Goal: Task Accomplishment & Management: Manage account settings

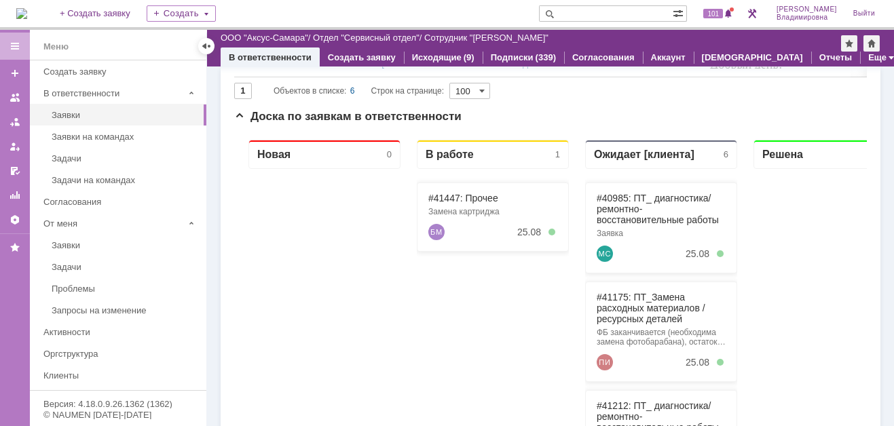
click at [27, 16] on img at bounding box center [21, 13] width 11 height 11
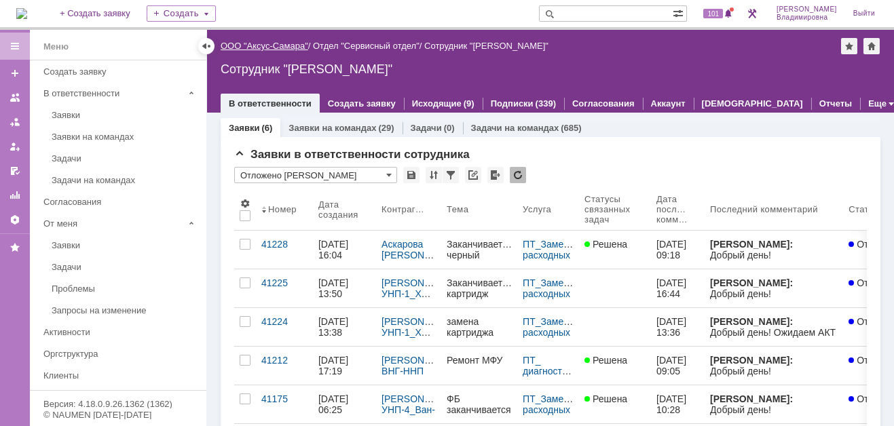
click at [278, 45] on link "ООО "Аксус-Самара"" at bounding box center [265, 46] width 88 height 10
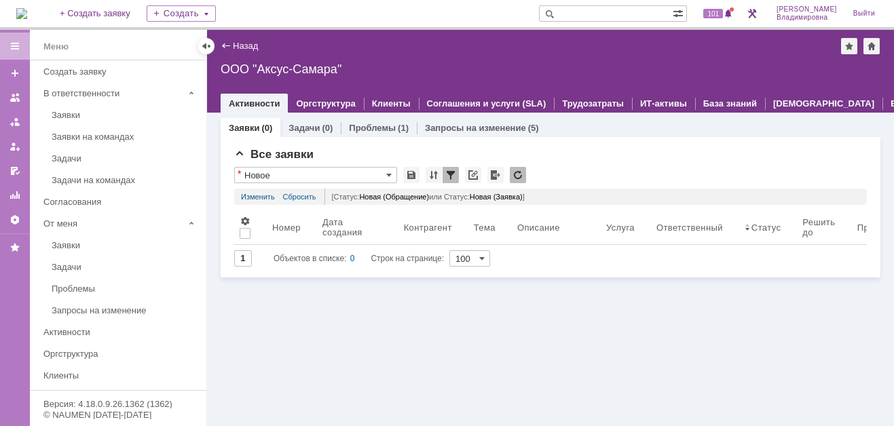
click at [27, 9] on img at bounding box center [21, 13] width 11 height 11
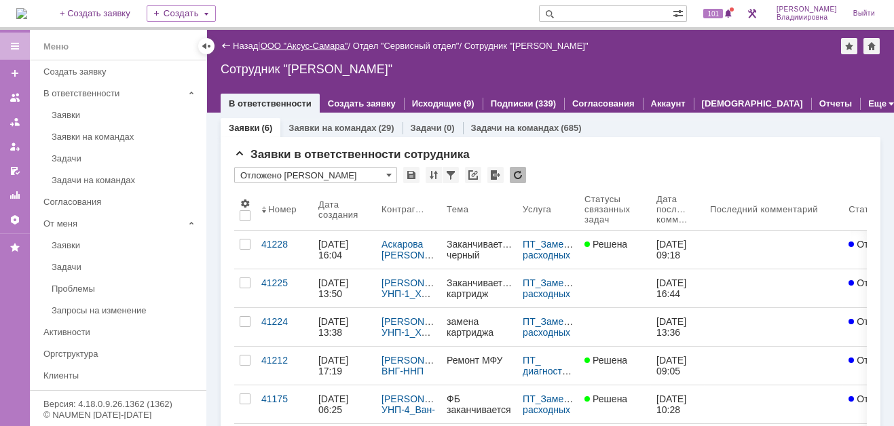
click at [307, 43] on link "ООО "Аксус-Самара"" at bounding box center [305, 46] width 88 height 10
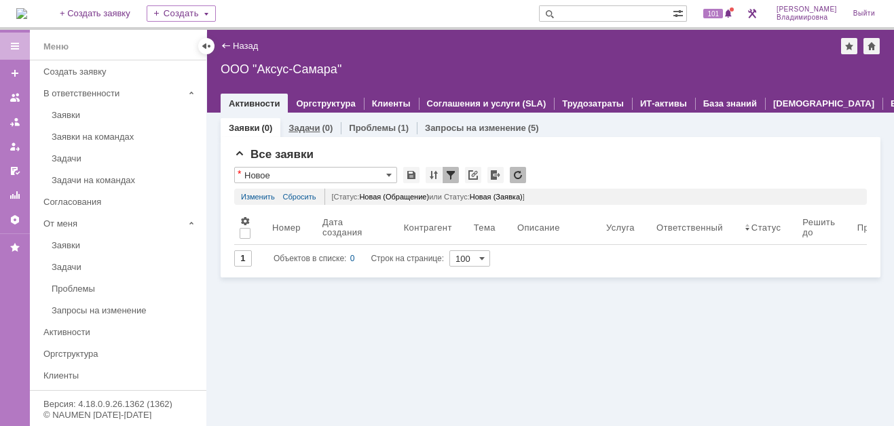
click at [301, 125] on link "Задачи" at bounding box center [304, 128] width 31 height 10
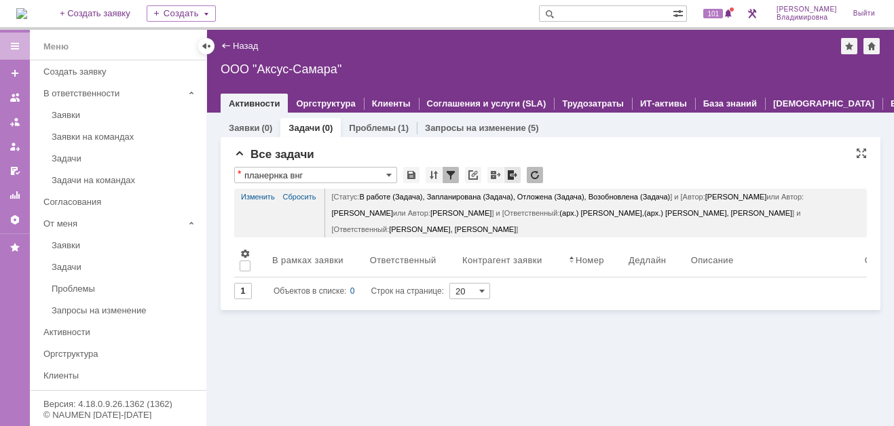
click at [512, 174] on div at bounding box center [512, 175] width 16 height 16
click at [449, 176] on div at bounding box center [451, 175] width 16 height 16
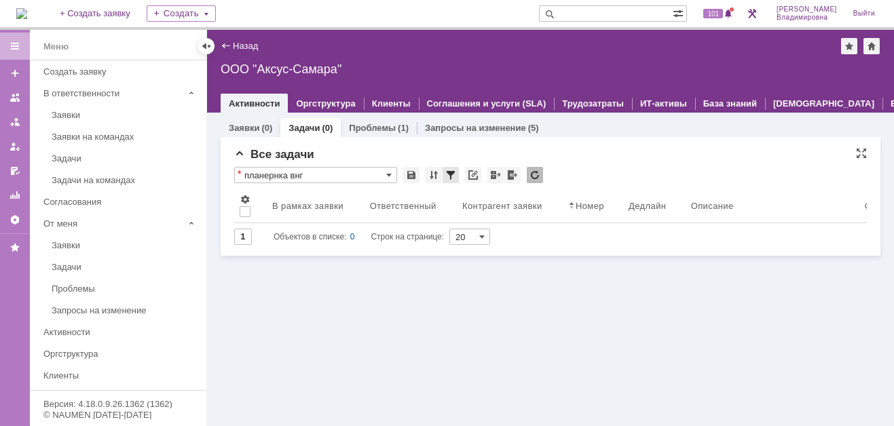
click at [448, 174] on div at bounding box center [451, 175] width 16 height 16
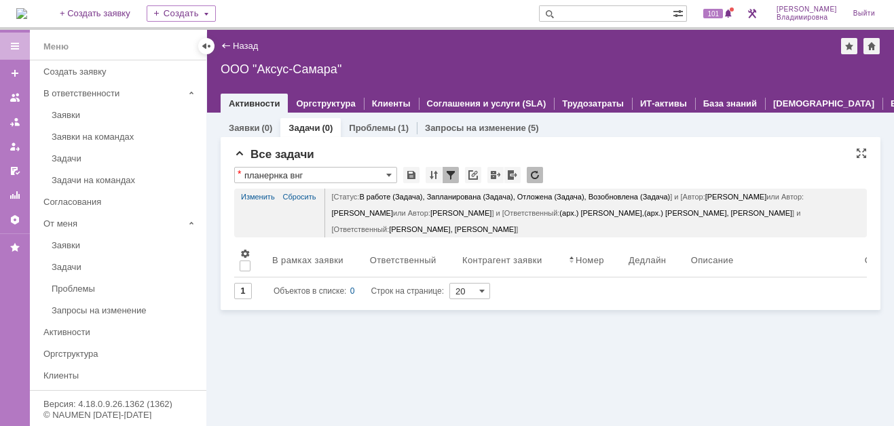
click at [450, 170] on div at bounding box center [451, 175] width 16 height 16
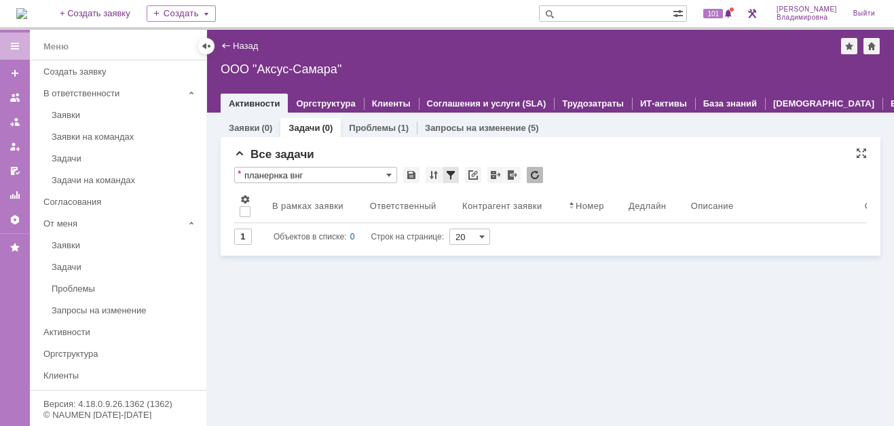
click at [450, 170] on div at bounding box center [451, 175] width 16 height 16
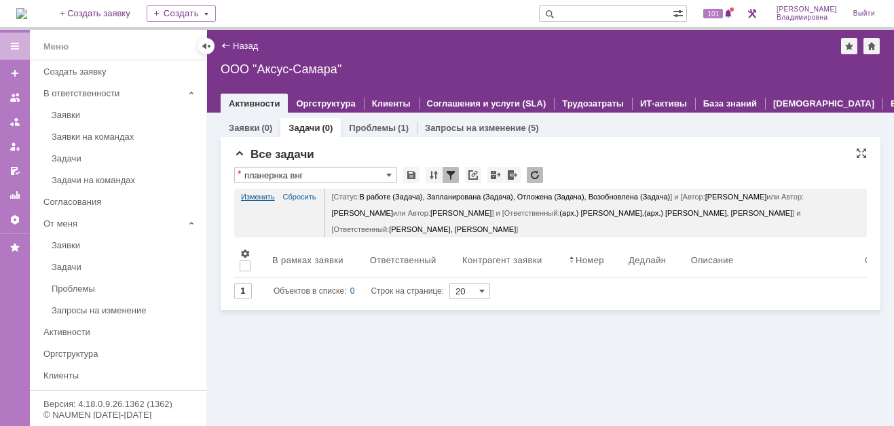
click at [258, 193] on link "Изменить" at bounding box center [258, 197] width 34 height 16
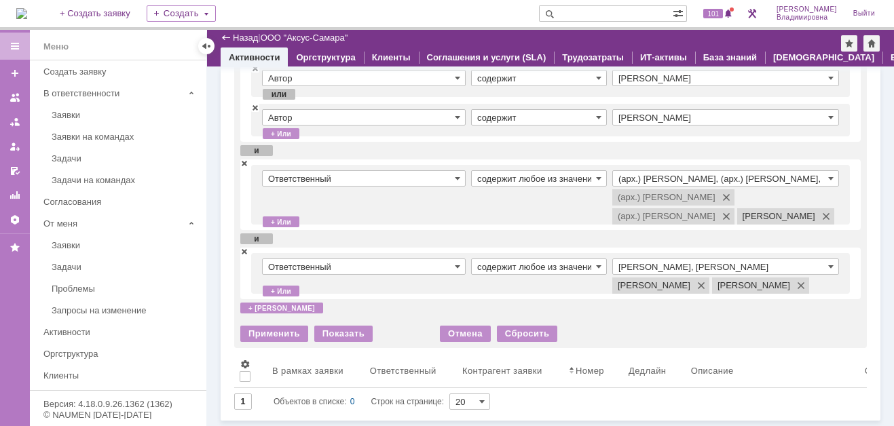
scroll to position [259, 0]
click at [246, 158] on span at bounding box center [244, 163] width 8 height 10
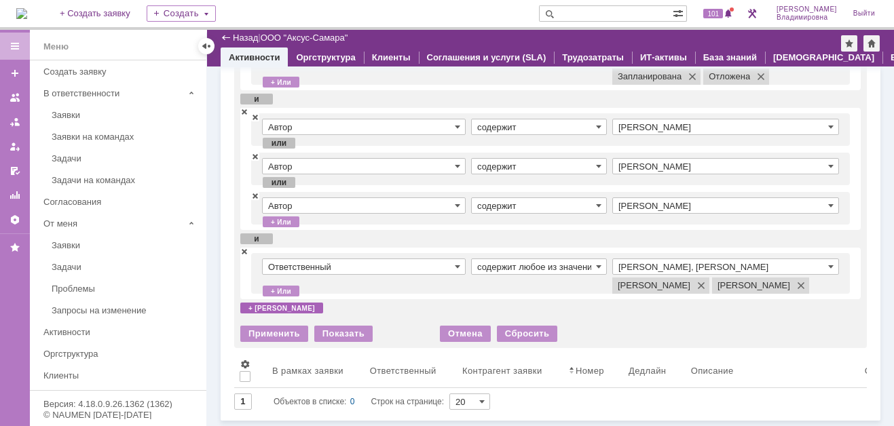
click at [255, 308] on div "+ и" at bounding box center [281, 308] width 83 height 11
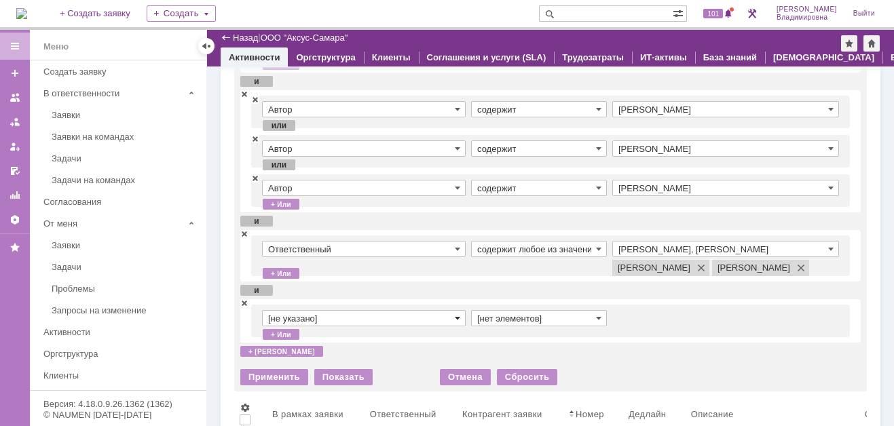
click at [455, 324] on span at bounding box center [457, 318] width 5 height 11
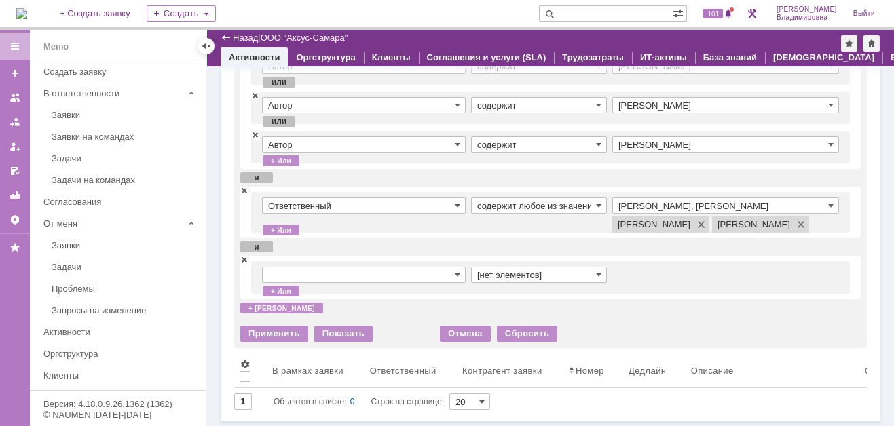
scroll to position [213, 0]
click at [497, 390] on div "Заявки (0) Задачи (0) Проблемы (1) Запросы на изменение (5) Все заявки * Новое …" at bounding box center [550, 247] width 687 height 360
type input "[не указано]"
click at [828, 200] on span at bounding box center [830, 205] width 5 height 11
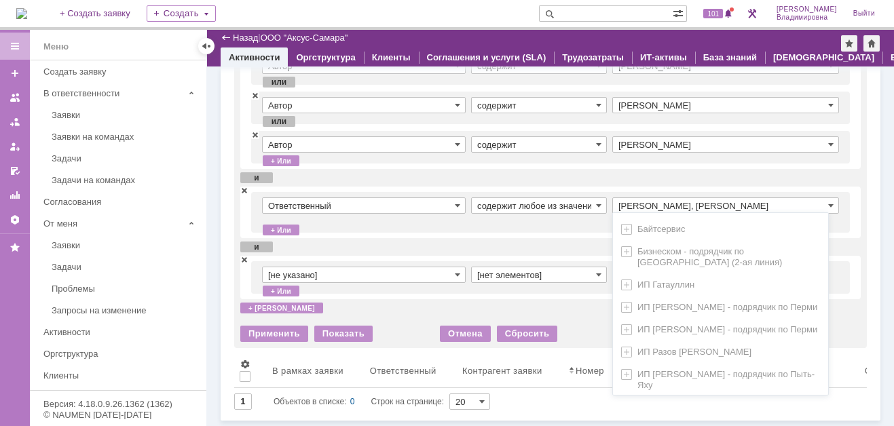
click at [659, 198] on input "Раков Константин Сергеевич, Татаринов Валерий Анатольевич" at bounding box center [725, 206] width 227 height 16
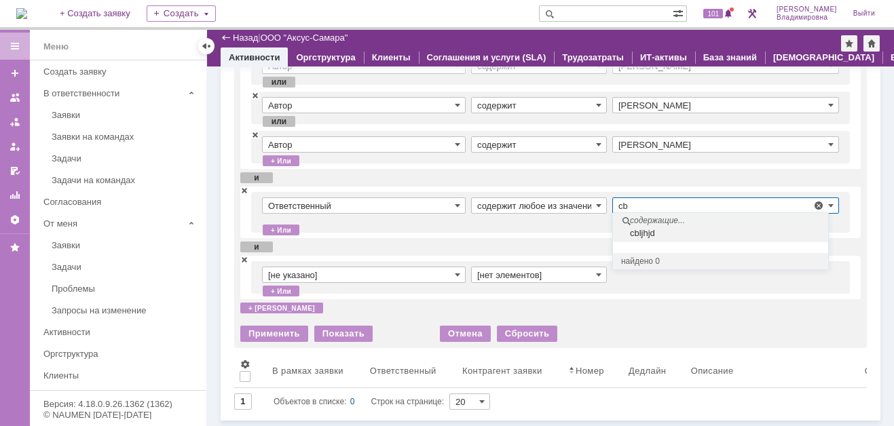
type input "c"
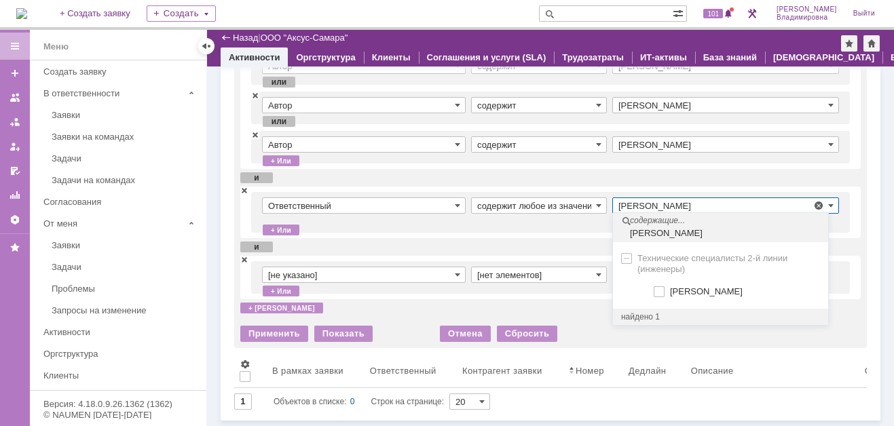
scroll to position [0, 0]
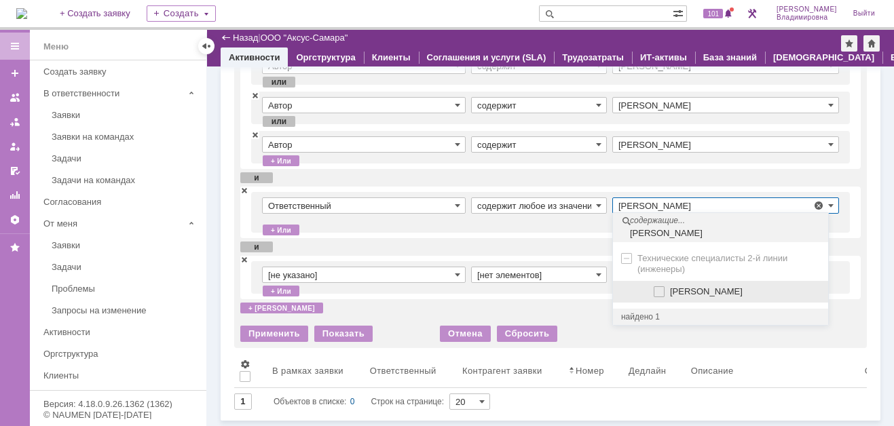
click at [670, 287] on span at bounding box center [670, 290] width 0 height 7
click at [659, 288] on input "Сидоров Евгений" at bounding box center [660, 292] width 9 height 9
type input "Раков Константин Сергеевич, Сидоров Евгений, Татаринов Валерий Анатольевич"
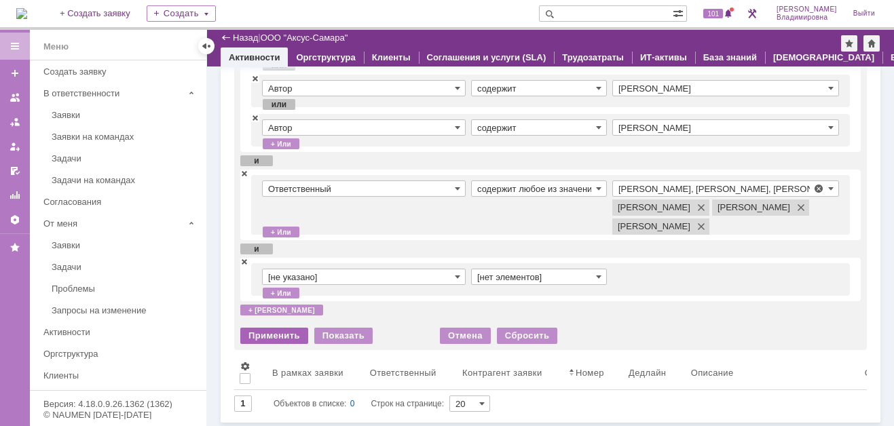
click at [278, 344] on div "Применить" at bounding box center [274, 336] width 68 height 16
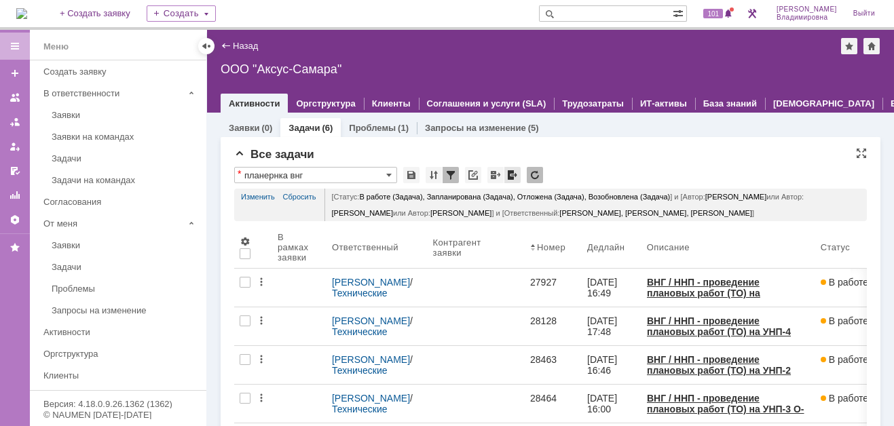
click at [507, 173] on div at bounding box center [512, 175] width 16 height 16
click at [509, 174] on div at bounding box center [512, 175] width 16 height 16
click at [281, 62] on div "ООО "Аксус-Самара"" at bounding box center [551, 69] width 660 height 14
click at [331, 51] on div "Назад | ООО "Аксус-Самара"" at bounding box center [551, 46] width 660 height 16
click at [242, 125] on link "Заявки" at bounding box center [244, 128] width 31 height 10
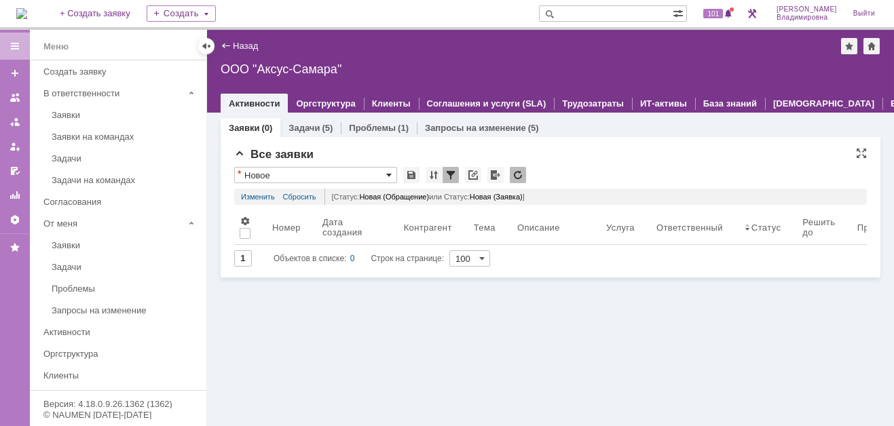
click at [387, 173] on span at bounding box center [388, 175] width 5 height 11
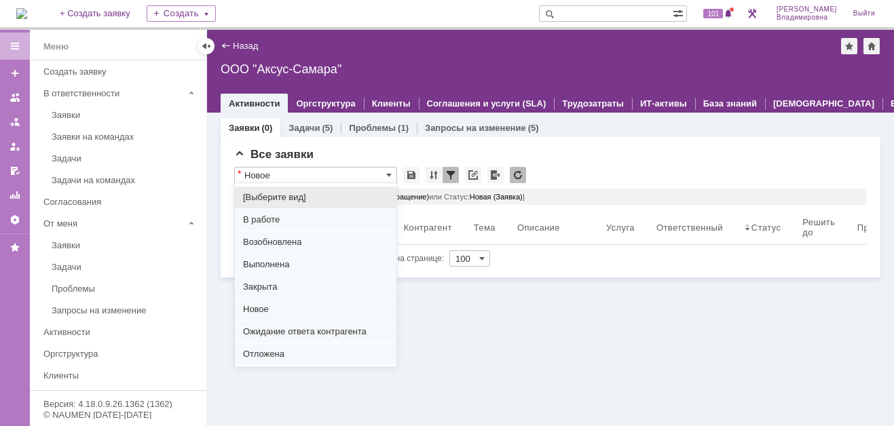
scroll to position [168, 0]
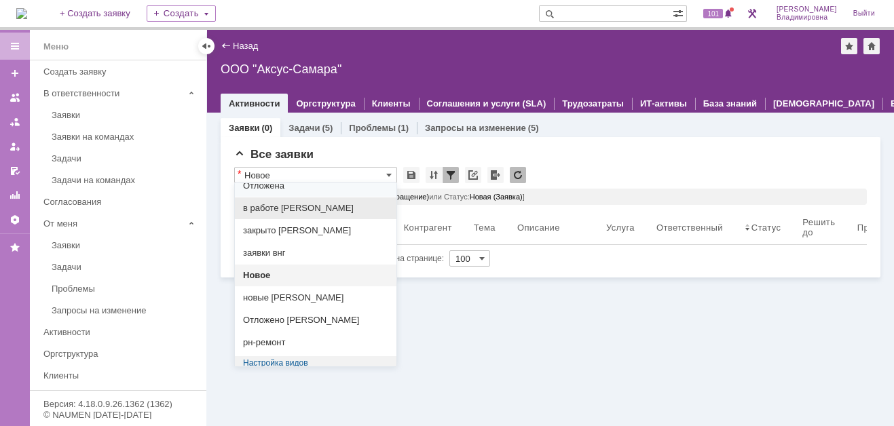
click at [289, 198] on div "в работе орлова" at bounding box center [316, 209] width 162 height 22
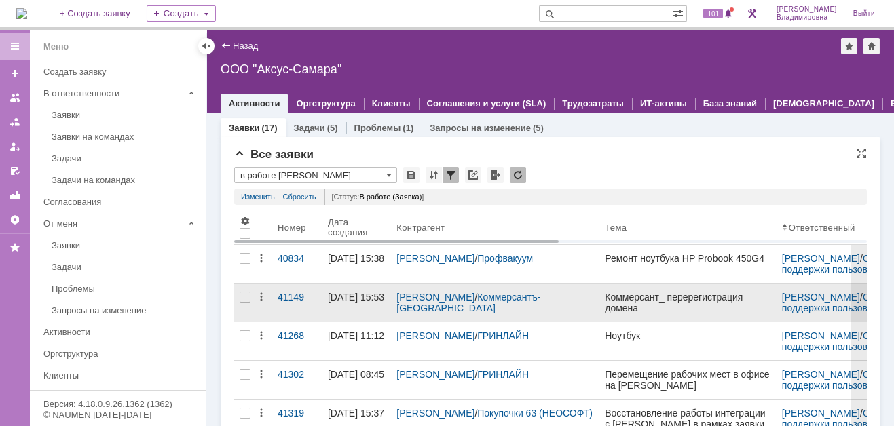
type input "в работе орлова"
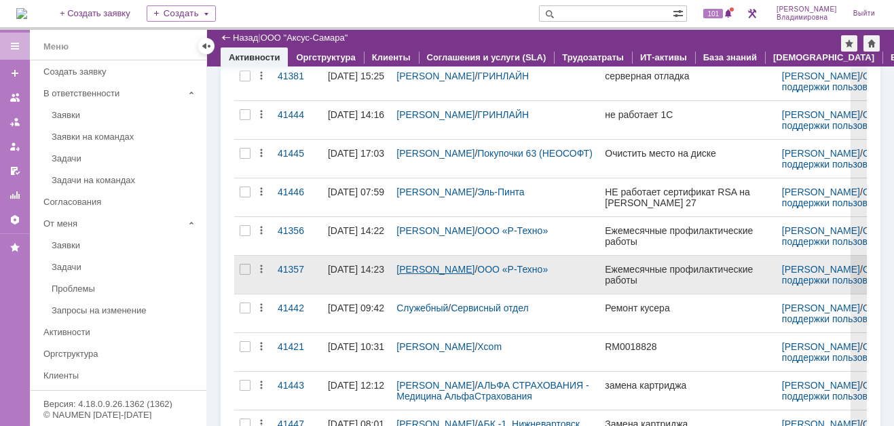
scroll to position [464, 0]
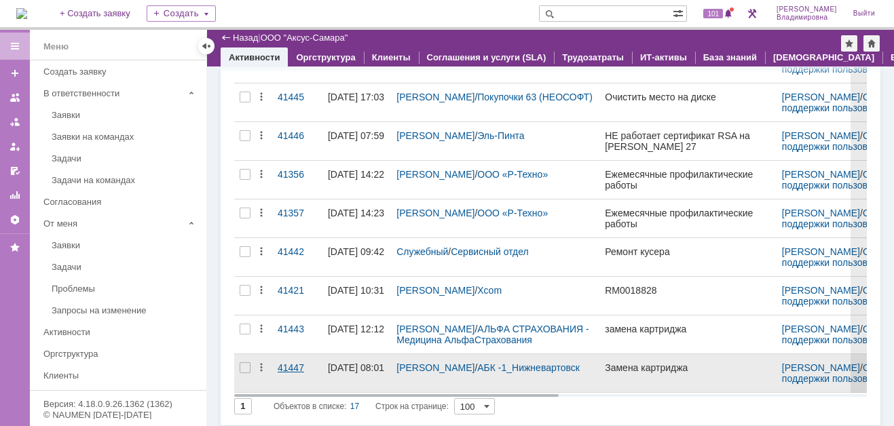
click at [291, 363] on div "41447" at bounding box center [297, 368] width 39 height 11
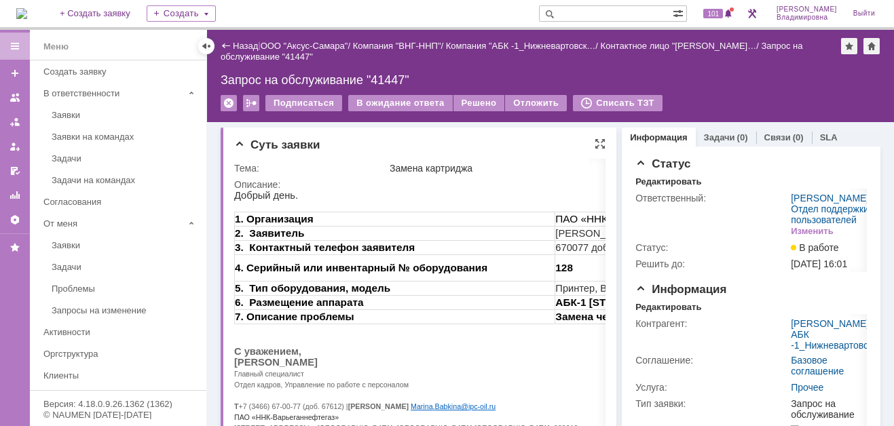
click at [586, 143] on div "Суть заявки" at bounding box center [419, 146] width 371 height 14
click at [595, 143] on div at bounding box center [600, 144] width 11 height 11
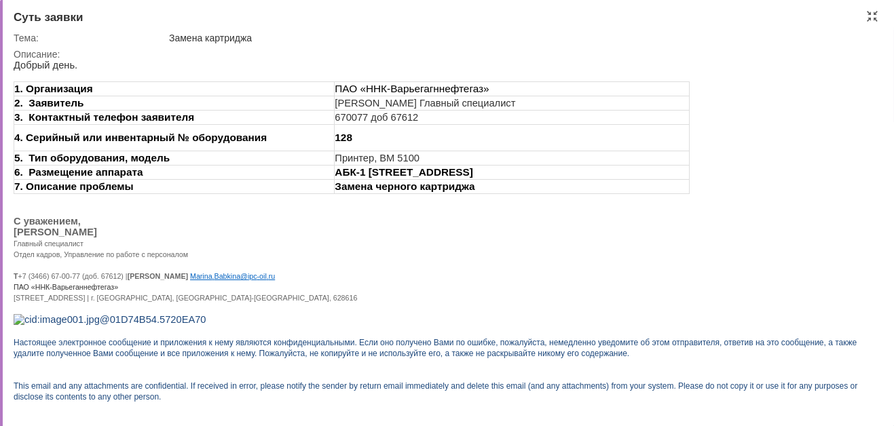
drag, startPoint x: 151, startPoint y: 66, endPoint x: 555, endPoint y: 64, distance: 404.6
click at [153, 66] on p "Добрый день." at bounding box center [439, 65] width 851 height 11
click at [869, 12] on div at bounding box center [872, 16] width 11 height 11
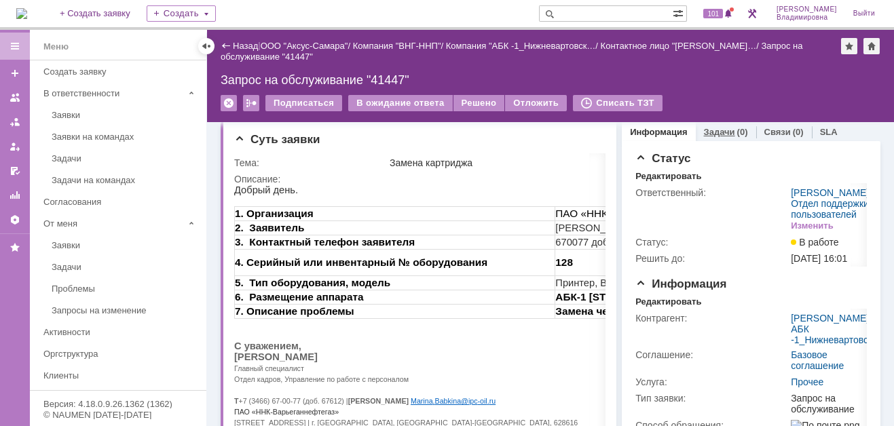
click at [711, 129] on link "Задачи" at bounding box center [719, 132] width 31 height 10
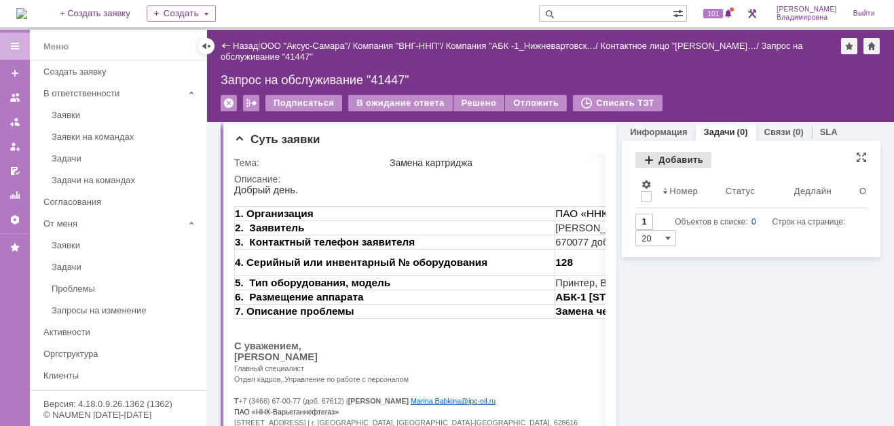
click at [663, 159] on div "Добавить" at bounding box center [673, 160] width 76 height 16
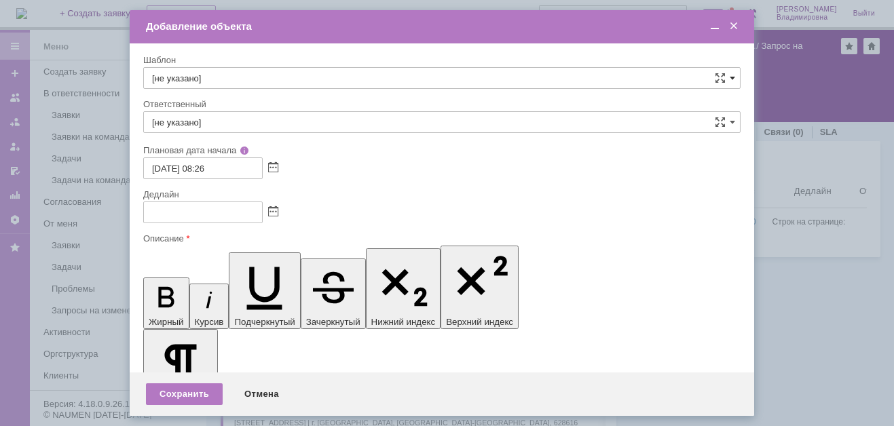
click at [730, 74] on span at bounding box center [732, 78] width 5 height 11
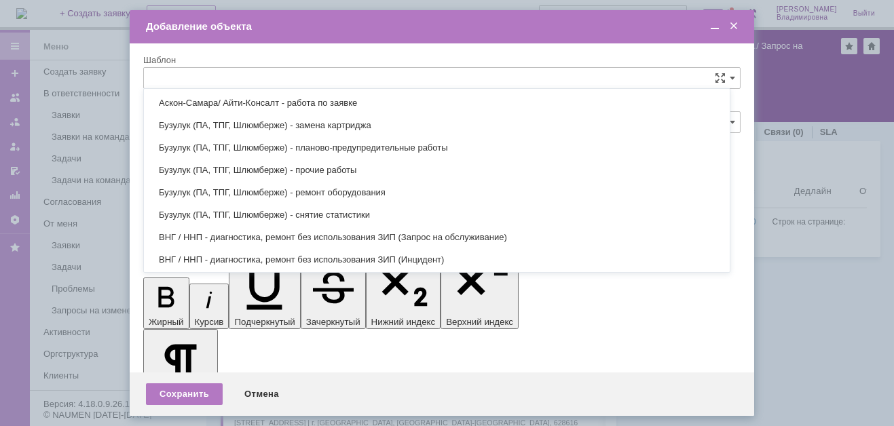
scroll to position [393, 0]
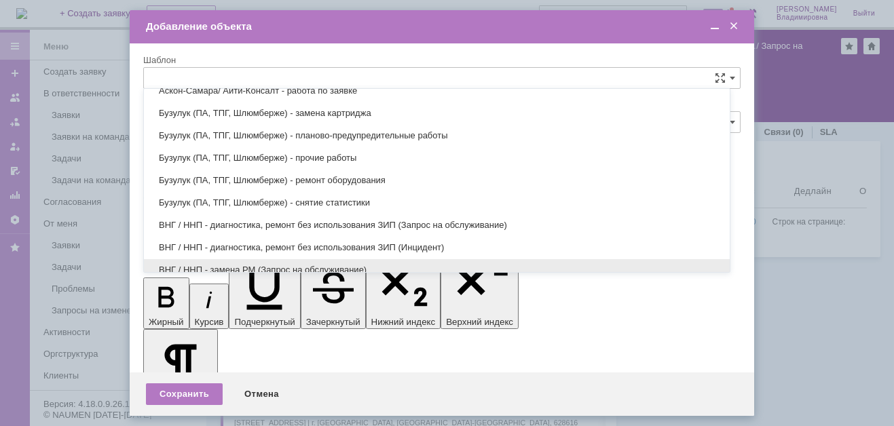
click at [201, 265] on span "ВНГ / ННП - замена РМ (Запрос на обслуживание)" at bounding box center [437, 270] width 570 height 11
type input "ВНГ / ННП - замена РМ (Запрос на обслуживание)"
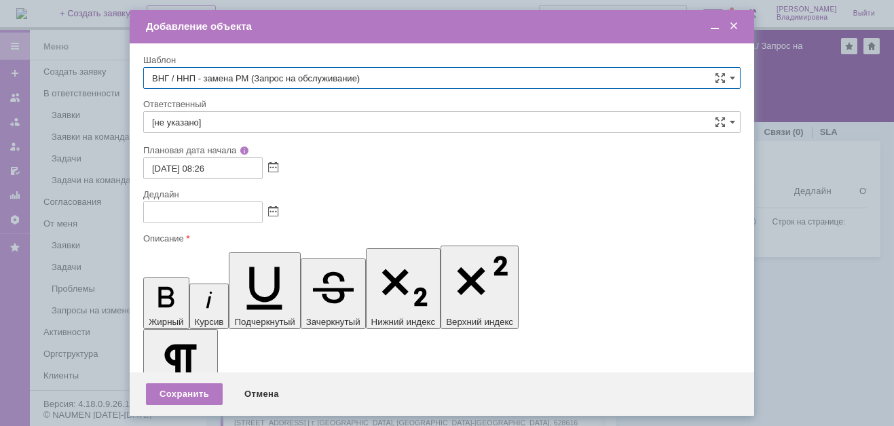
type input "Сидоров Евгений"
type input "25.08.2025 16:26"
type input "ВНГ / ННП - замена РМ (Запрос на обслуживание)"
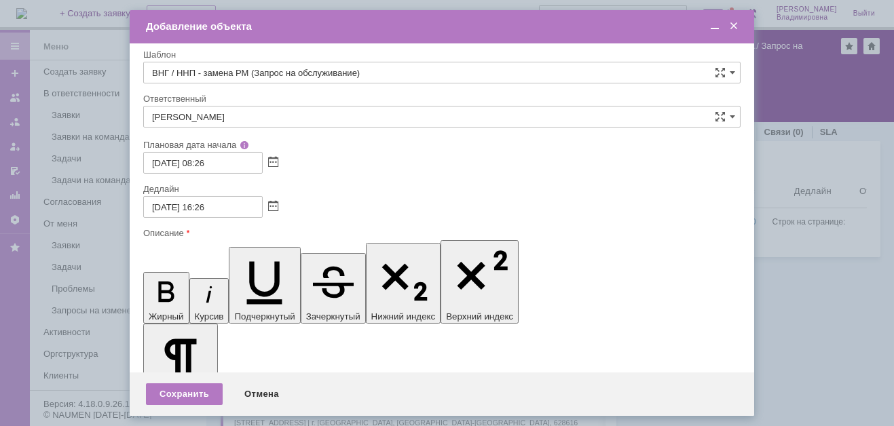
scroll to position [0, 0]
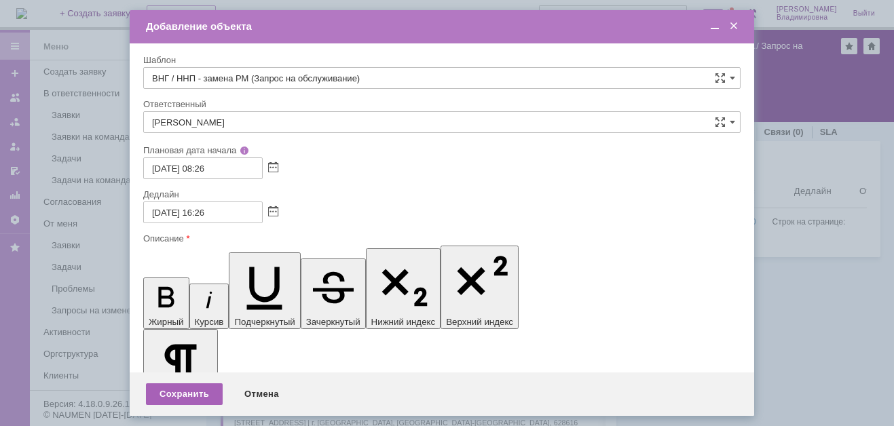
click at [185, 399] on div "Сохранить" at bounding box center [184, 395] width 77 height 22
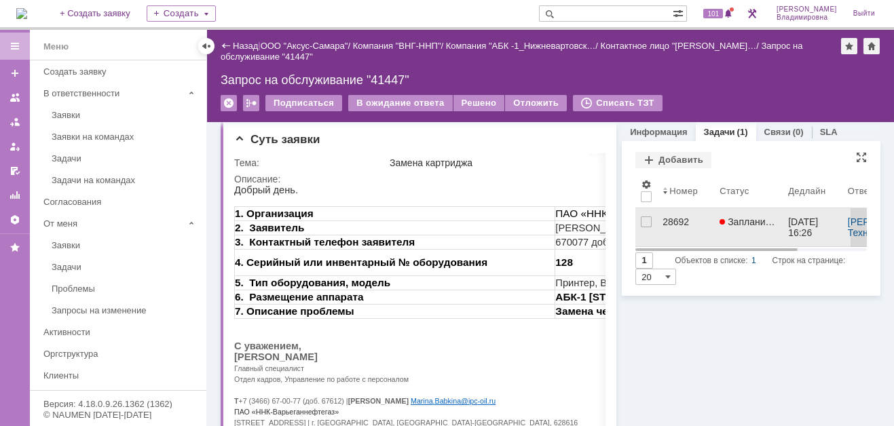
click at [663, 222] on div "28692" at bounding box center [686, 222] width 46 height 11
click at [659, 222] on div "Назад | ООО "Аксус-Самара" / Компания "ВНГ-ННП" / Компания "АБК -1_Нижневартовс…" at bounding box center [550, 228] width 687 height 396
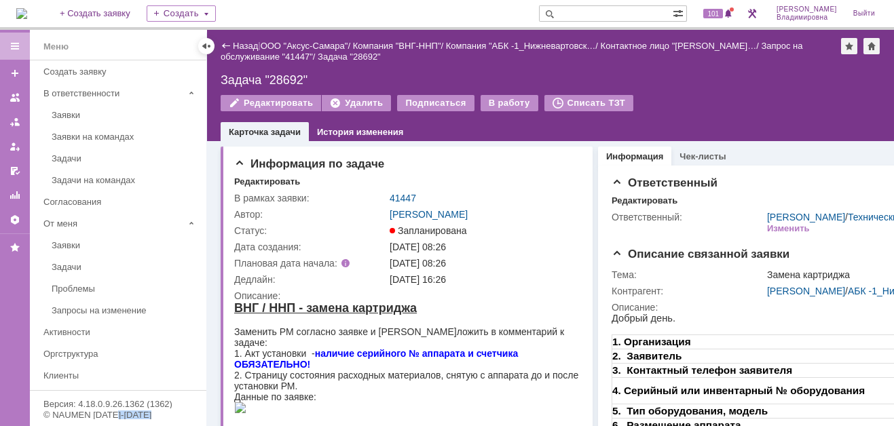
click at [631, 156] on link "Информация" at bounding box center [634, 156] width 57 height 10
click at [406, 199] on link "41447" at bounding box center [403, 198] width 26 height 11
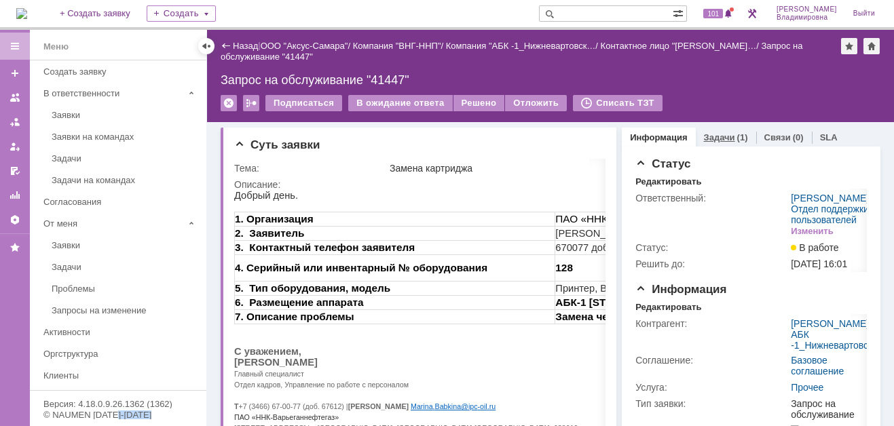
click at [712, 135] on link "Задачи" at bounding box center [719, 137] width 31 height 10
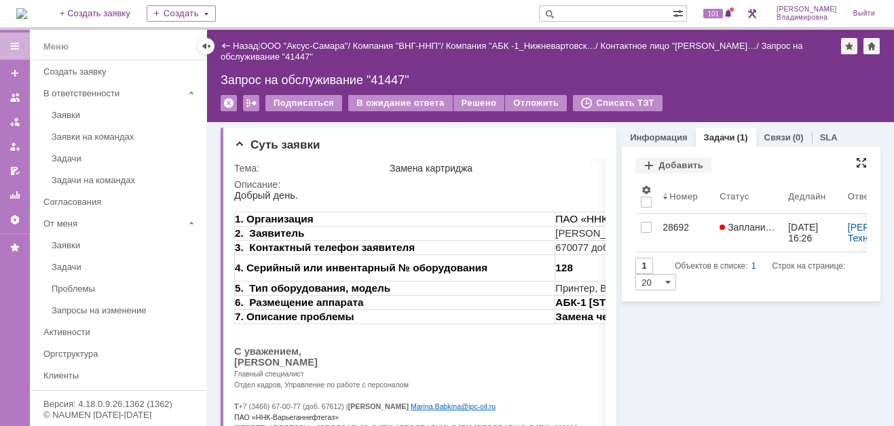
click at [856, 161] on div at bounding box center [861, 163] width 11 height 11
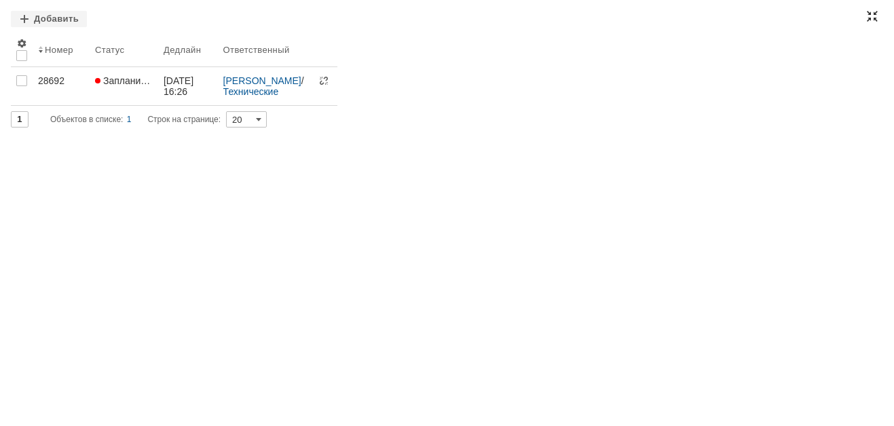
click at [876, 13] on div at bounding box center [872, 16] width 11 height 11
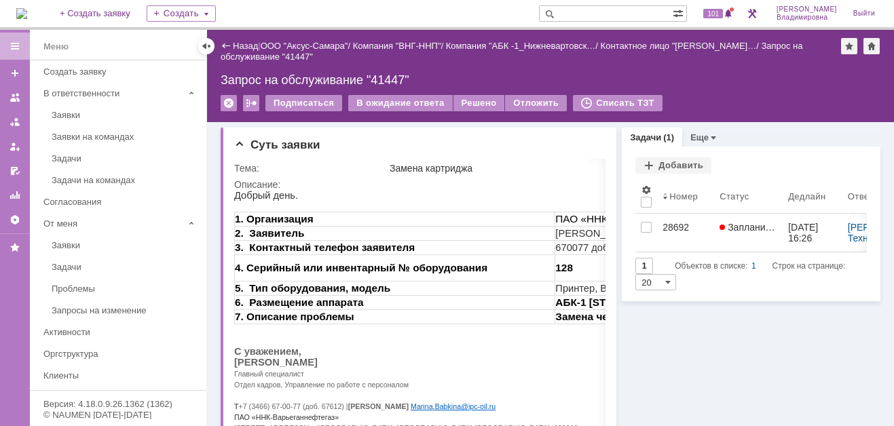
scroll to position [35, 0]
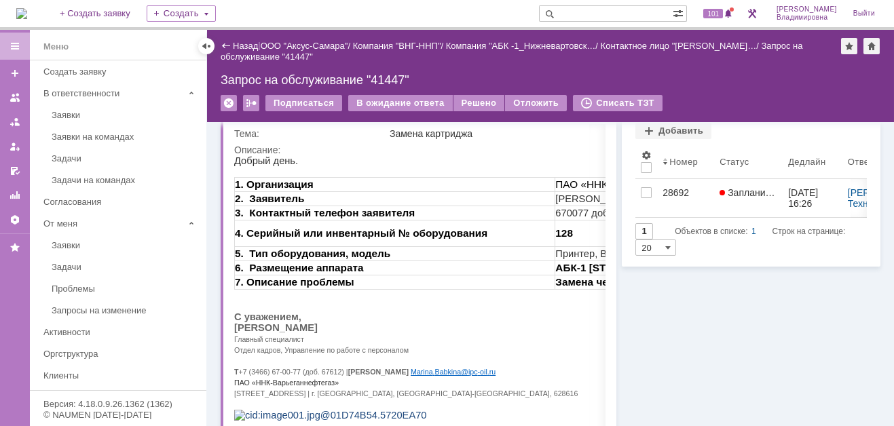
click at [27, 16] on img at bounding box center [21, 13] width 11 height 11
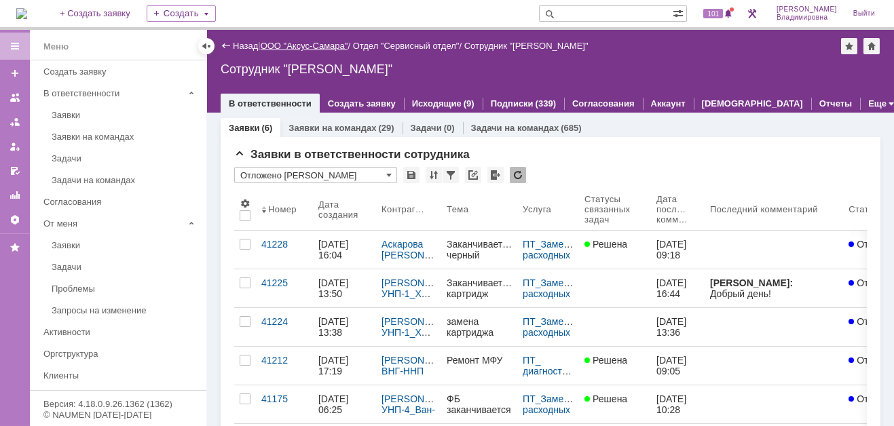
click at [301, 45] on link "ООО "Аксус-Самара"" at bounding box center [305, 46] width 88 height 10
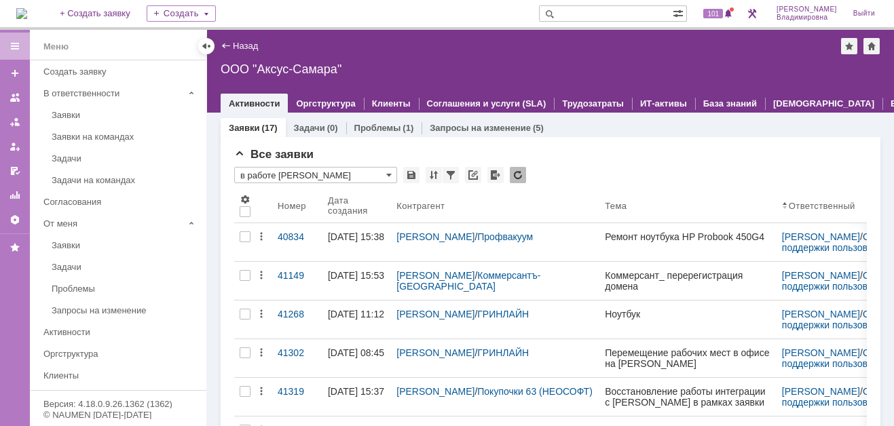
click at [27, 12] on img at bounding box center [21, 13] width 11 height 11
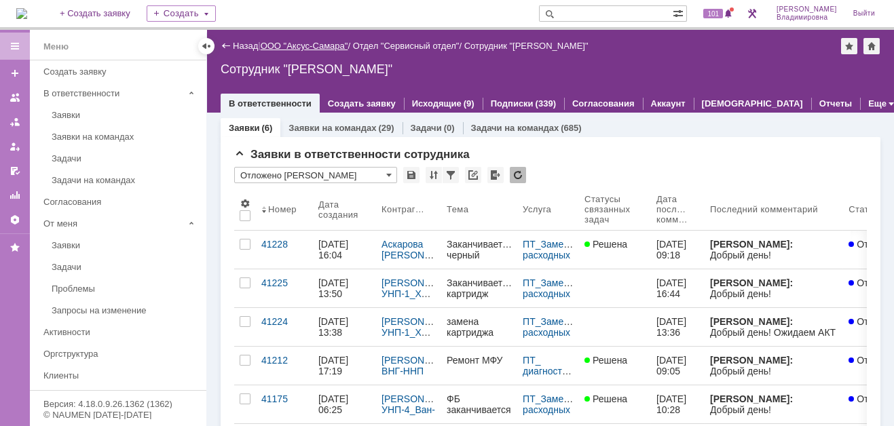
click at [291, 41] on link "ООО "Аксус-Самара"" at bounding box center [305, 46] width 88 height 10
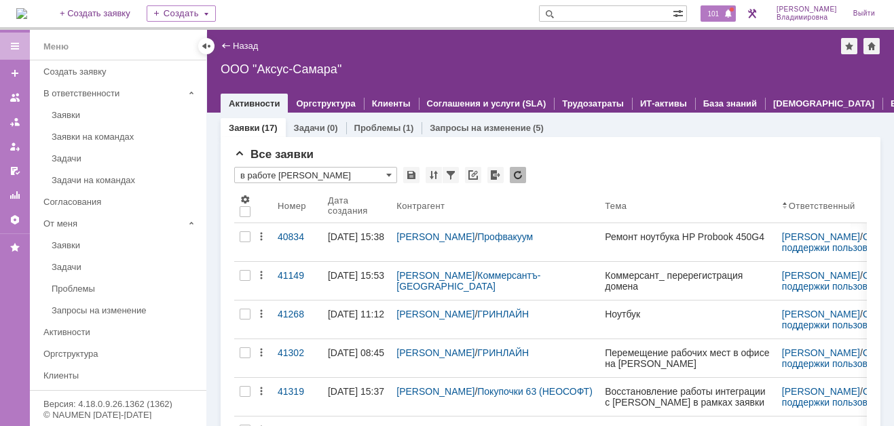
click at [723, 10] on span "101" at bounding box center [713, 14] width 20 height 10
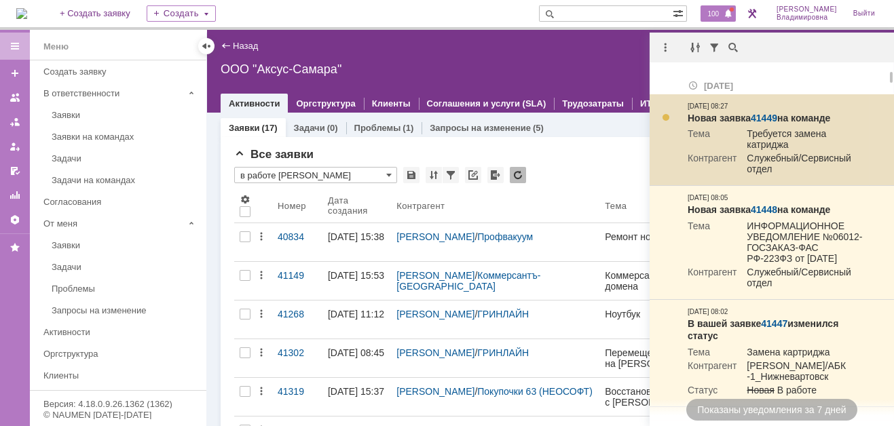
click at [760, 114] on link "41449" at bounding box center [764, 118] width 26 height 11
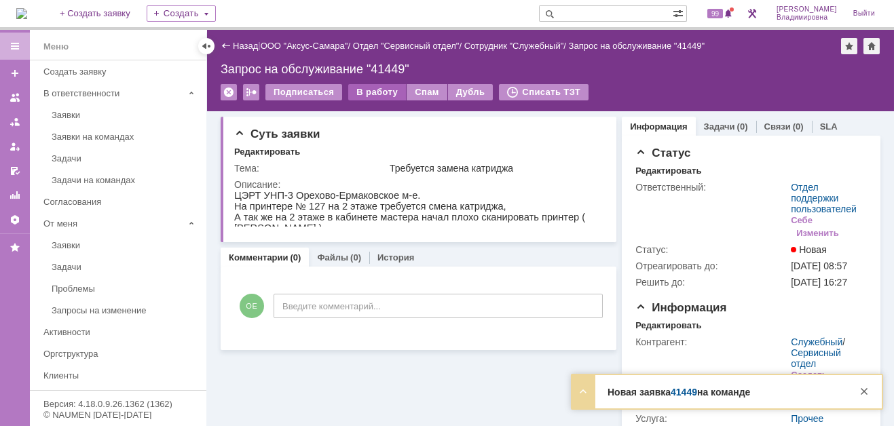
click at [364, 90] on div "В работу" at bounding box center [377, 92] width 58 height 16
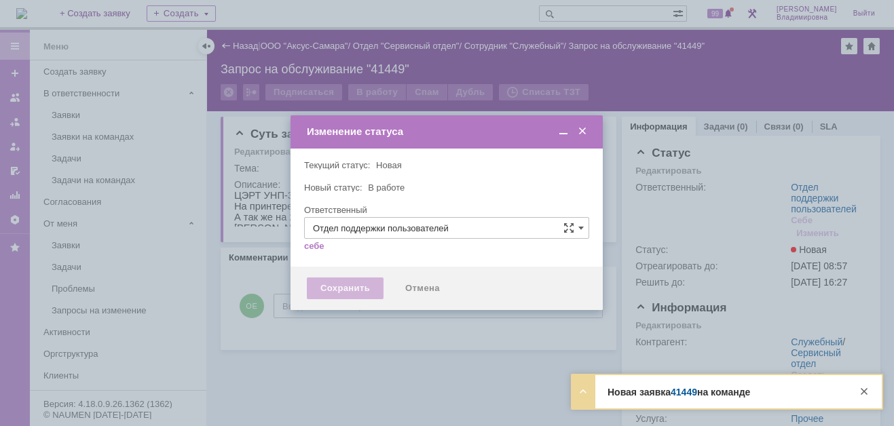
type input "[PERSON_NAME]"
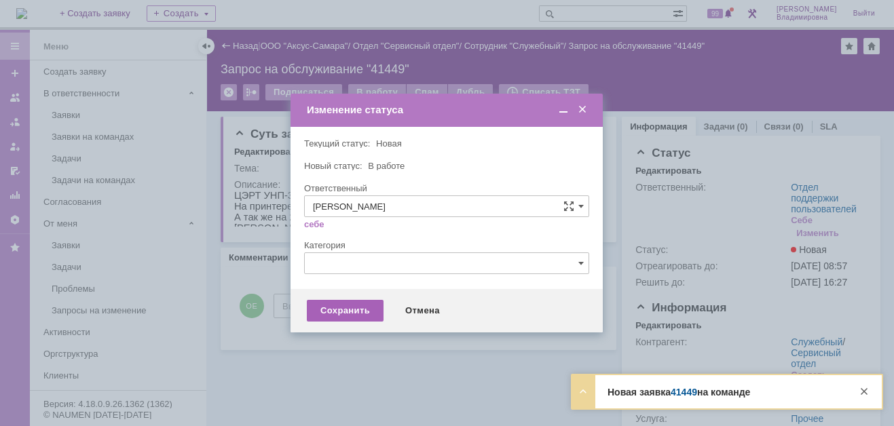
click at [342, 307] on div "Сохранить" at bounding box center [345, 311] width 77 height 22
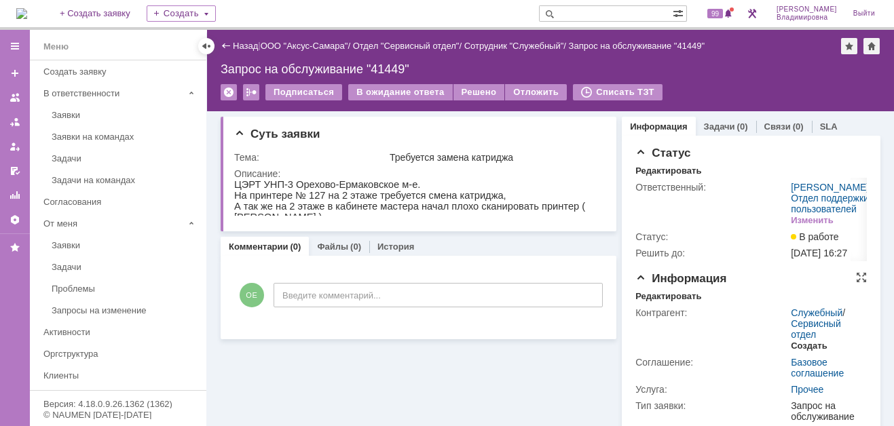
click at [797, 352] on div "Создать" at bounding box center [809, 346] width 36 height 11
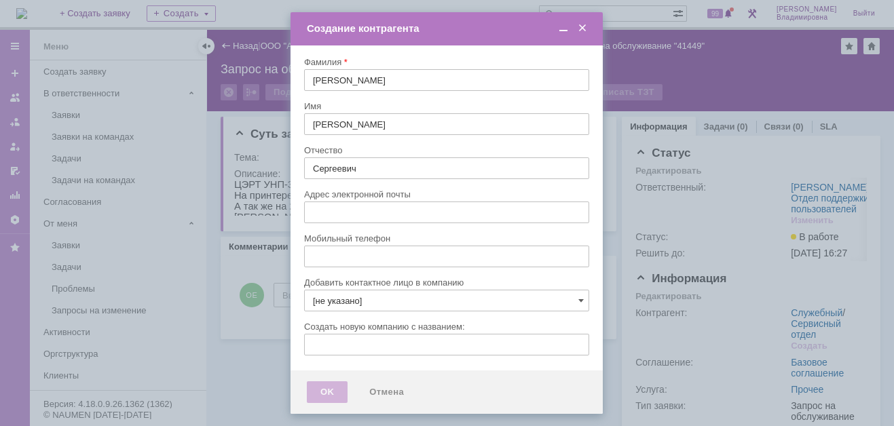
type input "aleksandr.korevanov@ipc-oil.ru"
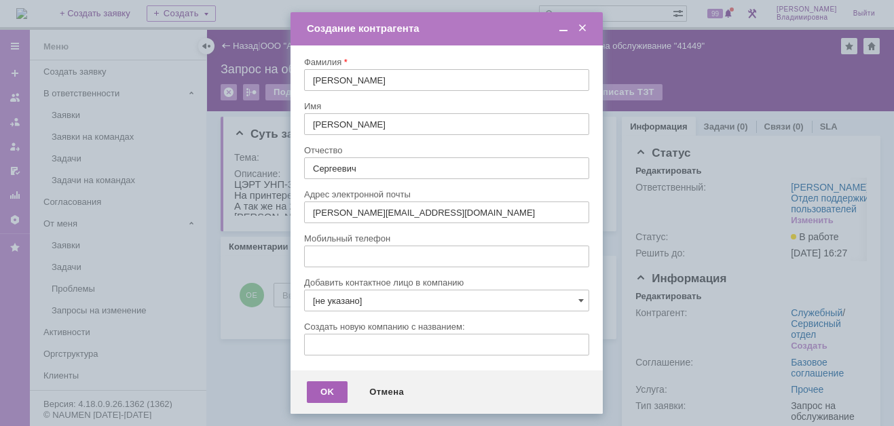
click at [327, 388] on div "OK" at bounding box center [327, 393] width 41 height 22
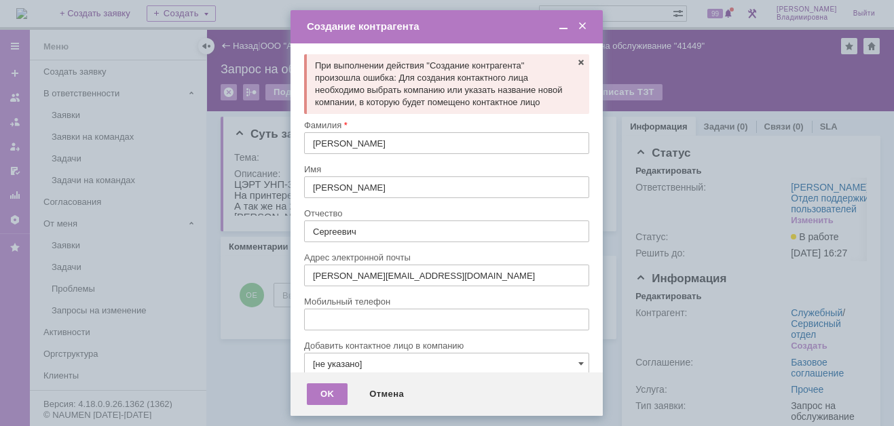
click at [445, 208] on div at bounding box center [446, 203] width 285 height 10
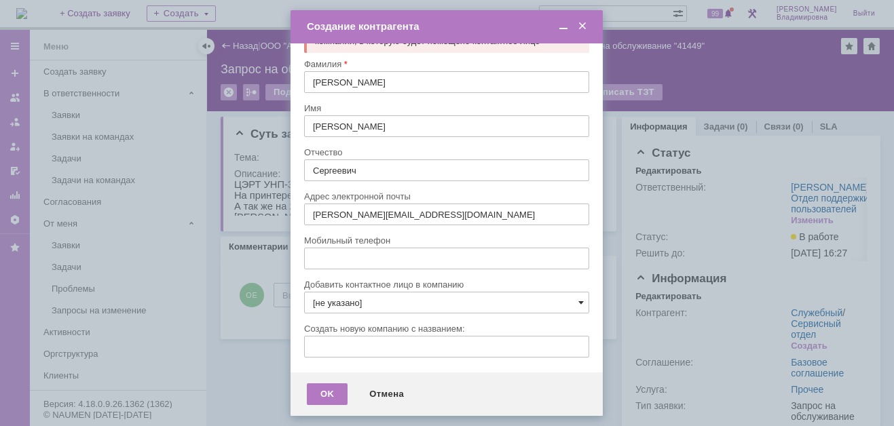
click at [578, 300] on span at bounding box center [580, 302] width 5 height 11
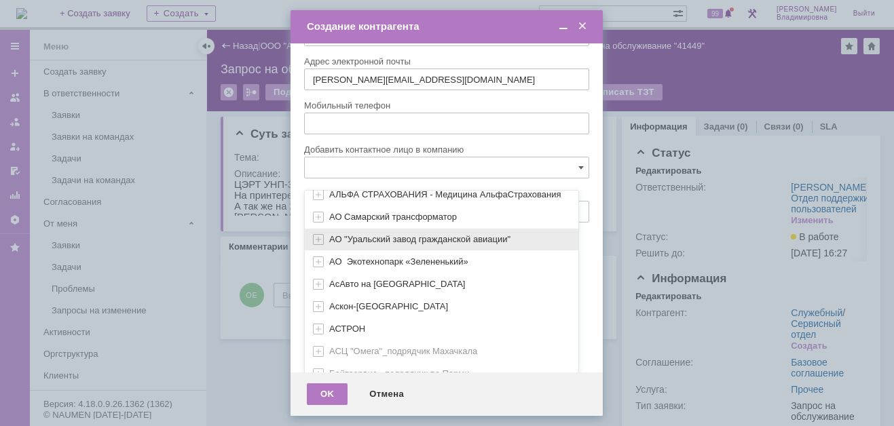
scroll to position [403, 0]
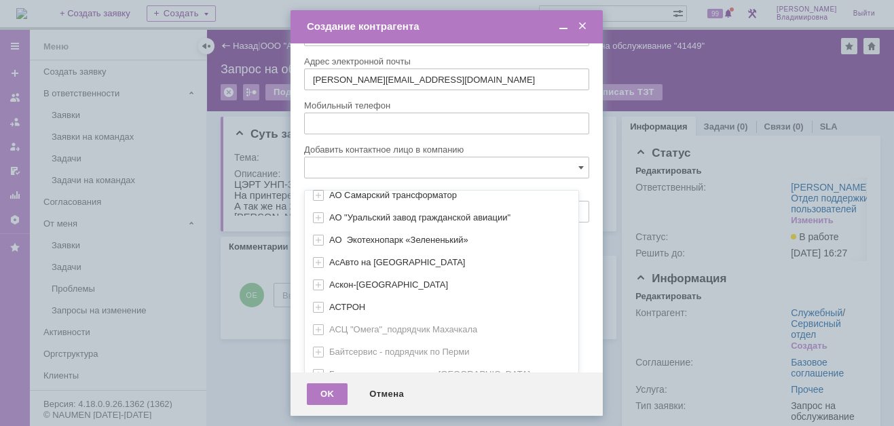
click at [325, 363] on div "[не указано] AVON AXUS Axus Computers DELPHI Xcom АВТОВАЗ Автоматизация успеха …" at bounding box center [442, 384] width 274 height 1183
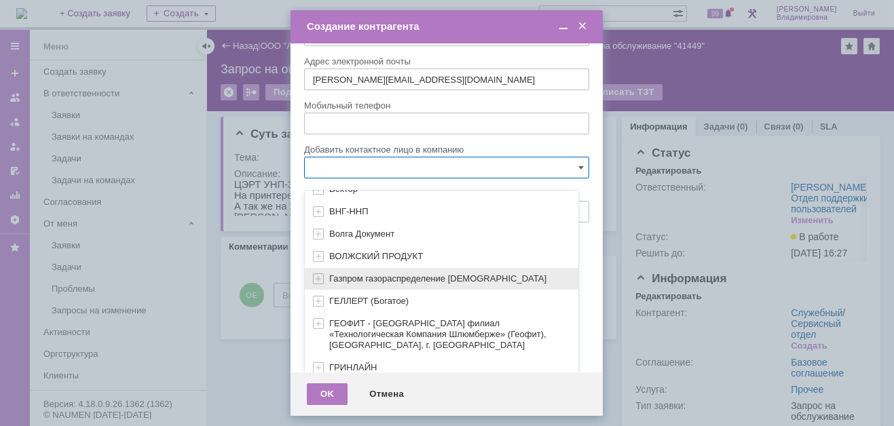
scroll to position [650, 0]
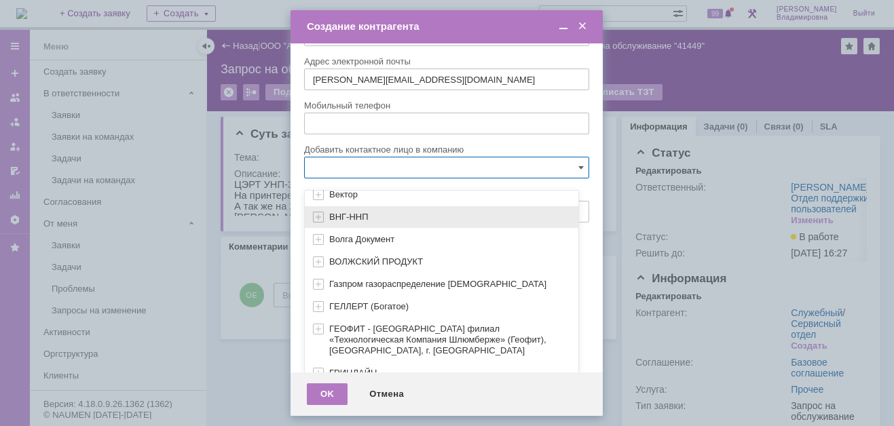
click at [338, 212] on span "ВНГ-ННП" at bounding box center [348, 217] width 39 height 10
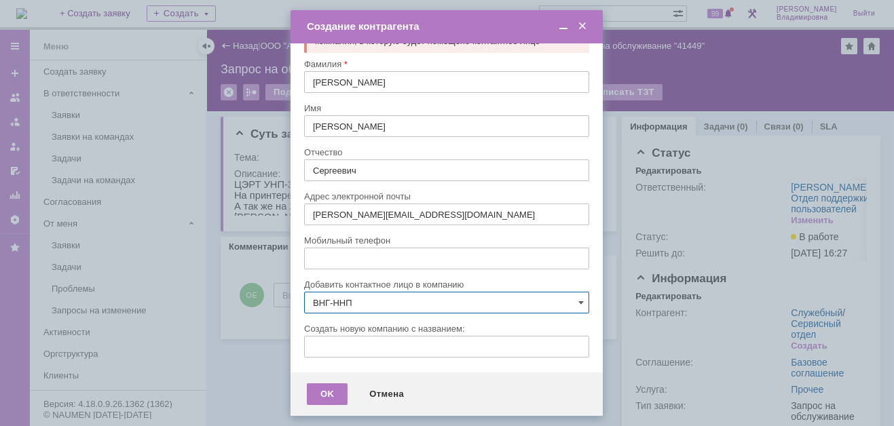
scroll to position [73, 0]
click at [578, 300] on span at bounding box center [580, 302] width 5 height 11
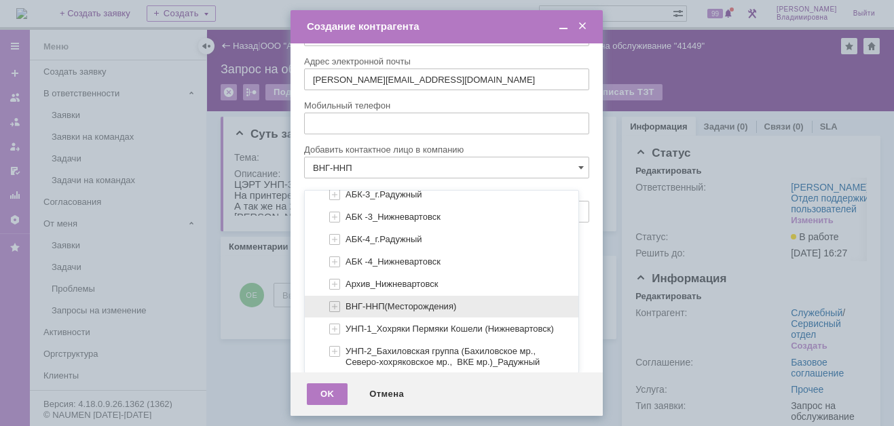
scroll to position [814, 0]
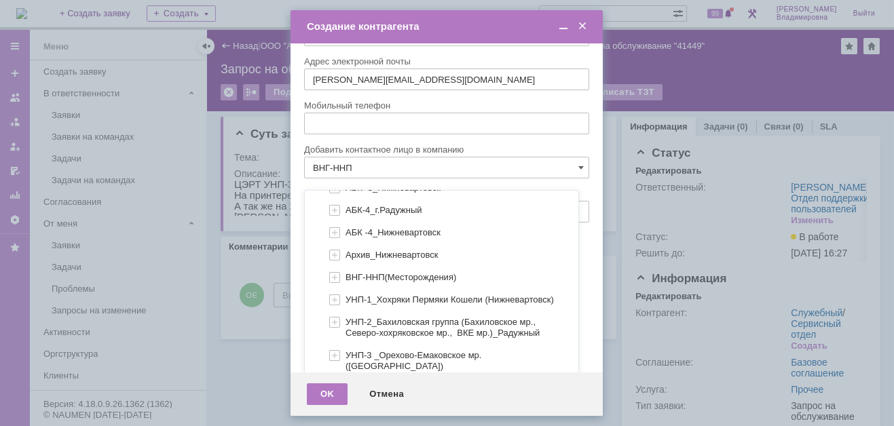
click at [367, 350] on span "УНП-3 _Орехово-Емаковское мр. ([GEOGRAPHIC_DATA])" at bounding box center [416, 360] width 141 height 21
type input "УНП-3 _Орехово-Емаковское мр. ([GEOGRAPHIC_DATA])"
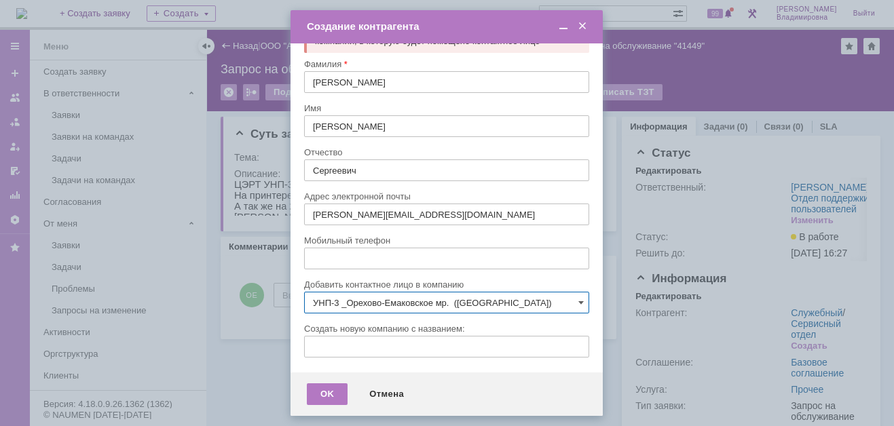
scroll to position [73, 0]
click at [317, 392] on div "OK" at bounding box center [327, 395] width 41 height 22
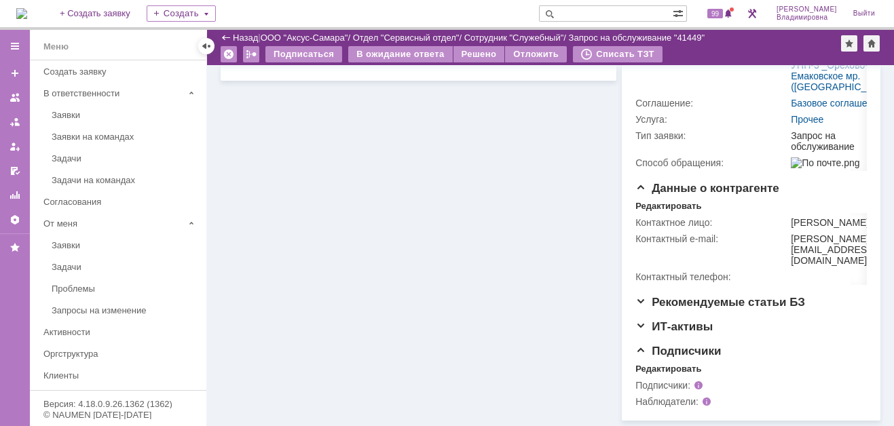
scroll to position [285, 0]
click at [669, 369] on div "Редактировать" at bounding box center [668, 369] width 66 height 11
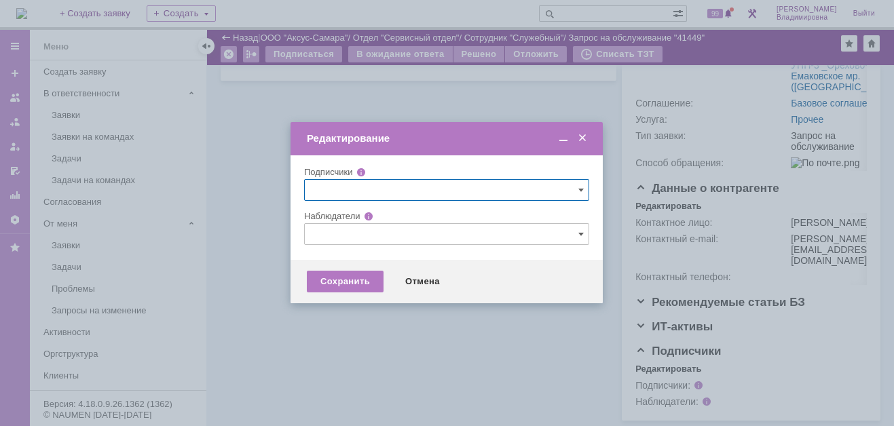
click at [312, 230] on input "text" at bounding box center [446, 234] width 285 height 22
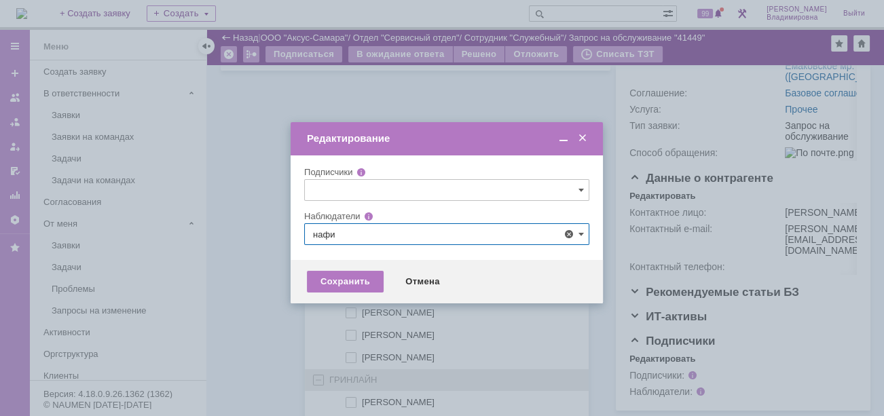
scroll to position [18, 0]
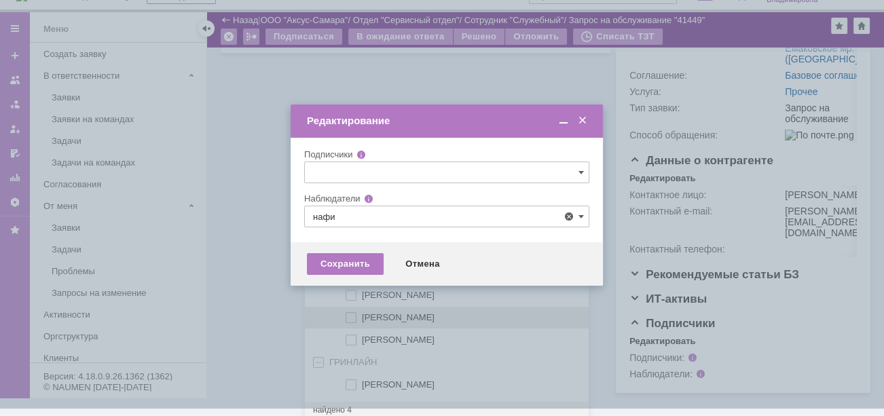
click at [362, 312] on span at bounding box center [362, 315] width 0 height 7
click at [348, 314] on input "[PERSON_NAME]" at bounding box center [352, 318] width 9 height 9
type input "[PERSON_NAME]"
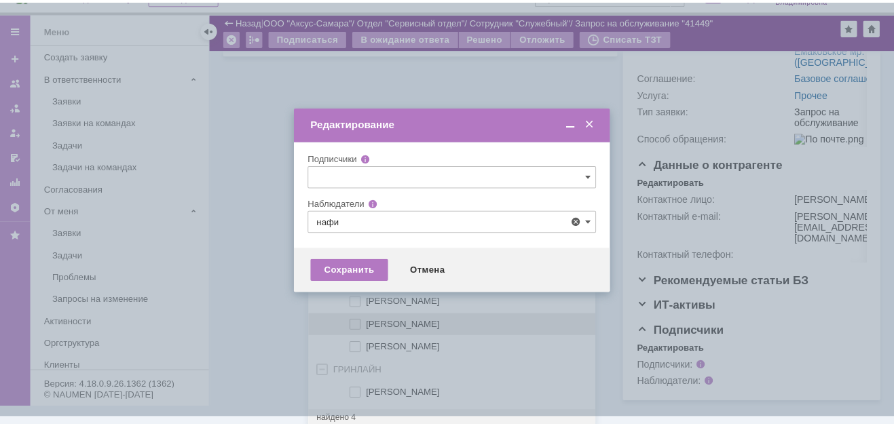
scroll to position [0, 0]
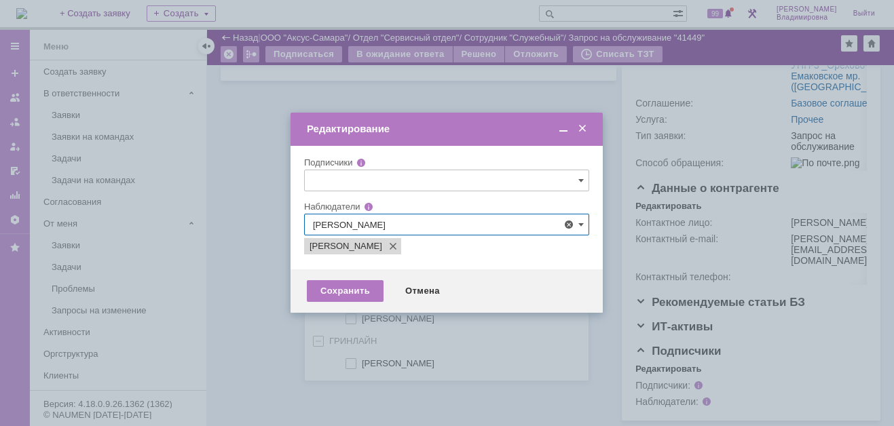
click at [256, 321] on div at bounding box center [447, 213] width 894 height 426
click at [348, 284] on div "Сохранить" at bounding box center [345, 291] width 77 height 22
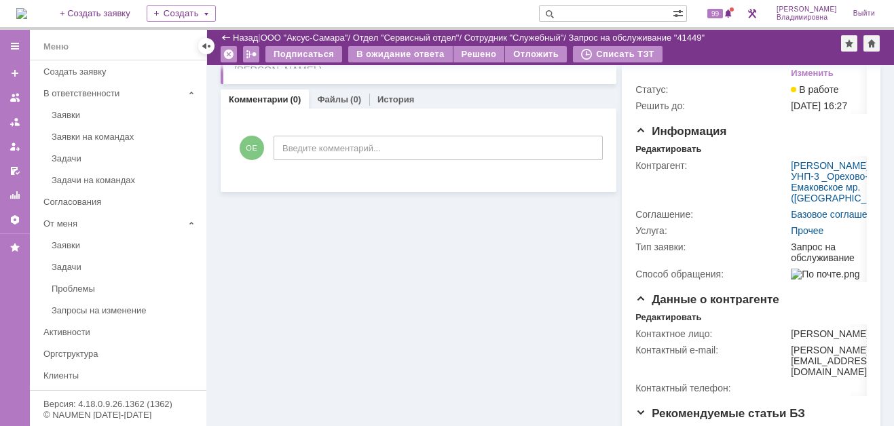
scroll to position [81, 0]
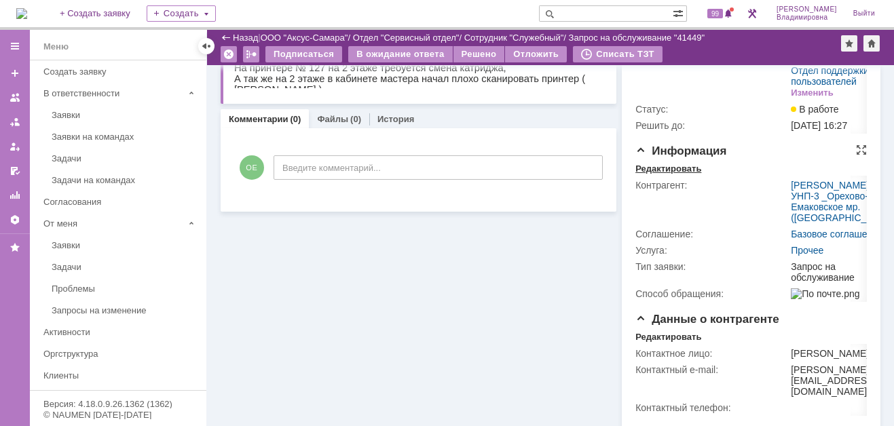
click at [666, 174] on div "Редактировать" at bounding box center [668, 169] width 66 height 11
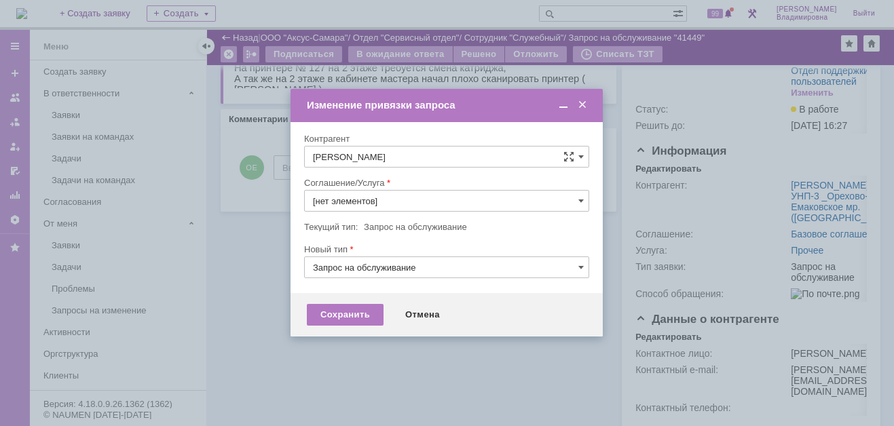
type input "Прочее"
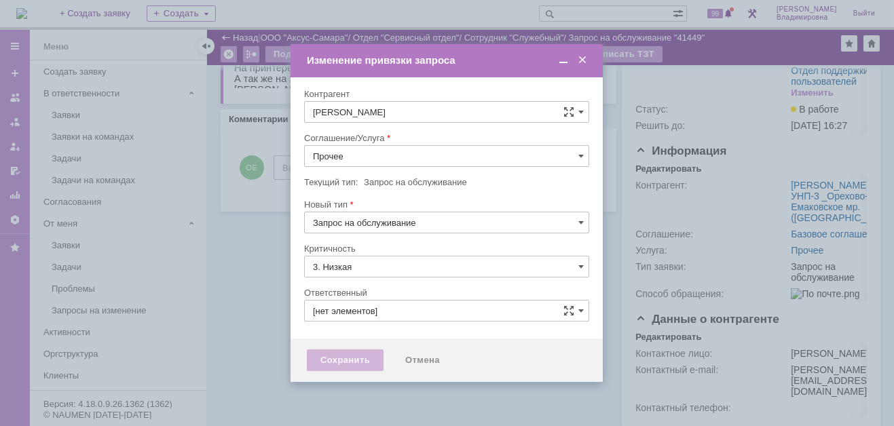
type input "[не указано]"
type input "[PERSON_NAME]"
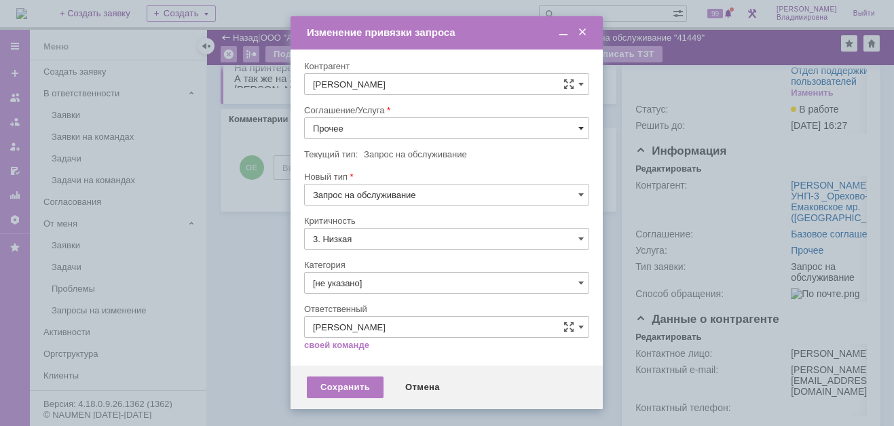
click at [579, 126] on span at bounding box center [580, 128] width 5 height 11
click at [354, 291] on span "ПТ_Замена расходных материалов / ресурсных деталей" at bounding box center [446, 296] width 267 height 11
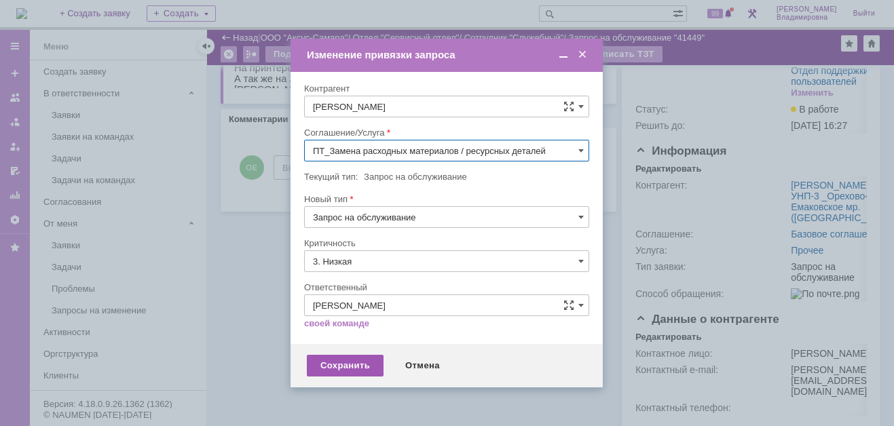
type input "ПТ_Замена расходных материалов / ресурсных деталей"
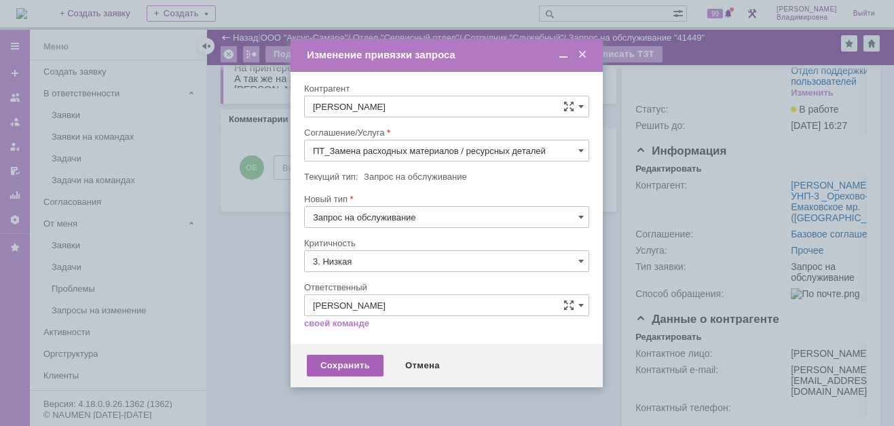
click at [331, 365] on div "Сохранить" at bounding box center [345, 366] width 77 height 22
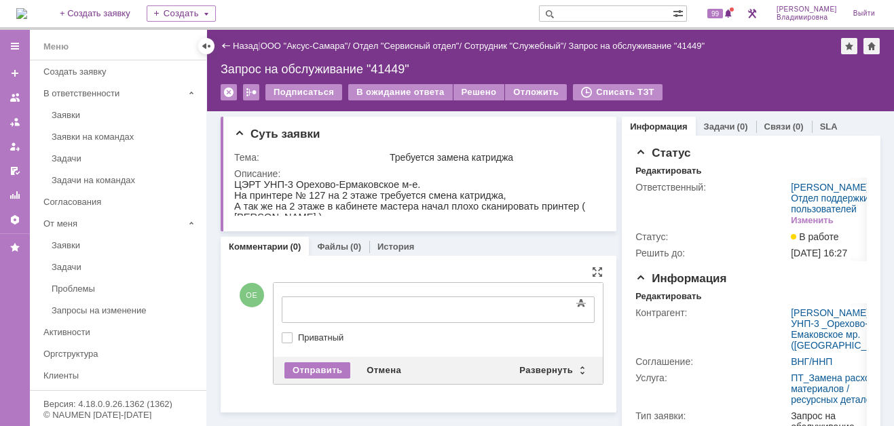
scroll to position [0, 0]
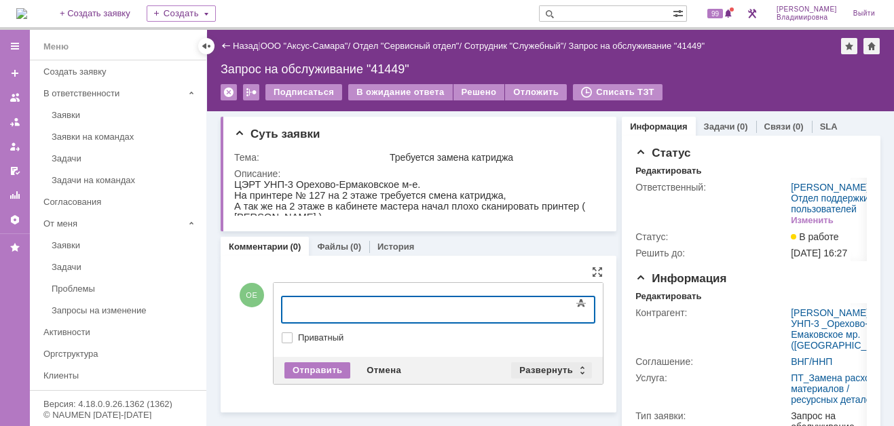
click at [527, 367] on div "Развернуть" at bounding box center [551, 371] width 81 height 16
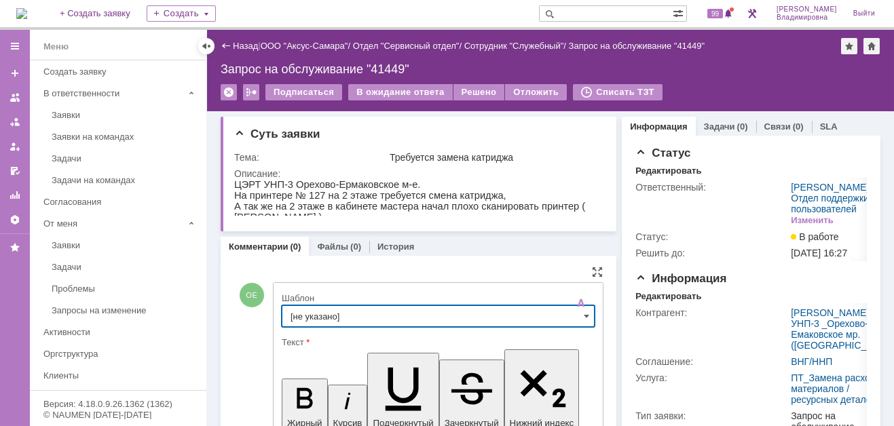
click at [307, 310] on input "[не указано]" at bounding box center [438, 317] width 313 height 22
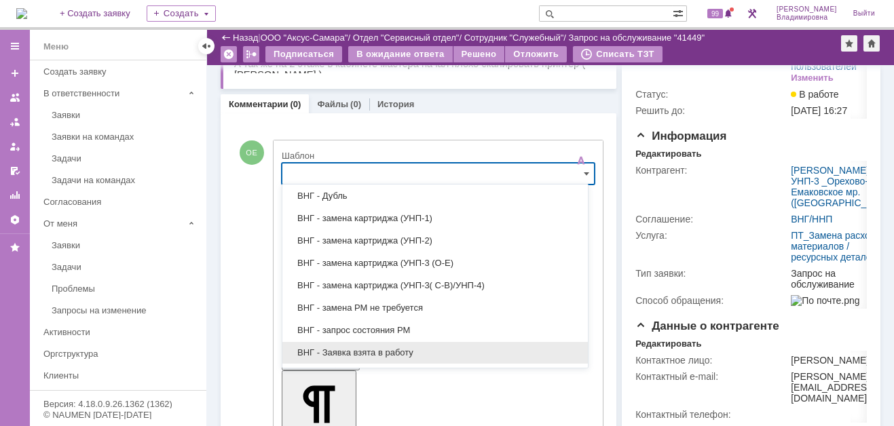
scroll to position [272, 0]
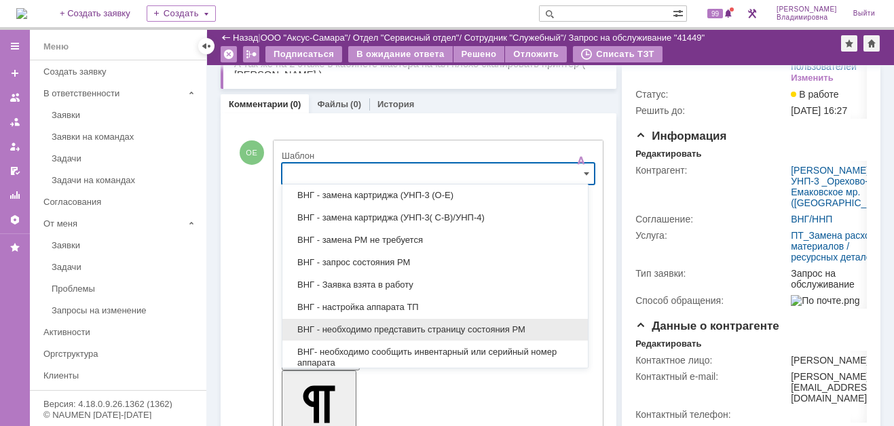
click at [328, 325] on span "ВНГ - необходимо представить страницу состояния РМ" at bounding box center [435, 330] width 289 height 11
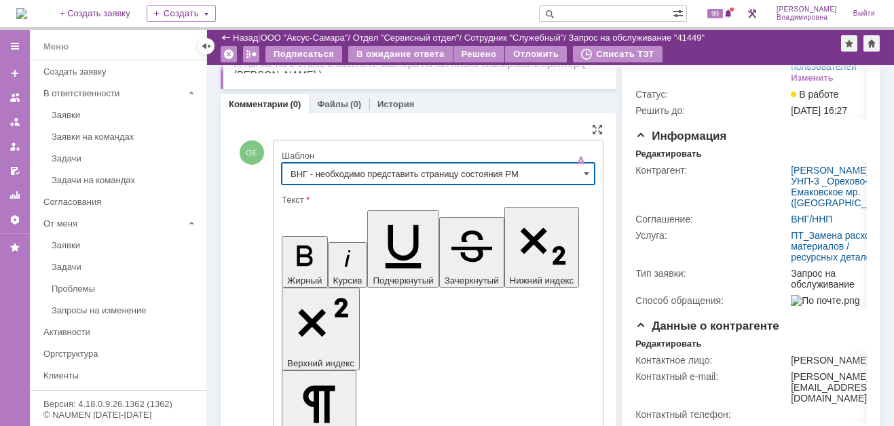
type input "ВНГ - необходимо представить страницу состояния РМ"
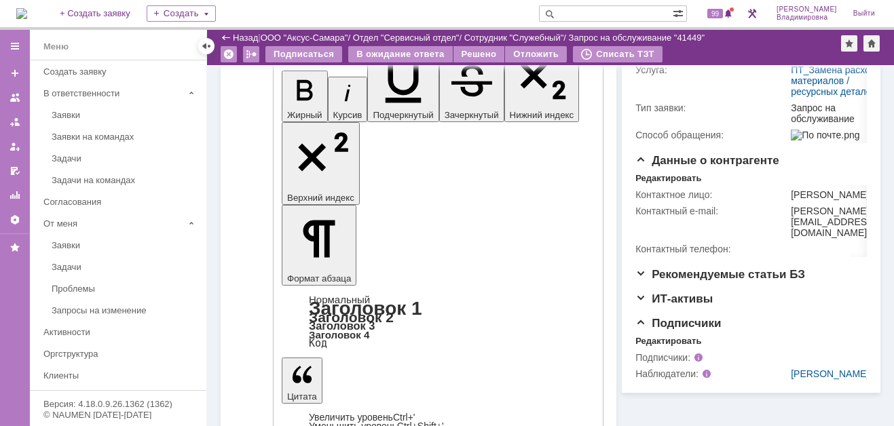
scroll to position [329, 0]
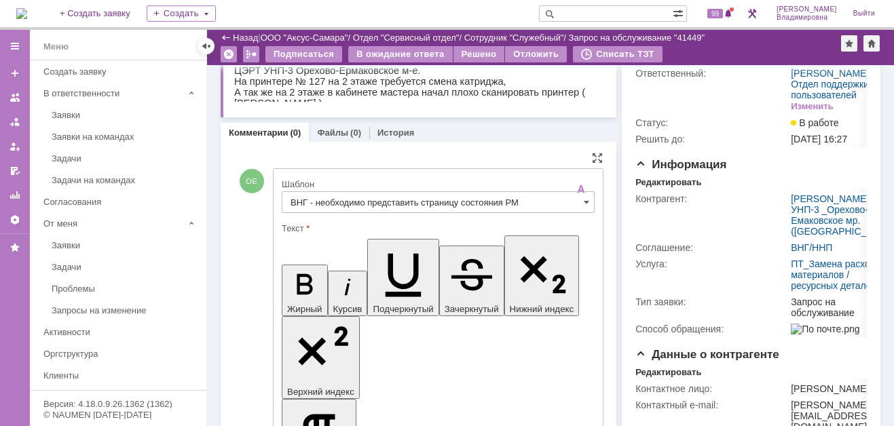
scroll to position [136, 0]
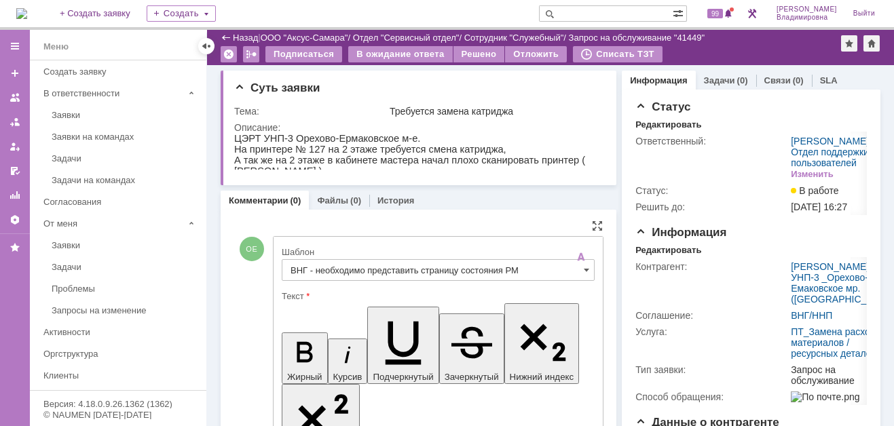
scroll to position [204, 0]
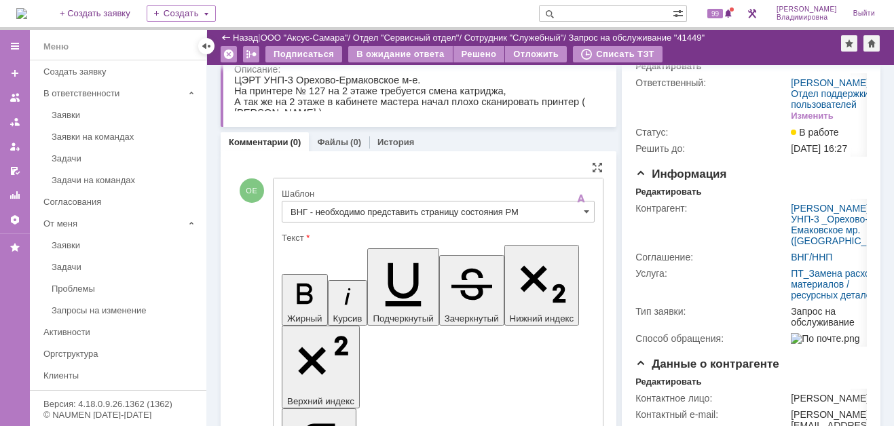
scroll to position [57, 0]
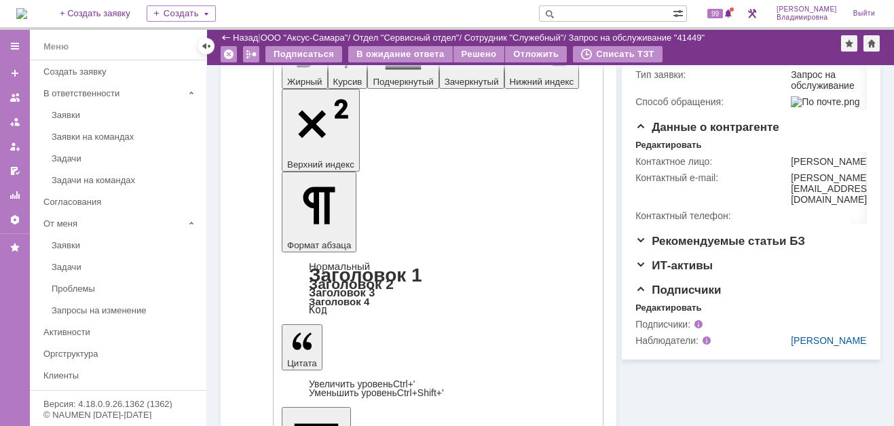
scroll to position [329, 0]
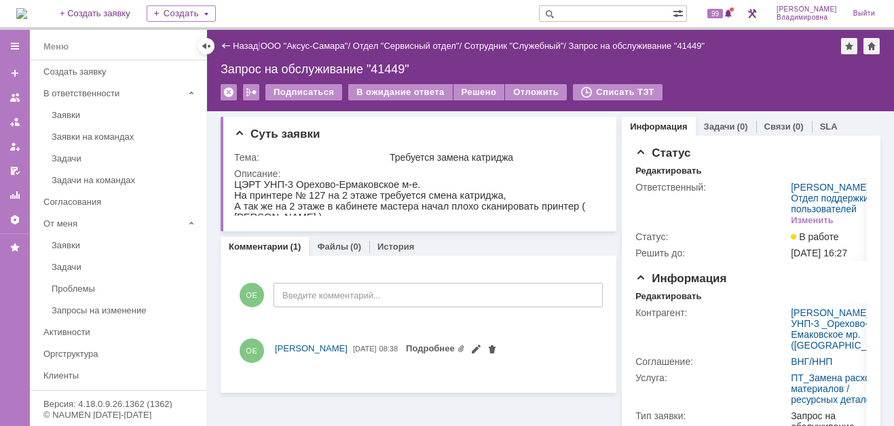
scroll to position [0, 0]
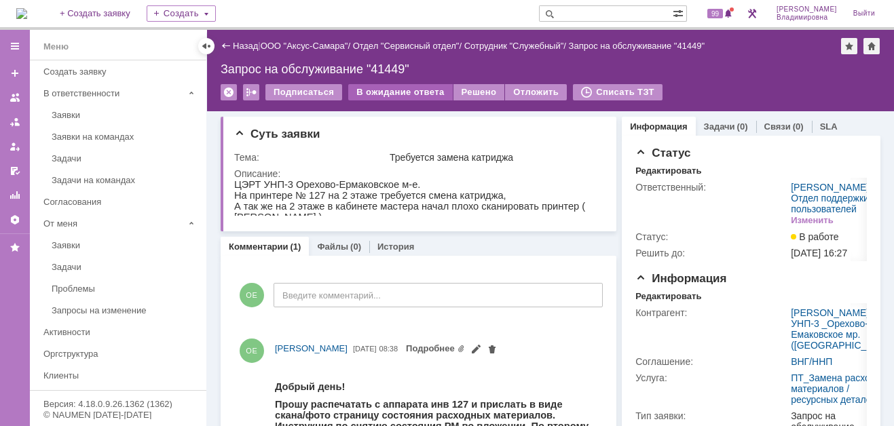
click at [401, 88] on div "В ожидание ответа" at bounding box center [400, 92] width 104 height 16
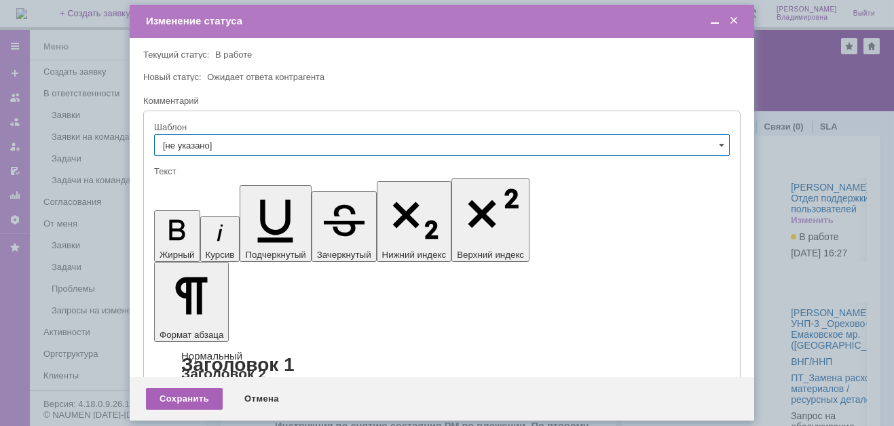
click at [191, 400] on div "Сохранить" at bounding box center [184, 399] width 77 height 22
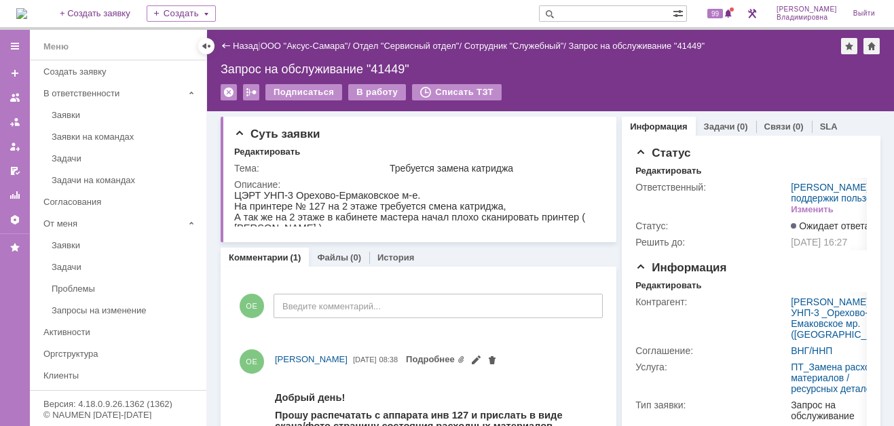
click at [585, 11] on input "text" at bounding box center [606, 13] width 134 height 16
click at [581, 13] on input "text" at bounding box center [606, 13] width 134 height 16
type input "41439"
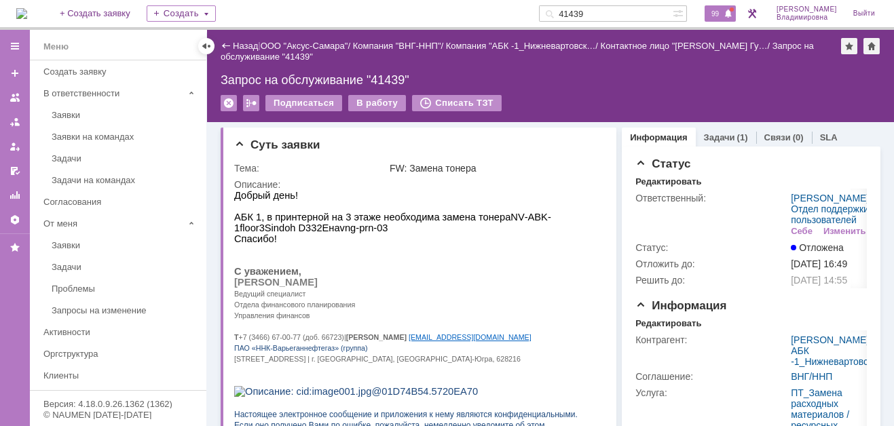
click at [723, 16] on span "99" at bounding box center [715, 14] width 16 height 10
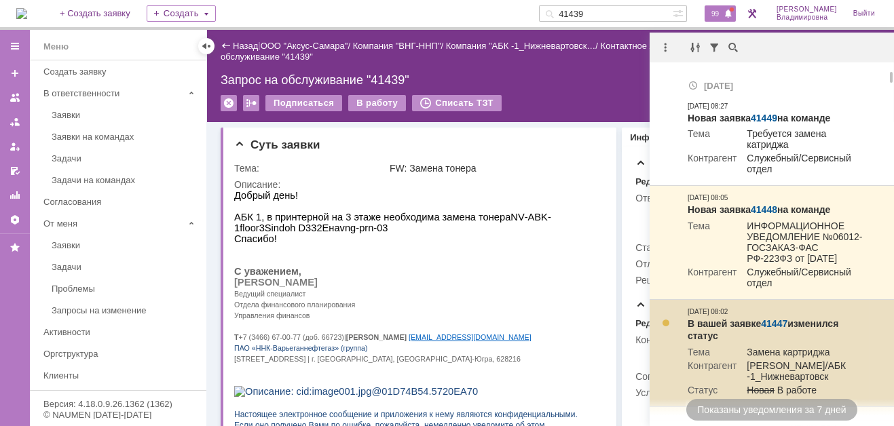
click at [772, 329] on link "41447" at bounding box center [774, 323] width 26 height 11
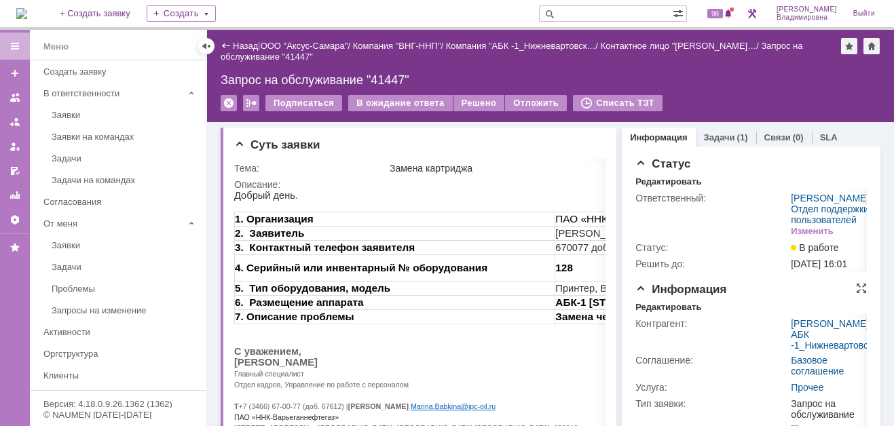
scroll to position [136, 0]
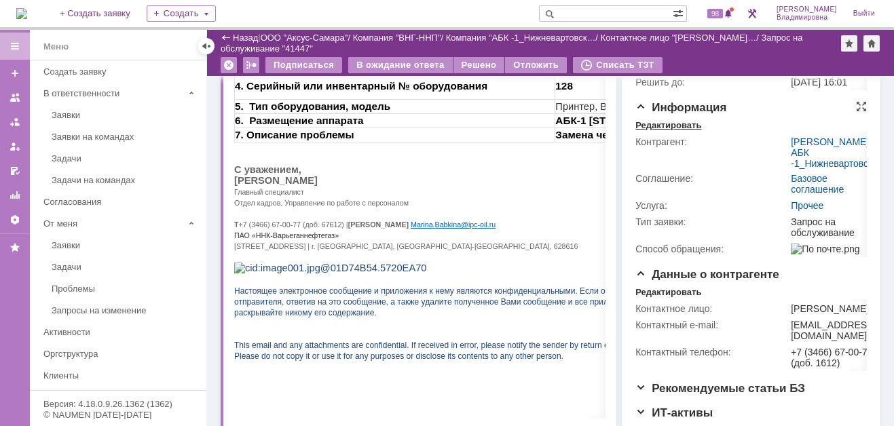
click at [664, 131] on div "Редактировать" at bounding box center [668, 125] width 66 height 11
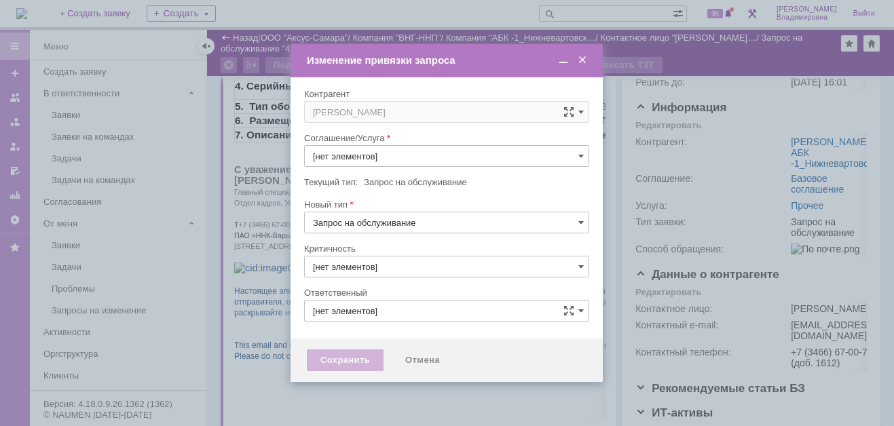
type input "3. Низкая"
type input "Прочее"
type input "[PERSON_NAME]"
type input "[не указано]"
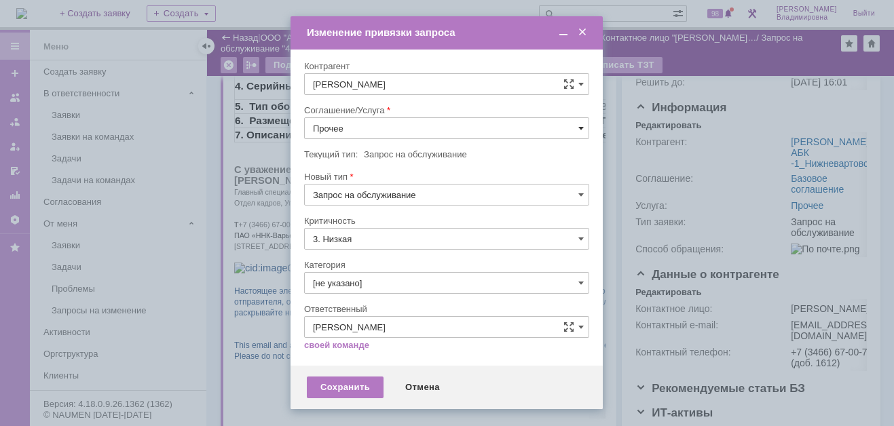
click at [580, 128] on span at bounding box center [580, 128] width 5 height 11
click at [371, 291] on span "ПТ_Замена расходных материалов / ресурсных деталей" at bounding box center [446, 296] width 267 height 11
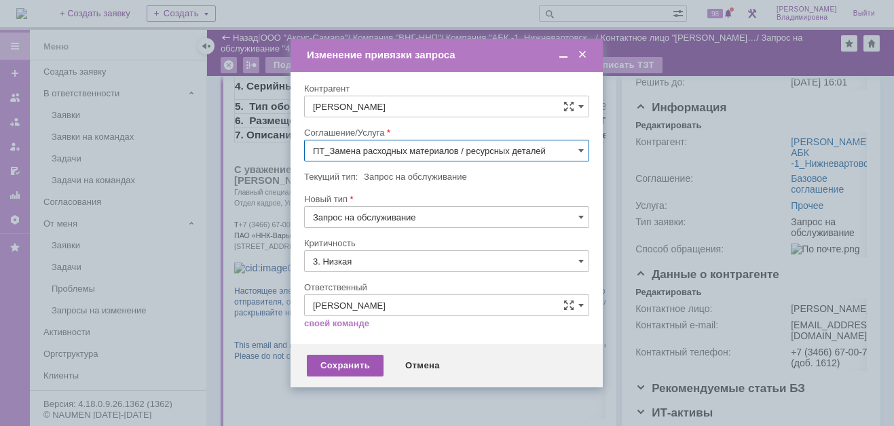
type input "ПТ_Замена расходных материалов / ресурсных деталей"
click at [346, 369] on div "Сохранить" at bounding box center [345, 366] width 77 height 22
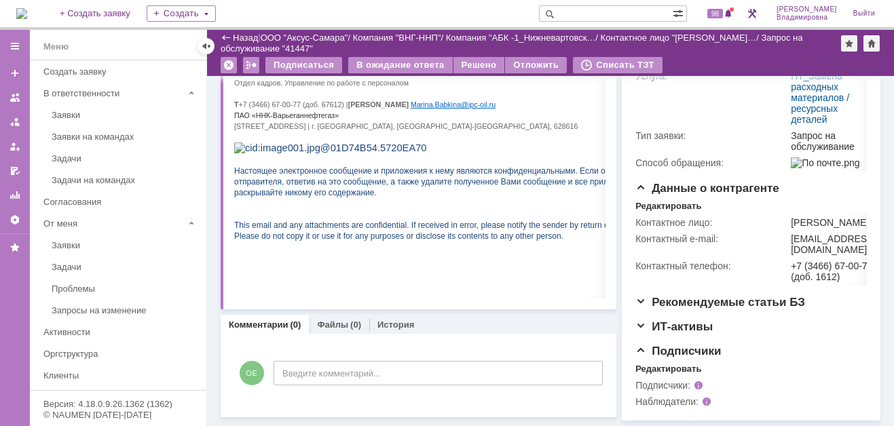
scroll to position [307, 0]
click at [651, 367] on div "Редактировать" at bounding box center [668, 369] width 66 height 11
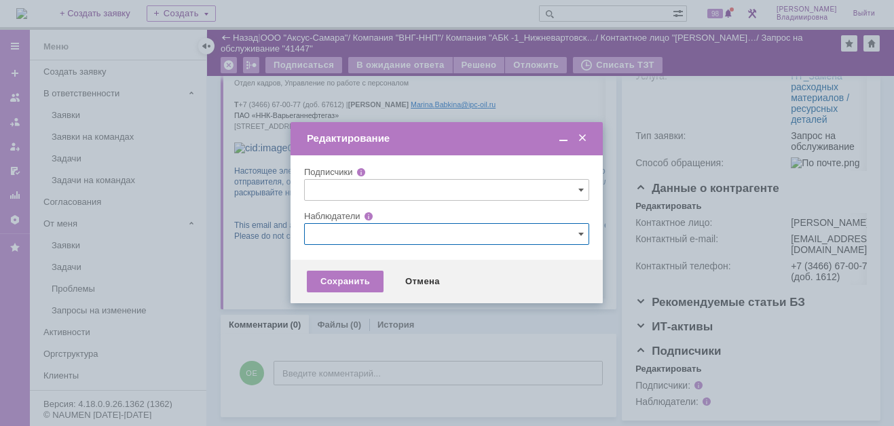
click at [335, 229] on input "text" at bounding box center [446, 234] width 285 height 22
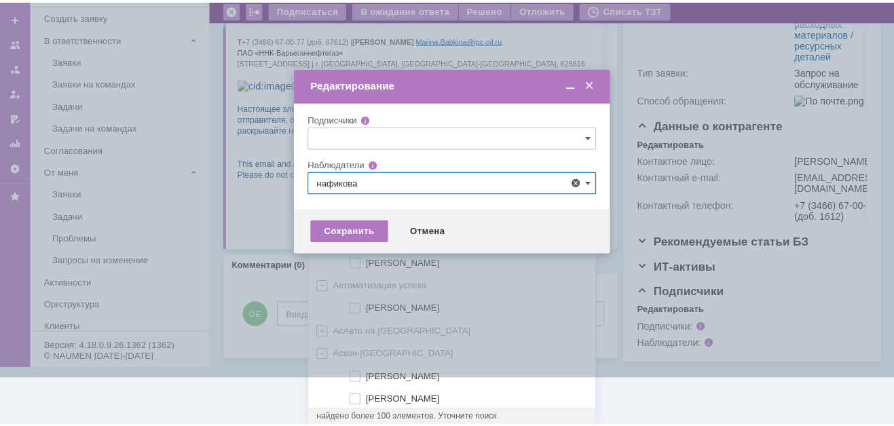
scroll to position [0, 0]
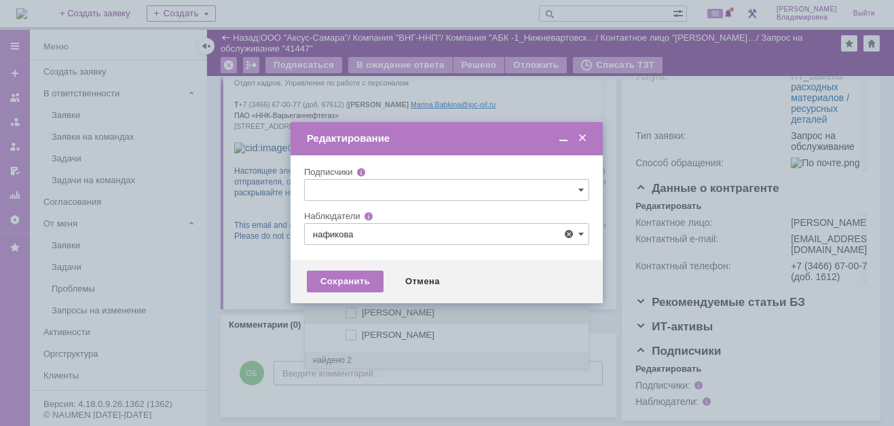
click at [362, 310] on span at bounding box center [362, 311] width 0 height 7
click at [348, 310] on input "[PERSON_NAME]" at bounding box center [352, 313] width 9 height 9
type input "[PERSON_NAME]"
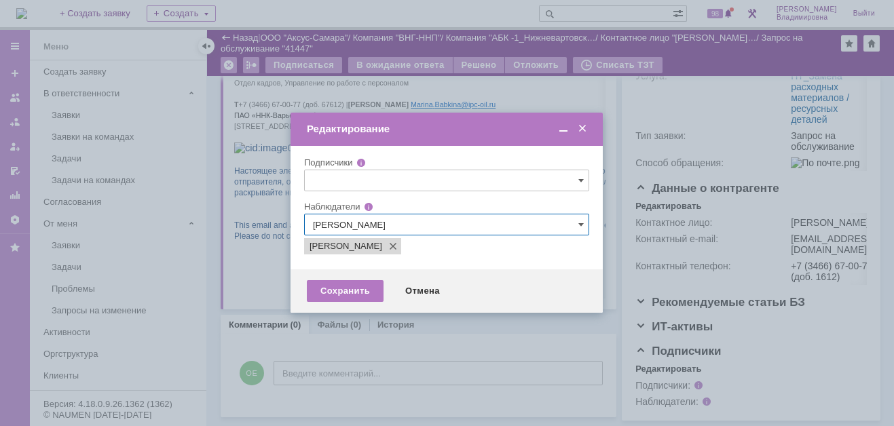
click at [246, 295] on div at bounding box center [447, 213] width 894 height 426
click at [352, 289] on div "Сохранить" at bounding box center [345, 291] width 77 height 22
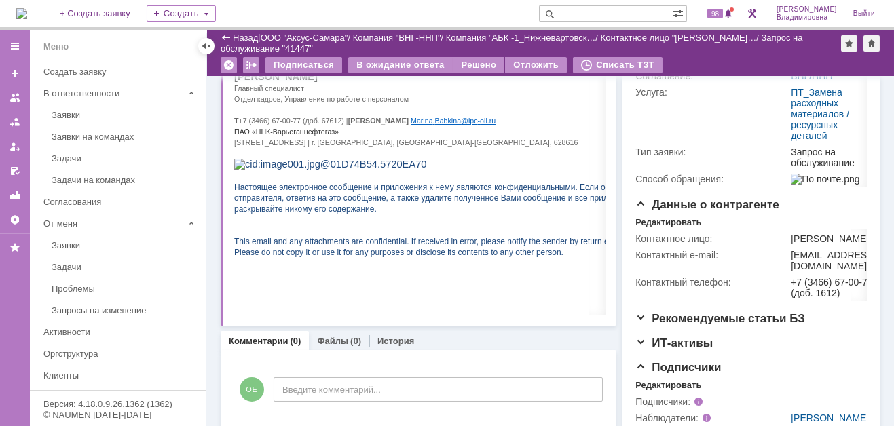
click at [586, 12] on input "text" at bounding box center [606, 13] width 134 height 16
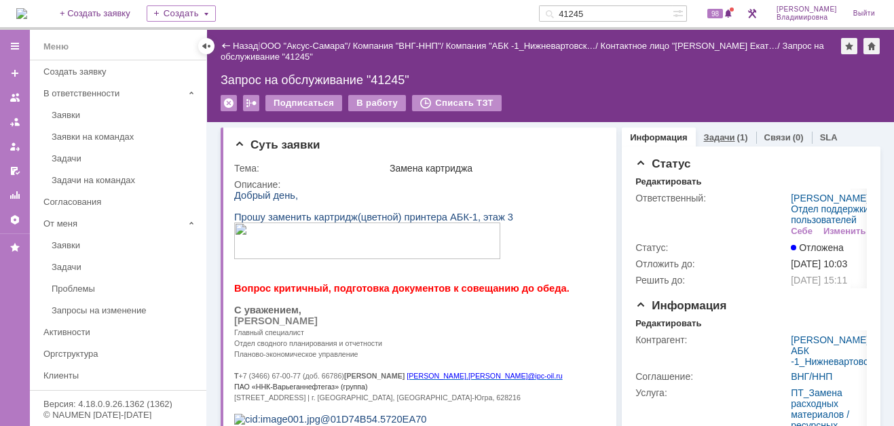
click at [708, 136] on link "Задачи" at bounding box center [719, 137] width 31 height 10
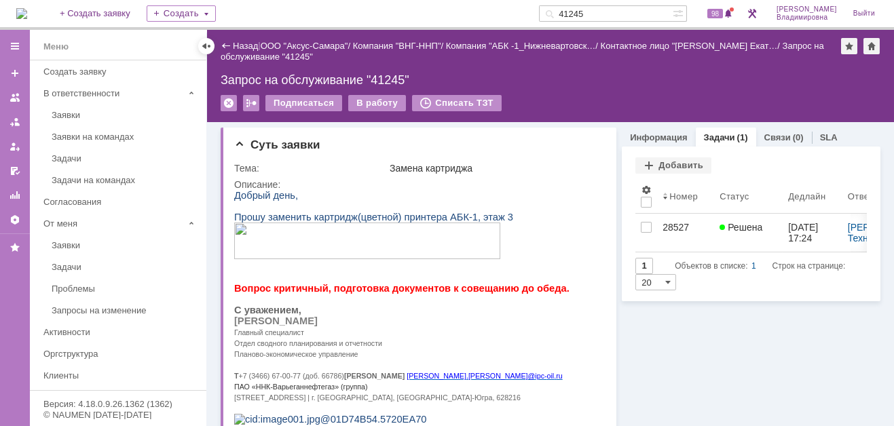
click at [609, 13] on input "41245" at bounding box center [606, 13] width 134 height 16
click at [606, 13] on input "41245" at bounding box center [606, 13] width 134 height 16
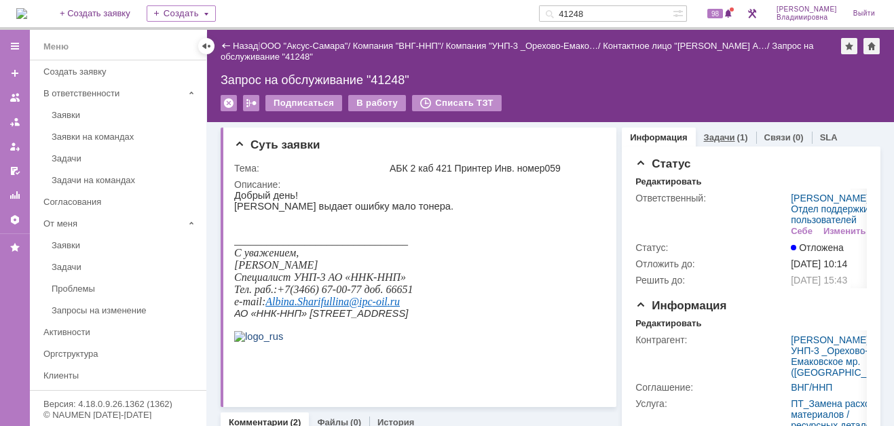
click at [704, 132] on link "Задачи" at bounding box center [719, 137] width 31 height 10
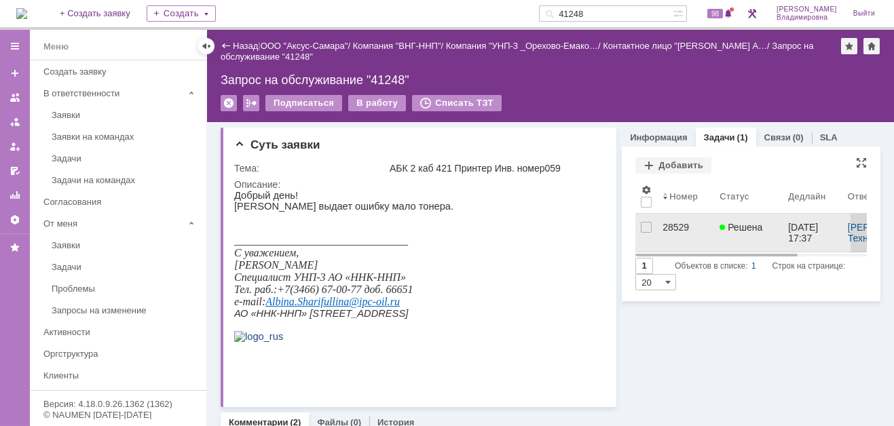
click at [667, 227] on div "28529" at bounding box center [686, 227] width 46 height 11
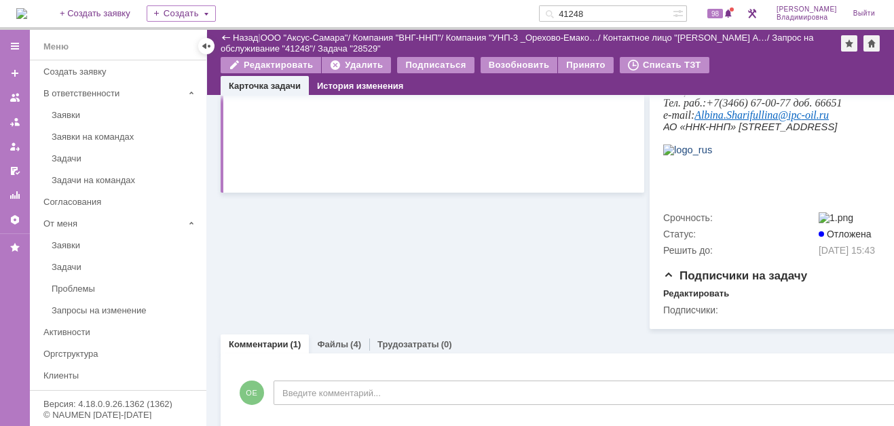
scroll to position [494, 0]
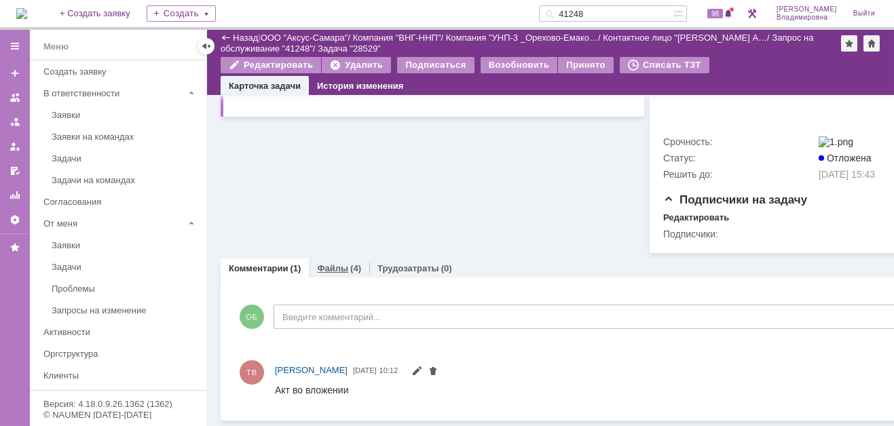
click at [322, 263] on link "Файлы" at bounding box center [332, 268] width 31 height 10
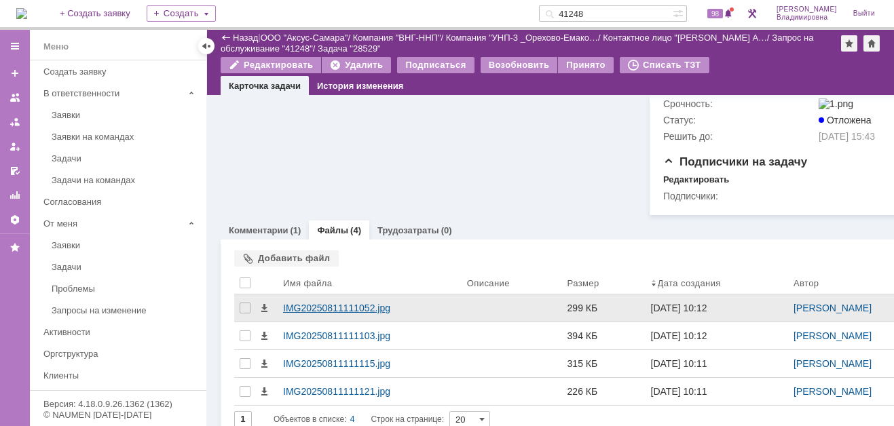
scroll to position [494, 0]
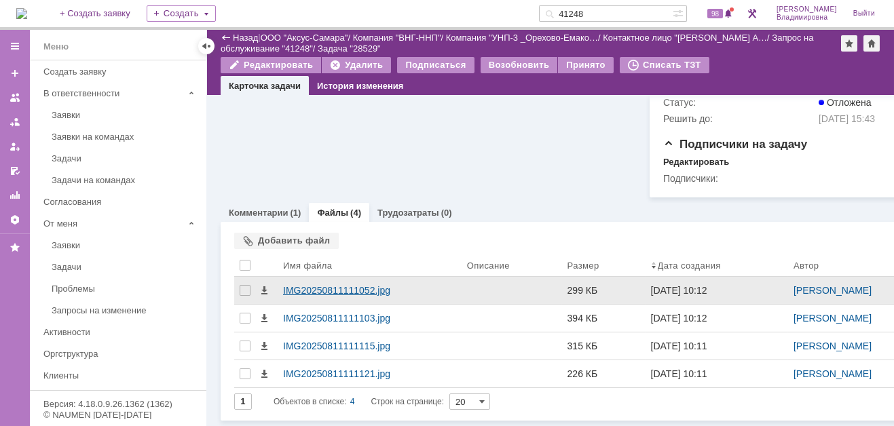
click at [305, 296] on div "IMG20250811111052.jpg" at bounding box center [369, 290] width 173 height 11
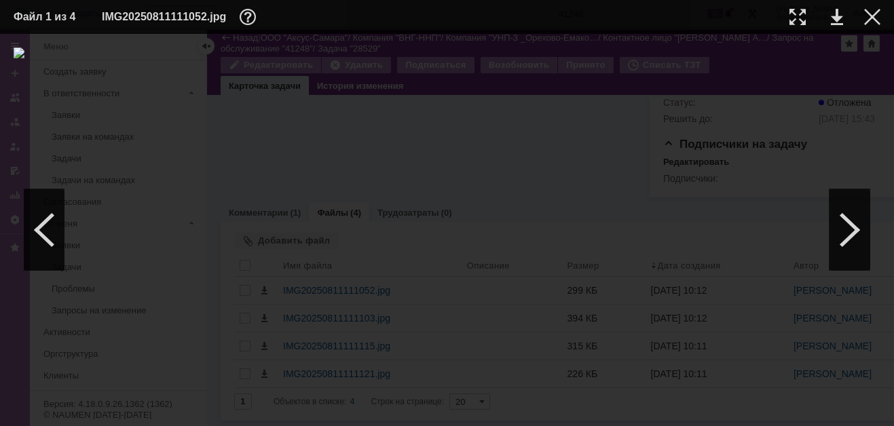
click at [640, 81] on div at bounding box center [447, 230] width 867 height 365
click at [684, 52] on div at bounding box center [447, 230] width 867 height 365
click at [466, 253] on img at bounding box center [447, 230] width 867 height 365
click at [614, 149] on div at bounding box center [447, 230] width 867 height 365
click at [871, 15] on div at bounding box center [872, 17] width 16 height 16
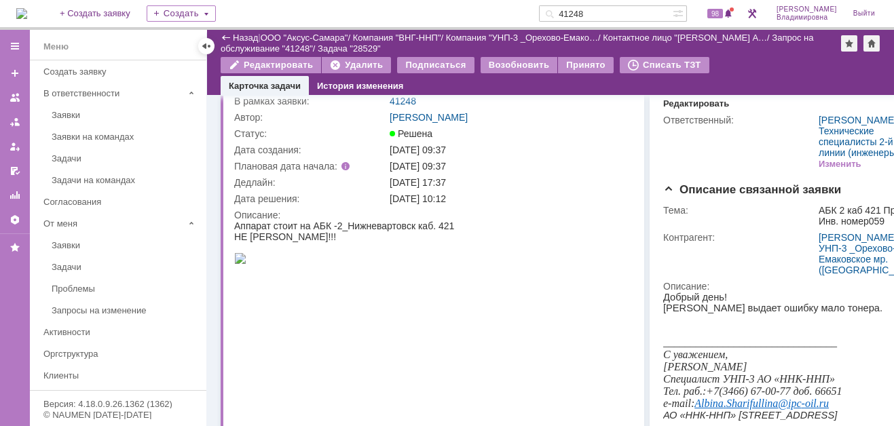
scroll to position [0, 0]
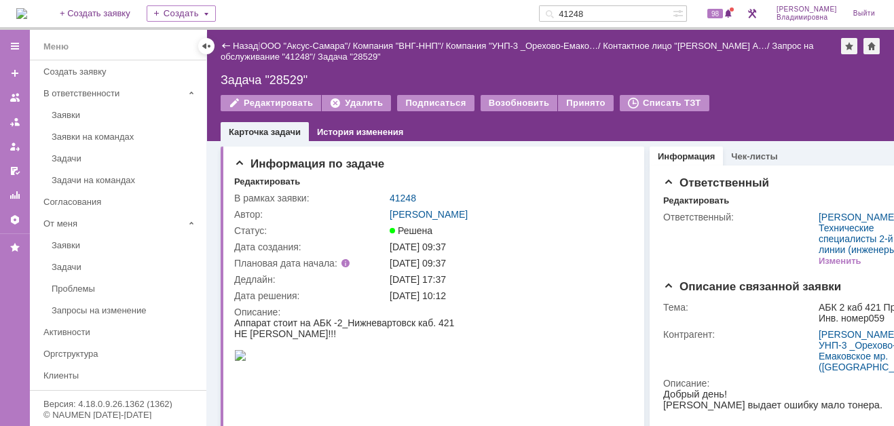
click at [610, 12] on input "41248" at bounding box center [606, 13] width 134 height 16
click at [607, 15] on input "41248" at bounding box center [606, 13] width 134 height 16
type input "41245"
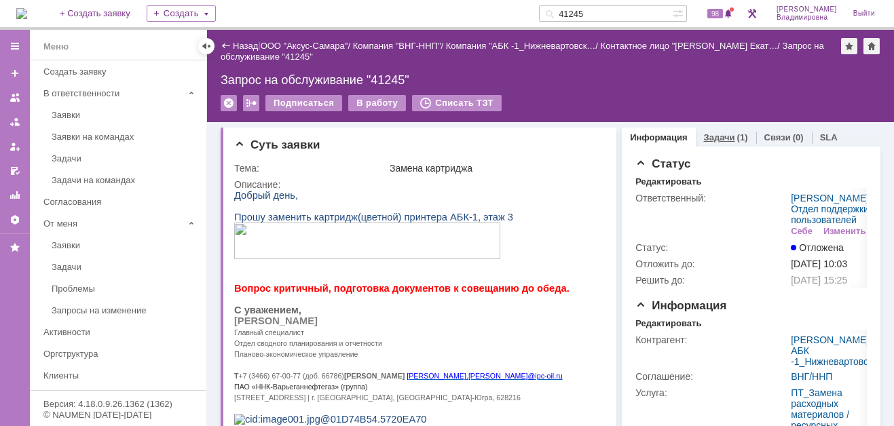
click at [710, 134] on link "Задачи" at bounding box center [719, 137] width 31 height 10
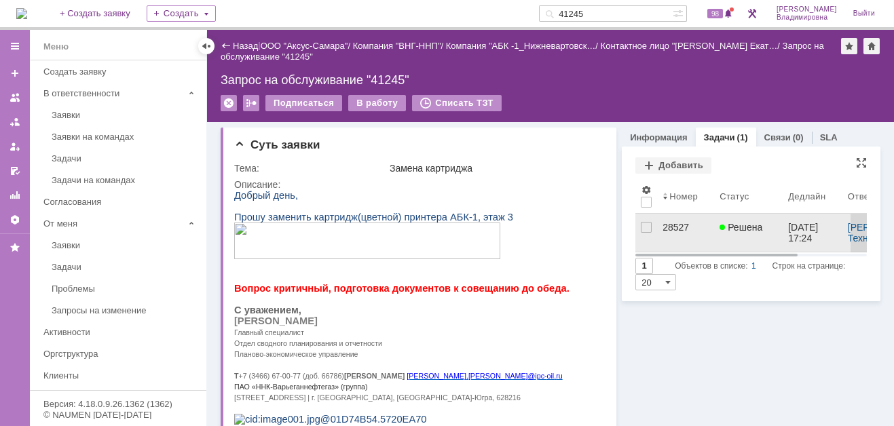
click at [665, 228] on div "28527" at bounding box center [686, 227] width 46 height 11
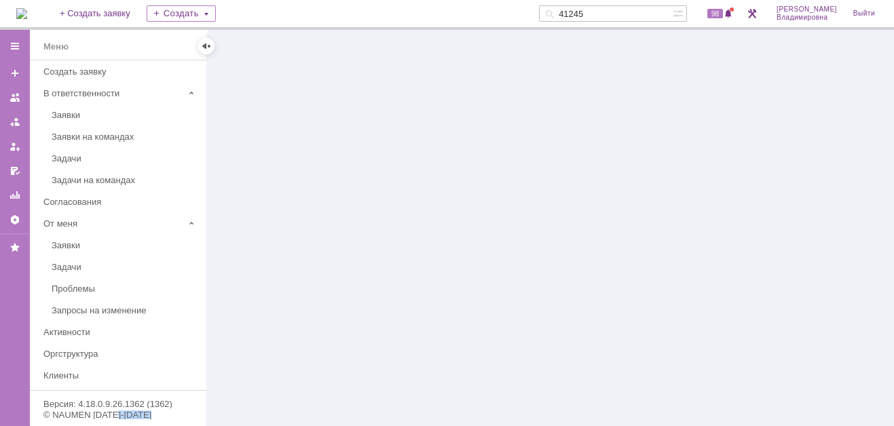
click at [665, 228] on div at bounding box center [550, 228] width 687 height 396
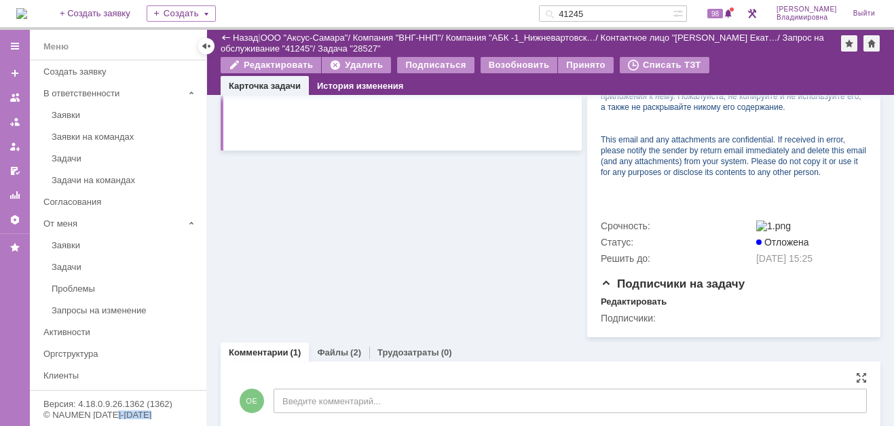
scroll to position [663, 0]
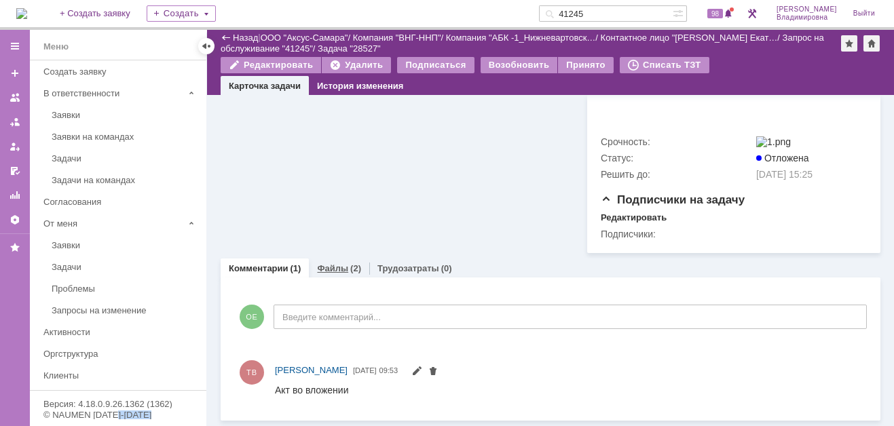
click at [330, 268] on link "Файлы" at bounding box center [332, 268] width 31 height 10
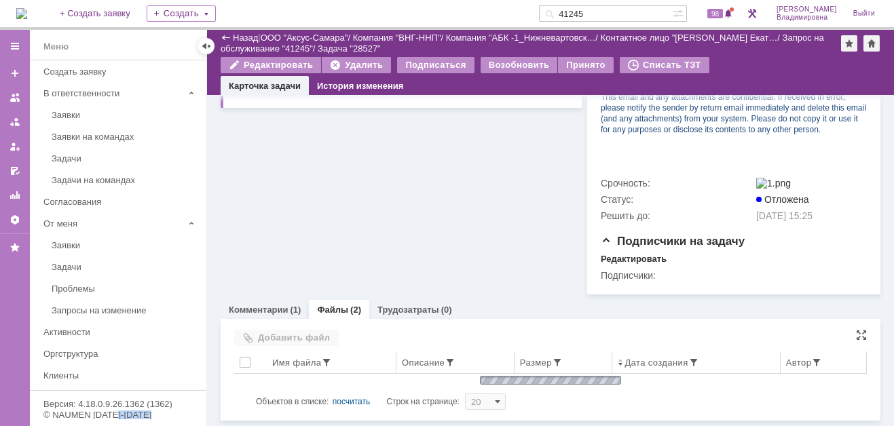
scroll to position [663, 0]
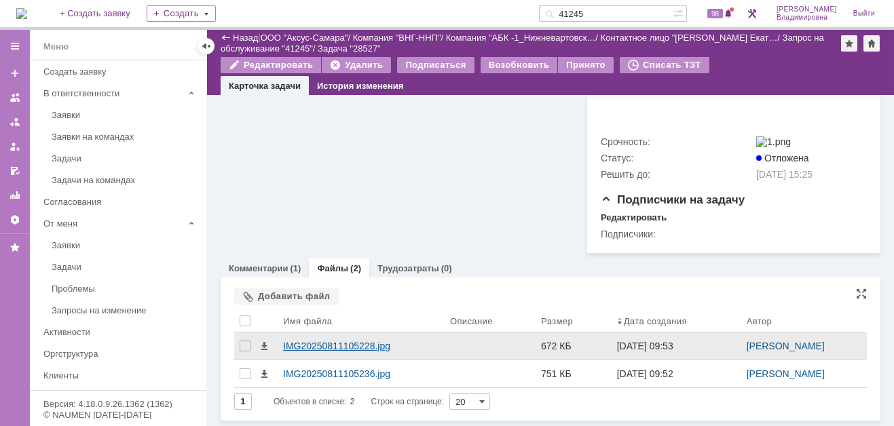
click at [293, 346] on div "IMG20250811105228.jpg" at bounding box center [361, 346] width 156 height 11
click at [293, 346] on body "Идет загрузка, пожалуйста, подождите. На домашнюю + Создать заявку Создать 4124…" at bounding box center [447, 213] width 894 height 426
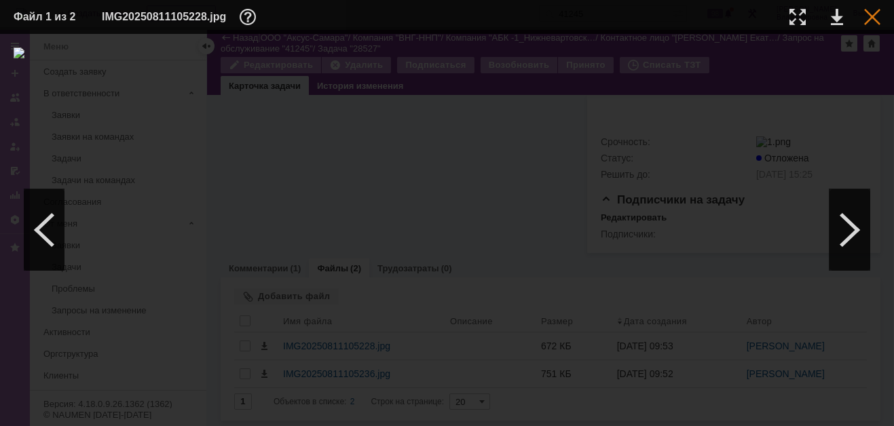
click at [872, 16] on div at bounding box center [872, 17] width 16 height 16
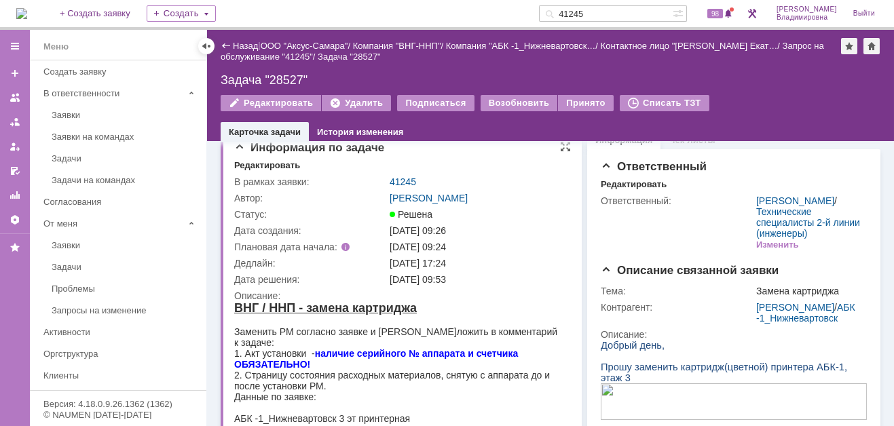
scroll to position [0, 0]
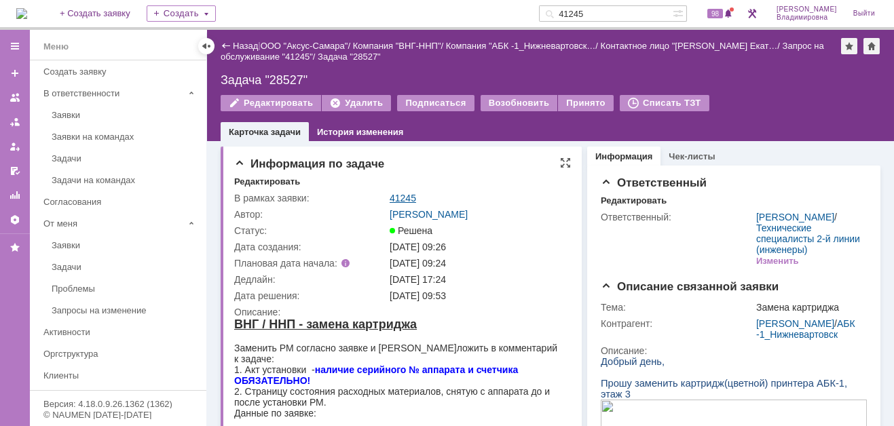
click at [411, 197] on link "41245" at bounding box center [403, 198] width 26 height 11
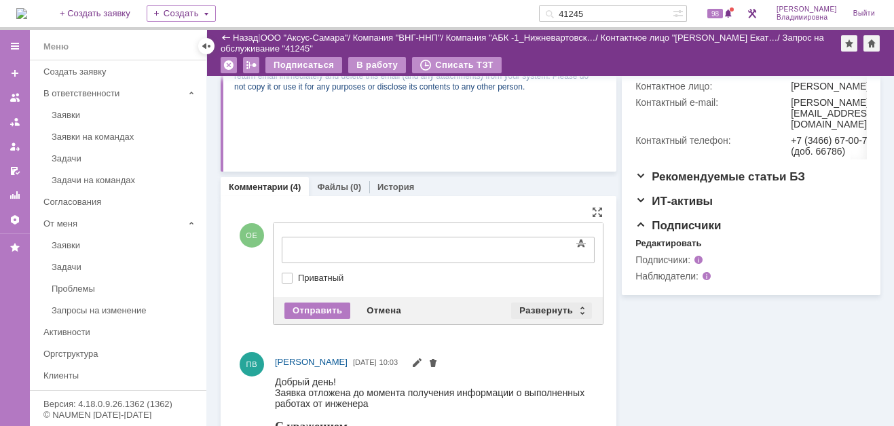
click at [548, 305] on div "Развернуть" at bounding box center [551, 311] width 81 height 16
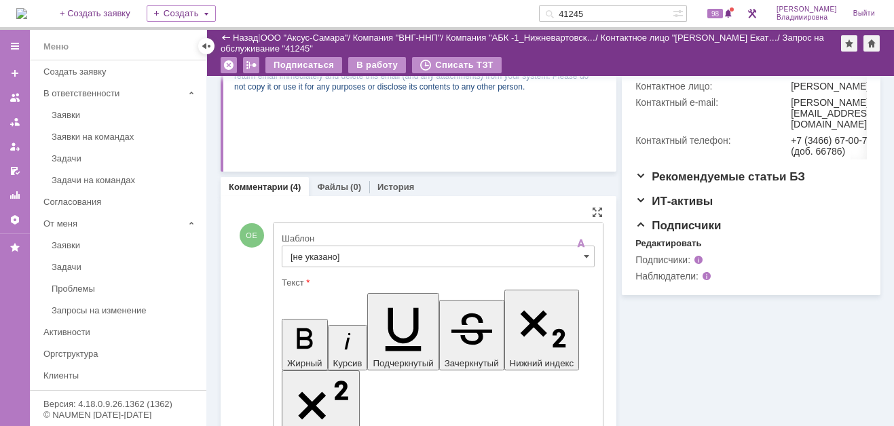
click at [302, 255] on input "[не указано]" at bounding box center [438, 257] width 313 height 22
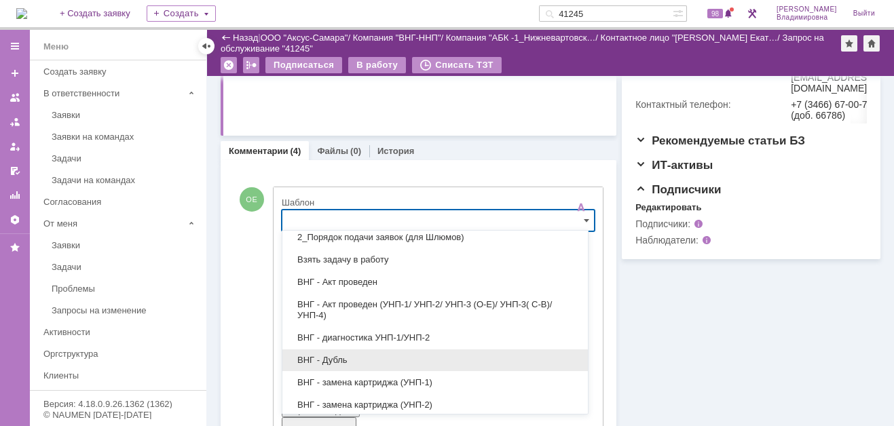
scroll to position [68, 0]
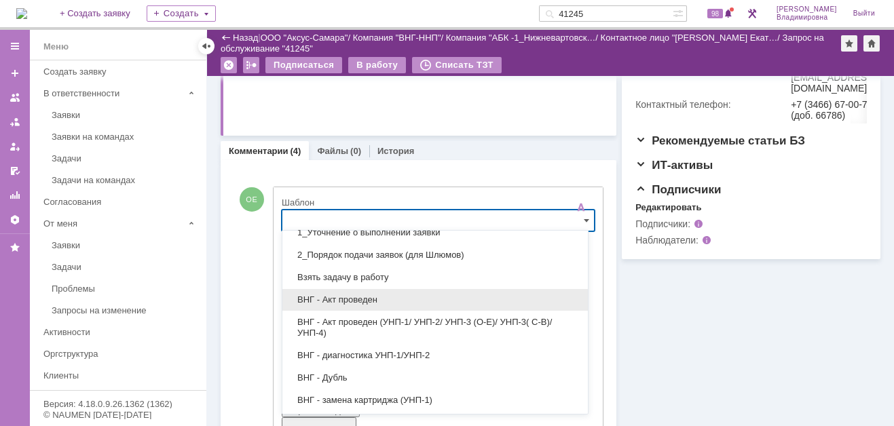
click at [344, 295] on span "ВНГ - Акт проведен" at bounding box center [435, 300] width 289 height 11
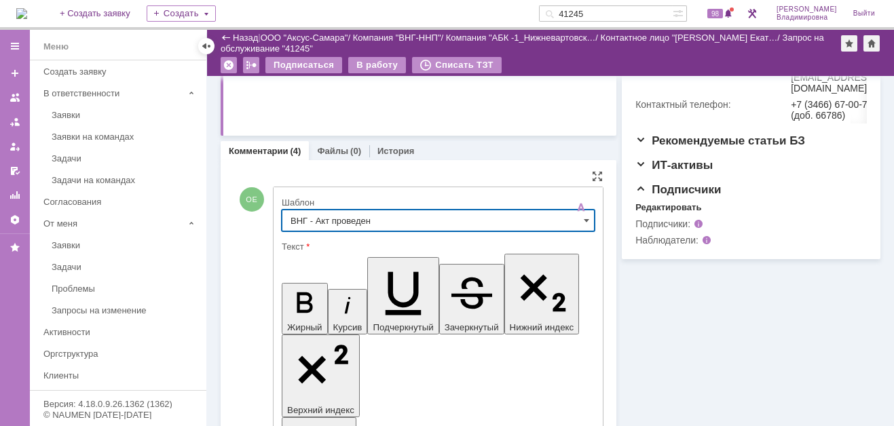
type input "ВНГ - Акт проведен"
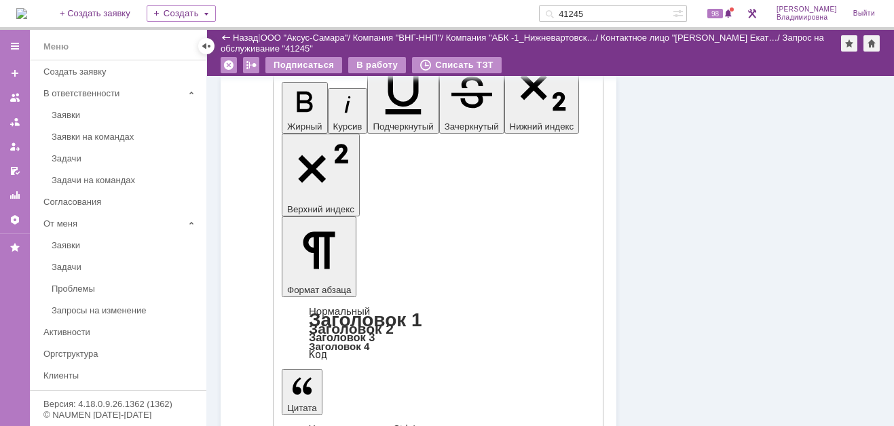
scroll to position [647, 0]
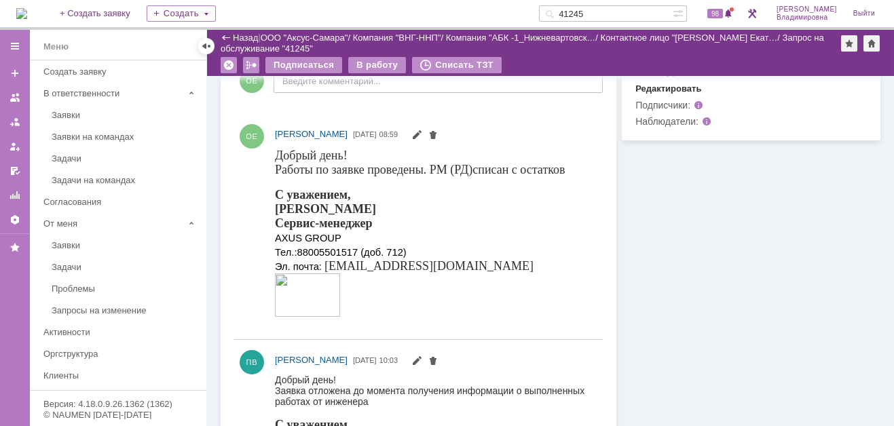
scroll to position [511, 0]
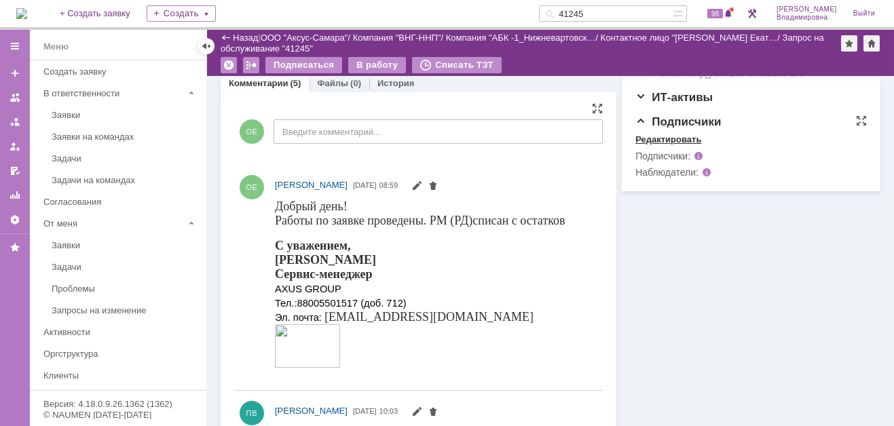
drag, startPoint x: 661, startPoint y: 201, endPoint x: 291, endPoint y: 0, distance: 421.1
click at [661, 145] on div "Редактировать" at bounding box center [668, 139] width 66 height 11
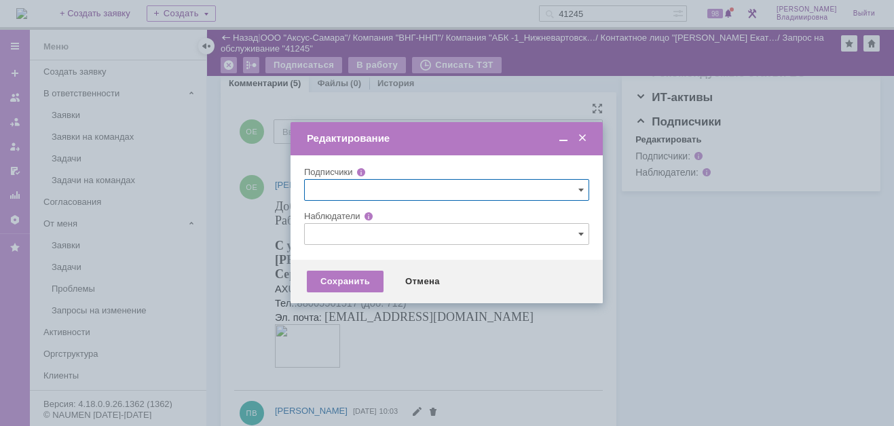
click at [329, 238] on input "text" at bounding box center [446, 234] width 285 height 22
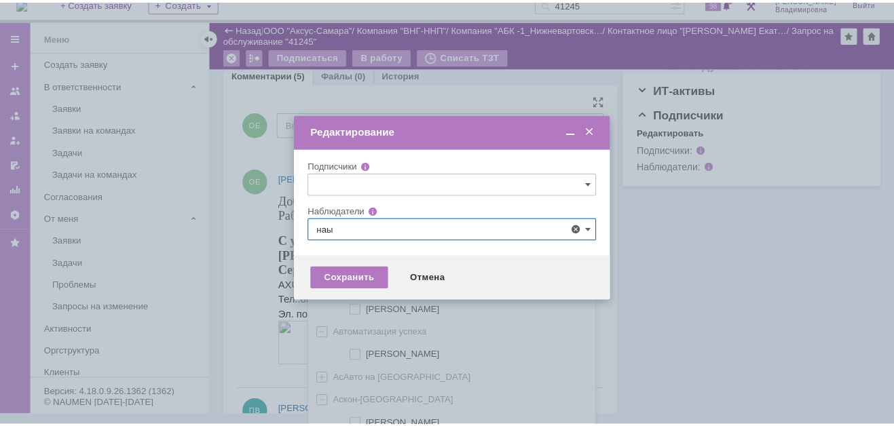
scroll to position [0, 0]
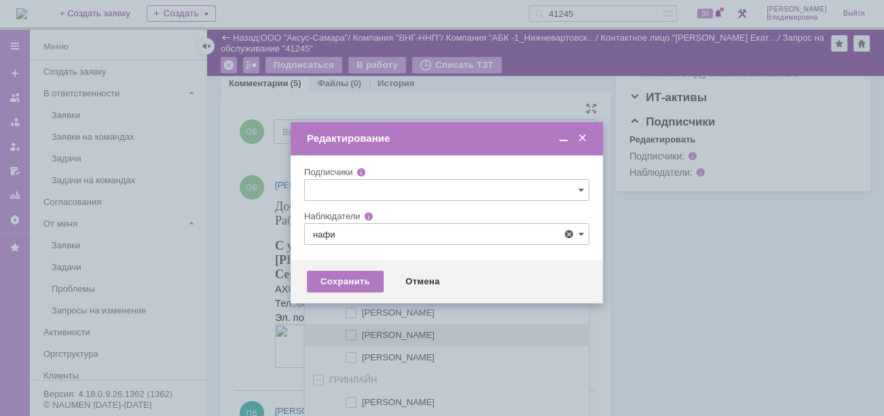
click at [349, 328] on div "[PERSON_NAME]" at bounding box center [447, 336] width 284 height 22
click at [362, 330] on span at bounding box center [362, 333] width 0 height 7
click at [350, 331] on input "[PERSON_NAME]" at bounding box center [352, 335] width 9 height 9
type input "[PERSON_NAME]"
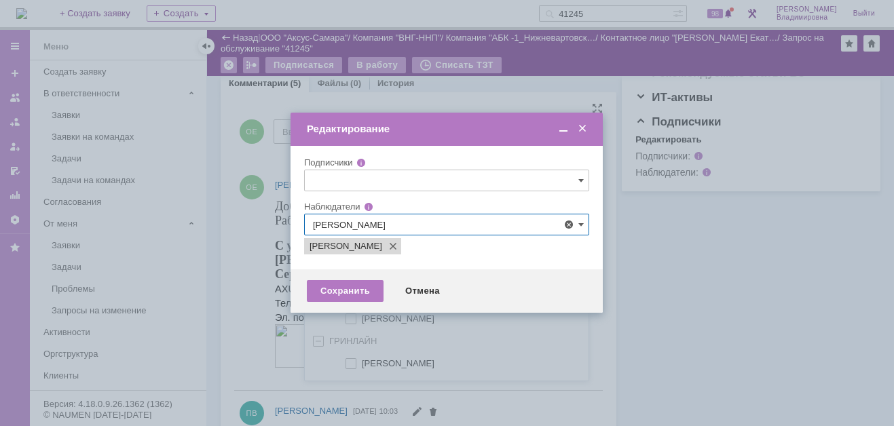
click at [390, 298] on span "[PERSON_NAME]" at bounding box center [398, 296] width 73 height 10
click at [356, 298] on input "[PERSON_NAME]" at bounding box center [352, 297] width 9 height 9
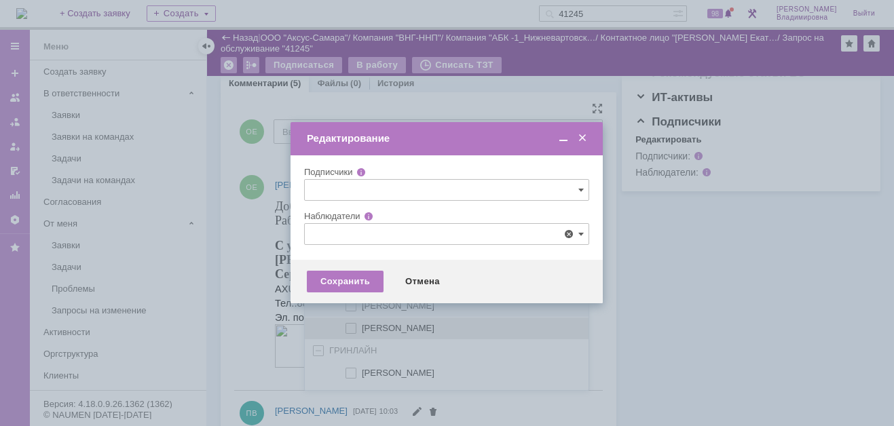
drag, startPoint x: 352, startPoint y: 306, endPoint x: 366, endPoint y: 306, distance: 13.6
click at [362, 306] on span at bounding box center [362, 304] width 0 height 7
click at [353, 306] on input "[PERSON_NAME]" at bounding box center [352, 306] width 9 height 9
type input "[PERSON_NAME]"
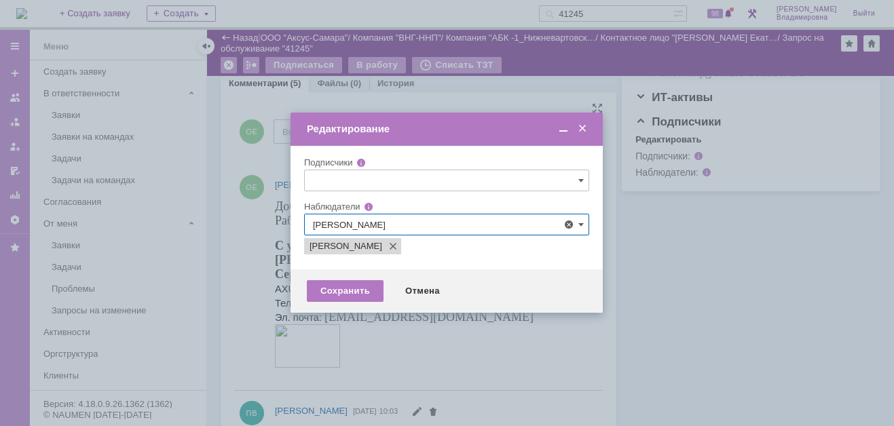
click at [259, 308] on div at bounding box center [447, 213] width 894 height 426
click at [342, 293] on div "Сохранить" at bounding box center [345, 291] width 77 height 22
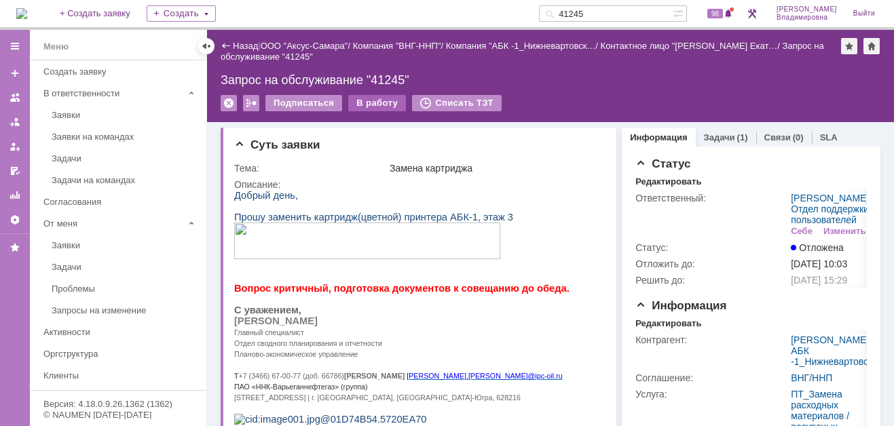
click at [377, 102] on div "В работу" at bounding box center [377, 103] width 58 height 16
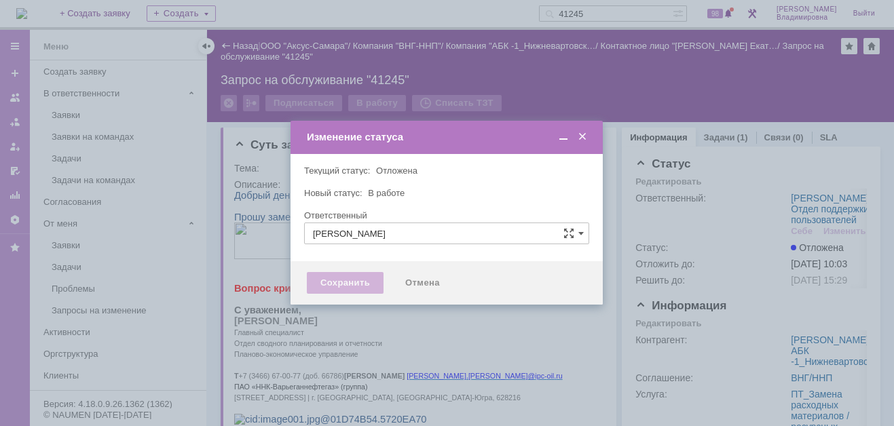
type input "[PERSON_NAME]"
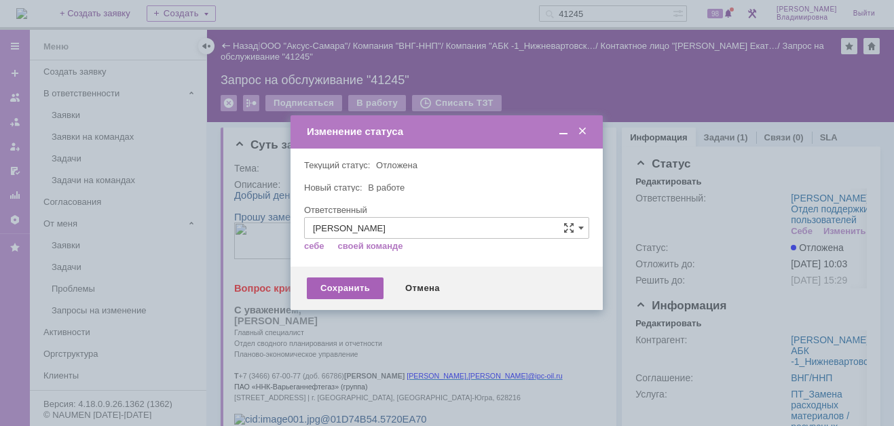
click at [343, 288] on div "Сохранить" at bounding box center [345, 289] width 77 height 22
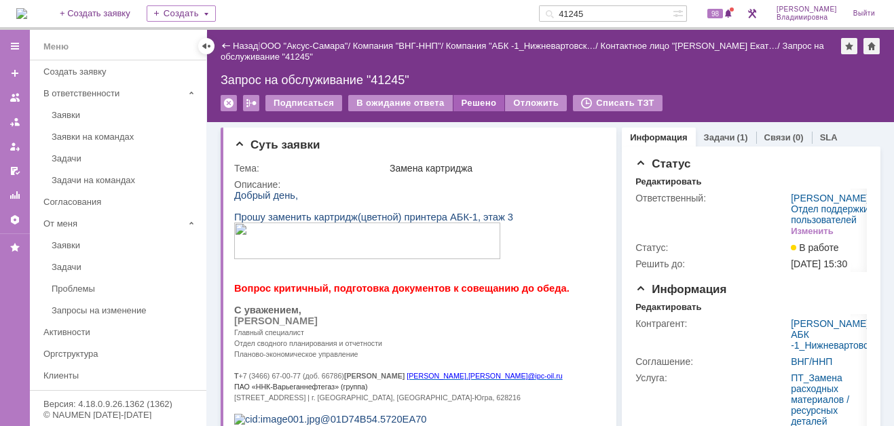
click at [480, 100] on div "Решено" at bounding box center [480, 103] width 52 height 16
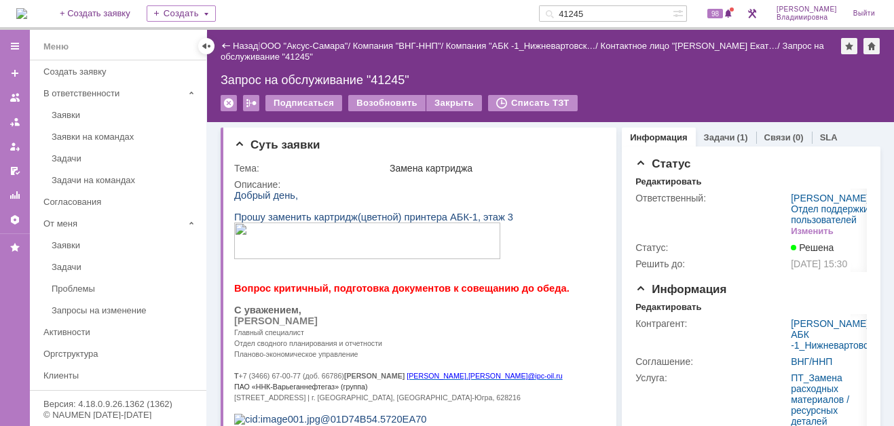
click at [609, 12] on input "41245" at bounding box center [606, 13] width 134 height 16
click at [607, 12] on input "41245" at bounding box center [606, 13] width 134 height 16
type input "41248"
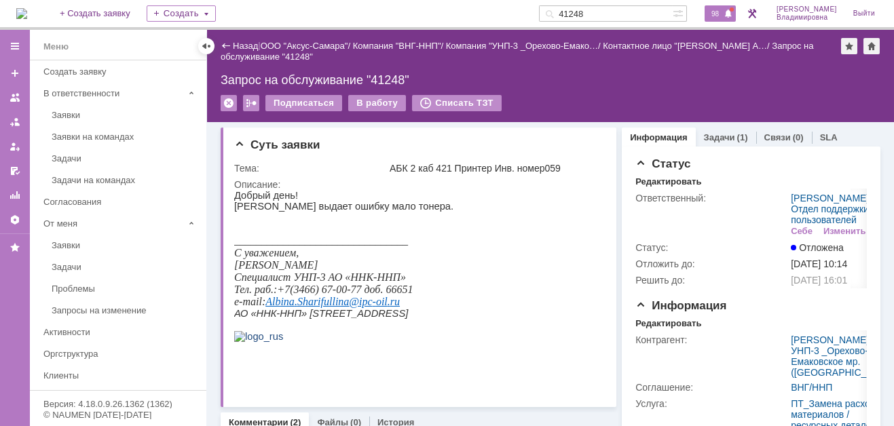
click at [723, 14] on span "98" at bounding box center [715, 14] width 16 height 10
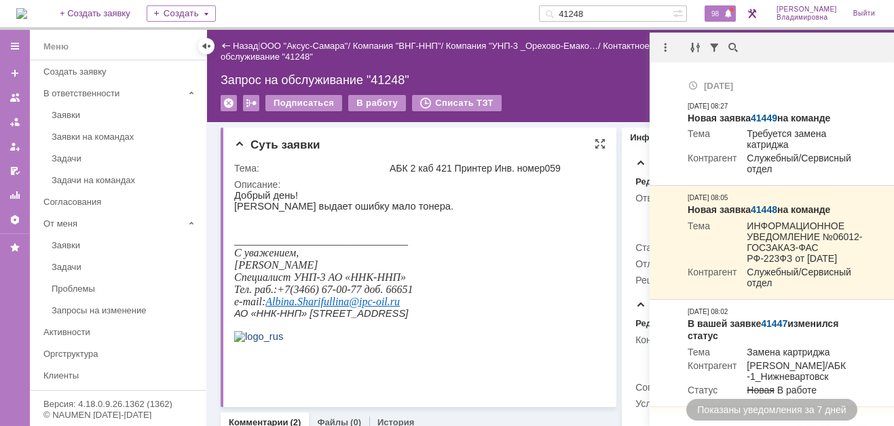
click at [530, 225] on html "Добрый день! Принтер выдает ошибку мало тонера. _______________________________…" at bounding box center [414, 277] width 361 height 174
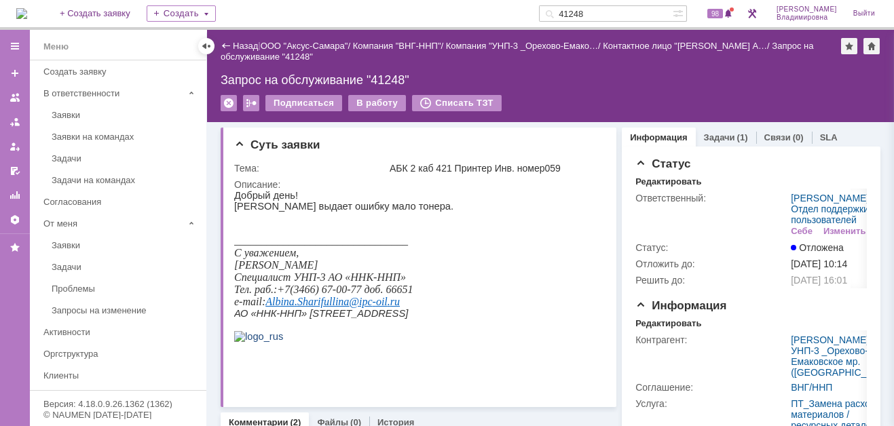
click at [583, 88] on div "Назад | ООО "Аксус-Самара" / Компания "ВНГ-ННП" / Компания "УНП-3 _Орехово-Емак…" at bounding box center [550, 76] width 687 height 92
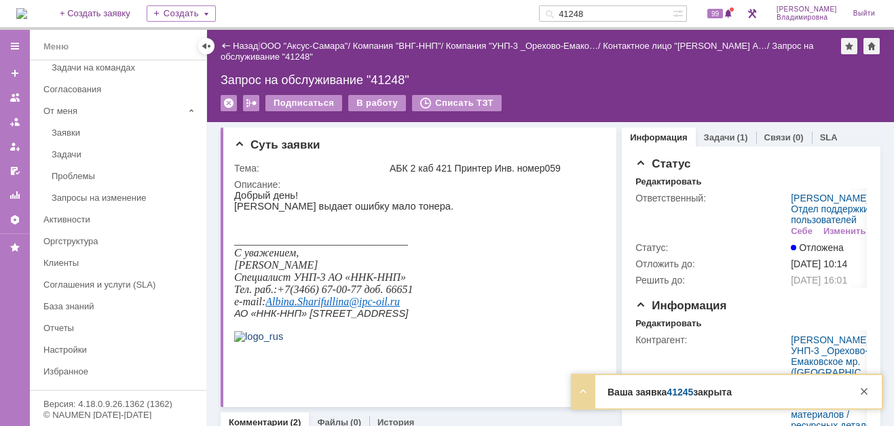
scroll to position [272, 0]
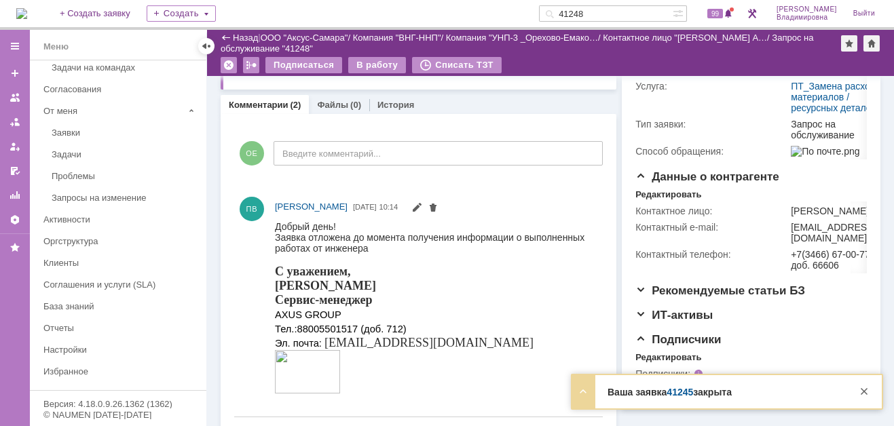
click at [687, 392] on link "41245" at bounding box center [680, 392] width 26 height 11
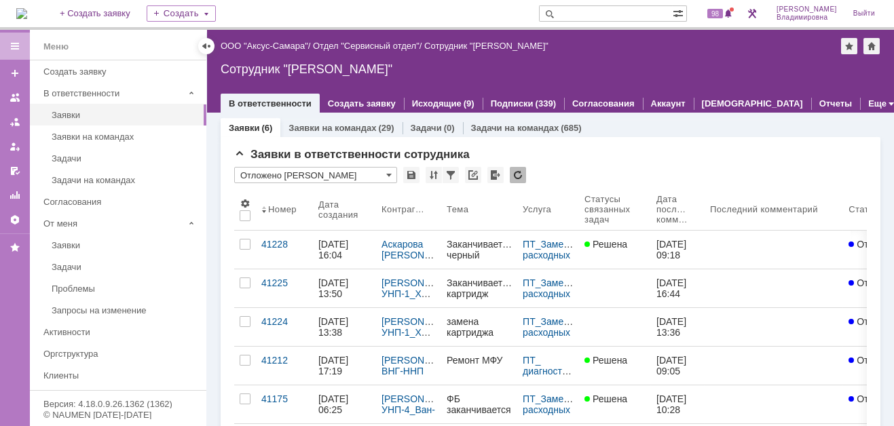
click at [585, 15] on input "text" at bounding box center [606, 13] width 134 height 16
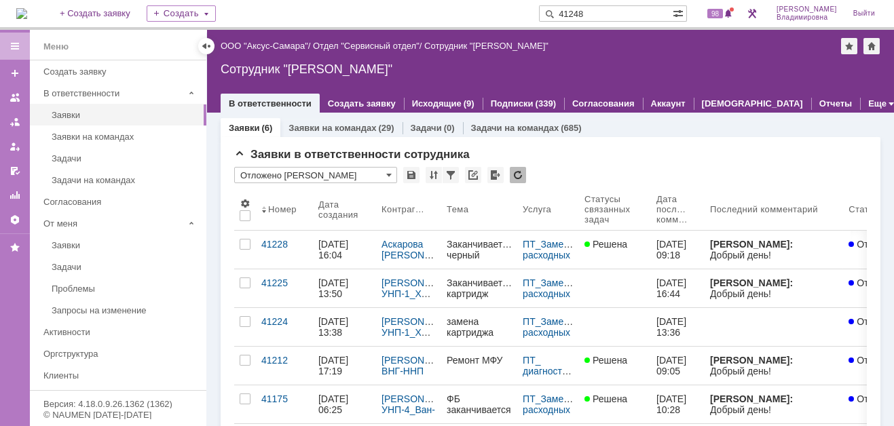
type input "41248"
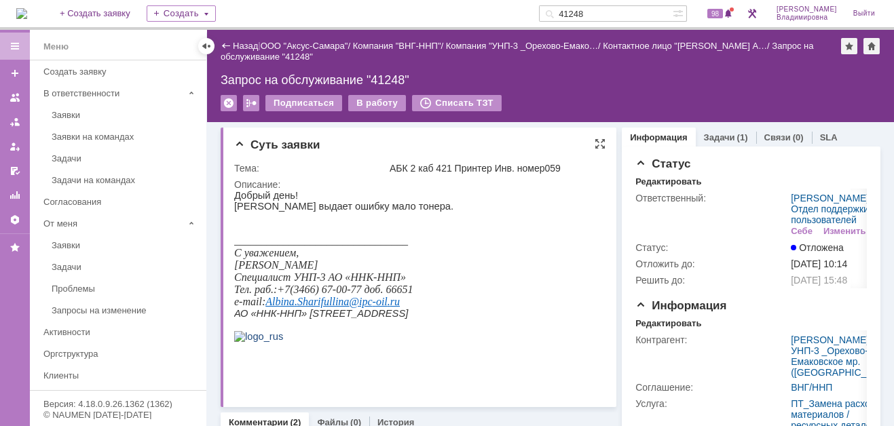
click at [356, 215] on p at bounding box center [343, 217] width 219 height 11
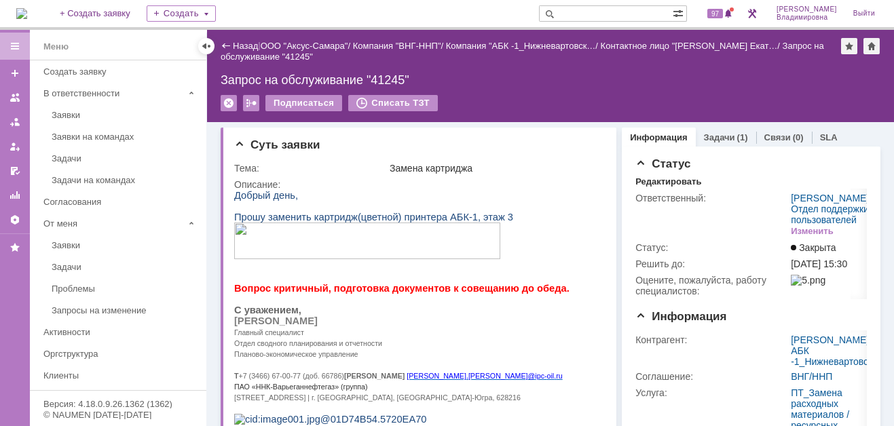
click at [589, 15] on input "text" at bounding box center [606, 13] width 134 height 16
type input "41248"
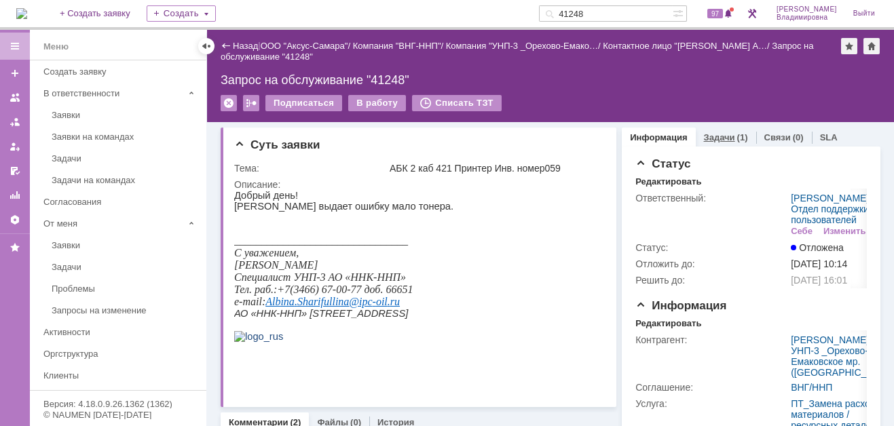
click at [704, 134] on link "Задачи" at bounding box center [719, 137] width 31 height 10
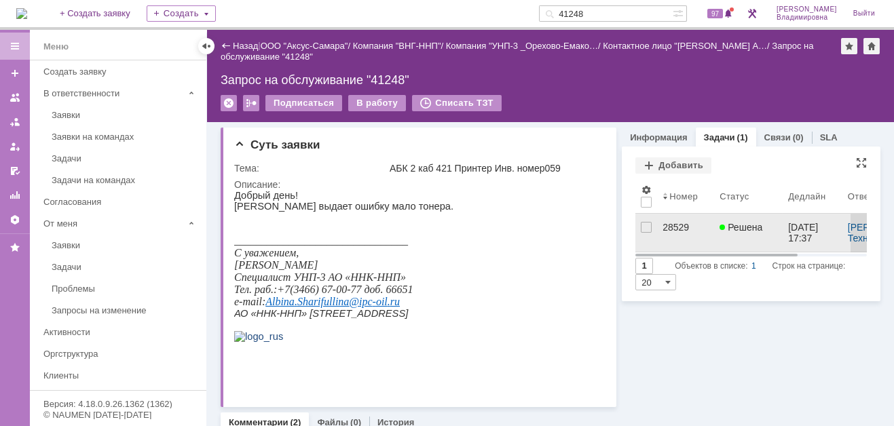
click at [669, 225] on div "28529" at bounding box center [686, 227] width 46 height 11
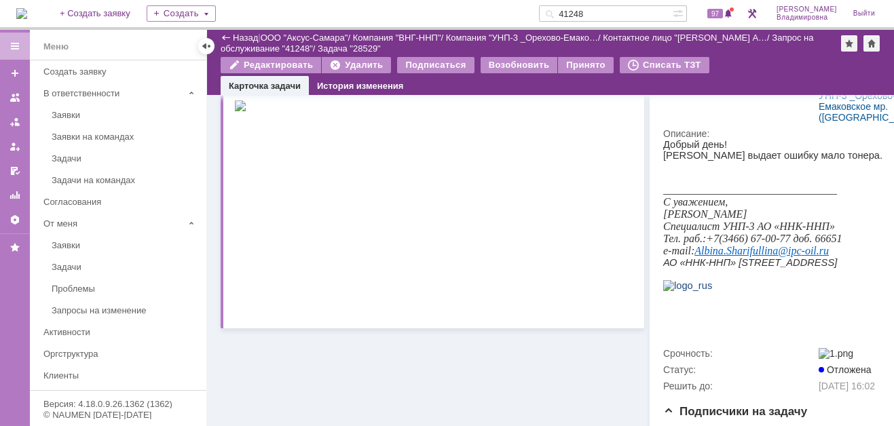
scroll to position [494, 0]
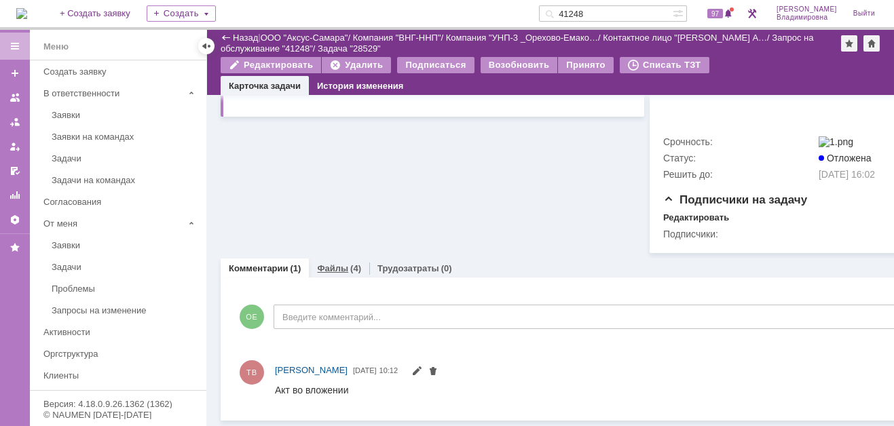
click at [332, 263] on link "Файлы" at bounding box center [332, 268] width 31 height 10
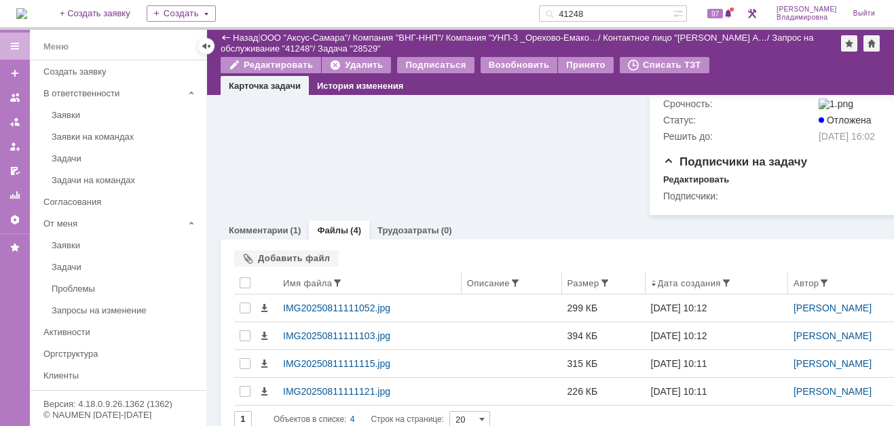
scroll to position [494, 0]
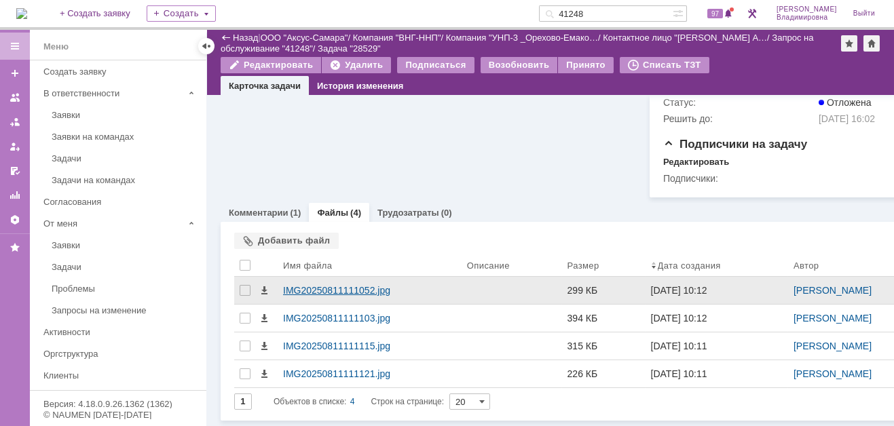
click at [316, 296] on div "IMG20250811111052.jpg" at bounding box center [369, 290] width 173 height 11
click at [316, 336] on body "Идет загрузка, пожалуйста, подождите. На домашнюю + Создать заявку Создать 4124…" at bounding box center [447, 213] width 894 height 426
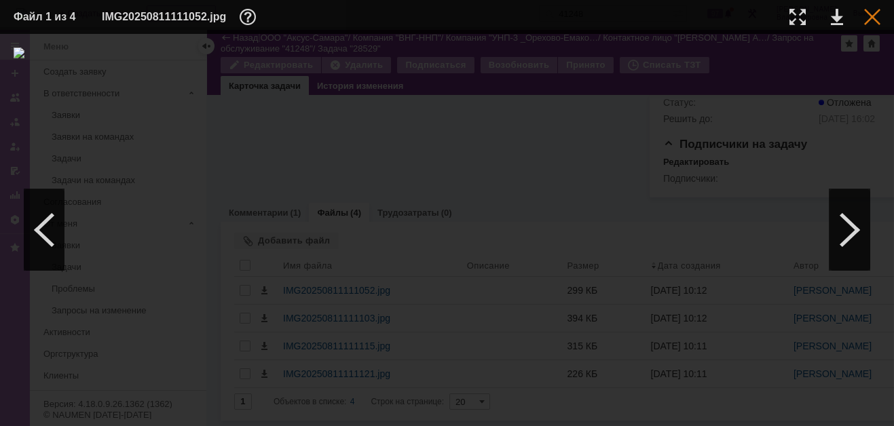
click at [874, 14] on div at bounding box center [872, 17] width 16 height 16
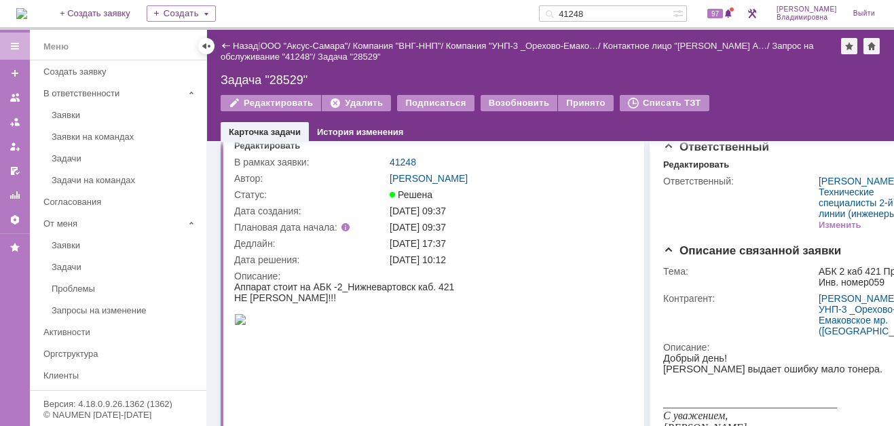
scroll to position [0, 0]
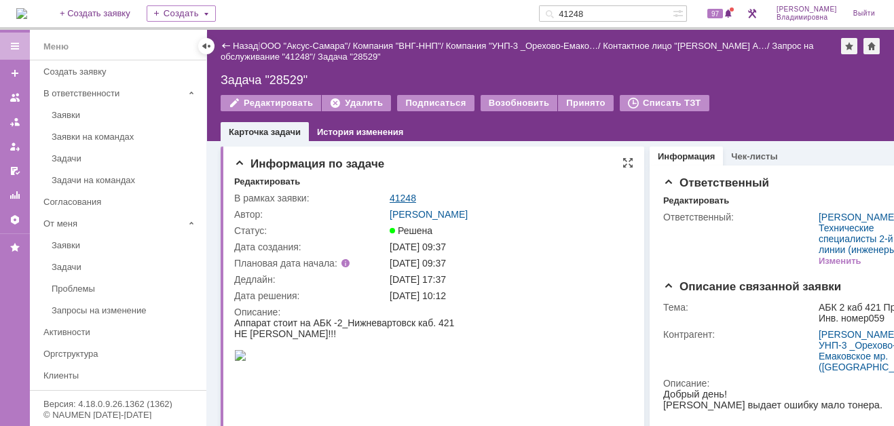
click at [399, 195] on link "41248" at bounding box center [403, 198] width 26 height 11
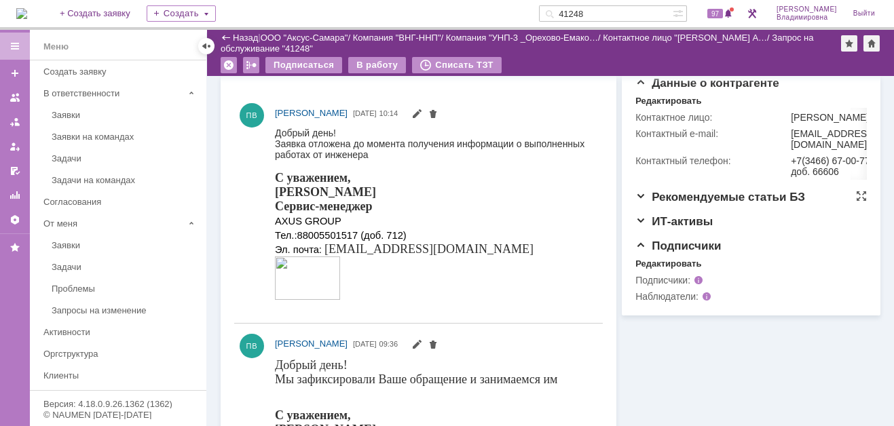
scroll to position [367, 0]
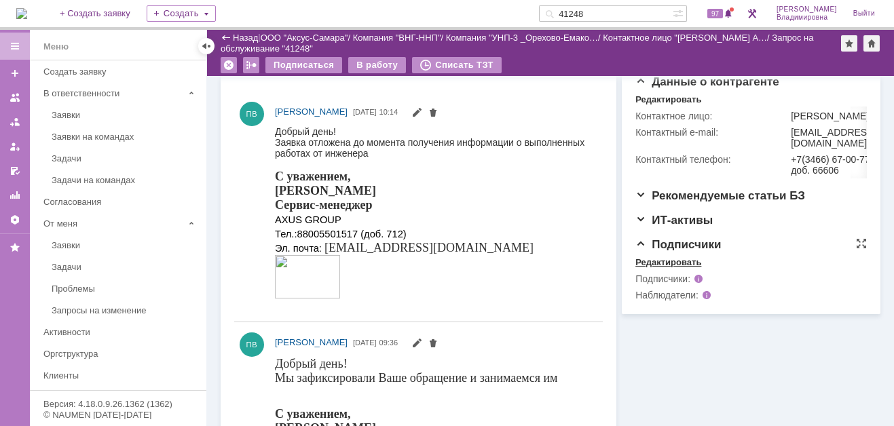
click at [661, 268] on div "Редактировать" at bounding box center [668, 262] width 66 height 11
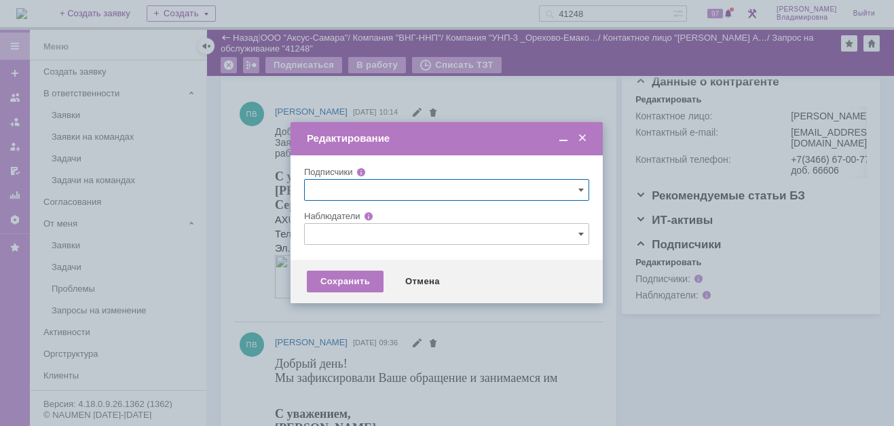
click at [321, 234] on input "text" at bounding box center [446, 234] width 285 height 22
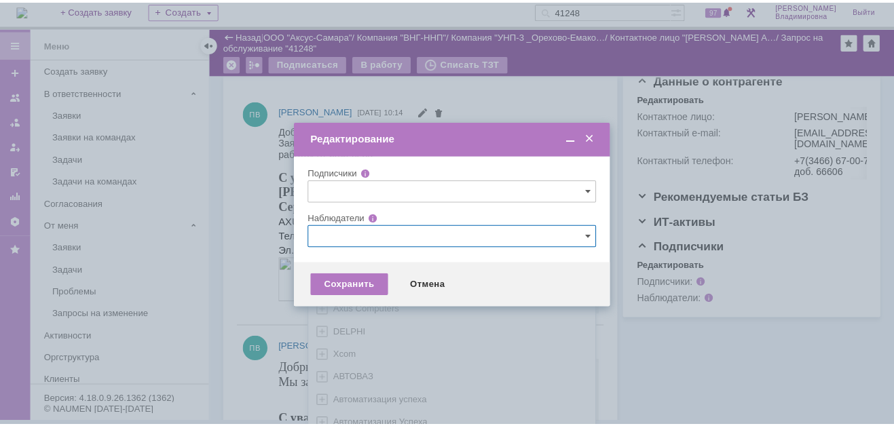
scroll to position [0, 0]
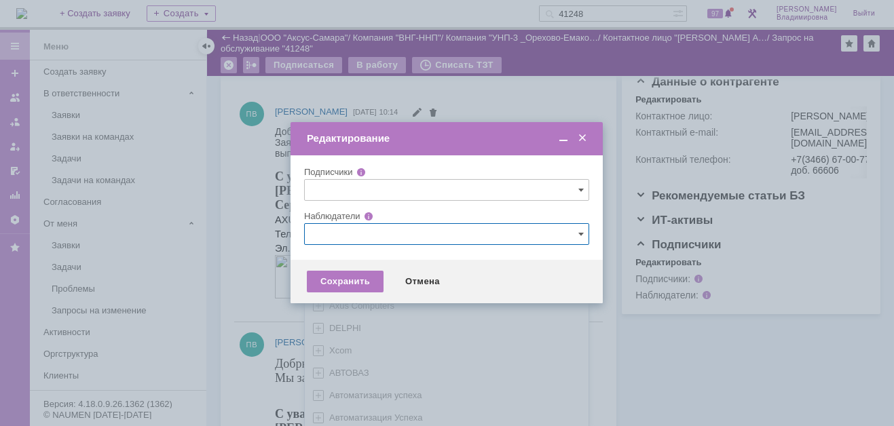
click at [584, 138] on span at bounding box center [583, 138] width 14 height 12
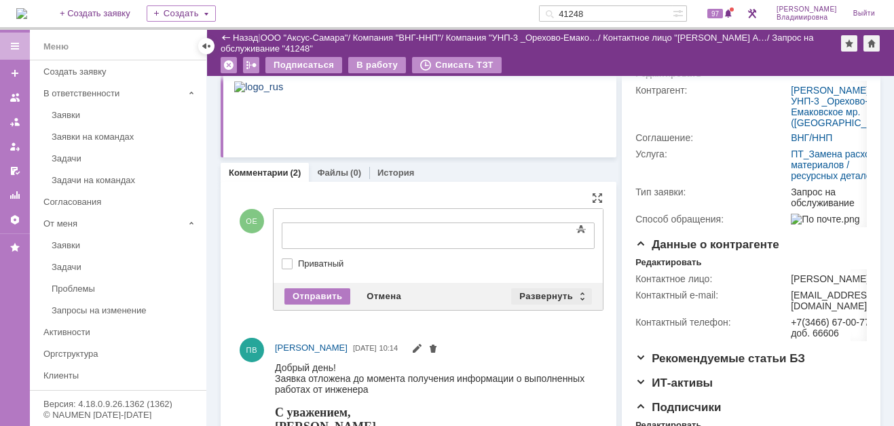
click at [546, 293] on div "Развернуть" at bounding box center [551, 297] width 81 height 16
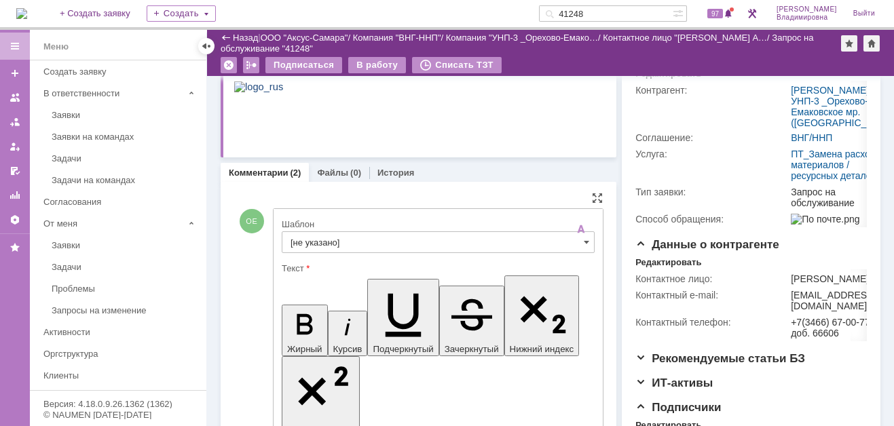
click at [316, 245] on input "[не указано]" at bounding box center [438, 243] width 313 height 22
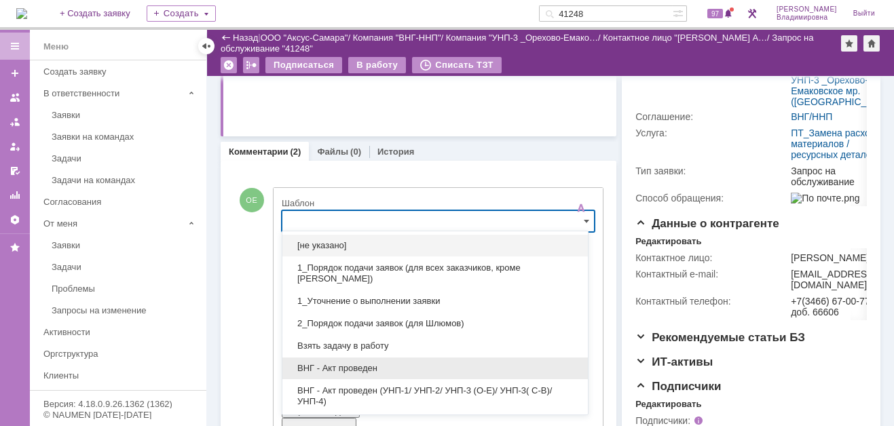
scroll to position [68, 0]
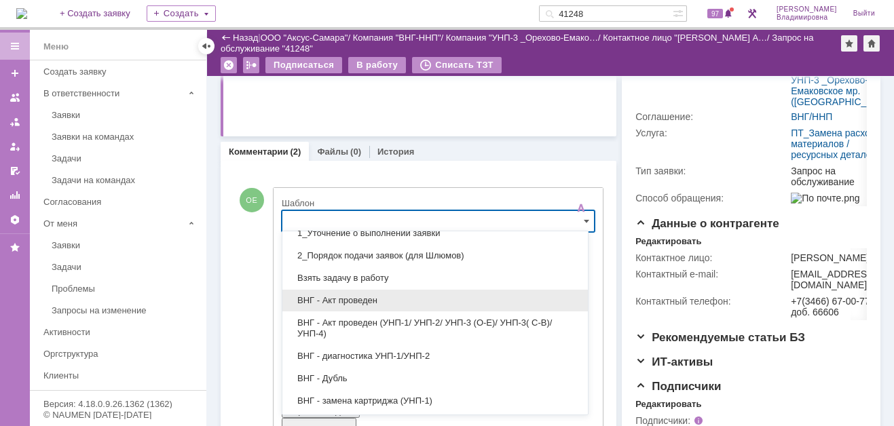
click at [342, 297] on span "ВНГ - Акт проведен" at bounding box center [435, 300] width 289 height 11
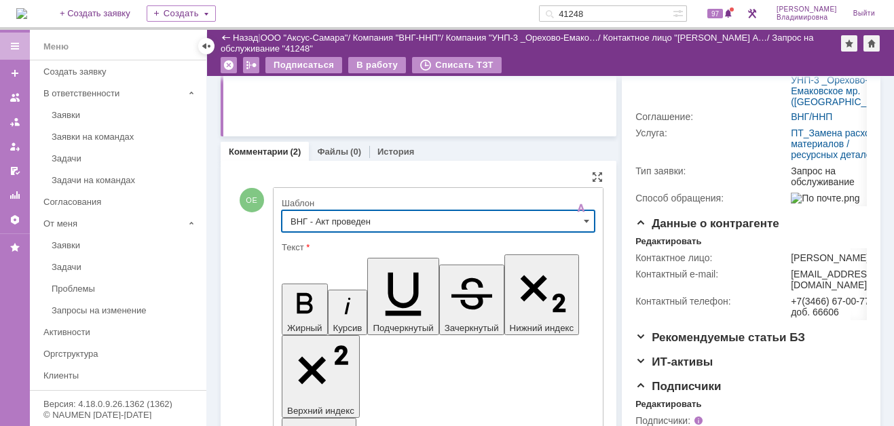
type input "ВНГ - Акт проведен"
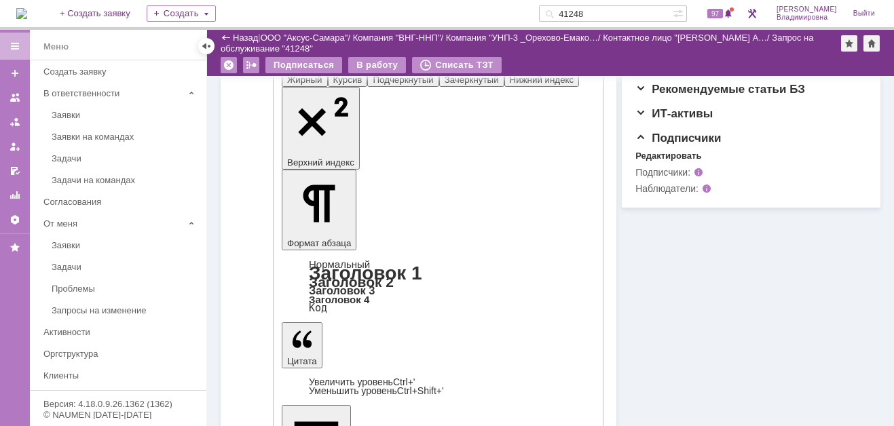
scroll to position [496, 0]
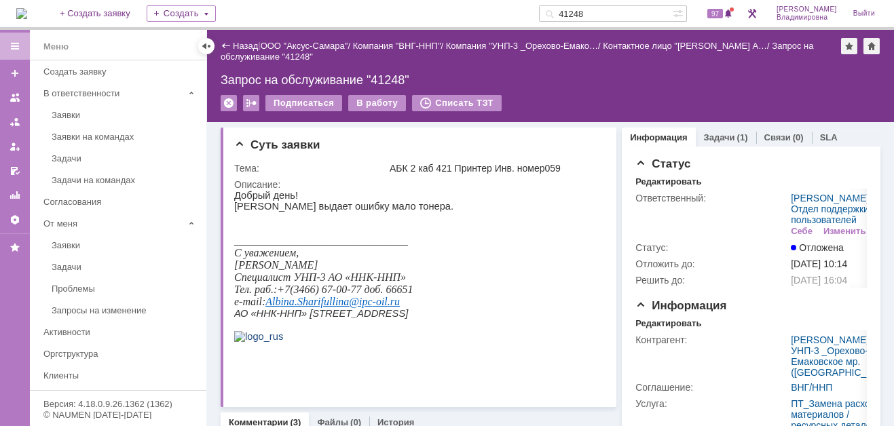
scroll to position [0, 0]
click at [373, 99] on div "В работу" at bounding box center [377, 103] width 58 height 16
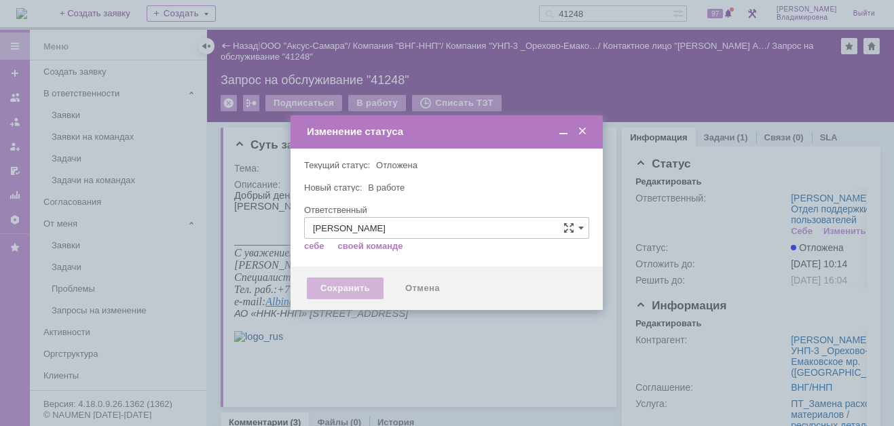
type input "[PERSON_NAME]"
click at [335, 288] on div "Сохранить" at bounding box center [345, 289] width 77 height 22
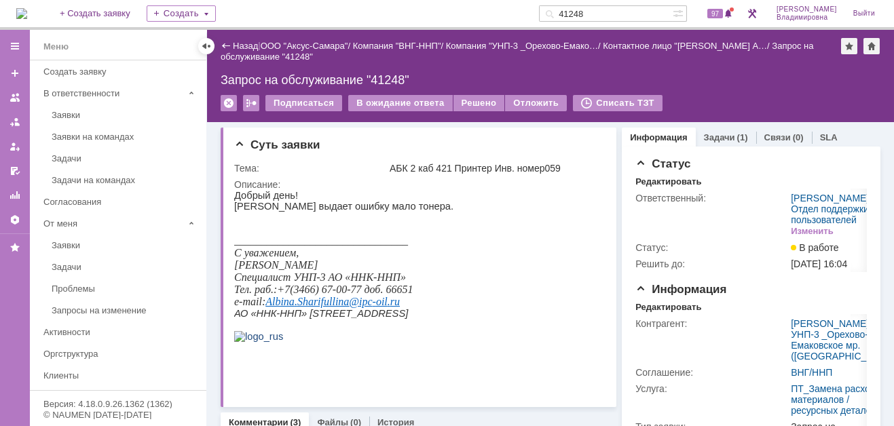
drag, startPoint x: 465, startPoint y: 103, endPoint x: 443, endPoint y: 87, distance: 27.3
click at [443, 87] on div "Назад | ООО "Аксус-Самара" / Компания "ВНГ-ННП" / Компания "УНП-3 _Орехово-Емак…" at bounding box center [550, 76] width 687 height 92
click at [369, 143] on div "Суть заявки" at bounding box center [419, 146] width 371 height 14
click at [704, 135] on link "Задачи" at bounding box center [719, 137] width 31 height 10
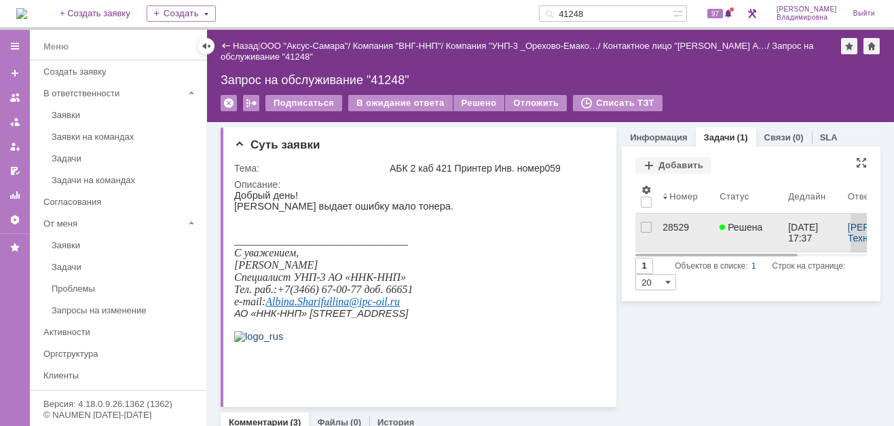
click at [663, 224] on div "28529" at bounding box center [686, 227] width 46 height 11
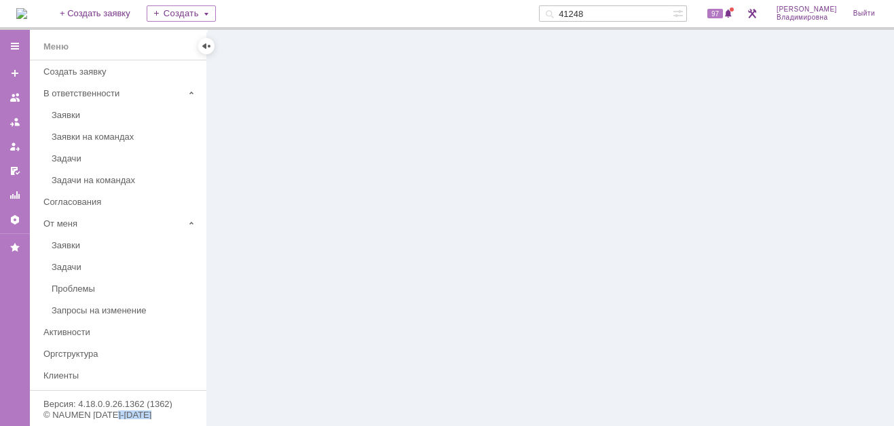
click at [661, 224] on div at bounding box center [550, 228] width 687 height 396
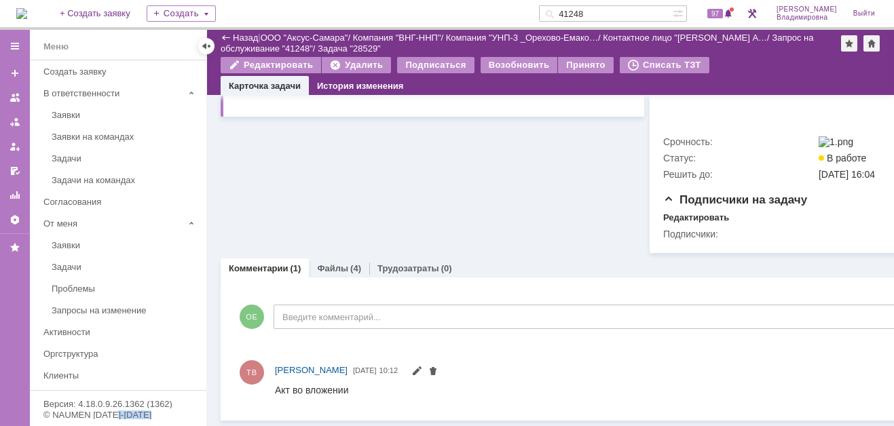
scroll to position [494, 0]
click at [331, 263] on link "Файлы" at bounding box center [332, 268] width 31 height 10
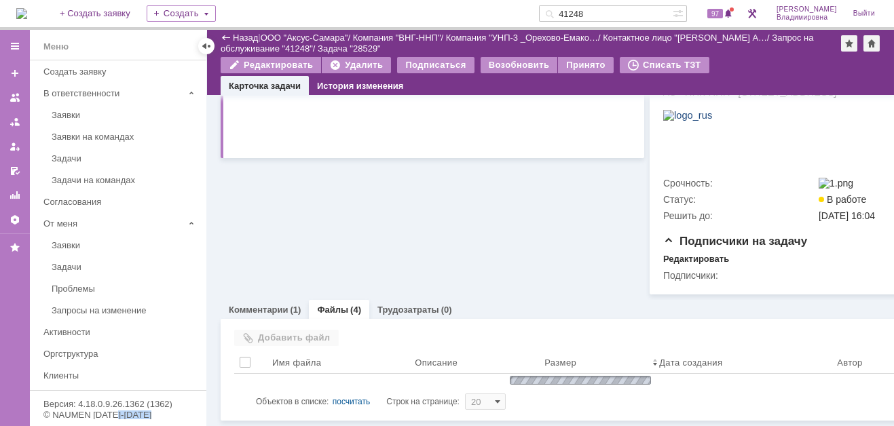
scroll to position [494, 0]
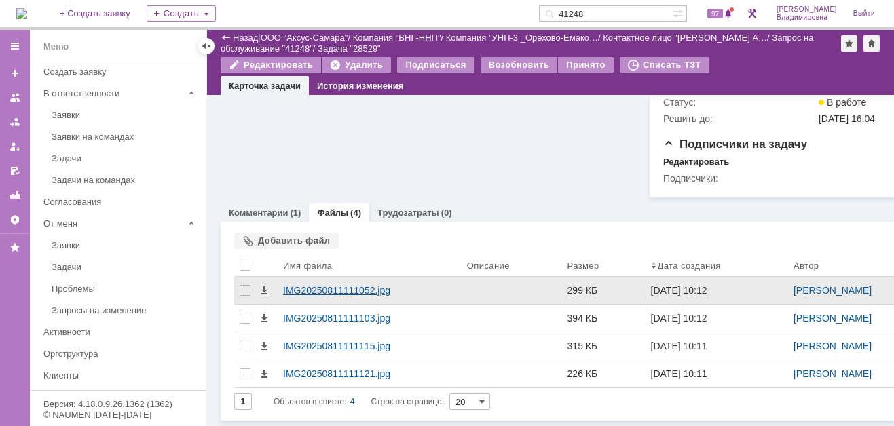
click at [304, 304] on div "IMG20250811111052.jpg" at bounding box center [370, 290] width 184 height 27
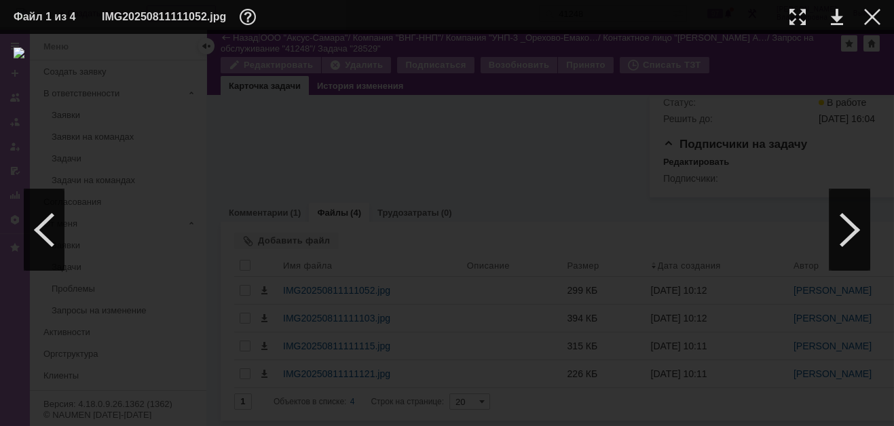
click at [550, 198] on img at bounding box center [447, 230] width 867 height 365
click at [625, 158] on div at bounding box center [447, 230] width 867 height 365
click at [868, 15] on div at bounding box center [872, 17] width 16 height 16
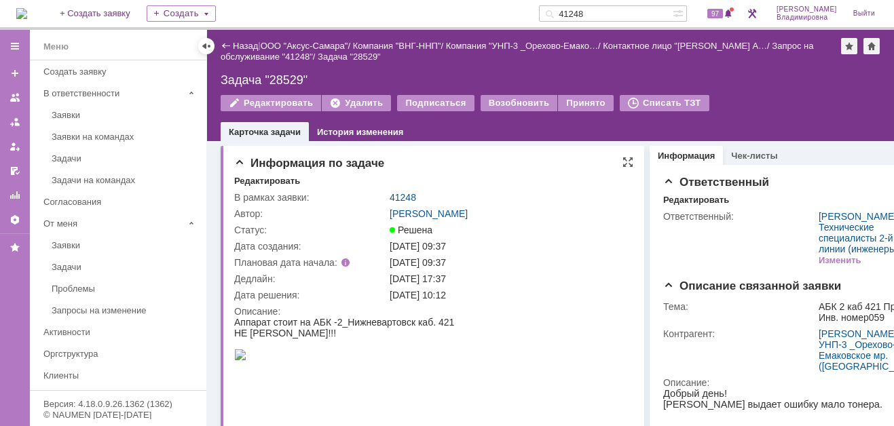
scroll to position [0, 0]
click at [403, 198] on link "41248" at bounding box center [403, 198] width 26 height 11
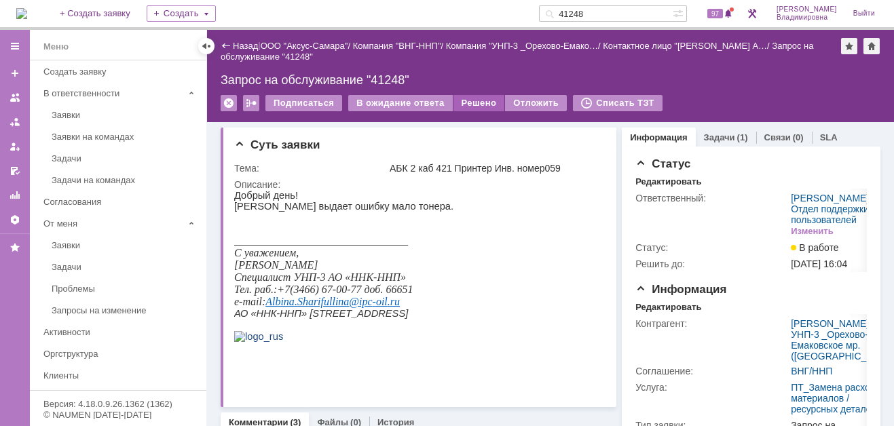
click at [466, 105] on div "Решено" at bounding box center [480, 103] width 52 height 16
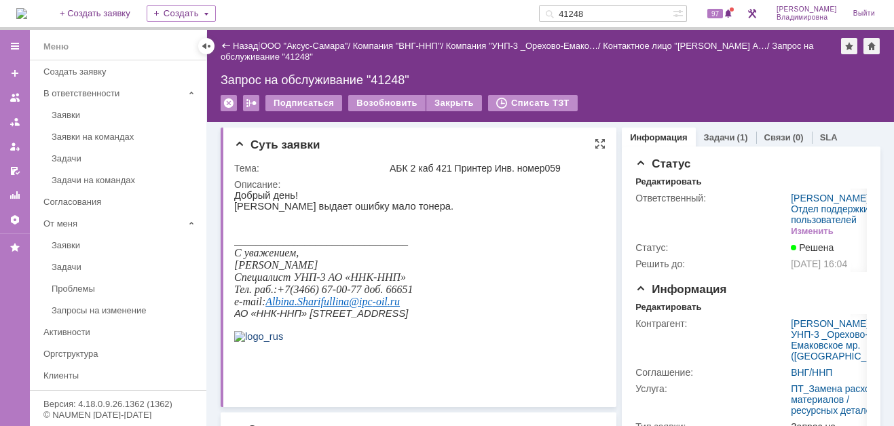
click at [450, 272] on html "Добрый день! Принтер выдает ошибку мало тонера. _______________________________…" at bounding box center [414, 277] width 361 height 174
click at [489, 214] on html "Добрый день! Принтер выдает ошибку мало тонера. _______________________________…" at bounding box center [414, 277] width 361 height 174
drag, startPoint x: 608, startPoint y: 14, endPoint x: 564, endPoint y: 12, distance: 44.9
click at [564, 12] on div "41248" at bounding box center [606, 13] width 134 height 16
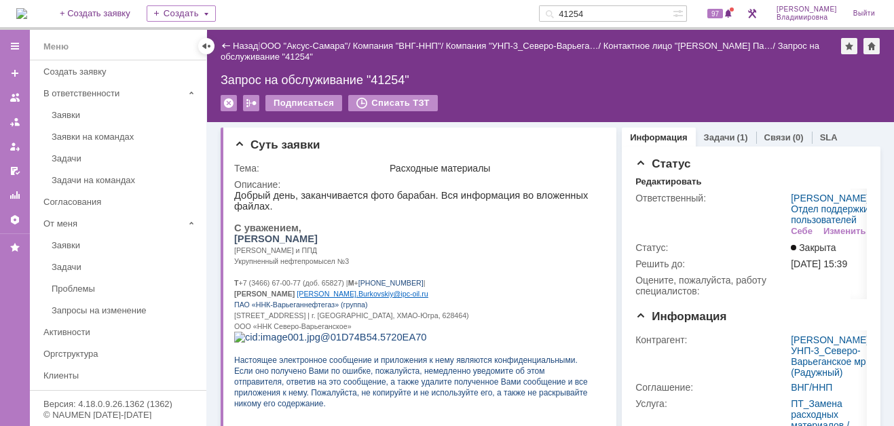
click at [608, 14] on input "41254" at bounding box center [606, 13] width 134 height 16
type input "41257"
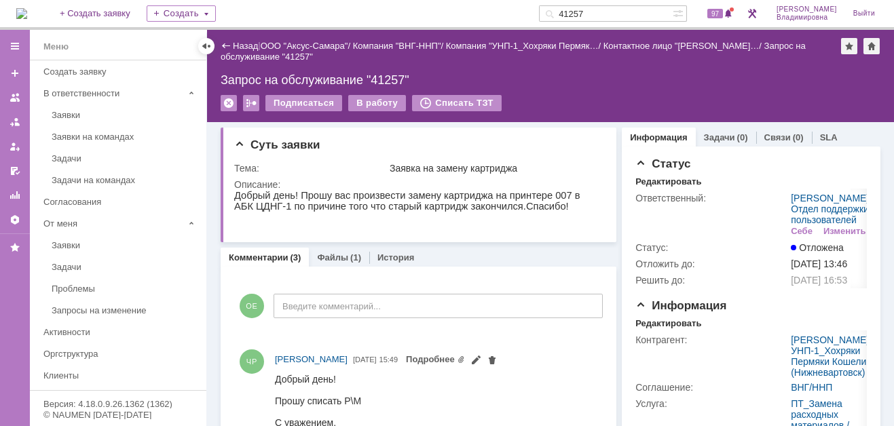
click at [393, 79] on div "Запрос на обслуживание "41257"" at bounding box center [551, 80] width 660 height 14
click at [393, 82] on div "Запрос на обслуживание "41257"" at bounding box center [551, 80] width 660 height 14
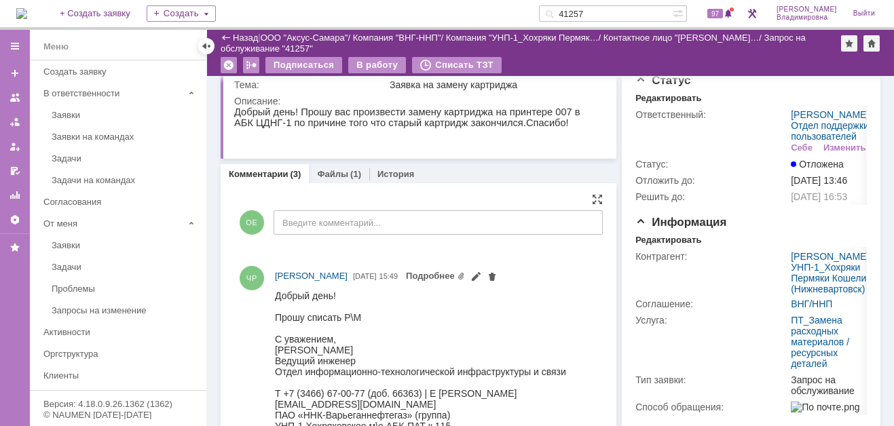
scroll to position [68, 0]
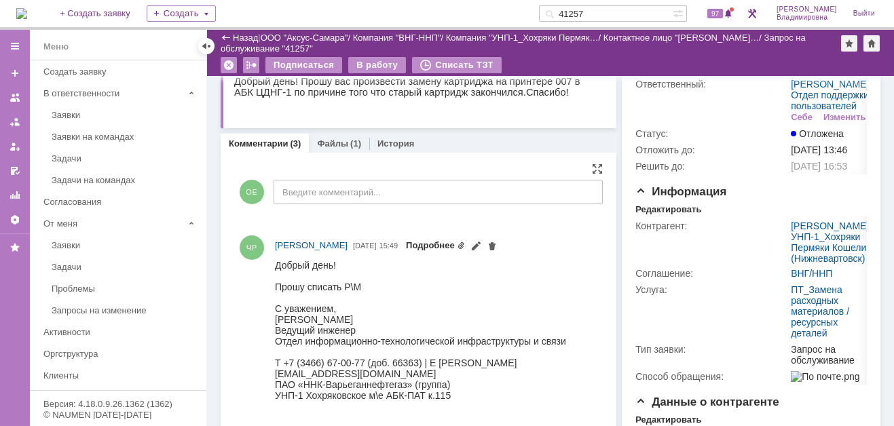
click at [465, 242] on link "Подробнее" at bounding box center [435, 245] width 59 height 10
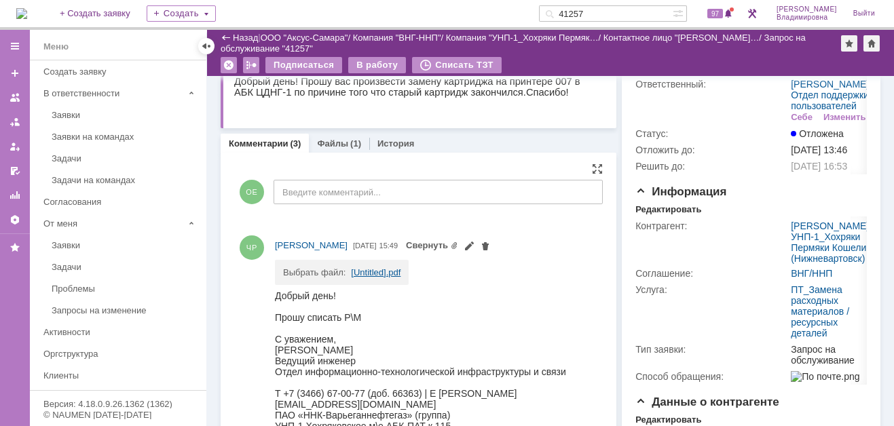
click at [363, 273] on link "[Untitled].pdf" at bounding box center [376, 272] width 50 height 10
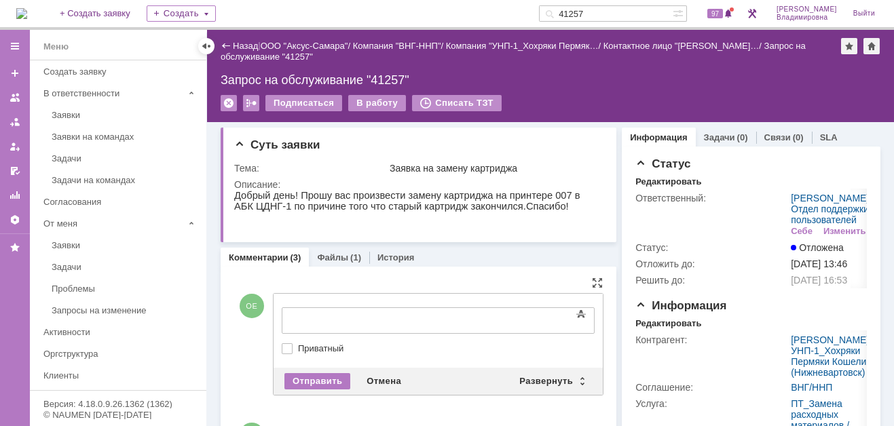
scroll to position [0, 0]
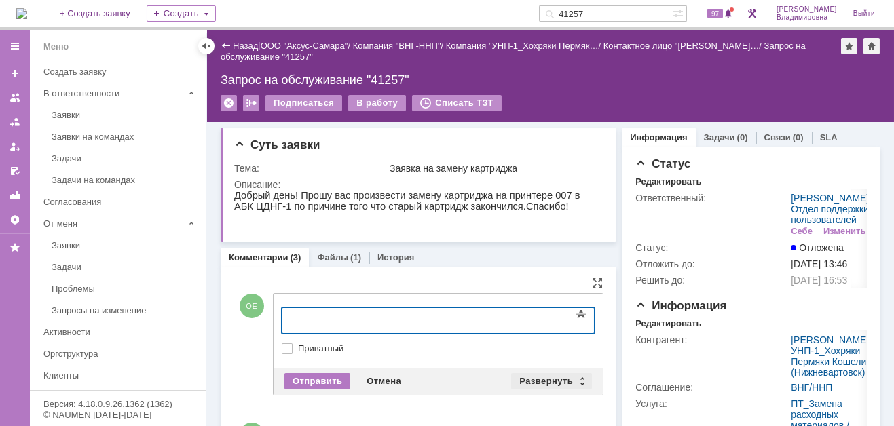
click at [535, 375] on div "Развернуть" at bounding box center [551, 381] width 81 height 16
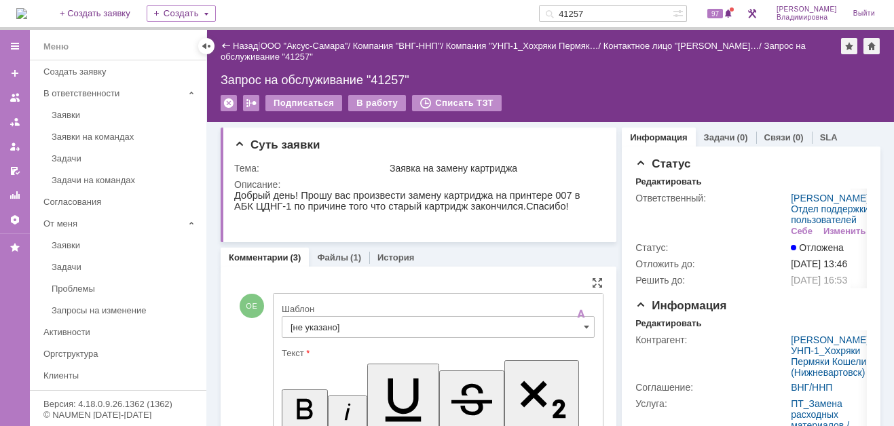
click at [305, 325] on input "[не указано]" at bounding box center [438, 327] width 313 height 22
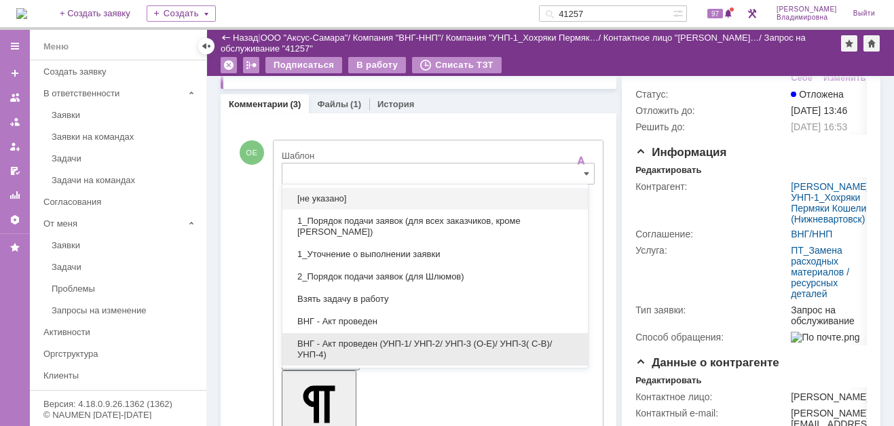
click at [340, 339] on span "ВНГ - Акт проведен (УНП-1/ УНП-2/ УНП-3 (О-Е)/ УНП-3( С-В)/УНП-4)" at bounding box center [435, 350] width 289 height 22
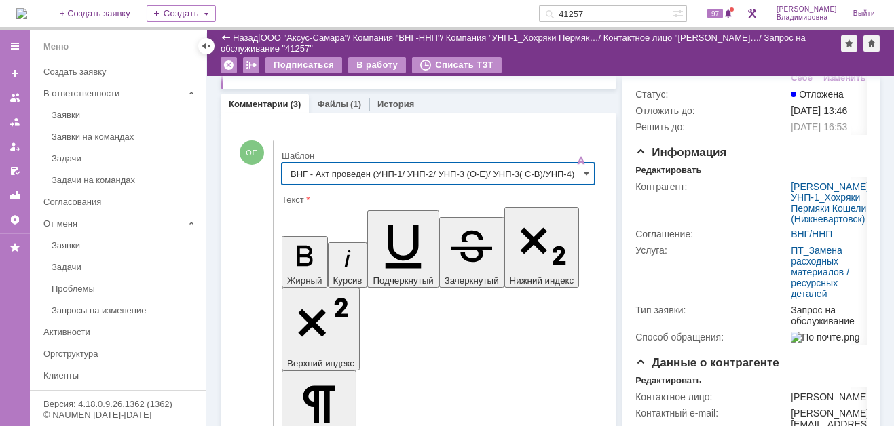
type input "ВНГ - Акт проведен (УНП-1/ УНП-2/ УНП-3 (О-Е)/ УНП-3( С-В)/УНП-4)"
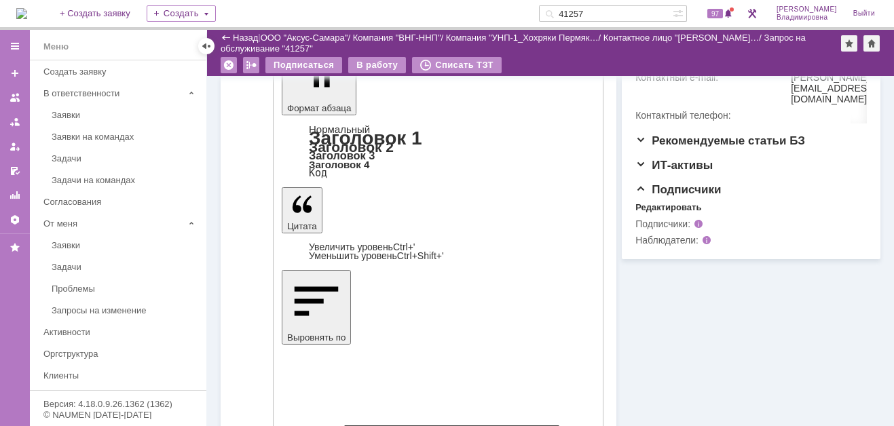
scroll to position [447, 0]
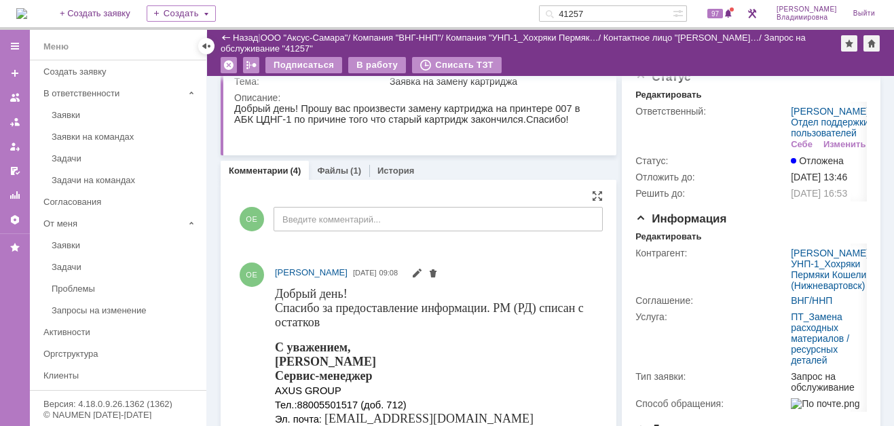
scroll to position [39, 0]
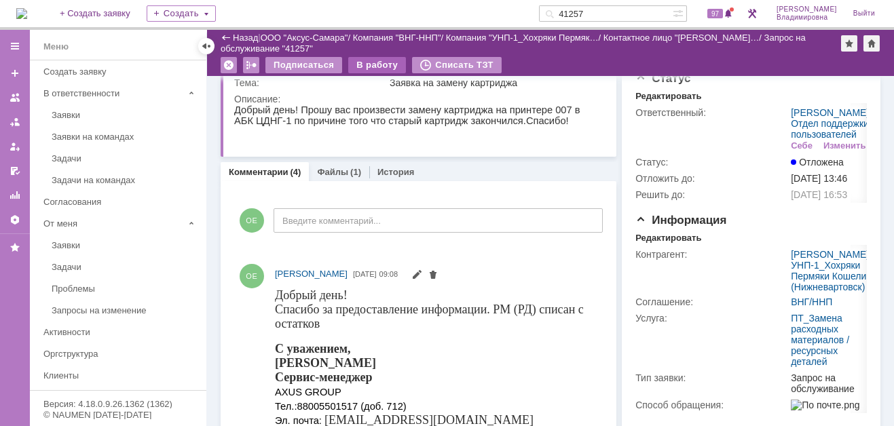
click at [373, 62] on div "В работу" at bounding box center [377, 65] width 58 height 16
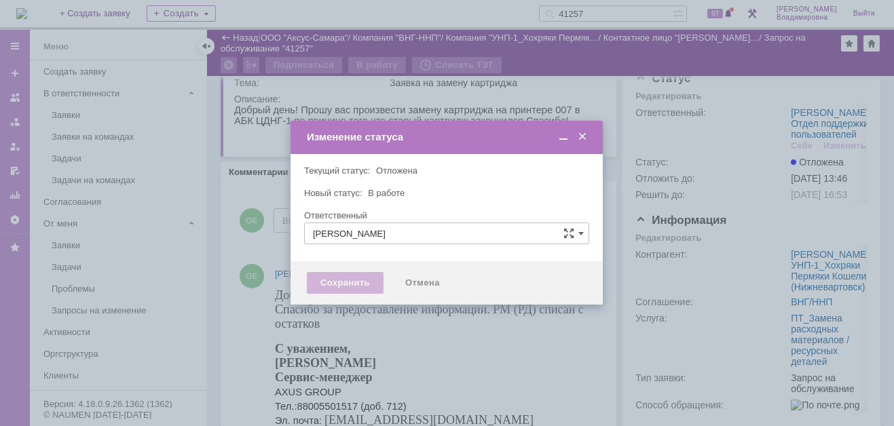
type input "[PERSON_NAME]"
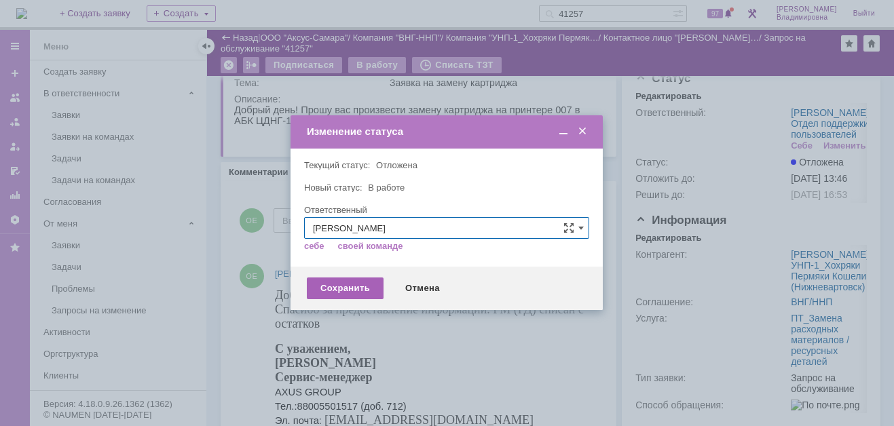
click at [343, 284] on div "Сохранить" at bounding box center [345, 289] width 77 height 22
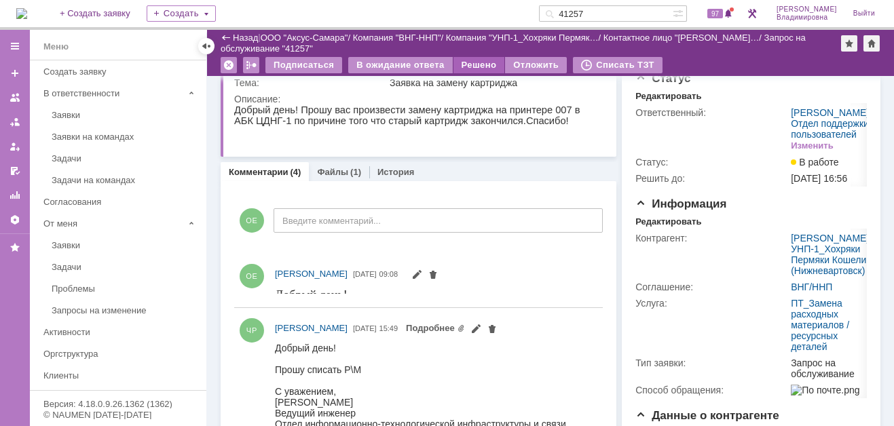
scroll to position [0, 0]
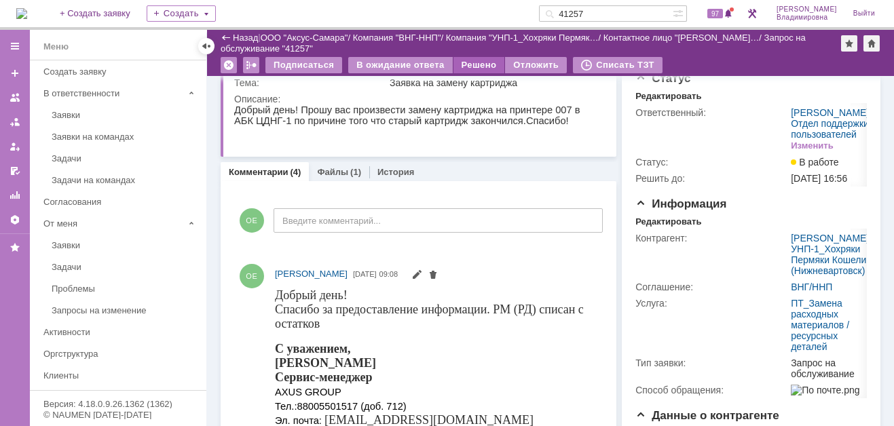
click at [475, 63] on div "Решено" at bounding box center [480, 65] width 52 height 16
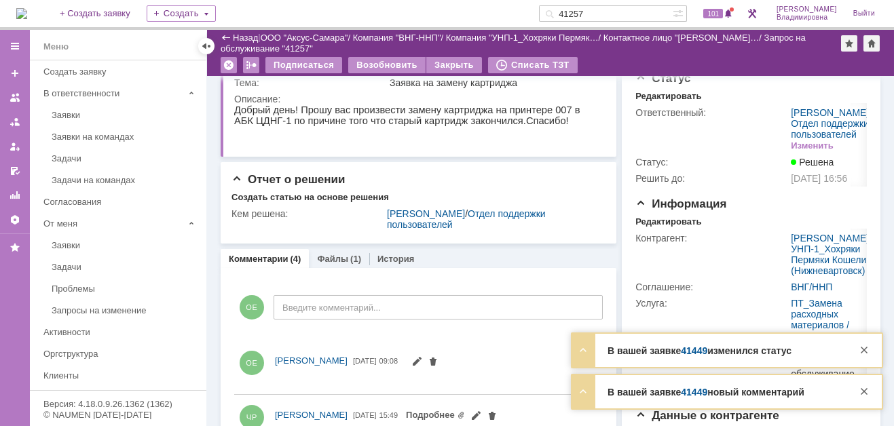
click at [695, 356] on link "41449" at bounding box center [694, 351] width 26 height 11
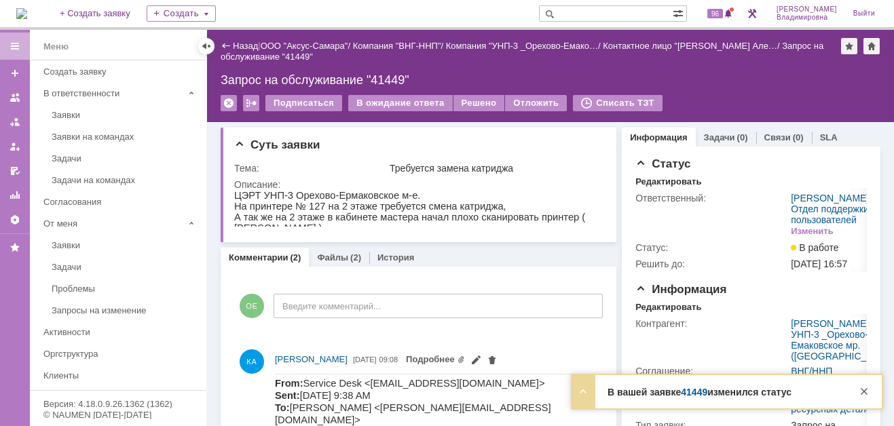
click at [439, 276] on div "ОЕ Введите комментарий..." at bounding box center [418, 307] width 369 height 63
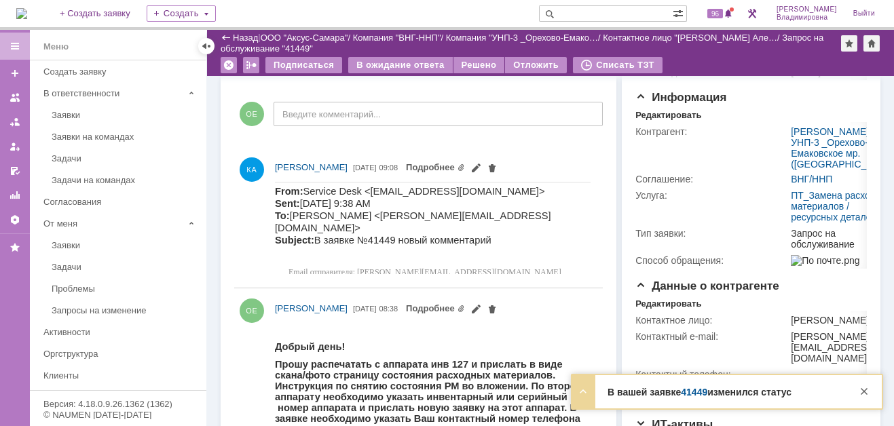
scroll to position [204, 0]
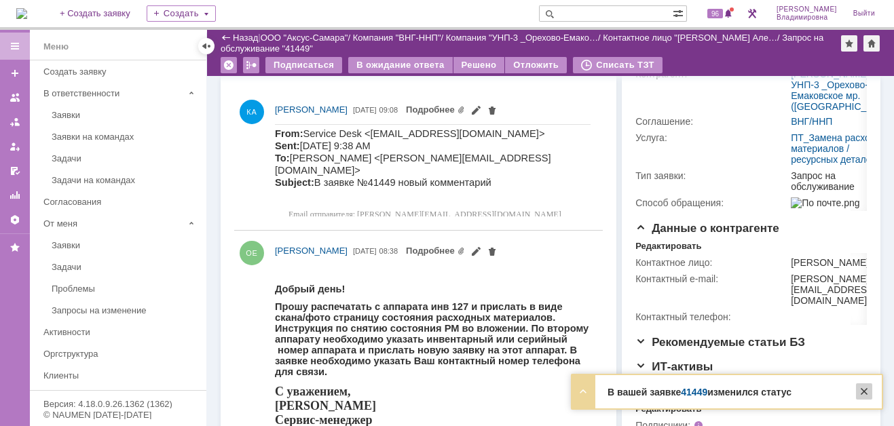
click at [865, 391] on div at bounding box center [864, 392] width 16 height 16
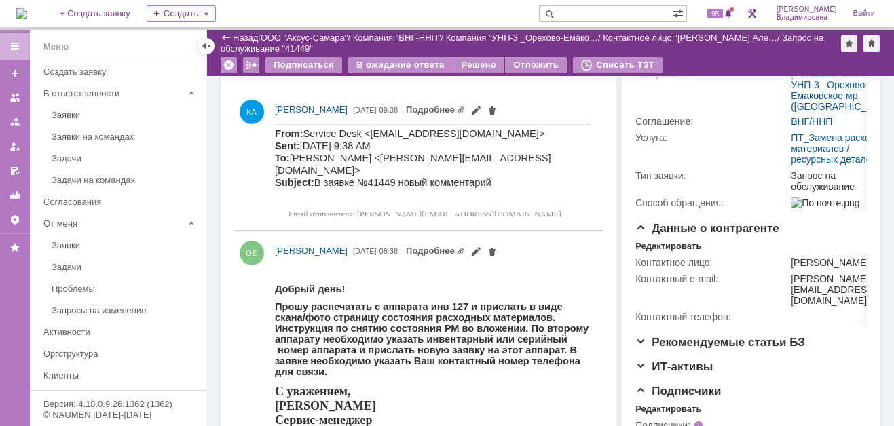
scroll to position [136, 0]
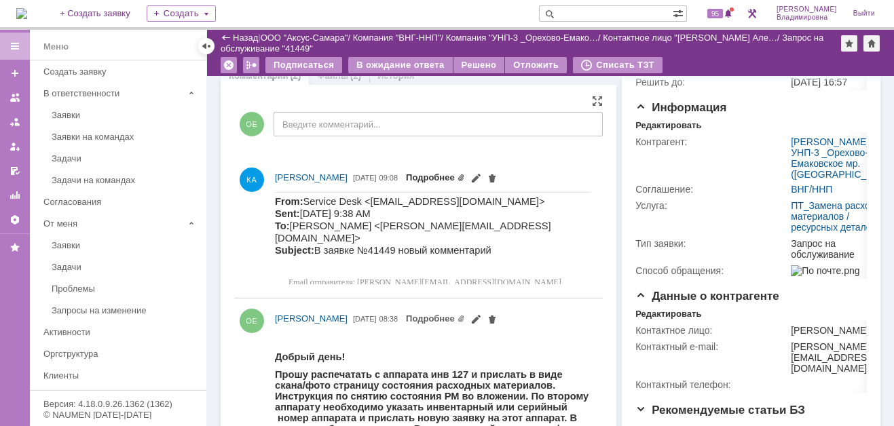
click at [465, 176] on link "Подробнее" at bounding box center [435, 177] width 59 height 10
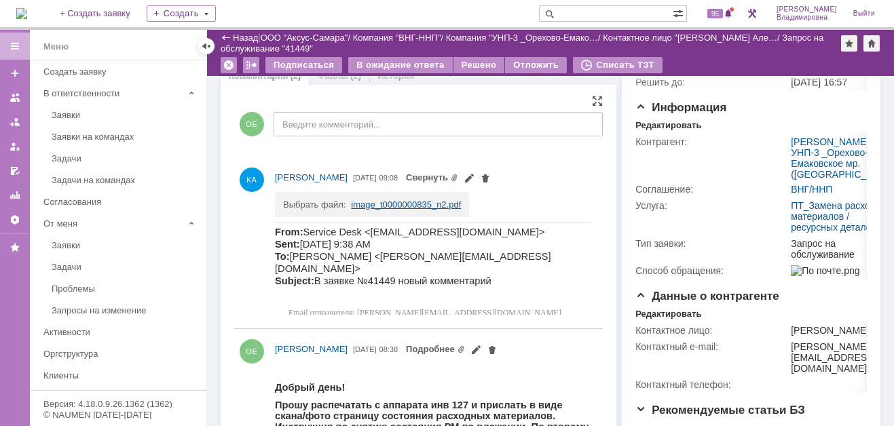
click at [397, 203] on link "image_t0000000835_n2.pdf" at bounding box center [406, 205] width 110 height 10
click at [723, 12] on span "95" at bounding box center [715, 14] width 16 height 10
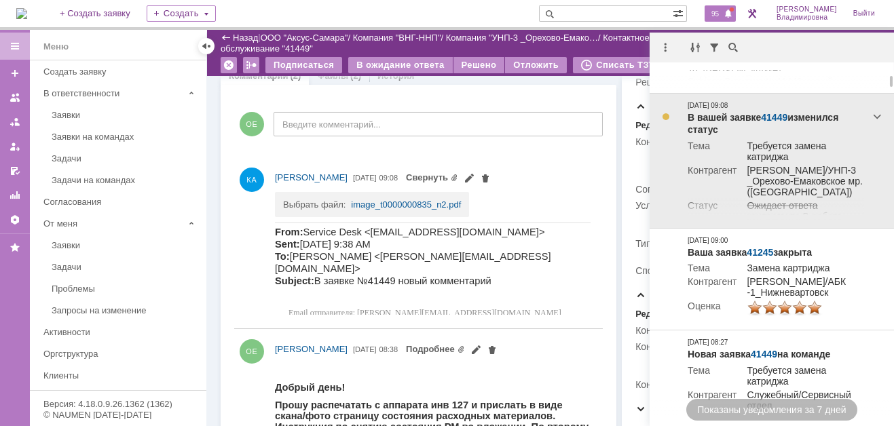
scroll to position [0, 0]
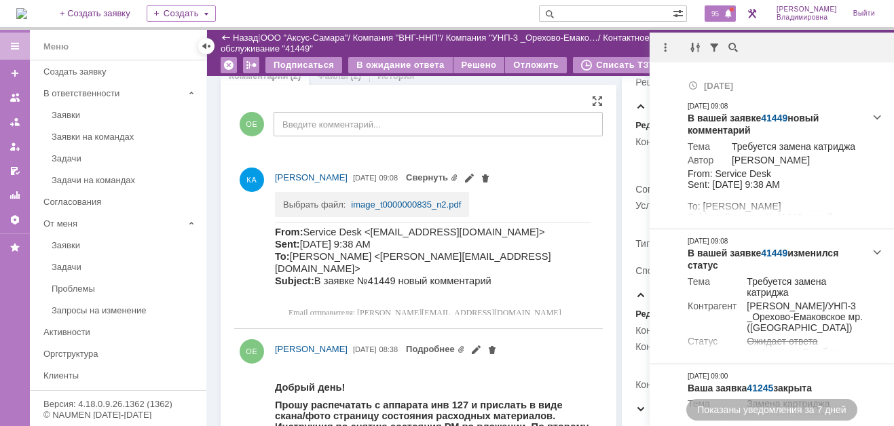
click at [325, 156] on div "ОЕ Введите комментарий..." at bounding box center [418, 125] width 369 height 63
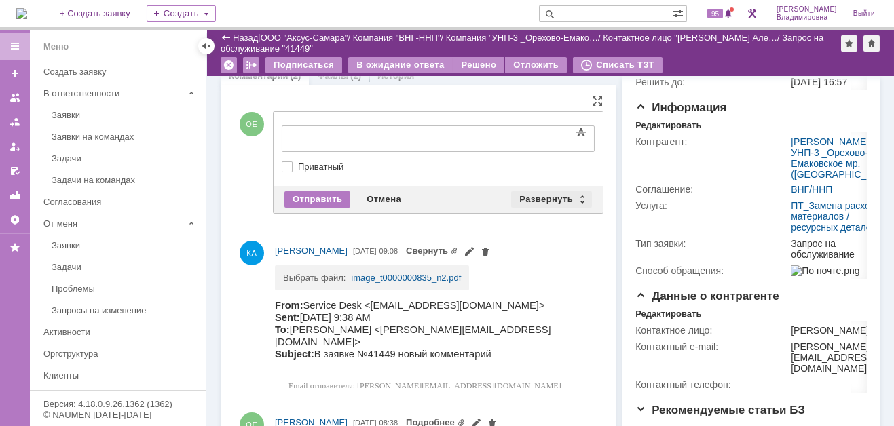
click at [545, 193] on div "Развернуть" at bounding box center [551, 199] width 81 height 16
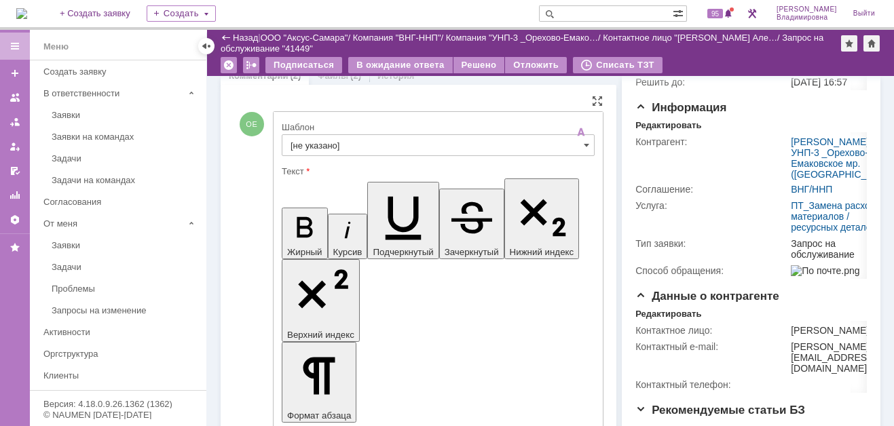
click at [322, 144] on input "[не указано]" at bounding box center [438, 145] width 313 height 22
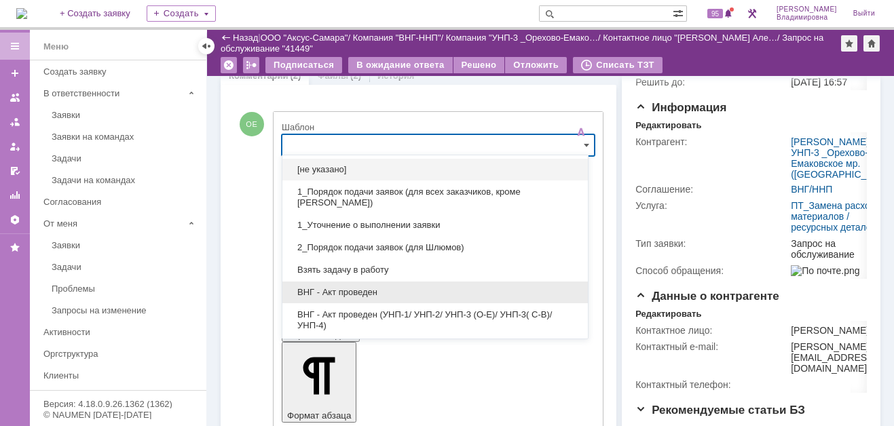
click at [342, 287] on span "ВНГ - Акт проведен" at bounding box center [435, 292] width 289 height 11
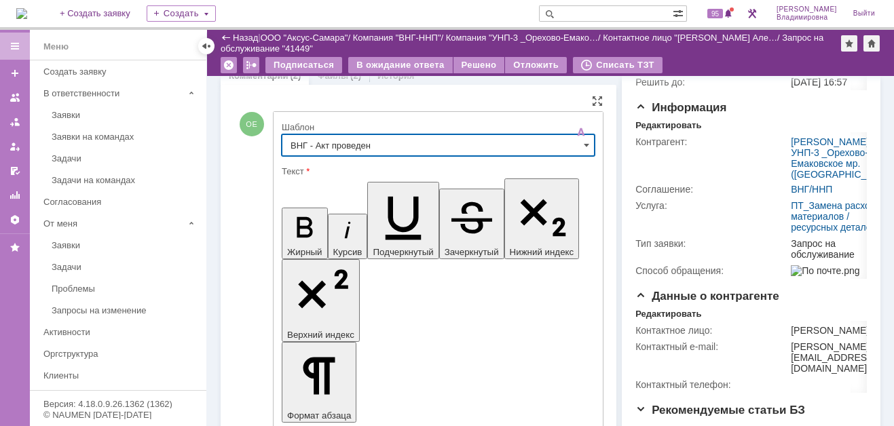
type input "ВНГ - Акт проведен"
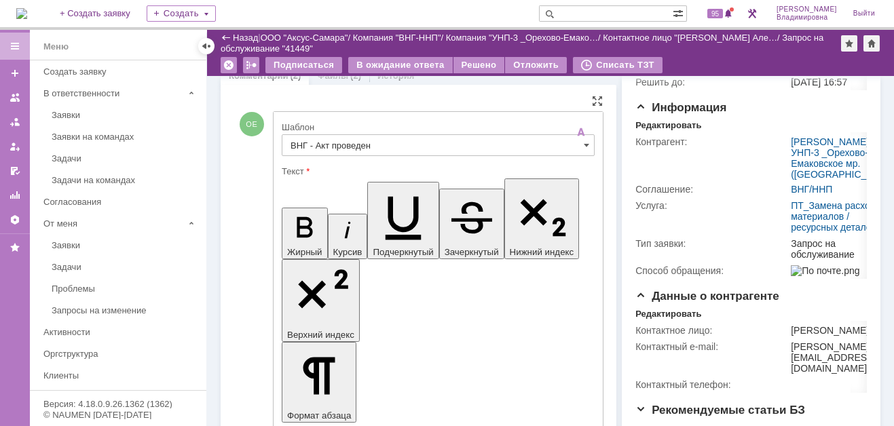
drag, startPoint x: 295, startPoint y: 2976, endPoint x: 343, endPoint y: 2992, distance: 50.9
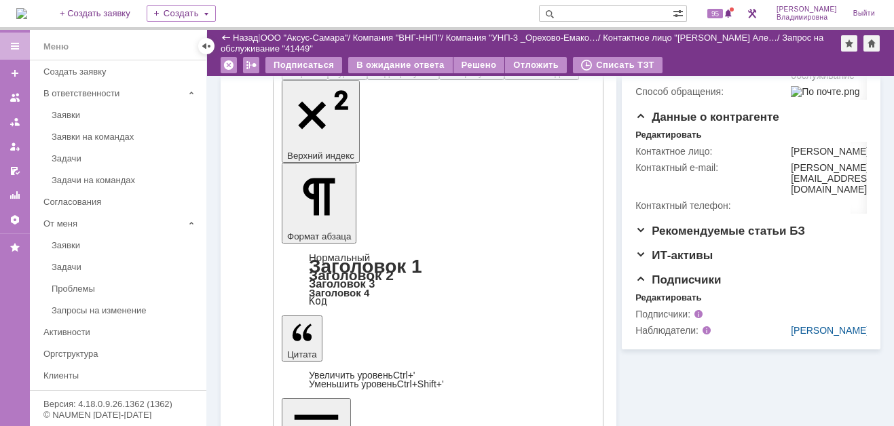
scroll to position [407, 0]
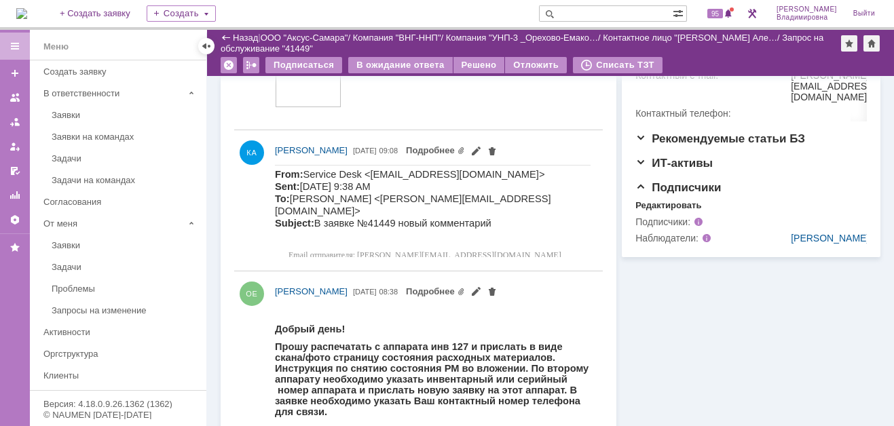
scroll to position [136, 0]
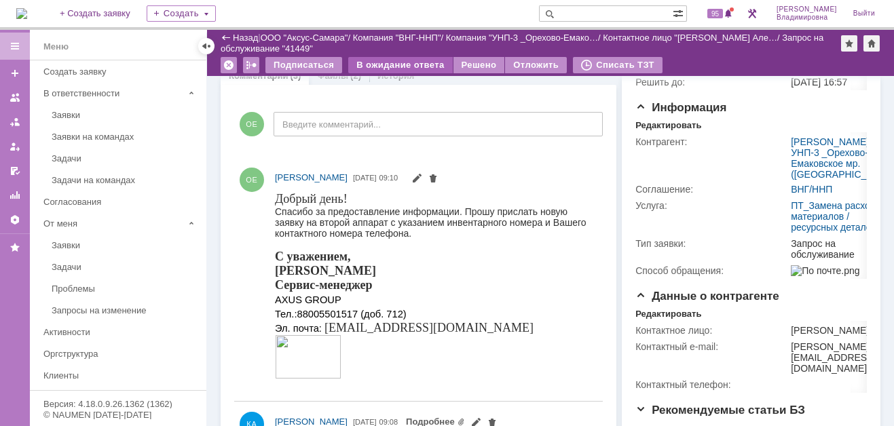
click at [412, 59] on div "В ожидание ответа" at bounding box center [400, 65] width 104 height 16
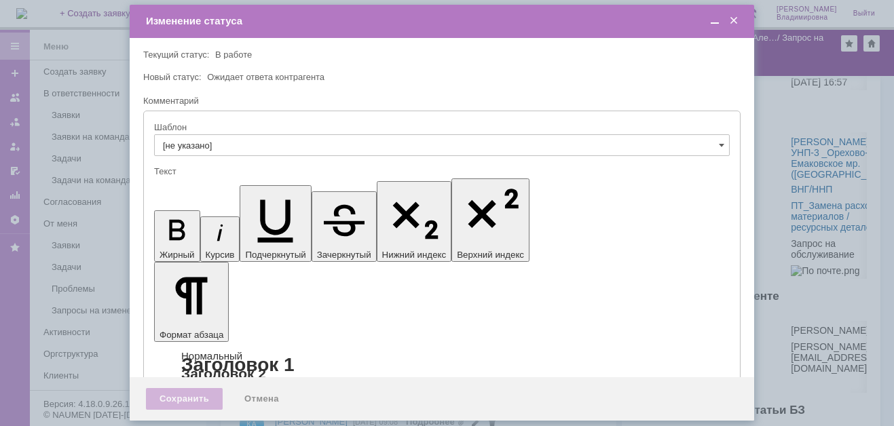
scroll to position [0, 0]
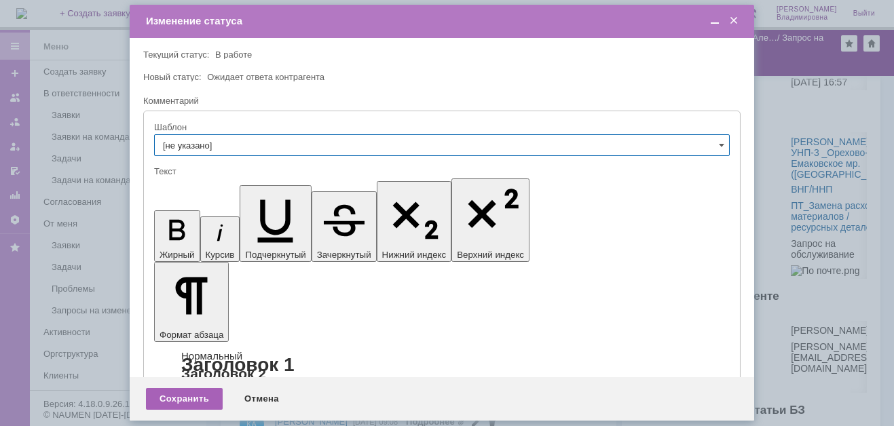
click at [174, 396] on div "Сохранить" at bounding box center [184, 399] width 77 height 22
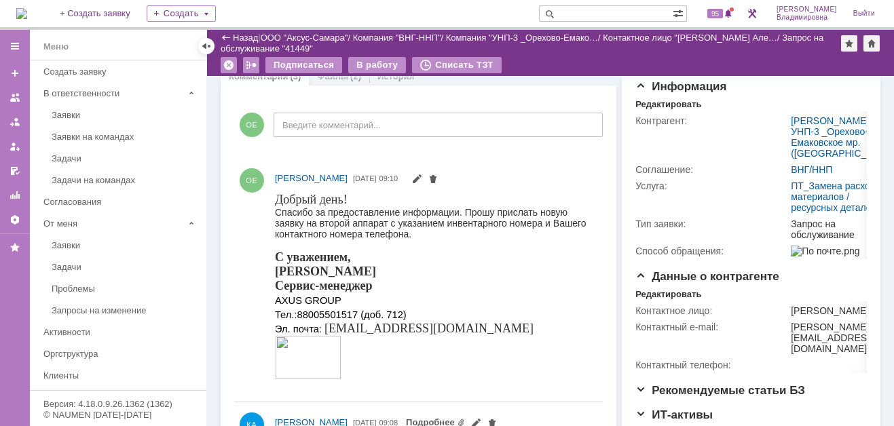
scroll to position [68, 0]
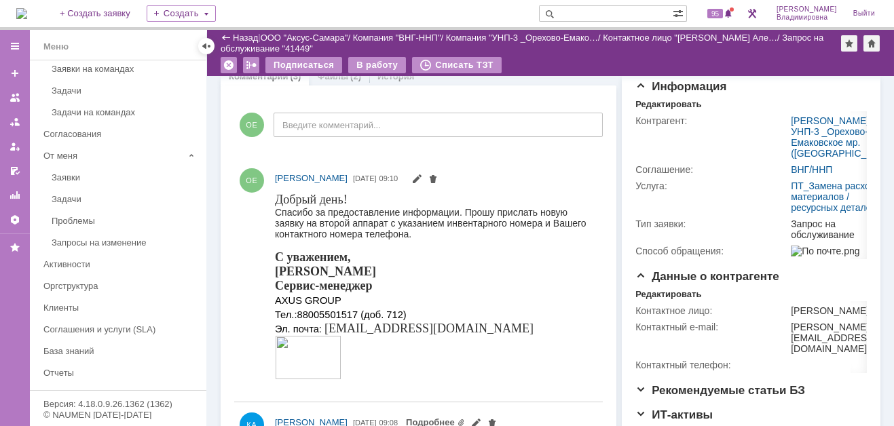
click at [583, 11] on input "text" at bounding box center [606, 13] width 134 height 16
type input "41261"
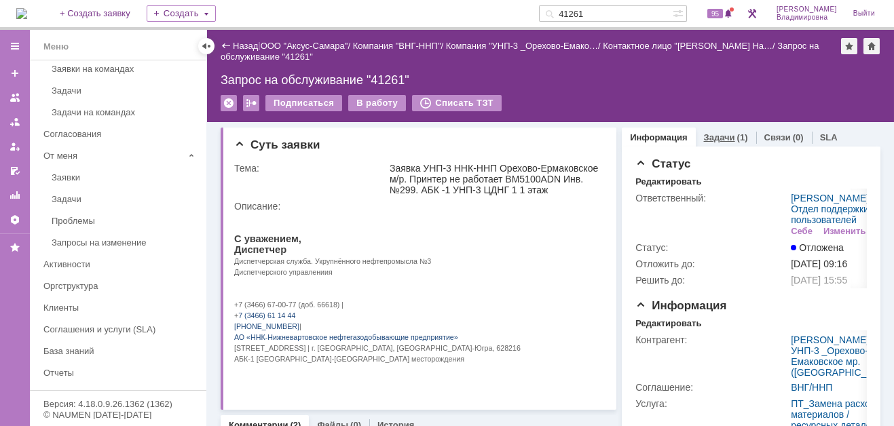
click at [708, 132] on link "Задачи" at bounding box center [719, 137] width 31 height 10
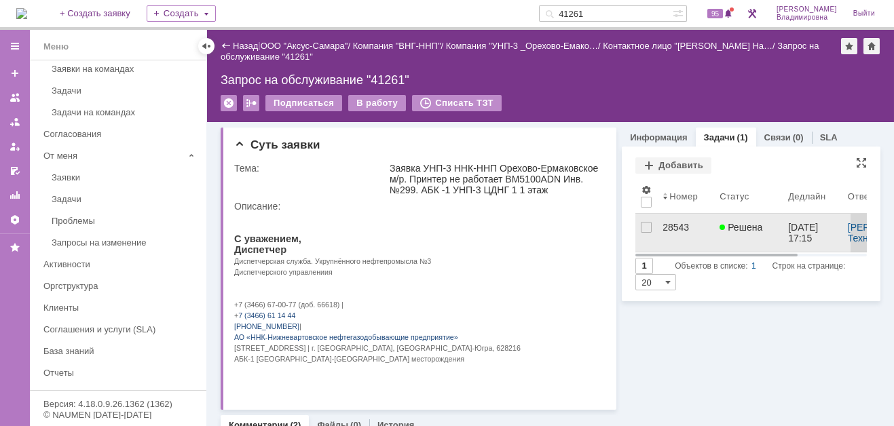
click at [675, 224] on div "28543" at bounding box center [686, 227] width 46 height 11
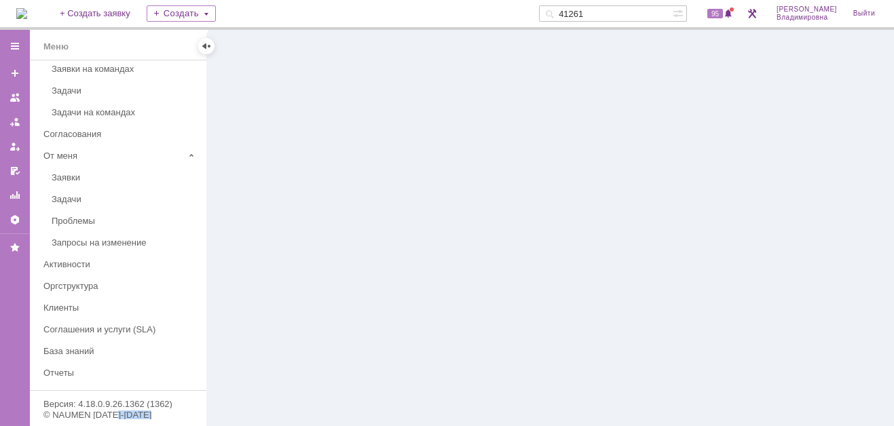
click at [675, 224] on div at bounding box center [550, 228] width 687 height 396
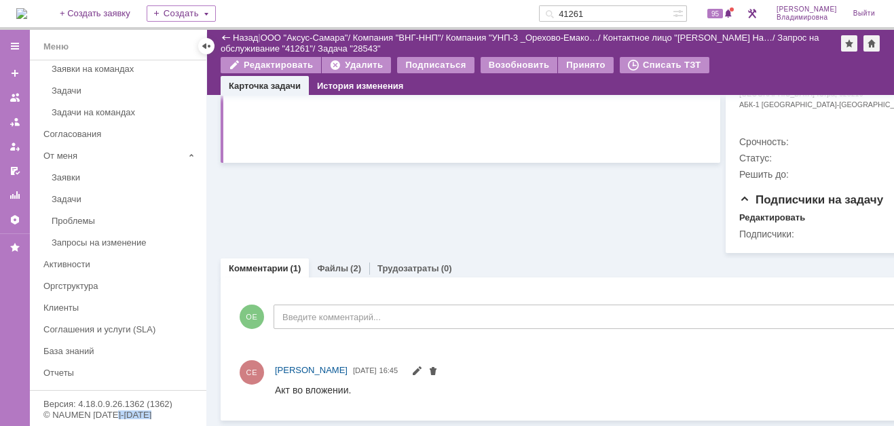
scroll to position [540, 0]
click at [334, 263] on link "Файлы" at bounding box center [332, 268] width 31 height 10
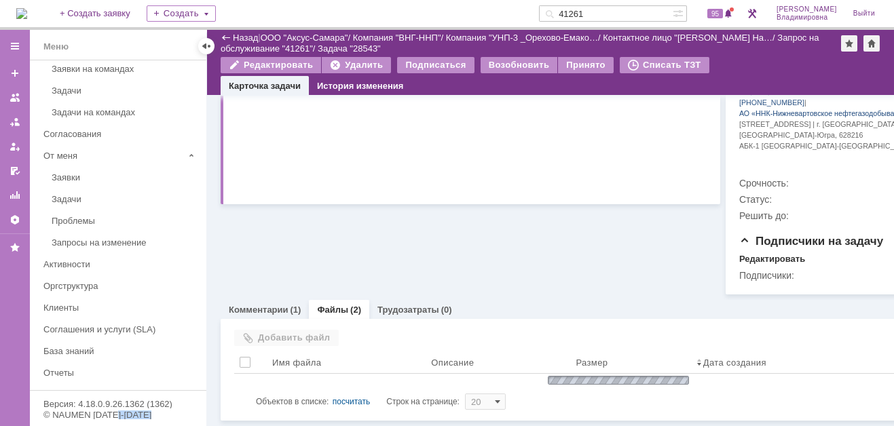
scroll to position [540, 0]
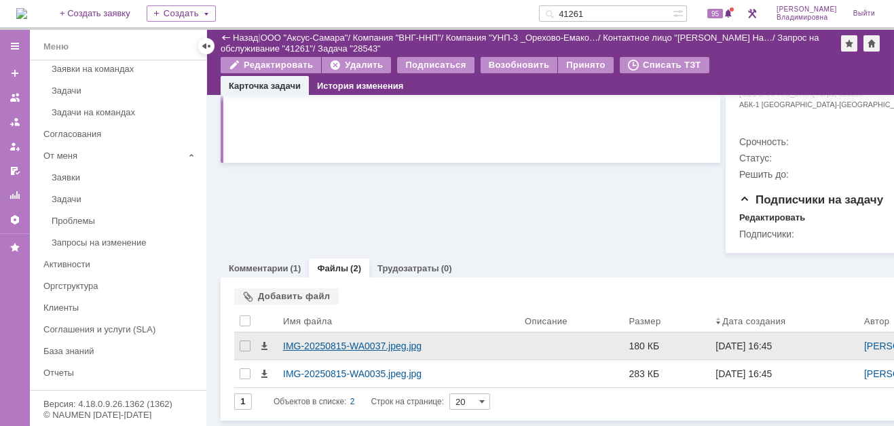
click at [291, 333] on div "IMG-20250815-WA0037.jpeg.jpg" at bounding box center [399, 346] width 242 height 27
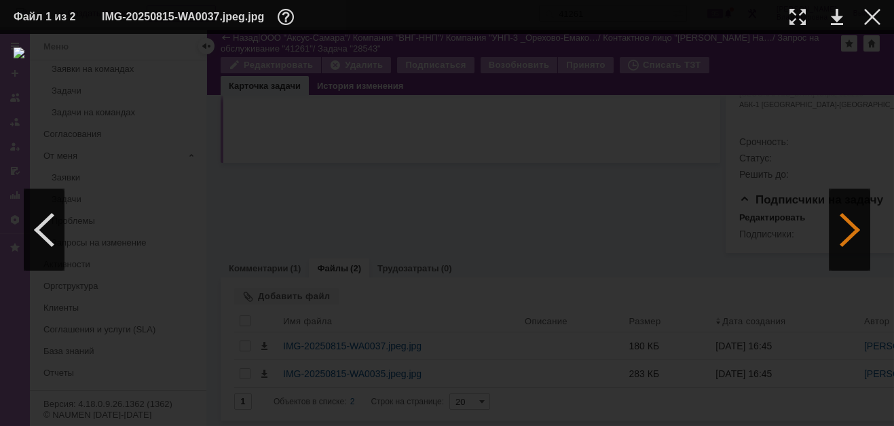
click at [847, 233] on div at bounding box center [850, 229] width 41 height 81
click at [835, 14] on link at bounding box center [837, 17] width 12 height 16
click at [879, 12] on div at bounding box center [872, 17] width 16 height 16
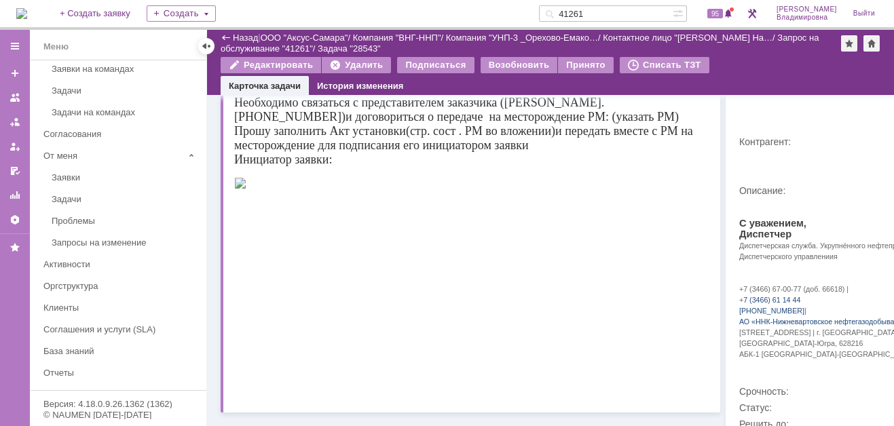
scroll to position [0, 0]
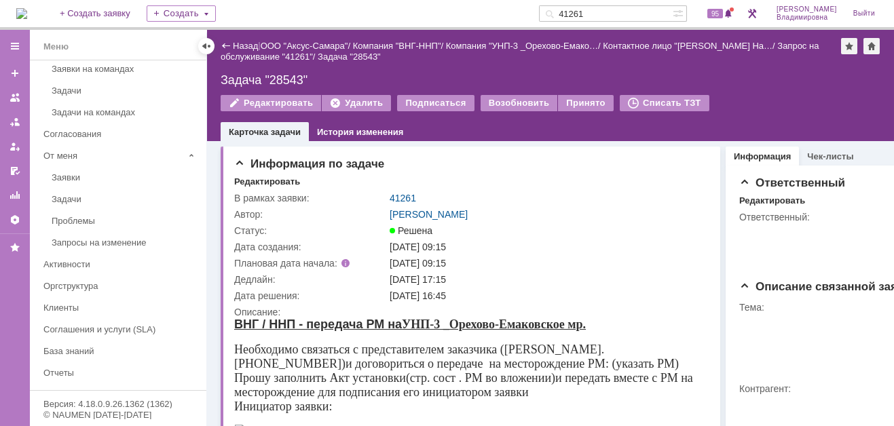
click at [284, 76] on div "Задача "28543"" at bounding box center [551, 80] width 660 height 14
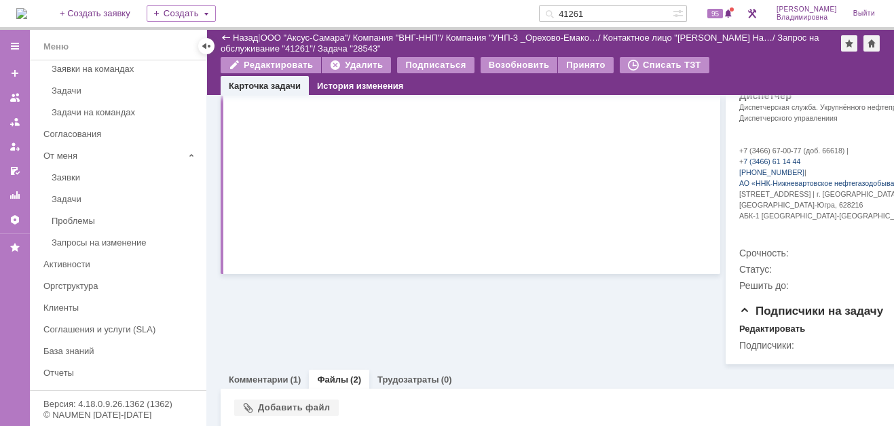
scroll to position [540, 0]
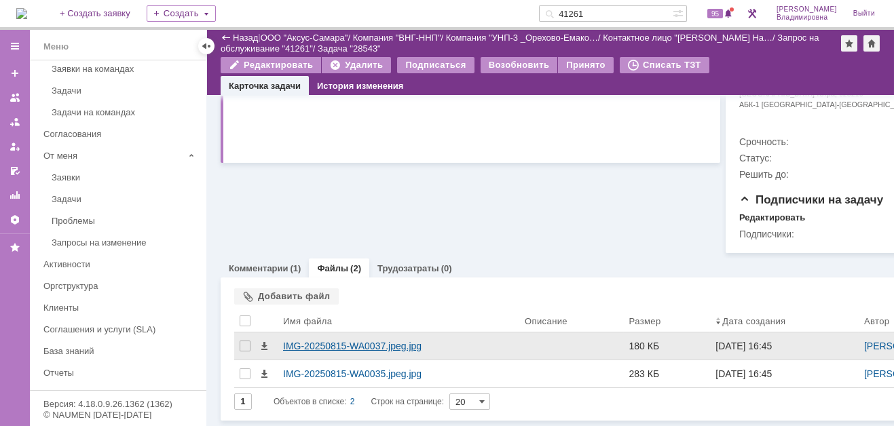
click at [313, 341] on div "IMG-20250815-WA0037.jpeg.jpg" at bounding box center [398, 346] width 231 height 11
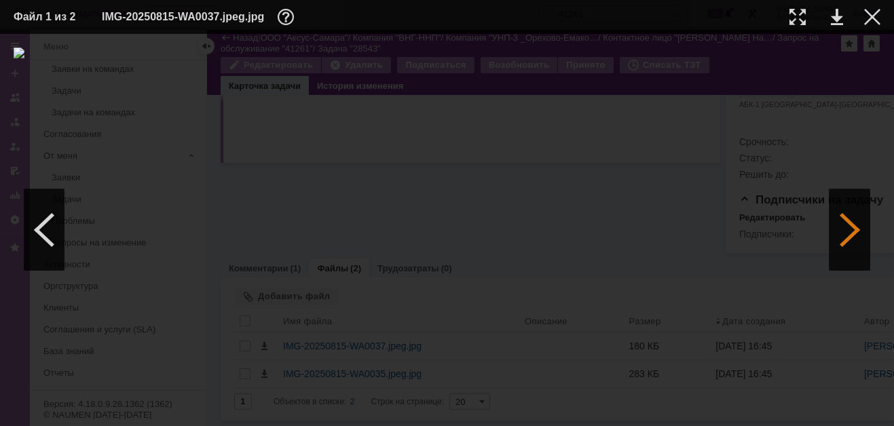
click at [847, 226] on div at bounding box center [850, 229] width 41 height 81
click at [43, 234] on div at bounding box center [44, 229] width 41 height 81
click at [836, 17] on link at bounding box center [837, 17] width 12 height 16
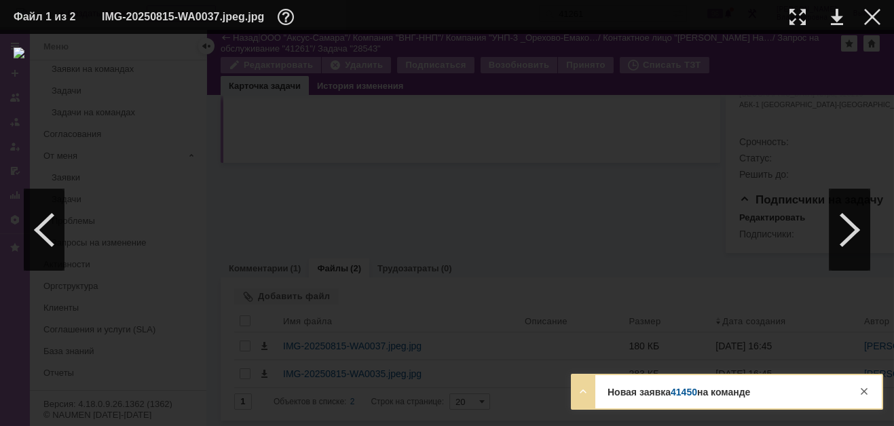
click at [689, 390] on link "41450" at bounding box center [684, 392] width 26 height 11
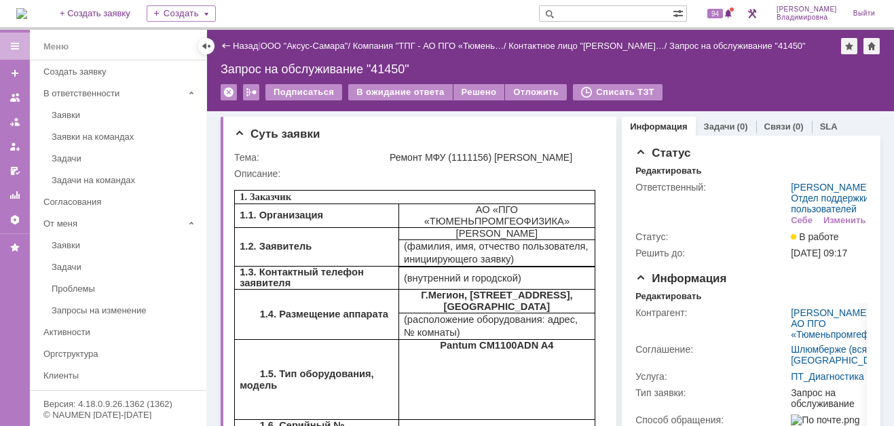
click at [226, 43] on div "Назад" at bounding box center [239, 46] width 37 height 10
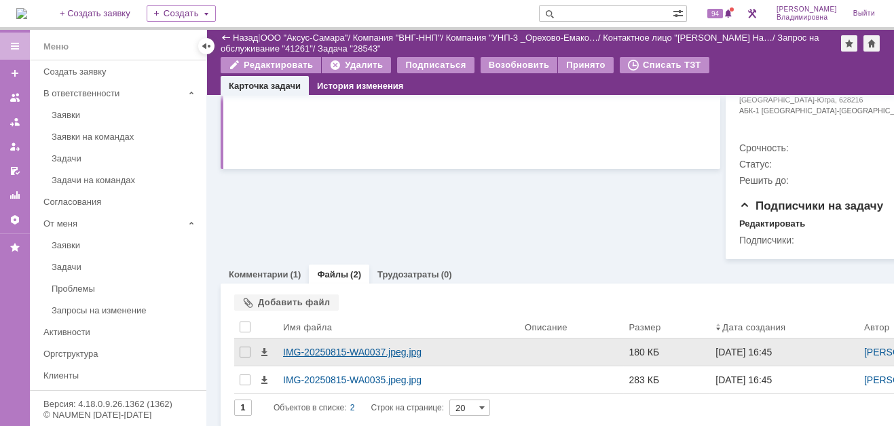
scroll to position [540, 0]
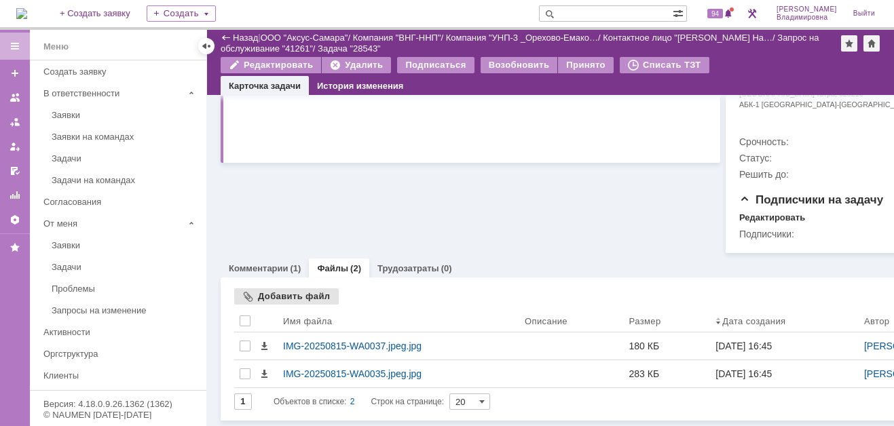
click at [278, 289] on div "Добавить файл" at bounding box center [286, 297] width 105 height 16
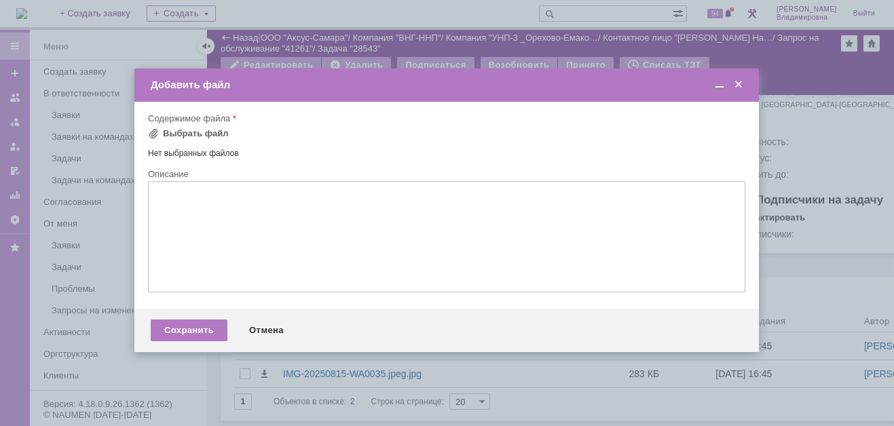
click at [735, 83] on span at bounding box center [739, 85] width 14 height 12
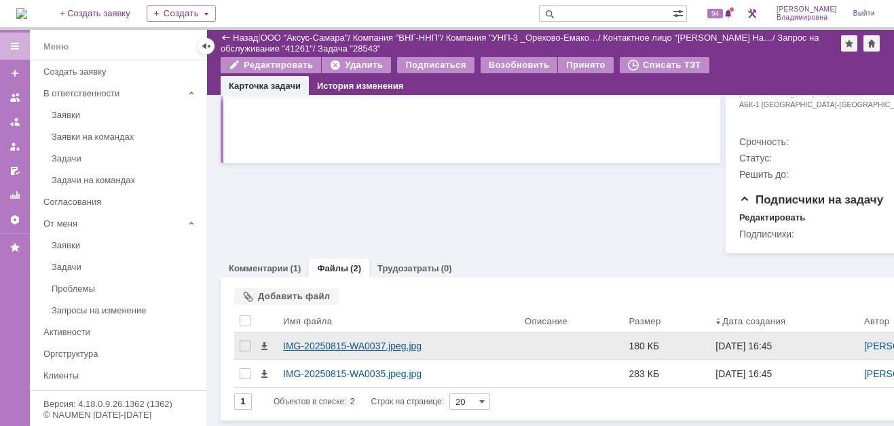
click at [318, 341] on div "IMG-20250815-WA0037.jpeg.jpg" at bounding box center [398, 346] width 231 height 11
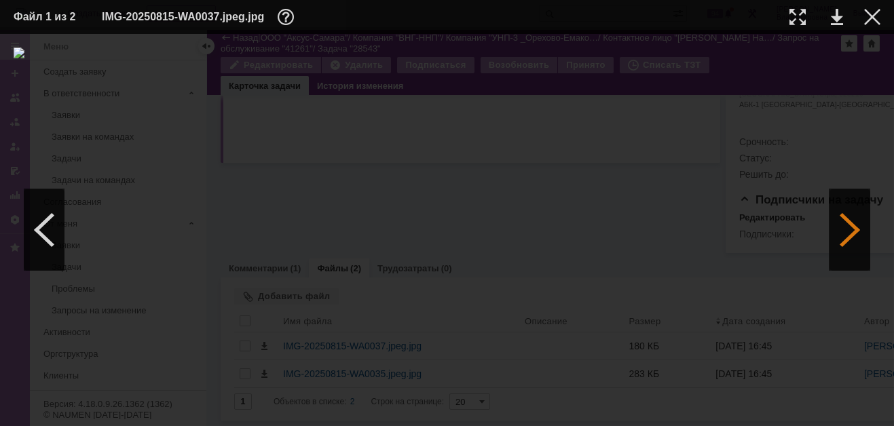
click at [850, 225] on div at bounding box center [850, 229] width 41 height 81
click at [471, 346] on img at bounding box center [447, 230] width 867 height 365
click at [876, 17] on div at bounding box center [872, 17] width 16 height 16
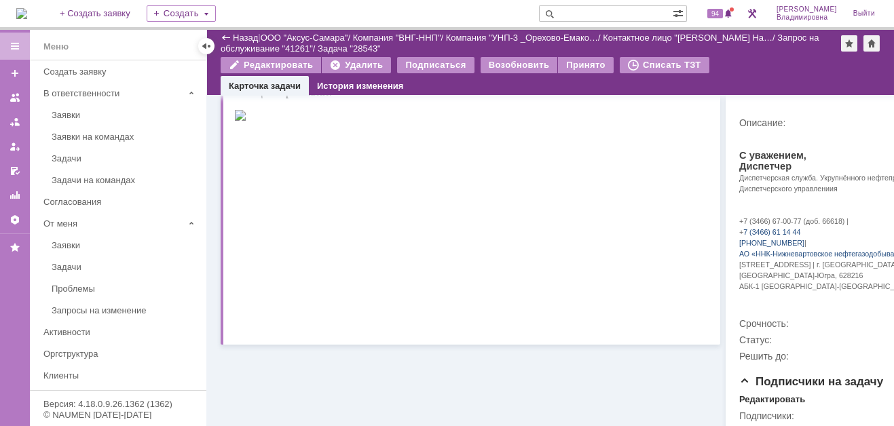
scroll to position [0, 0]
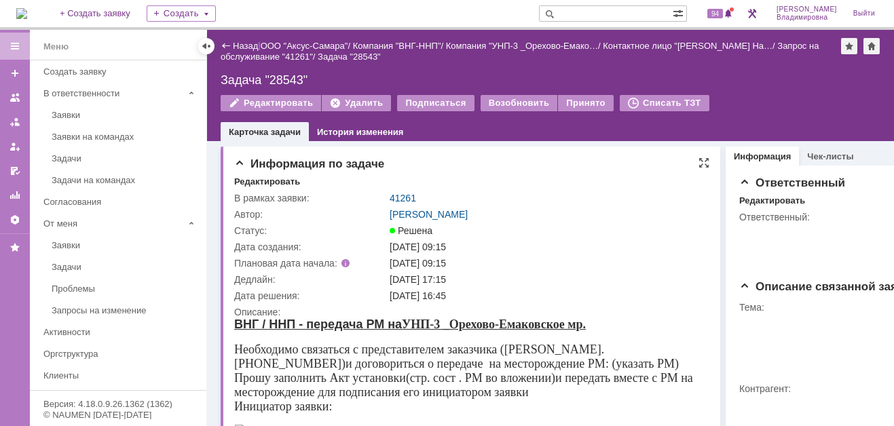
click at [403, 190] on td "41261" at bounding box center [548, 198] width 322 height 16
click at [403, 195] on link "41261" at bounding box center [403, 198] width 26 height 11
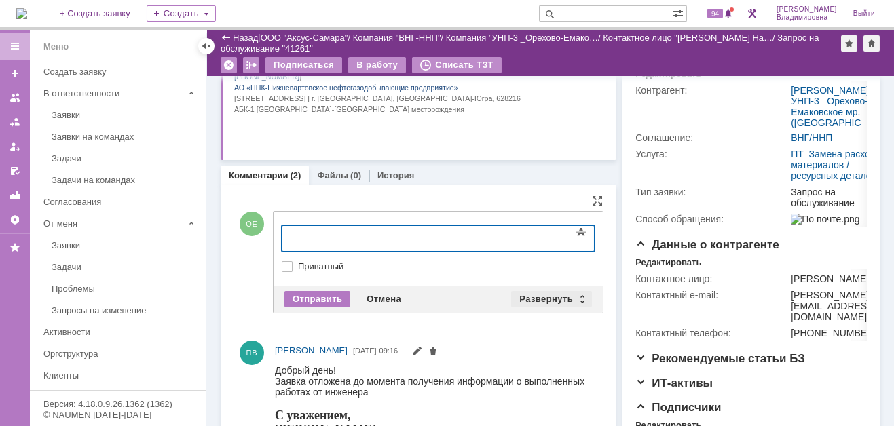
click at [536, 308] on div "Развернуть" at bounding box center [551, 299] width 81 height 16
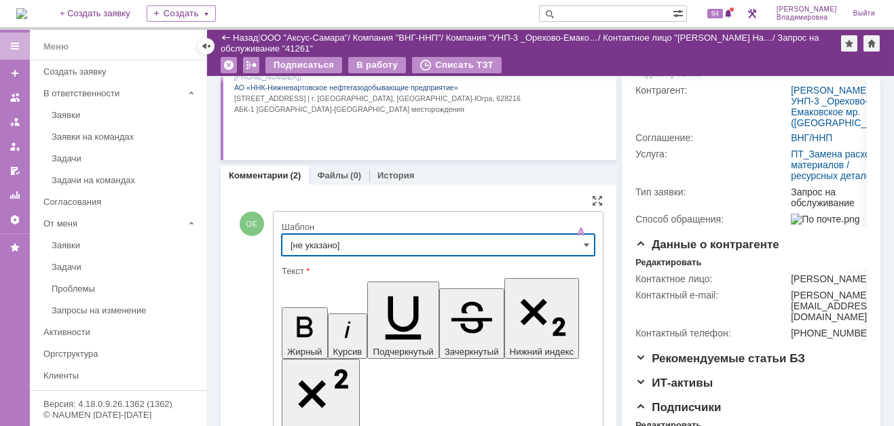
click at [308, 253] on input "[не указано]" at bounding box center [438, 245] width 313 height 22
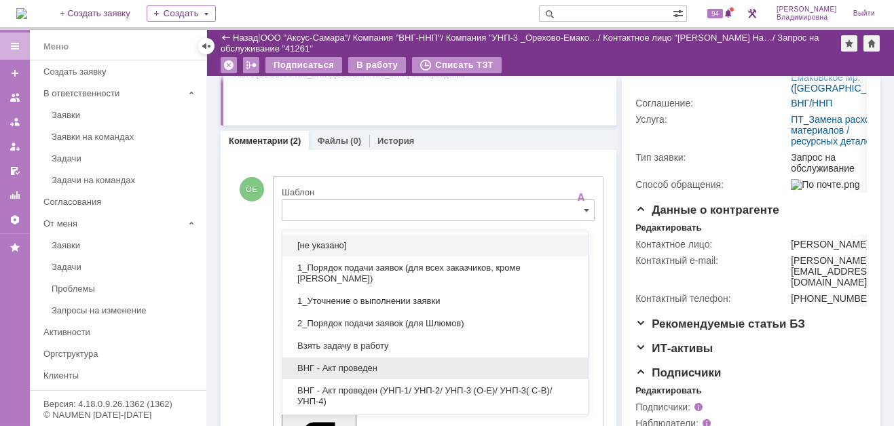
click at [348, 363] on span "ВНГ - Акт проведен" at bounding box center [435, 368] width 289 height 11
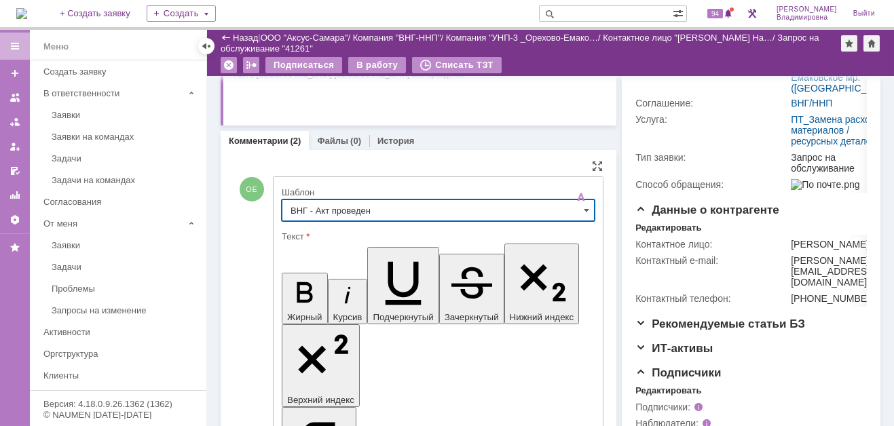
type input "ВНГ - Акт проведен"
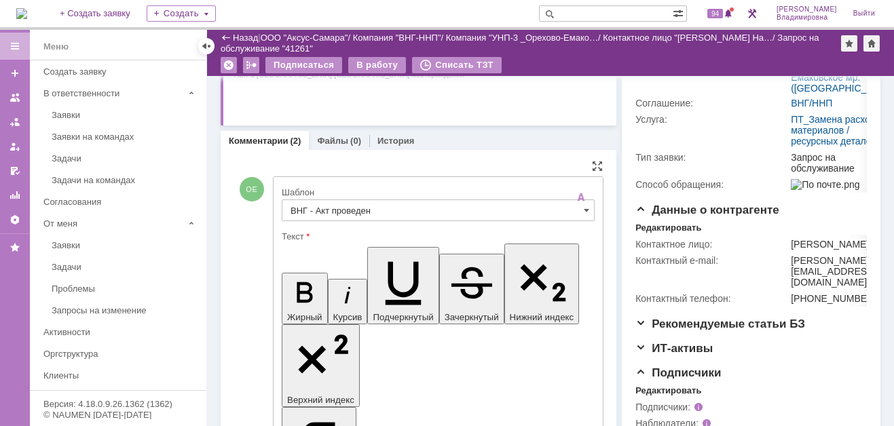
drag, startPoint x: 451, startPoint y: 3042, endPoint x: 473, endPoint y: 3063, distance: 30.7
drag, startPoint x: 424, startPoint y: 3044, endPoint x: 517, endPoint y: 3042, distance: 93.0
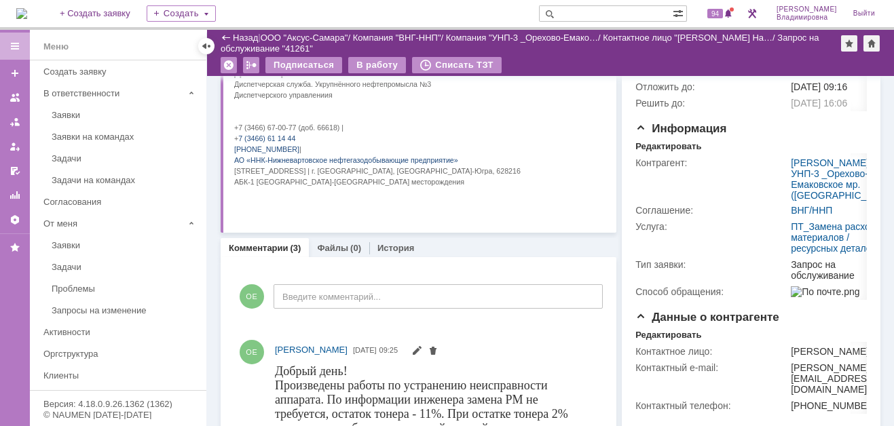
scroll to position [68, 0]
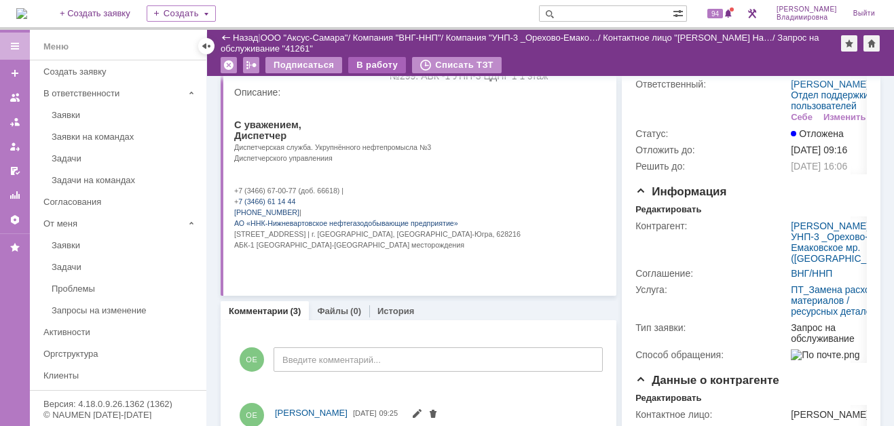
click at [354, 62] on div "В работу" at bounding box center [377, 65] width 58 height 16
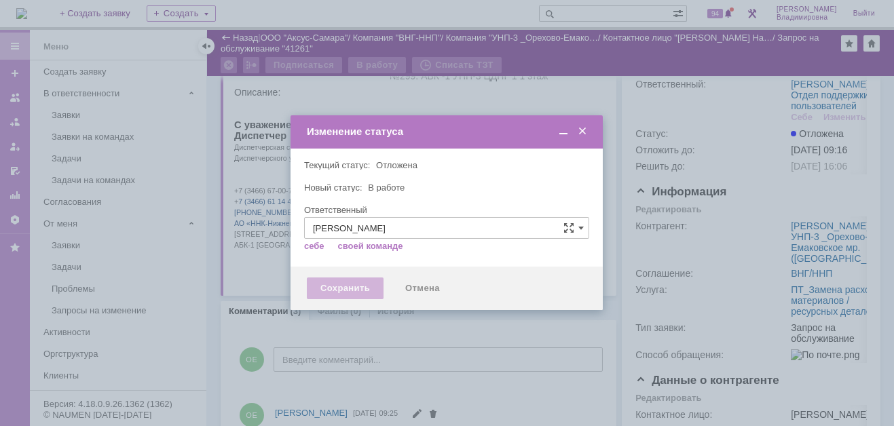
type input "[PERSON_NAME]"
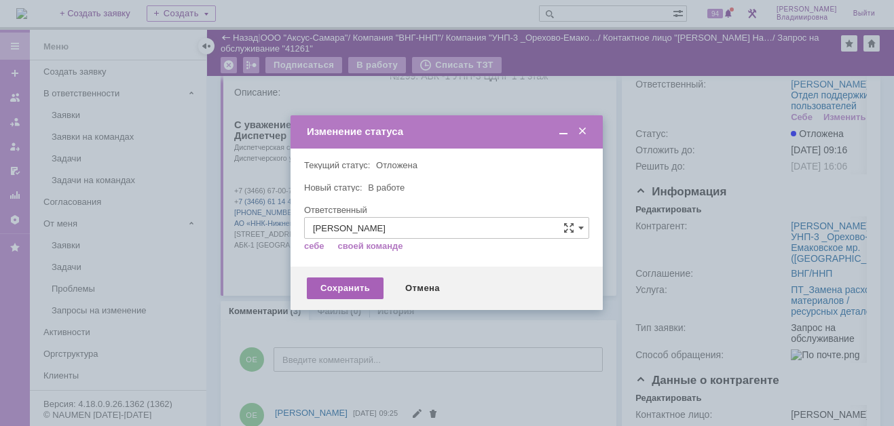
click at [343, 288] on div "Сохранить" at bounding box center [345, 289] width 77 height 22
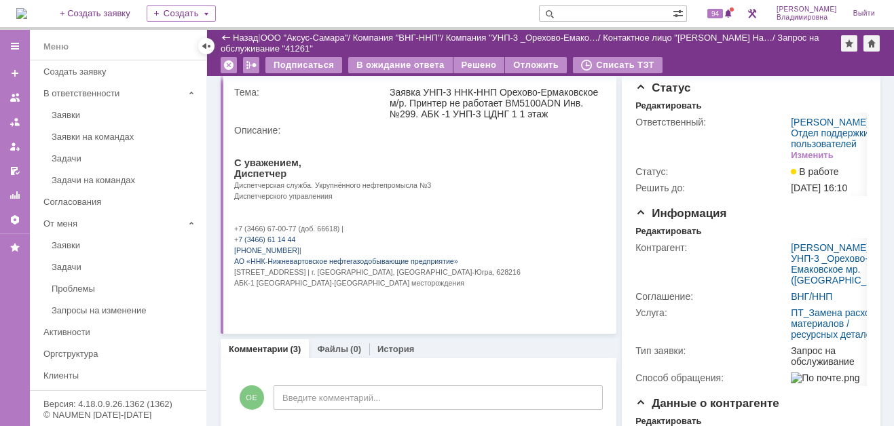
scroll to position [0, 0]
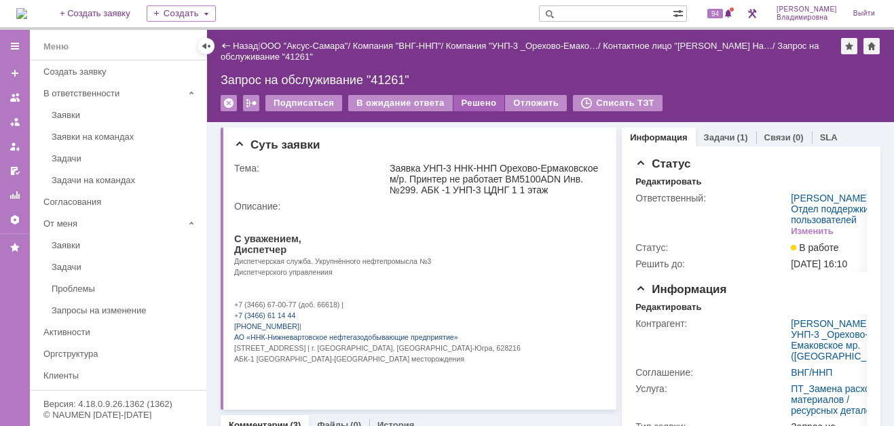
click at [467, 100] on div "Решено" at bounding box center [480, 103] width 52 height 16
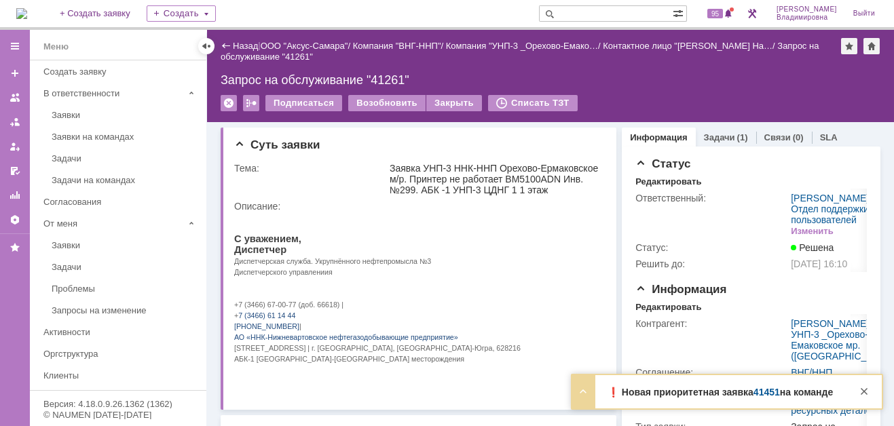
click at [769, 394] on link "41451" at bounding box center [767, 392] width 26 height 11
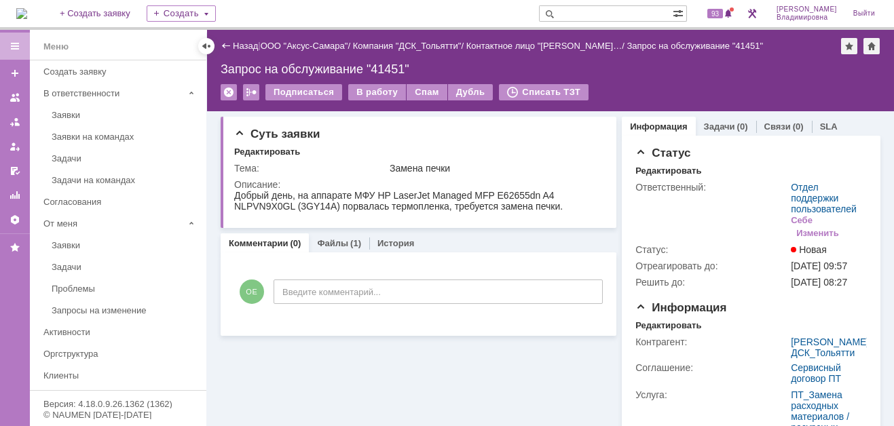
click at [580, 15] on input "text" at bounding box center [606, 13] width 134 height 16
type input "41264"
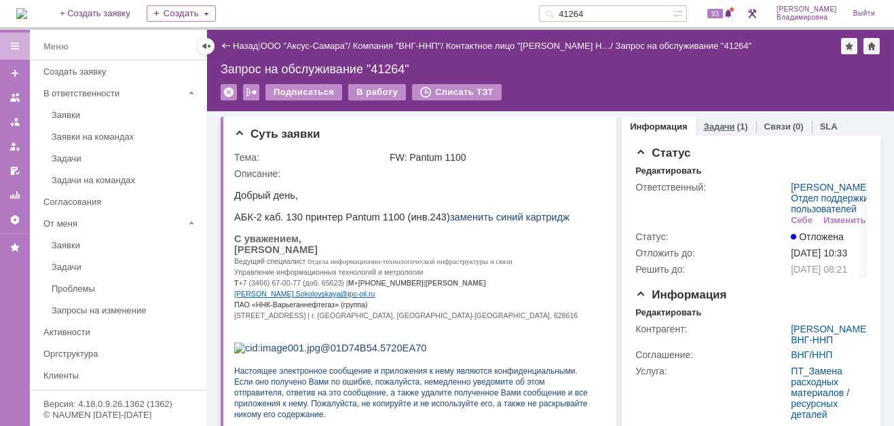
click at [714, 122] on link "Задачи" at bounding box center [719, 127] width 31 height 10
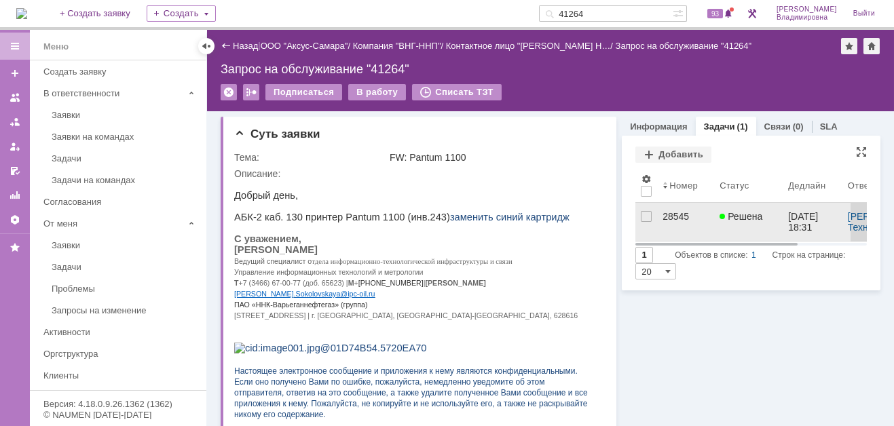
click at [663, 215] on div "28545" at bounding box center [686, 216] width 46 height 11
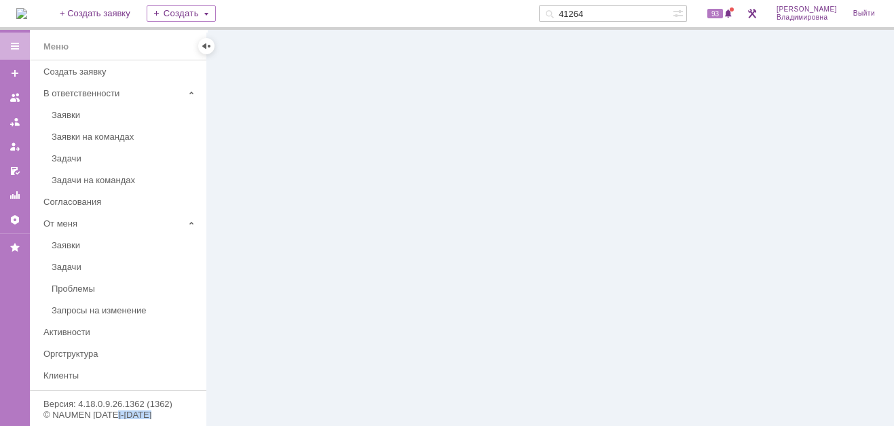
click at [663, 215] on div at bounding box center [550, 228] width 687 height 396
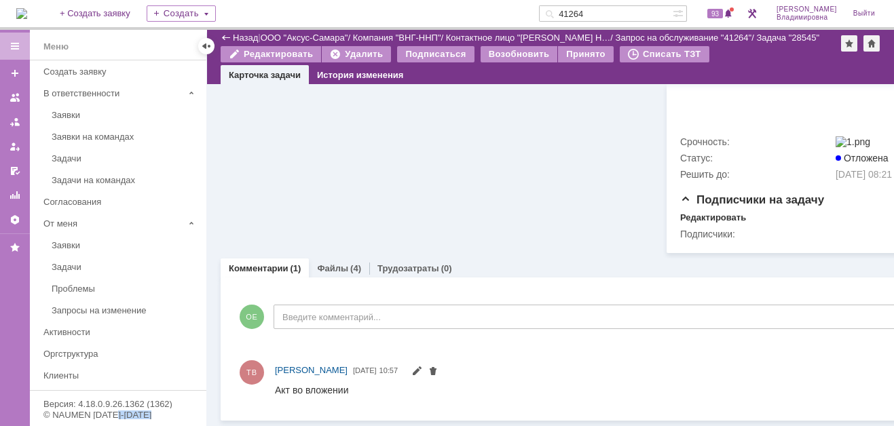
scroll to position [689, 0]
click at [322, 263] on link "Файлы" at bounding box center [332, 268] width 31 height 10
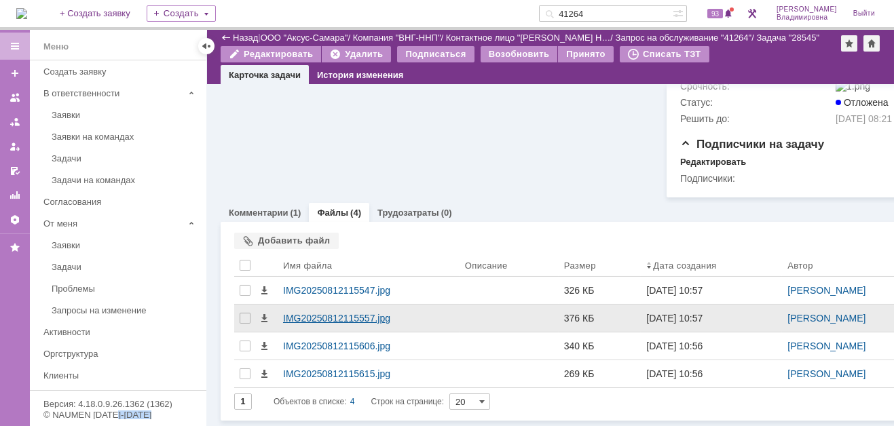
scroll to position [744, 0]
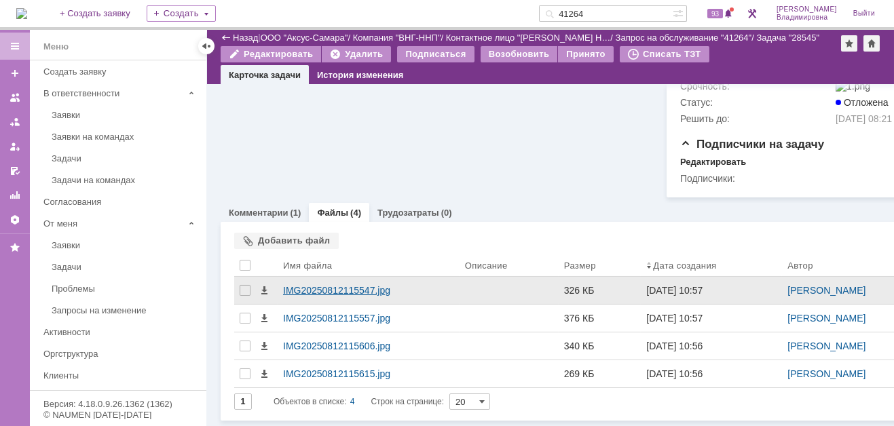
click at [321, 285] on div "IMG20250812115547.jpg" at bounding box center [368, 290] width 171 height 11
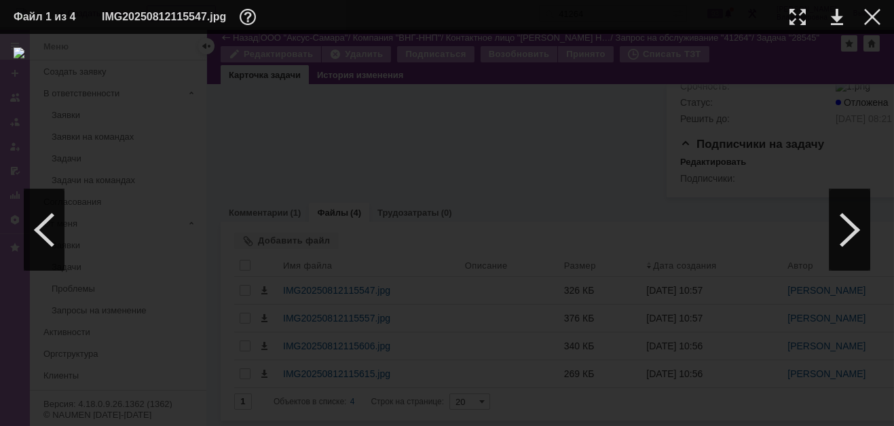
click at [470, 183] on img at bounding box center [447, 230] width 867 height 365
drag, startPoint x: 873, startPoint y: 15, endPoint x: 860, endPoint y: 24, distance: 16.6
click at [873, 15] on div at bounding box center [872, 17] width 16 height 16
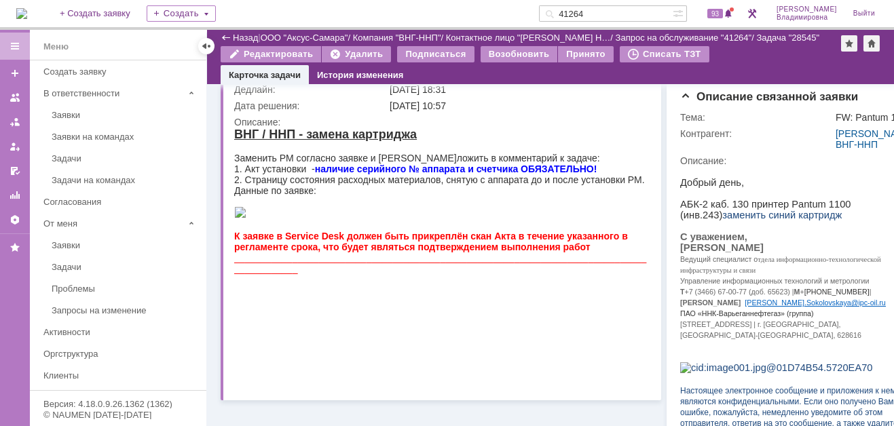
scroll to position [0, 0]
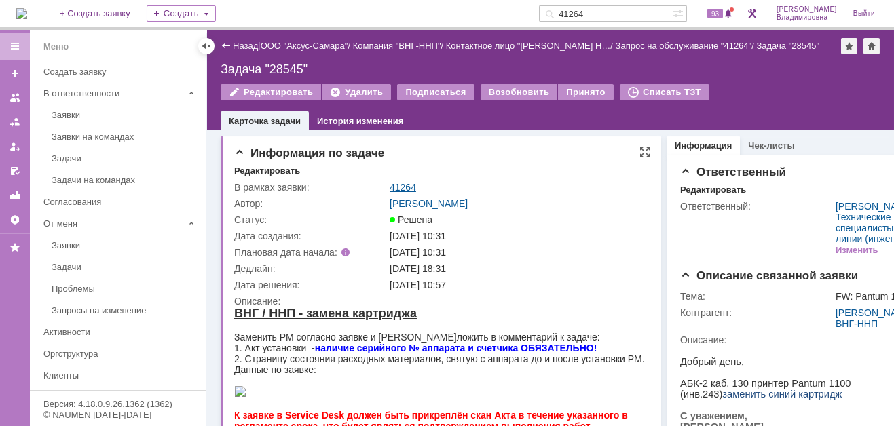
click at [397, 183] on link "41264" at bounding box center [403, 187] width 26 height 11
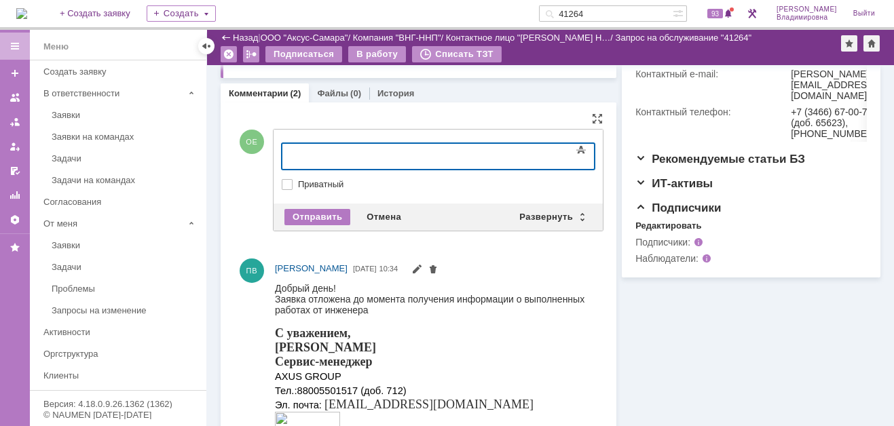
scroll to position [475, 0]
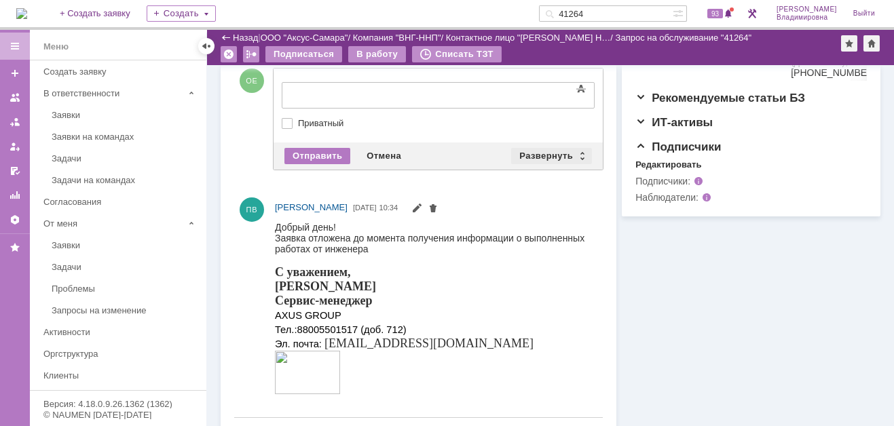
click at [529, 152] on div "Развернуть" at bounding box center [551, 156] width 81 height 16
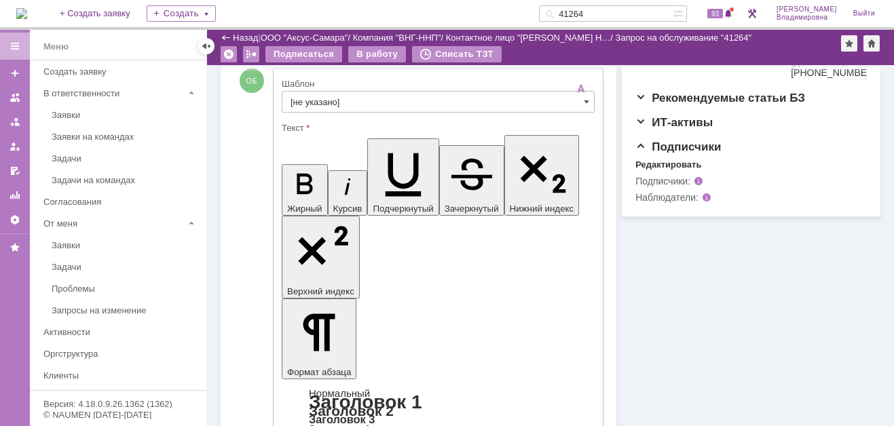
scroll to position [0, 0]
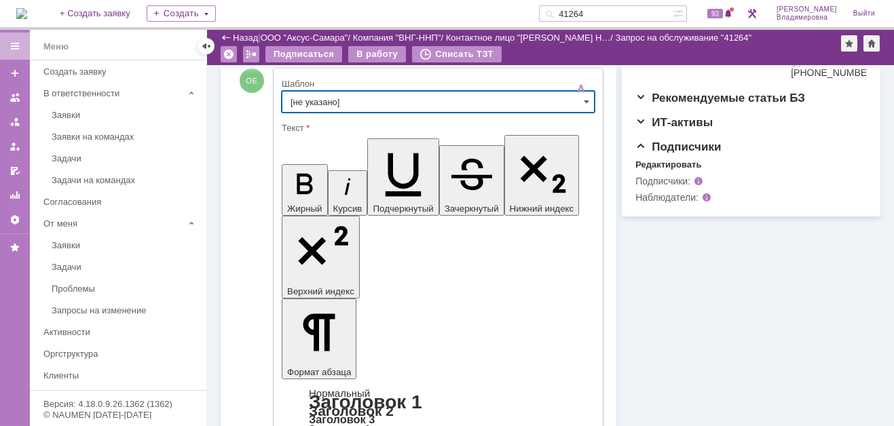
click at [314, 97] on input "[не указано]" at bounding box center [438, 102] width 313 height 22
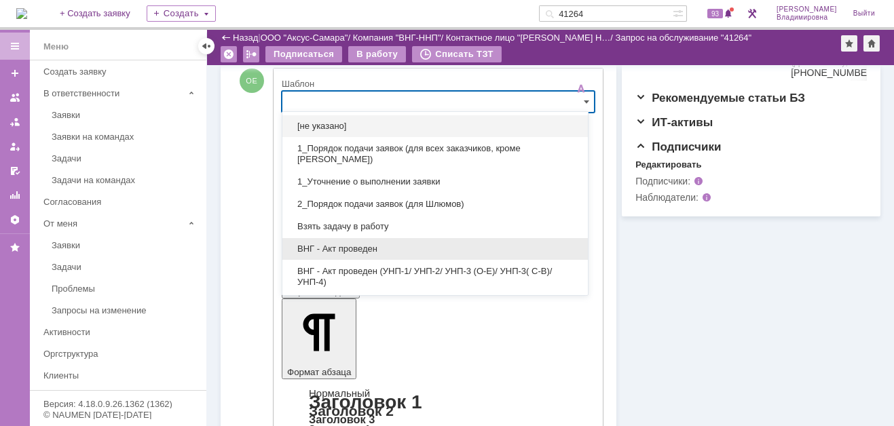
click at [354, 246] on span "ВНГ - Акт проведен" at bounding box center [435, 249] width 289 height 11
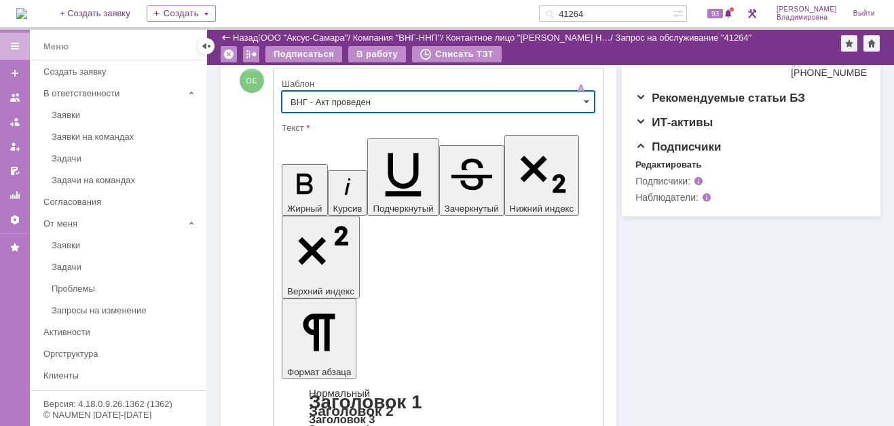
type input "ВНГ - Акт проведен"
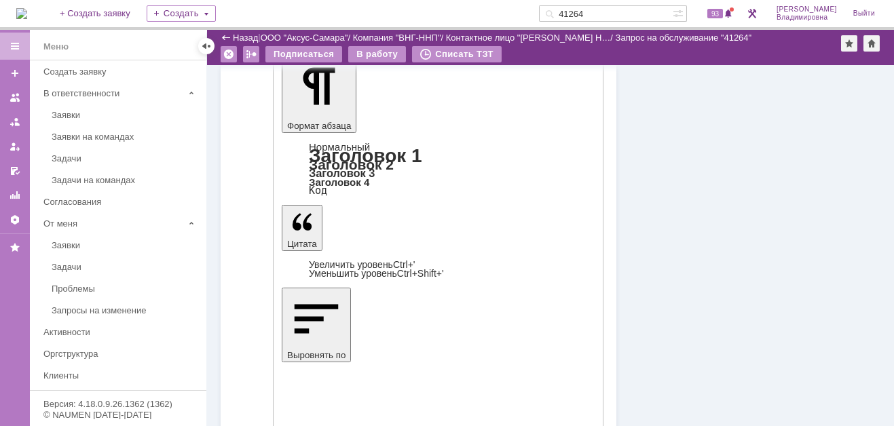
scroll to position [746, 0]
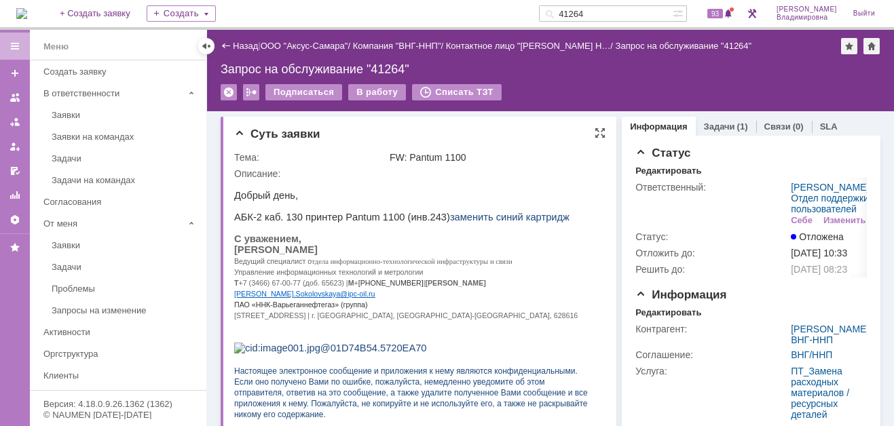
scroll to position [0, 0]
click at [372, 90] on div "В работу" at bounding box center [377, 92] width 58 height 16
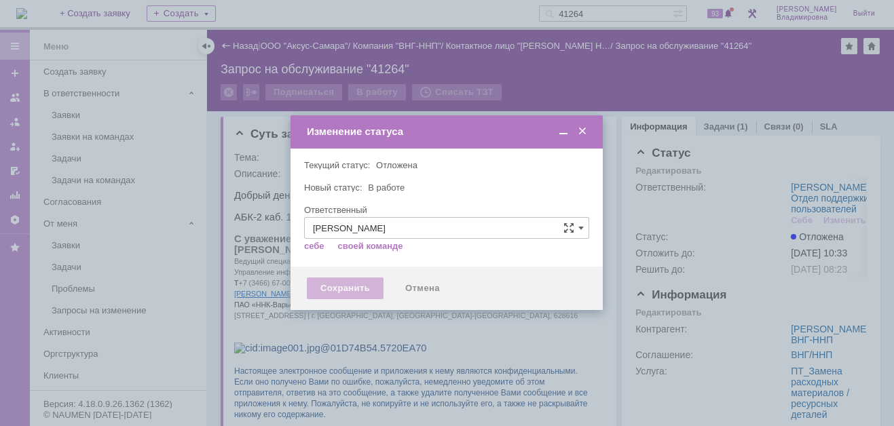
type input "[PERSON_NAME]"
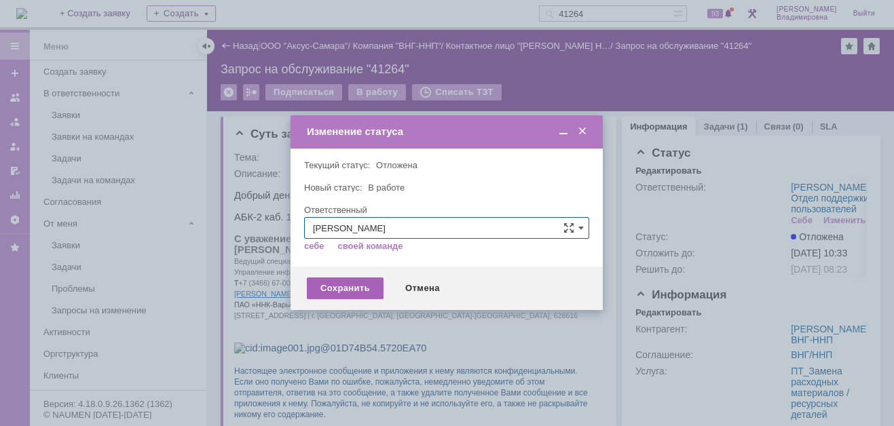
click at [356, 290] on div "Сохранить" at bounding box center [345, 289] width 77 height 22
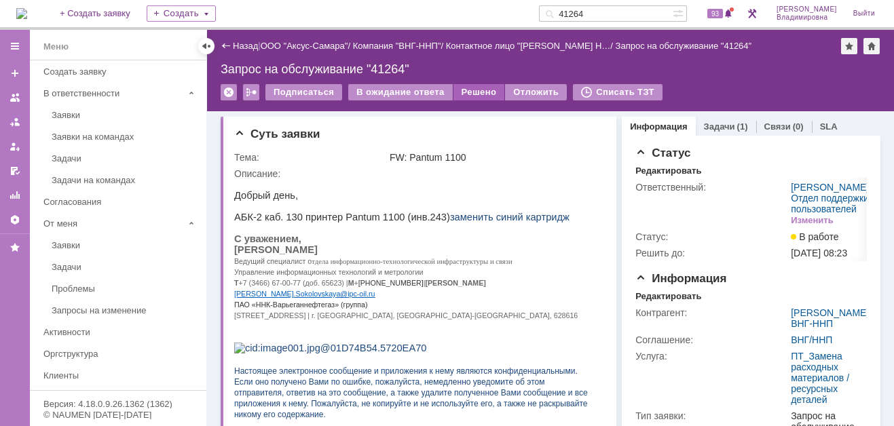
click at [464, 90] on div "Решено" at bounding box center [480, 92] width 52 height 16
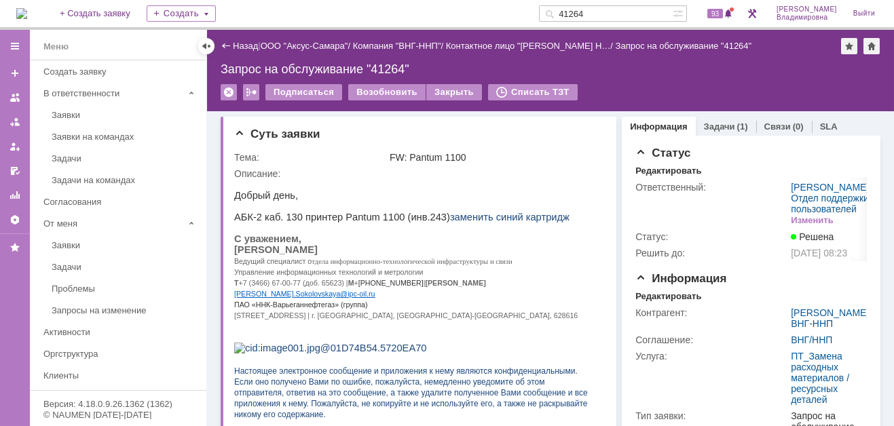
drag, startPoint x: 608, startPoint y: 12, endPoint x: 561, endPoint y: 16, distance: 47.7
click at [561, 16] on div "41264" at bounding box center [606, 13] width 134 height 16
type input "41272"
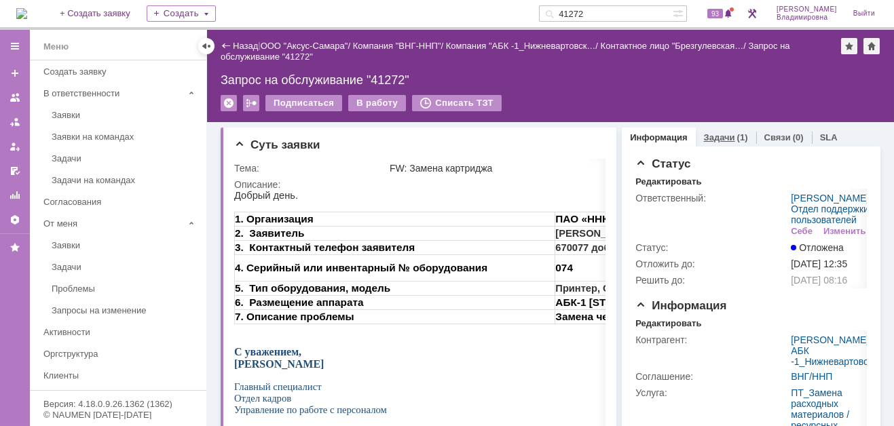
click at [704, 134] on link "Задачи" at bounding box center [719, 137] width 31 height 10
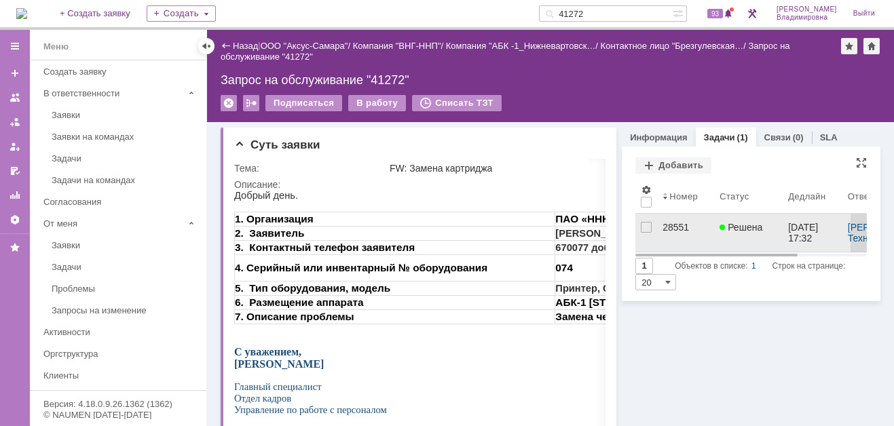
click at [663, 226] on div "28551" at bounding box center [686, 227] width 46 height 11
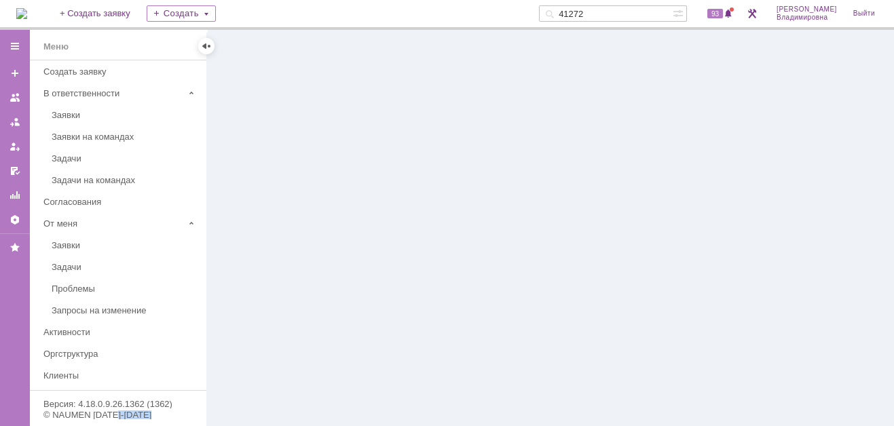
click at [661, 226] on div at bounding box center [550, 228] width 687 height 396
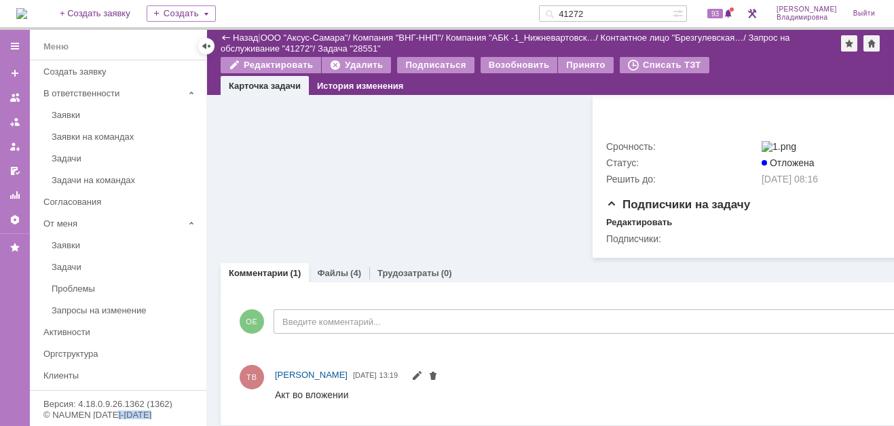
scroll to position [595, 0]
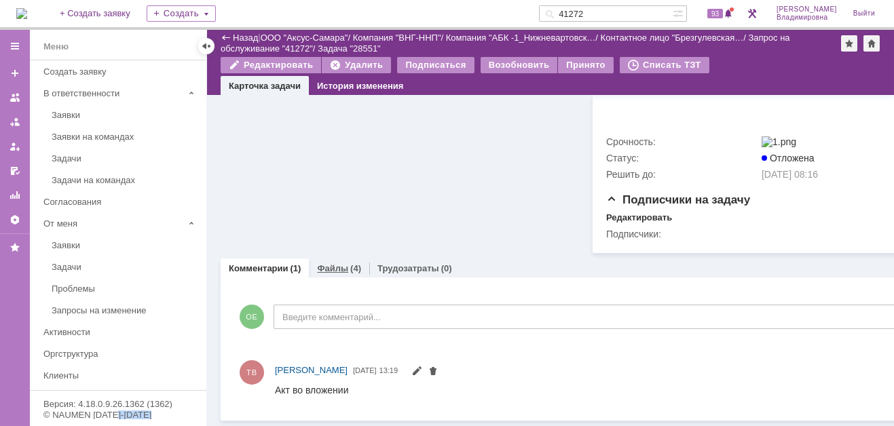
click at [331, 263] on link "Файлы" at bounding box center [332, 268] width 31 height 10
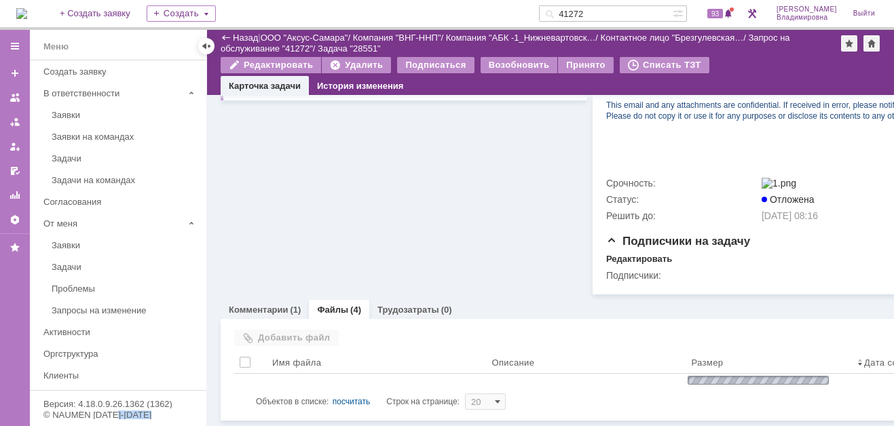
scroll to position [595, 0]
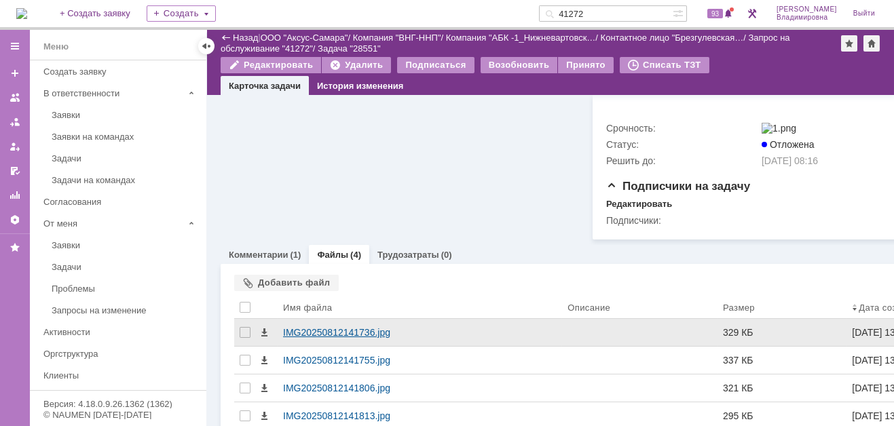
click at [290, 337] on div "IMG20250812141736.jpg" at bounding box center [420, 332] width 274 height 11
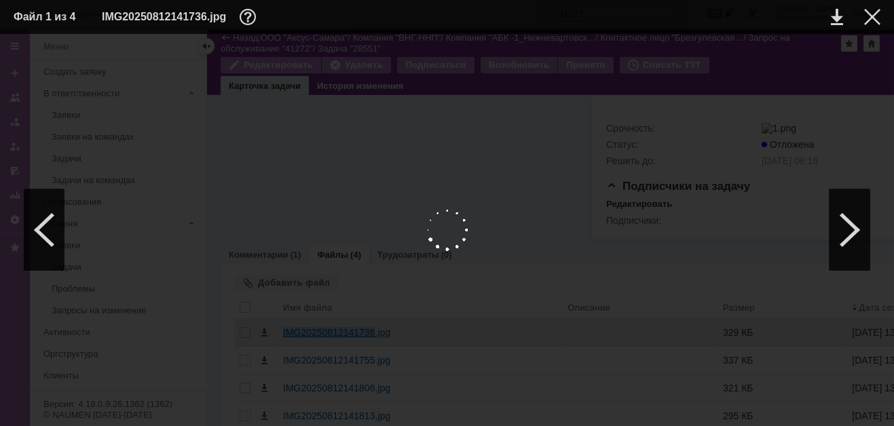
click at [290, 337] on body "Идет загрузка, пожалуйста, подождите. На домашнюю + Создать заявку Создать 4127…" at bounding box center [447, 213] width 894 height 426
click at [870, 12] on div at bounding box center [872, 17] width 16 height 16
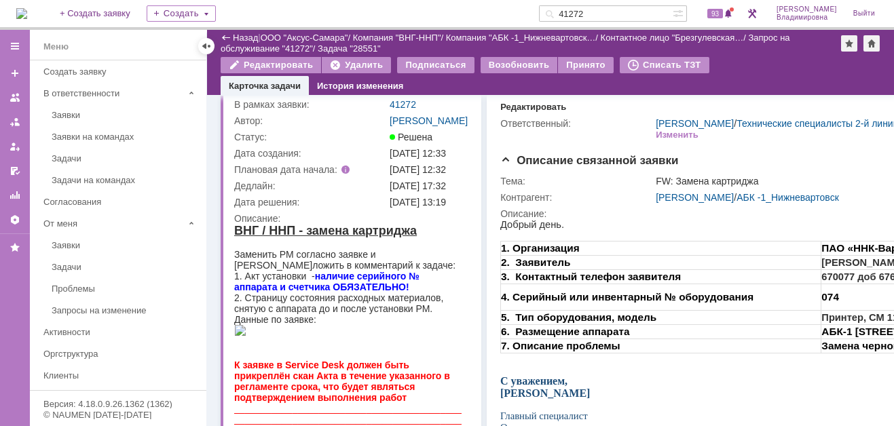
scroll to position [0, 0]
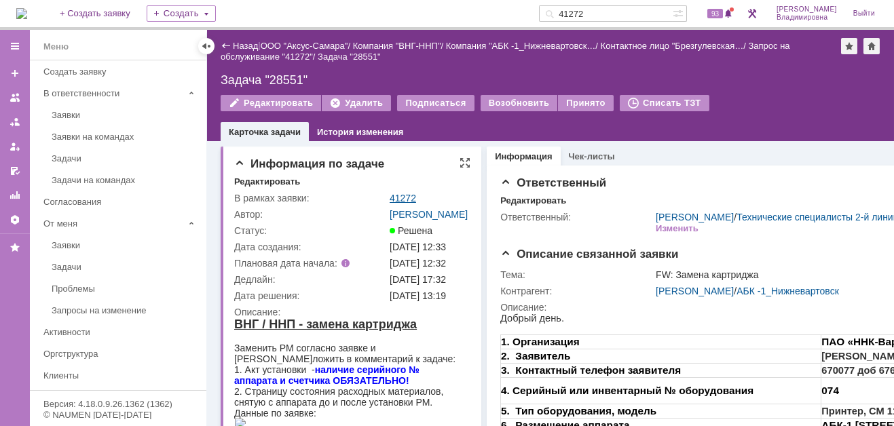
click at [405, 196] on link "41272" at bounding box center [403, 198] width 26 height 11
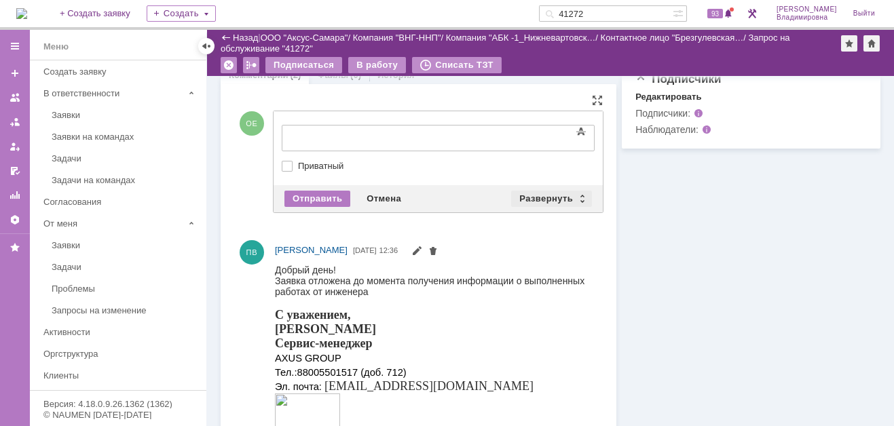
click at [550, 193] on div "Развернуть" at bounding box center [551, 199] width 81 height 16
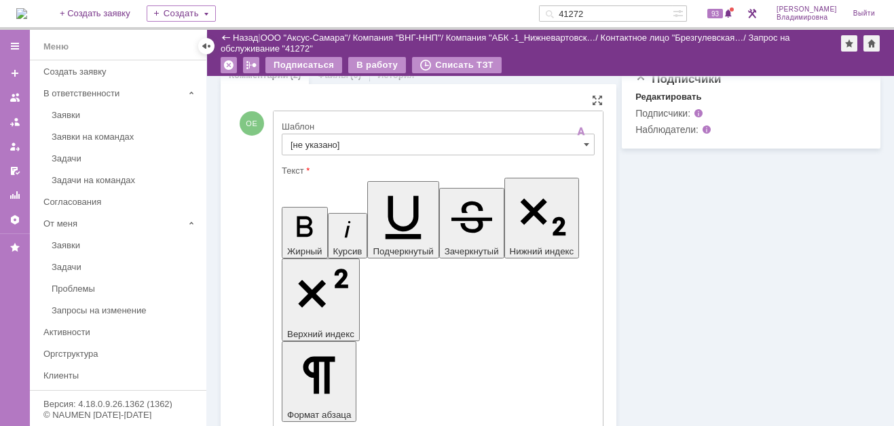
click at [322, 140] on input "[не указано]" at bounding box center [438, 145] width 313 height 22
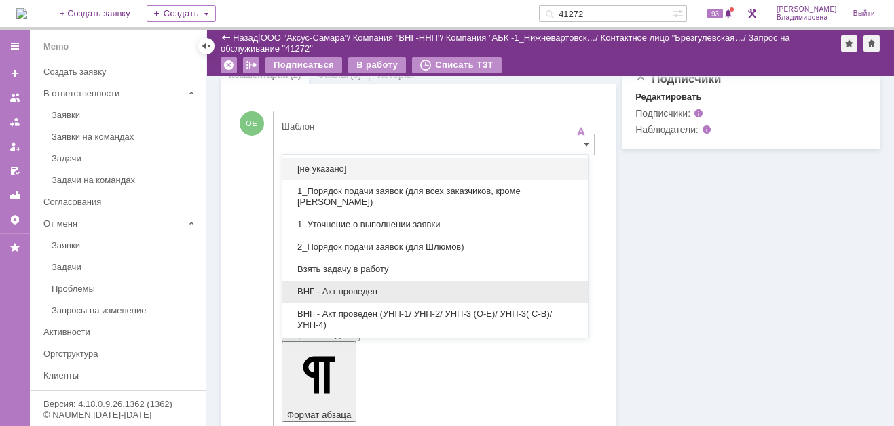
click at [327, 282] on div "ВНГ - Акт проведен" at bounding box center [435, 292] width 306 height 22
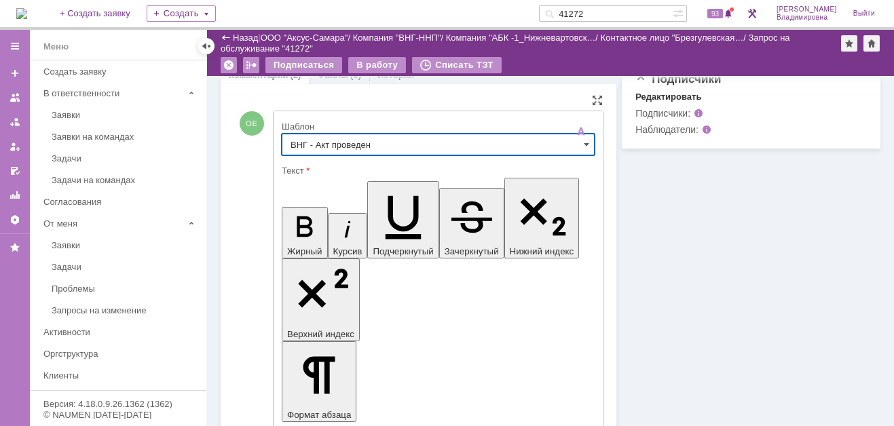
type input "ВНГ - Акт проведен"
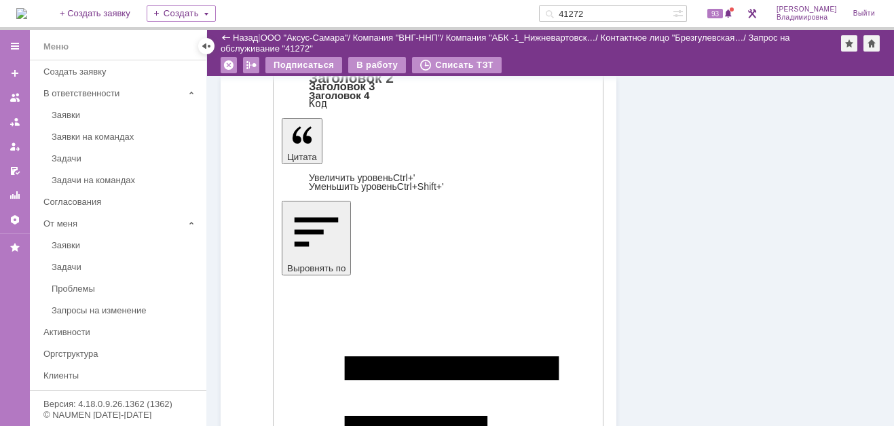
scroll to position [950, 0]
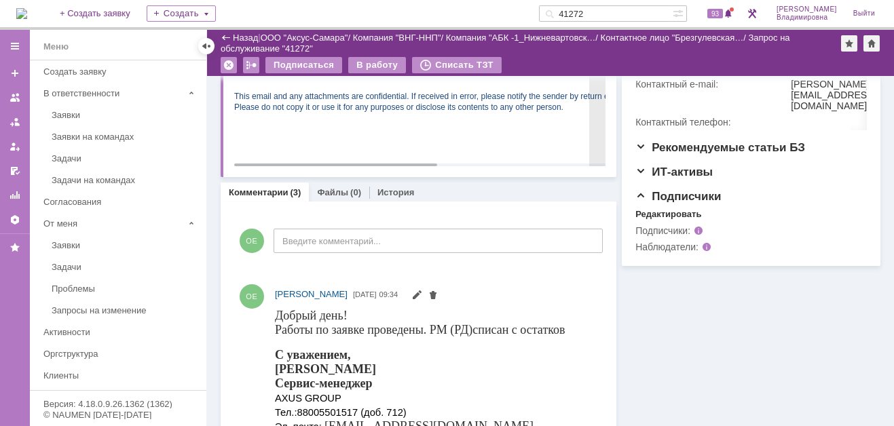
scroll to position [204, 0]
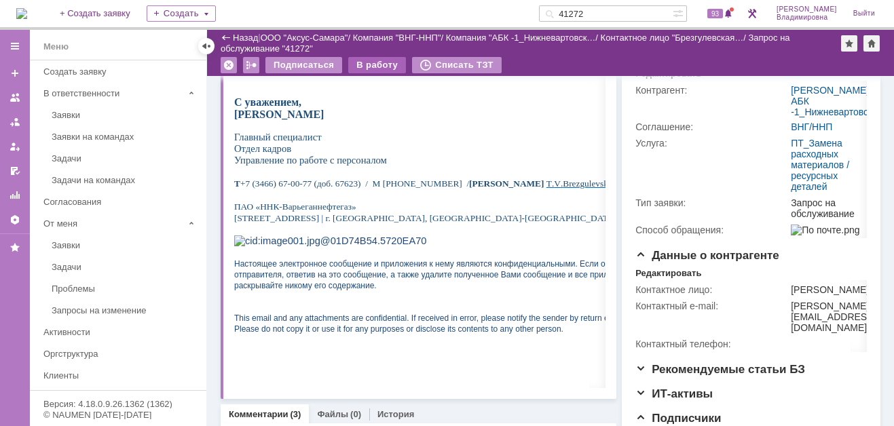
click at [359, 64] on div "В работу" at bounding box center [377, 65] width 58 height 16
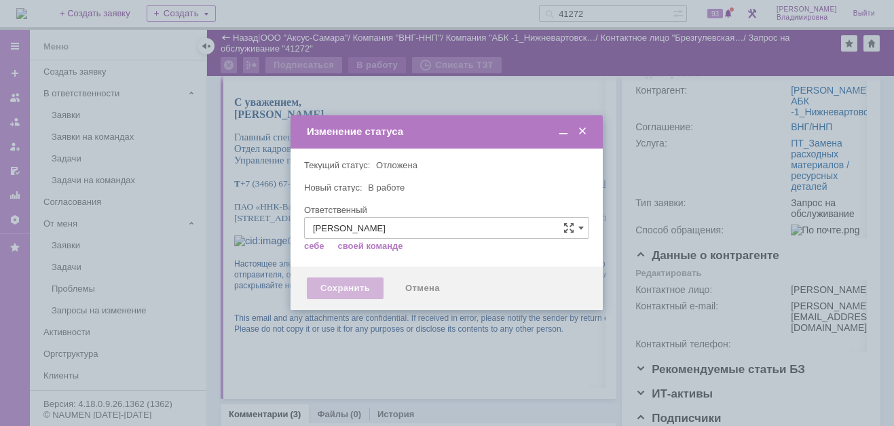
type input "[PERSON_NAME]"
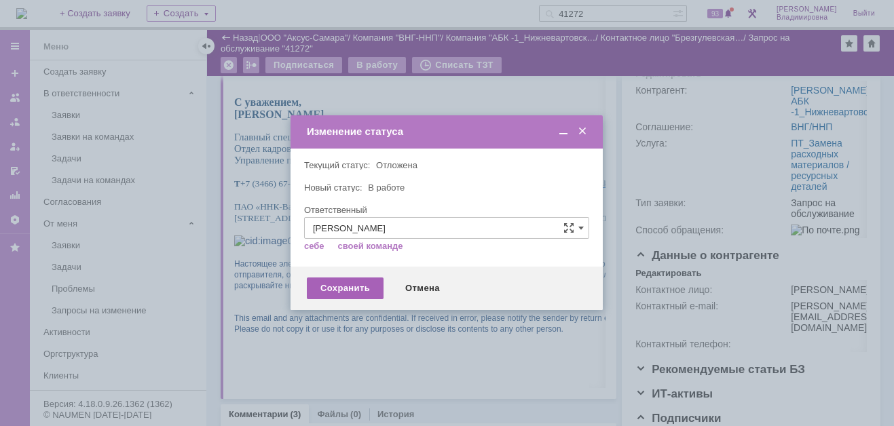
click at [346, 288] on div "Сохранить" at bounding box center [345, 289] width 77 height 22
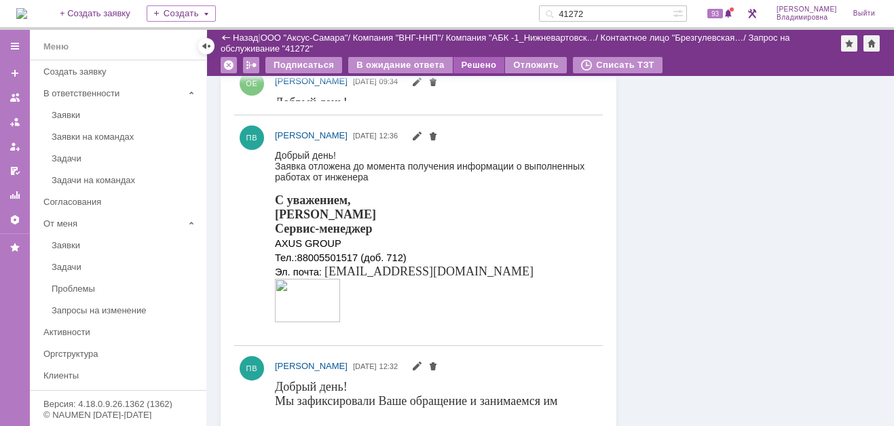
scroll to position [0, 0]
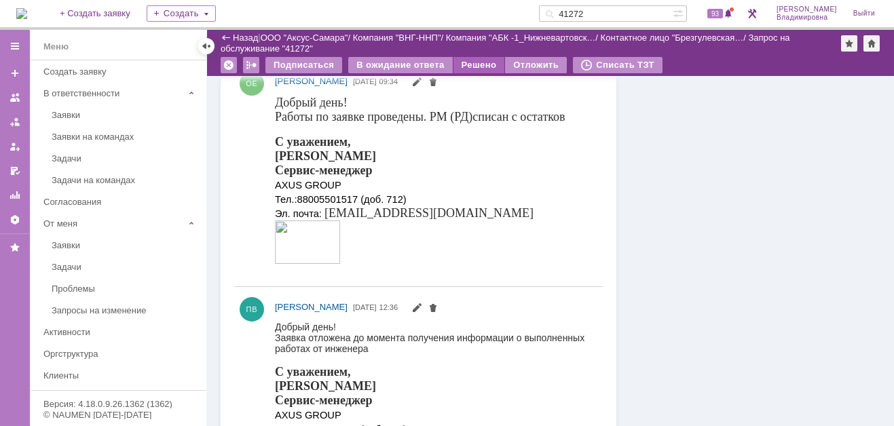
click at [470, 62] on div "Решено" at bounding box center [480, 65] width 52 height 16
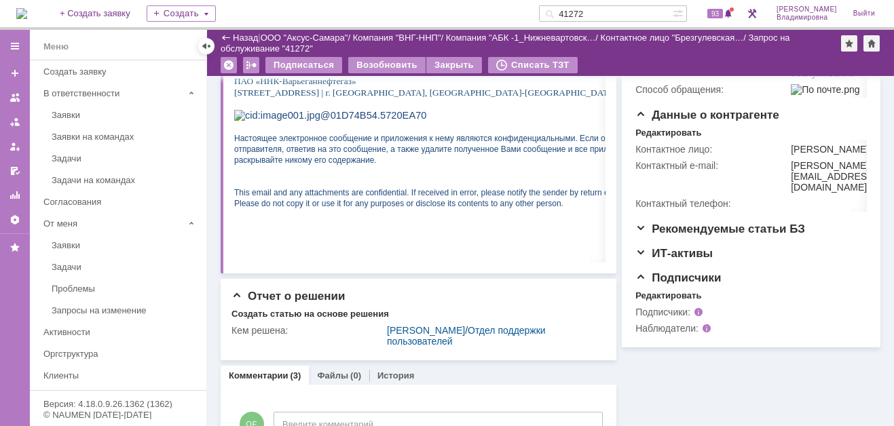
drag, startPoint x: 594, startPoint y: 14, endPoint x: 577, endPoint y: 13, distance: 17.0
click at [577, 13] on input "41272" at bounding box center [606, 13] width 134 height 16
type input "41281"
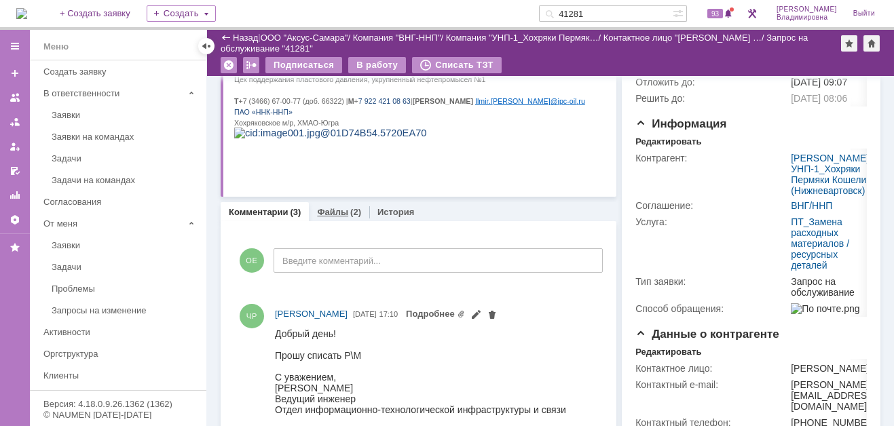
click at [327, 208] on link "Файлы" at bounding box center [332, 212] width 31 height 10
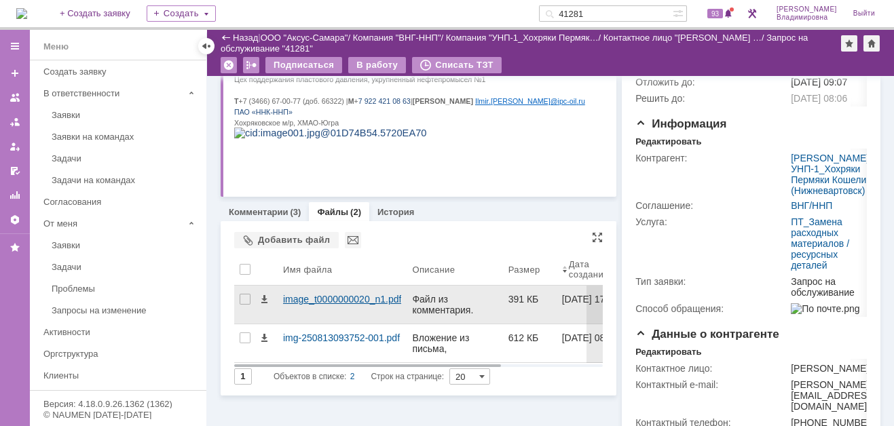
click at [295, 298] on div "image_t0000000020_n1.pdf" at bounding box center [342, 299] width 118 height 11
click at [295, 298] on body "Идет загрузка, пожалуйста, подождите. На домашнюю + Создать заявку Создать 4128…" at bounding box center [447, 213] width 894 height 426
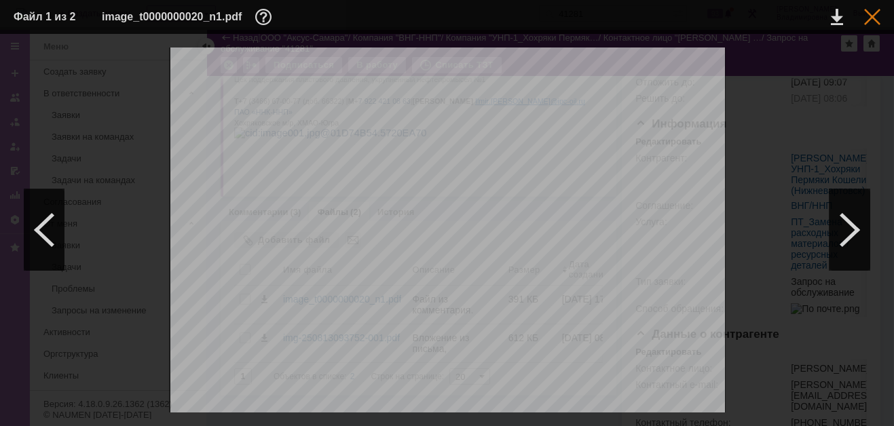
click at [872, 12] on div at bounding box center [872, 17] width 16 height 16
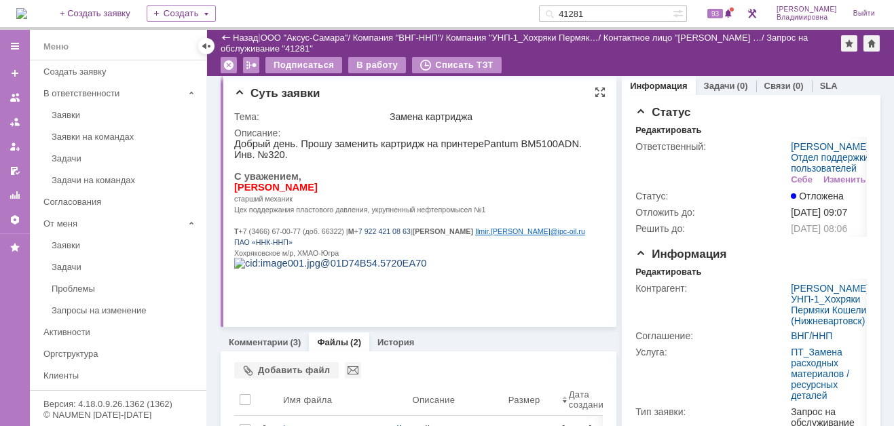
scroll to position [141, 0]
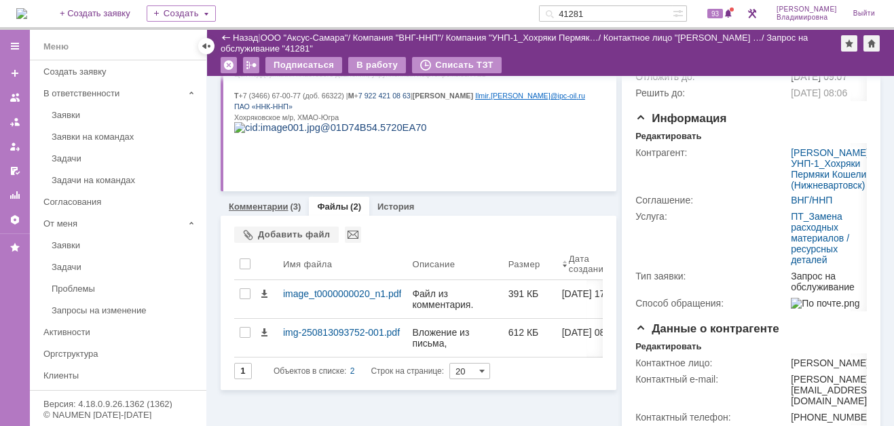
click at [269, 204] on link "Комментарии" at bounding box center [259, 207] width 60 height 10
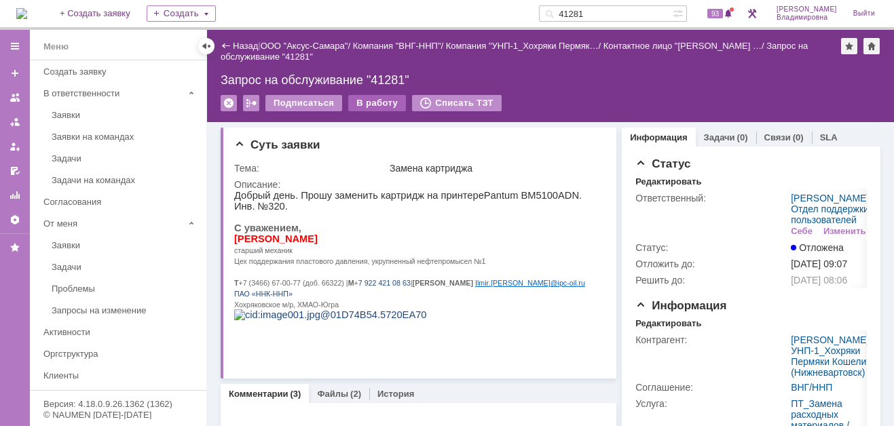
click at [363, 101] on div "В работу" at bounding box center [377, 103] width 58 height 16
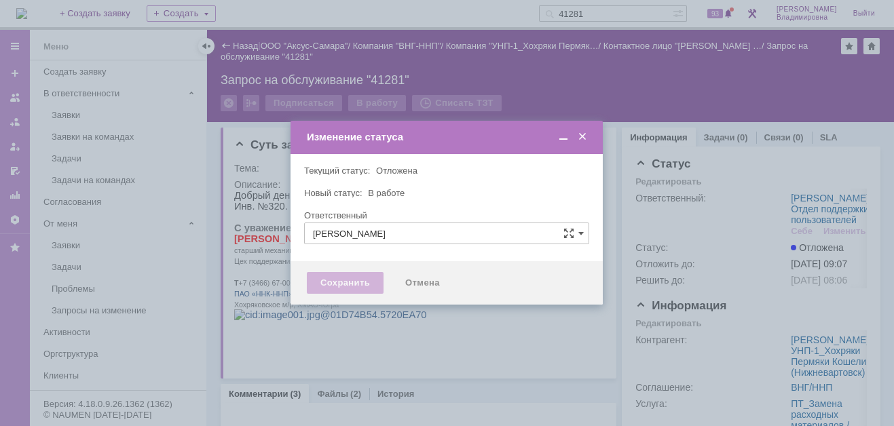
type input "[PERSON_NAME]"
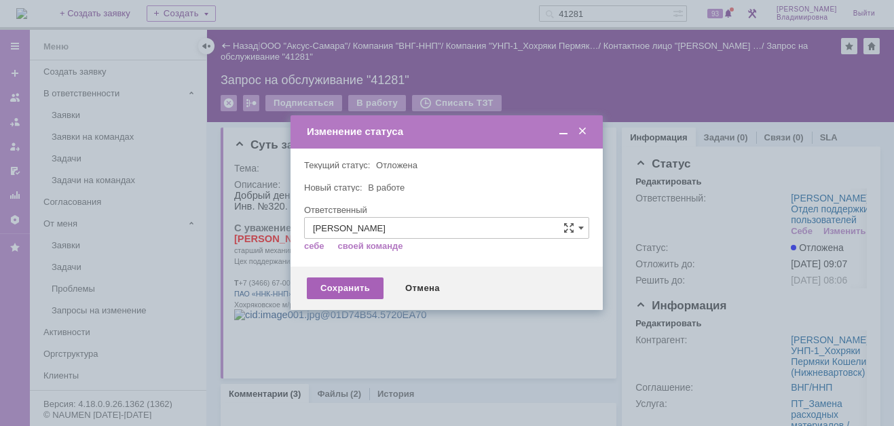
click at [333, 293] on div "Сохранить" at bounding box center [345, 289] width 77 height 22
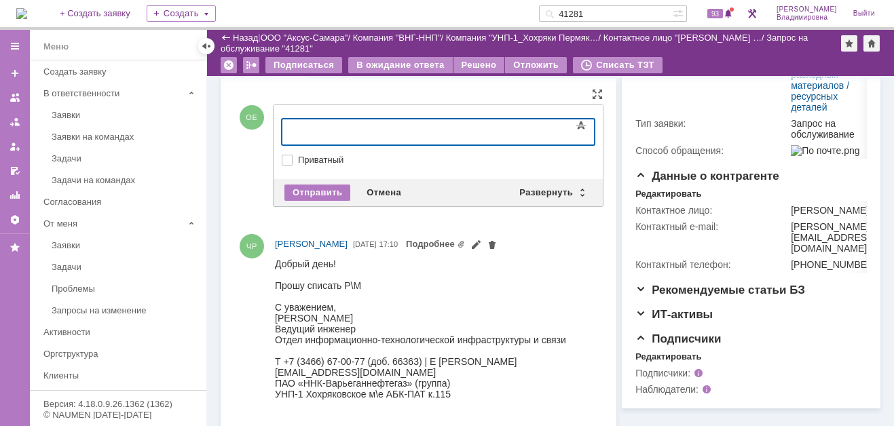
scroll to position [318, 0]
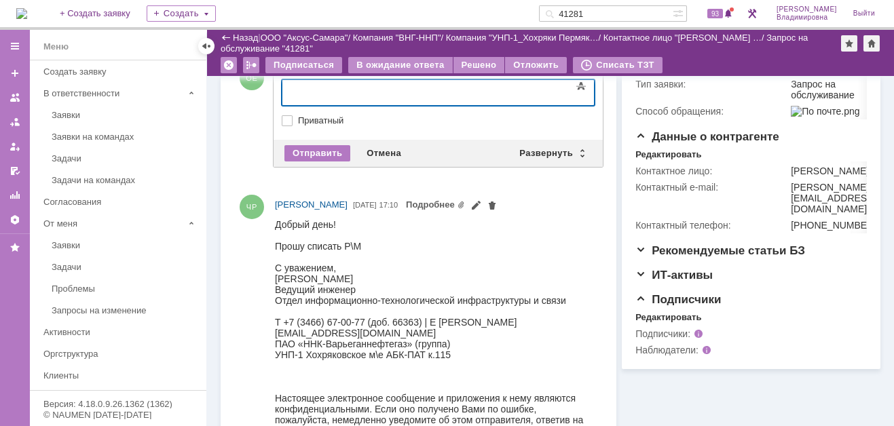
drag, startPoint x: 304, startPoint y: 90, endPoint x: 393, endPoint y: 102, distance: 89.8
click at [306, 89] on div at bounding box center [391, 91] width 193 height 11
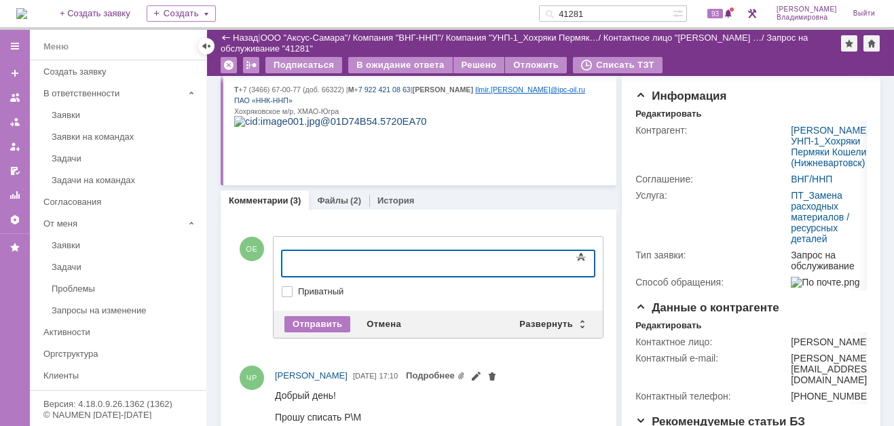
scroll to position [46, 0]
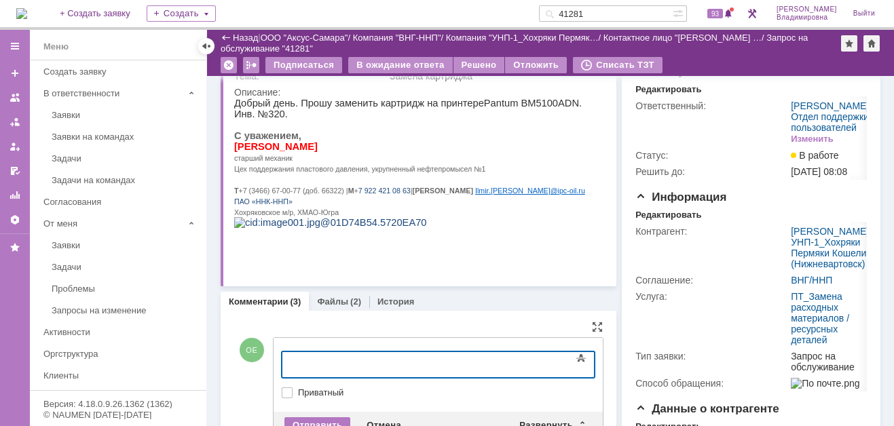
click at [316, 364] on div at bounding box center [391, 362] width 193 height 11
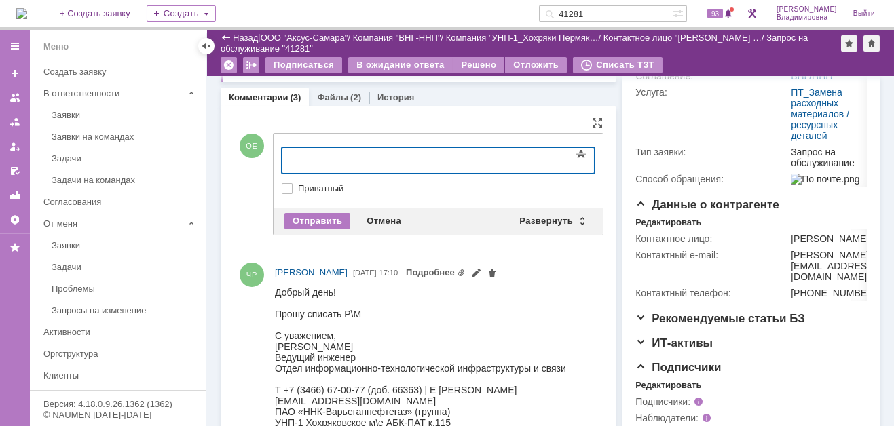
click at [435, 187] on label "Приватный" at bounding box center [445, 188] width 294 height 11
checkbox input "true"
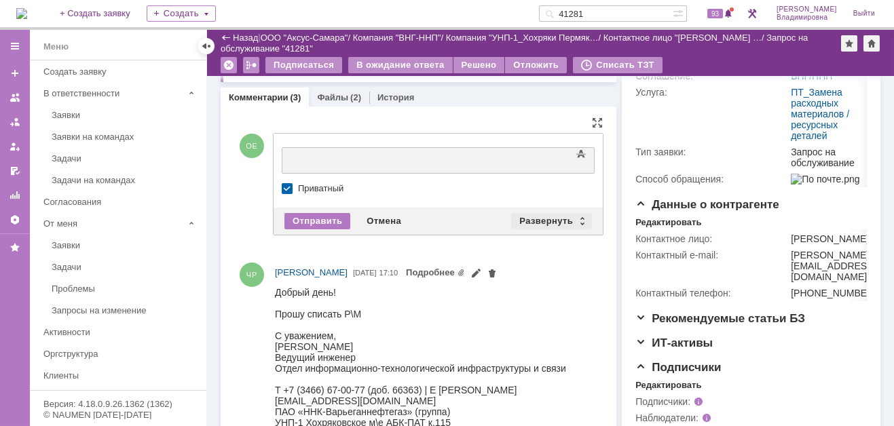
click at [545, 216] on div "Развернуть" at bounding box center [551, 221] width 81 height 16
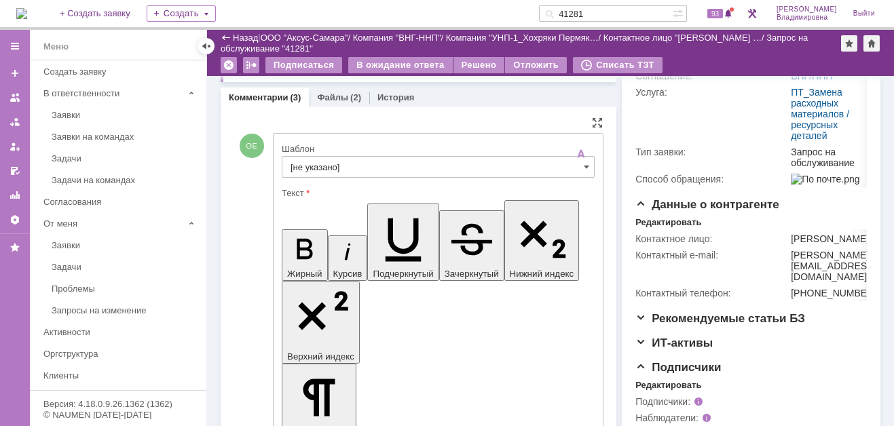
scroll to position [0, 0]
click at [316, 163] on input "[не указано]" at bounding box center [438, 167] width 313 height 22
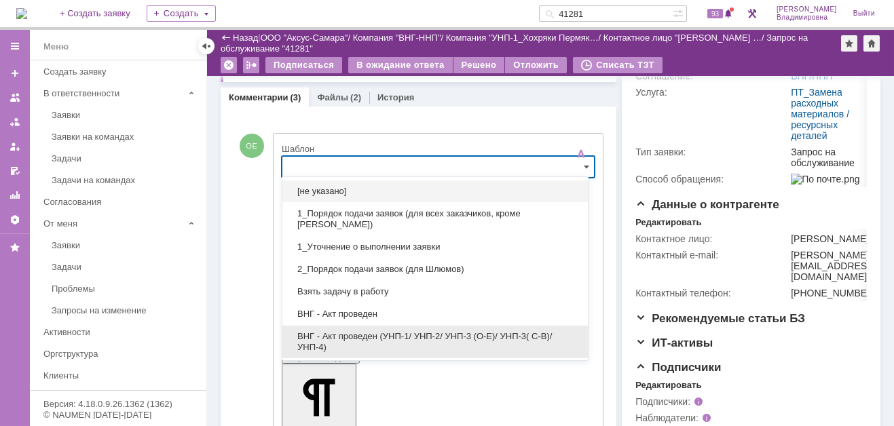
click at [348, 331] on span "ВНГ - Акт проведен (УНП-1/ УНП-2/ УНП-3 (О-Е)/ УНП-3( С-В)/УНП-4)" at bounding box center [435, 342] width 289 height 22
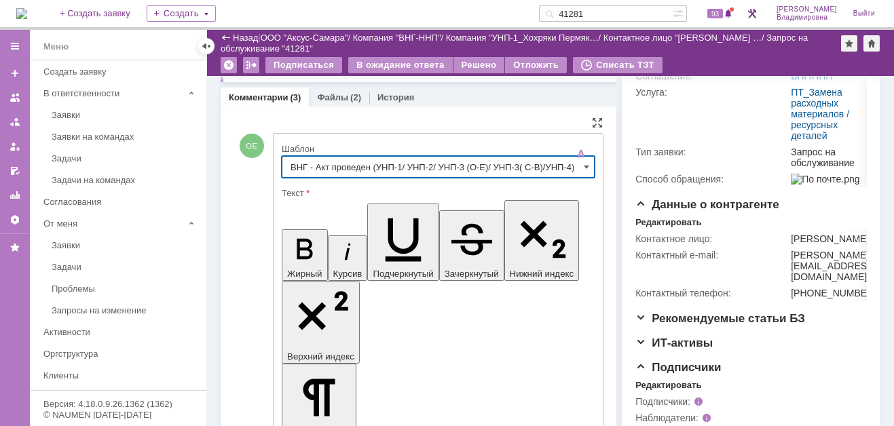
type input "ВНГ - Акт проведен (УНП-1/ УНП-2/ УНП-3 (О-Е)/ УНП-3( С-В)/УНП-4)"
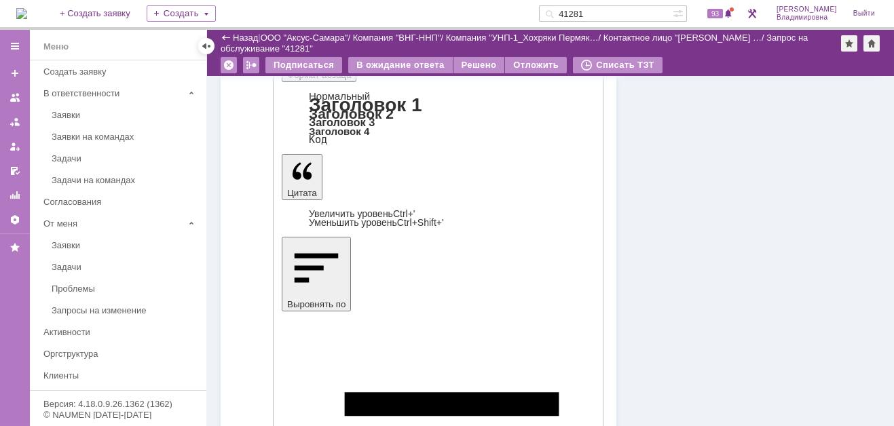
scroll to position [658, 0]
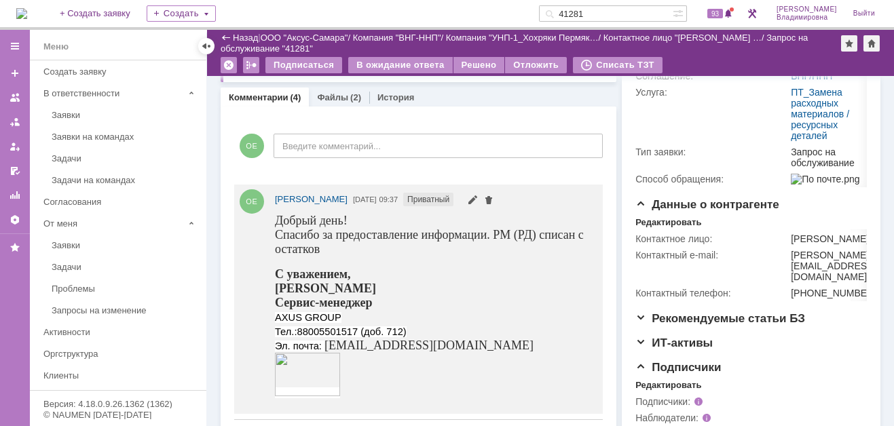
scroll to position [111, 0]
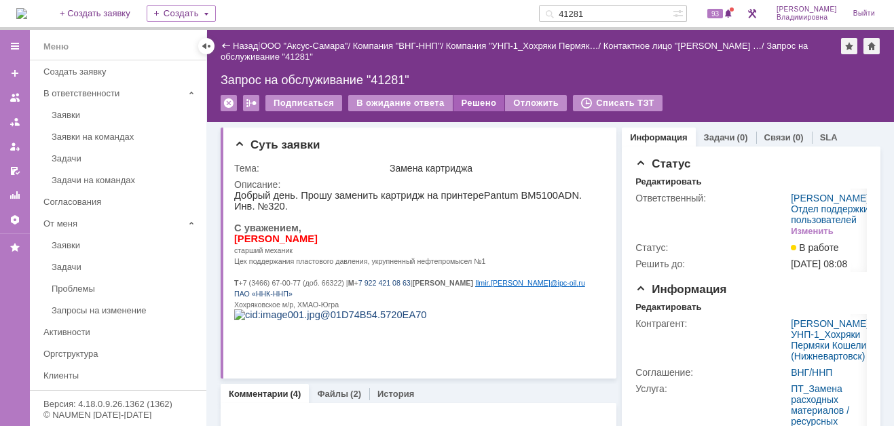
click at [468, 99] on div "Решено" at bounding box center [480, 103] width 52 height 16
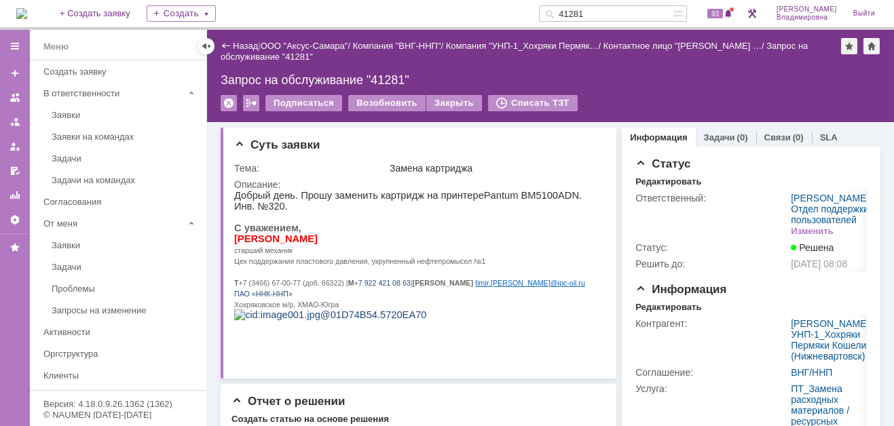
drag, startPoint x: 609, startPoint y: 10, endPoint x: 574, endPoint y: 10, distance: 34.6
click at [574, 10] on div "41281" at bounding box center [606, 13] width 134 height 16
type input "41296"
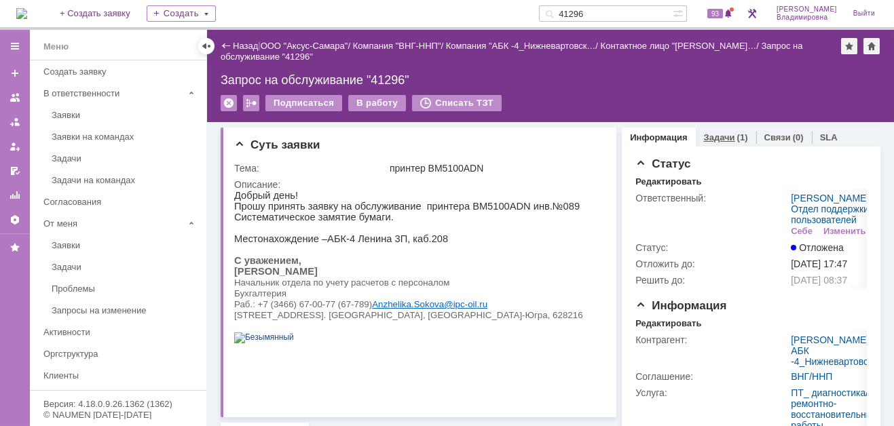
click at [720, 134] on link "Задачи" at bounding box center [719, 137] width 31 height 10
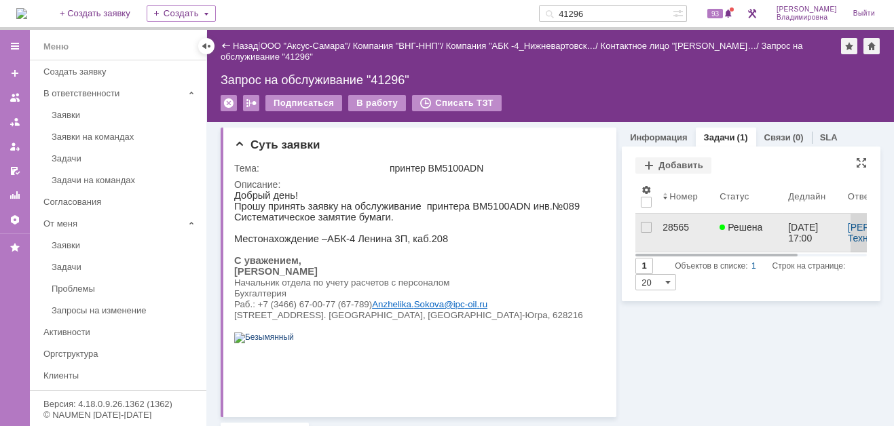
click at [666, 227] on div "28565" at bounding box center [686, 227] width 46 height 11
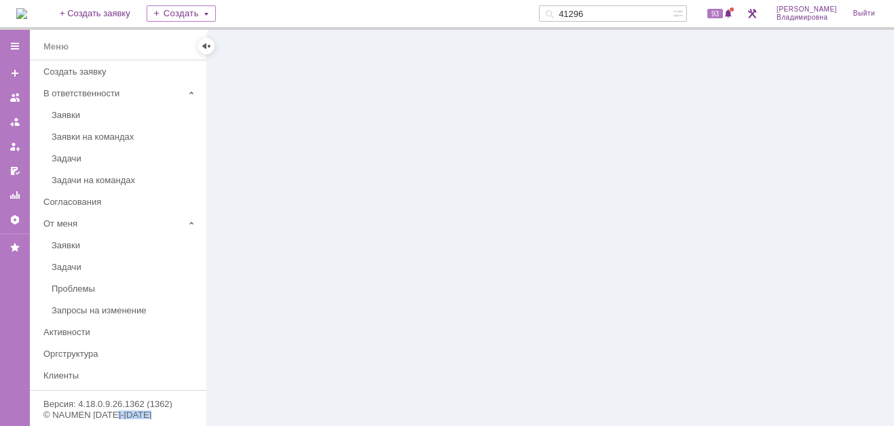
click at [666, 227] on div at bounding box center [550, 228] width 687 height 396
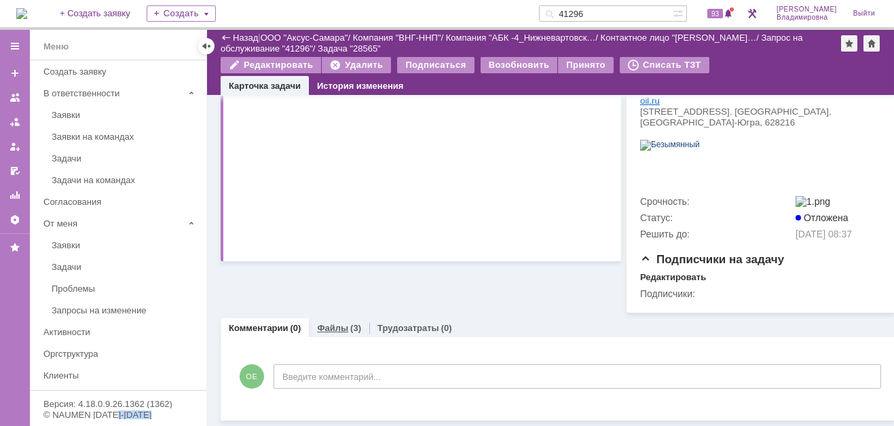
click at [331, 323] on link "Файлы" at bounding box center [332, 328] width 31 height 10
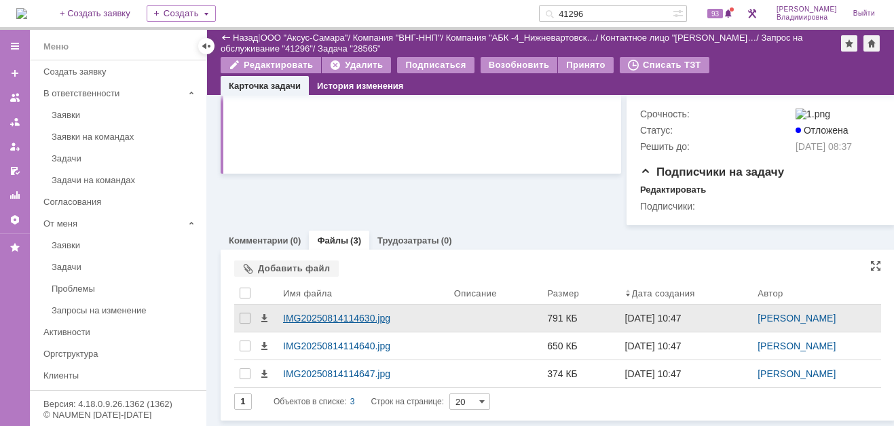
click at [308, 313] on div "IMG20250814114630.jpg" at bounding box center [363, 318] width 160 height 11
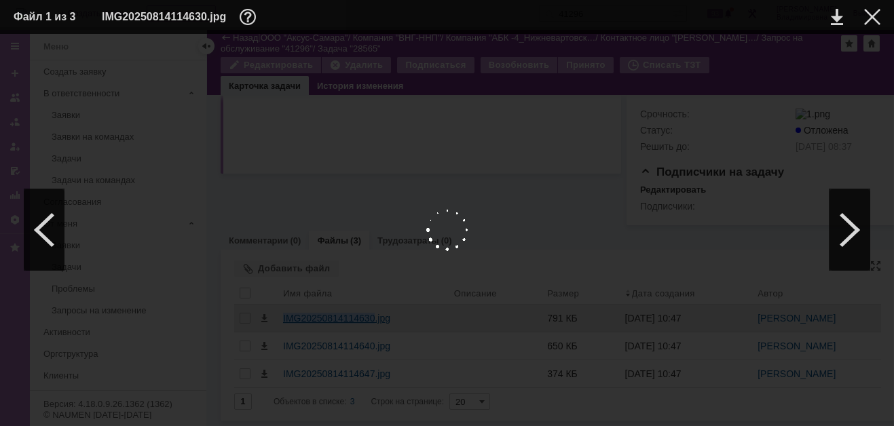
click at [308, 309] on body "Идет загрузка, пожалуйста, подождите. На домашнюю + Создать заявку Создать 4129…" at bounding box center [447, 213] width 894 height 426
click at [835, 14] on link at bounding box center [837, 17] width 12 height 16
click at [870, 12] on div at bounding box center [872, 17] width 16 height 16
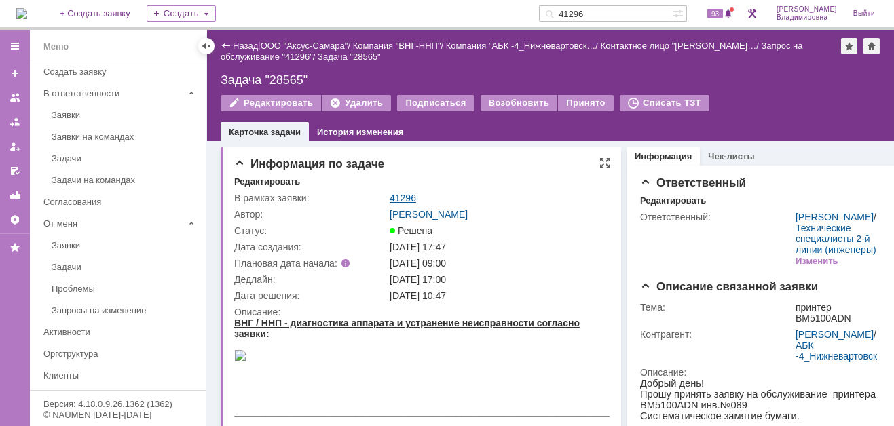
click at [395, 196] on link "41296" at bounding box center [403, 198] width 26 height 11
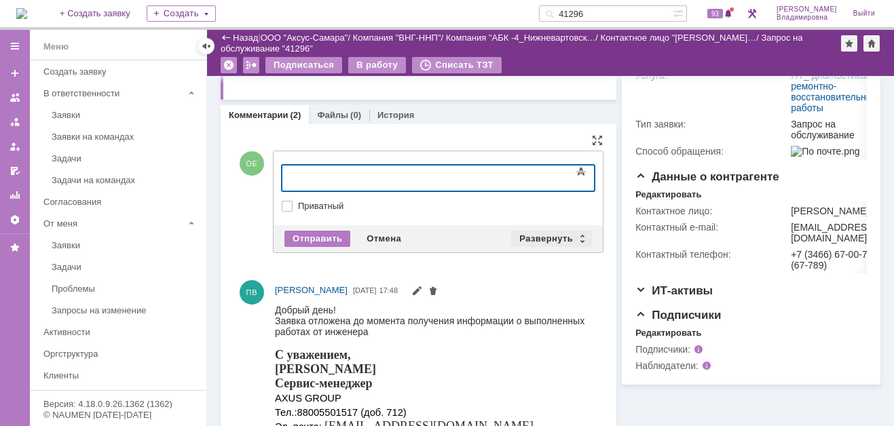
click at [536, 237] on div "Развернуть" at bounding box center [551, 239] width 81 height 16
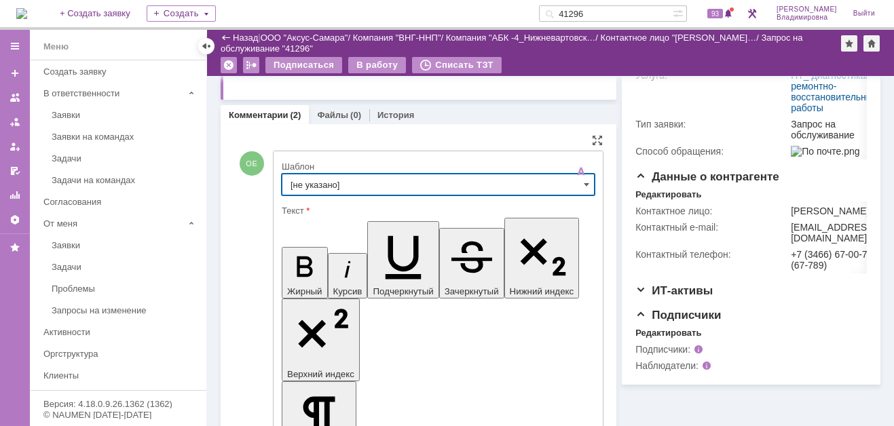
click at [311, 178] on input "[не указано]" at bounding box center [438, 185] width 313 height 22
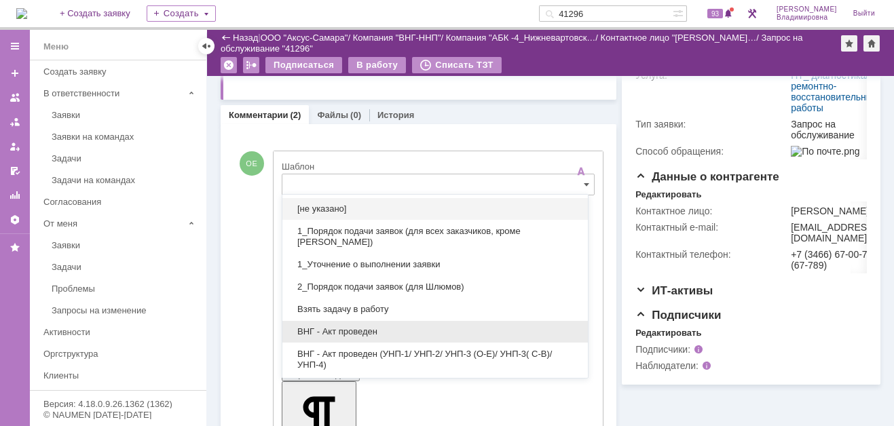
drag, startPoint x: 356, startPoint y: 329, endPoint x: 71, endPoint y: 52, distance: 398.0
click at [356, 329] on span "ВНГ - Акт проведен" at bounding box center [435, 332] width 289 height 11
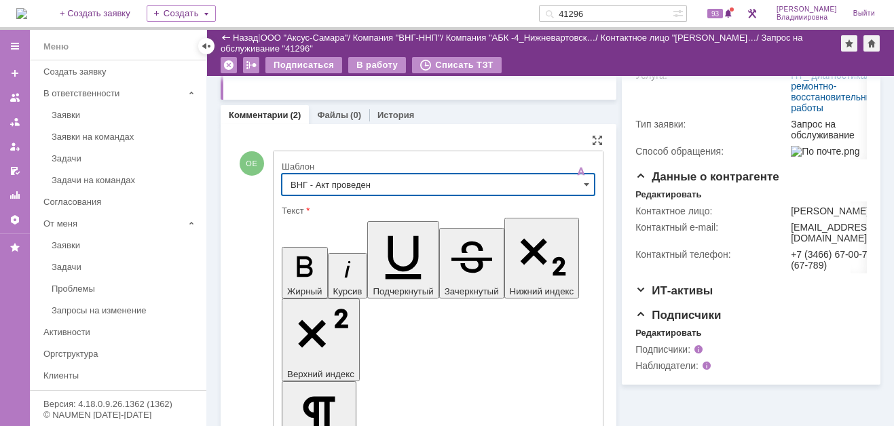
type input "ВНГ - Акт проведен"
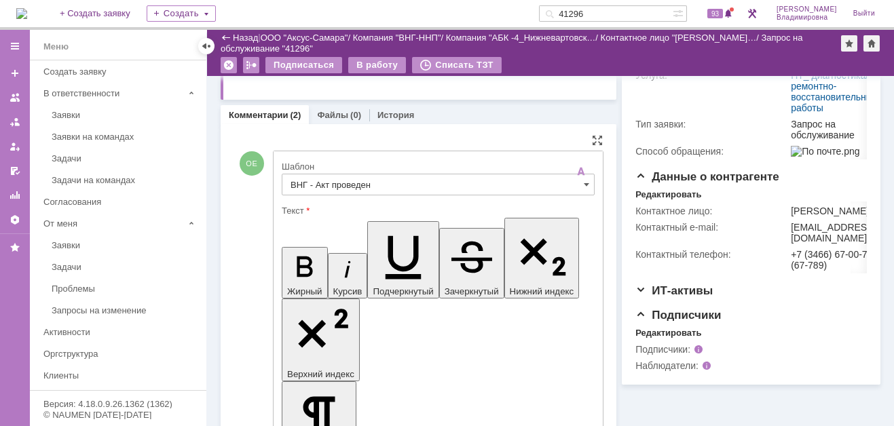
drag, startPoint x: 451, startPoint y: 3014, endPoint x: 481, endPoint y: 3041, distance: 39.4
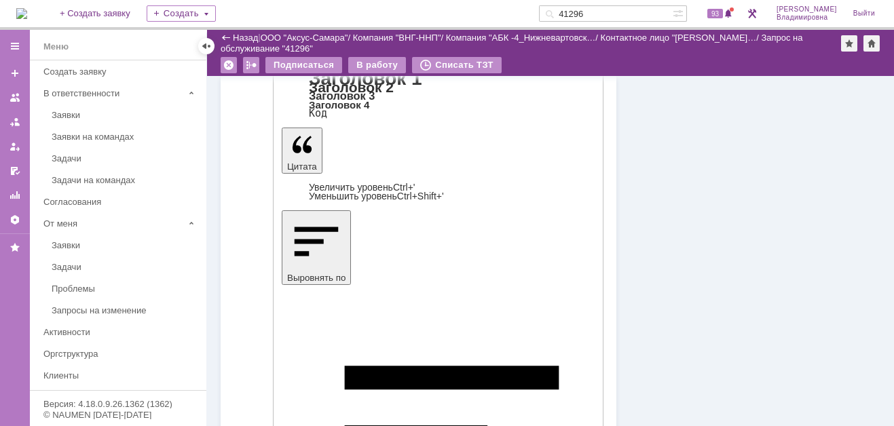
scroll to position [407, 0]
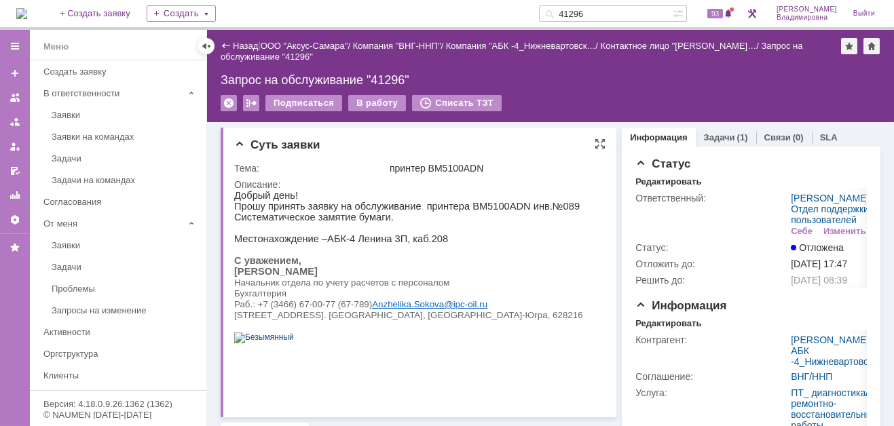
scroll to position [0, 0]
click at [379, 99] on div "В работу" at bounding box center [377, 103] width 58 height 16
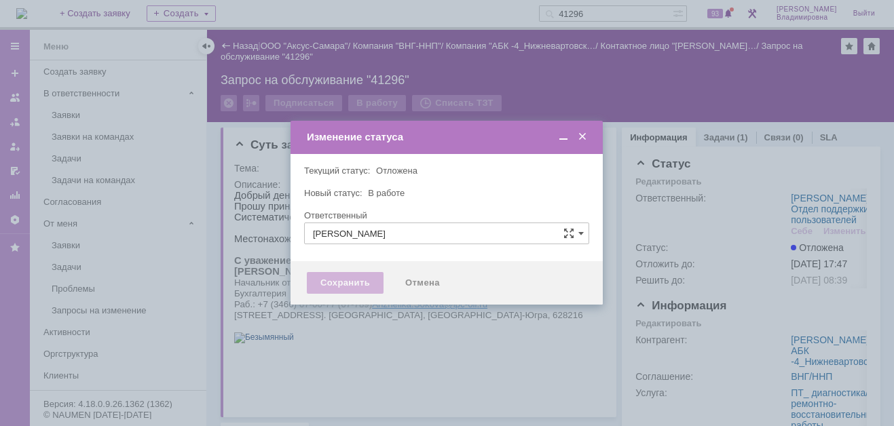
type input "[PERSON_NAME]"
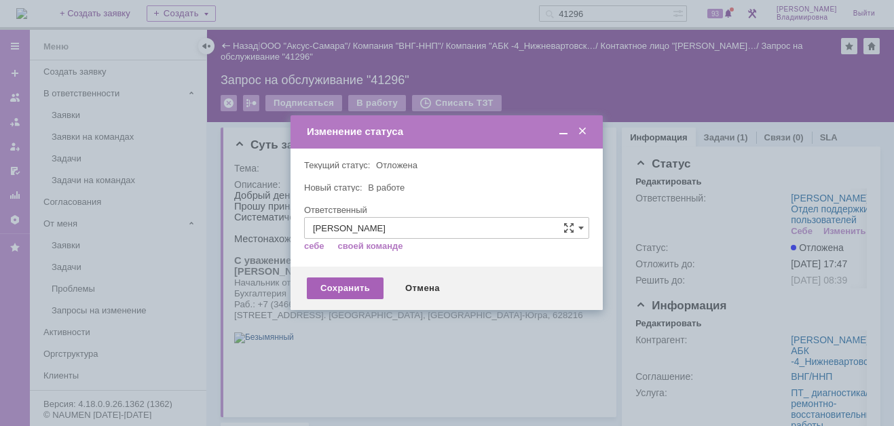
click at [355, 287] on div "Сохранить" at bounding box center [345, 289] width 77 height 22
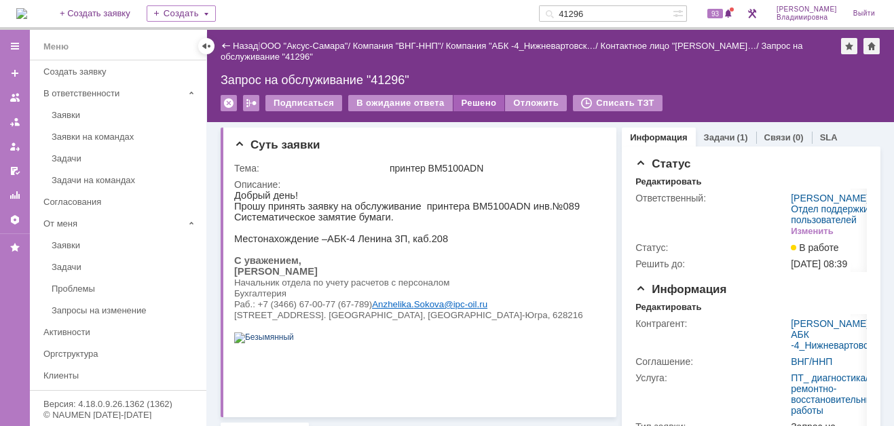
click at [471, 100] on div "Решено" at bounding box center [480, 103] width 52 height 16
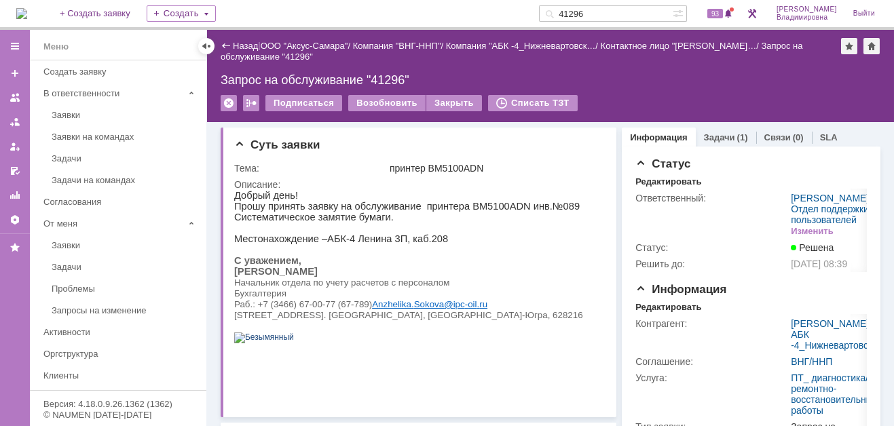
drag, startPoint x: 612, startPoint y: 9, endPoint x: 560, endPoint y: 13, distance: 52.4
click at [560, 13] on div "На домашнюю + Создать заявку Создать 41296 93 Орлова Елена Владимировна Выйти" at bounding box center [447, 15] width 894 height 30
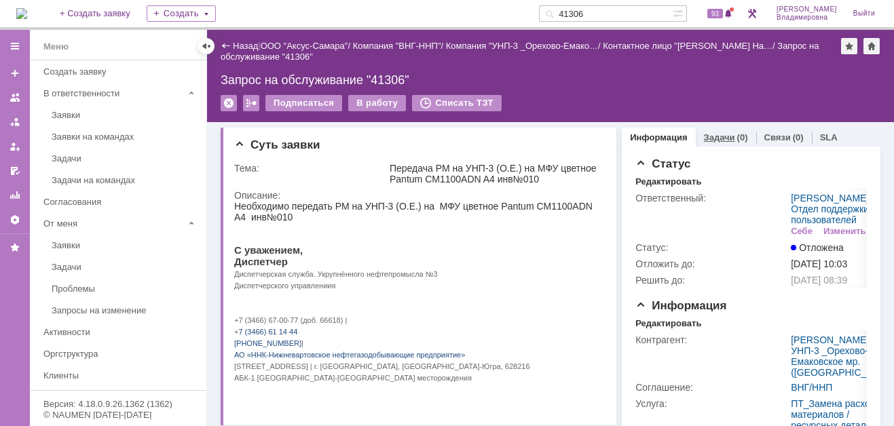
click at [704, 132] on link "Задачи" at bounding box center [719, 137] width 31 height 10
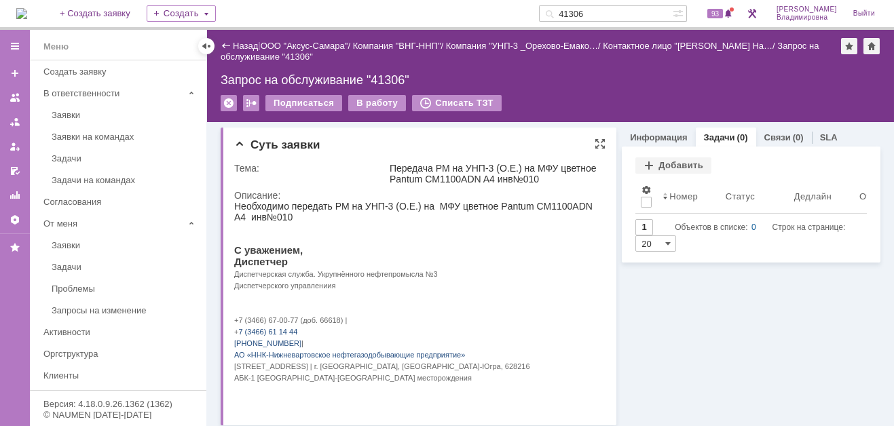
click at [473, 241] on div at bounding box center [414, 239] width 361 height 11
click at [329, 183] on td "Тема:" at bounding box center [310, 173] width 153 height 27
click at [637, 136] on link "Информация" at bounding box center [658, 137] width 57 height 10
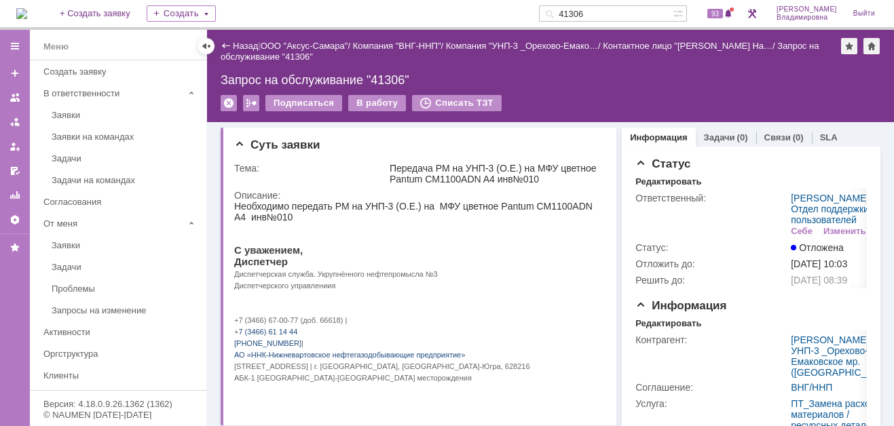
click at [609, 12] on input "41306" at bounding box center [606, 13] width 134 height 16
click at [607, 13] on input "41306" at bounding box center [606, 13] width 134 height 16
type input "41300"
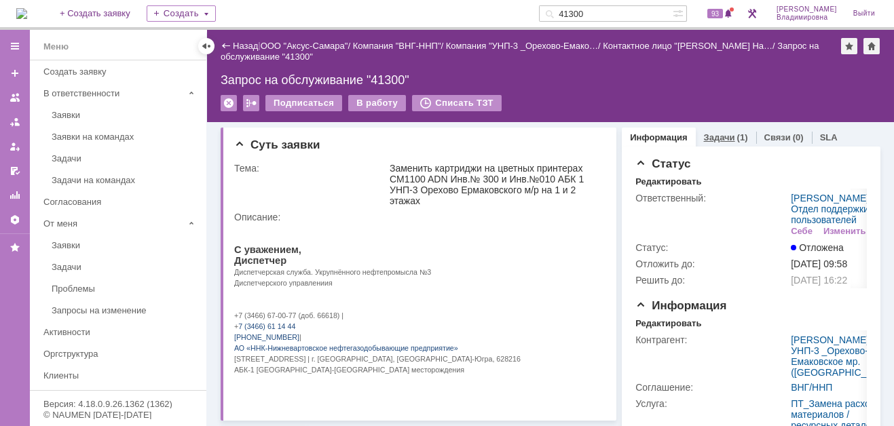
click at [724, 136] on link "Задачи" at bounding box center [719, 137] width 31 height 10
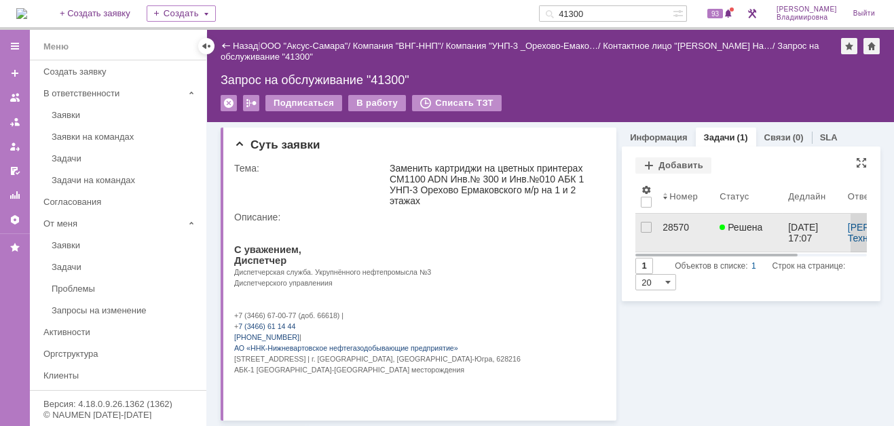
click at [666, 227] on div "28570" at bounding box center [686, 227] width 46 height 11
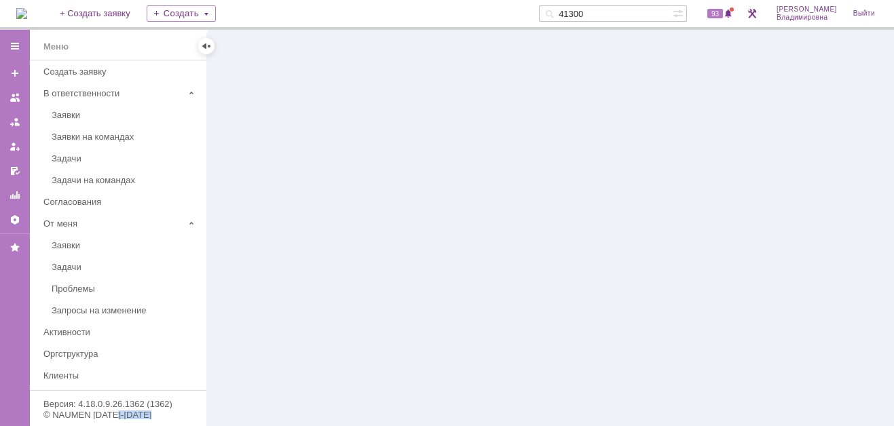
click at [666, 227] on div at bounding box center [550, 228] width 687 height 396
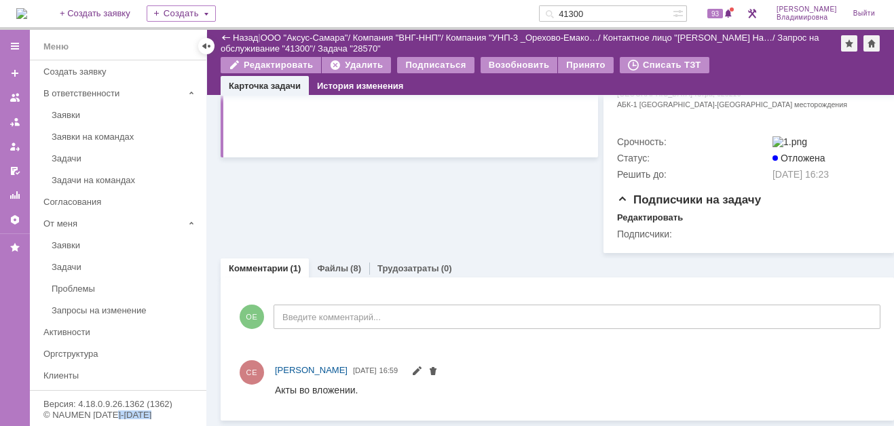
scroll to position [530, 0]
click at [338, 265] on link "Файлы" at bounding box center [332, 268] width 31 height 10
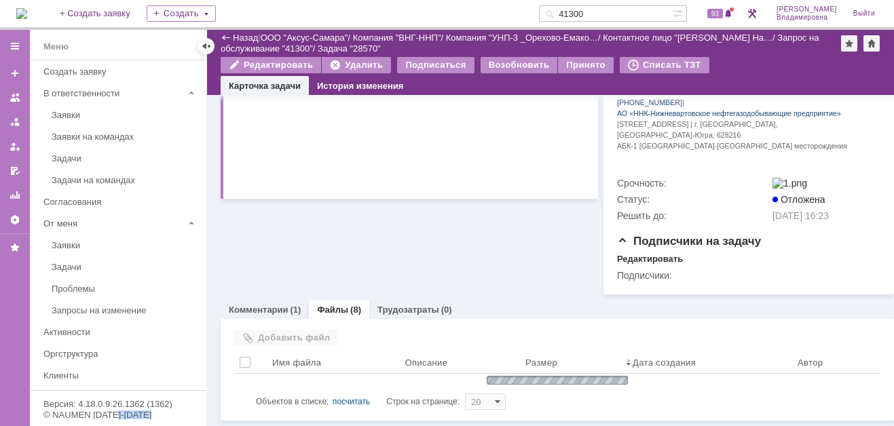
scroll to position [530, 0]
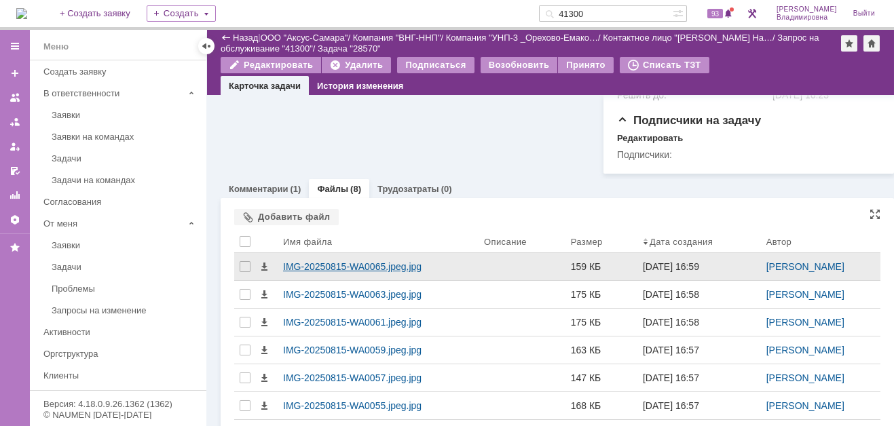
click at [292, 272] on div "IMG-20250815-WA0065.jpeg.jpg" at bounding box center [378, 266] width 190 height 11
click at [292, 342] on body "Идет загрузка, пожалуйста, подождите. На домашнюю + Создать заявку Создать 4130…" at bounding box center [447, 213] width 894 height 426
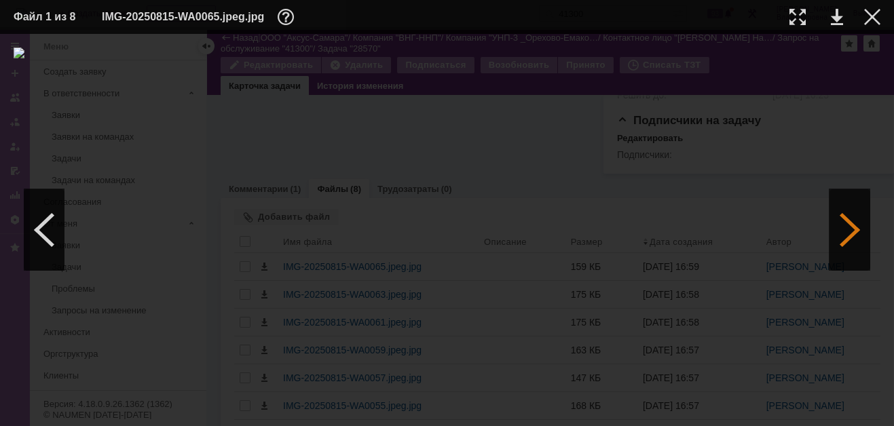
click at [847, 223] on div at bounding box center [850, 229] width 41 height 81
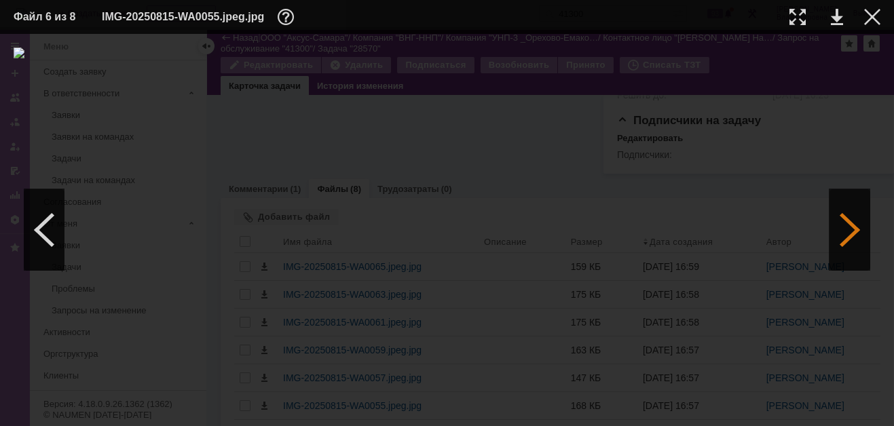
click at [846, 223] on div at bounding box center [850, 229] width 41 height 81
click at [852, 227] on div at bounding box center [850, 229] width 41 height 81
click at [851, 227] on div at bounding box center [850, 229] width 41 height 81
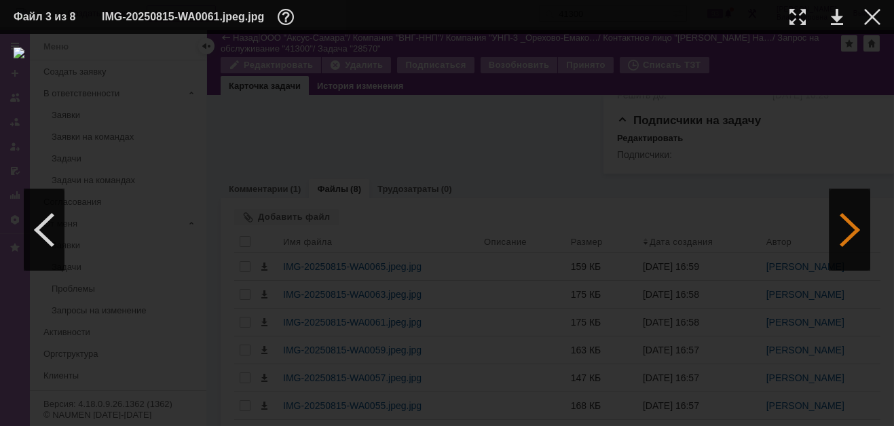
click at [851, 227] on div at bounding box center [850, 229] width 41 height 81
drag, startPoint x: 37, startPoint y: 232, endPoint x: 225, endPoint y: 242, distance: 189.1
click at [37, 232] on div at bounding box center [44, 229] width 41 height 81
click at [852, 227] on div at bounding box center [850, 229] width 41 height 81
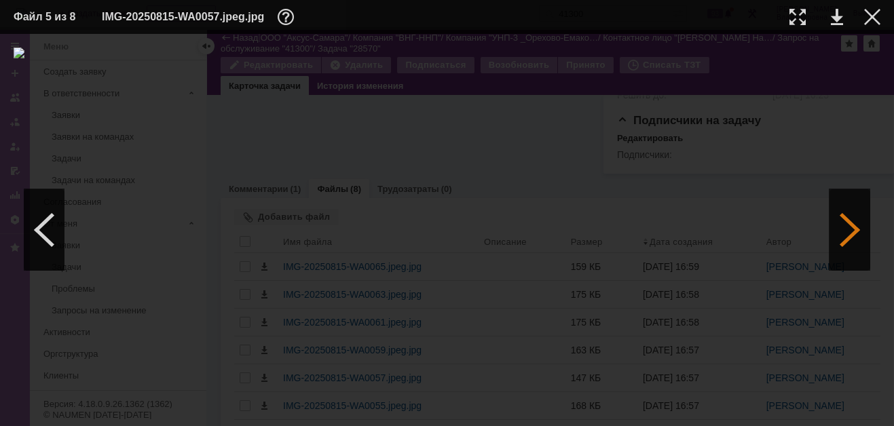
click at [851, 227] on div at bounding box center [850, 229] width 41 height 81
click at [849, 226] on div at bounding box center [850, 229] width 41 height 81
click at [867, 14] on div at bounding box center [872, 17] width 16 height 16
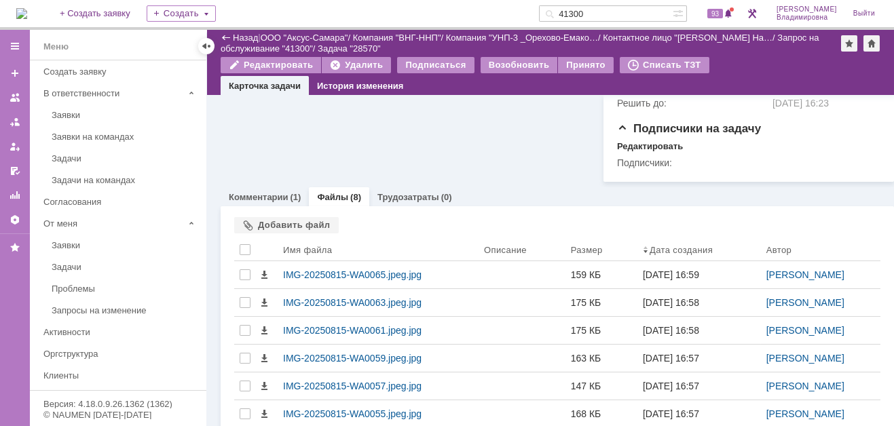
scroll to position [696, 0]
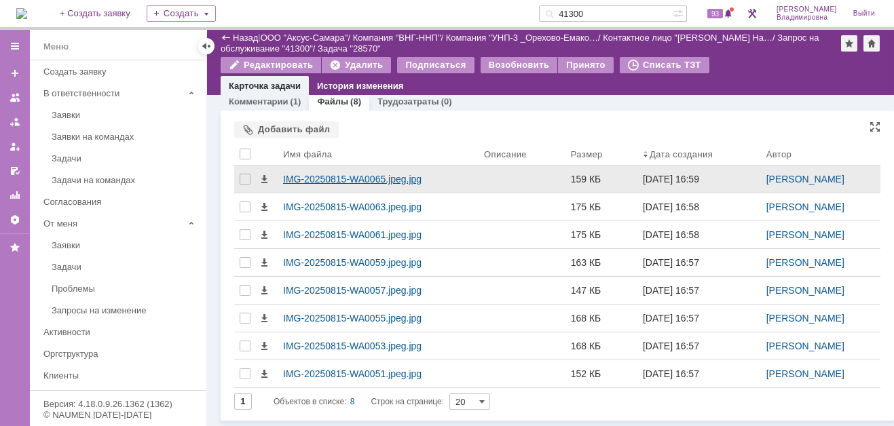
click at [370, 185] on div "IMG-20250815-WA0065.jpeg.jpg" at bounding box center [378, 179] width 190 height 11
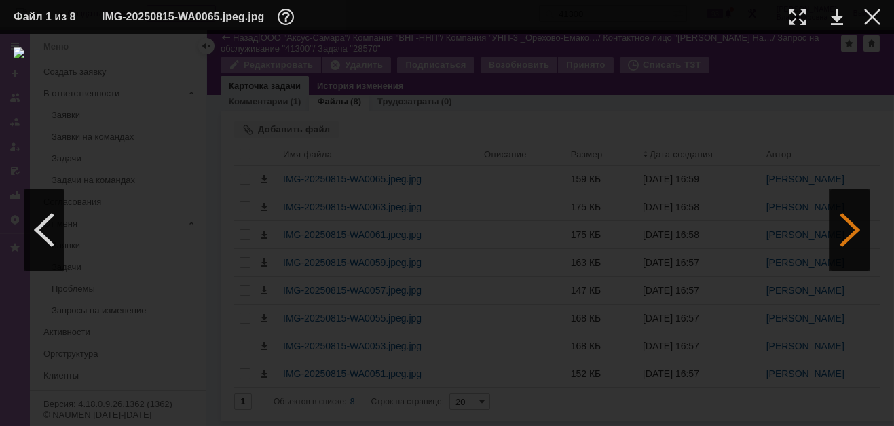
click at [855, 232] on div at bounding box center [850, 229] width 41 height 81
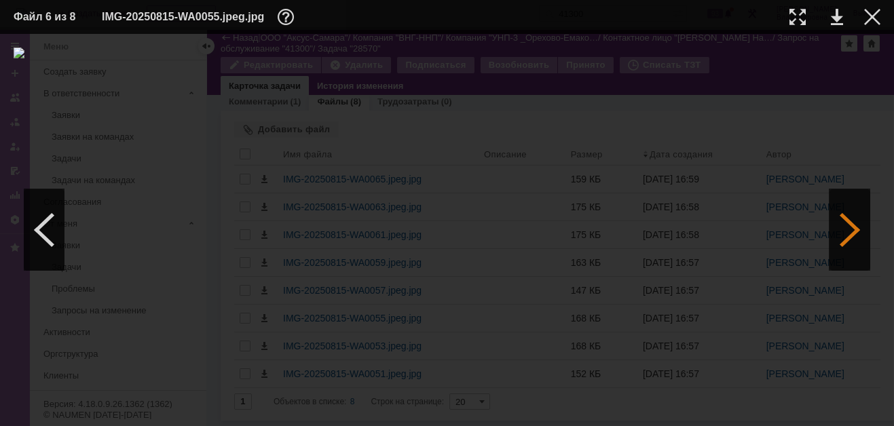
click at [855, 232] on div at bounding box center [850, 229] width 41 height 81
click at [646, 111] on div at bounding box center [447, 230] width 867 height 365
click at [872, 16] on div at bounding box center [872, 17] width 16 height 16
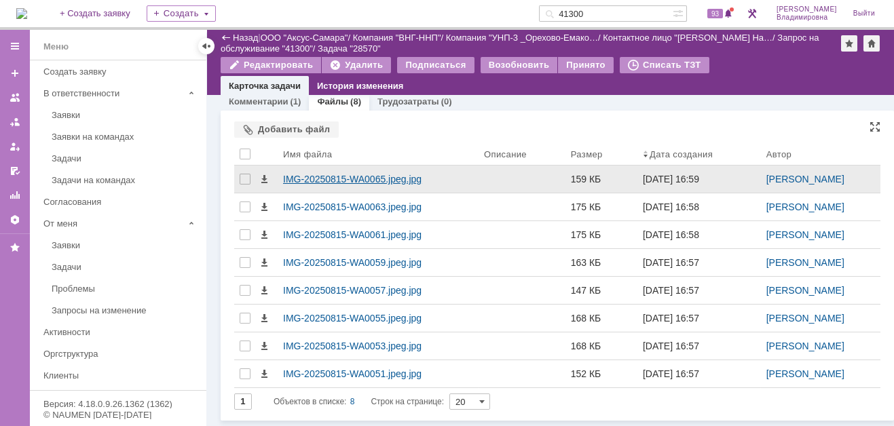
click at [328, 185] on div "IMG-20250815-WA0065.jpeg.jpg" at bounding box center [378, 179] width 190 height 11
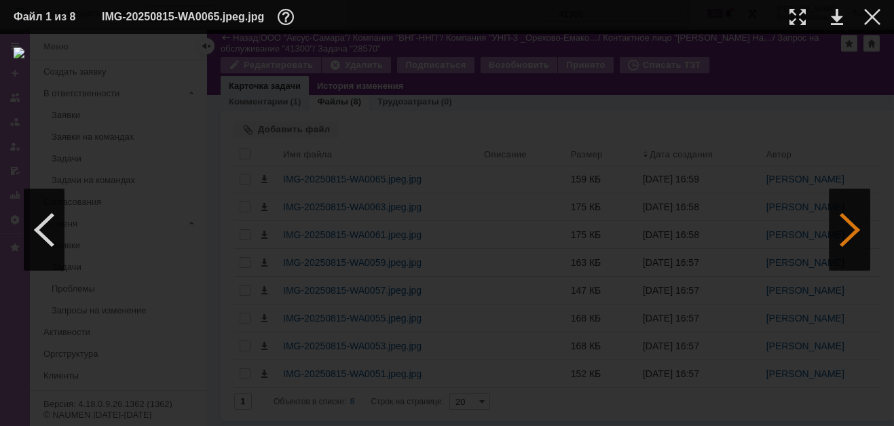
click at [852, 224] on div at bounding box center [850, 229] width 41 height 81
click at [851, 224] on div at bounding box center [850, 229] width 41 height 81
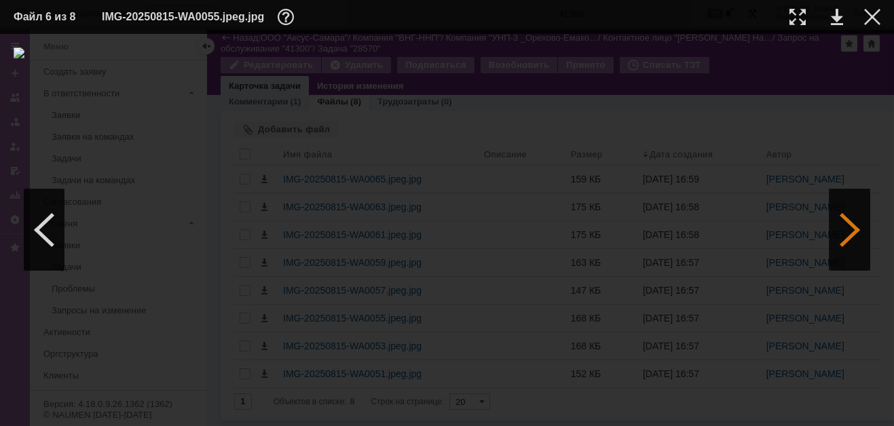
click at [851, 224] on div at bounding box center [850, 229] width 41 height 81
click at [838, 15] on link at bounding box center [837, 17] width 12 height 16
click at [832, 15] on link at bounding box center [837, 17] width 12 height 16
click at [876, 14] on div at bounding box center [872, 17] width 16 height 16
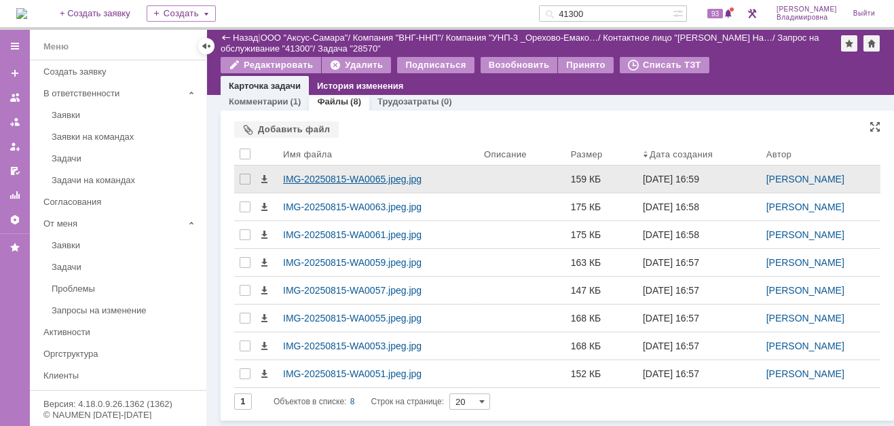
click at [314, 178] on div "IMG-20250815-WA0065.jpeg.jpg" at bounding box center [378, 179] width 190 height 11
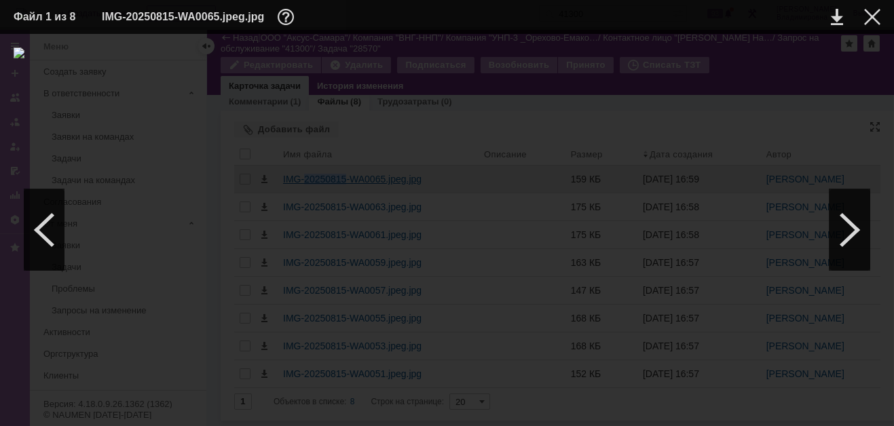
click at [314, 178] on body "Идет загрузка, пожалуйста, подождите. На домашнюю + Создать заявку Создать 4130…" at bounding box center [447, 213] width 894 height 426
click at [873, 18] on div at bounding box center [872, 17] width 16 height 16
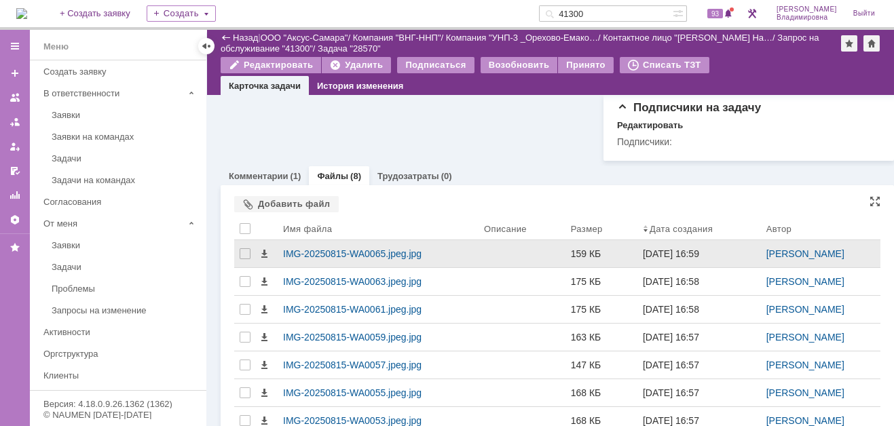
scroll to position [611, 0]
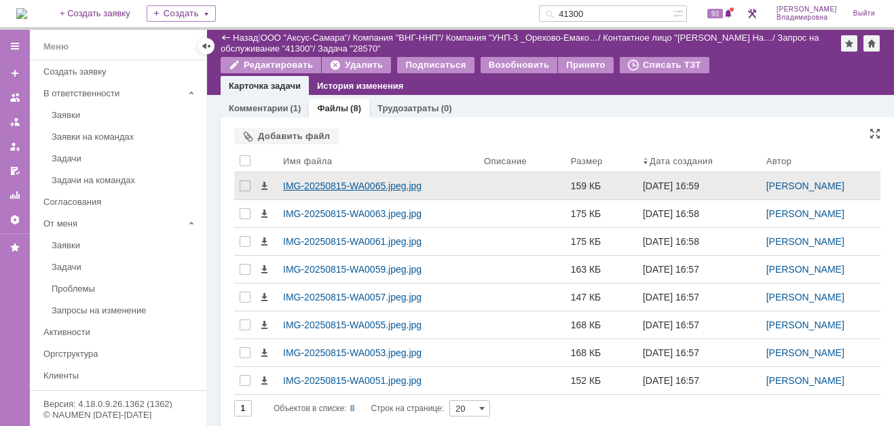
click at [334, 191] on div "IMG-20250815-WA0065.jpeg.jpg" at bounding box center [378, 186] width 190 height 11
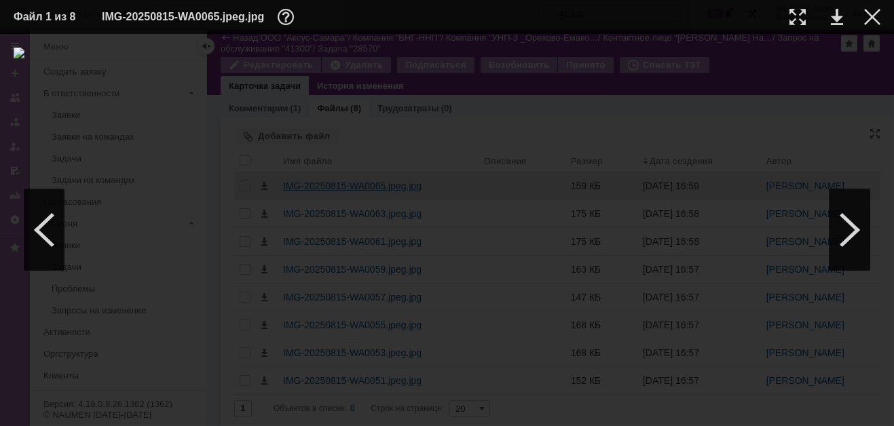
click at [334, 266] on div at bounding box center [447, 230] width 867 height 365
click at [845, 232] on div at bounding box center [850, 229] width 41 height 81
drag, startPoint x: 595, startPoint y: 77, endPoint x: 606, endPoint y: 78, distance: 10.9
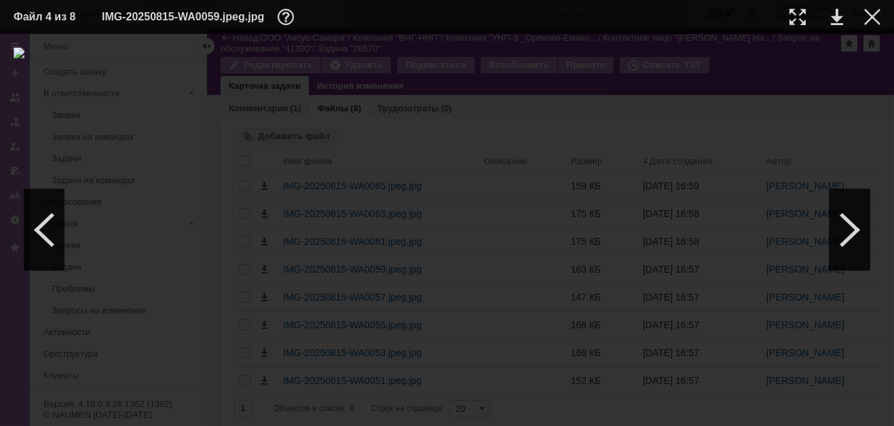
click at [595, 77] on div at bounding box center [447, 230] width 867 height 365
click at [870, 14] on div at bounding box center [872, 17] width 16 height 16
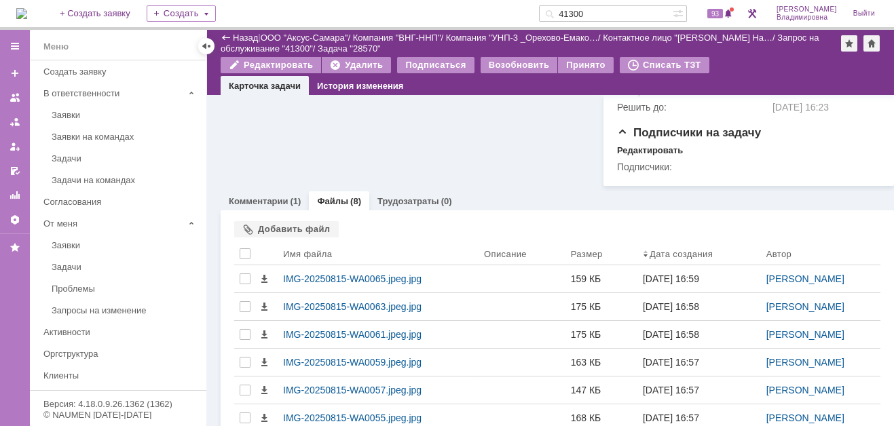
scroll to position [424, 0]
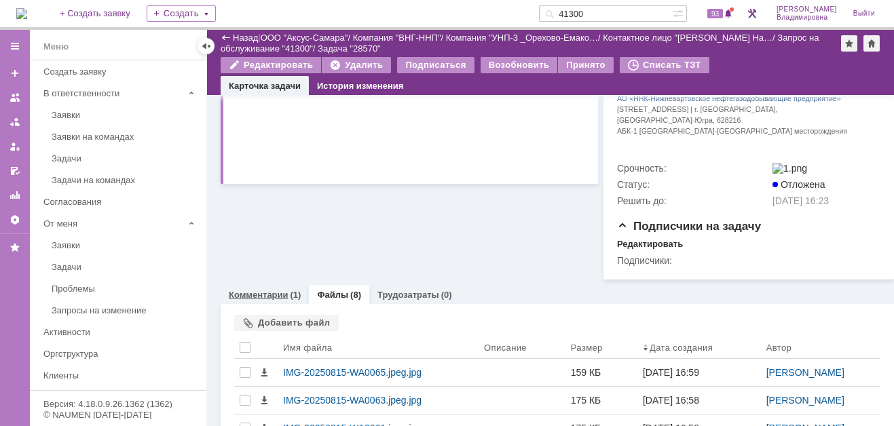
click at [249, 300] on link "Комментарии" at bounding box center [259, 295] width 60 height 10
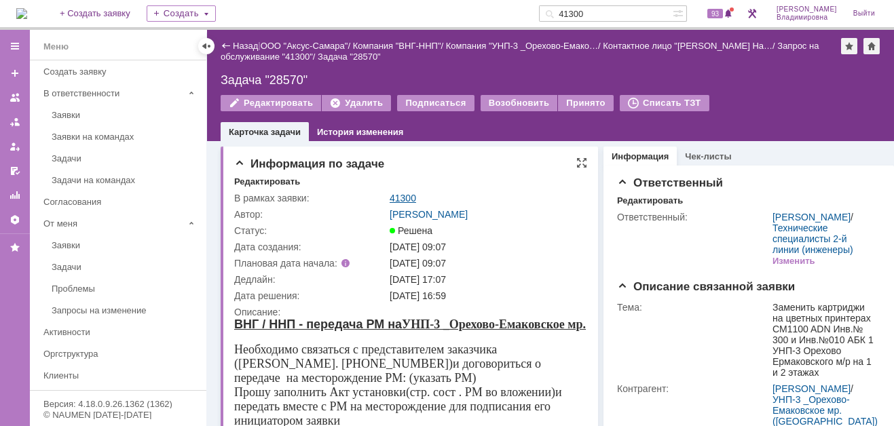
click at [395, 200] on link "41300" at bounding box center [403, 198] width 26 height 11
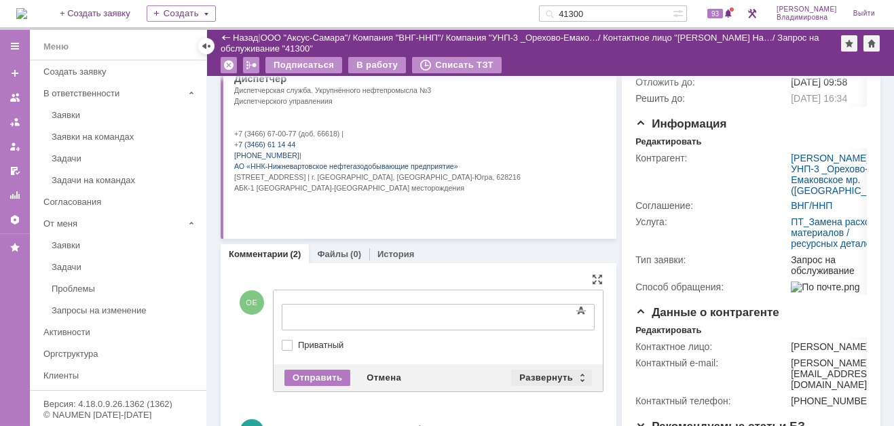
click at [559, 374] on div "Развернуть" at bounding box center [551, 378] width 81 height 16
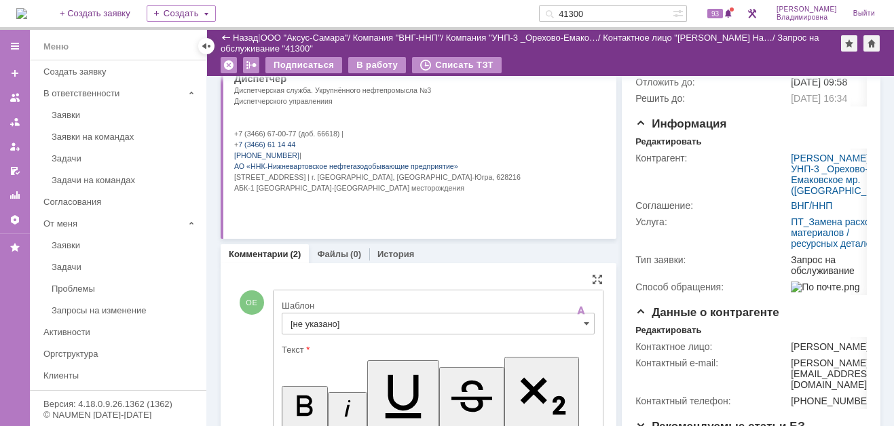
click at [309, 325] on input "[не указано]" at bounding box center [438, 324] width 313 height 22
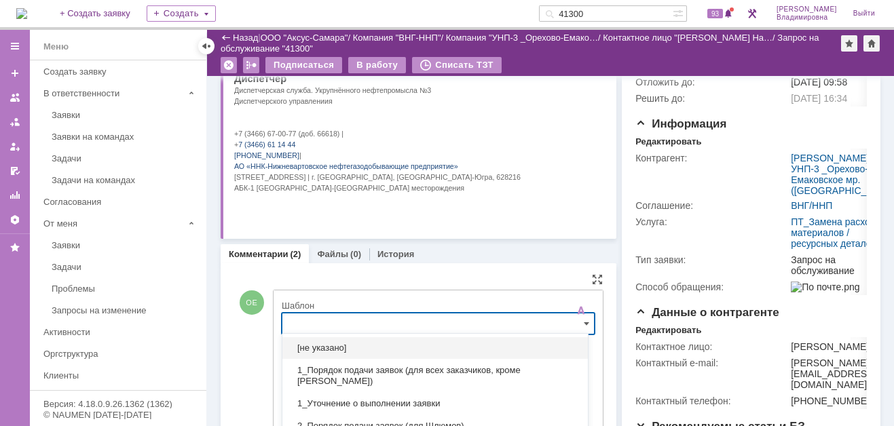
scroll to position [238, 0]
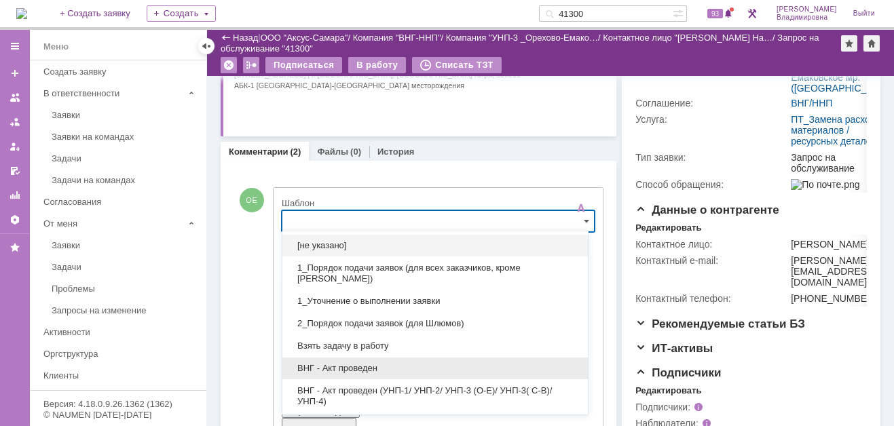
click at [342, 368] on span "ВНГ - Акт проведен" at bounding box center [435, 368] width 289 height 11
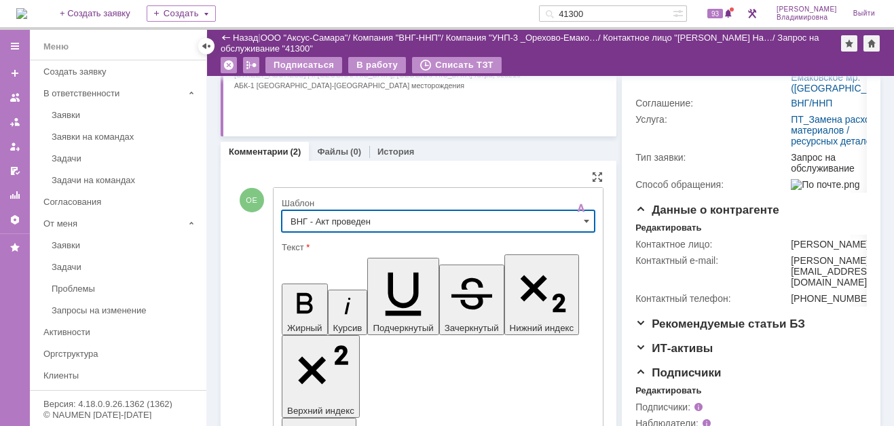
type input "ВНГ - Акт проведен"
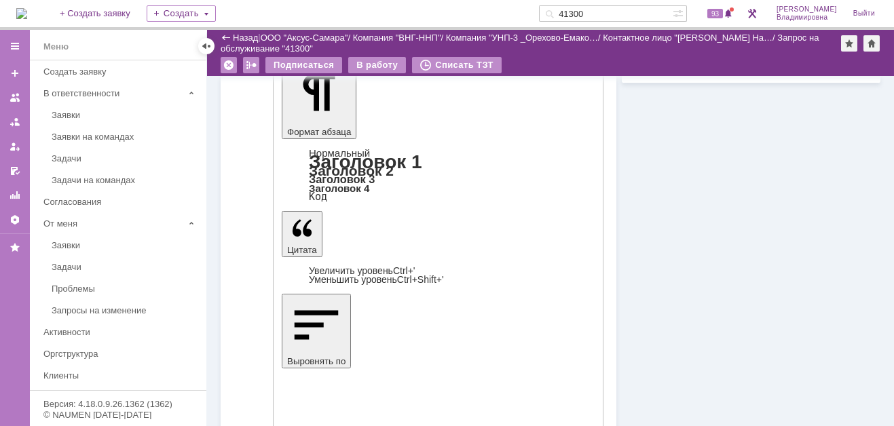
scroll to position [646, 0]
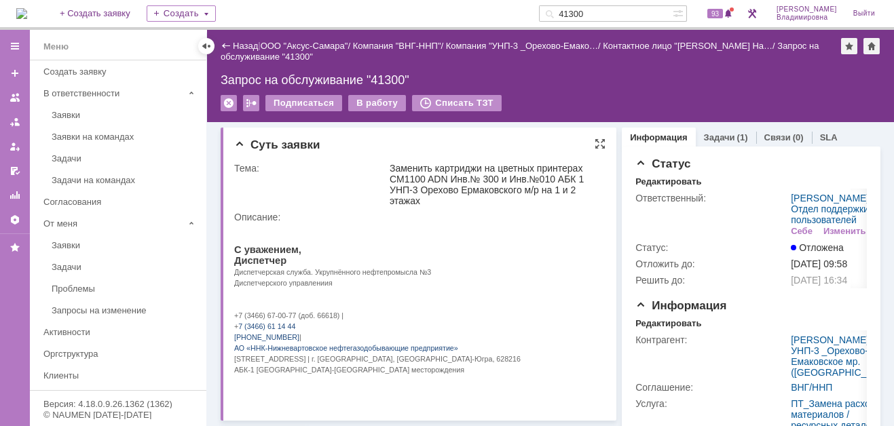
scroll to position [0, 0]
click at [379, 106] on div "В работу" at bounding box center [377, 103] width 58 height 16
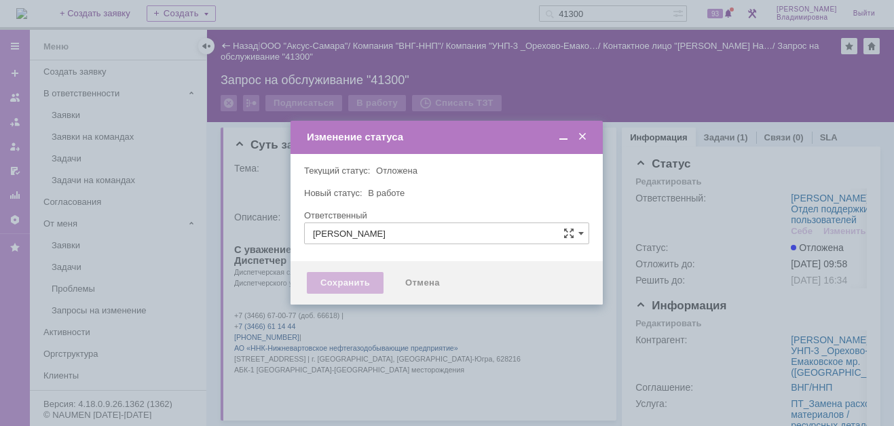
type input "[PERSON_NAME]"
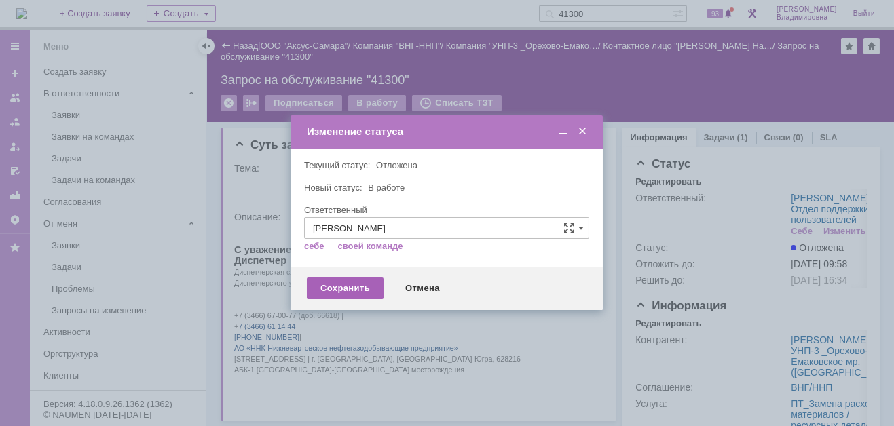
click at [333, 282] on div "Сохранить" at bounding box center [345, 289] width 77 height 22
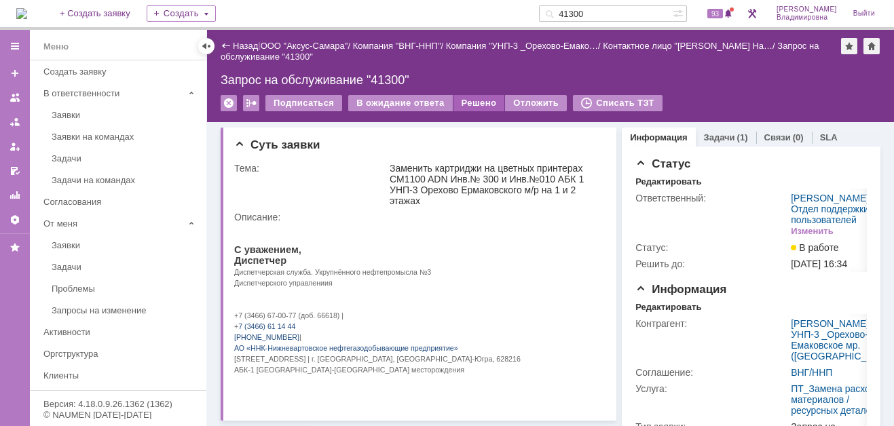
click at [464, 103] on div "Решено" at bounding box center [480, 103] width 52 height 16
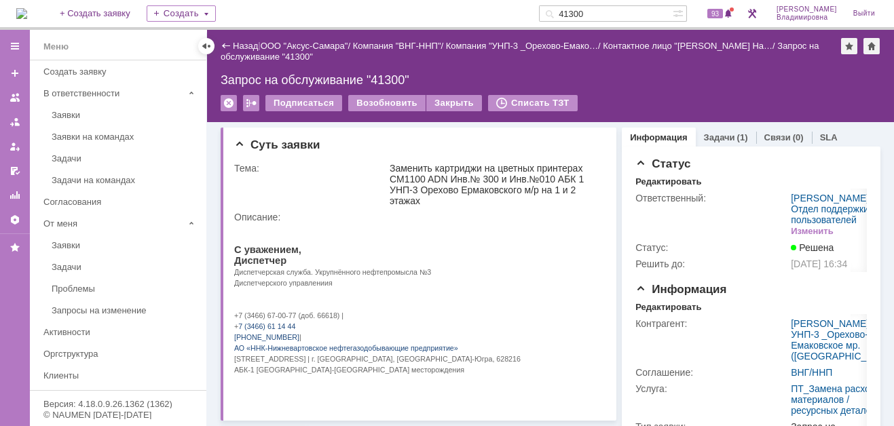
click at [606, 7] on input "41300" at bounding box center [606, 13] width 134 height 16
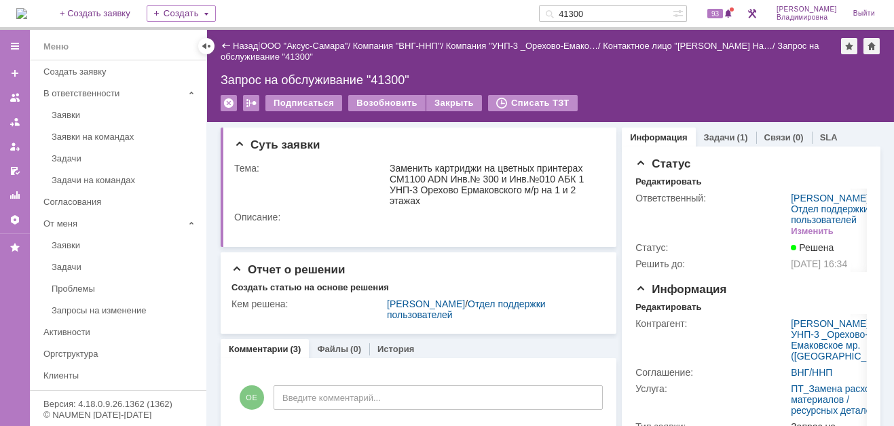
click at [608, 14] on input "41300" at bounding box center [606, 13] width 134 height 16
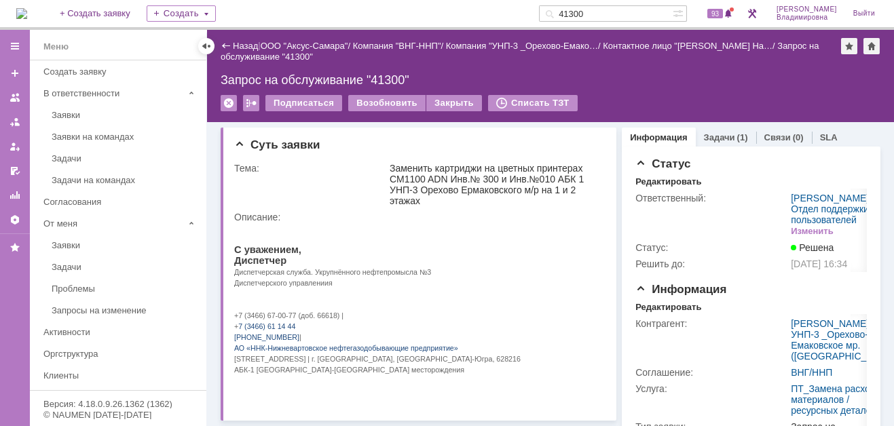
click at [606, 12] on input "41300" at bounding box center [606, 13] width 134 height 16
type input "41306"
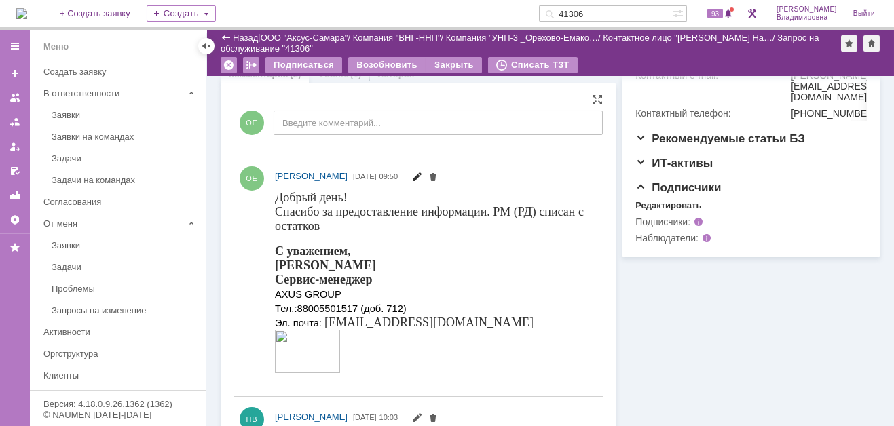
click at [422, 176] on span at bounding box center [416, 178] width 11 height 11
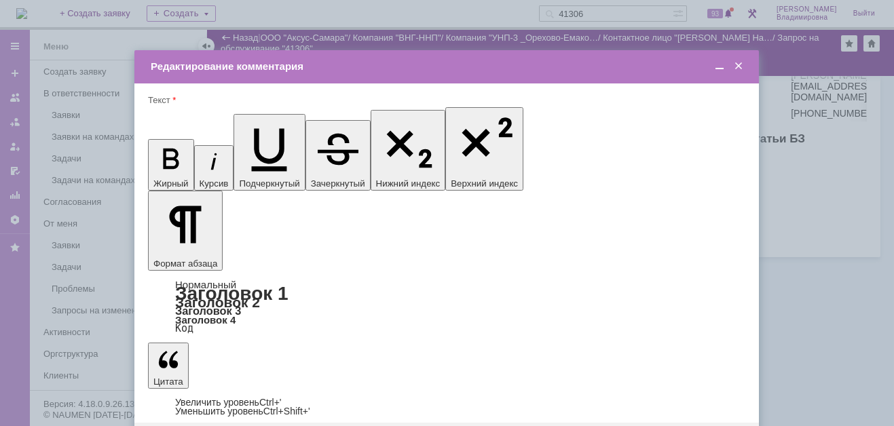
drag, startPoint x: 160, startPoint y: 3759, endPoint x: 373, endPoint y: 3765, distance: 213.3
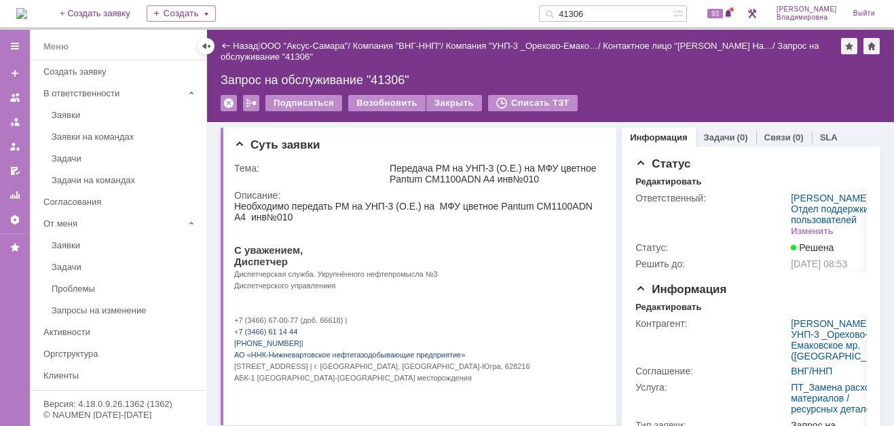
drag, startPoint x: 610, startPoint y: 10, endPoint x: 564, endPoint y: 17, distance: 46.7
click at [564, 17] on div "41306" at bounding box center [606, 13] width 134 height 16
type input "41328"
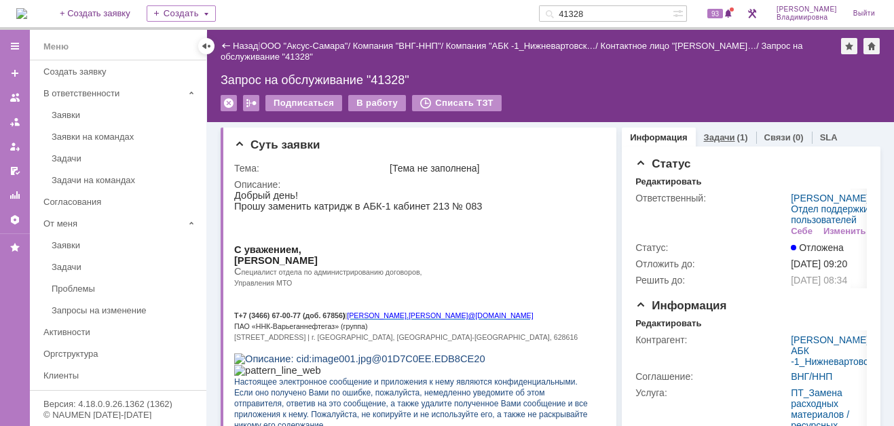
click at [705, 135] on link "Задачи" at bounding box center [719, 137] width 31 height 10
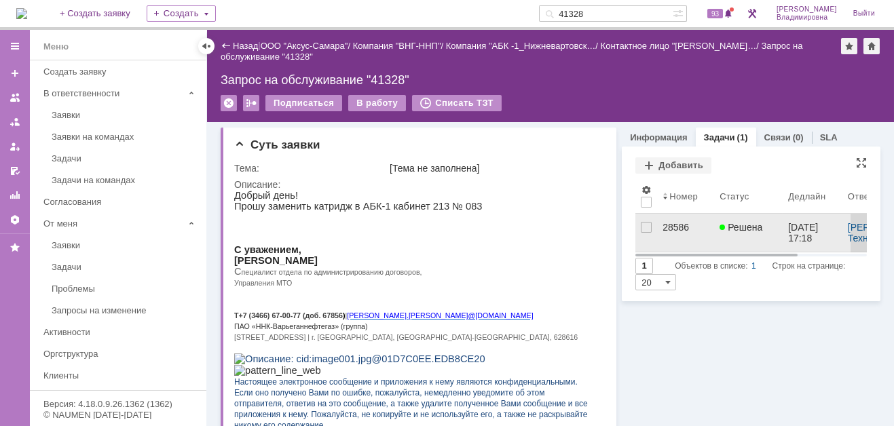
click at [665, 230] on div "28586" at bounding box center [686, 227] width 46 height 11
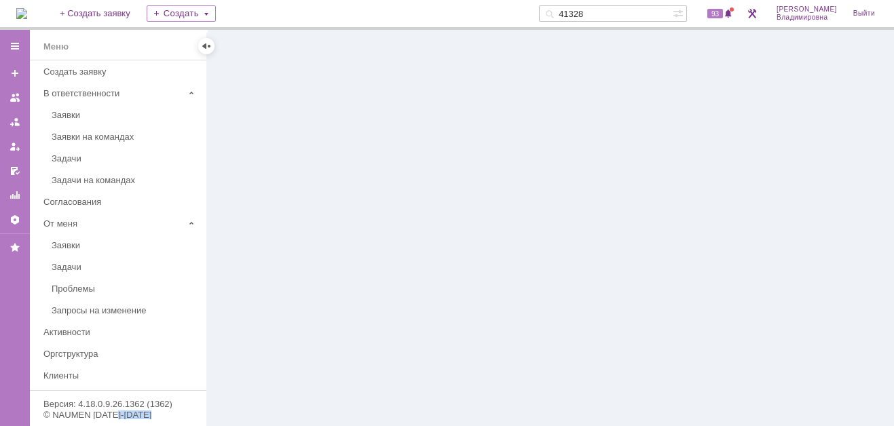
click at [664, 230] on div at bounding box center [550, 228] width 687 height 396
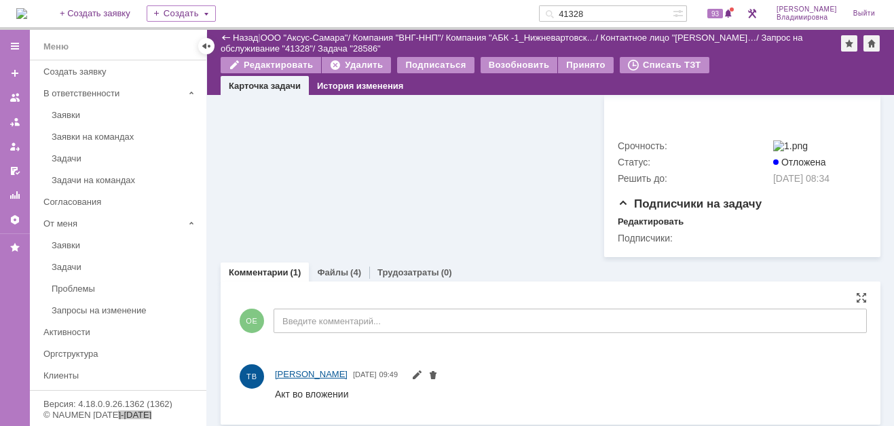
scroll to position [670, 0]
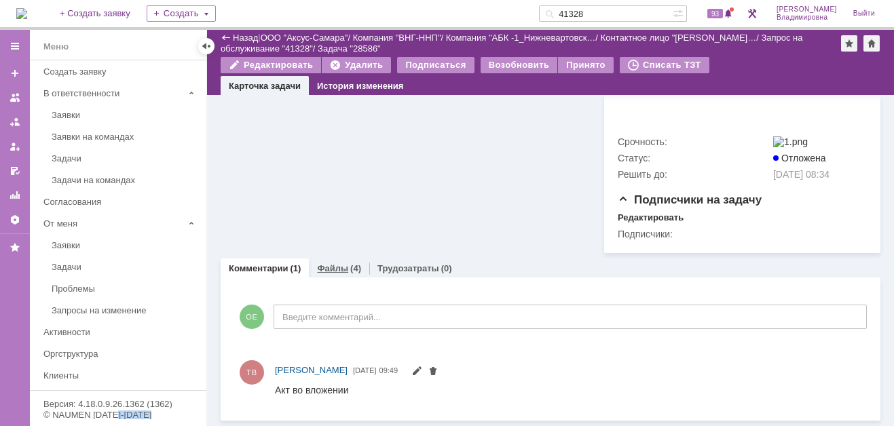
click at [332, 263] on link "Файлы" at bounding box center [332, 268] width 31 height 10
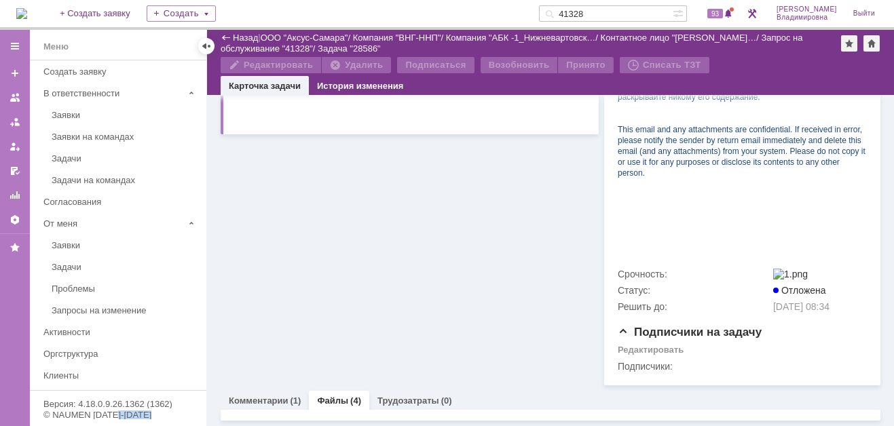
scroll to position [670, 0]
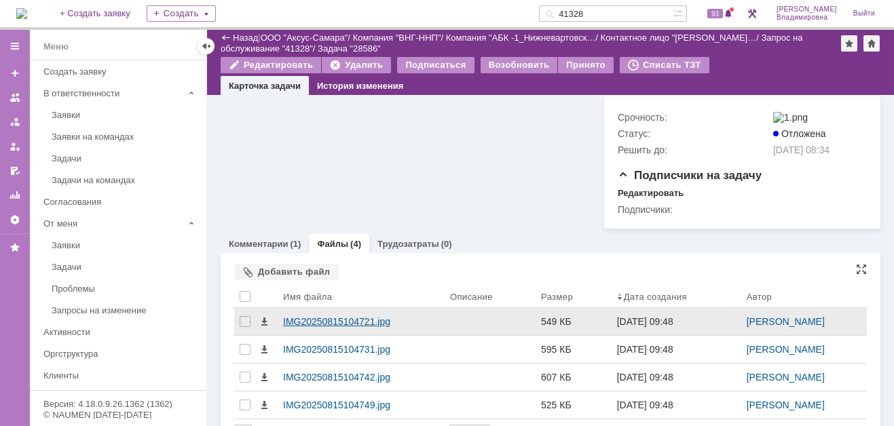
click at [323, 327] on div "IMG20250815104721.jpg" at bounding box center [361, 321] width 156 height 11
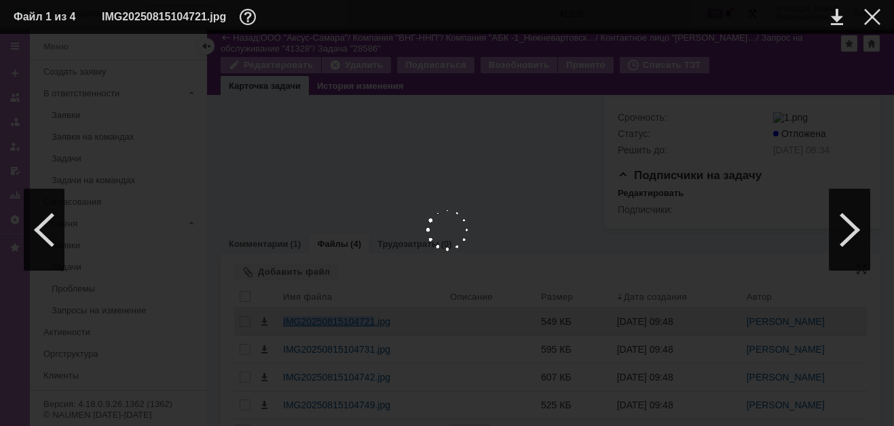
click at [323, 333] on body "Идет загрузка, пожалуйста, подождите. На домашнюю + Создать заявку Создать 4132…" at bounding box center [447, 213] width 894 height 426
click at [851, 220] on div at bounding box center [850, 229] width 41 height 81
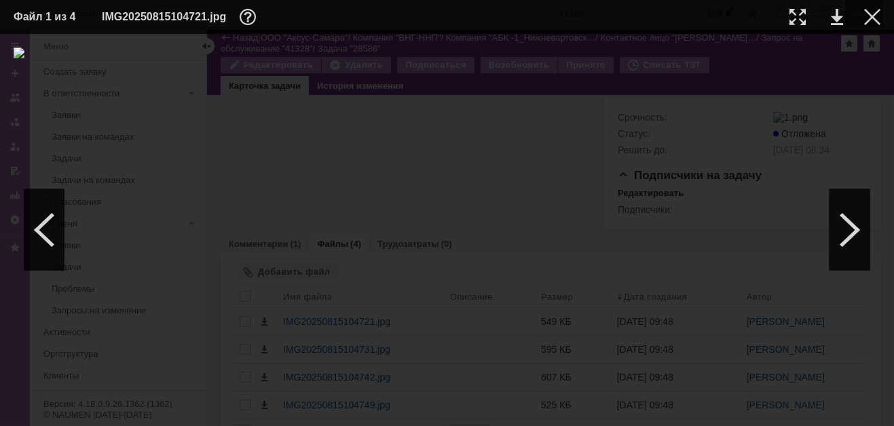
click at [874, 10] on div at bounding box center [872, 17] width 16 height 16
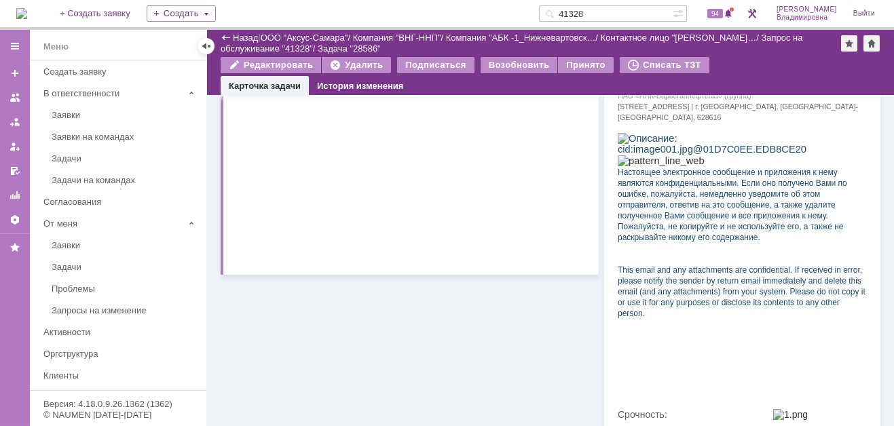
scroll to position [589, 0]
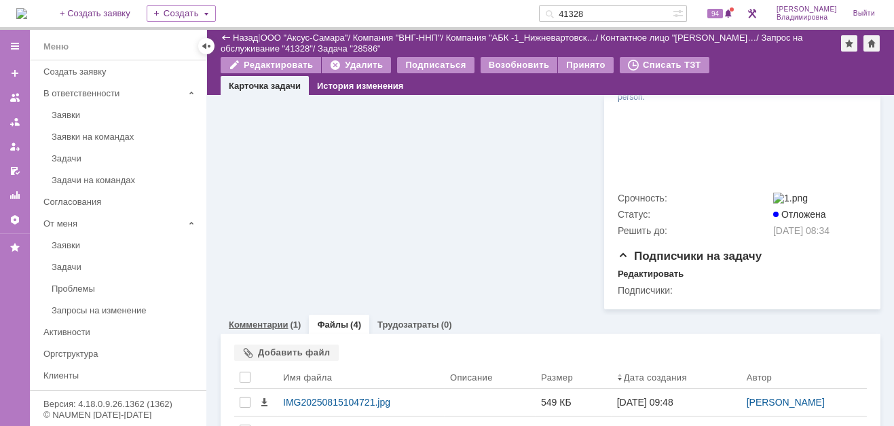
click at [265, 330] on link "Комментарии" at bounding box center [259, 325] width 60 height 10
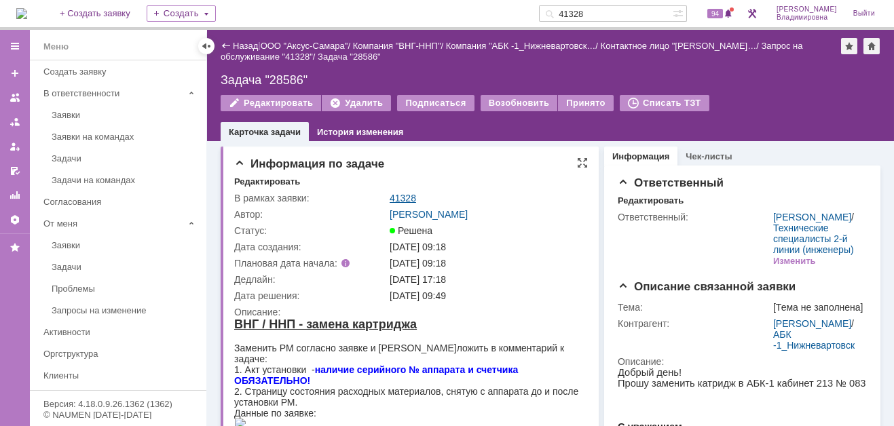
click at [401, 196] on link "41328" at bounding box center [403, 198] width 26 height 11
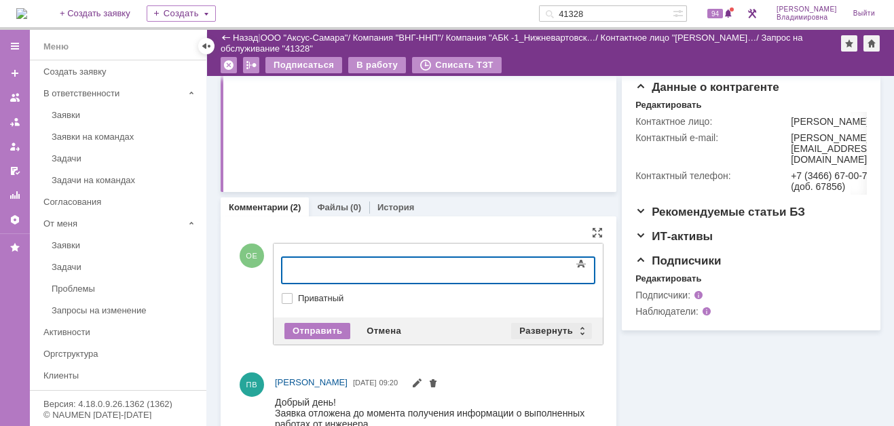
click at [553, 324] on div "Развернуть" at bounding box center [551, 331] width 81 height 16
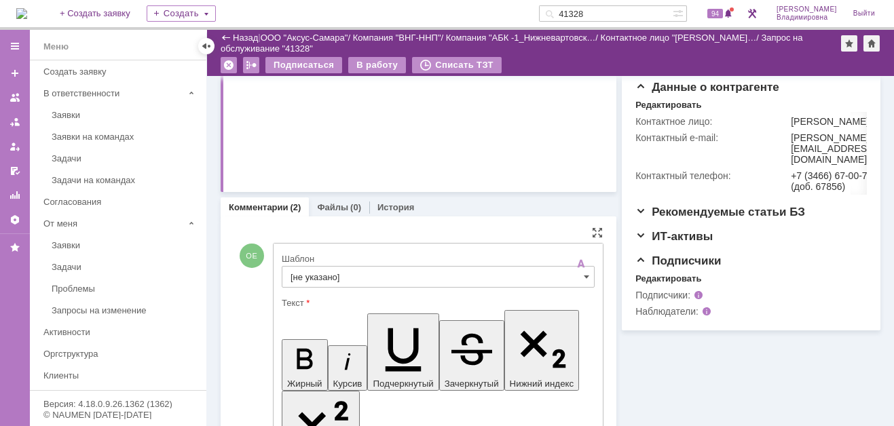
click at [306, 271] on input "[не указано]" at bounding box center [438, 277] width 313 height 22
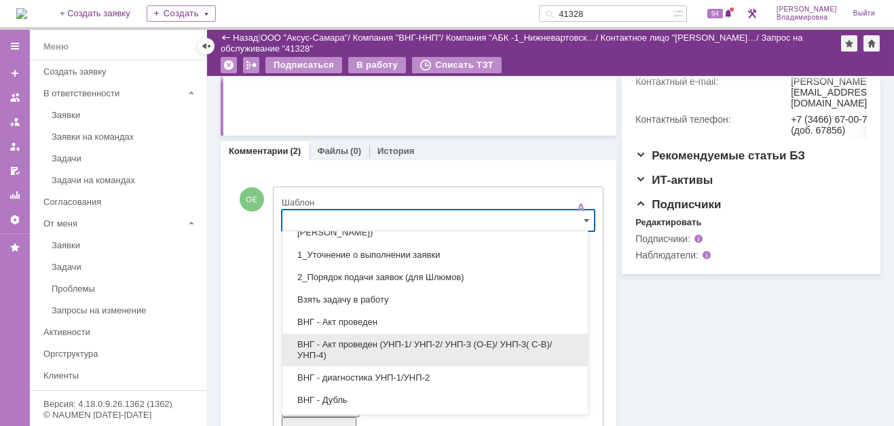
scroll to position [68, 0]
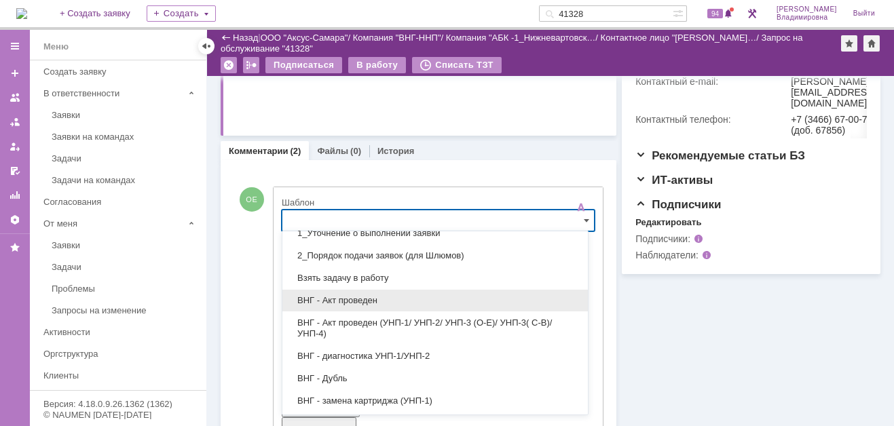
click at [336, 295] on span "ВНГ - Акт проведен" at bounding box center [435, 300] width 289 height 11
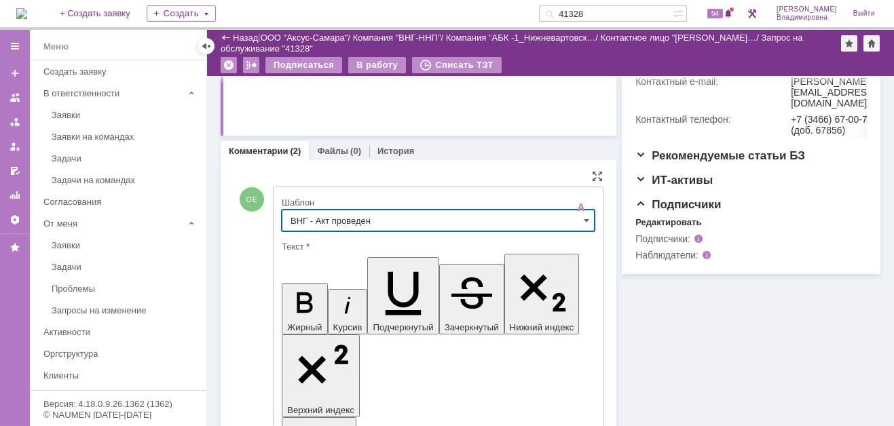
type input "ВНГ - Акт проведен"
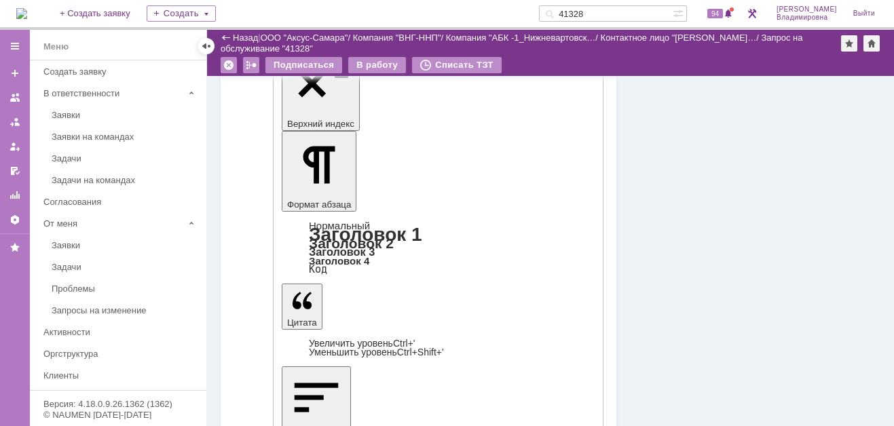
scroll to position [769, 0]
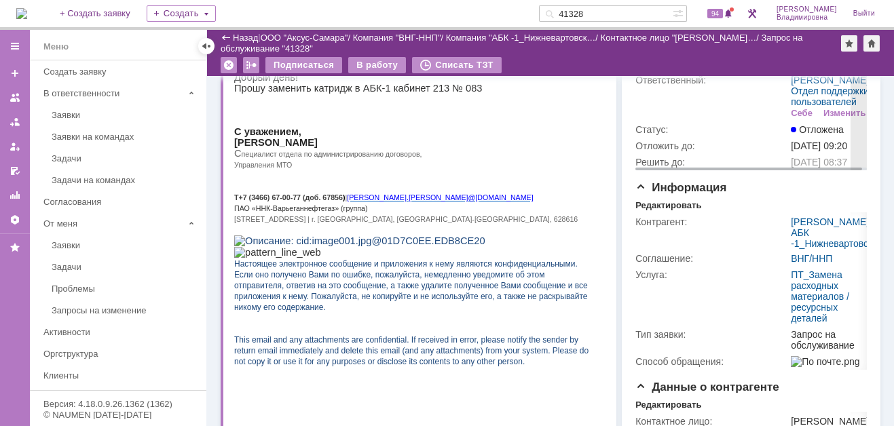
scroll to position [0, 0]
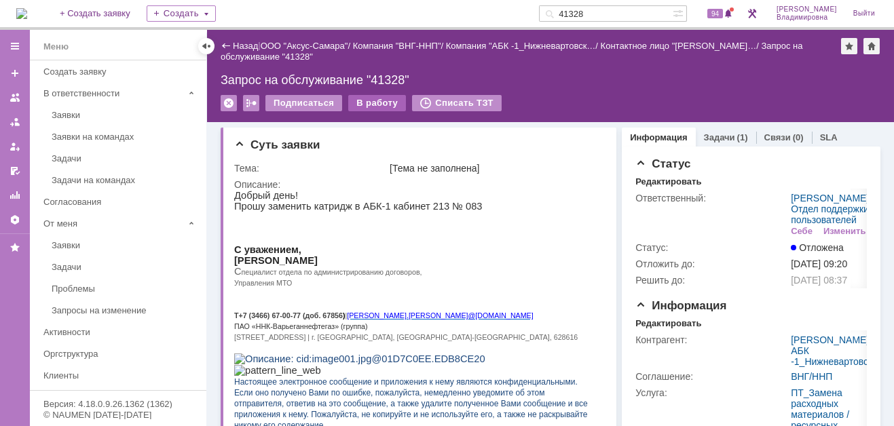
click at [361, 100] on div "В работу" at bounding box center [377, 103] width 58 height 16
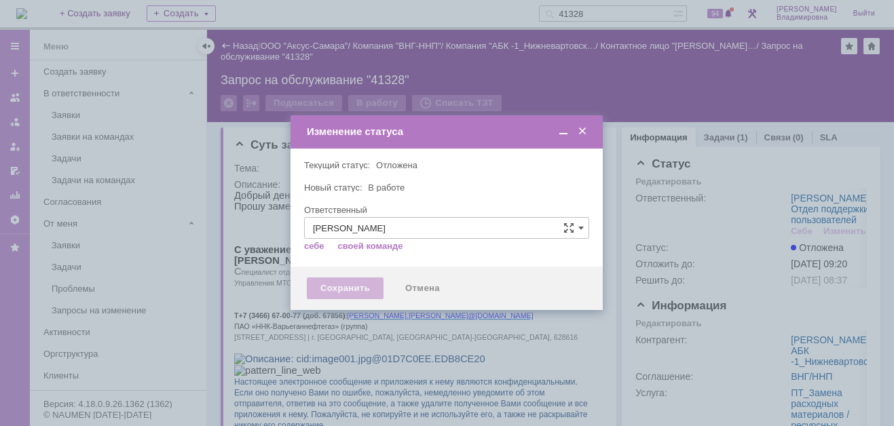
type input "[PERSON_NAME]"
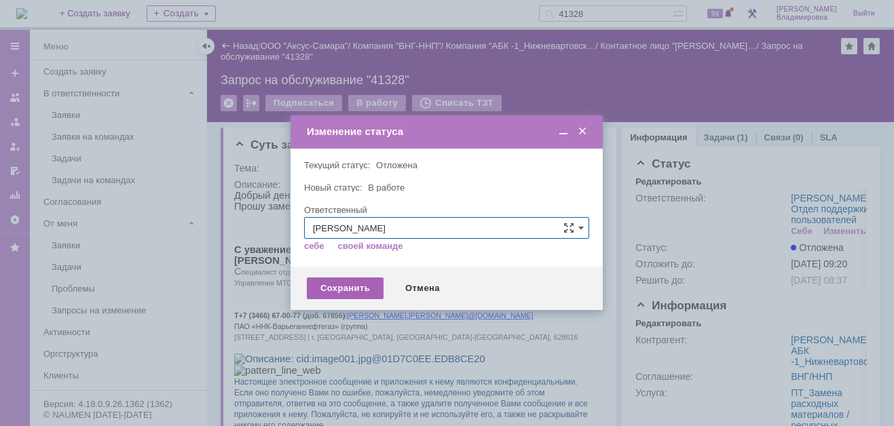
click at [341, 283] on div "Сохранить" at bounding box center [345, 289] width 77 height 22
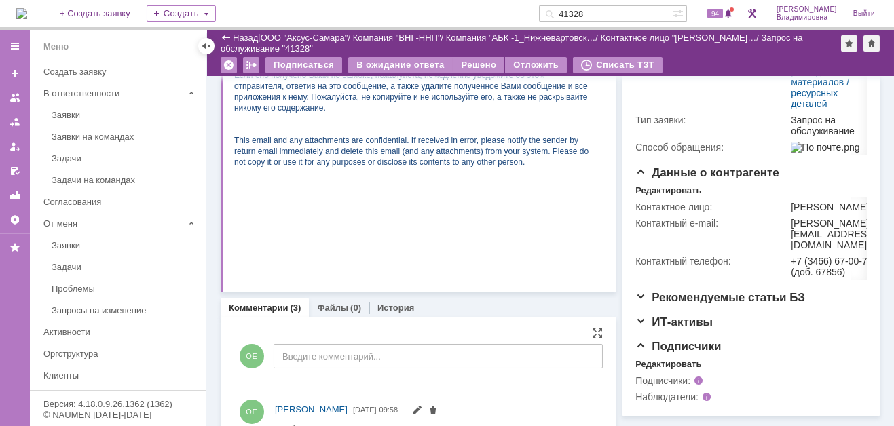
scroll to position [19, 0]
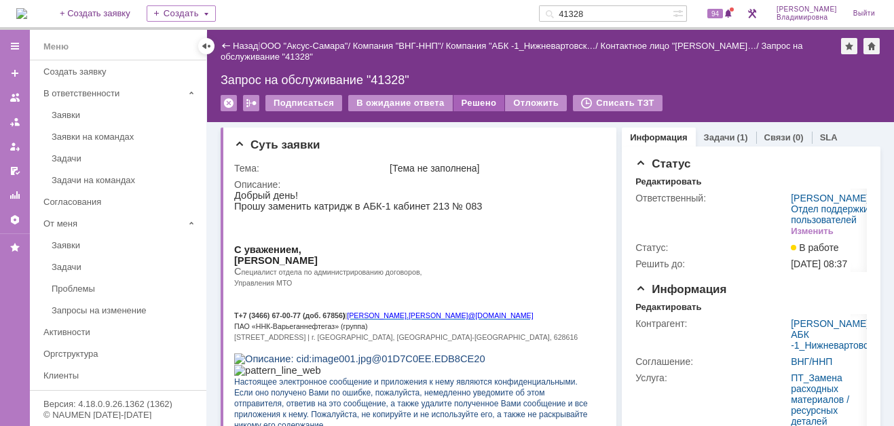
click at [471, 95] on div "Решено" at bounding box center [480, 103] width 52 height 16
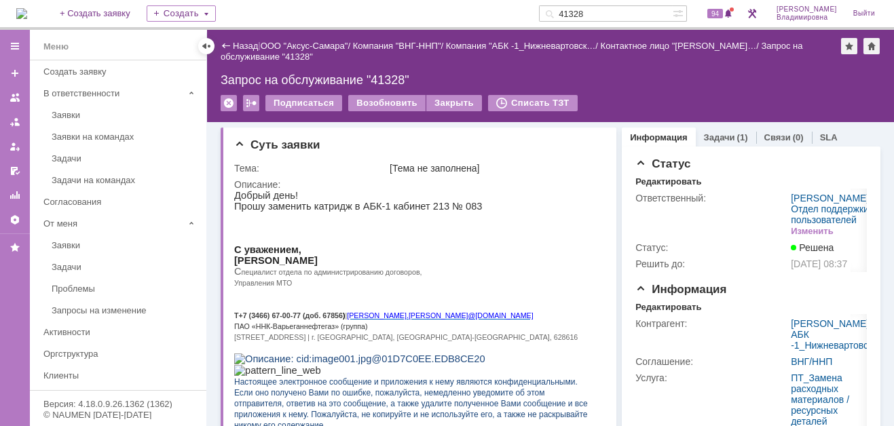
drag, startPoint x: 610, startPoint y: 14, endPoint x: 557, endPoint y: 13, distance: 53.6
click at [557, 13] on div "На домашнюю + Создать заявку Создать 41328 94 Орлова Елена Владимировна Выйти" at bounding box center [447, 15] width 894 height 30
type input "41334"
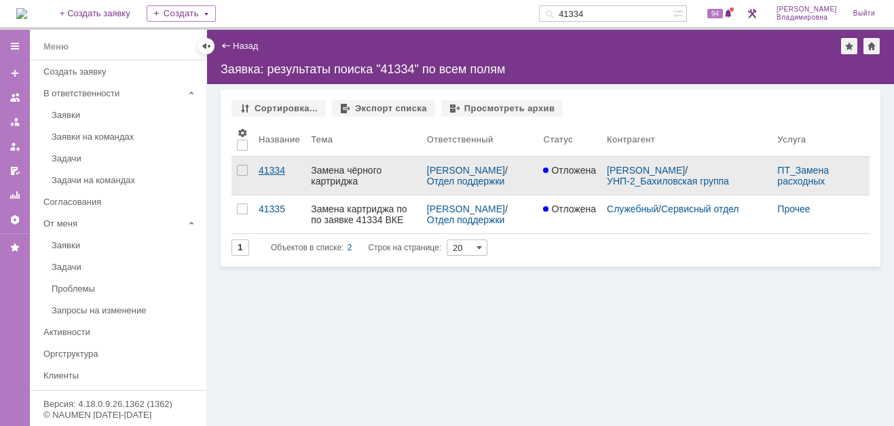
click at [267, 170] on div "41334" at bounding box center [279, 170] width 41 height 11
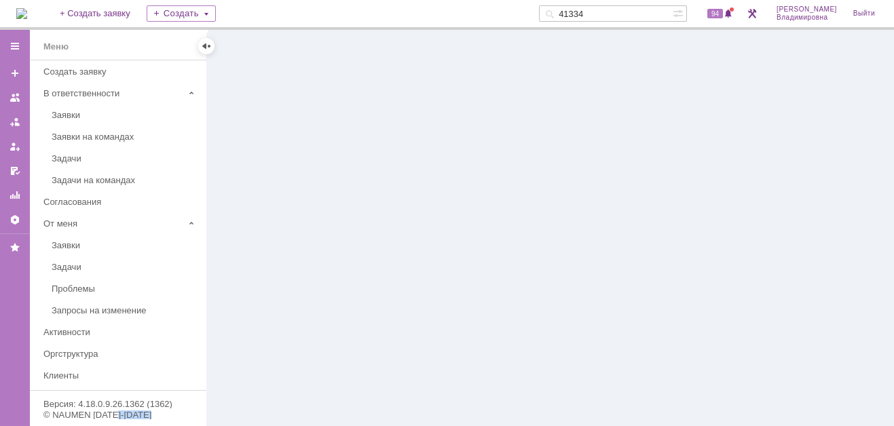
click at [267, 170] on div at bounding box center [550, 228] width 687 height 396
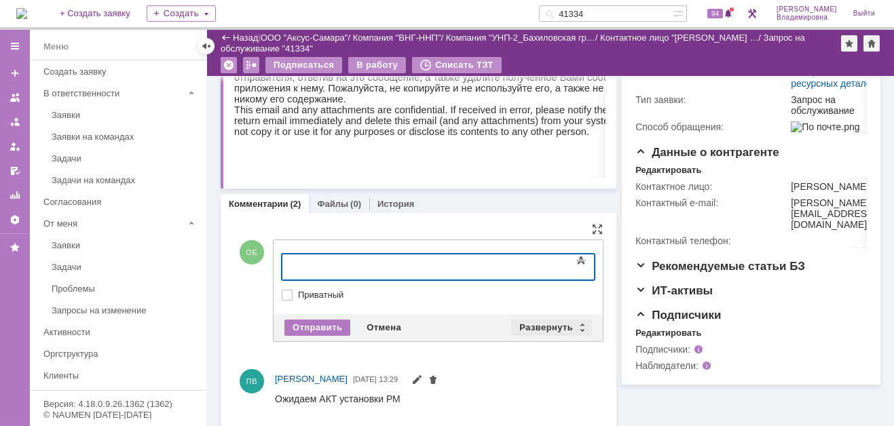
click at [559, 327] on div "Развернуть" at bounding box center [551, 328] width 81 height 16
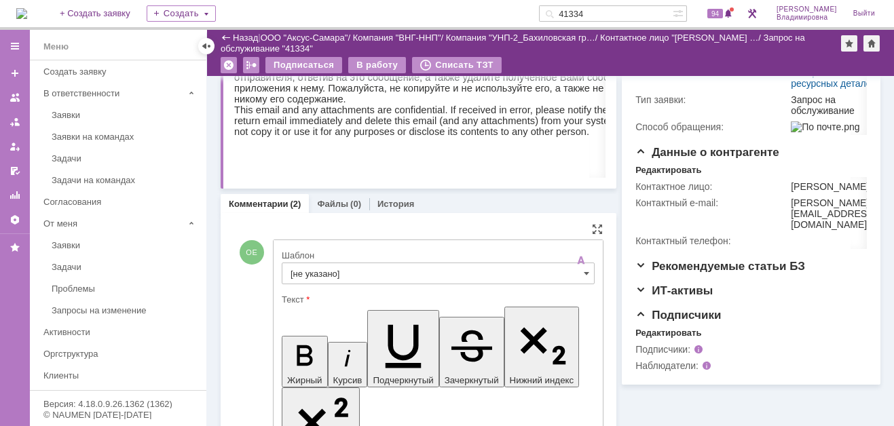
click at [311, 273] on input "[не указано]" at bounding box center [438, 274] width 313 height 22
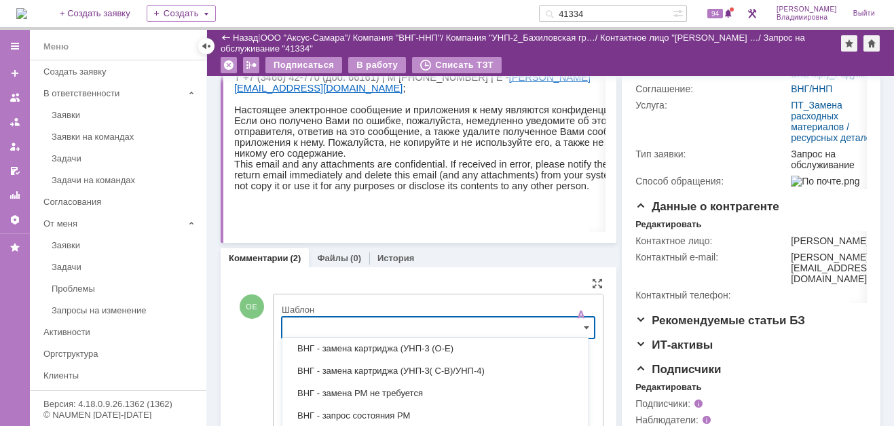
scroll to position [189, 0]
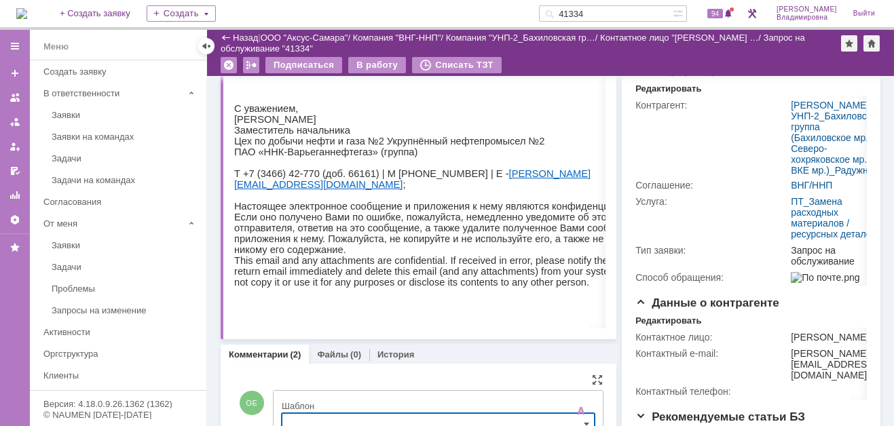
drag, startPoint x: 260, startPoint y: 375, endPoint x: 274, endPoint y: 374, distance: 13.6
type input "[не указано]"
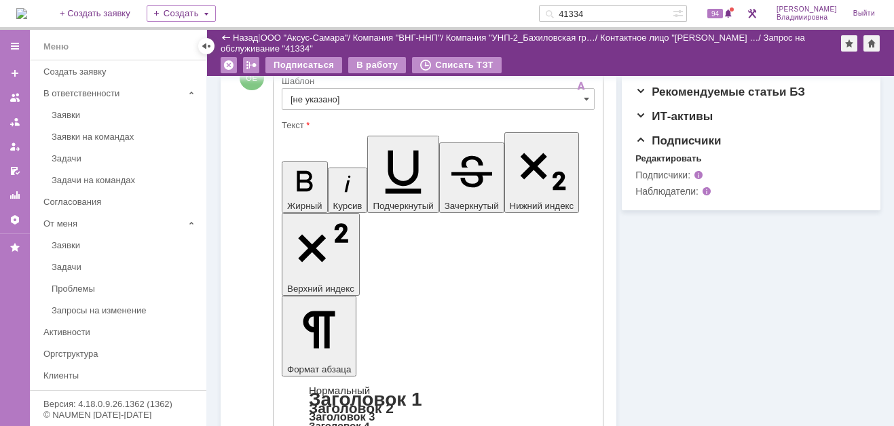
scroll to position [460, 0]
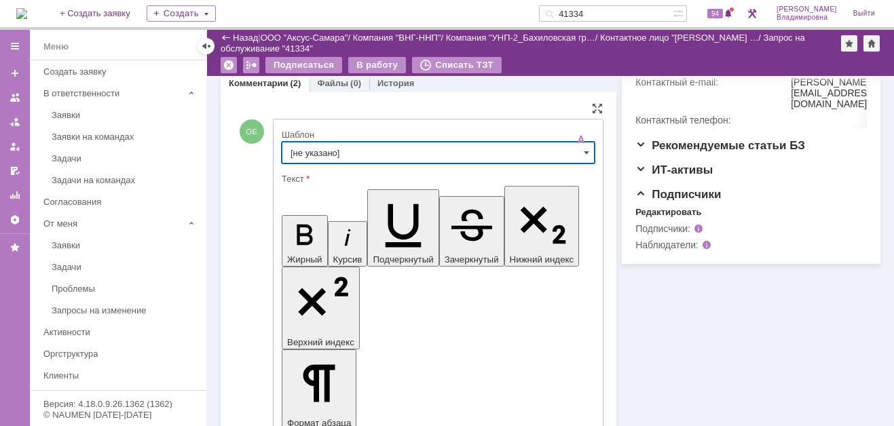
click at [299, 150] on input "[не указано]" at bounding box center [438, 153] width 313 height 22
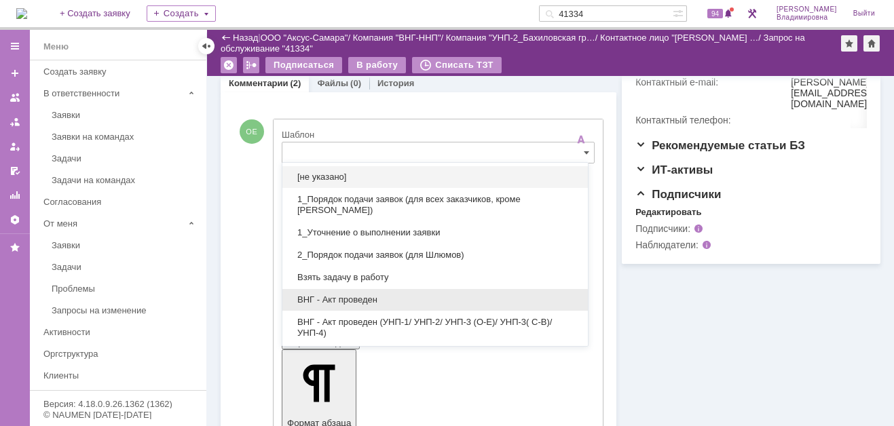
click at [325, 295] on span "ВНГ - Акт проведен" at bounding box center [435, 300] width 289 height 11
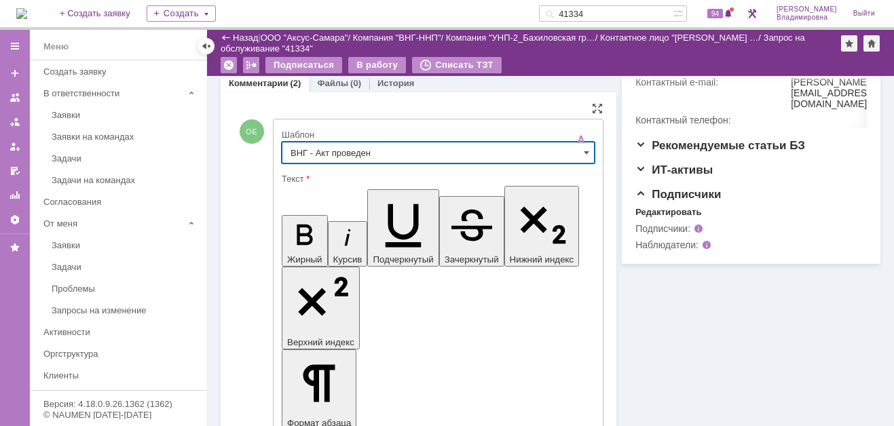
type input "ВНГ - Акт проведен"
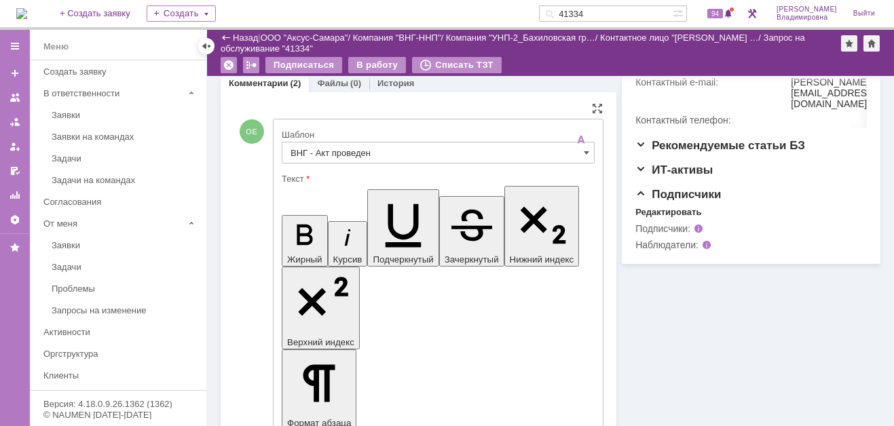
drag, startPoint x: 297, startPoint y: 2982, endPoint x: 363, endPoint y: 3002, distance: 69.4
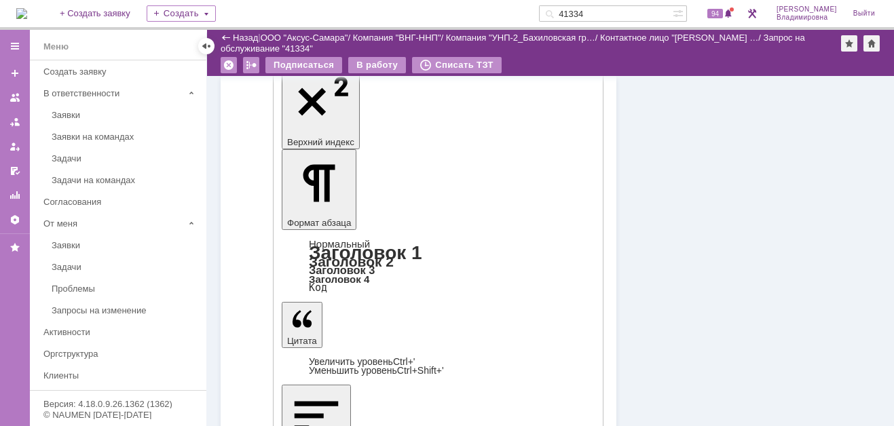
scroll to position [731, 0]
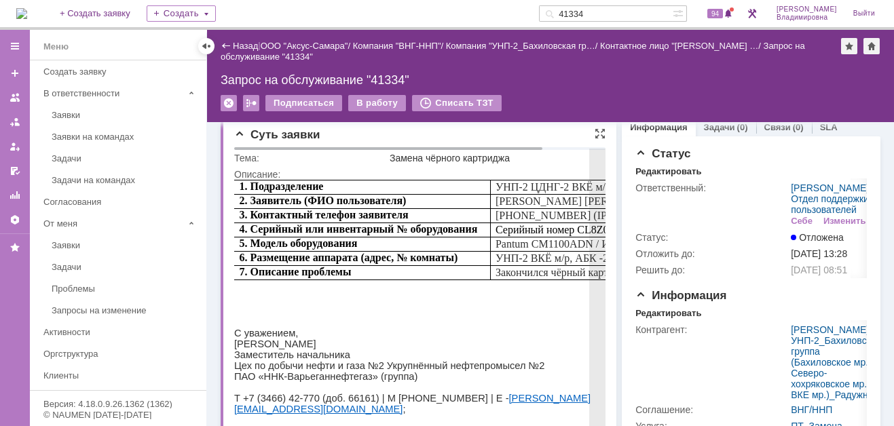
scroll to position [0, 0]
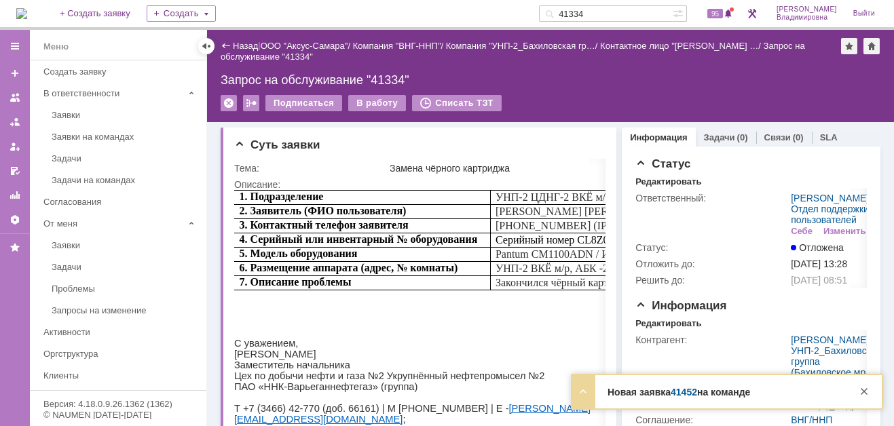
click at [688, 393] on link "41452" at bounding box center [684, 392] width 26 height 11
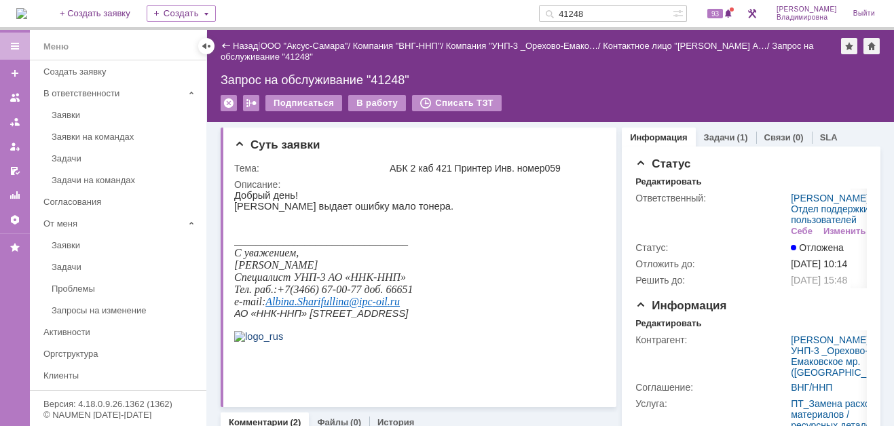
drag, startPoint x: 610, startPoint y: 14, endPoint x: 574, endPoint y: 13, distance: 36.7
click at [574, 13] on div "41248" at bounding box center [606, 13] width 134 height 16
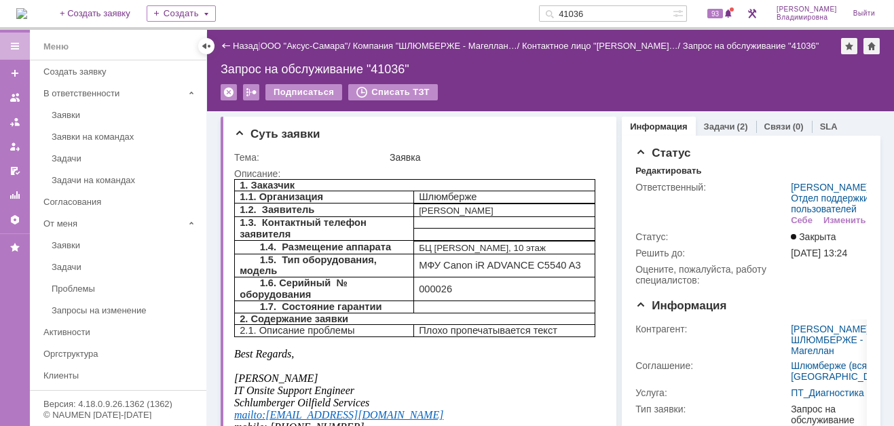
drag, startPoint x: 609, startPoint y: 14, endPoint x: 572, endPoint y: 12, distance: 37.4
click at [572, 12] on div "41036" at bounding box center [606, 13] width 134 height 16
type input "41306"
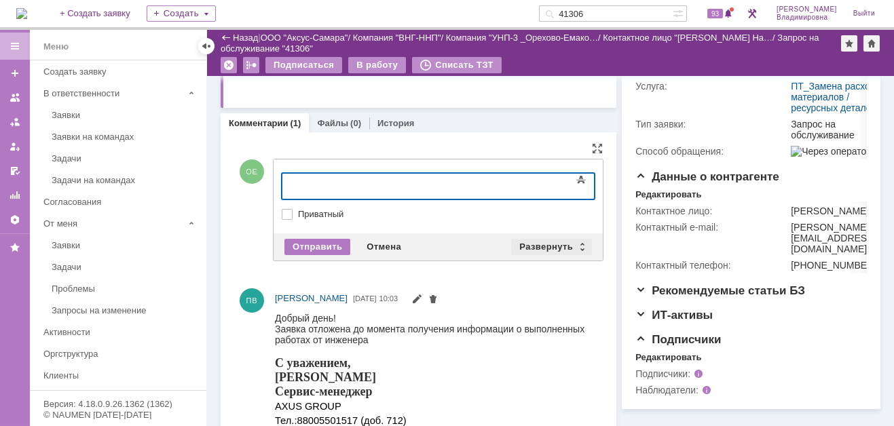
click at [547, 241] on div "Развернуть" at bounding box center [551, 247] width 81 height 16
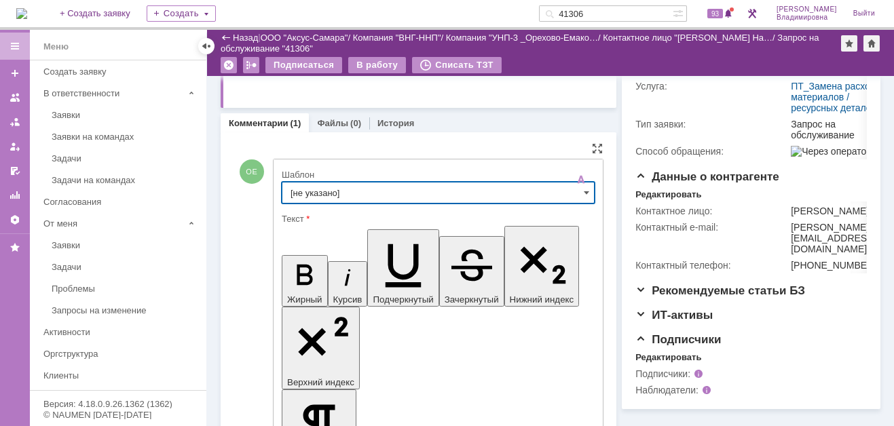
click at [314, 193] on input "[не указано]" at bounding box center [438, 193] width 313 height 22
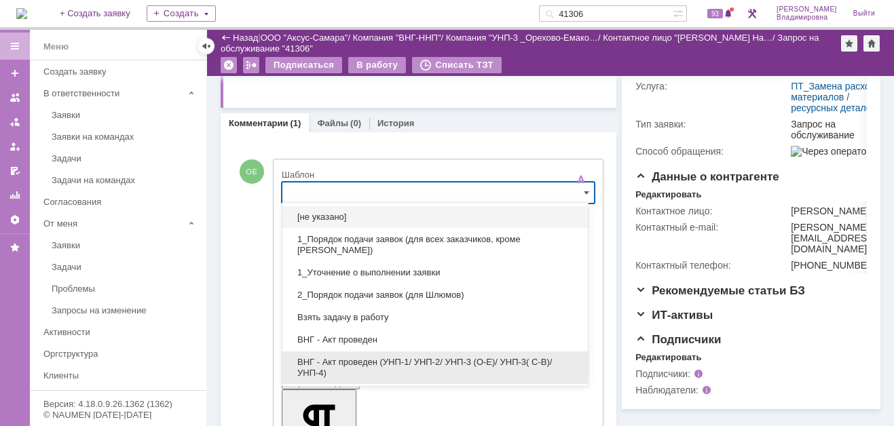
click at [340, 357] on span "ВНГ - Акт проведен (УНП-1/ УНП-2/ УНП-3 (О-Е)/ УНП-3( С-В)/УНП-4)" at bounding box center [435, 368] width 289 height 22
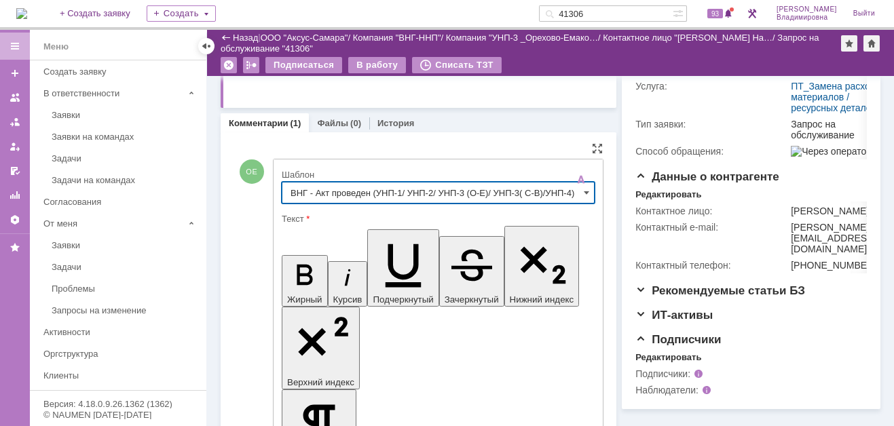
type input "ВНГ - Акт проведен (УНП-1/ УНП-2/ УНП-3 (О-Е)/ УНП-3( С-В)/УНП-4)"
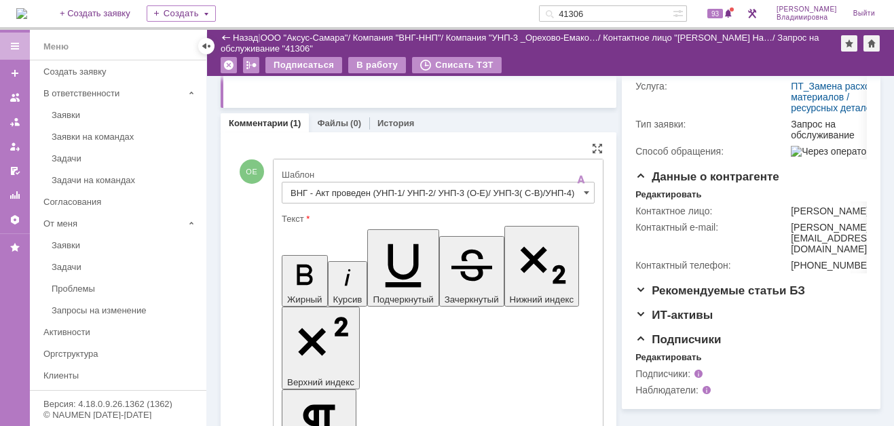
drag, startPoint x: 293, startPoint y: 3023, endPoint x: 510, endPoint y: 3027, distance: 217.3
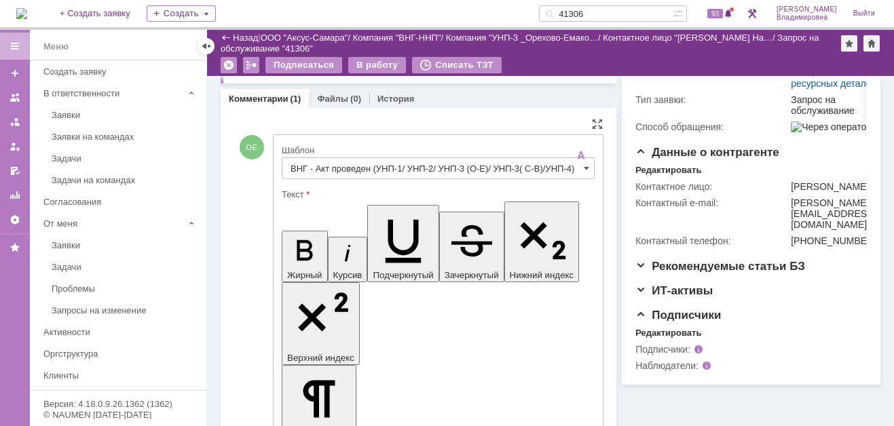
scroll to position [272, 0]
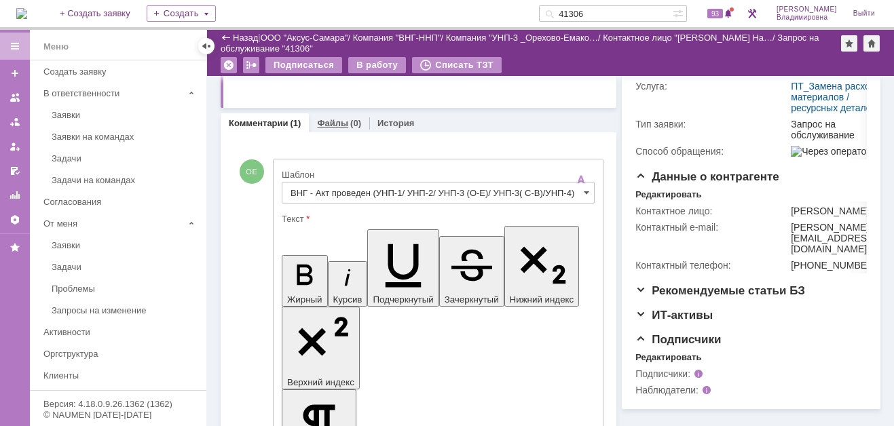
click at [334, 119] on link "Файлы" at bounding box center [332, 123] width 31 height 10
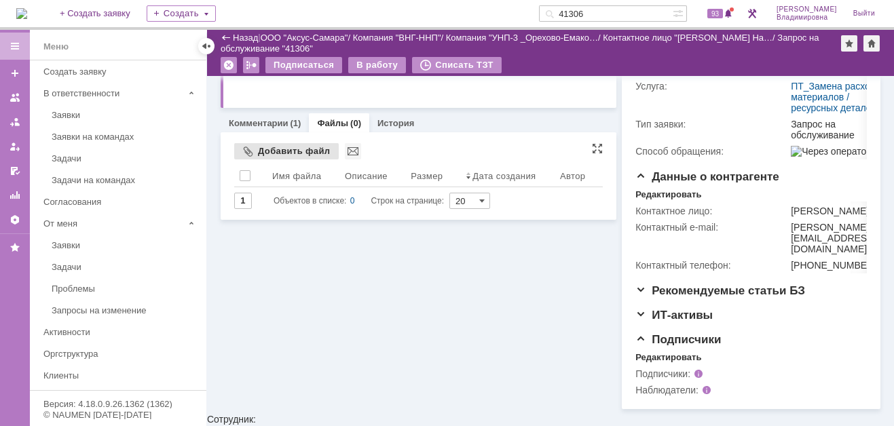
click at [265, 149] on div "Добавить файл" at bounding box center [286, 151] width 105 height 16
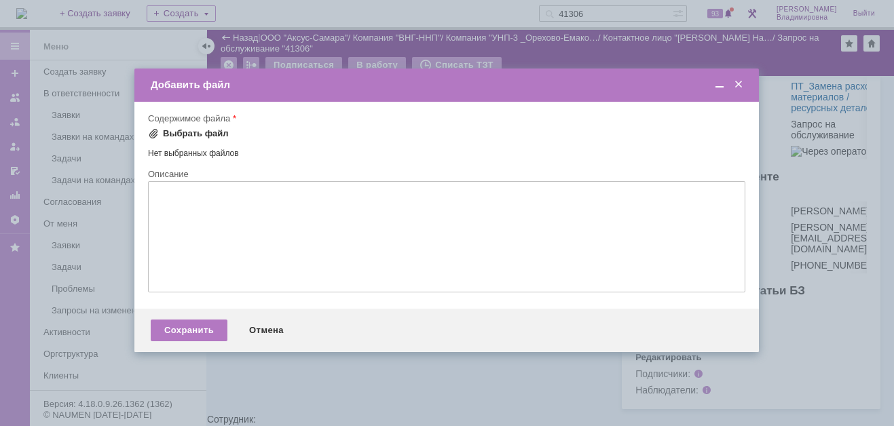
click at [177, 131] on div "Выбрать файл" at bounding box center [196, 133] width 66 height 11
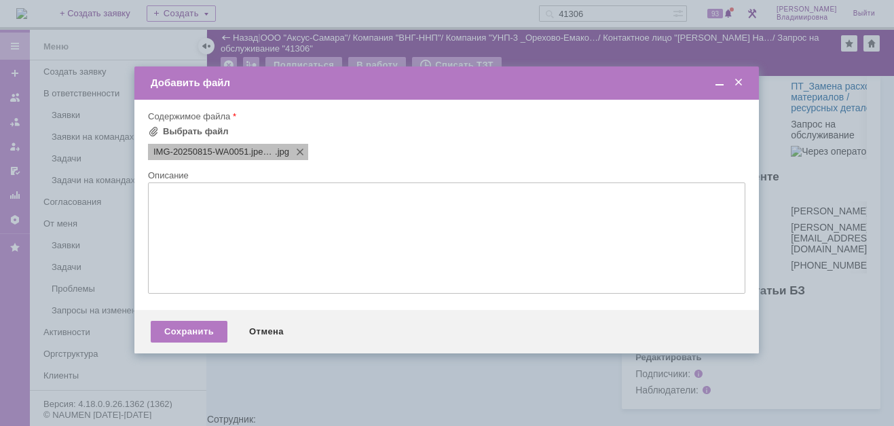
click at [166, 149] on span "IMG-20250815-WA0051.jpeg (1)" at bounding box center [214, 152] width 122 height 11
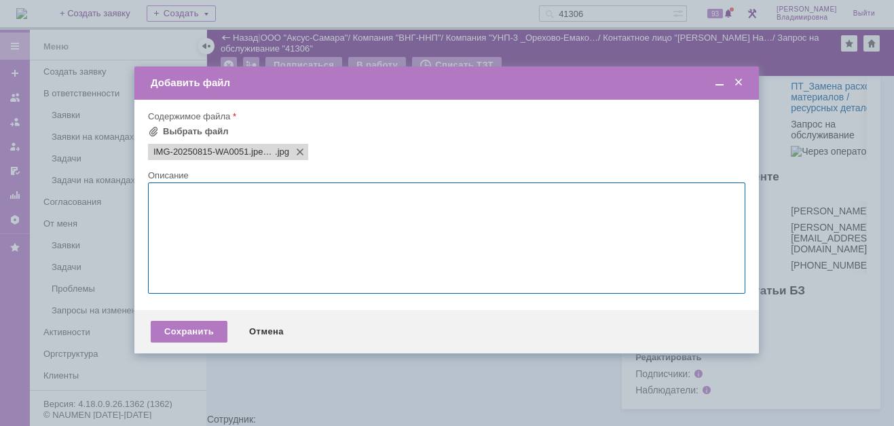
drag, startPoint x: 166, startPoint y: 149, endPoint x: 254, endPoint y: 257, distance: 139.4
click at [254, 257] on textarea at bounding box center [446, 238] width 597 height 111
click at [209, 333] on div "Сохранить" at bounding box center [189, 332] width 77 height 22
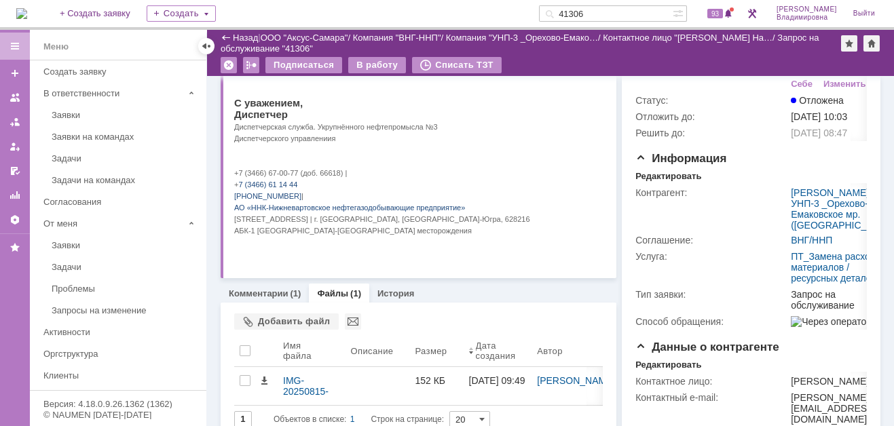
scroll to position [136, 0]
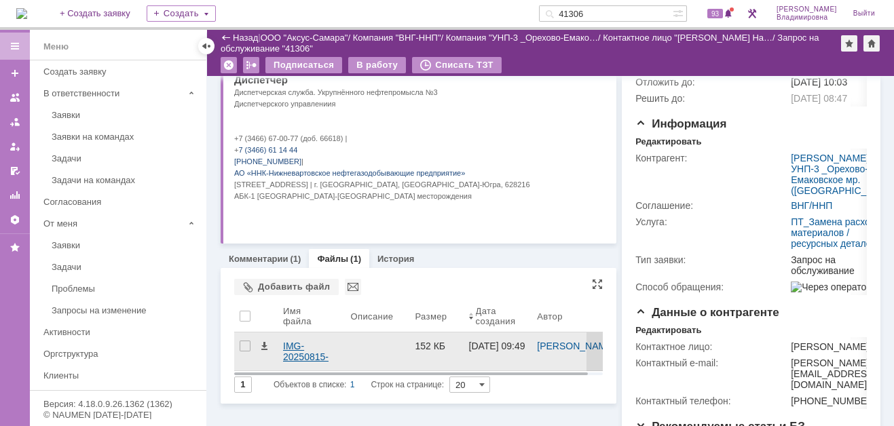
click at [290, 346] on div "IMG-20250815-WA0051.jpeg (1).jpg" at bounding box center [311, 352] width 57 height 22
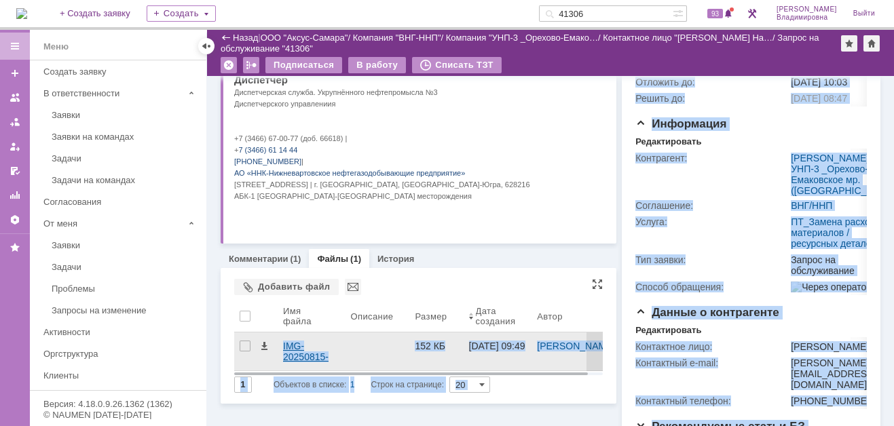
click at [291, 346] on body "Идет загрузка, пожалуйста, подождите. На домашнюю + Создать заявку Создать 4130…" at bounding box center [447, 213] width 894 height 426
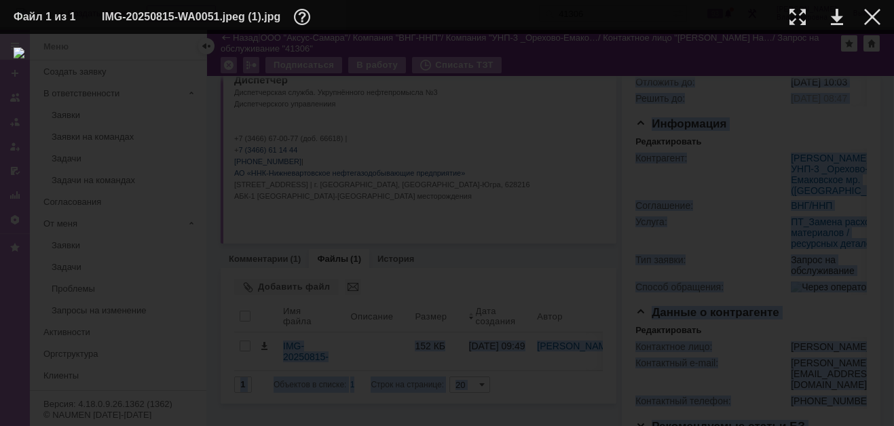
click at [525, 193] on img at bounding box center [447, 230] width 867 height 365
click at [581, 167] on div at bounding box center [447, 230] width 867 height 365
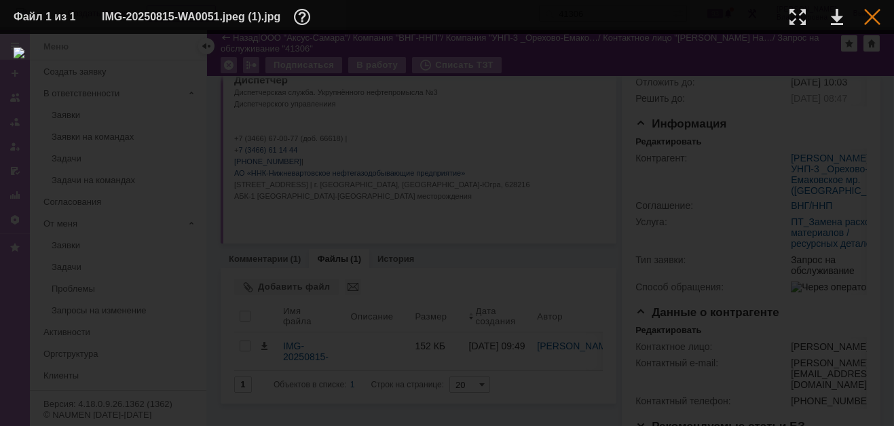
click at [875, 20] on div at bounding box center [872, 17] width 16 height 16
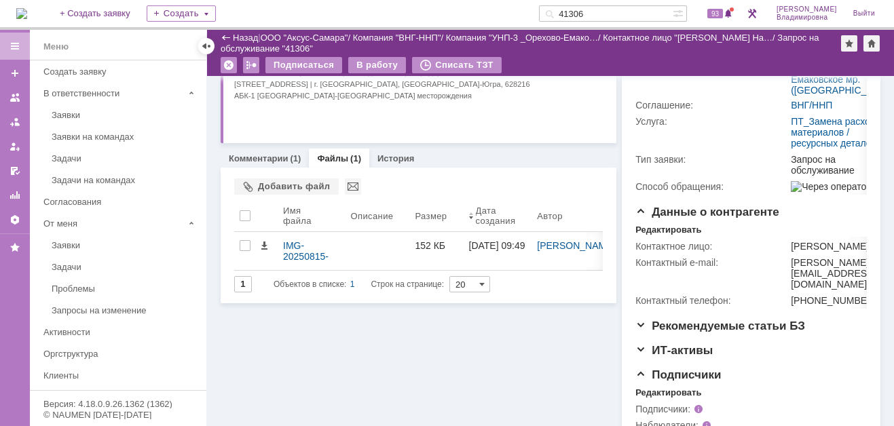
scroll to position [272, 0]
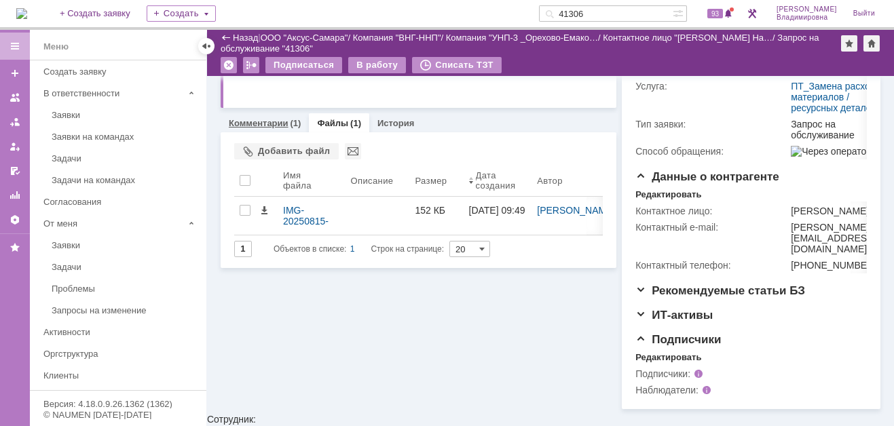
click at [261, 123] on link "Комментарии" at bounding box center [259, 123] width 60 height 10
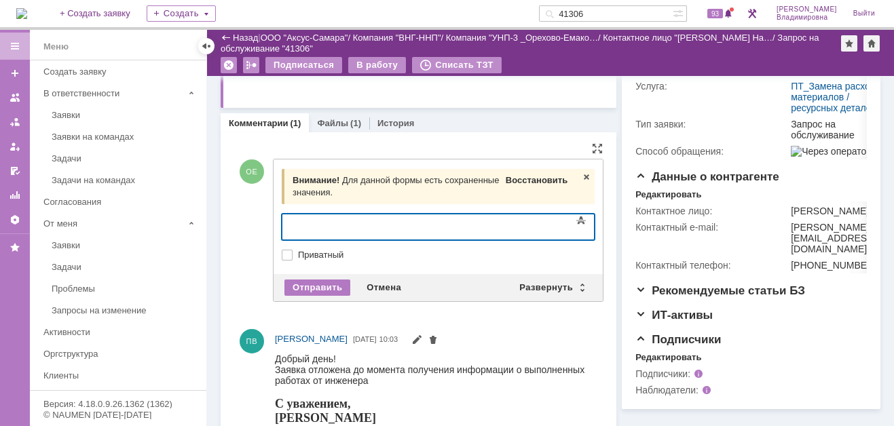
click at [509, 179] on span "Восстановить" at bounding box center [537, 180] width 62 height 10
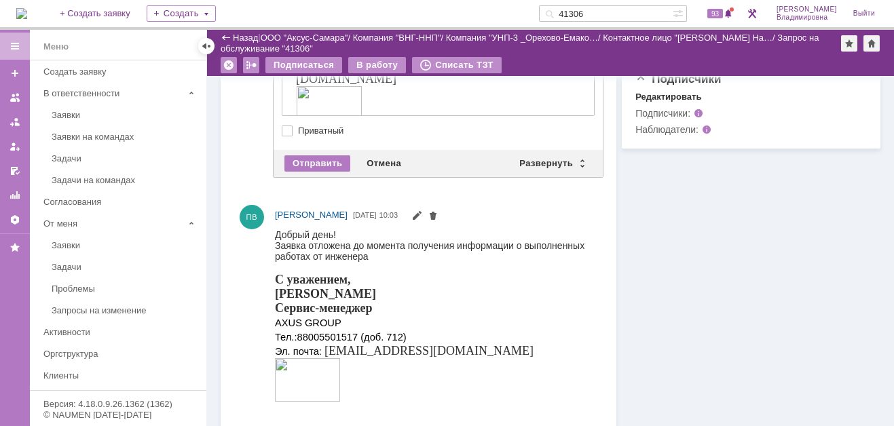
scroll to position [543, 0]
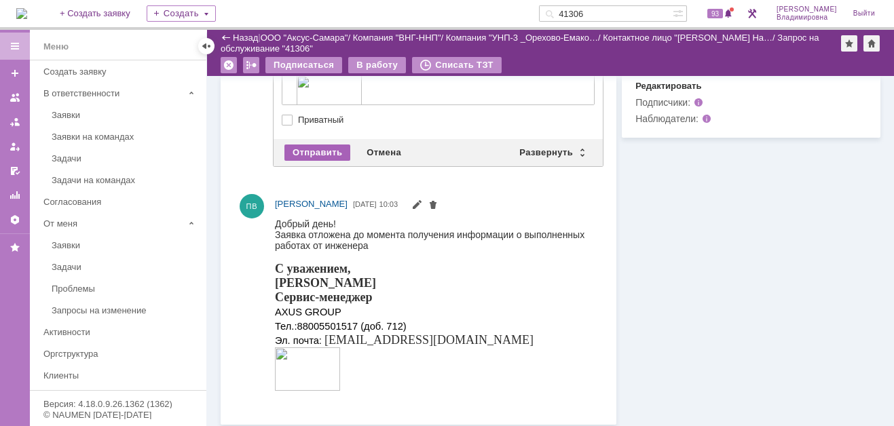
click at [304, 151] on div "Отправить" at bounding box center [317, 153] width 66 height 16
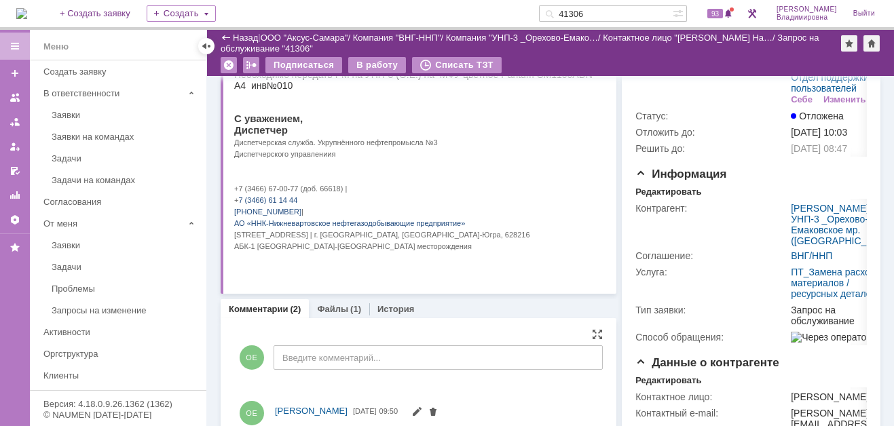
scroll to position [0, 0]
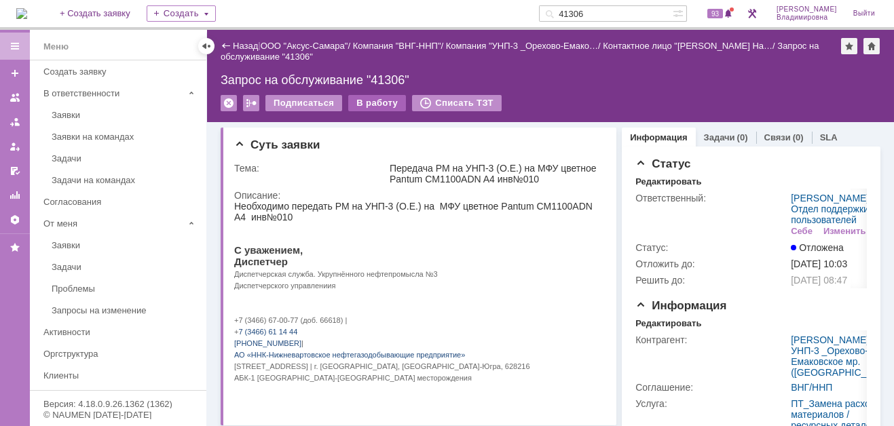
click at [364, 102] on div "В работу" at bounding box center [377, 103] width 58 height 16
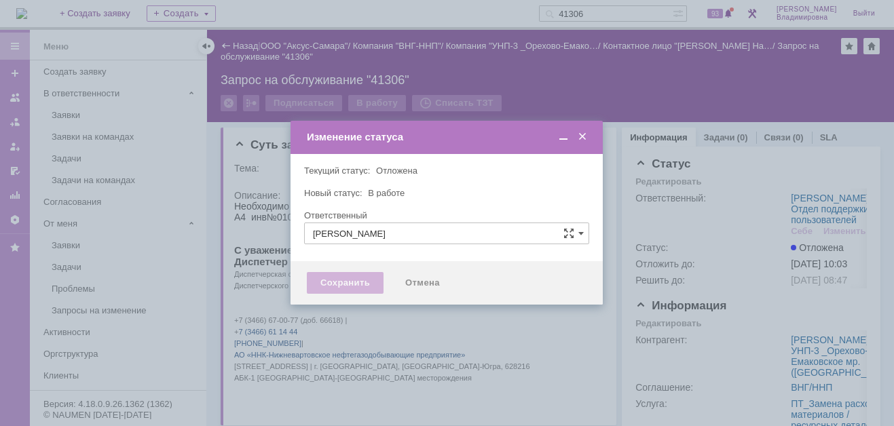
type input "[PERSON_NAME]"
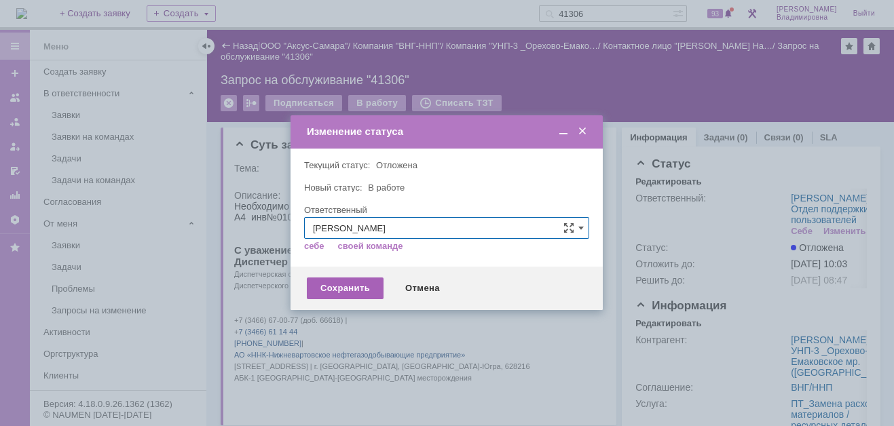
click at [336, 283] on div "Сохранить" at bounding box center [345, 289] width 77 height 22
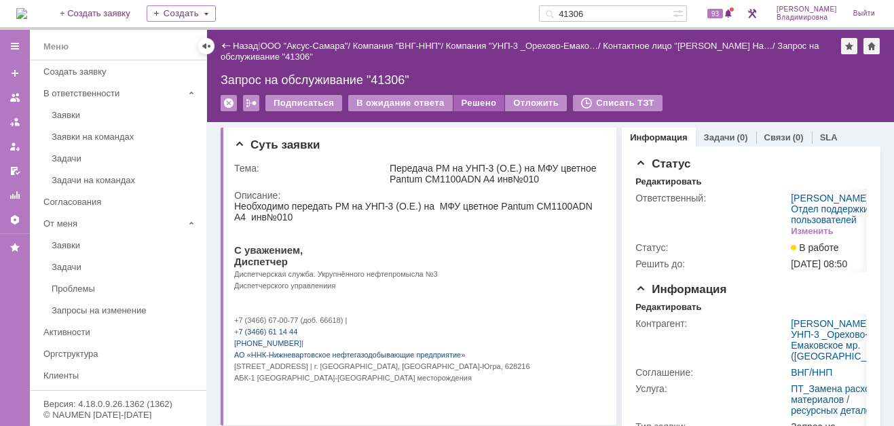
click at [477, 100] on div "Решено" at bounding box center [480, 103] width 52 height 16
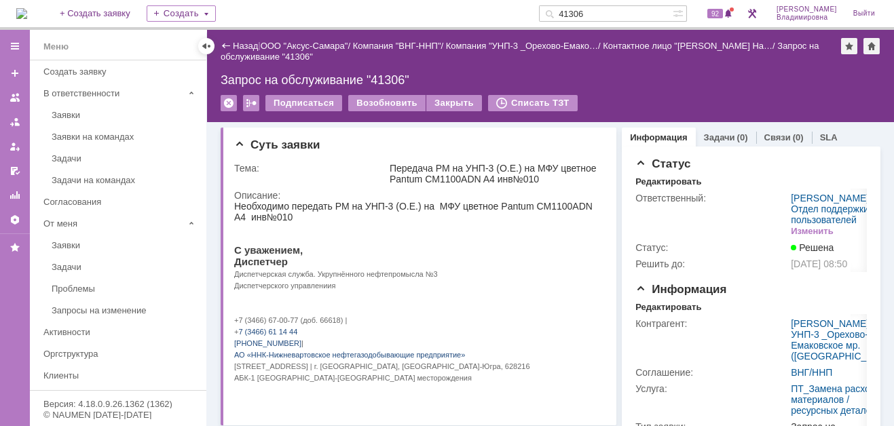
drag, startPoint x: 609, startPoint y: 10, endPoint x: 577, endPoint y: 14, distance: 32.3
click at [577, 14] on div "41306" at bounding box center [606, 13] width 134 height 16
type input "41392"
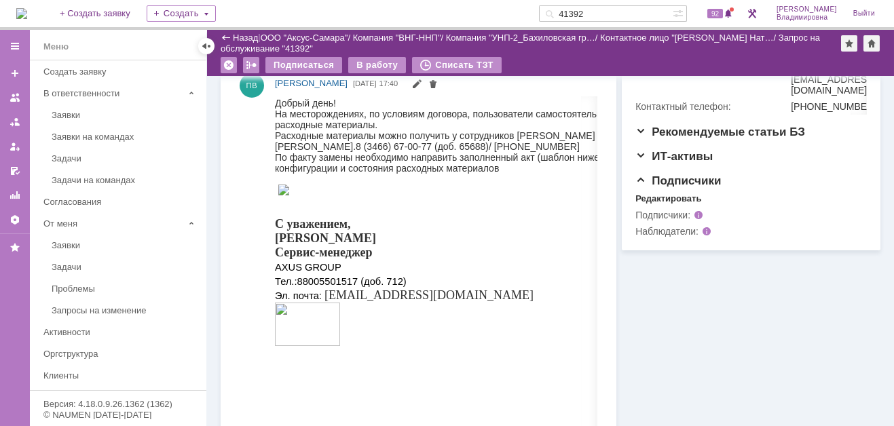
scroll to position [475, 0]
click at [856, 135] on div at bounding box center [861, 129] width 11 height 11
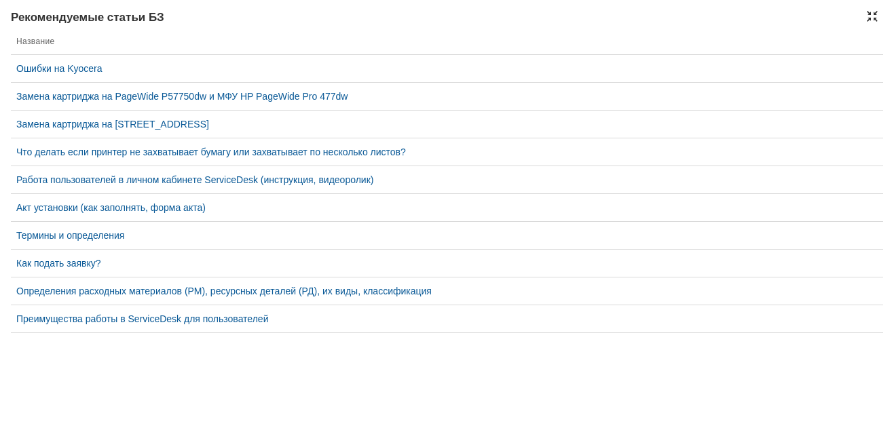
scroll to position [473, 0]
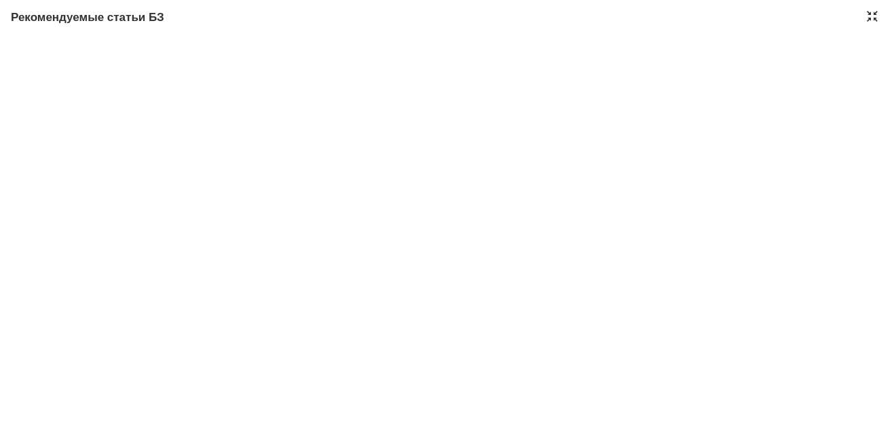
click at [870, 14] on div at bounding box center [872, 16] width 11 height 11
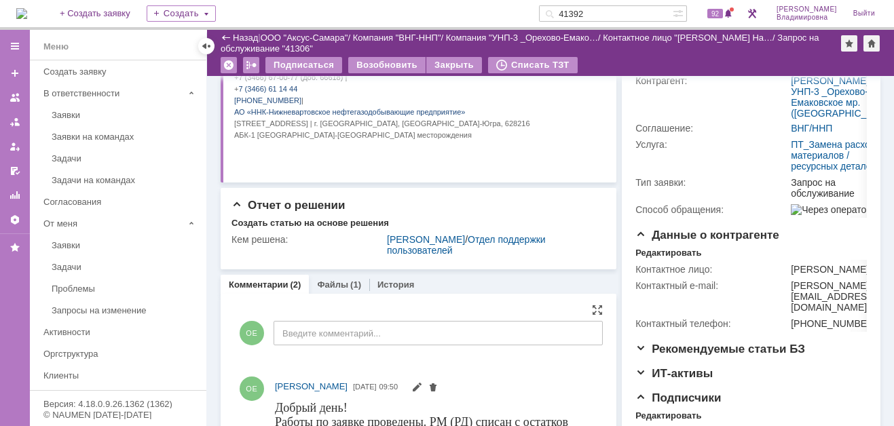
scroll to position [132, 0]
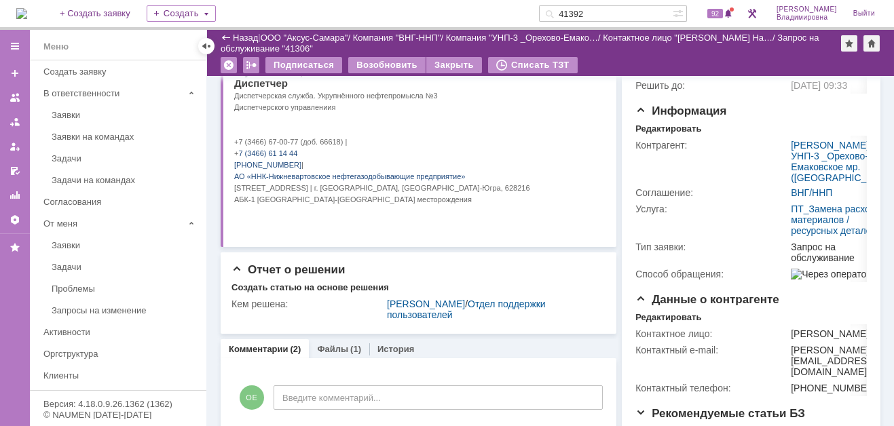
click at [609, 14] on input "41392" at bounding box center [606, 13] width 134 height 16
click at [609, 12] on input "41392" at bounding box center [606, 13] width 134 height 16
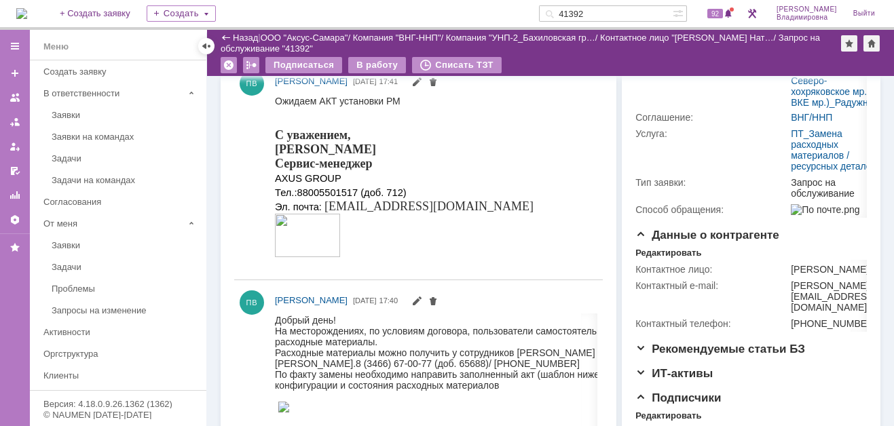
scroll to position [272, 0]
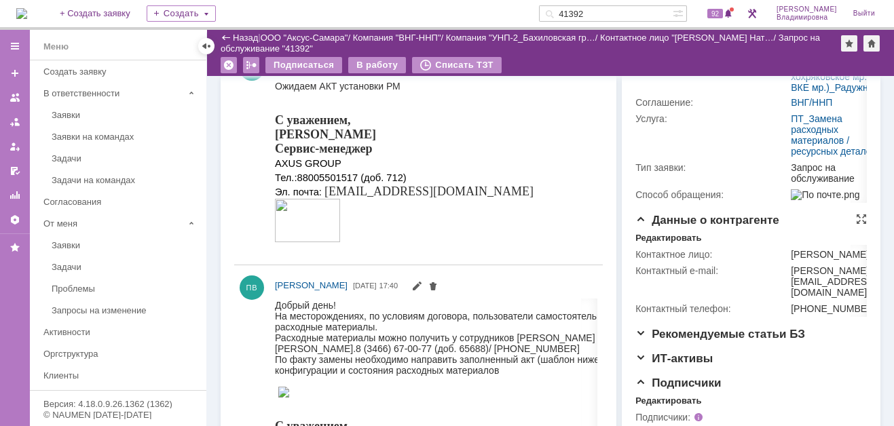
click at [856, 225] on div at bounding box center [861, 219] width 11 height 11
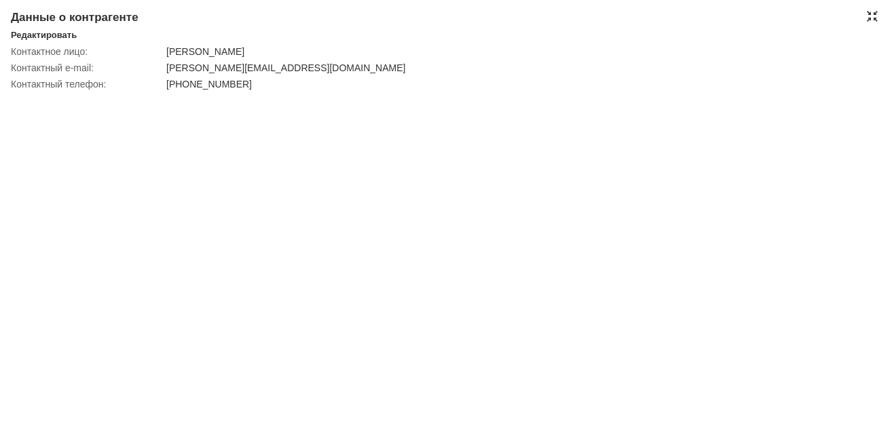
click at [872, 16] on div at bounding box center [872, 16] width 11 height 11
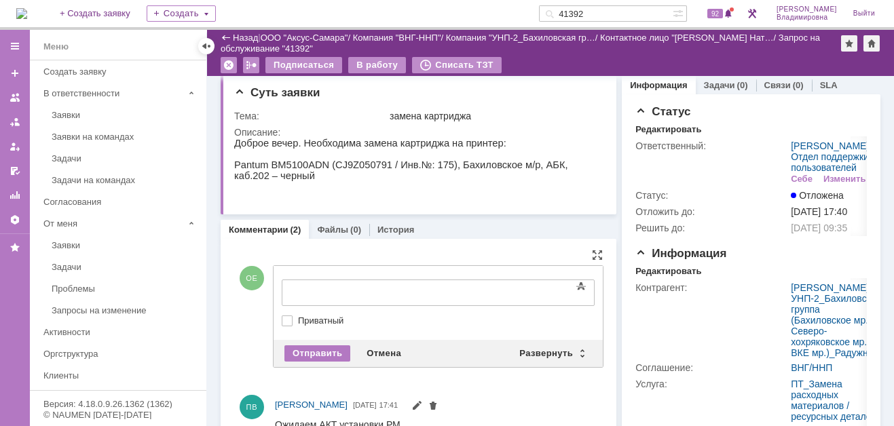
scroll to position [0, 0]
click at [557, 347] on div "Развернуть" at bounding box center [551, 354] width 81 height 16
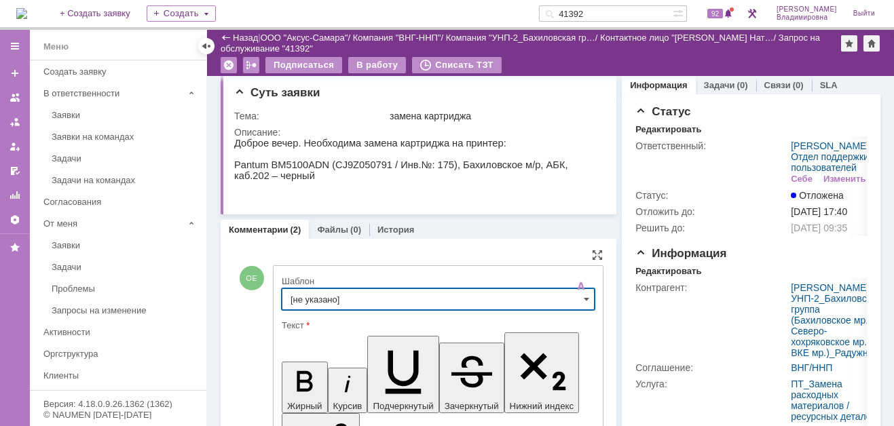
click at [325, 299] on input "[не указано]" at bounding box center [438, 300] width 313 height 22
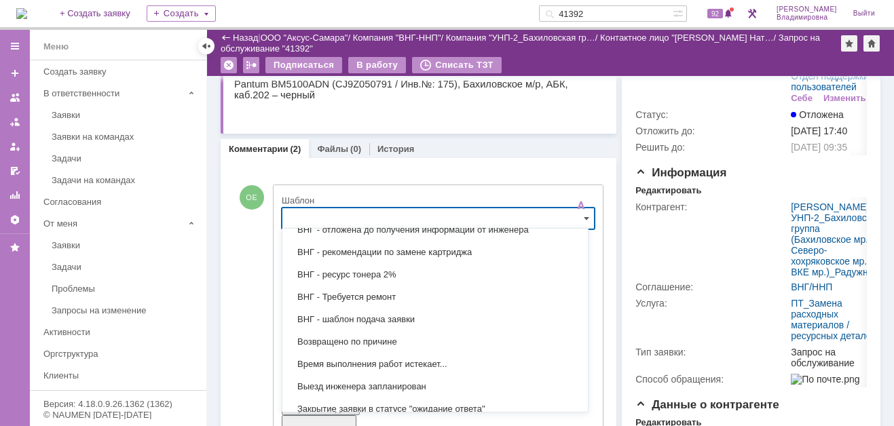
scroll to position [436, 0]
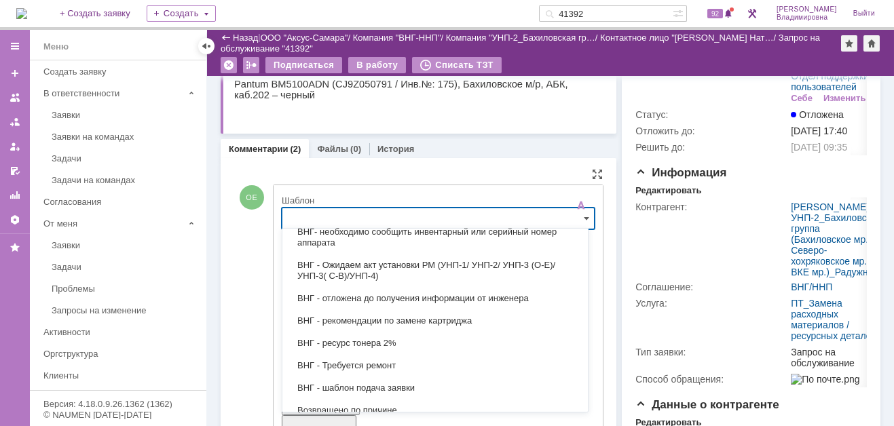
drag, startPoint x: 311, startPoint y: 208, endPoint x: 325, endPoint y: 234, distance: 29.5
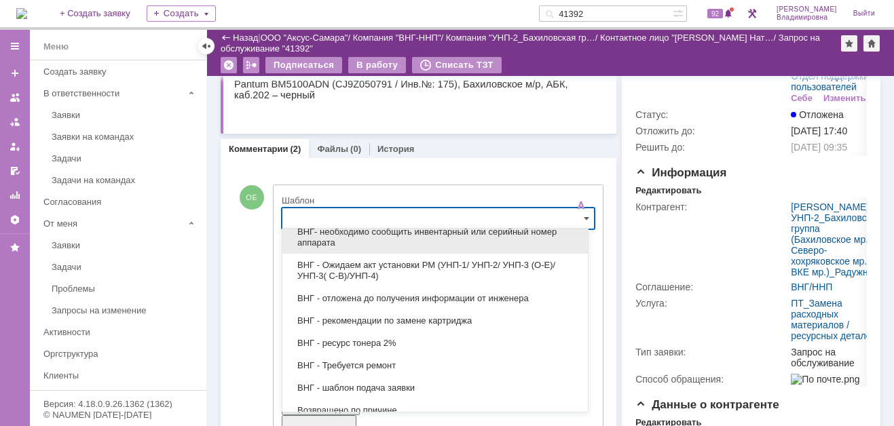
click at [311, 208] on input "text" at bounding box center [438, 219] width 313 height 22
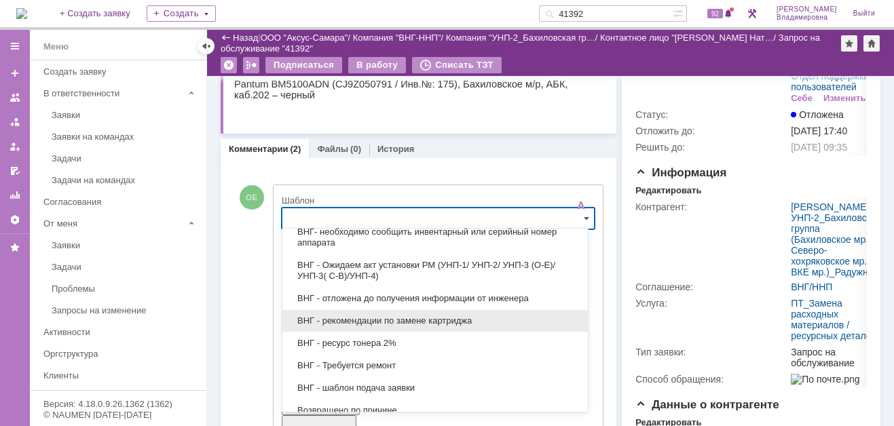
click at [344, 316] on span "ВНГ - рекомендации по замене картриджа" at bounding box center [435, 321] width 289 height 11
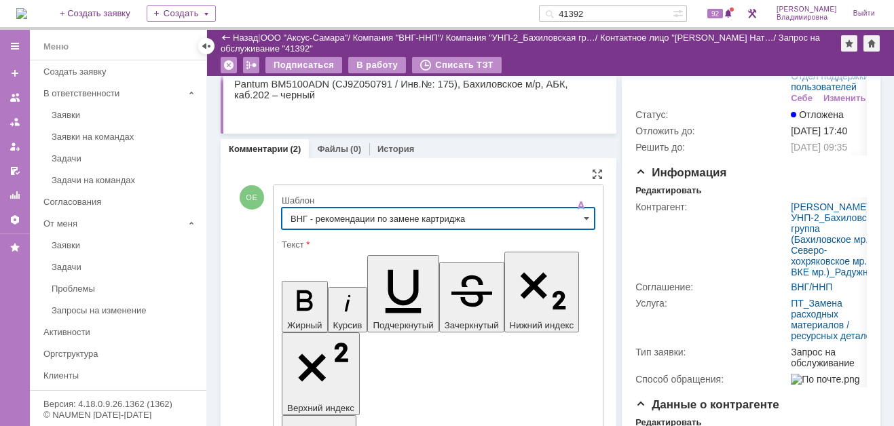
type input "ВНГ - рекомендации по замене картриджа"
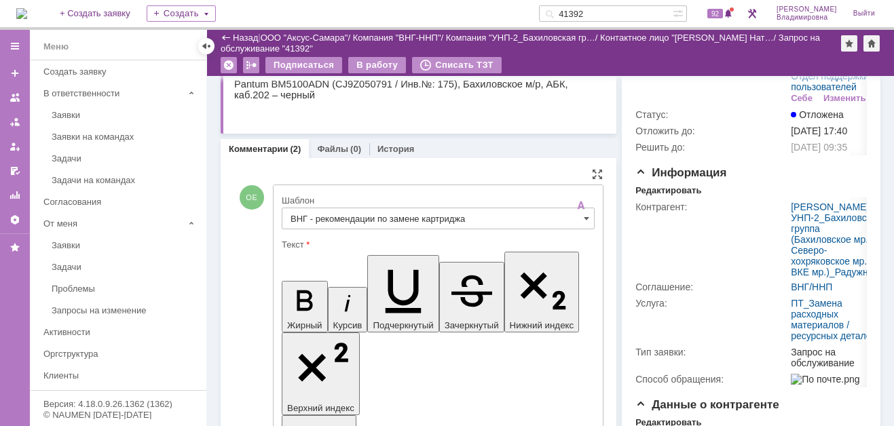
drag, startPoint x: 293, startPoint y: 3033, endPoint x: 435, endPoint y: 3103, distance: 157.3
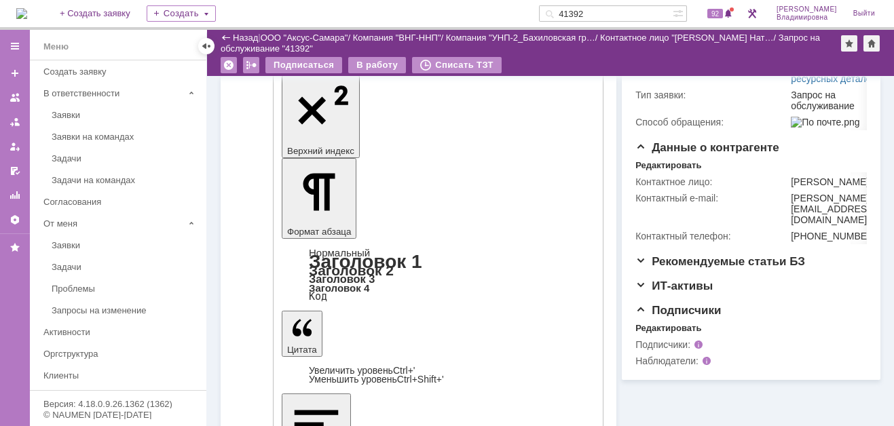
scroll to position [426, 0]
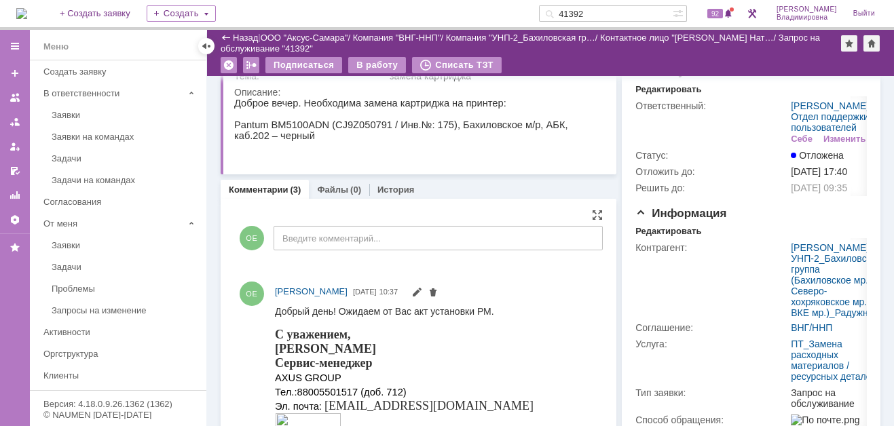
scroll to position [0, 0]
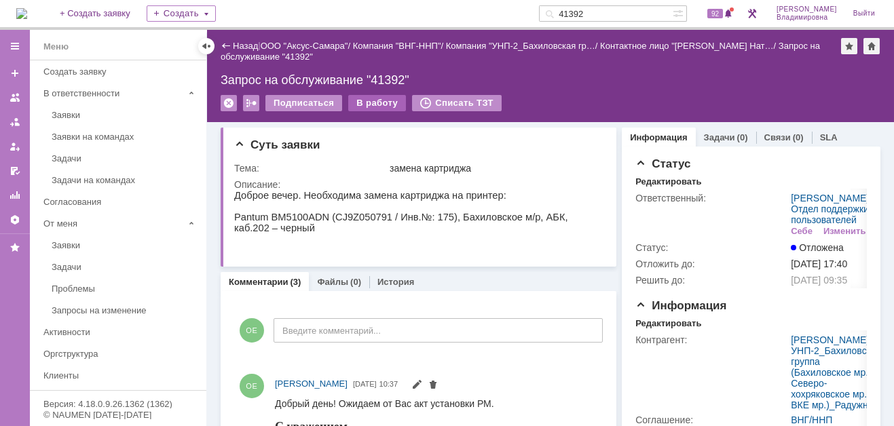
click at [371, 103] on div "В работу" at bounding box center [377, 103] width 58 height 16
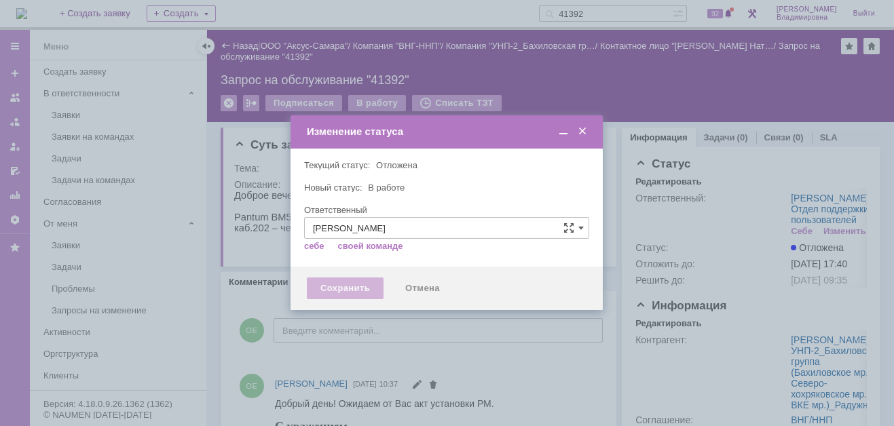
type input "[PERSON_NAME]"
click at [349, 286] on div "Сохранить" at bounding box center [345, 289] width 77 height 22
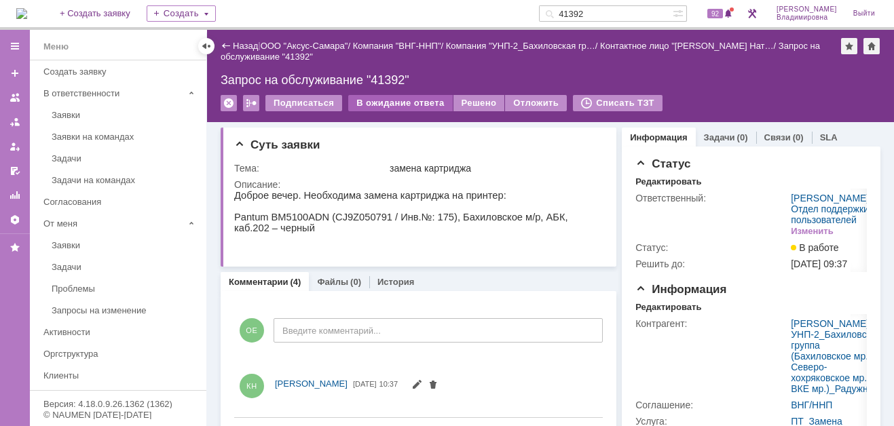
click at [397, 99] on div "В ожидание ответа" at bounding box center [400, 103] width 104 height 16
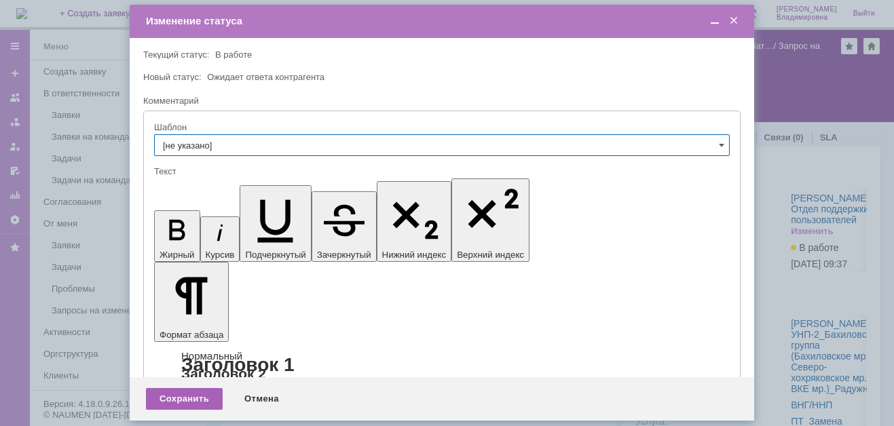
click at [169, 394] on div "Сохранить" at bounding box center [184, 399] width 77 height 22
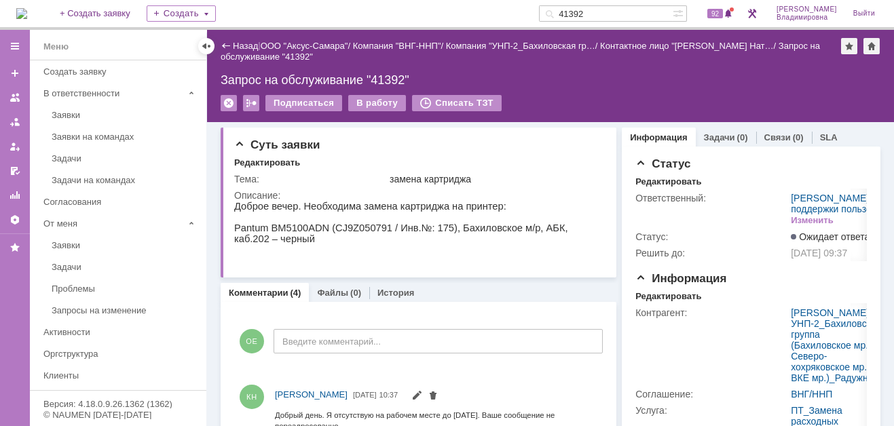
click at [604, 14] on input "41392" at bounding box center [606, 13] width 134 height 16
click at [604, 13] on input "41392" at bounding box center [606, 13] width 134 height 16
click at [606, 10] on input "41392" at bounding box center [606, 13] width 134 height 16
click at [606, 12] on input "41392" at bounding box center [606, 13] width 134 height 16
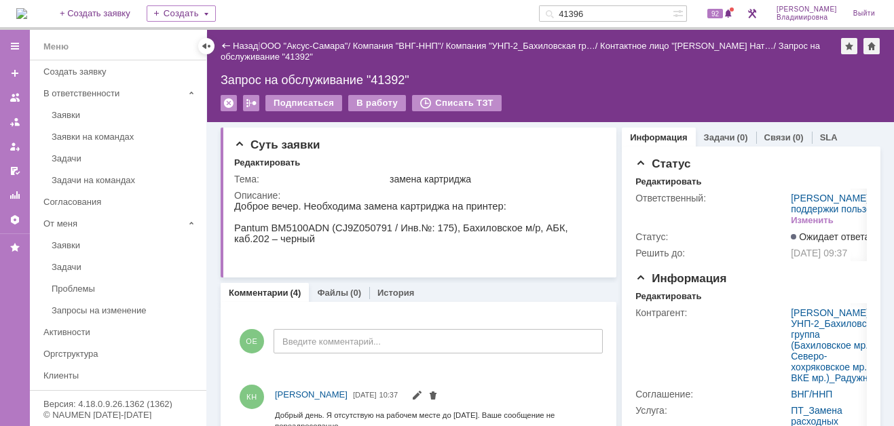
type input "41396"
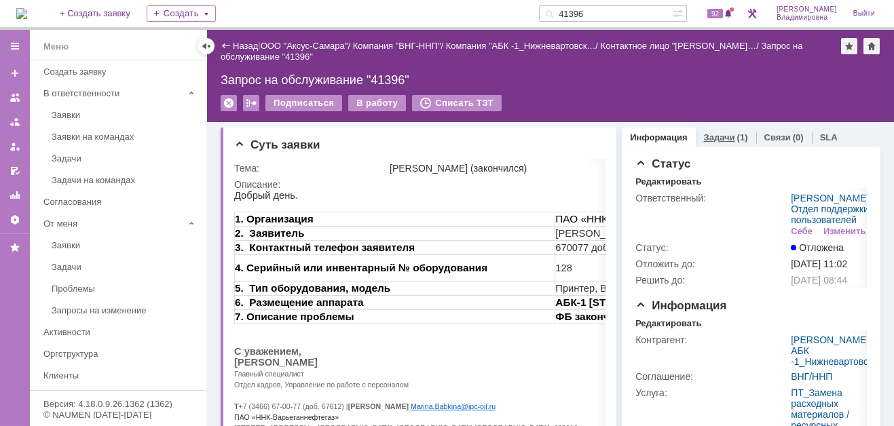
click at [704, 134] on link "Задачи" at bounding box center [719, 137] width 31 height 10
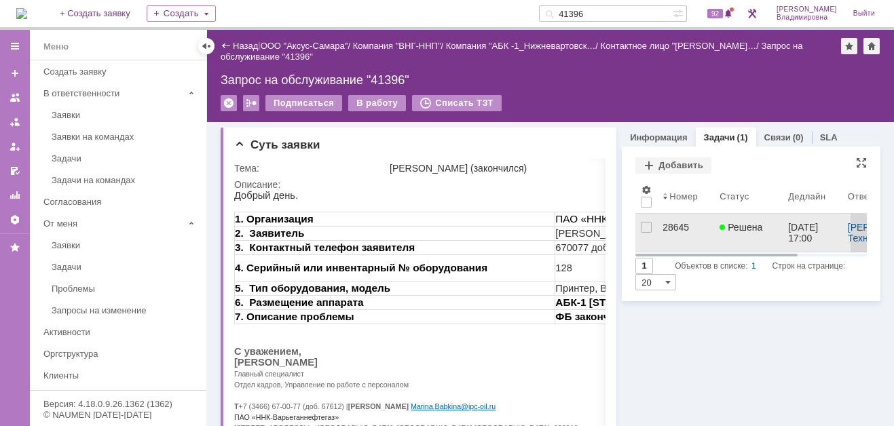
click at [663, 224] on div "28645" at bounding box center [686, 227] width 46 height 11
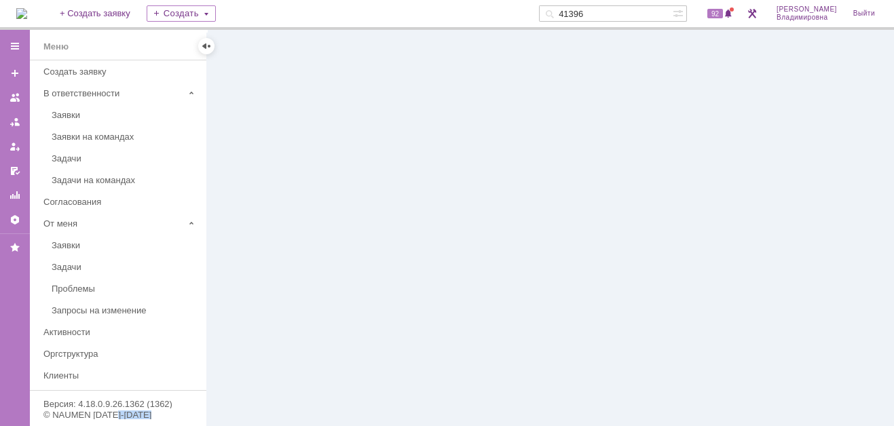
click at [661, 224] on div at bounding box center [550, 228] width 687 height 396
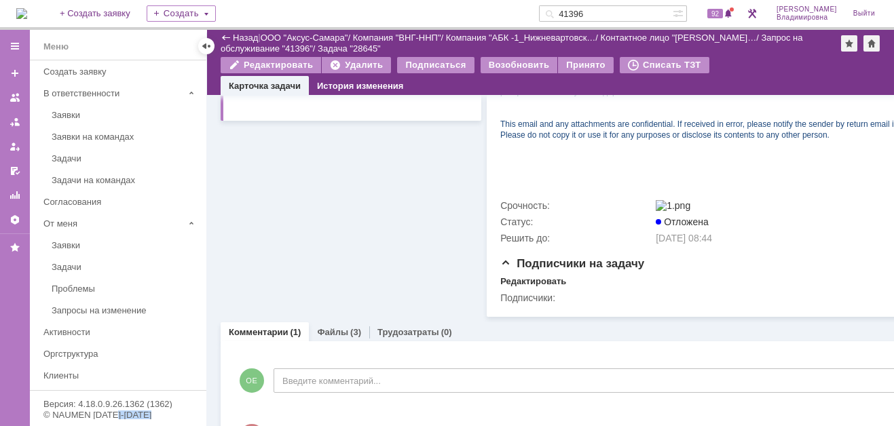
scroll to position [557, 0]
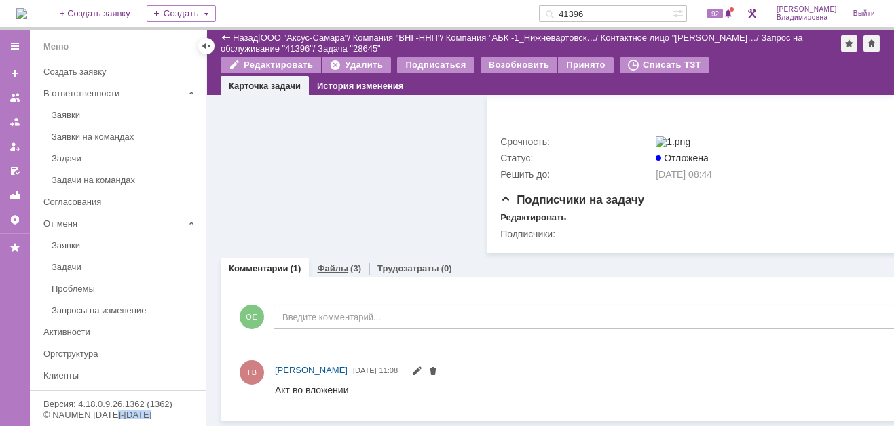
click at [344, 263] on link "Файлы" at bounding box center [332, 268] width 31 height 10
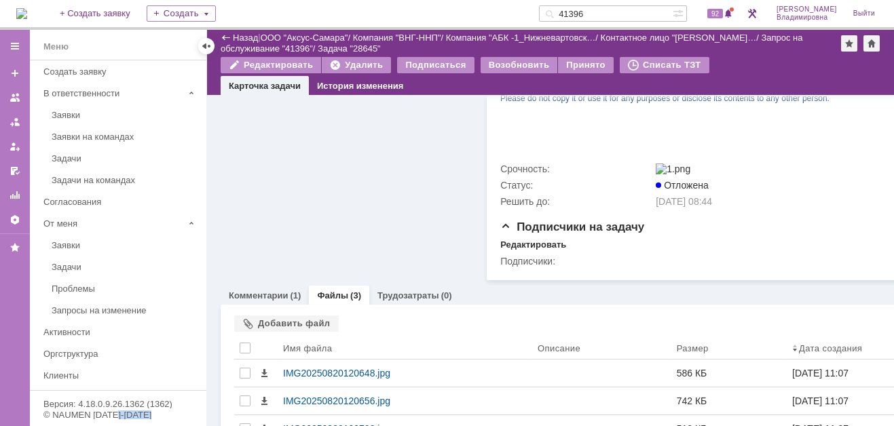
scroll to position [557, 0]
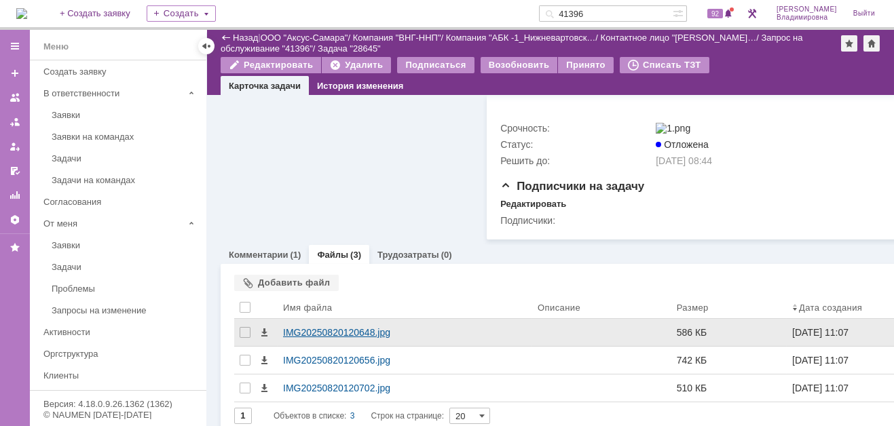
click at [318, 338] on div "IMG20250820120648.jpg" at bounding box center [405, 332] width 244 height 11
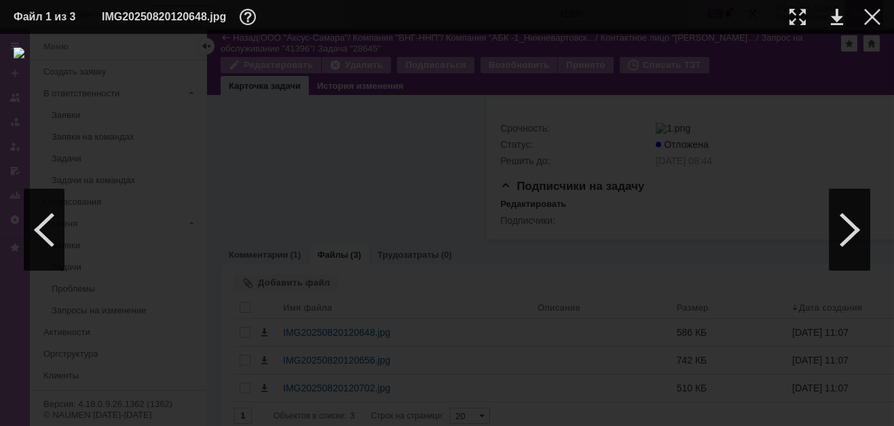
click at [872, 15] on div at bounding box center [872, 17] width 16 height 16
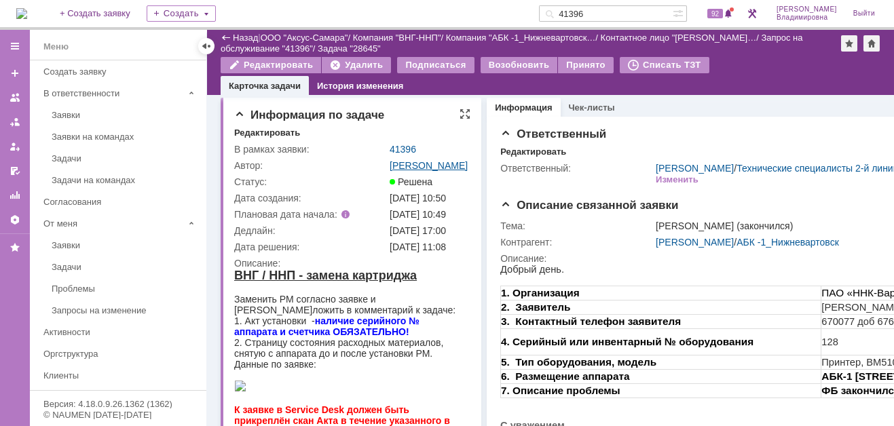
scroll to position [0, 0]
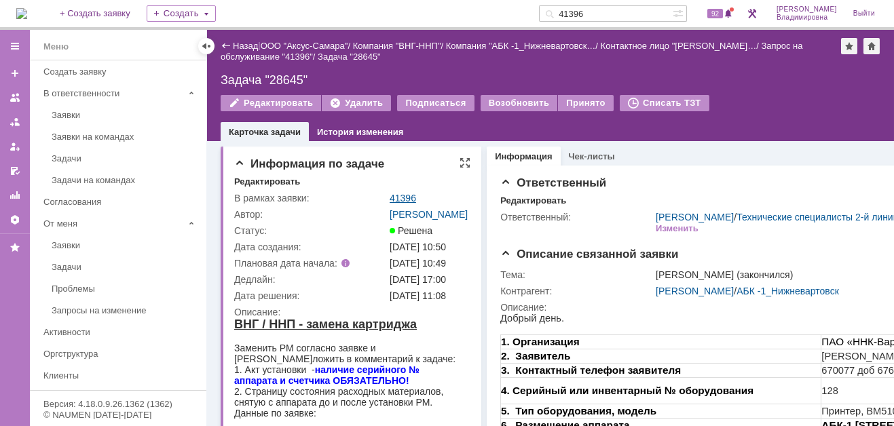
click at [409, 194] on link "41396" at bounding box center [403, 198] width 26 height 11
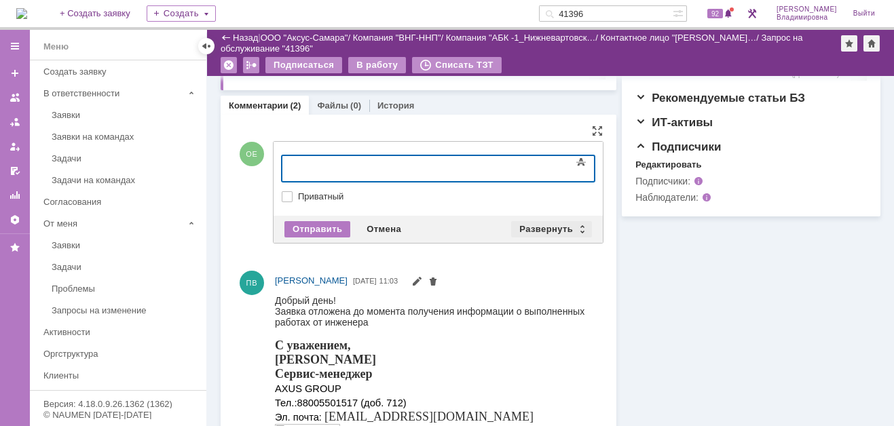
click at [540, 225] on div "Развернуть" at bounding box center [551, 229] width 81 height 16
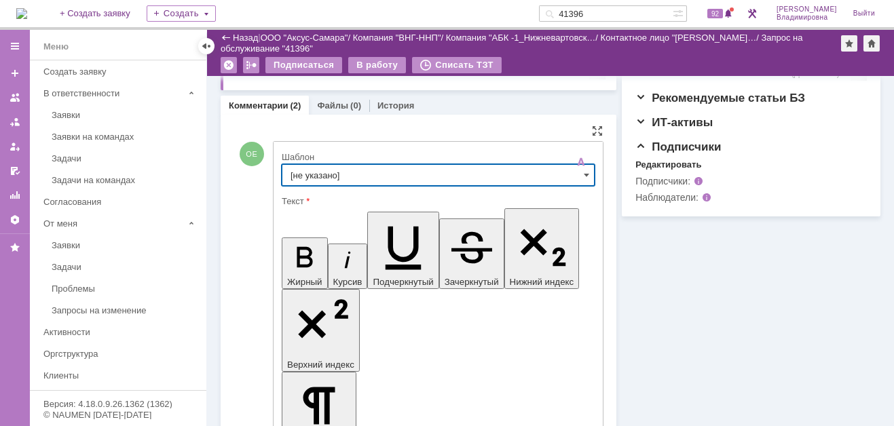
click at [314, 175] on input "[не указано]" at bounding box center [438, 175] width 313 height 22
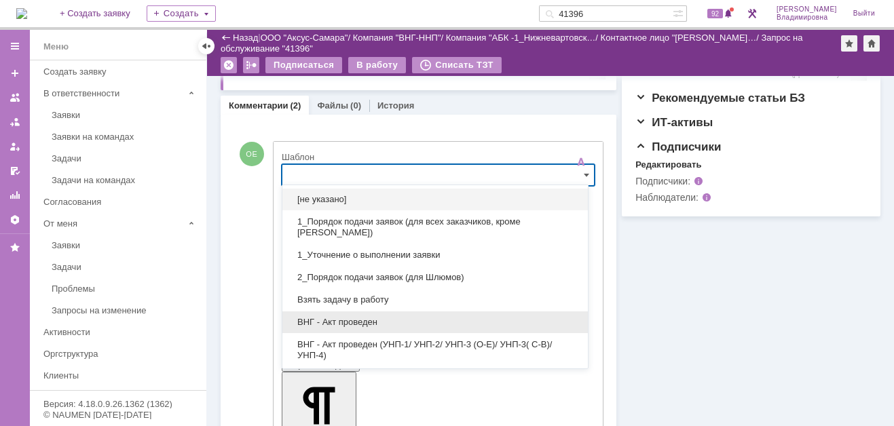
click at [356, 320] on span "ВНГ - Акт проведен" at bounding box center [435, 322] width 289 height 11
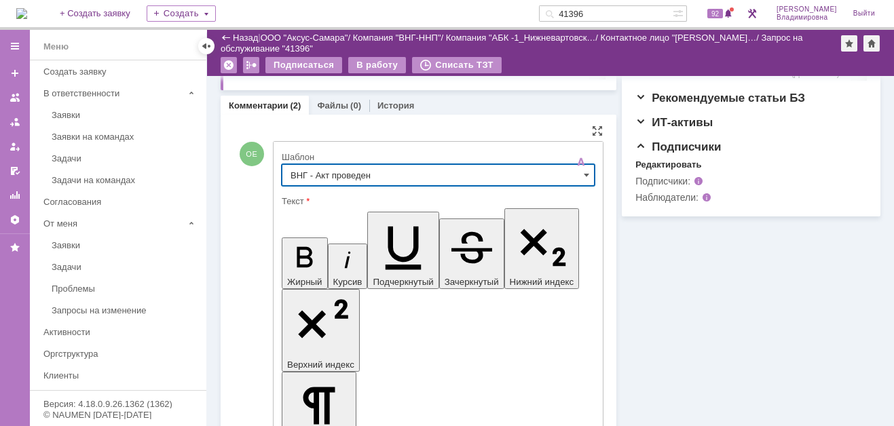
type input "ВНГ - Акт проведен"
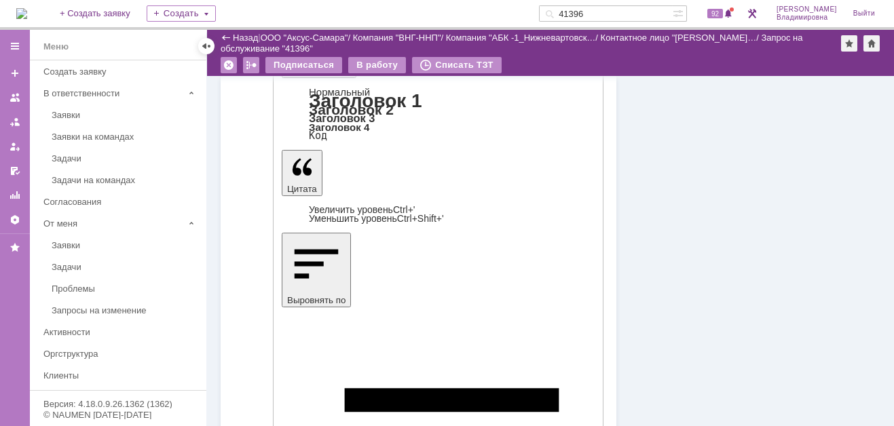
scroll to position [882, 0]
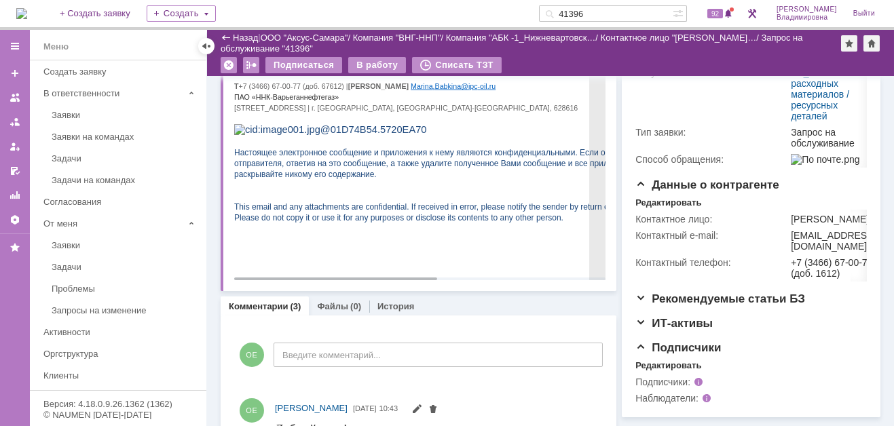
scroll to position [265, 0]
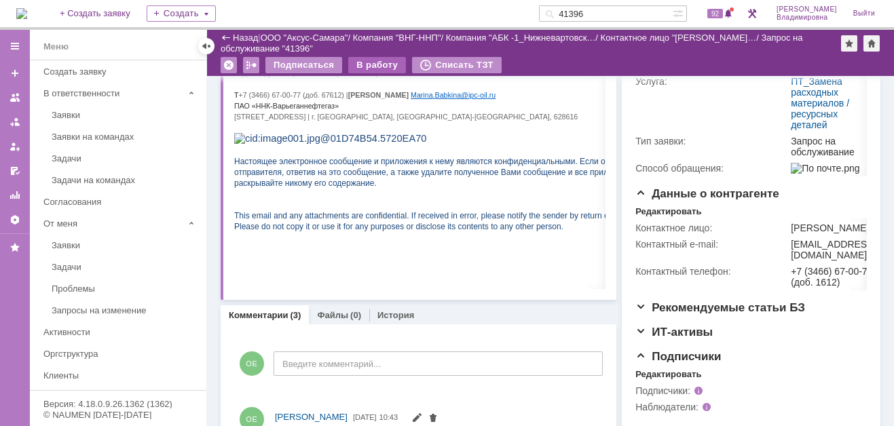
click at [382, 62] on div "В работу" at bounding box center [377, 65] width 58 height 16
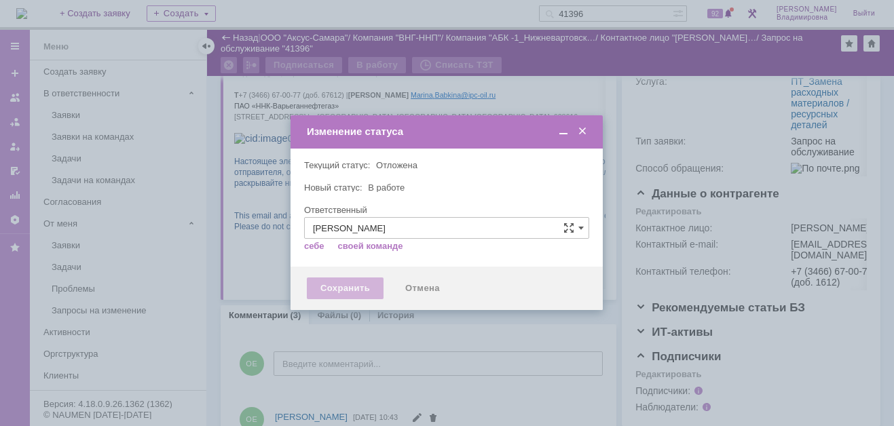
type input "[PERSON_NAME]"
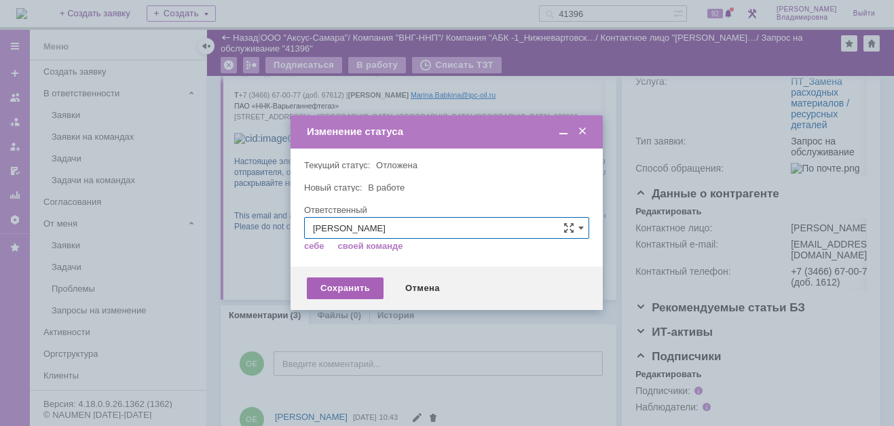
click at [348, 283] on div "Сохранить" at bounding box center [345, 289] width 77 height 22
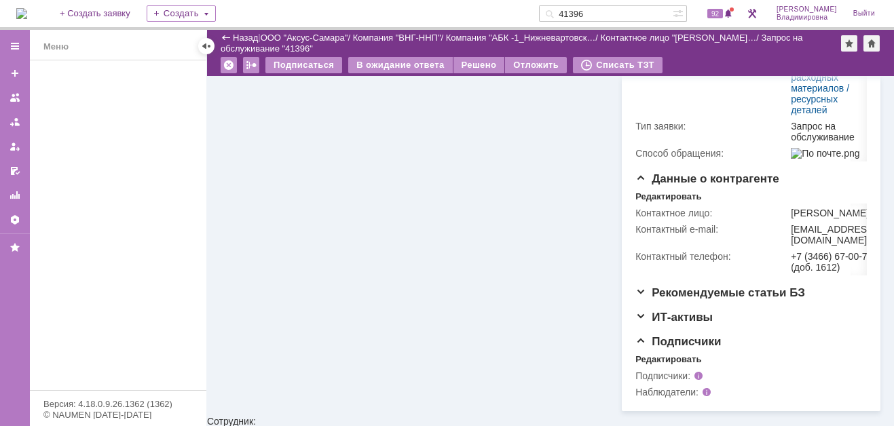
scroll to position [0, 0]
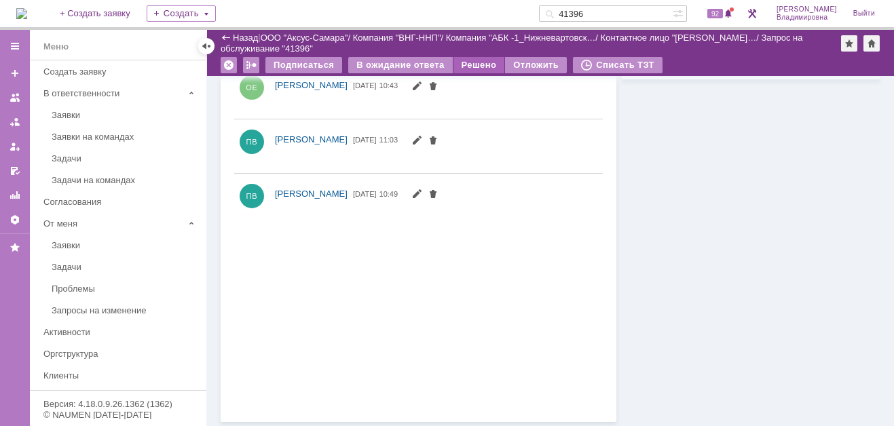
click at [469, 62] on div "Решено" at bounding box center [480, 65] width 52 height 16
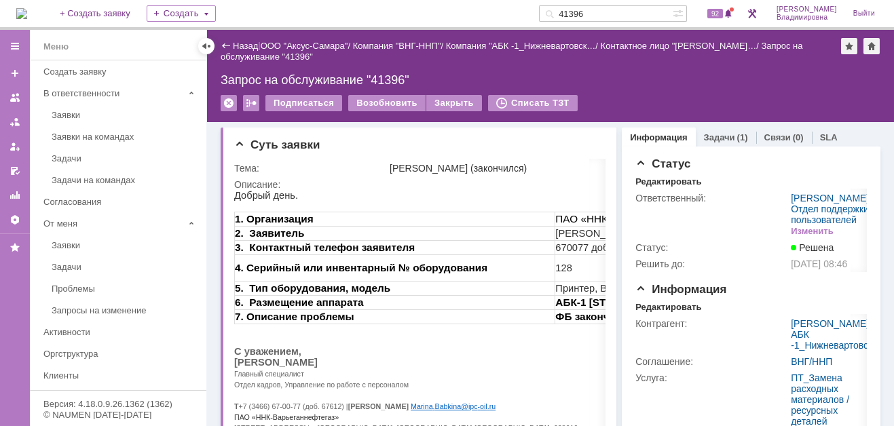
drag, startPoint x: 591, startPoint y: 14, endPoint x: 559, endPoint y: 17, distance: 31.4
click at [559, 17] on div "На домашнюю + Создать заявку Создать 41396 92 Орлова Елена Владимировна Выйти" at bounding box center [447, 15] width 894 height 30
type input "41401"
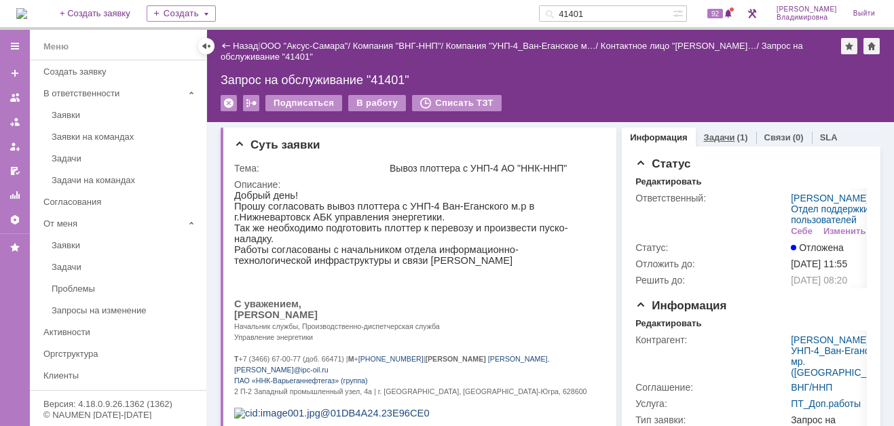
click at [704, 136] on link "Задачи" at bounding box center [719, 137] width 31 height 10
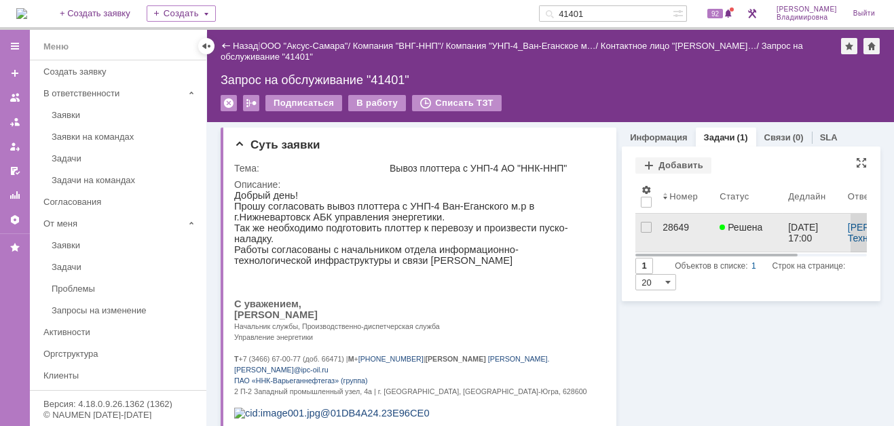
click at [671, 227] on div "28649" at bounding box center [686, 227] width 46 height 11
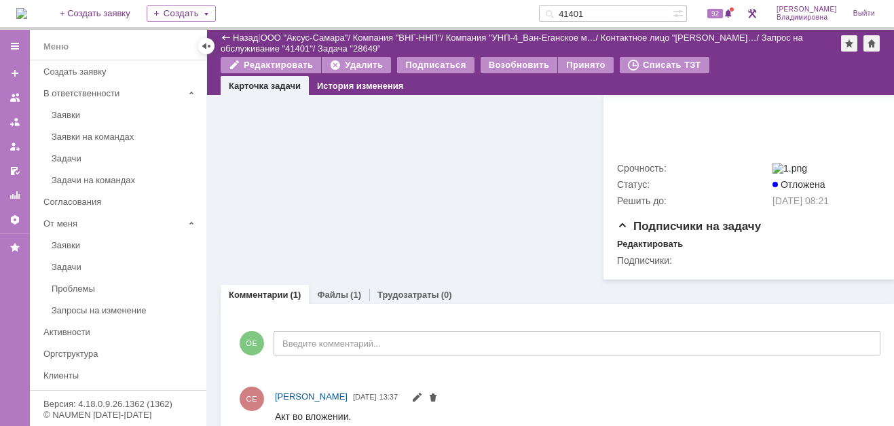
scroll to position [762, 0]
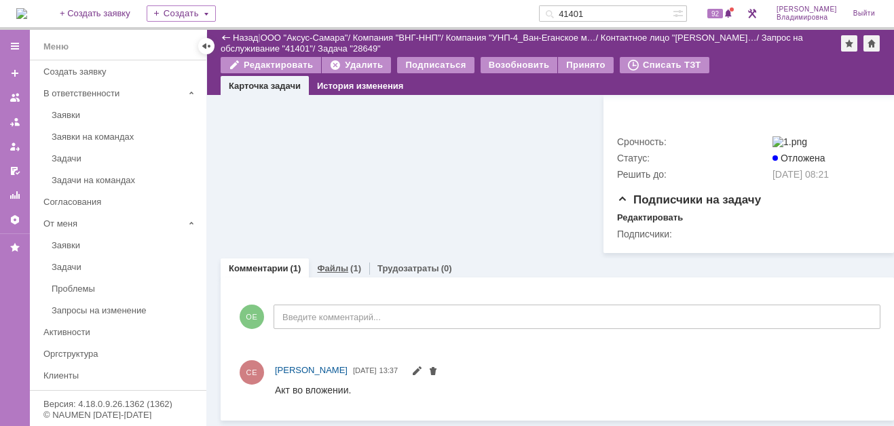
click at [333, 271] on link "Файлы" at bounding box center [332, 268] width 31 height 10
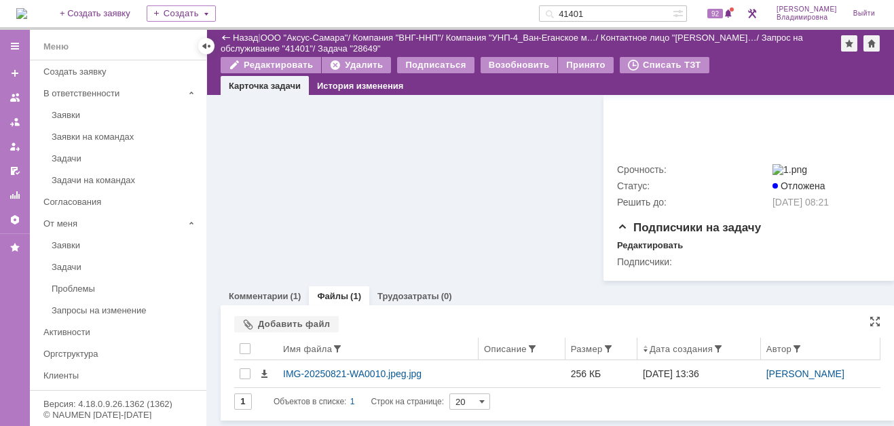
scroll to position [735, 0]
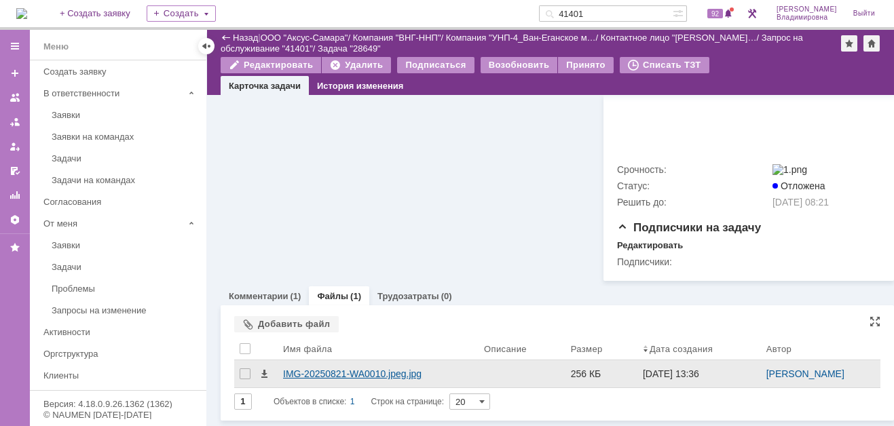
click at [314, 377] on div "IMG-20250821-WA0010.jpeg.jpg" at bounding box center [378, 374] width 190 height 11
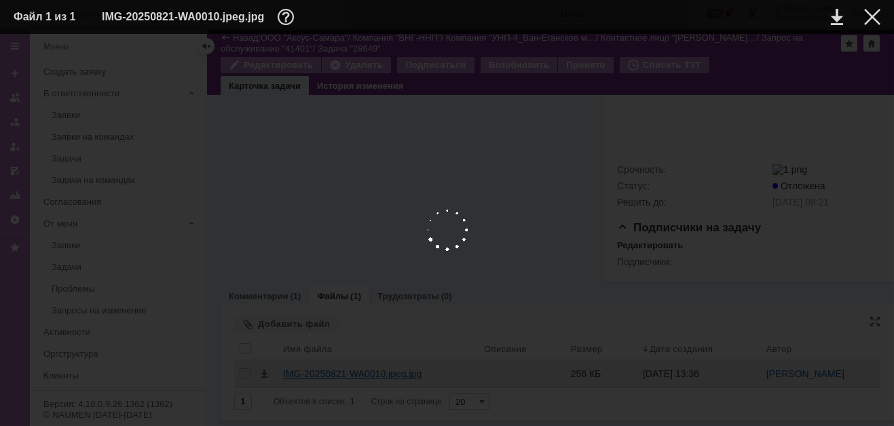
click at [314, 377] on div at bounding box center [447, 230] width 867 height 365
drag, startPoint x: 454, startPoint y: 210, endPoint x: 473, endPoint y: 199, distance: 21.9
click at [454, 209] on img at bounding box center [447, 230] width 867 height 365
click at [836, 16] on link at bounding box center [837, 17] width 12 height 16
click at [872, 16] on div at bounding box center [872, 17] width 16 height 16
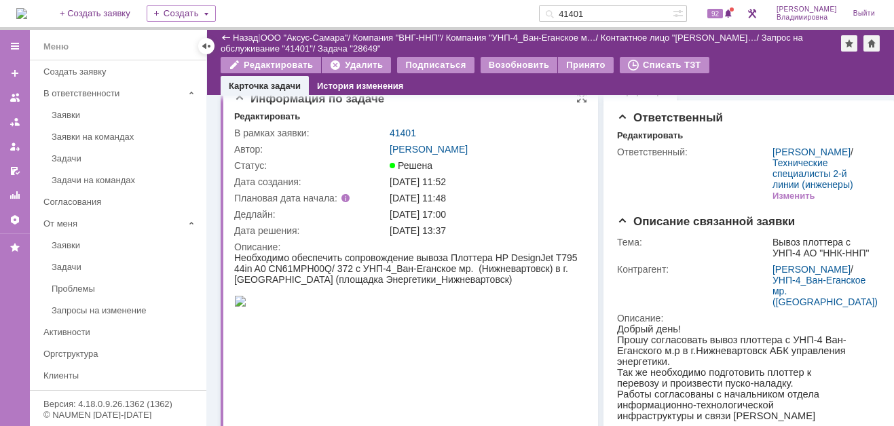
scroll to position [0, 0]
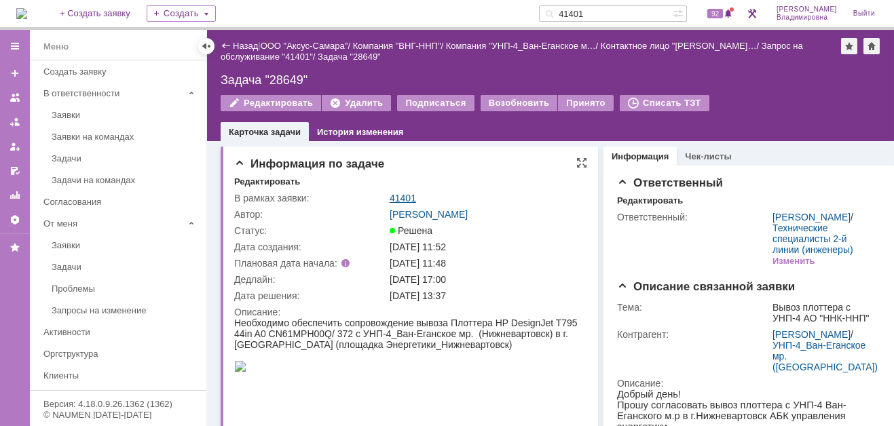
click at [401, 193] on link "41401" at bounding box center [403, 198] width 26 height 11
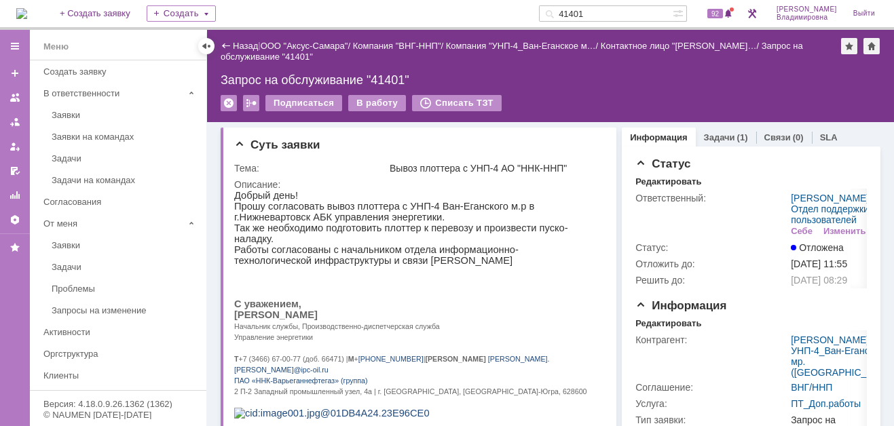
drag, startPoint x: 547, startPoint y: 89, endPoint x: 534, endPoint y: 99, distance: 16.4
click at [547, 88] on div "Назад | ООО "Аксус-Самара" / Компания "ВНГ-ННП" / Компания "УНП-4_Ван-Еганское …" at bounding box center [550, 76] width 687 height 92
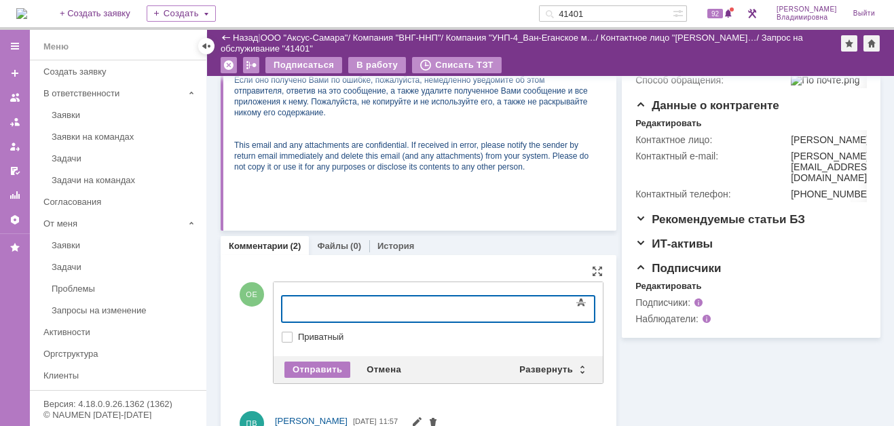
scroll to position [339, 0]
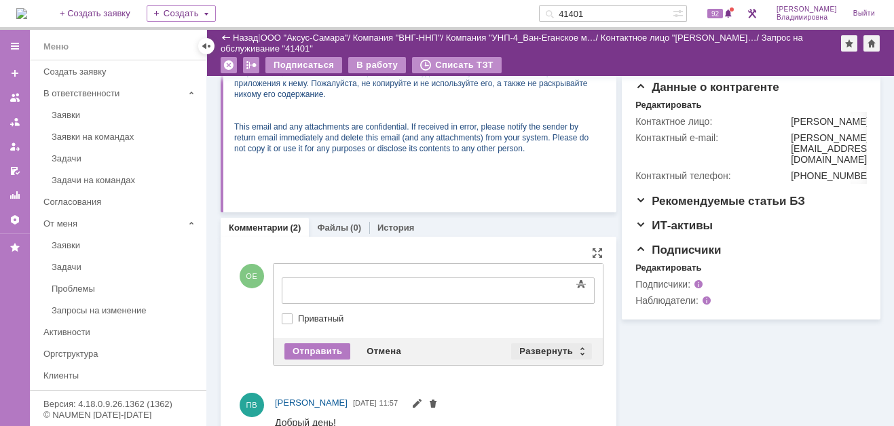
click at [541, 345] on div "Развернуть" at bounding box center [551, 352] width 81 height 16
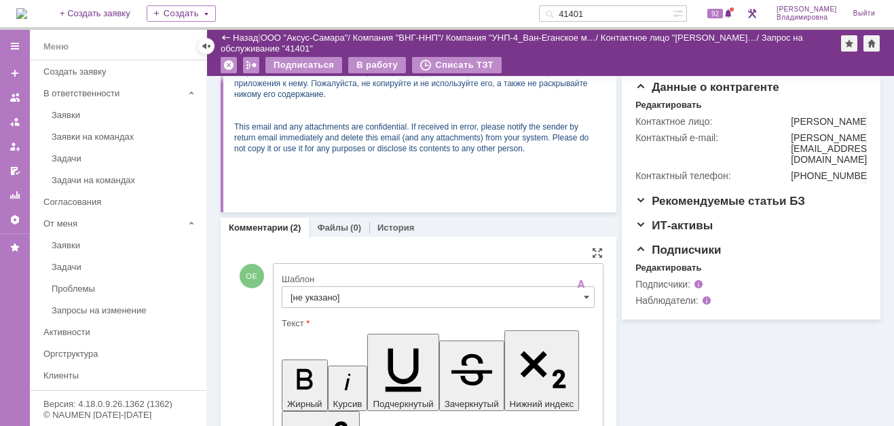
scroll to position [0, 0]
click at [314, 297] on input "[не указано]" at bounding box center [438, 298] width 313 height 22
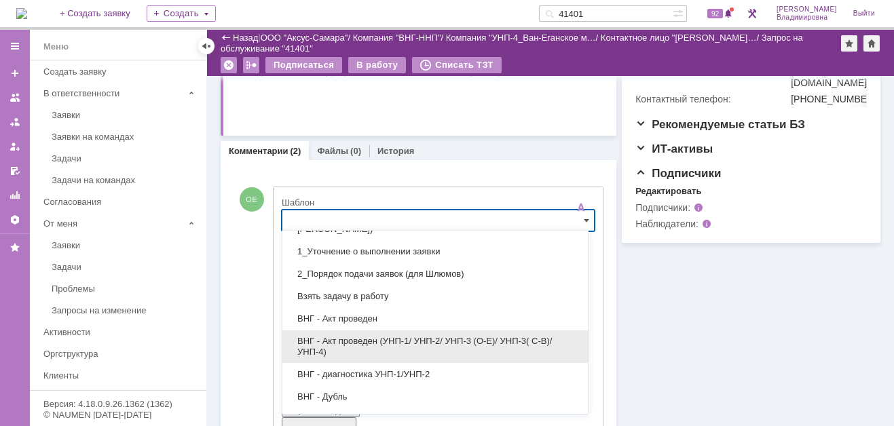
scroll to position [68, 0]
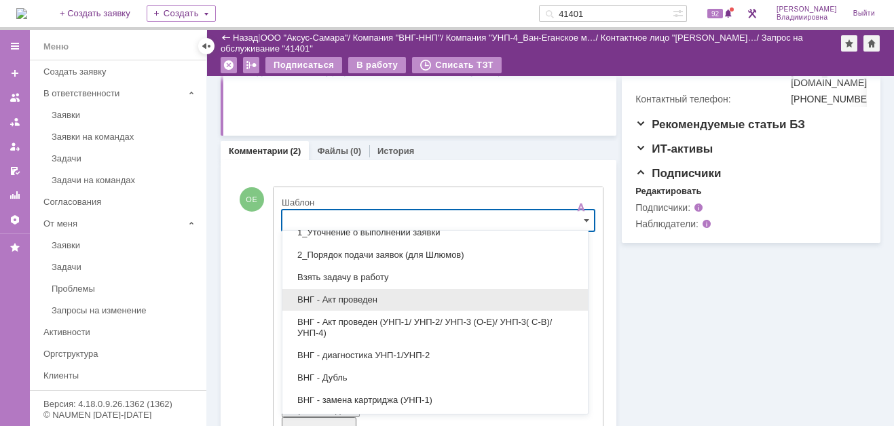
click at [352, 298] on span "ВНГ - Акт проведен" at bounding box center [435, 300] width 289 height 11
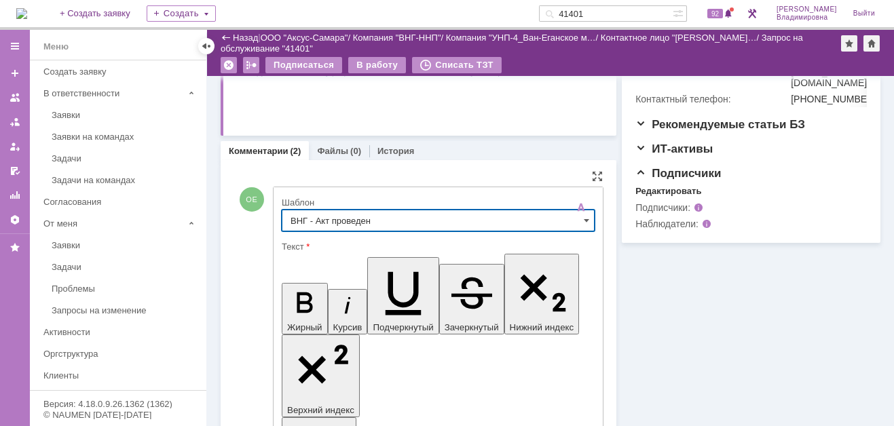
type input "ВНГ - Акт проведен"
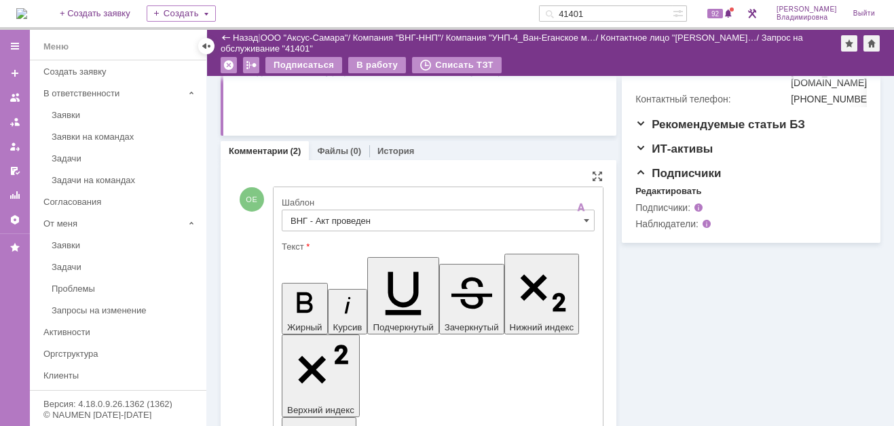
drag, startPoint x: 451, startPoint y: 3053, endPoint x: 487, endPoint y: 3076, distance: 42.4
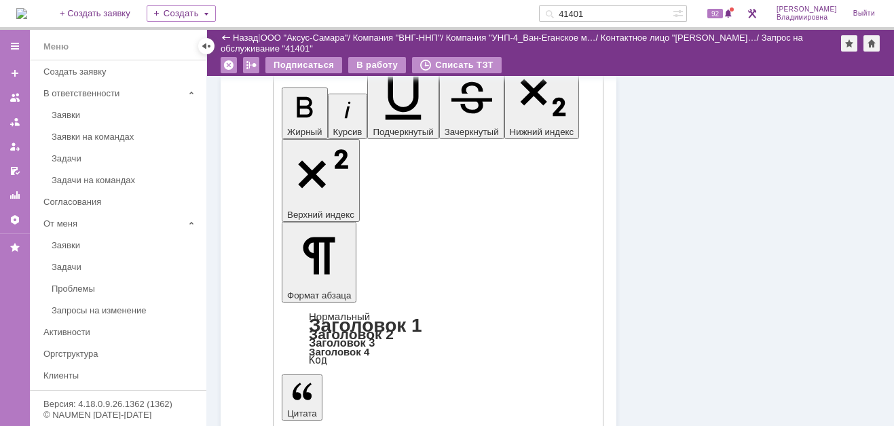
scroll to position [746, 0]
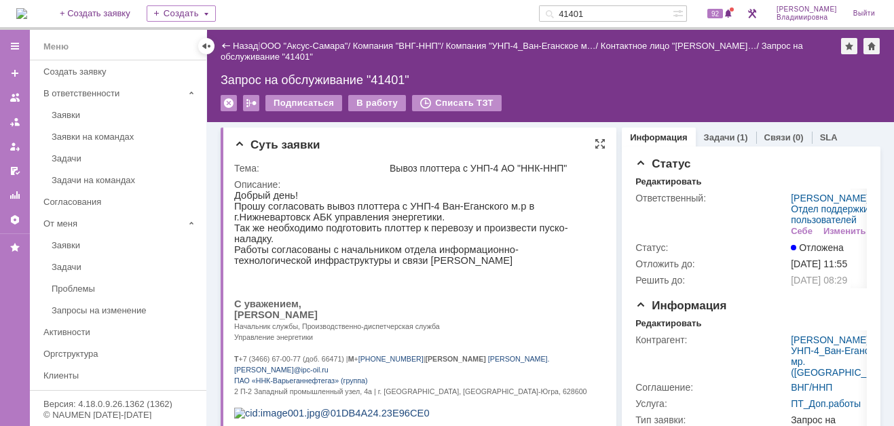
scroll to position [0, 0]
click at [371, 100] on div "В работу" at bounding box center [377, 103] width 58 height 16
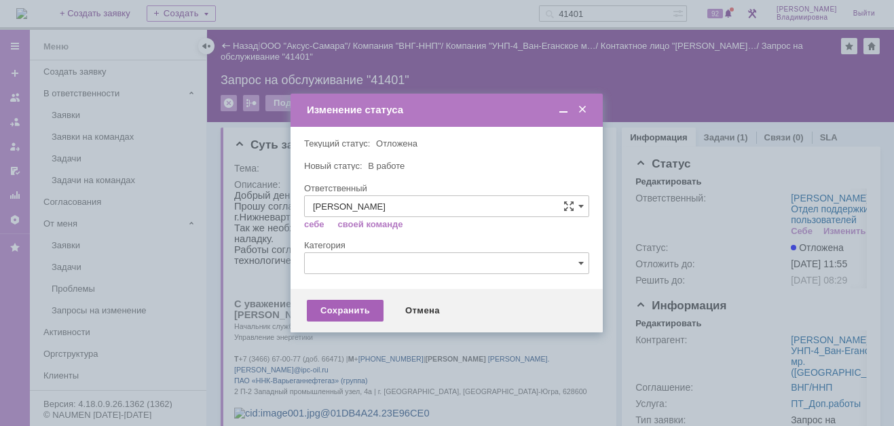
click at [327, 304] on div "Сохранить" at bounding box center [345, 311] width 77 height 22
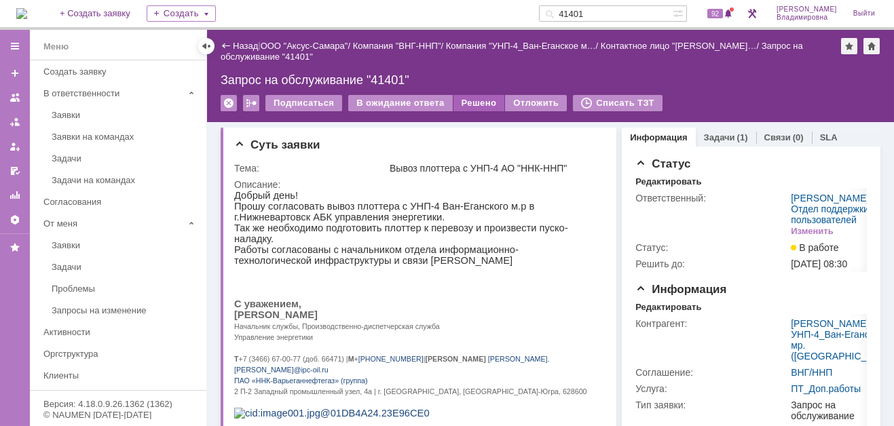
click at [475, 99] on div "Решено" at bounding box center [480, 103] width 52 height 16
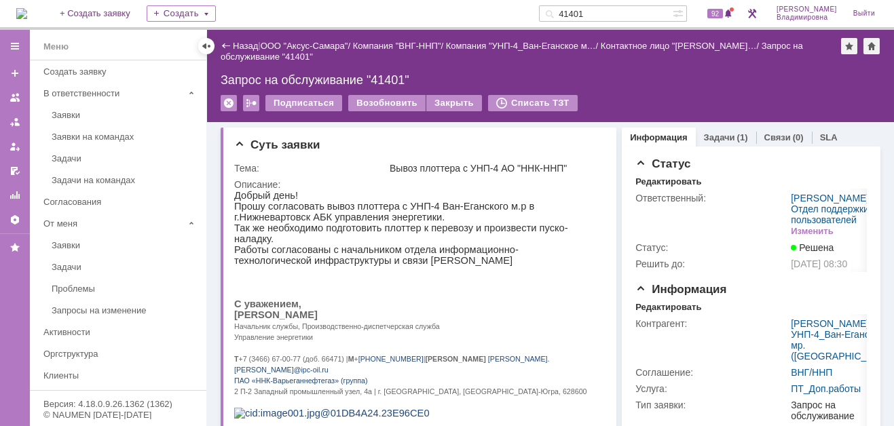
click at [608, 11] on input "41401" at bounding box center [606, 13] width 134 height 16
click at [604, 13] on input "41401" at bounding box center [606, 13] width 134 height 16
click at [606, 12] on input "41401" at bounding box center [606, 13] width 134 height 16
click at [606, 9] on input "41401" at bounding box center [606, 13] width 134 height 16
click at [606, 10] on input "41401" at bounding box center [606, 13] width 134 height 16
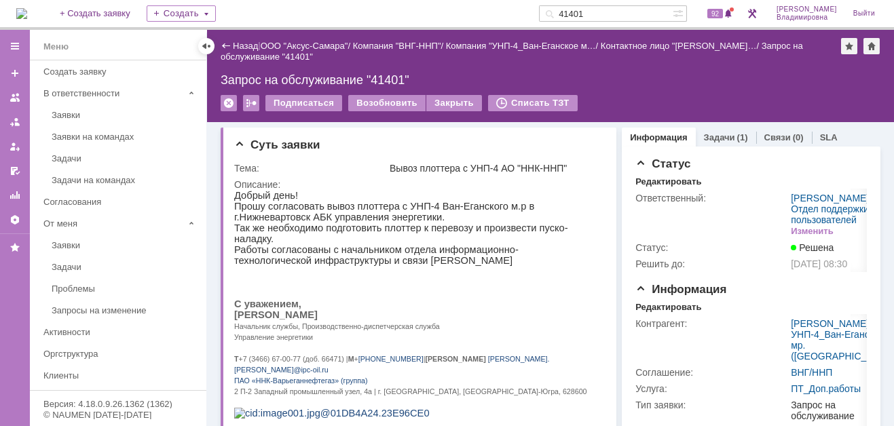
click at [606, 15] on input "41401" at bounding box center [606, 13] width 134 height 16
click at [602, 10] on input "41401" at bounding box center [606, 13] width 134 height 16
click at [597, 12] on input "41401" at bounding box center [606, 13] width 134 height 16
click at [596, 12] on input "41401" at bounding box center [606, 13] width 134 height 16
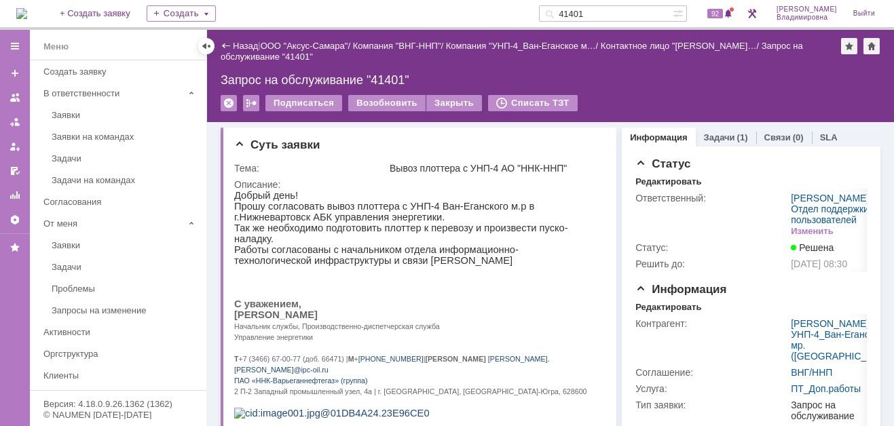
drag, startPoint x: 597, startPoint y: 12, endPoint x: 612, endPoint y: 12, distance: 14.9
click at [612, 12] on input "41401" at bounding box center [606, 13] width 134 height 16
type input "41412"
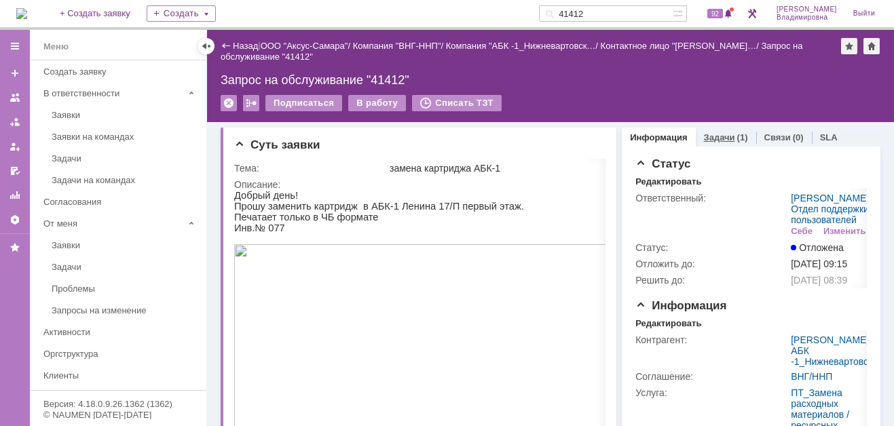
click at [714, 134] on link "Задачи" at bounding box center [719, 137] width 31 height 10
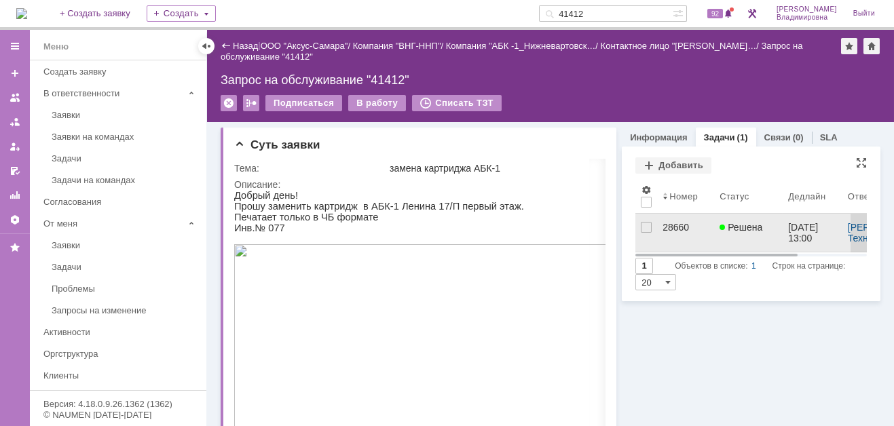
click at [671, 223] on div "28660" at bounding box center [686, 227] width 46 height 11
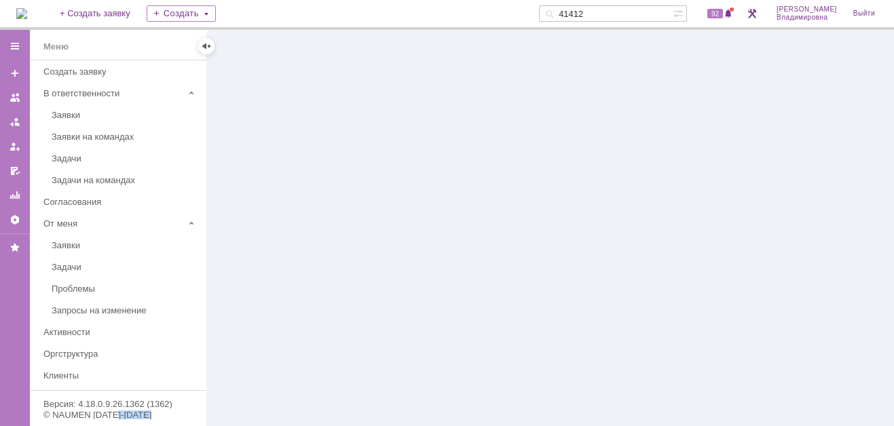
click at [671, 223] on div at bounding box center [550, 228] width 687 height 396
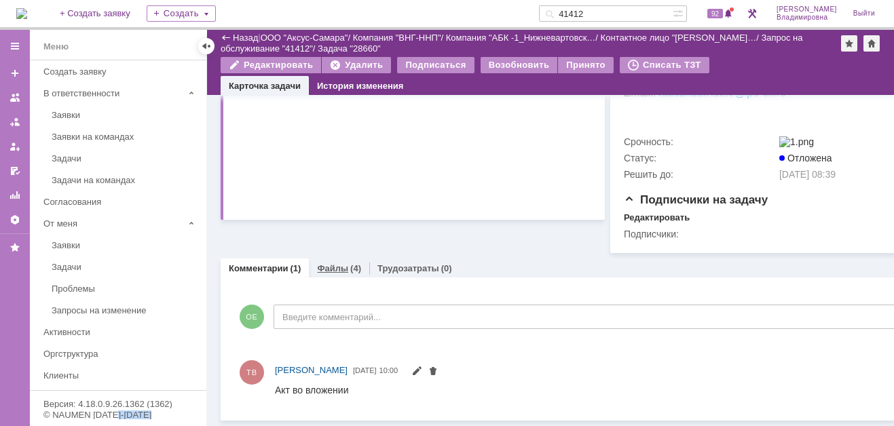
click at [329, 263] on link "Файлы" at bounding box center [332, 268] width 31 height 10
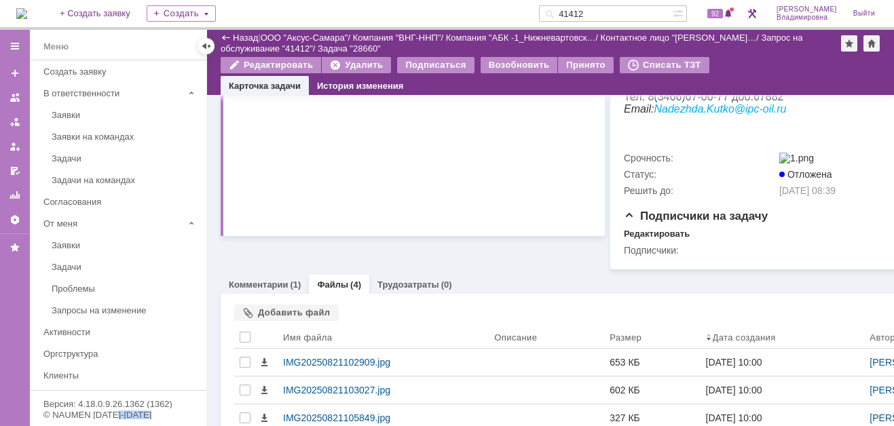
scroll to position [726, 0]
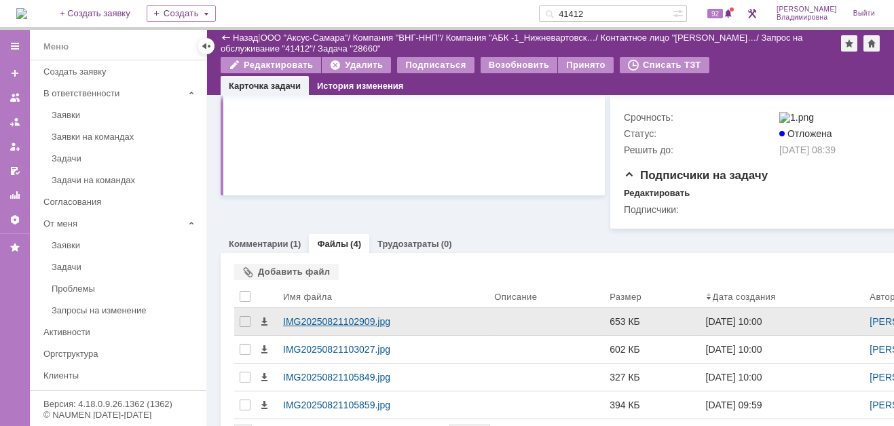
click at [313, 327] on div "IMG20250821102909.jpg" at bounding box center [383, 321] width 200 height 11
click at [313, 333] on body "Идет загрузка, пожалуйста, подождите. На домашнюю + Создать заявку Создать 4141…" at bounding box center [447, 213] width 894 height 426
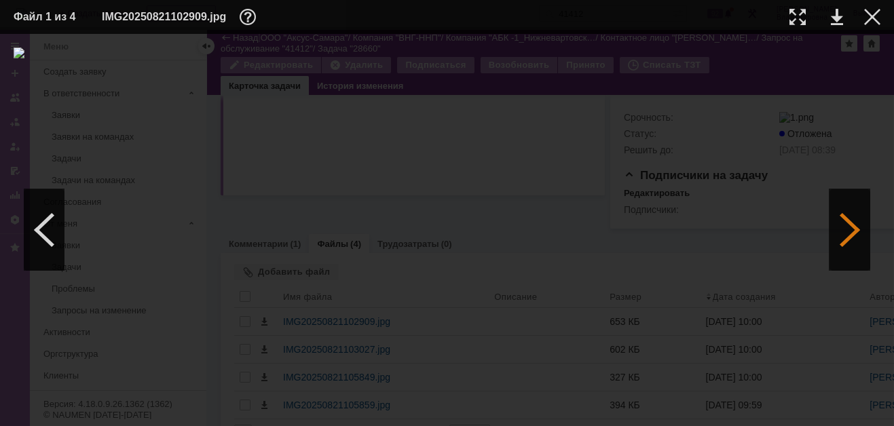
click at [851, 223] on div at bounding box center [850, 229] width 41 height 81
click at [851, 225] on div at bounding box center [850, 229] width 41 height 81
click at [838, 17] on link at bounding box center [837, 17] width 12 height 16
click at [872, 16] on div at bounding box center [872, 17] width 16 height 16
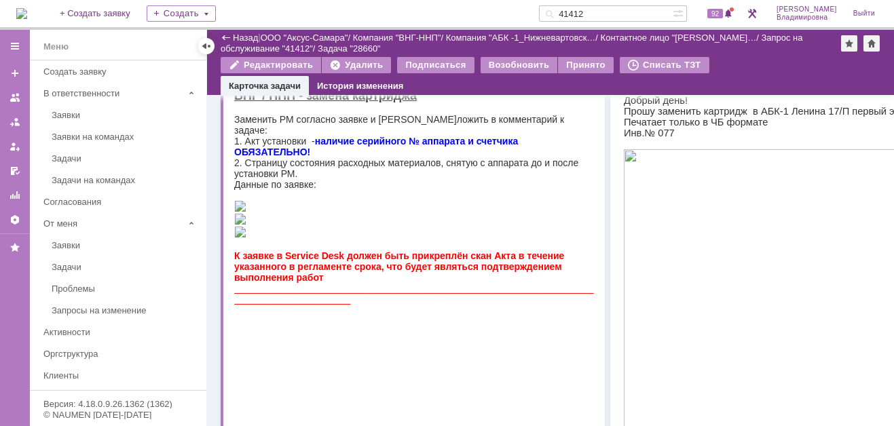
scroll to position [0, 0]
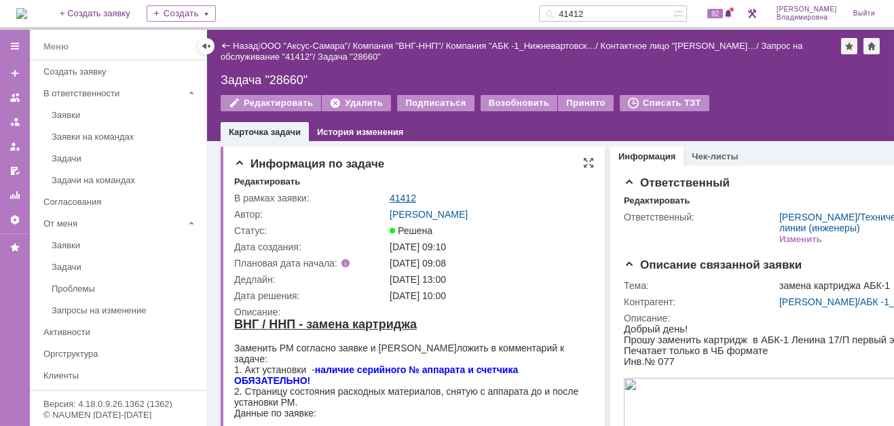
click at [400, 195] on link "41412" at bounding box center [403, 198] width 26 height 11
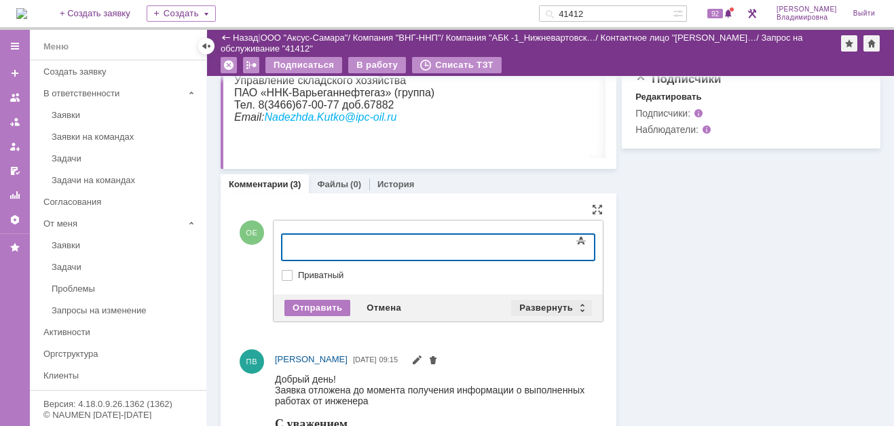
click at [538, 301] on div "Развернуть" at bounding box center [551, 308] width 81 height 16
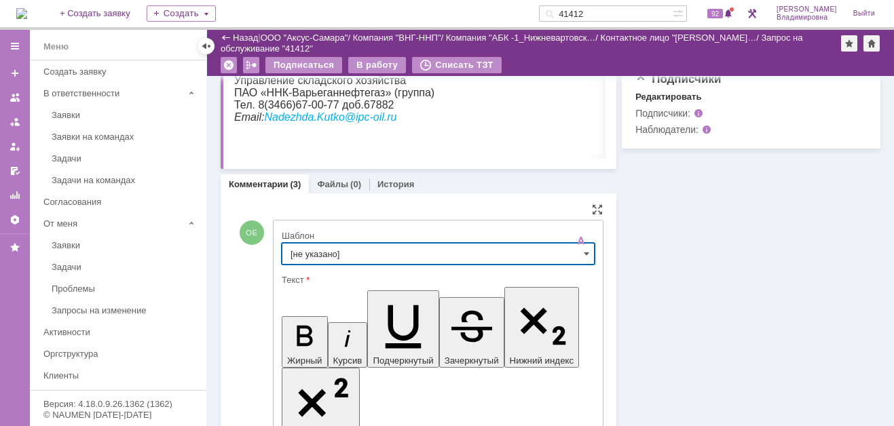
click at [312, 252] on input "[не указано]" at bounding box center [438, 254] width 313 height 22
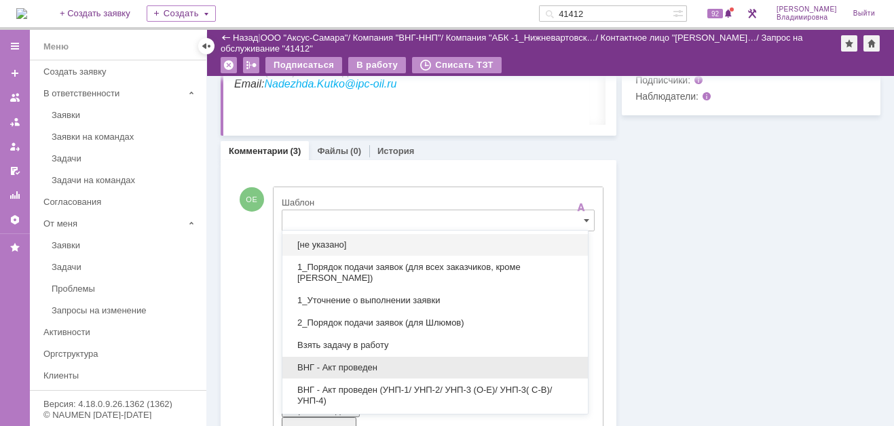
click at [350, 367] on span "ВНГ - Акт проведен" at bounding box center [435, 368] width 289 height 11
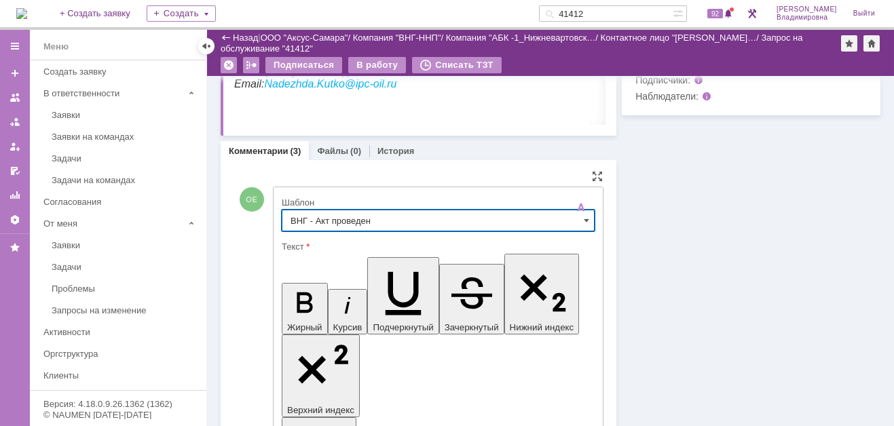
type input "ВНГ - Акт проведен"
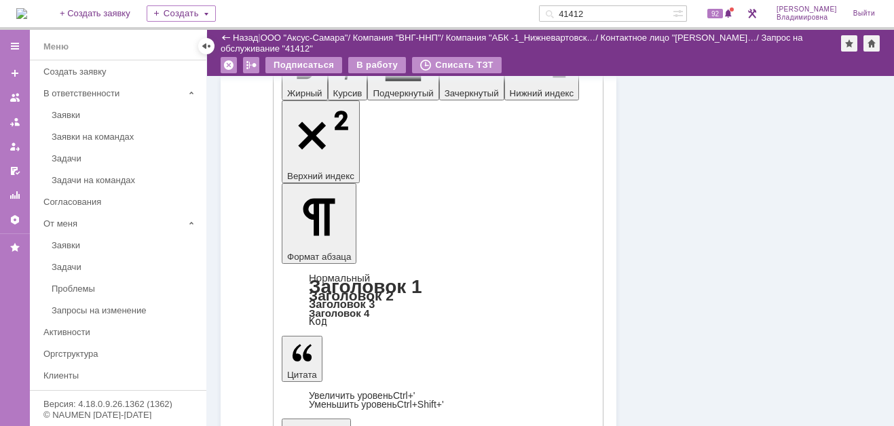
scroll to position [915, 0]
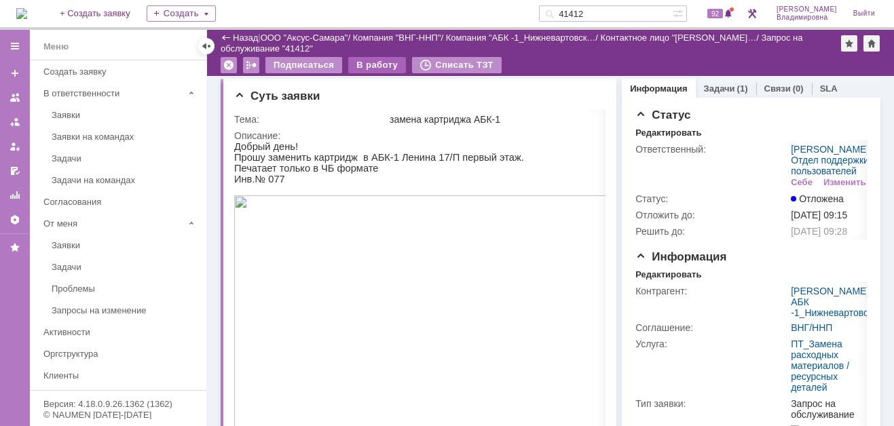
scroll to position [0, 0]
click at [369, 63] on div "В работу" at bounding box center [377, 65] width 58 height 16
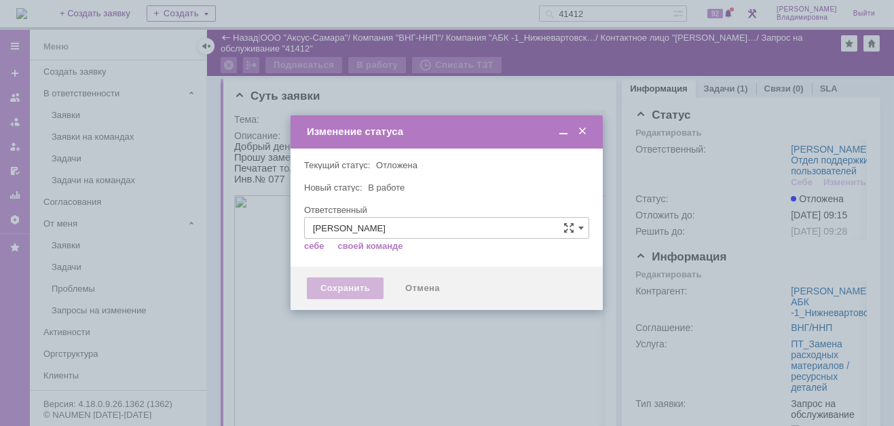
type input "[PERSON_NAME]"
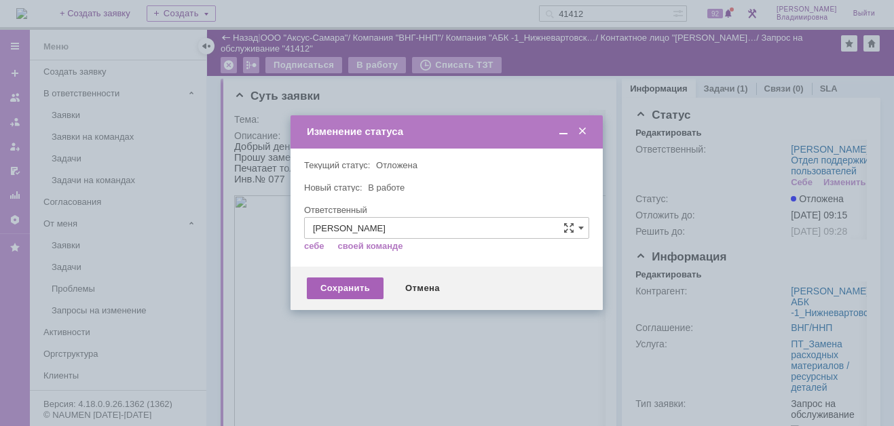
click at [344, 293] on div "Сохранить" at bounding box center [345, 289] width 77 height 22
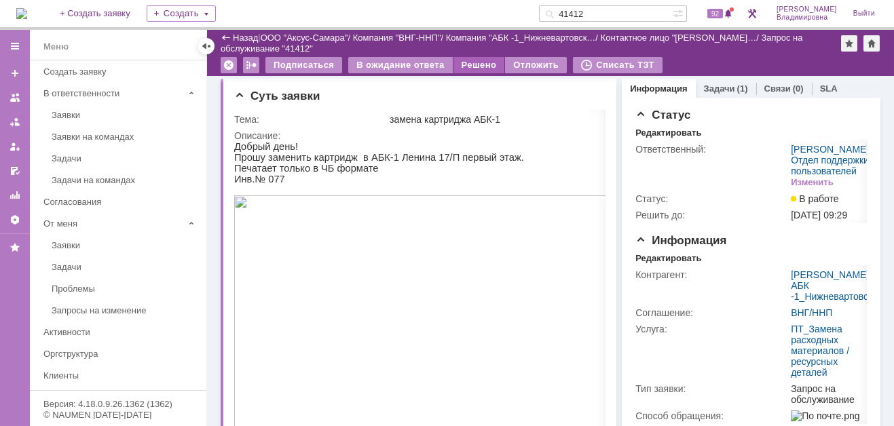
click at [480, 63] on div "Решено" at bounding box center [480, 65] width 52 height 16
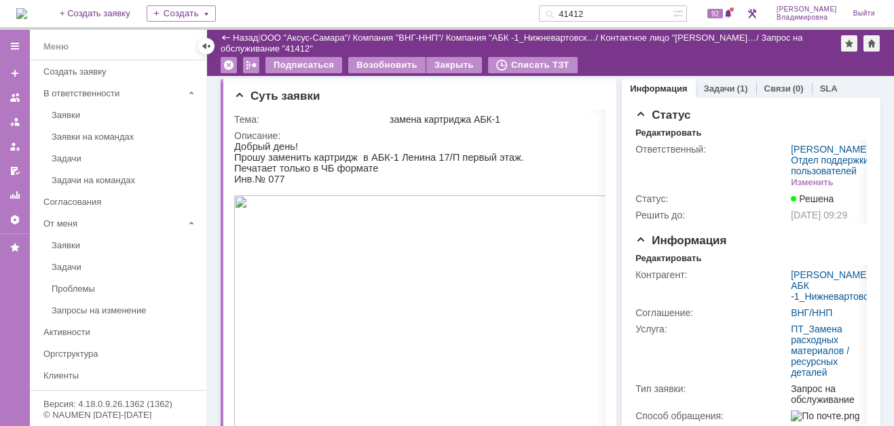
click at [607, 12] on input "41412" at bounding box center [606, 13] width 134 height 16
click at [602, 14] on input "41412" at bounding box center [606, 13] width 134 height 16
click at [604, 14] on input "41412" at bounding box center [606, 13] width 134 height 16
type input "41413"
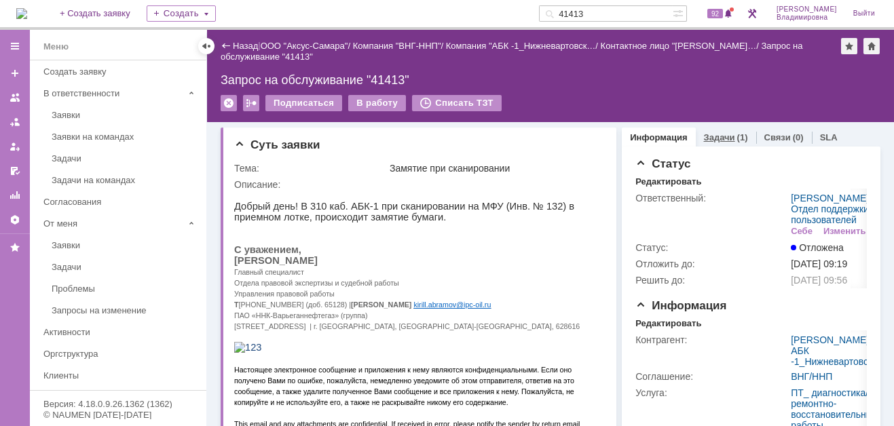
click at [716, 134] on link "Задачи" at bounding box center [719, 137] width 31 height 10
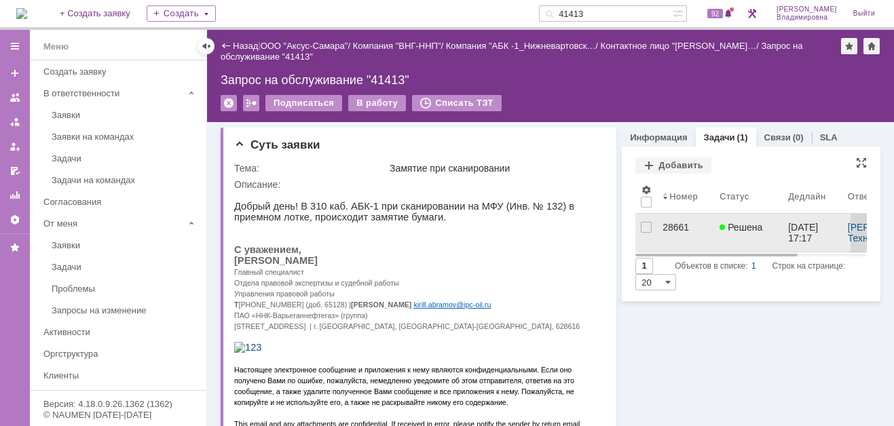
click at [667, 224] on div "28661" at bounding box center [686, 227] width 46 height 11
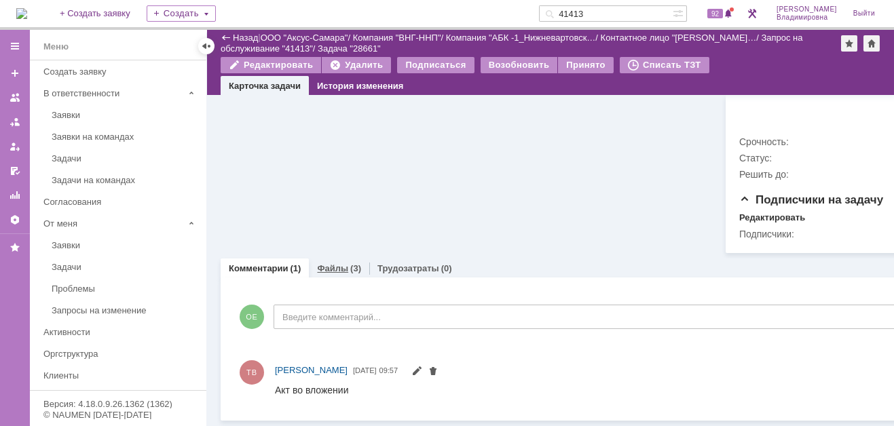
click at [336, 263] on link "Файлы" at bounding box center [332, 268] width 31 height 10
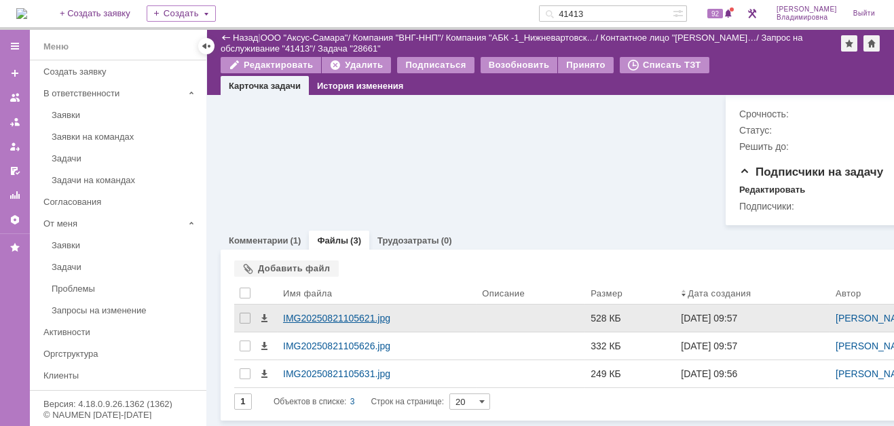
click at [288, 324] on div "IMG20250821105621.jpg" at bounding box center [377, 318] width 188 height 11
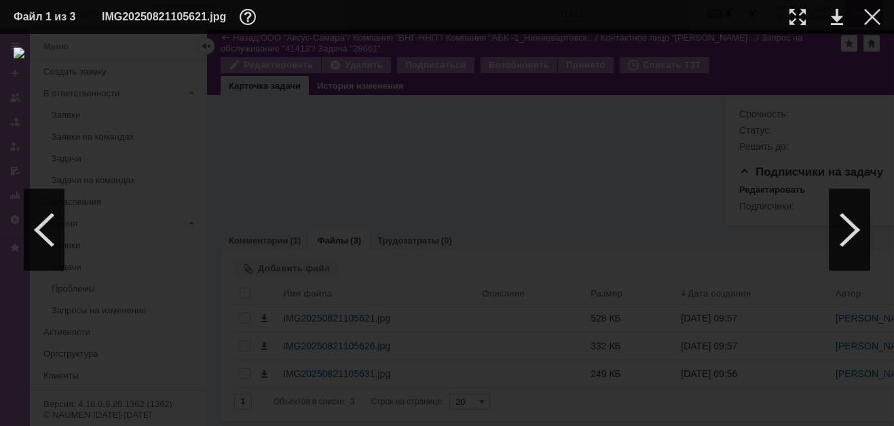
click at [870, 16] on div at bounding box center [872, 17] width 16 height 16
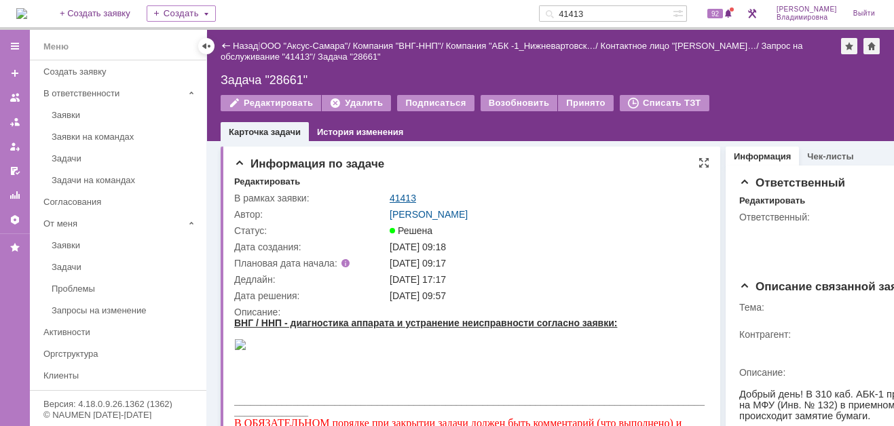
click at [398, 196] on link "41413" at bounding box center [403, 198] width 26 height 11
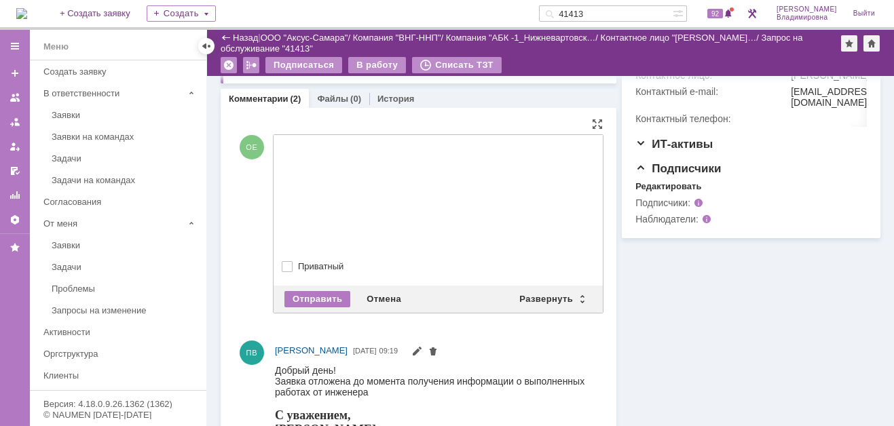
drag, startPoint x: 301, startPoint y: 141, endPoint x: 486, endPoint y: 189, distance: 190.7
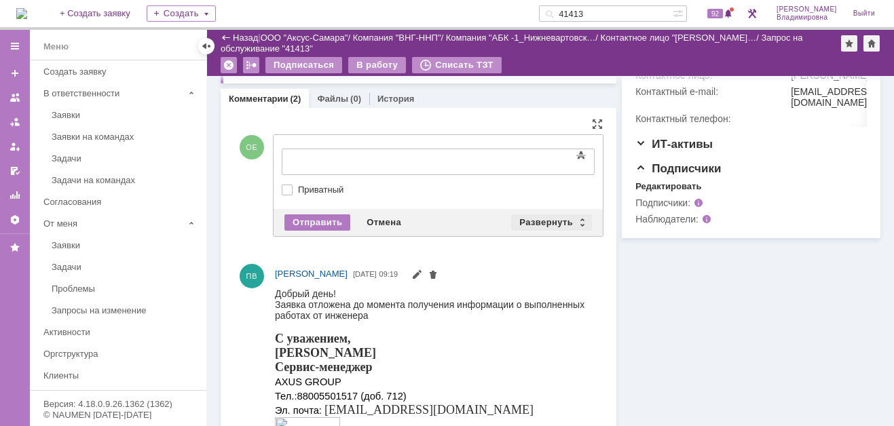
click at [549, 221] on div "Развернуть" at bounding box center [551, 223] width 81 height 16
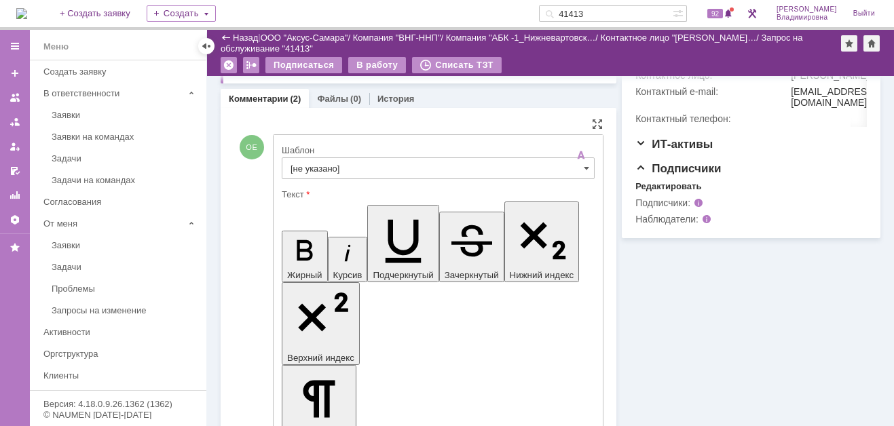
click at [327, 168] on input "[не указано]" at bounding box center [438, 169] width 313 height 22
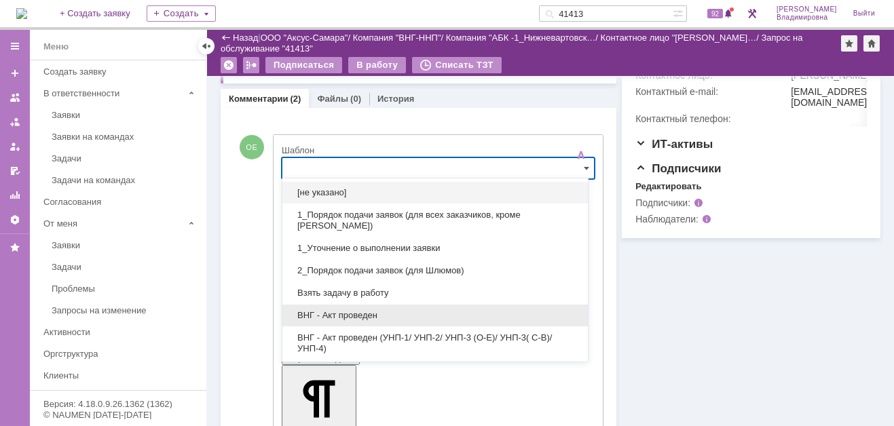
click at [346, 314] on span "ВНГ - Акт проведен" at bounding box center [435, 315] width 289 height 11
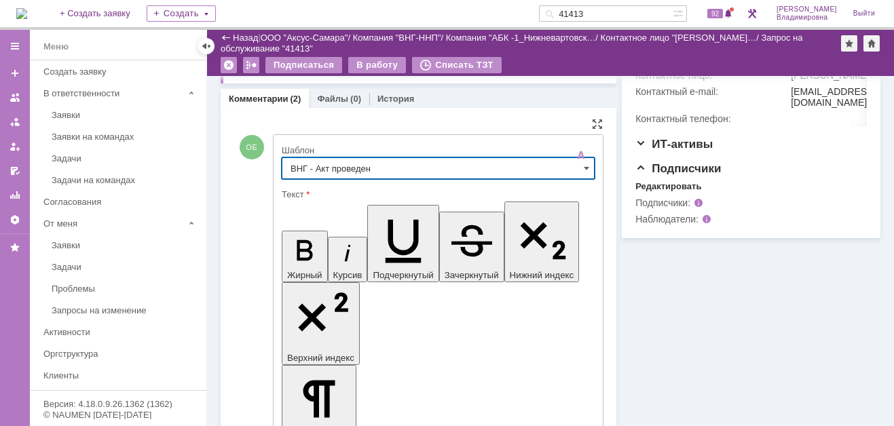
type input "ВНГ - Акт проведен"
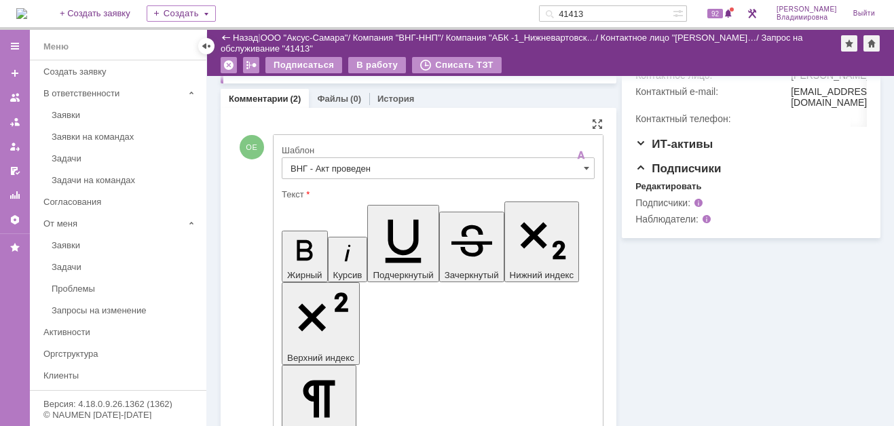
drag, startPoint x: 451, startPoint y: 3000, endPoint x: 466, endPoint y: 3017, distance: 23.1
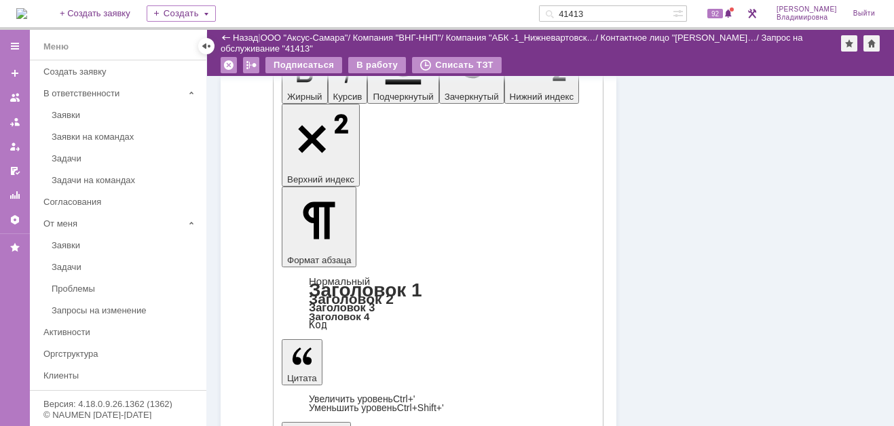
scroll to position [678, 0]
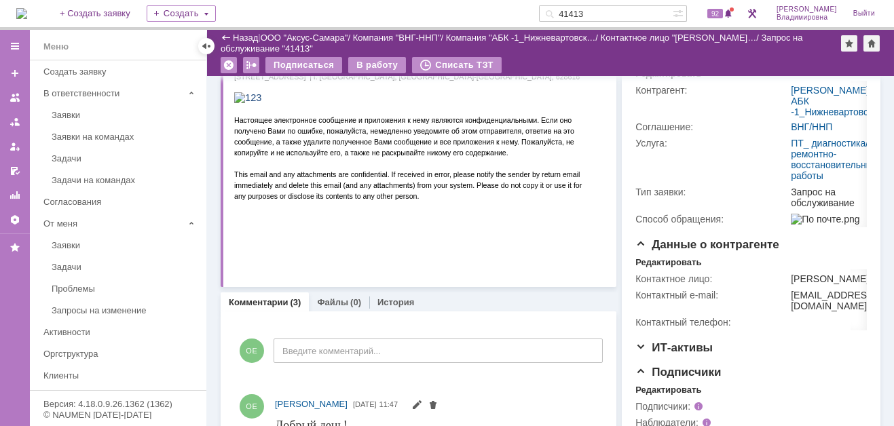
scroll to position [0, 0]
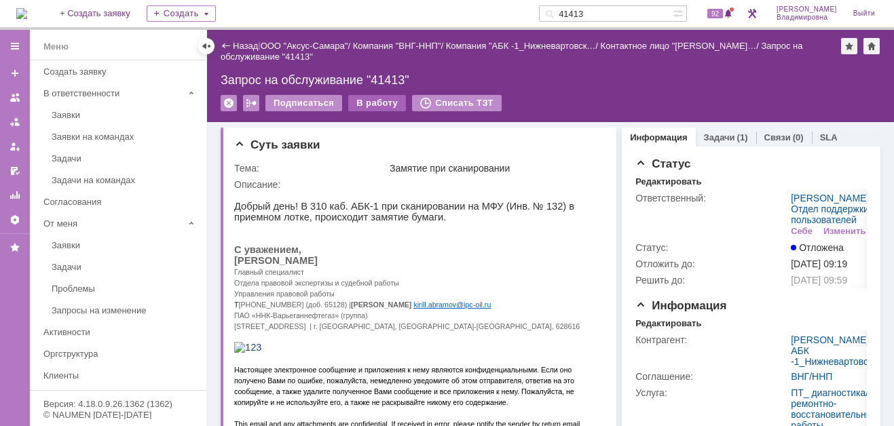
click at [377, 102] on div "В работу" at bounding box center [377, 103] width 58 height 16
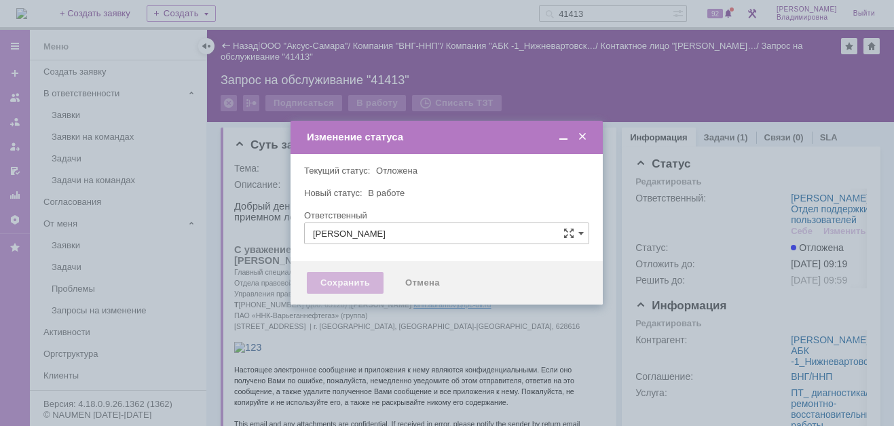
type input "[PERSON_NAME]"
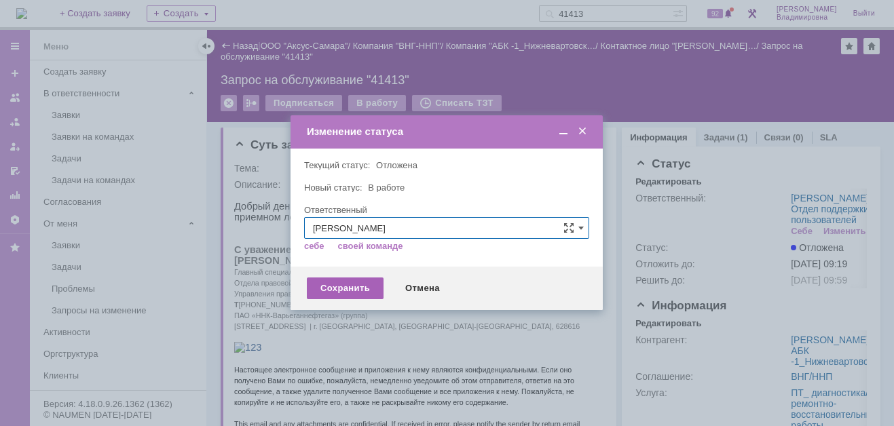
click at [331, 282] on div "Сохранить" at bounding box center [345, 289] width 77 height 22
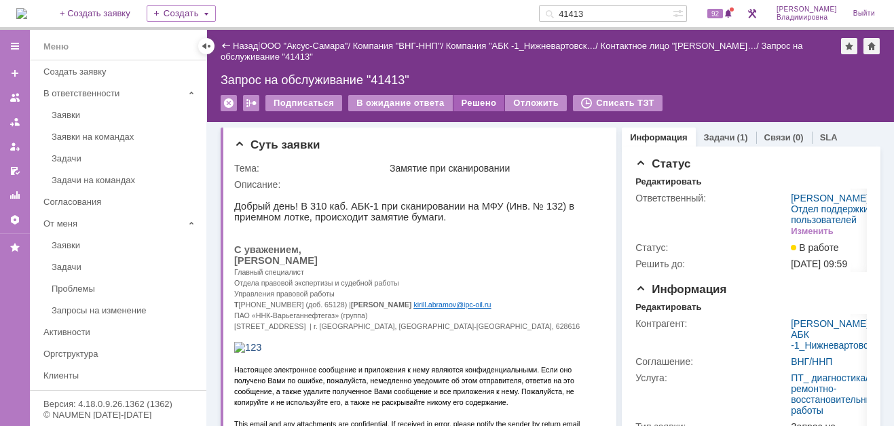
click at [462, 100] on div "Решено" at bounding box center [480, 103] width 52 height 16
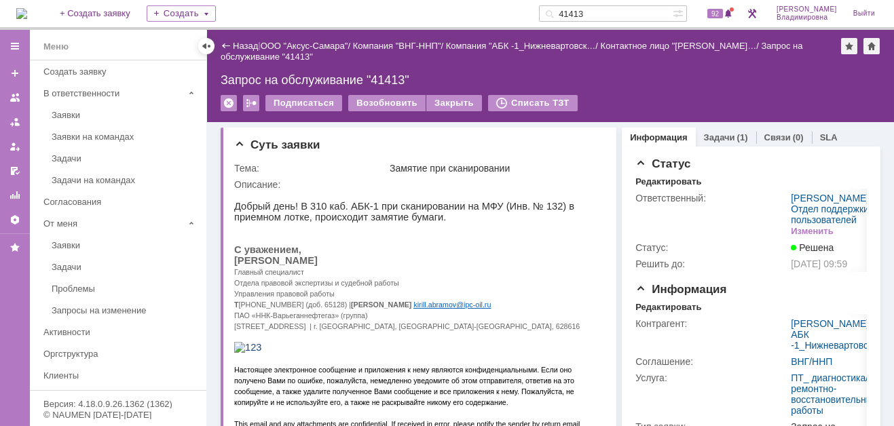
click at [610, 16] on input "41413" at bounding box center [606, 13] width 134 height 16
click at [607, 14] on input "41413" at bounding box center [606, 13] width 134 height 16
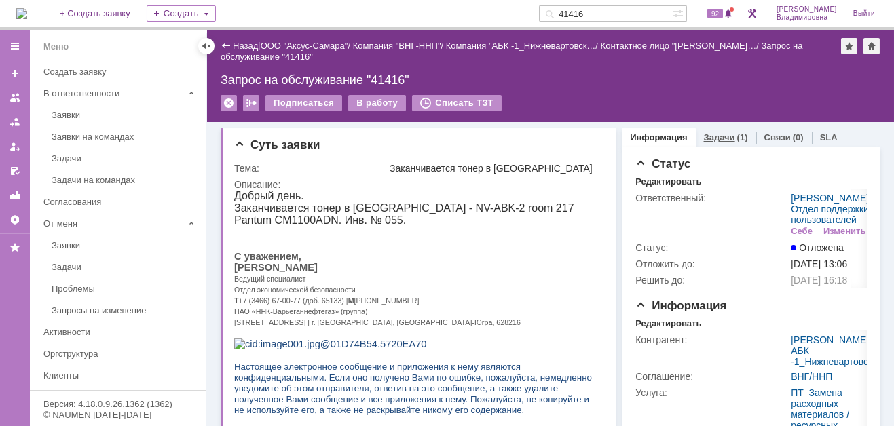
click at [709, 134] on link "Задачи" at bounding box center [719, 137] width 31 height 10
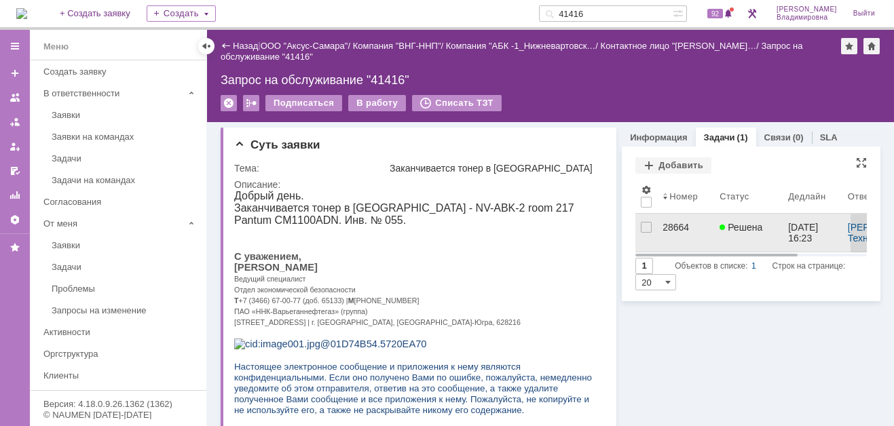
click at [674, 227] on div "28664" at bounding box center [686, 227] width 46 height 11
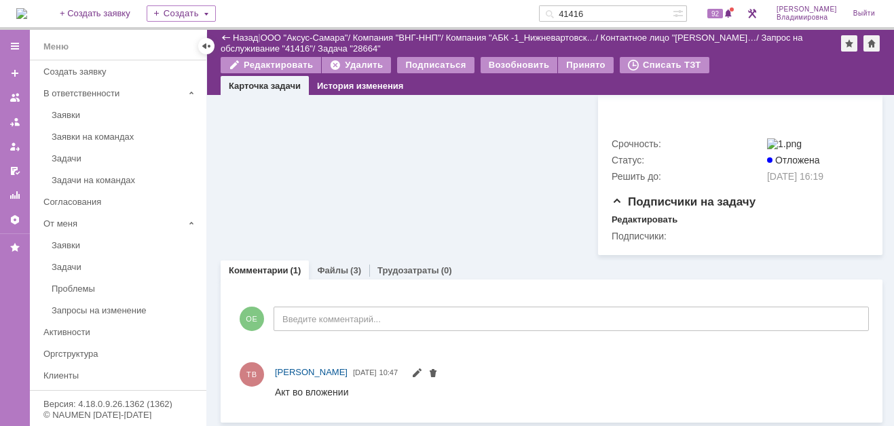
scroll to position [612, 0]
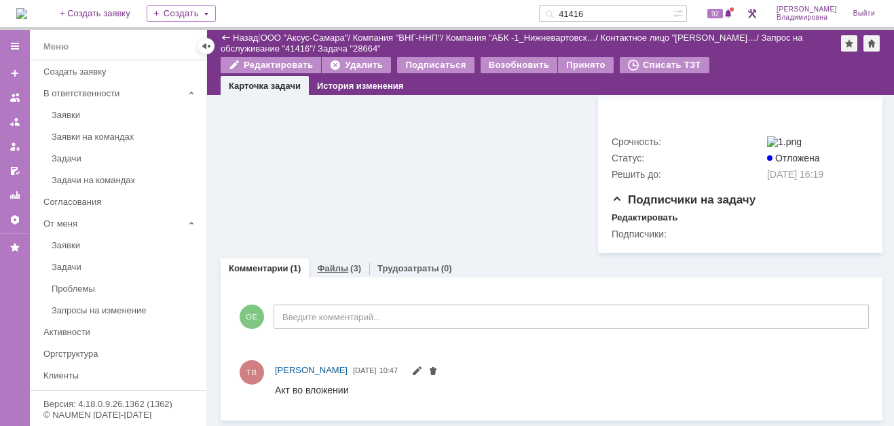
click at [330, 268] on link "Файлы" at bounding box center [332, 268] width 31 height 10
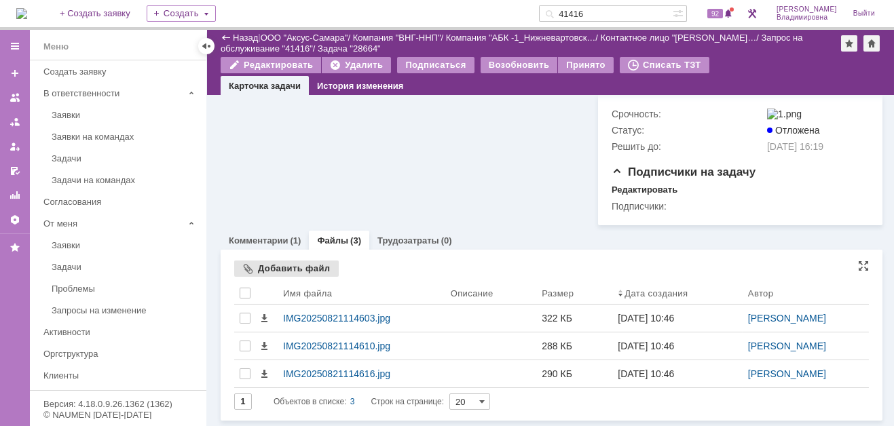
scroll to position [639, 0]
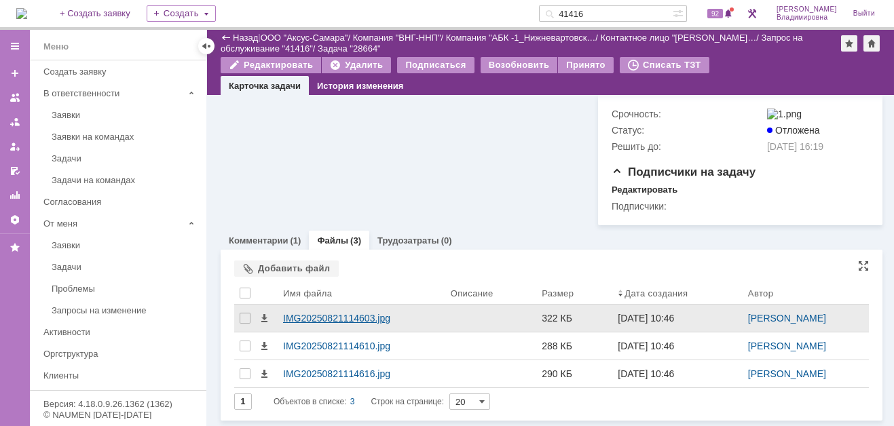
click at [305, 316] on div "IMG20250821114603.jpg" at bounding box center [361, 318] width 157 height 11
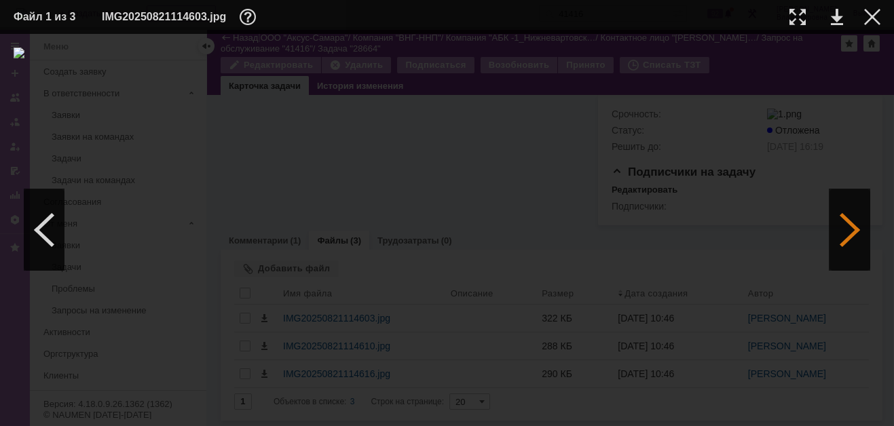
click at [855, 228] on div at bounding box center [850, 229] width 41 height 81
click at [858, 229] on div at bounding box center [850, 229] width 41 height 81
click at [857, 227] on div at bounding box center [850, 229] width 41 height 81
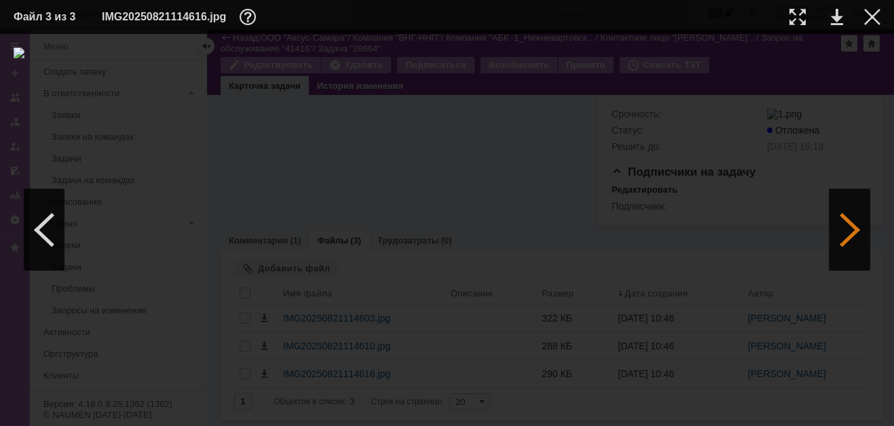
click at [857, 227] on div at bounding box center [850, 229] width 41 height 81
drag, startPoint x: 683, startPoint y: 131, endPoint x: 686, endPoint y: 143, distance: 11.9
click at [683, 131] on div at bounding box center [447, 230] width 867 height 365
click at [640, 97] on div at bounding box center [447, 230] width 867 height 365
click at [870, 16] on div at bounding box center [872, 17] width 16 height 16
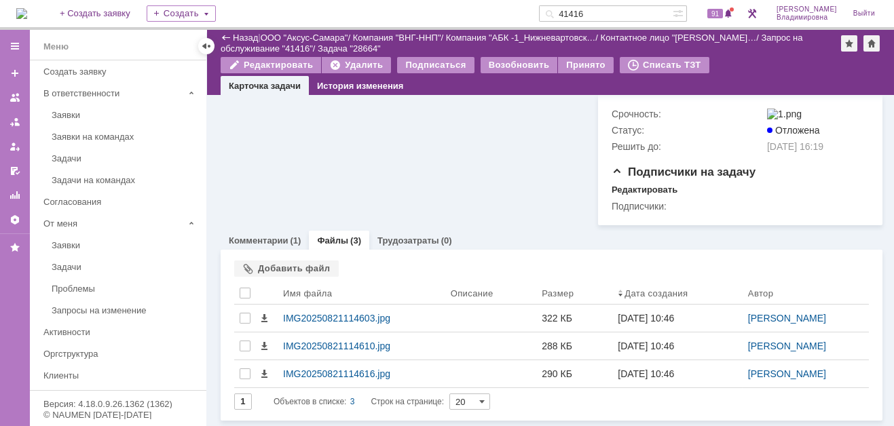
drag, startPoint x: 604, startPoint y: 13, endPoint x: 559, endPoint y: 13, distance: 44.8
click at [559, 13] on div "На домашнюю + Создать заявку Создать 41416 91 Орлова Елена Владимировна Выйти" at bounding box center [447, 15] width 894 height 30
type input "41427"
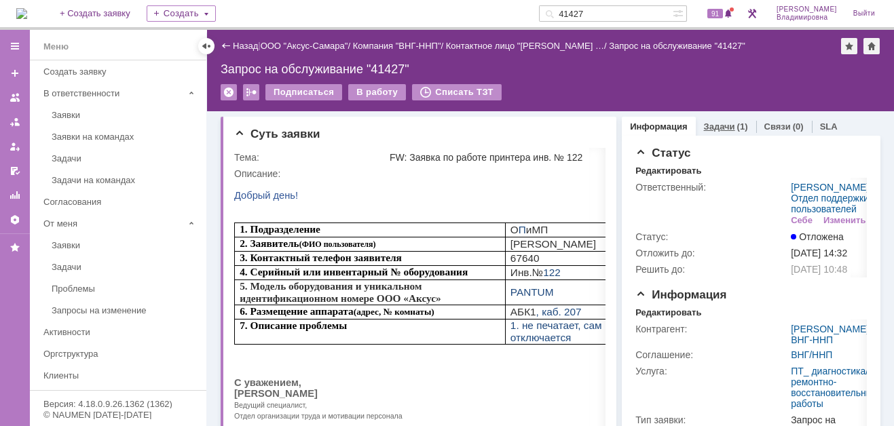
click at [705, 123] on link "Задачи" at bounding box center [719, 127] width 31 height 10
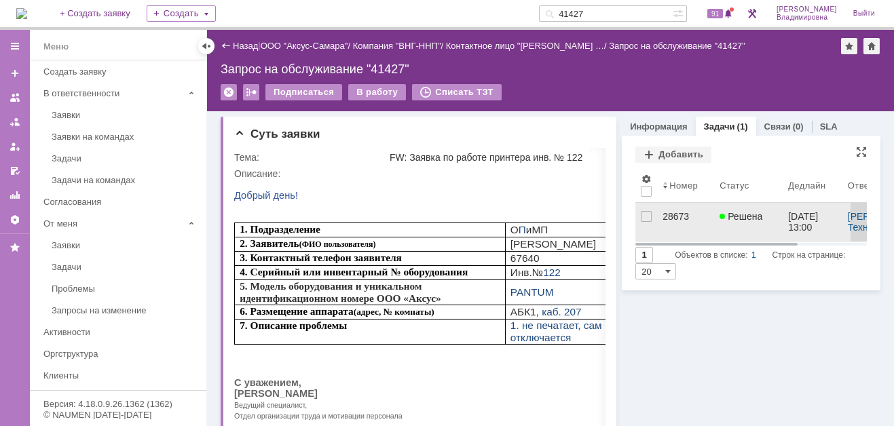
click at [663, 215] on div "28673" at bounding box center [686, 216] width 46 height 11
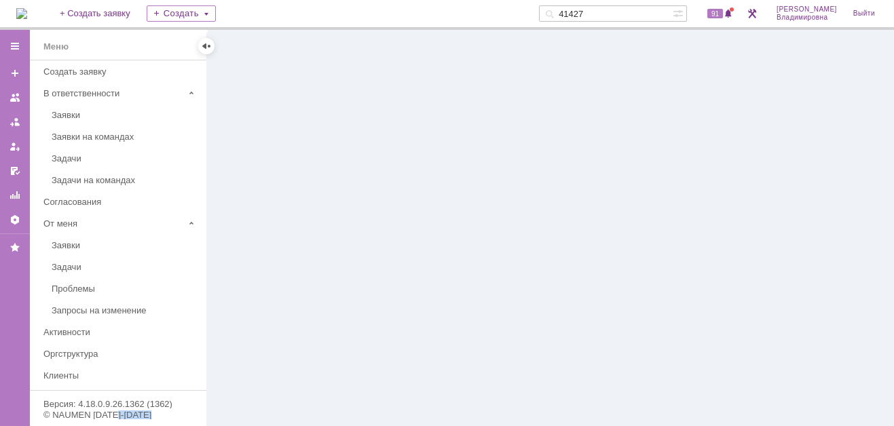
click at [661, 215] on div at bounding box center [550, 228] width 687 height 396
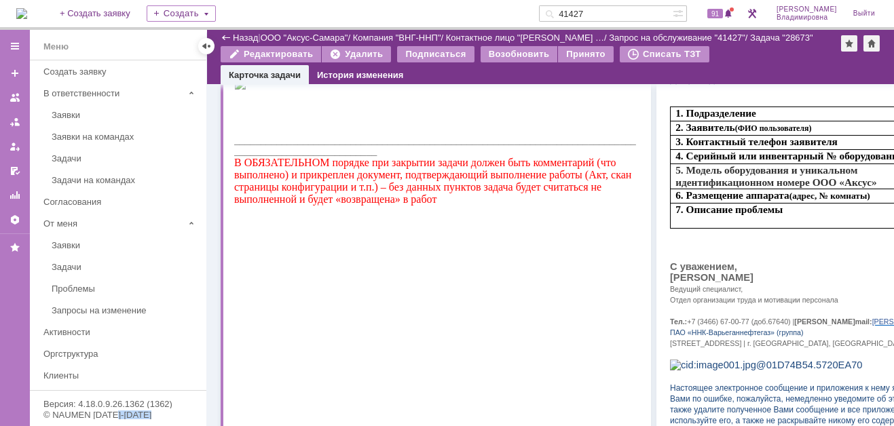
scroll to position [543, 0]
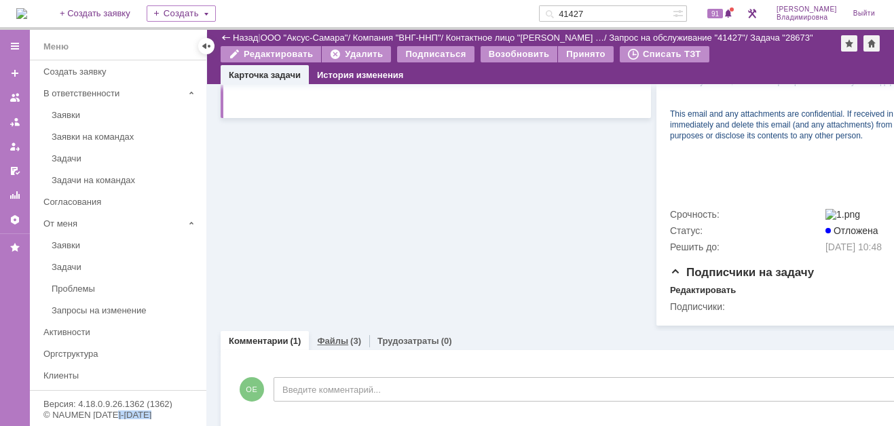
click at [332, 344] on link "Файлы" at bounding box center [332, 341] width 31 height 10
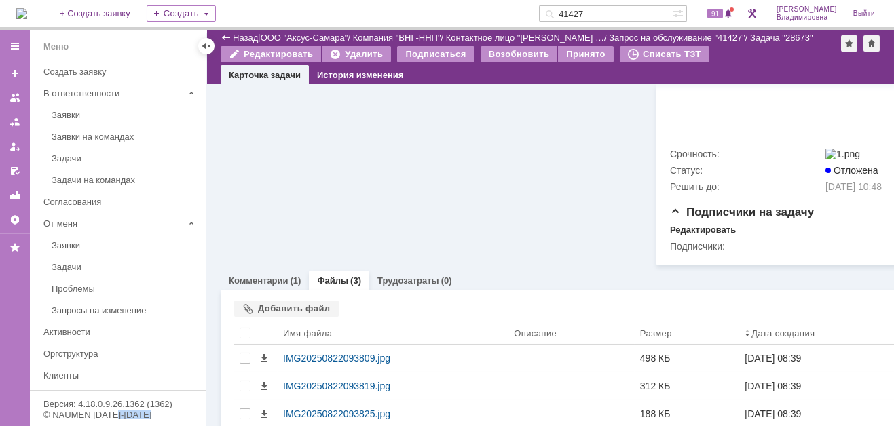
scroll to position [657, 0]
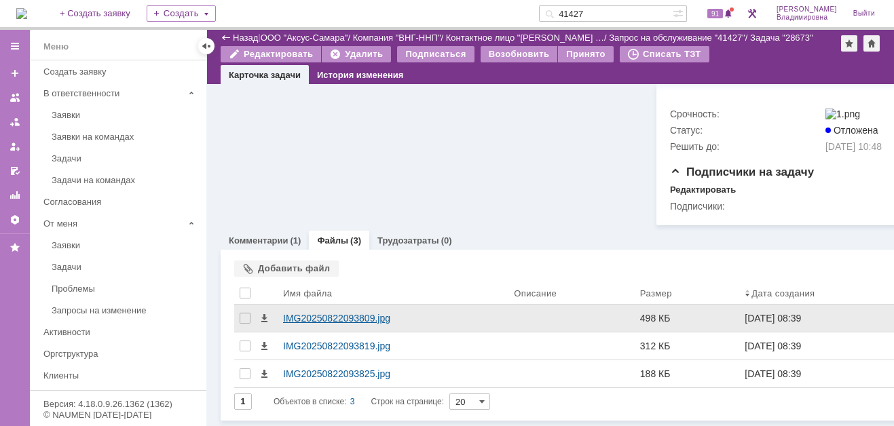
click at [296, 313] on div "IMG20250822093809.jpg" at bounding box center [393, 318] width 220 height 11
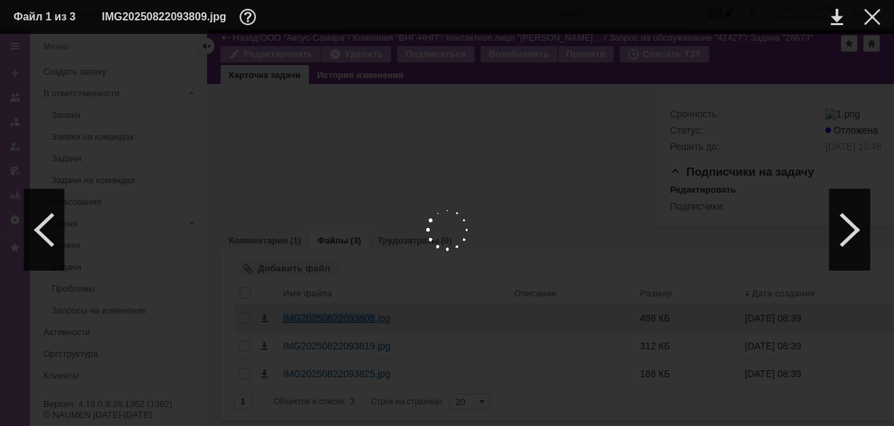
click at [296, 304] on body "Идет загрузка, пожалуйста, подождите. На домашнюю + Создать заявку Создать 4142…" at bounding box center [447, 213] width 894 height 426
click at [872, 18] on div at bounding box center [872, 17] width 16 height 16
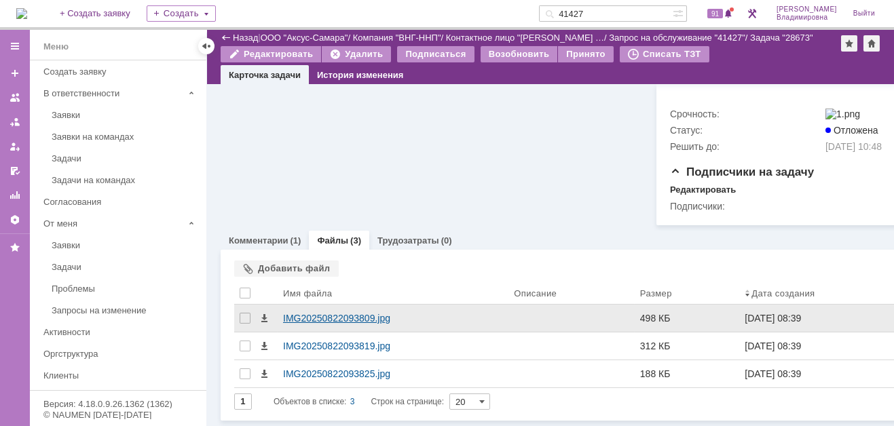
click at [322, 313] on div "IMG20250822093809.jpg" at bounding box center [393, 318] width 220 height 11
click at [322, 305] on body "Идет загрузка, пожалуйста, подождите. На домашнюю + Создать заявку Создать 4142…" at bounding box center [447, 213] width 894 height 426
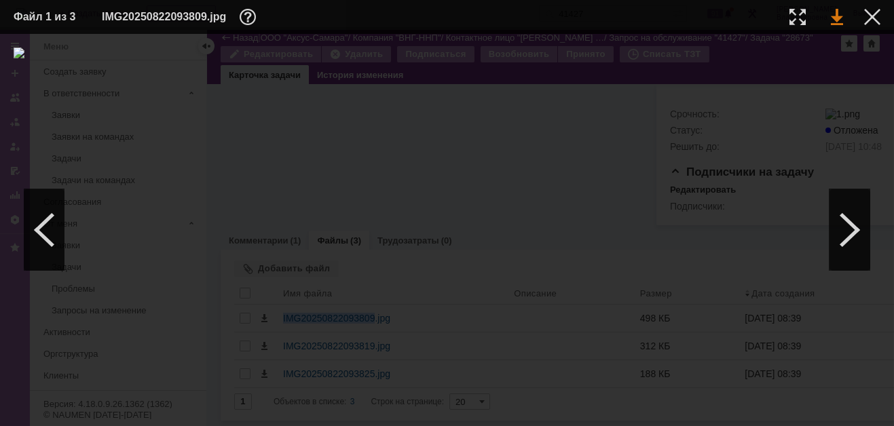
click at [835, 20] on link at bounding box center [837, 17] width 12 height 16
click at [417, 16] on td "IMG20250822093809.jpg" at bounding box center [435, 17] width 667 height 20
click at [873, 13] on div at bounding box center [872, 17] width 16 height 16
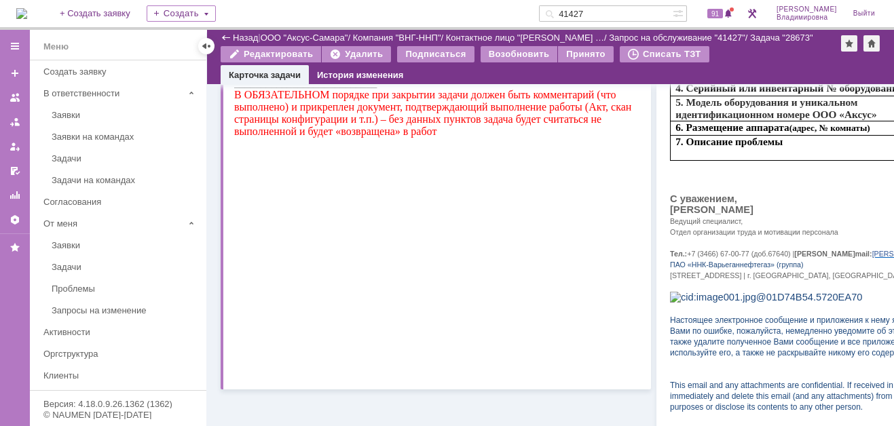
scroll to position [0, 0]
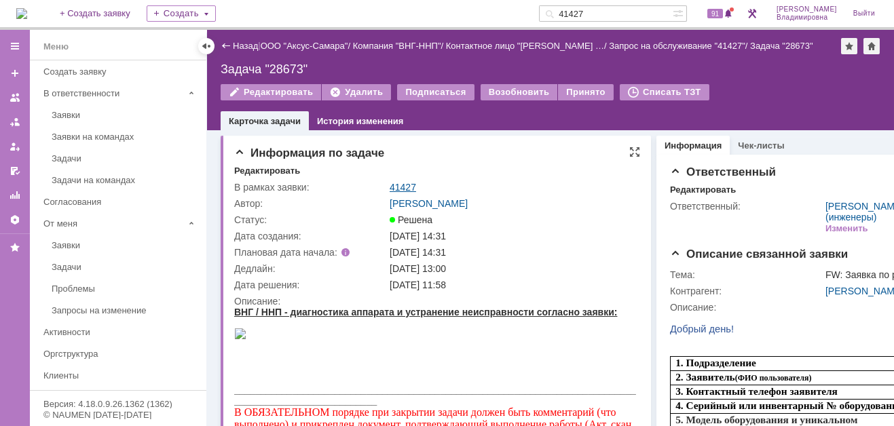
click at [392, 186] on link "41427" at bounding box center [403, 187] width 26 height 11
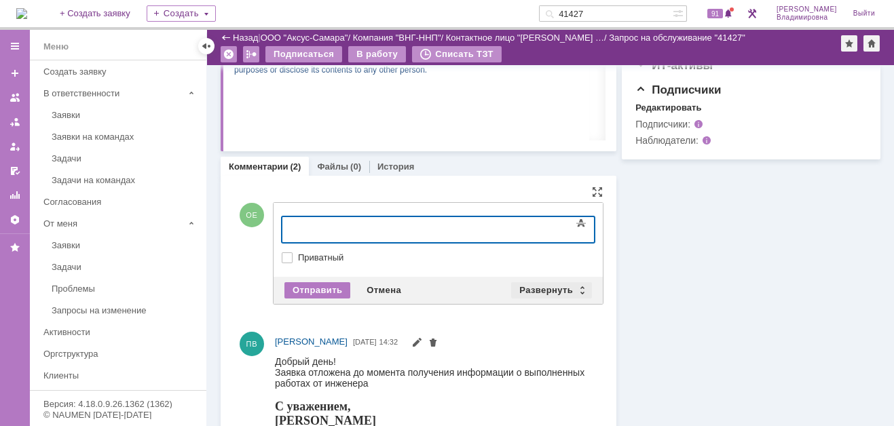
click at [551, 289] on div "Развернуть" at bounding box center [551, 290] width 81 height 16
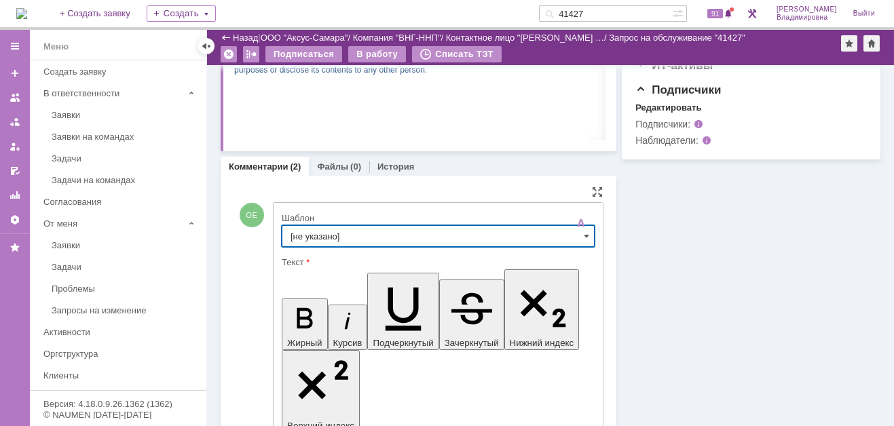
click at [318, 235] on input "[не указано]" at bounding box center [438, 236] width 313 height 22
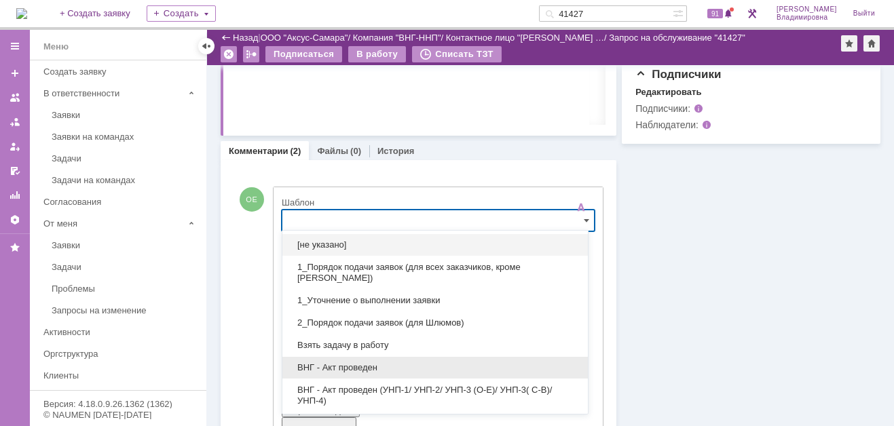
click at [329, 365] on span "ВНГ - Акт проведен" at bounding box center [435, 368] width 289 height 11
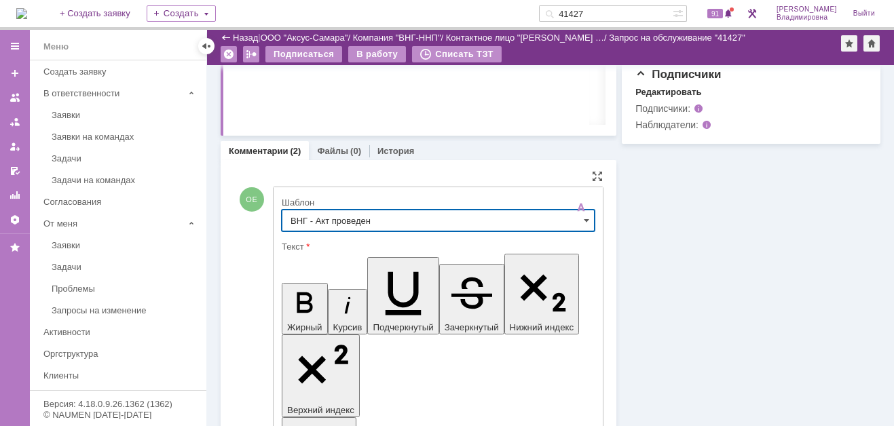
type input "ВНГ - Акт проведен"
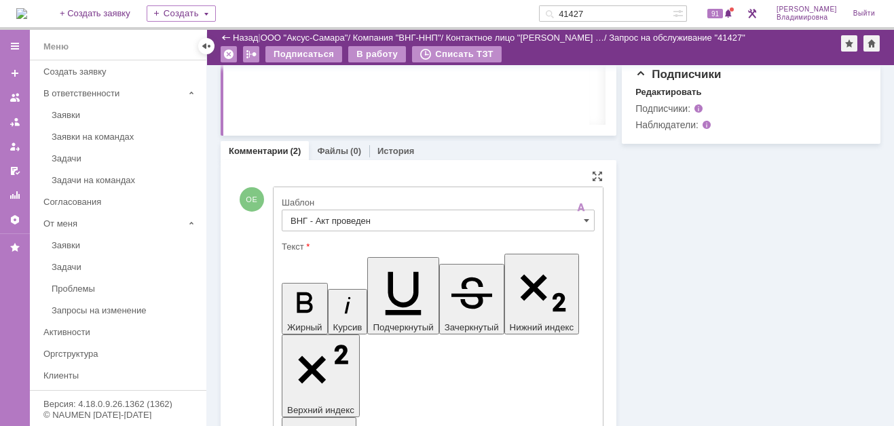
drag, startPoint x: 452, startPoint y: 3050, endPoint x: 477, endPoint y: 3078, distance: 37.0
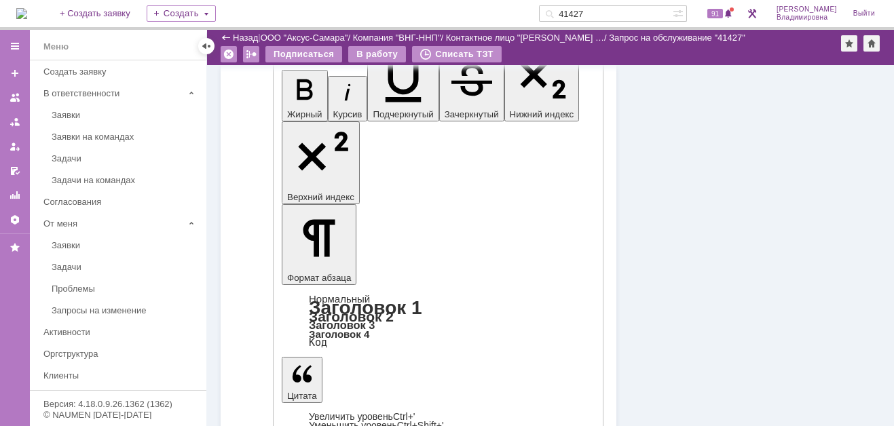
scroll to position [762, 0]
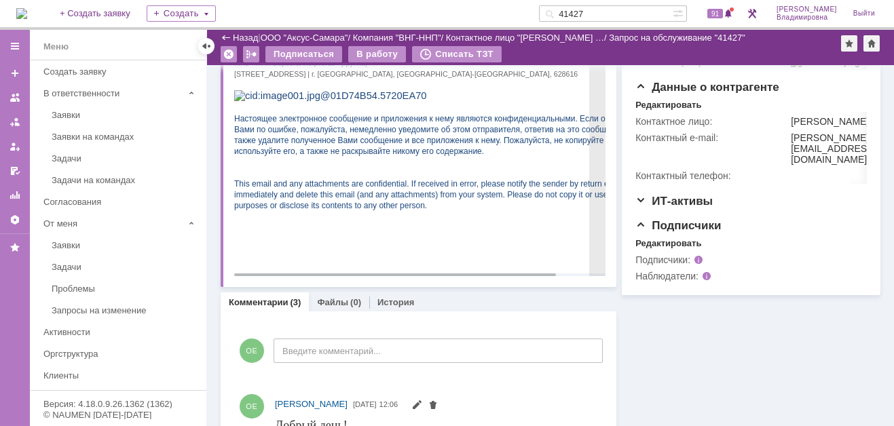
scroll to position [0, 0]
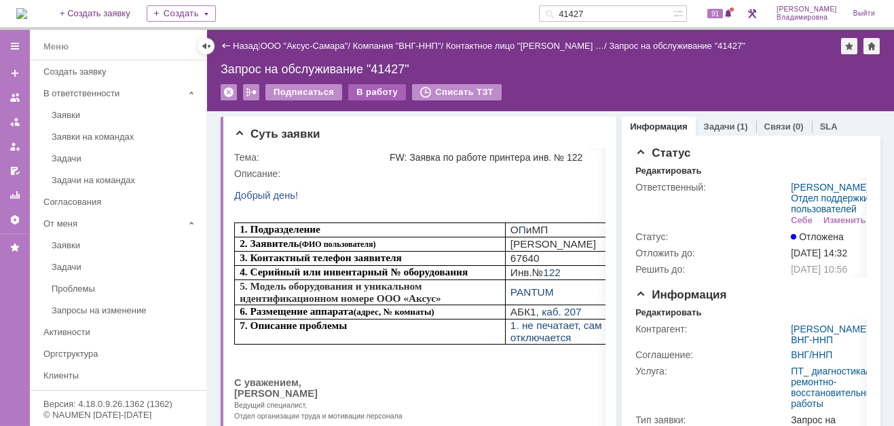
click at [359, 94] on div "В работу" at bounding box center [377, 92] width 58 height 16
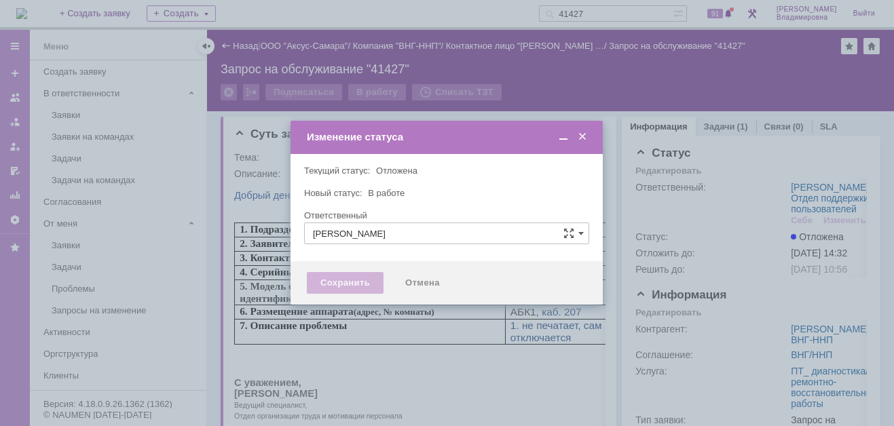
type input "[PERSON_NAME]"
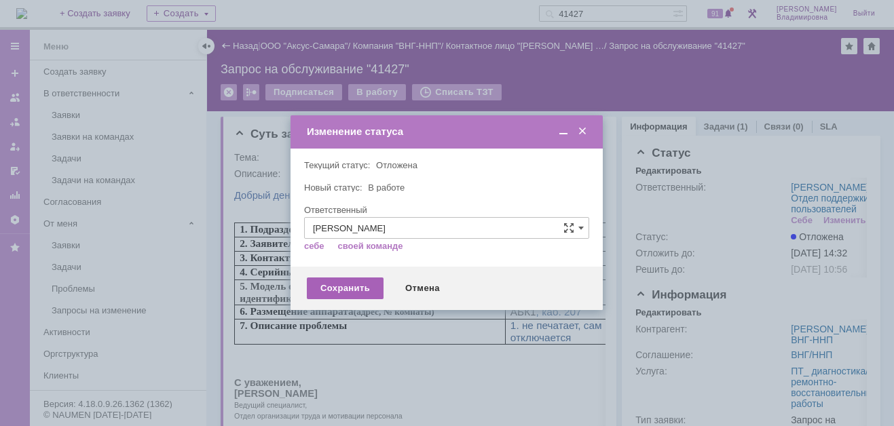
click at [350, 292] on div "Сохранить" at bounding box center [345, 289] width 77 height 22
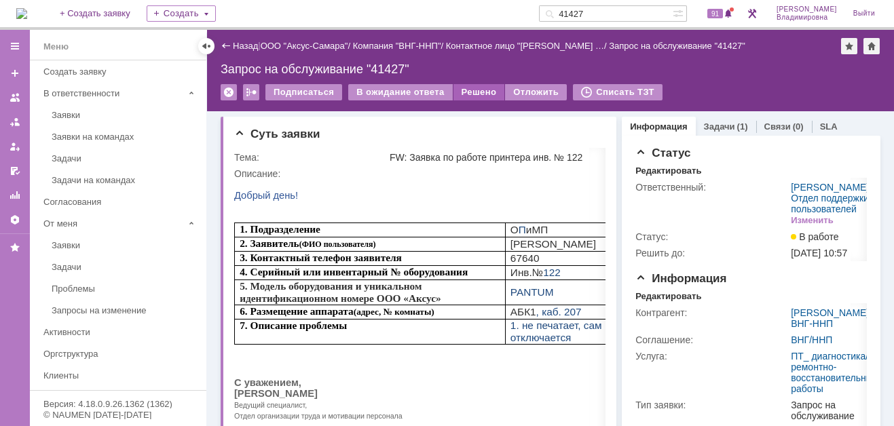
click at [464, 92] on div "Решено" at bounding box center [480, 92] width 52 height 16
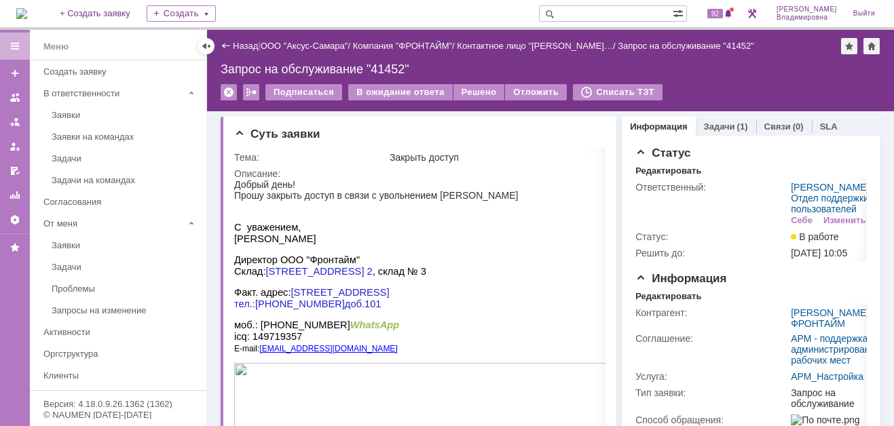
click at [582, 8] on input "text" at bounding box center [606, 13] width 134 height 16
type input "41340"
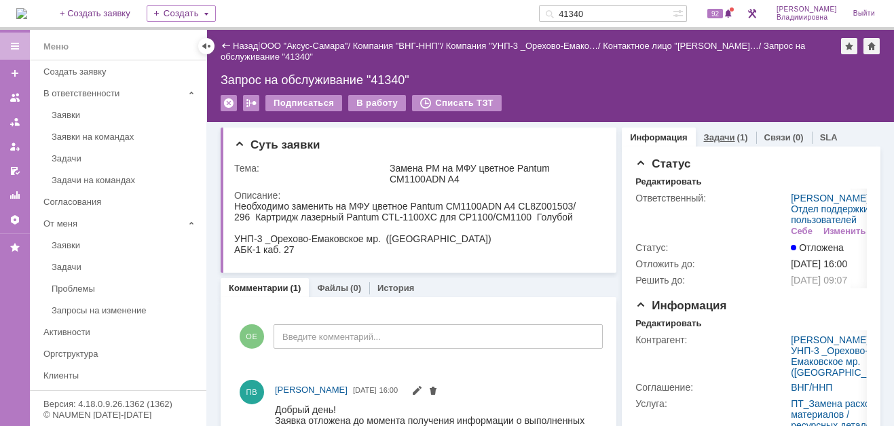
click at [710, 134] on link "Задачи" at bounding box center [719, 137] width 31 height 10
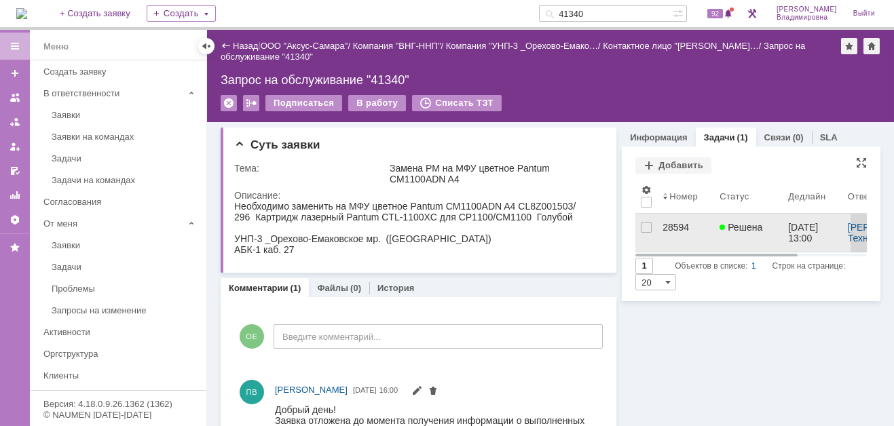
click at [674, 226] on div "28594" at bounding box center [686, 227] width 46 height 11
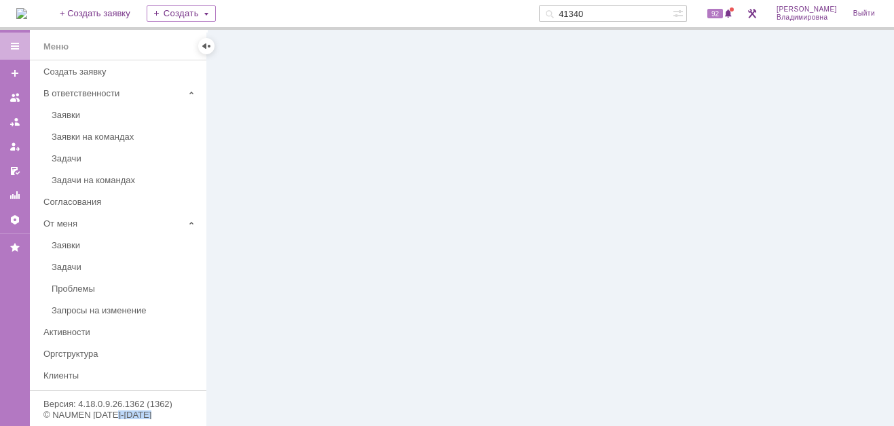
click at [674, 226] on div at bounding box center [550, 228] width 687 height 396
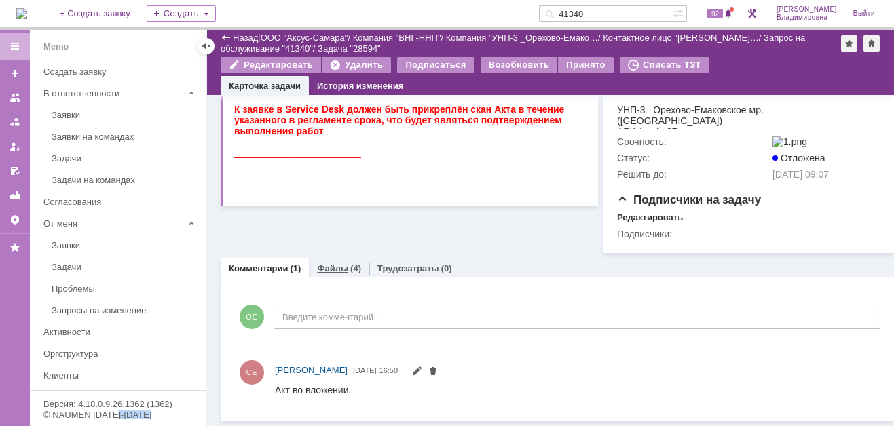
click at [332, 269] on link "Файлы" at bounding box center [332, 268] width 31 height 10
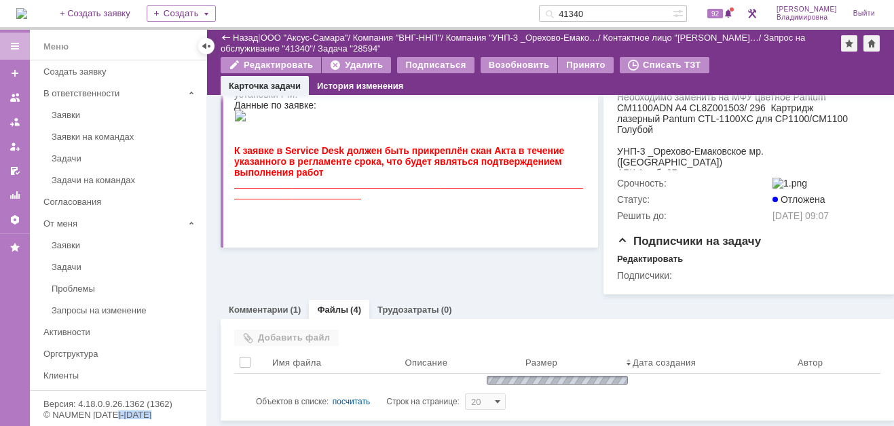
scroll to position [361, 0]
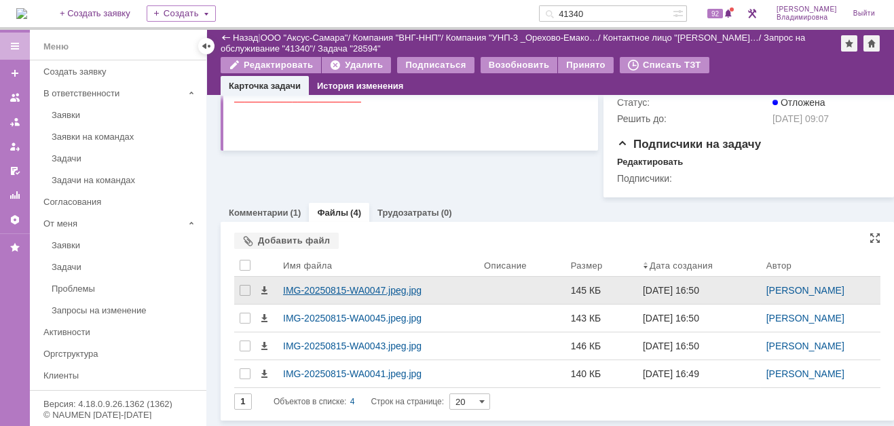
click at [316, 296] on div "IMG-20250815-WA0047.jpeg.jpg" at bounding box center [378, 290] width 190 height 11
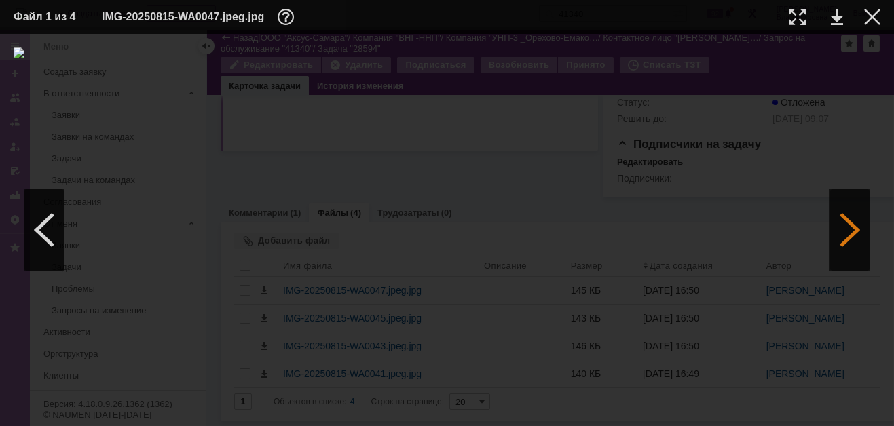
click at [855, 227] on div at bounding box center [850, 229] width 41 height 81
click at [853, 226] on div at bounding box center [850, 229] width 41 height 81
click at [855, 230] on div at bounding box center [850, 229] width 41 height 81
click at [872, 13] on div at bounding box center [872, 17] width 16 height 16
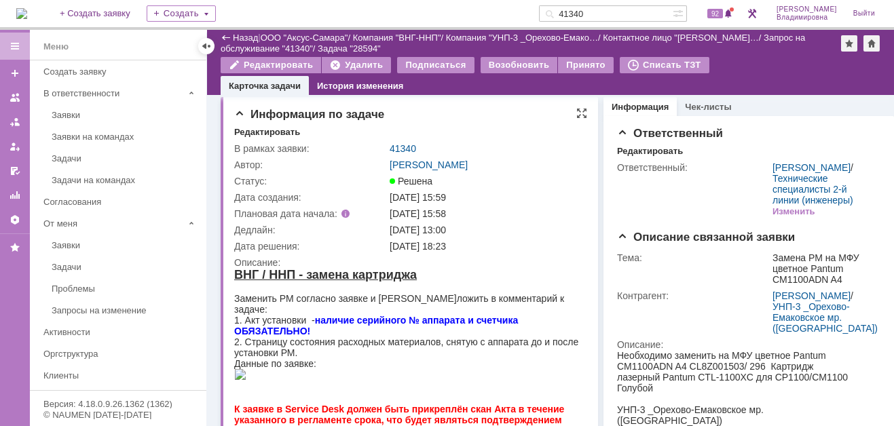
scroll to position [0, 0]
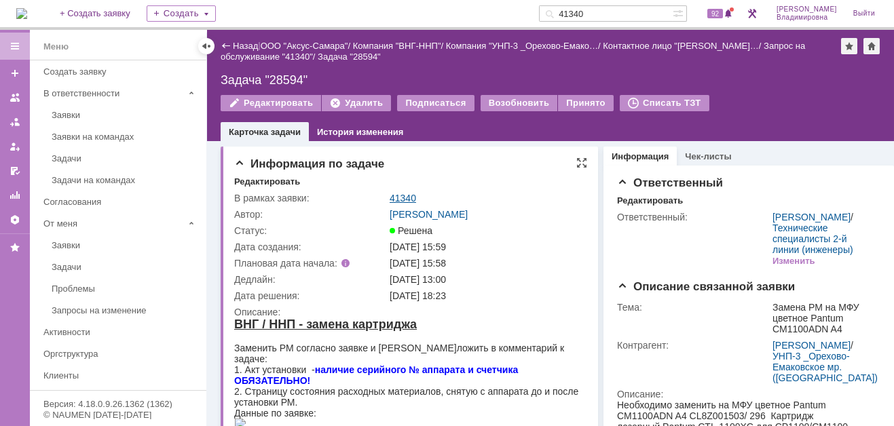
click at [401, 200] on link "41340" at bounding box center [403, 198] width 26 height 11
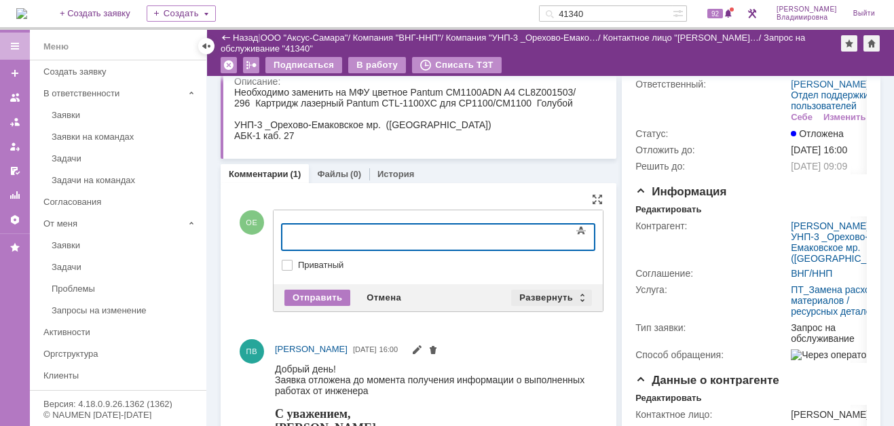
click at [537, 299] on div "Развернуть" at bounding box center [551, 298] width 81 height 16
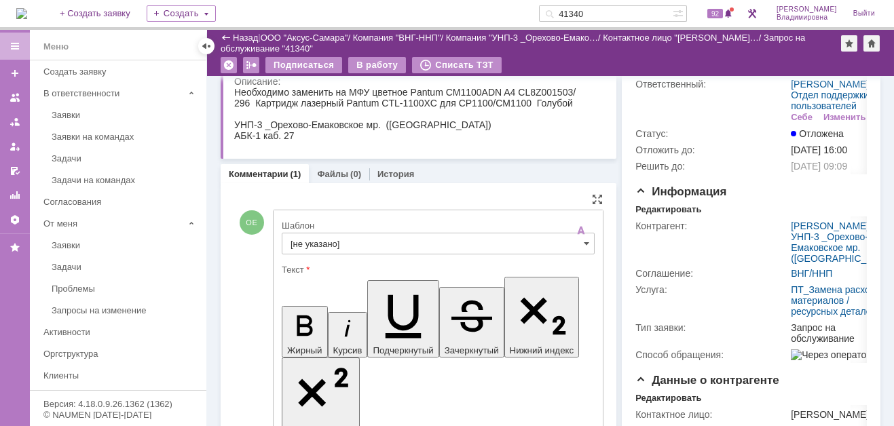
click at [304, 238] on input "[не указано]" at bounding box center [438, 244] width 313 height 22
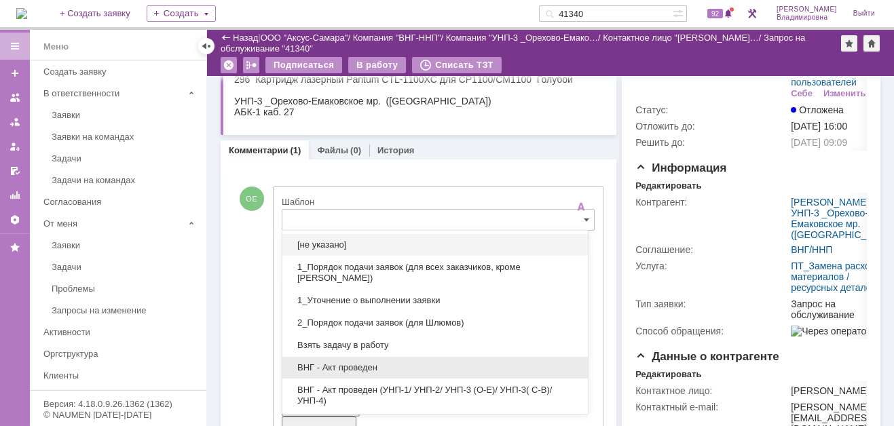
click at [350, 363] on span "ВНГ - Акт проведен" at bounding box center [435, 368] width 289 height 11
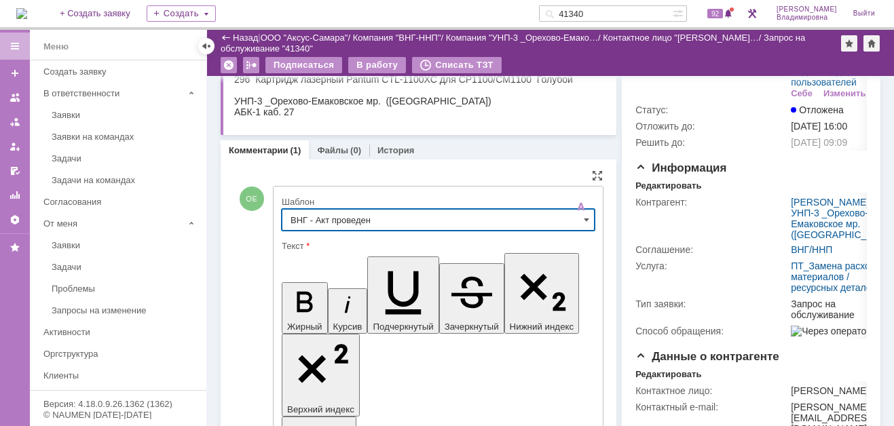
type input "ВНГ - Акт проведен"
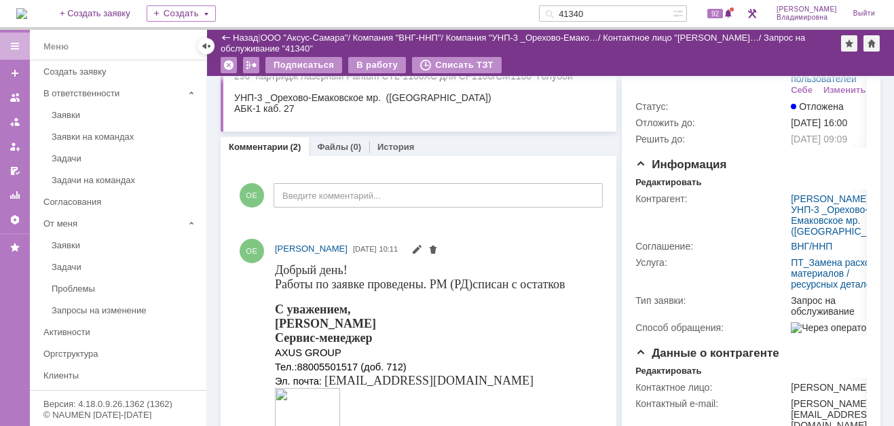
scroll to position [0, 0]
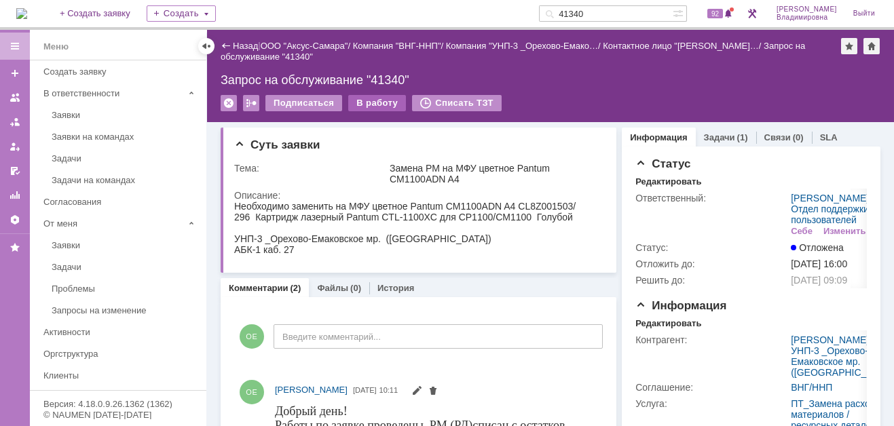
click at [373, 105] on div "В работу" at bounding box center [377, 103] width 58 height 16
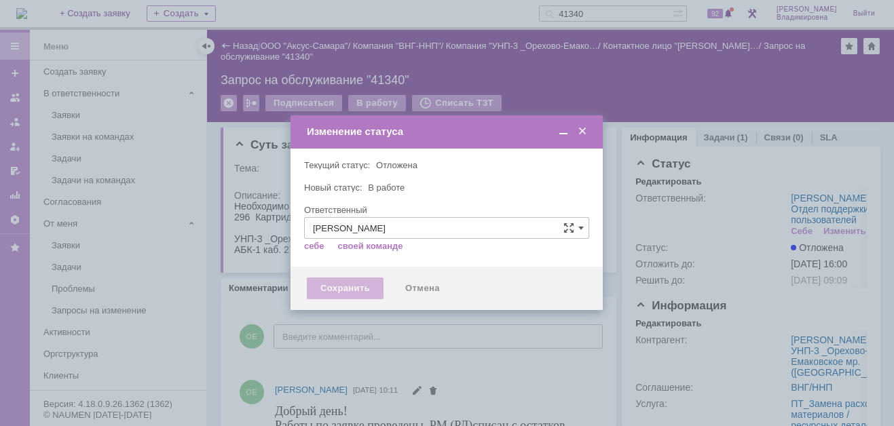
type input "[PERSON_NAME]"
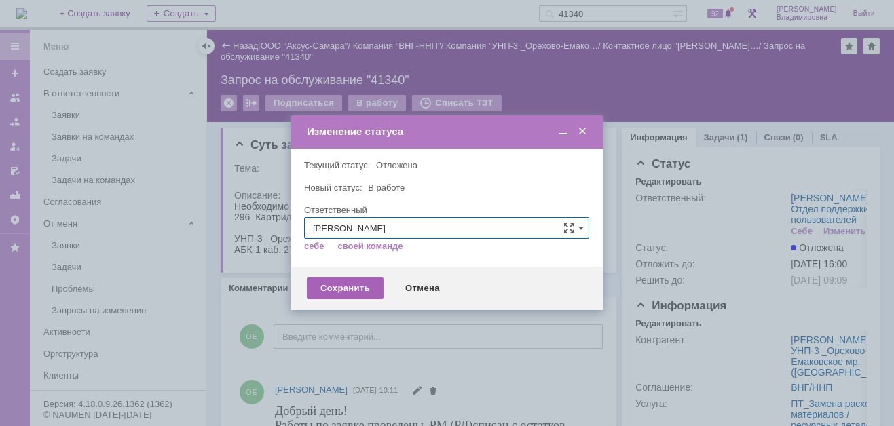
click at [346, 284] on div "Сохранить" at bounding box center [345, 289] width 77 height 22
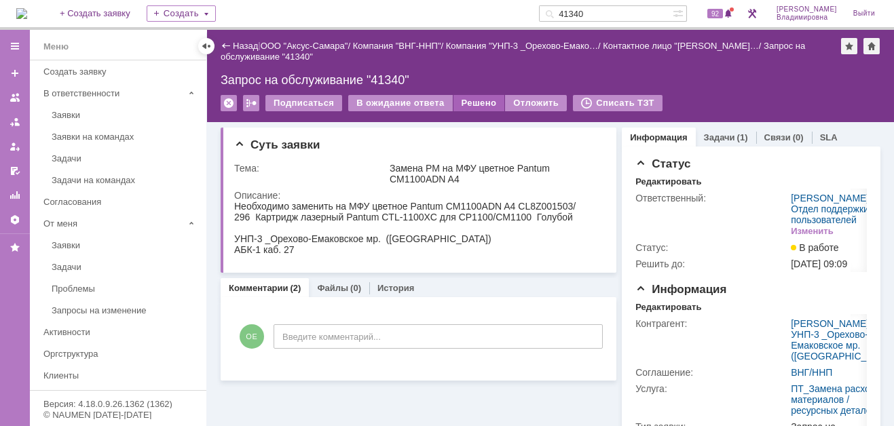
click at [479, 100] on div "Решено" at bounding box center [480, 103] width 52 height 16
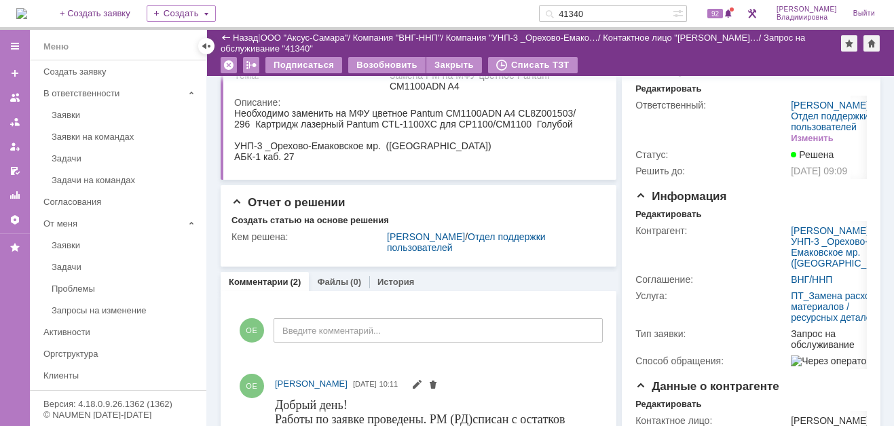
scroll to position [68, 0]
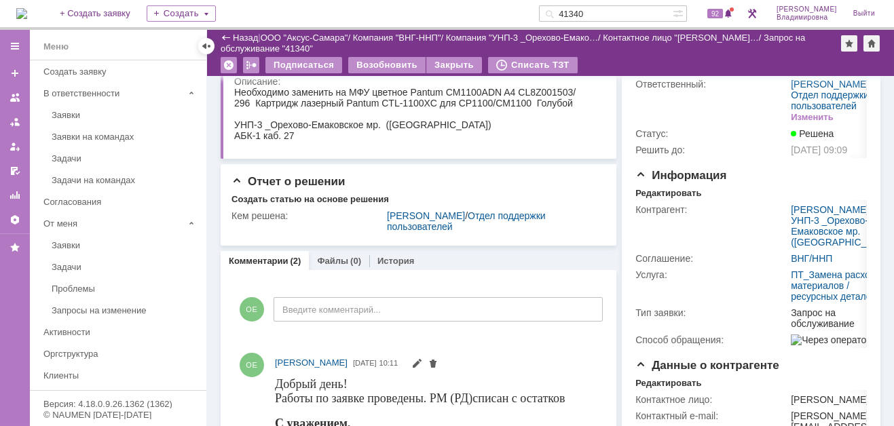
click at [606, 11] on input "41340" at bounding box center [606, 13] width 134 height 16
type input "41353"
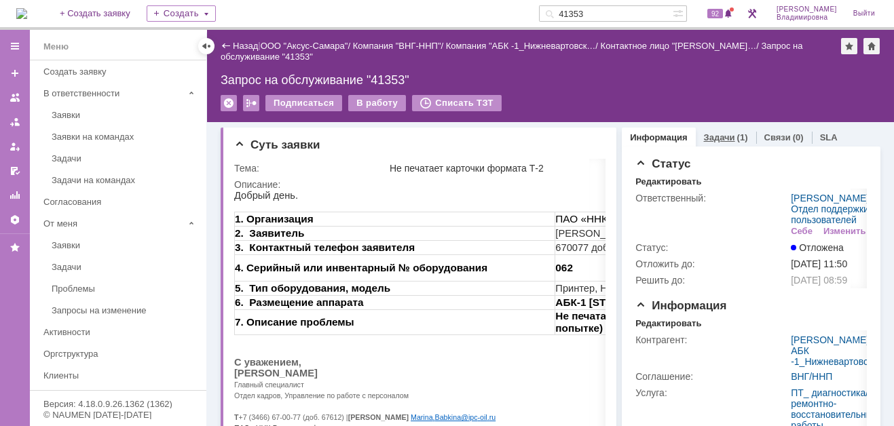
click at [704, 136] on link "Задачи" at bounding box center [719, 137] width 31 height 10
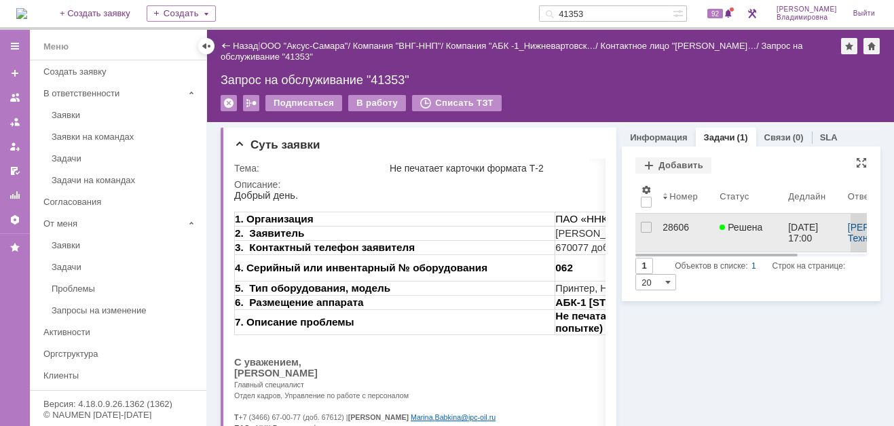
click at [681, 227] on div "28606" at bounding box center [686, 227] width 46 height 11
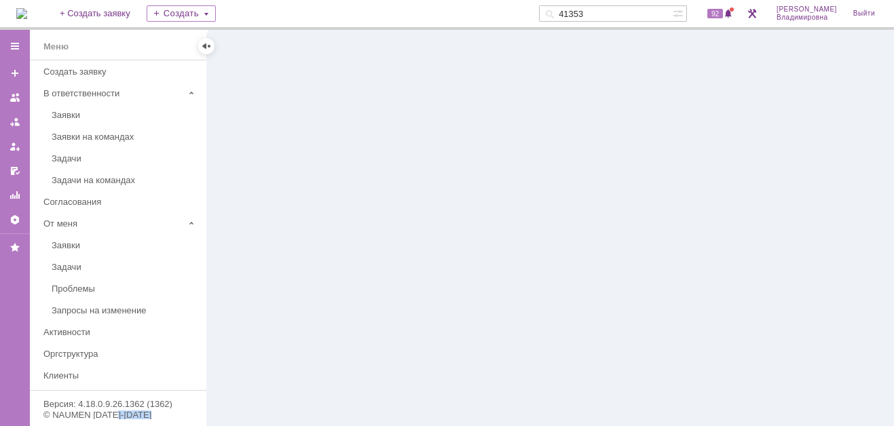
click at [681, 227] on div at bounding box center [550, 228] width 687 height 396
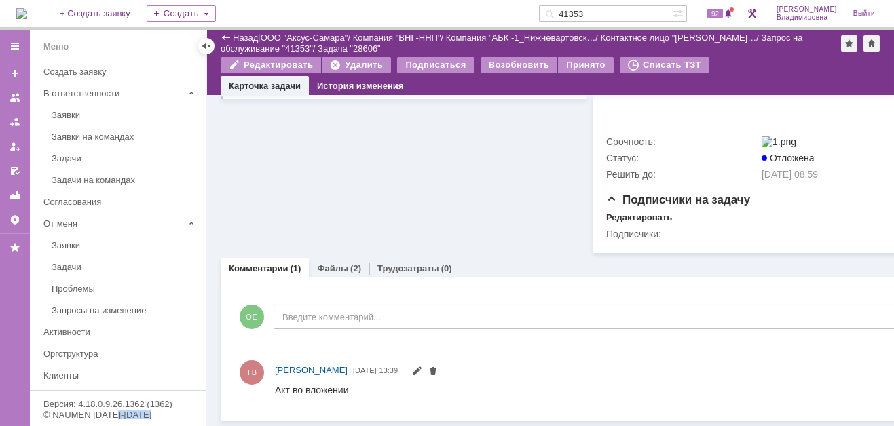
scroll to position [557, 0]
click at [331, 263] on link "Файлы" at bounding box center [332, 268] width 31 height 10
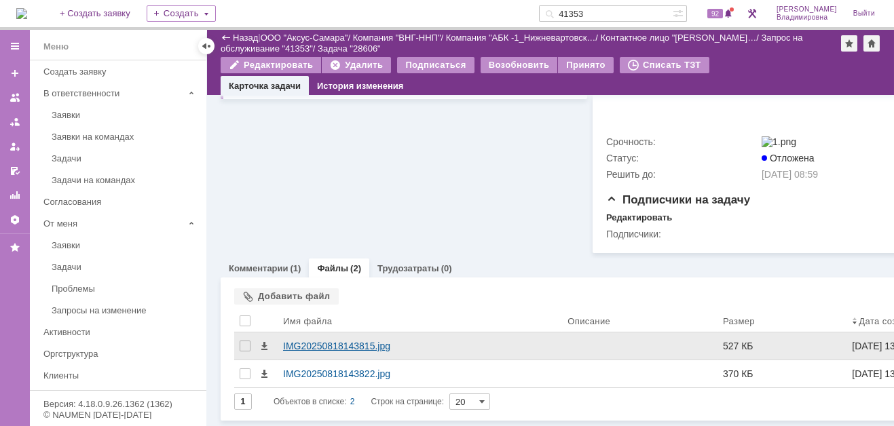
click at [311, 341] on div "IMG20250818143815.jpg" at bounding box center [420, 346] width 274 height 11
click at [311, 339] on body "Идет загрузка, пожалуйста, подождите. На домашнюю + Создать заявку Создать 4135…" at bounding box center [447, 213] width 894 height 426
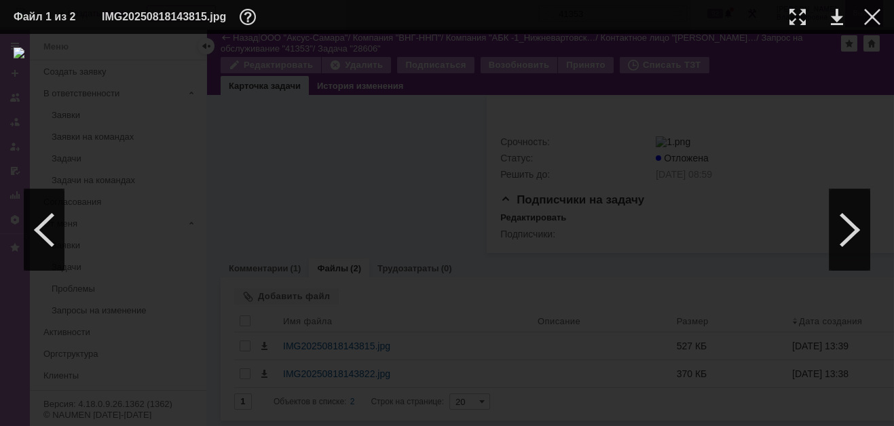
click at [870, 12] on div at bounding box center [872, 17] width 16 height 16
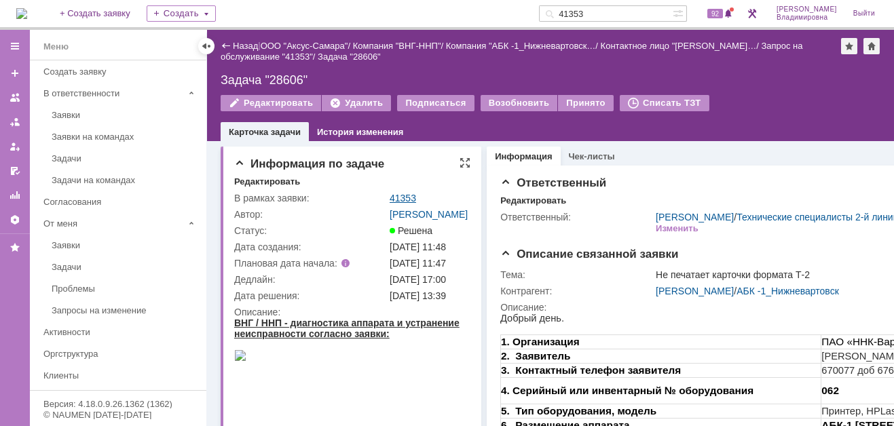
click at [411, 196] on link "41353" at bounding box center [403, 198] width 26 height 11
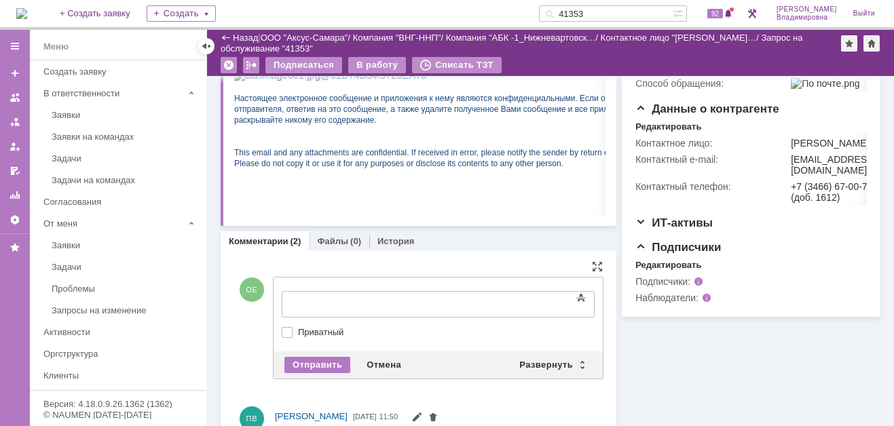
drag, startPoint x: 296, startPoint y: 288, endPoint x: 152, endPoint y: 21, distance: 303.2
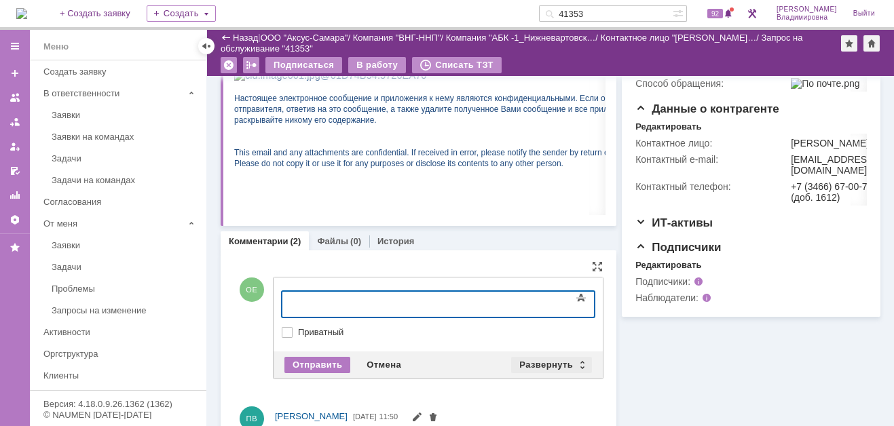
click at [551, 361] on div "Развернуть" at bounding box center [551, 365] width 81 height 16
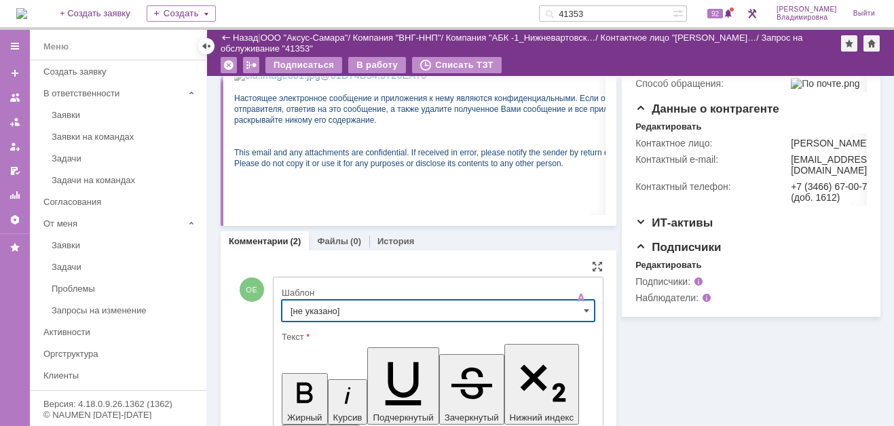
click at [314, 302] on input "[не указано]" at bounding box center [438, 311] width 313 height 22
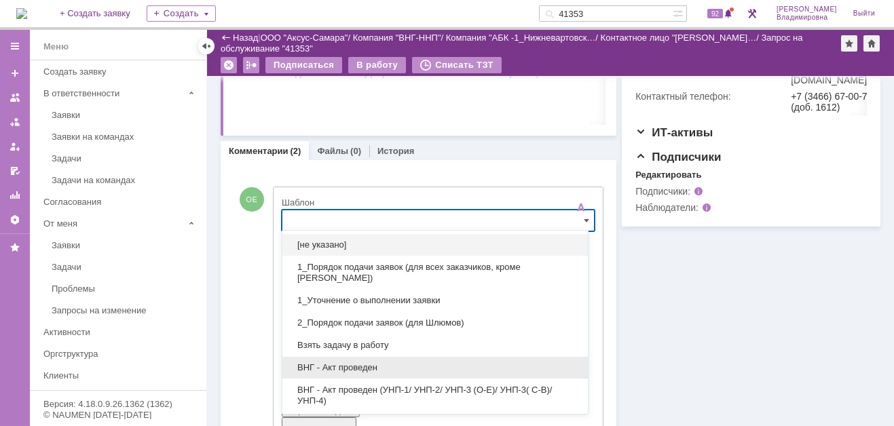
click at [352, 363] on span "ВНГ - Акт проведен" at bounding box center [435, 368] width 289 height 11
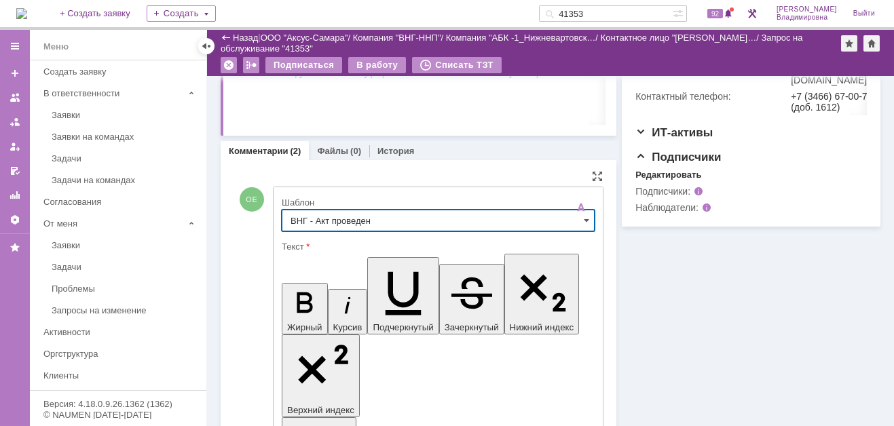
type input "ВНГ - Акт проведен"
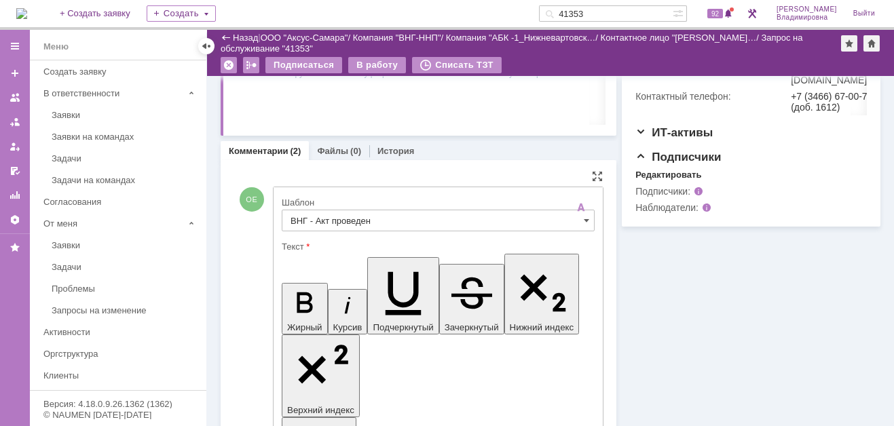
drag, startPoint x: 452, startPoint y: 3052, endPoint x: 487, endPoint y: 3084, distance: 47.1
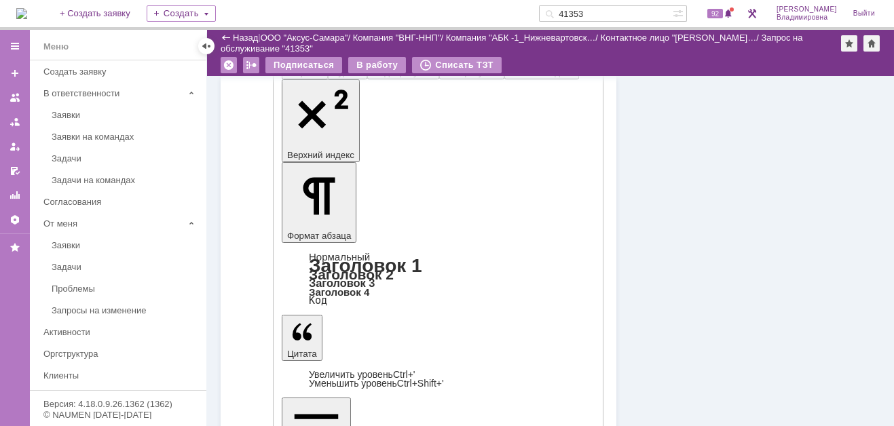
scroll to position [836, 0]
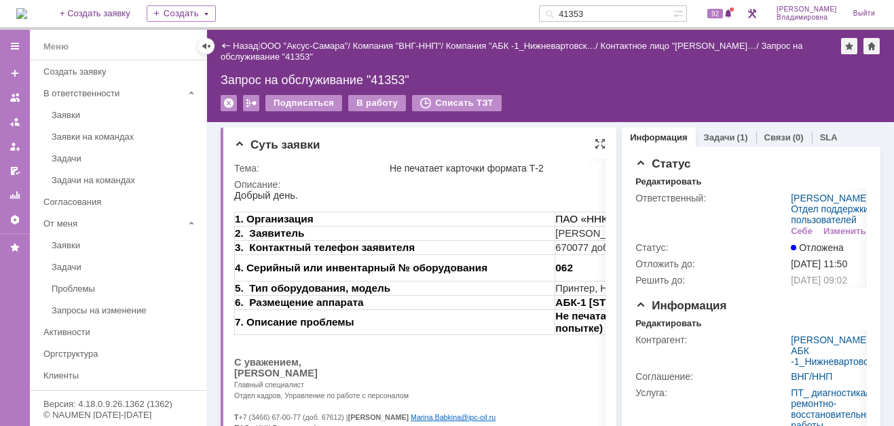
scroll to position [0, 0]
click at [377, 97] on div "В работу" at bounding box center [377, 103] width 58 height 16
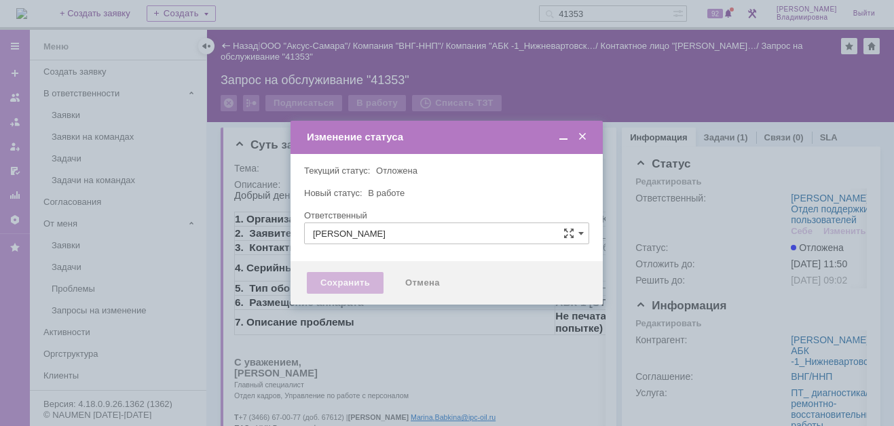
type input "[PERSON_NAME]"
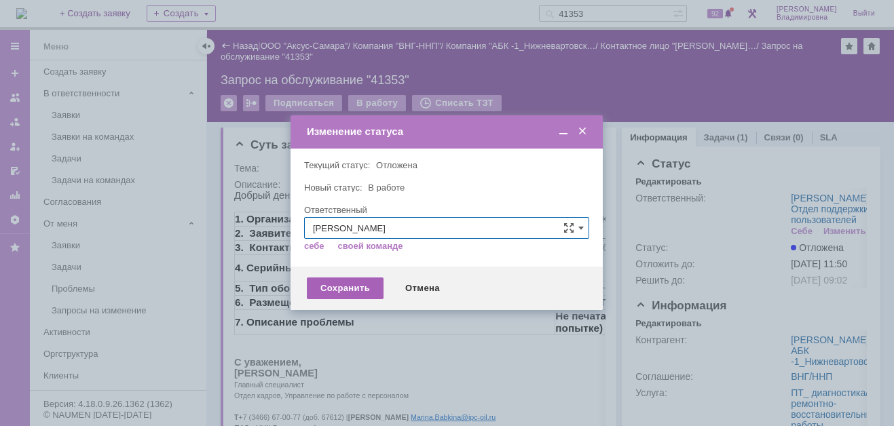
click at [348, 287] on div "Сохранить" at bounding box center [345, 289] width 77 height 22
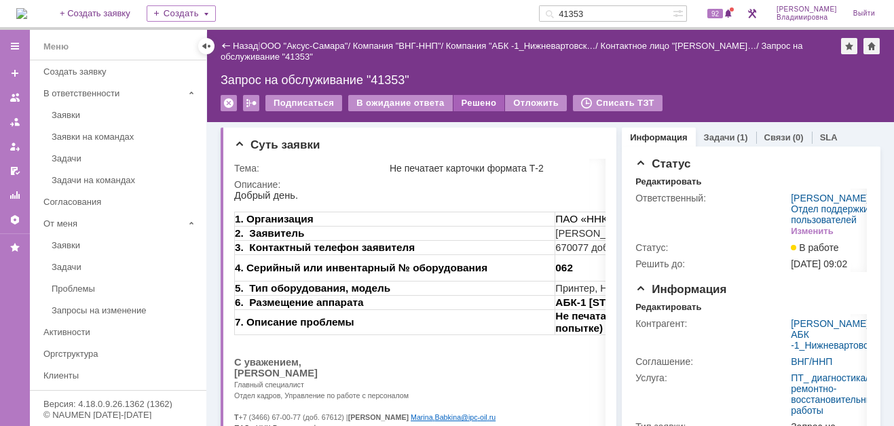
click at [464, 103] on div "Решено" at bounding box center [480, 103] width 52 height 16
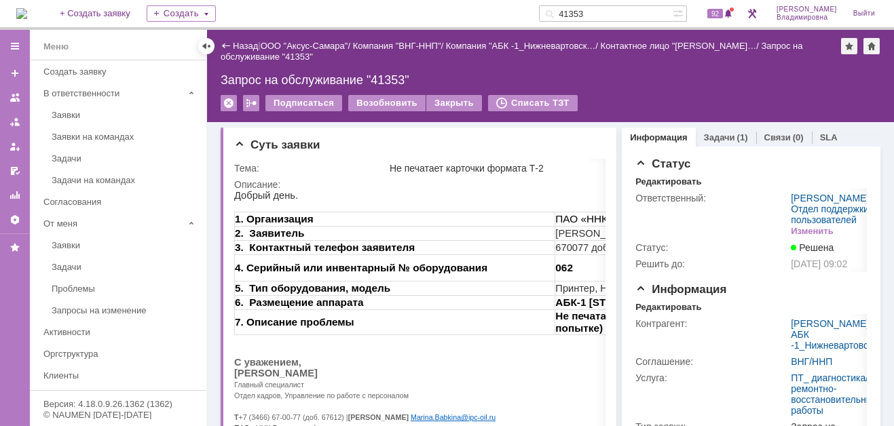
drag, startPoint x: 608, startPoint y: 12, endPoint x: 560, endPoint y: 12, distance: 48.2
click at [560, 12] on div "На домашнюю + Создать заявку Создать 41353 92 Орлова Елена Владимировна Выйти" at bounding box center [447, 15] width 894 height 30
type input "41379"
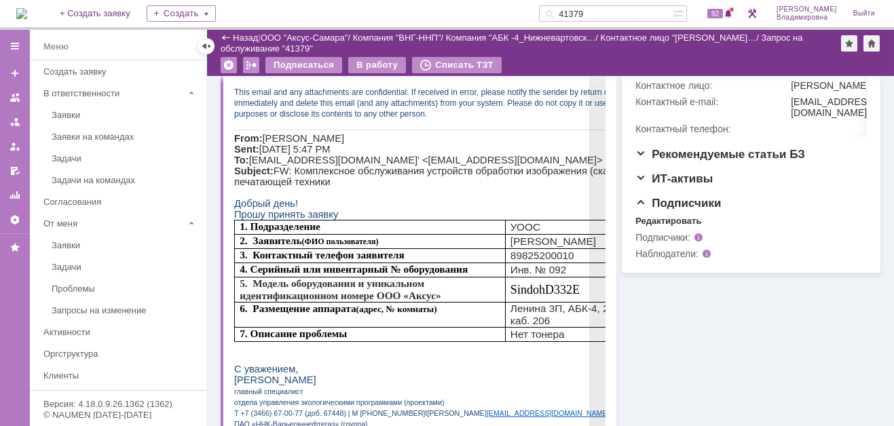
scroll to position [543, 0]
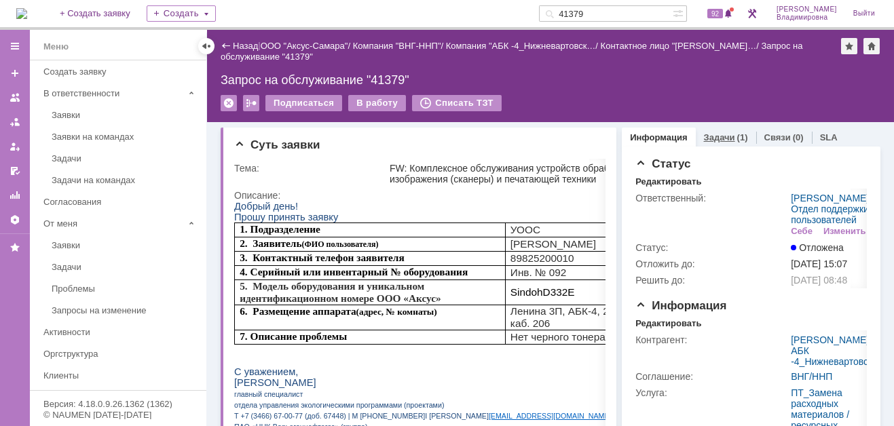
click at [709, 134] on link "Задачи" at bounding box center [719, 137] width 31 height 10
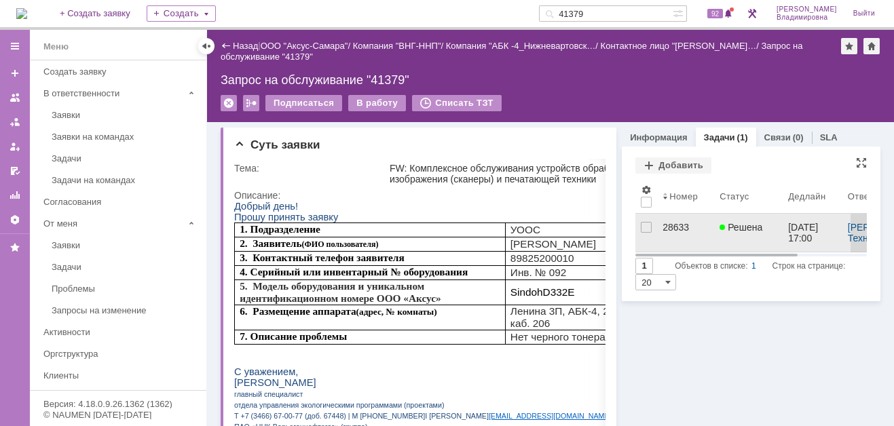
click at [667, 227] on div "28633" at bounding box center [686, 227] width 46 height 11
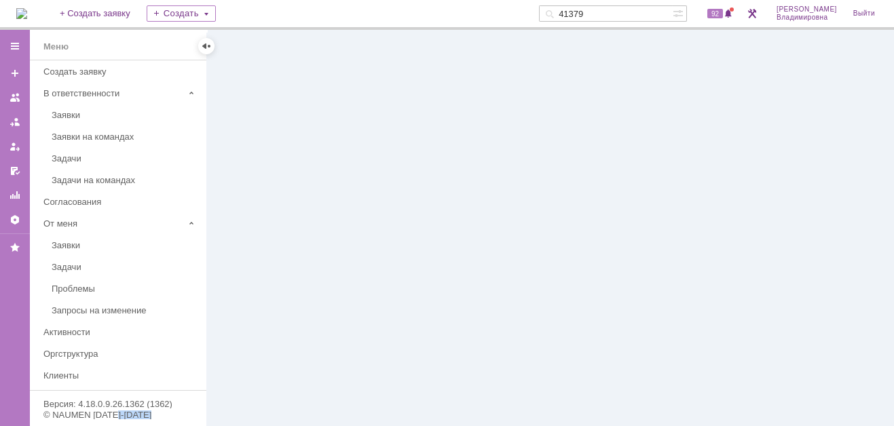
click at [667, 227] on div at bounding box center [550, 228] width 687 height 396
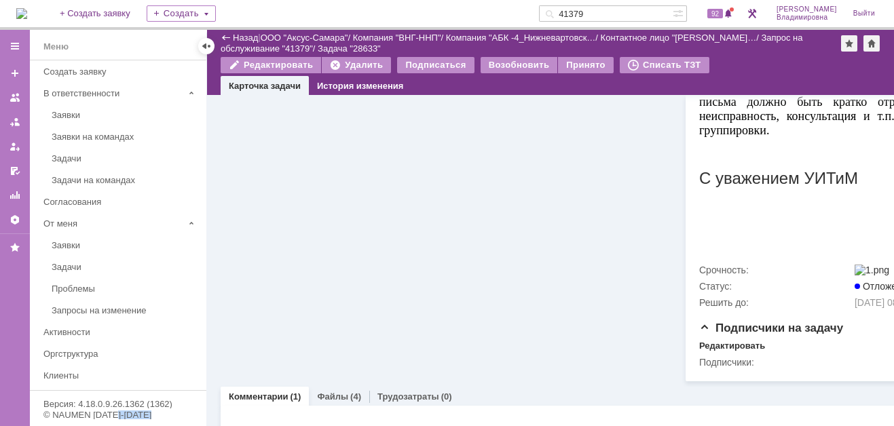
scroll to position [1771, 0]
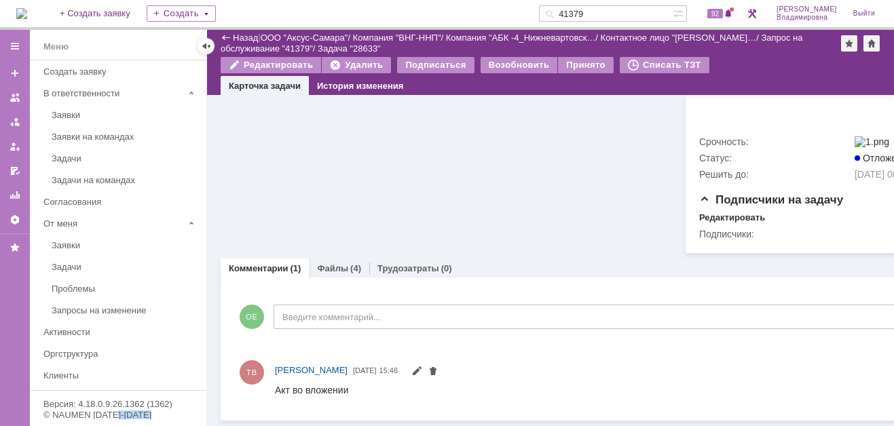
click at [329, 263] on link "Файлы" at bounding box center [332, 268] width 31 height 10
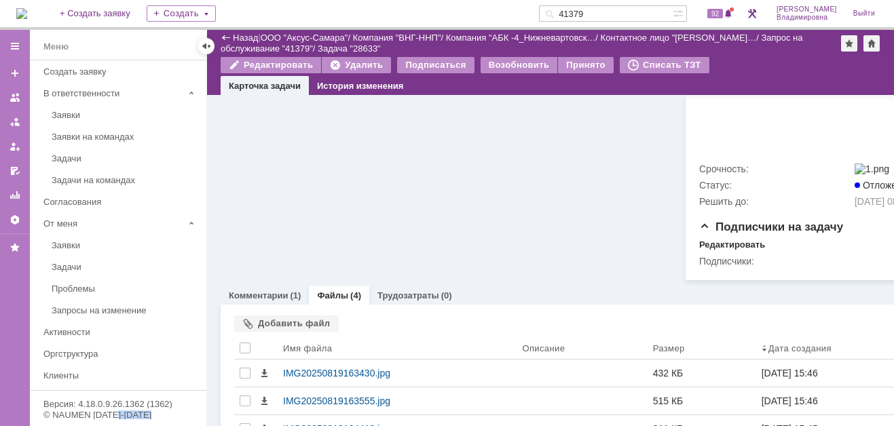
scroll to position [1771, 0]
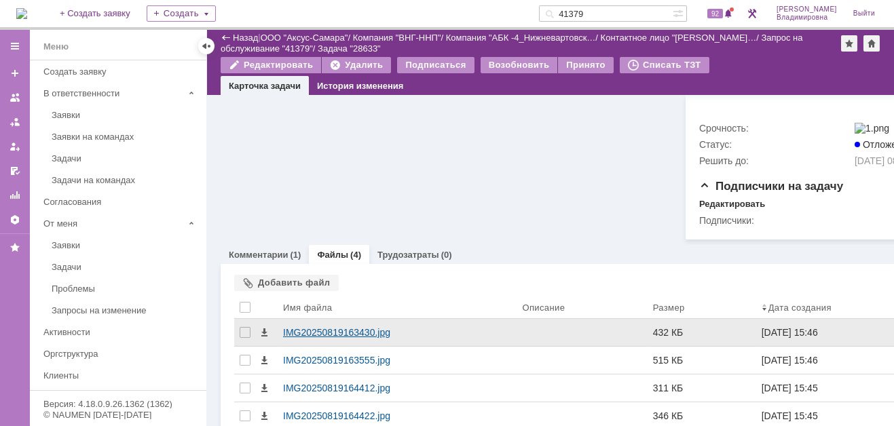
click at [302, 337] on div "IMG20250819163430.jpg" at bounding box center [397, 332] width 228 height 11
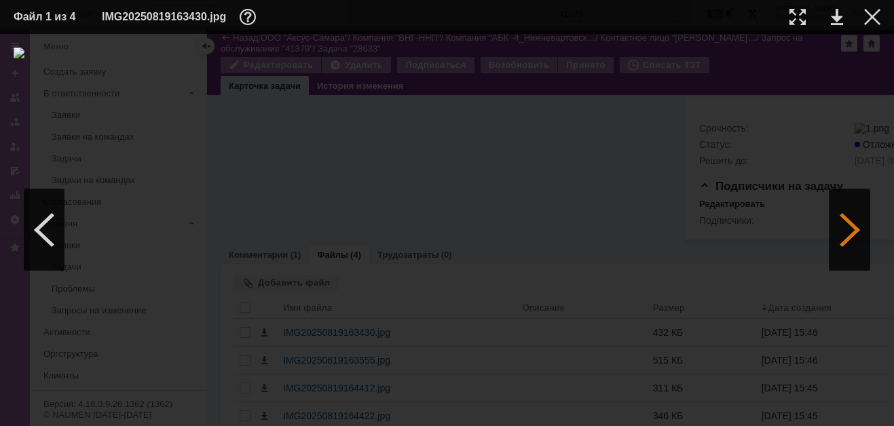
click at [855, 223] on div at bounding box center [850, 229] width 41 height 81
click at [854, 222] on div at bounding box center [850, 229] width 41 height 81
click at [870, 12] on div at bounding box center [872, 17] width 16 height 16
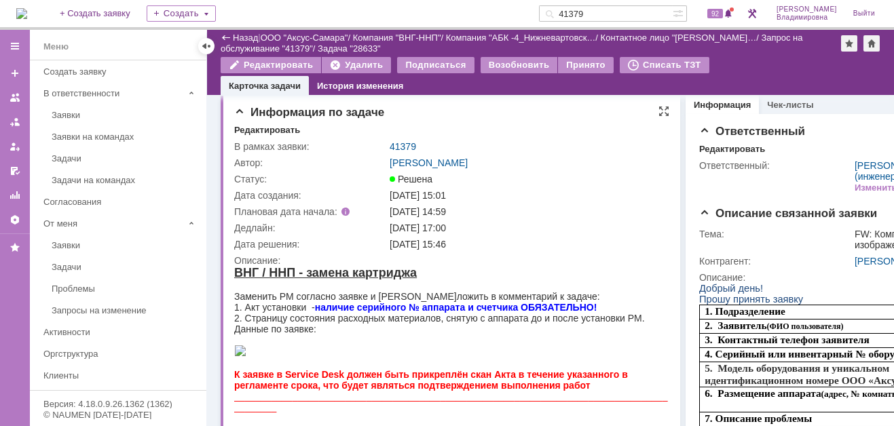
scroll to position [0, 0]
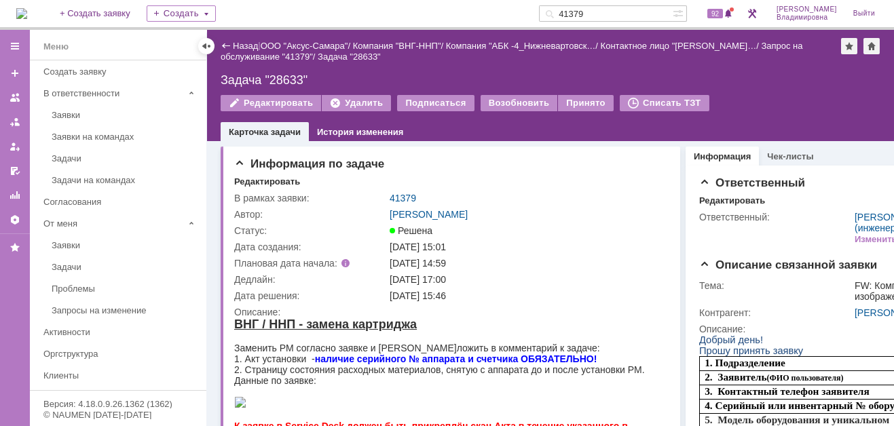
drag, startPoint x: 404, startPoint y: 194, endPoint x: 397, endPoint y: 196, distance: 6.9
click at [404, 194] on link "41379" at bounding box center [403, 198] width 26 height 11
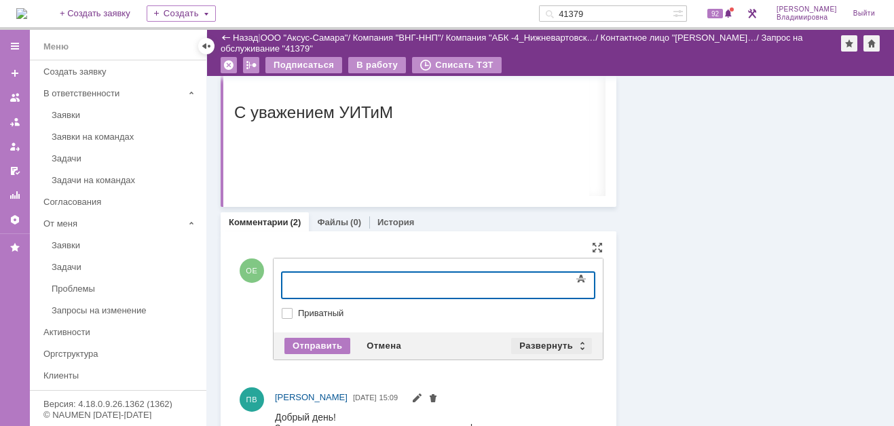
click at [535, 344] on div "Развернуть" at bounding box center [551, 346] width 81 height 16
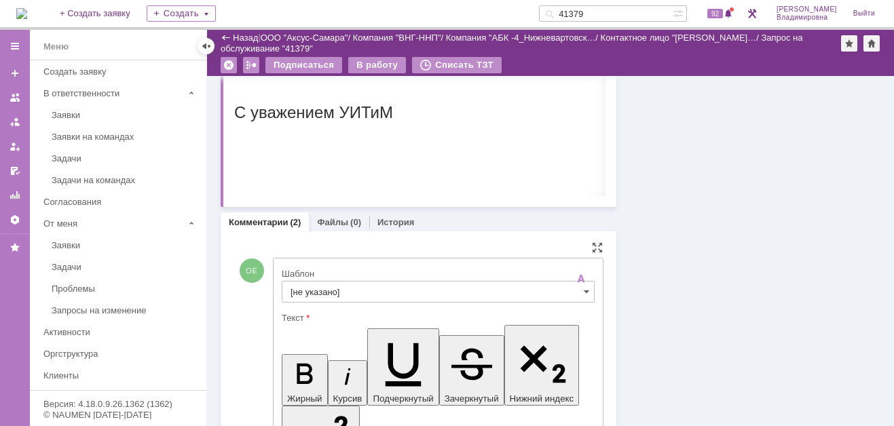
click at [306, 289] on input "[не указано]" at bounding box center [438, 292] width 313 height 22
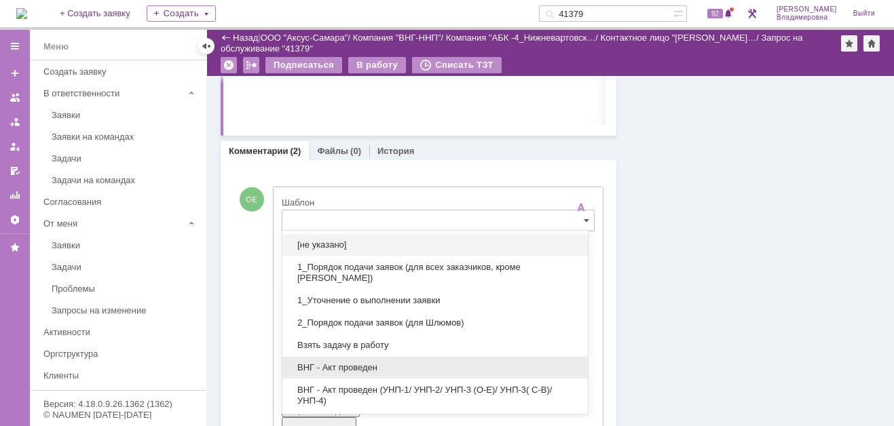
click at [348, 363] on span "ВНГ - Акт проведен" at bounding box center [435, 368] width 289 height 11
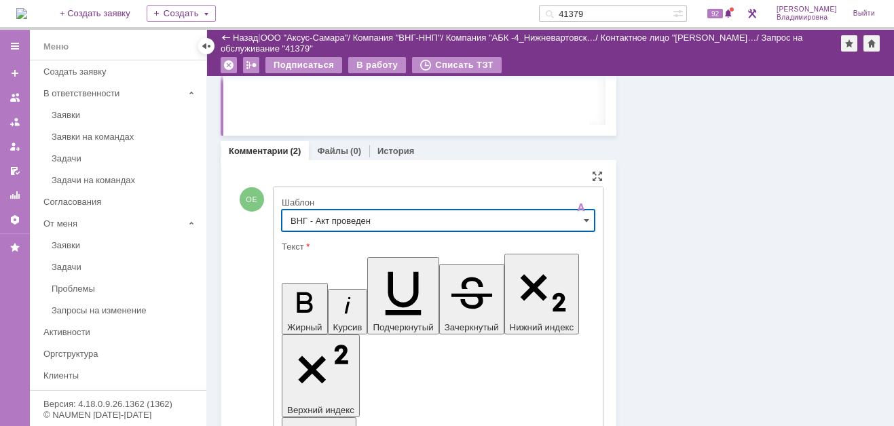
type input "ВНГ - Акт проведен"
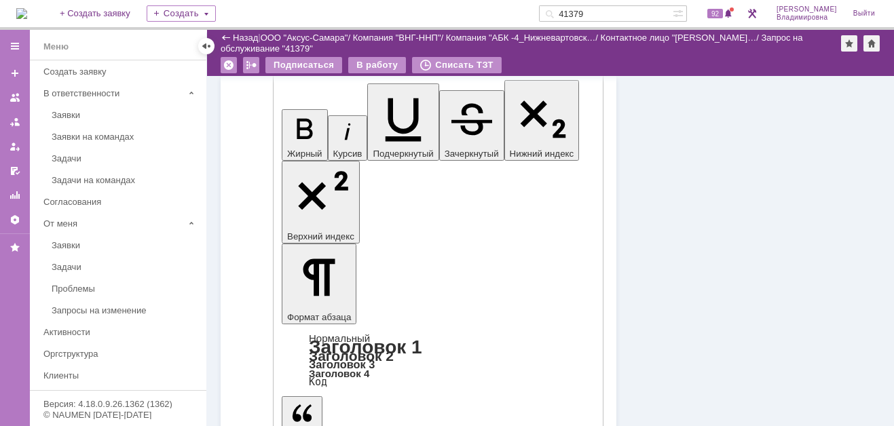
scroll to position [1837, 0]
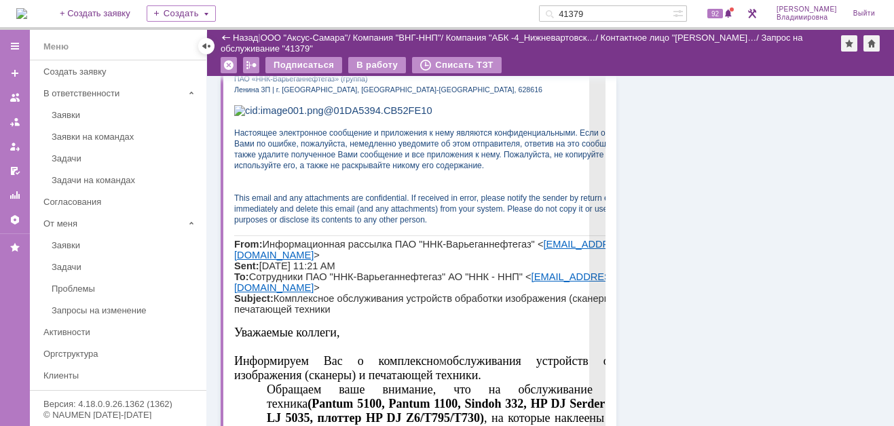
scroll to position [414, 0]
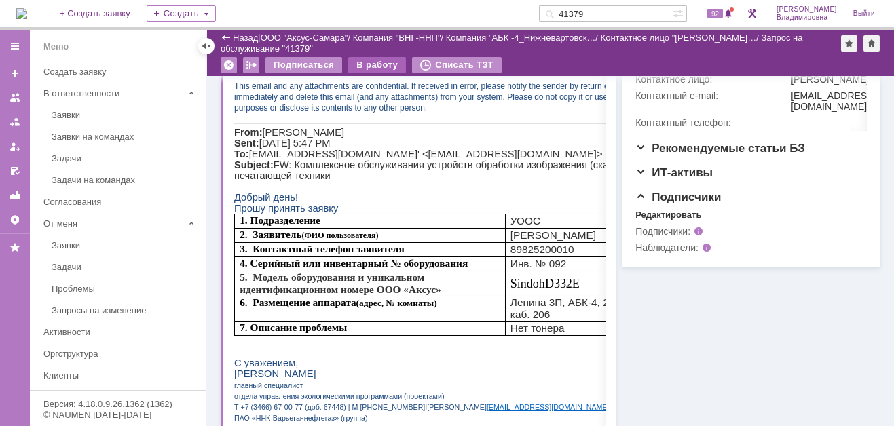
click at [375, 60] on div "В работу" at bounding box center [377, 65] width 58 height 16
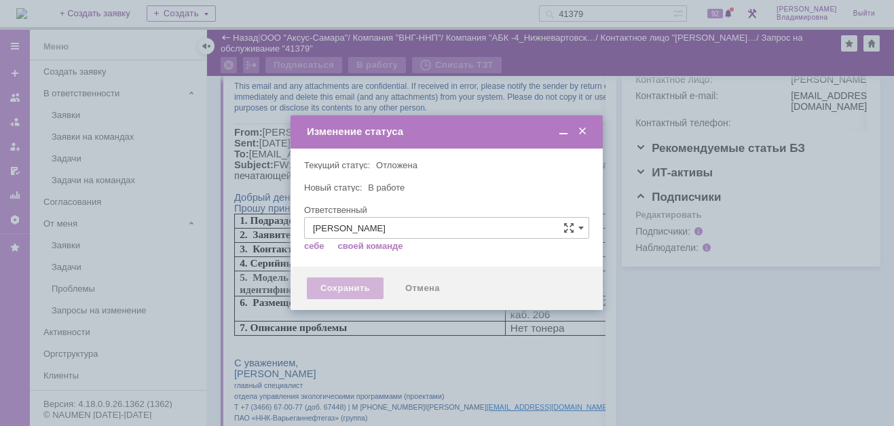
type input "[PERSON_NAME]"
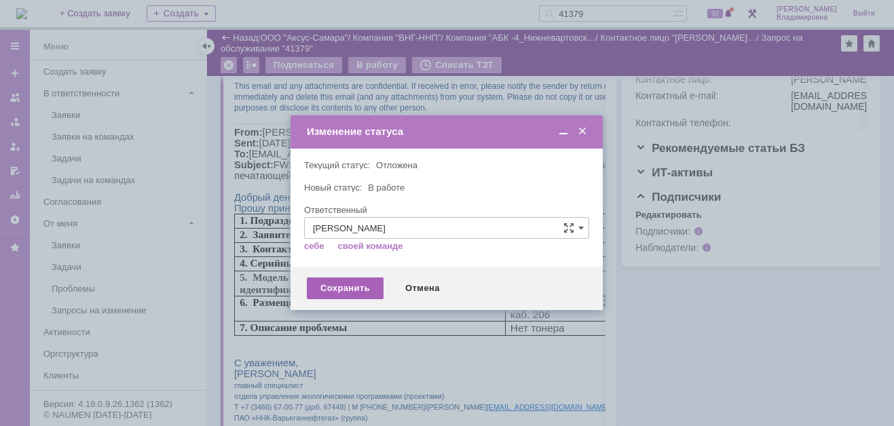
click at [340, 284] on div "Сохранить" at bounding box center [345, 289] width 77 height 22
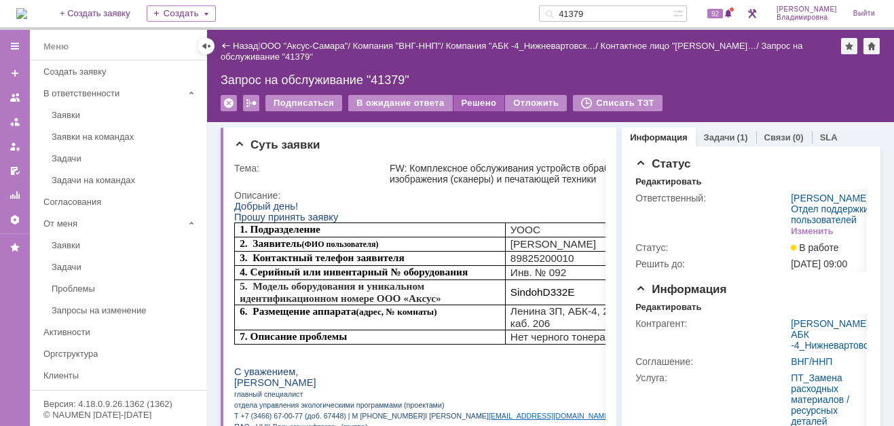
scroll to position [0, 0]
click at [469, 96] on div "Решено" at bounding box center [480, 103] width 52 height 16
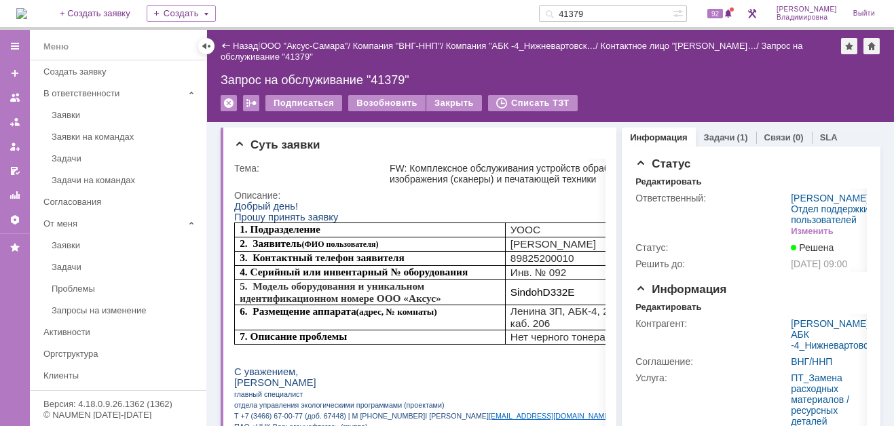
drag, startPoint x: 610, startPoint y: 12, endPoint x: 557, endPoint y: 15, distance: 53.7
click at [557, 15] on div "На домашнюю + Создать заявку Создать 41379 92 Орлова Елена Владимировна Выйти" at bounding box center [447, 15] width 894 height 30
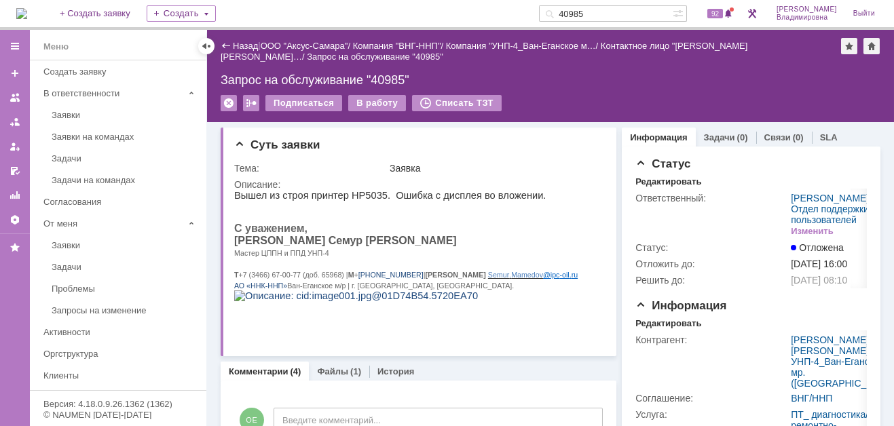
drag, startPoint x: 605, startPoint y: 11, endPoint x: 545, endPoint y: 14, distance: 59.8
click at [555, 11] on div "На домашнюю + Создать заявку Создать 40985 92 Орлова Елена Владимировна Выйти" at bounding box center [447, 15] width 894 height 30
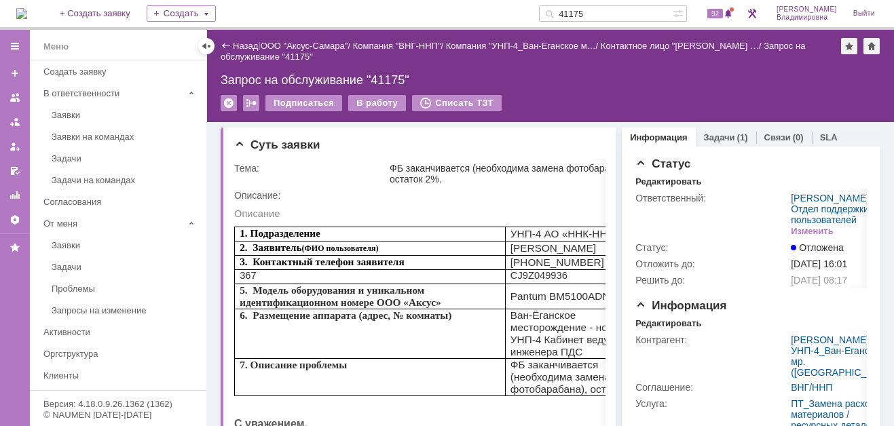
drag, startPoint x: 612, startPoint y: 14, endPoint x: 577, endPoint y: 12, distance: 35.4
click at [577, 12] on div "41175" at bounding box center [606, 13] width 134 height 16
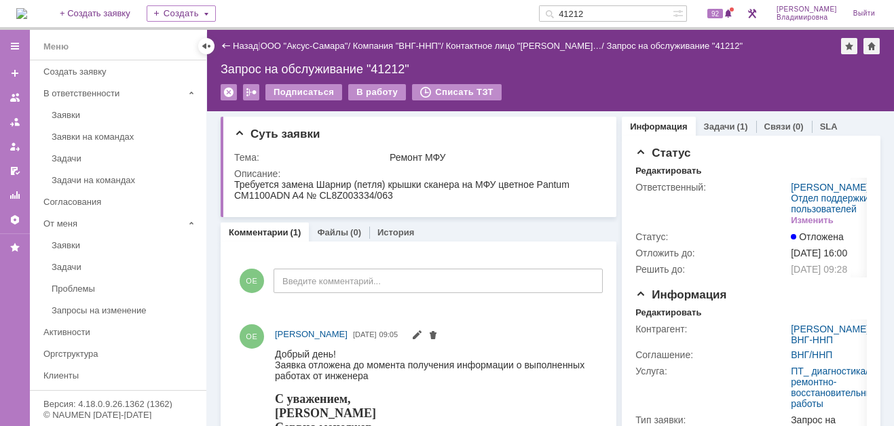
drag, startPoint x: 606, startPoint y: 13, endPoint x: 576, endPoint y: 12, distance: 30.6
click at [576, 12] on div "41212" at bounding box center [606, 13] width 134 height 16
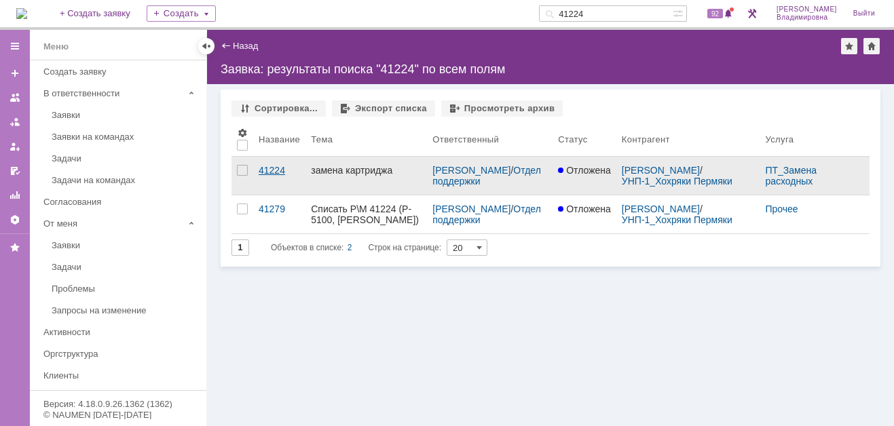
click at [278, 166] on div "41224" at bounding box center [279, 170] width 41 height 11
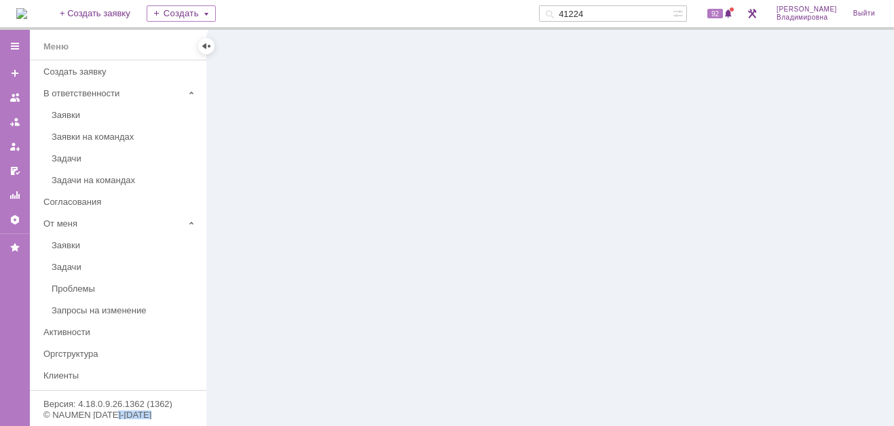
click at [278, 166] on div at bounding box center [550, 228] width 687 height 396
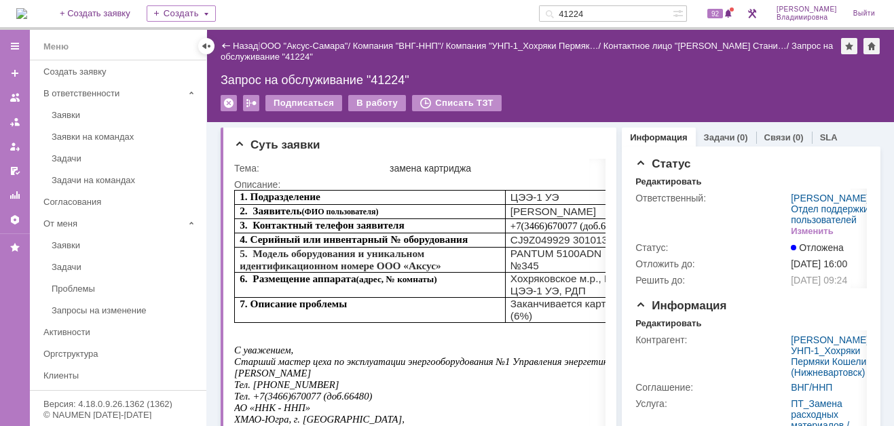
click at [606, 13] on input "41224" at bounding box center [606, 13] width 134 height 16
click at [608, 14] on input "41224" at bounding box center [606, 13] width 134 height 16
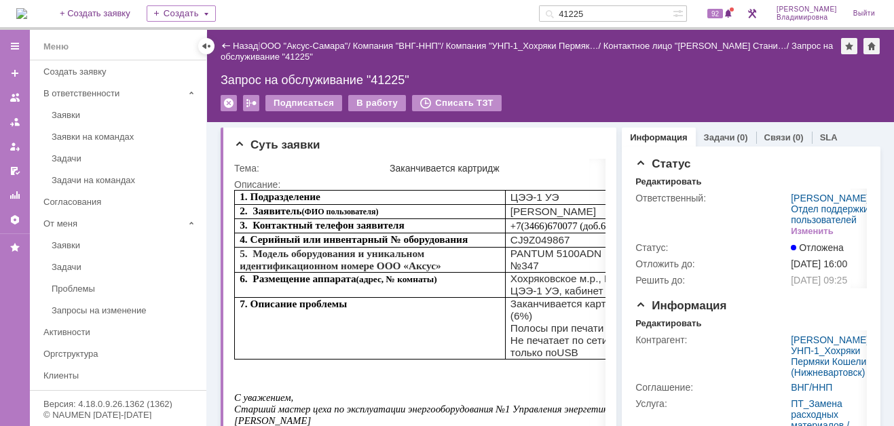
click at [604, 12] on input "41225" at bounding box center [606, 13] width 134 height 16
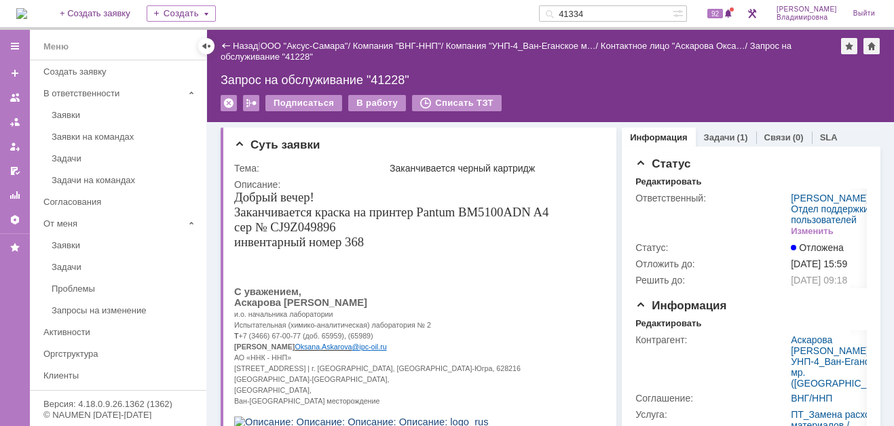
type input "41334"
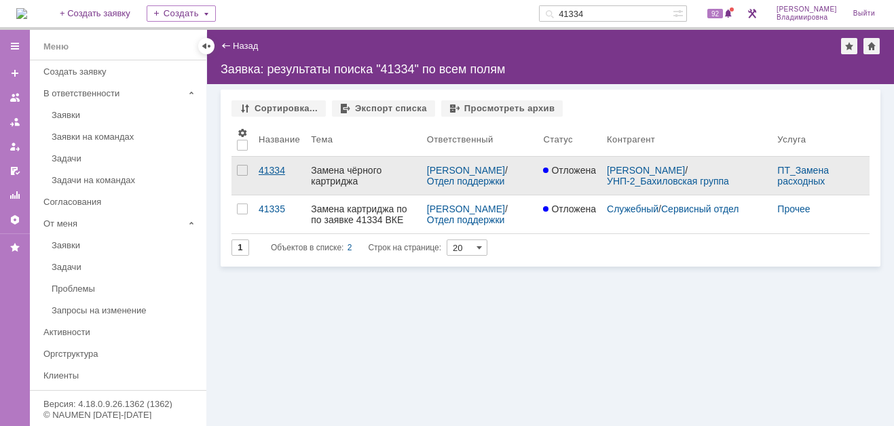
click at [265, 166] on div "41334" at bounding box center [279, 170] width 41 height 11
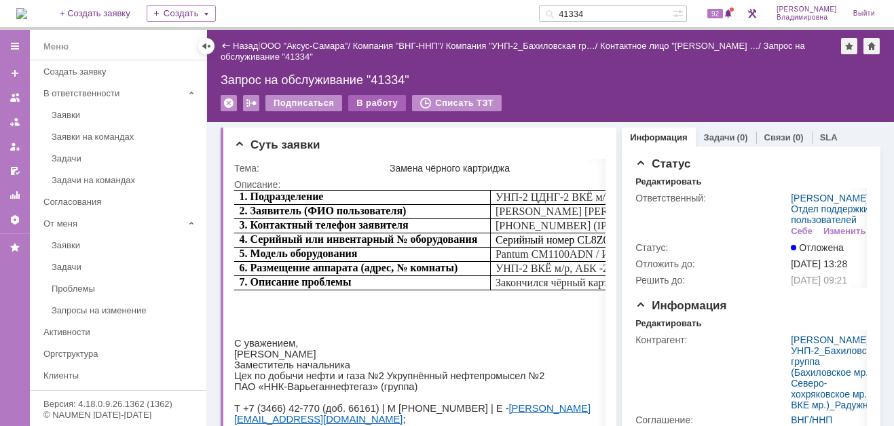
click at [367, 98] on div "В работу" at bounding box center [377, 103] width 58 height 16
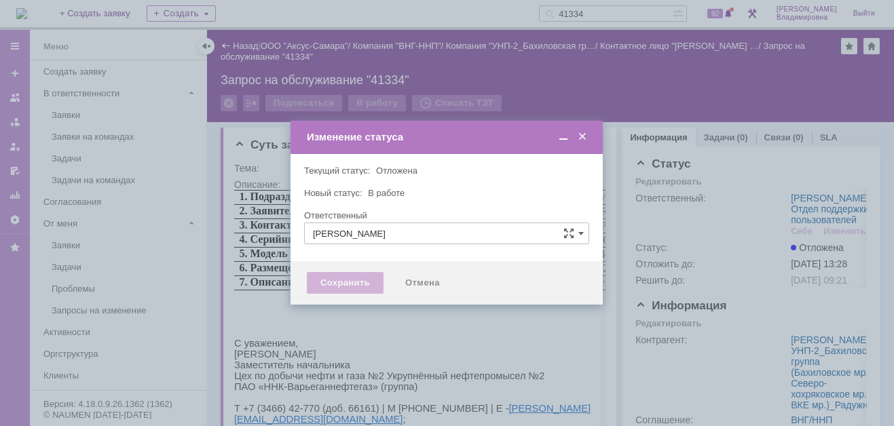
type input "[PERSON_NAME]"
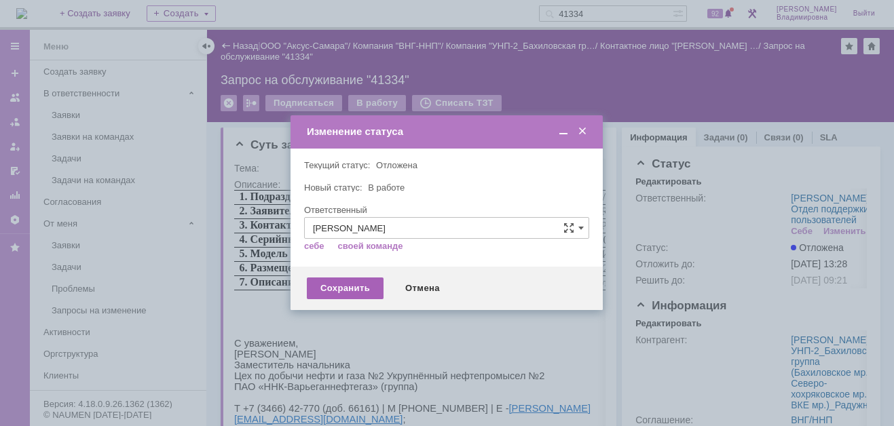
click at [360, 291] on div "Сохранить" at bounding box center [345, 289] width 77 height 22
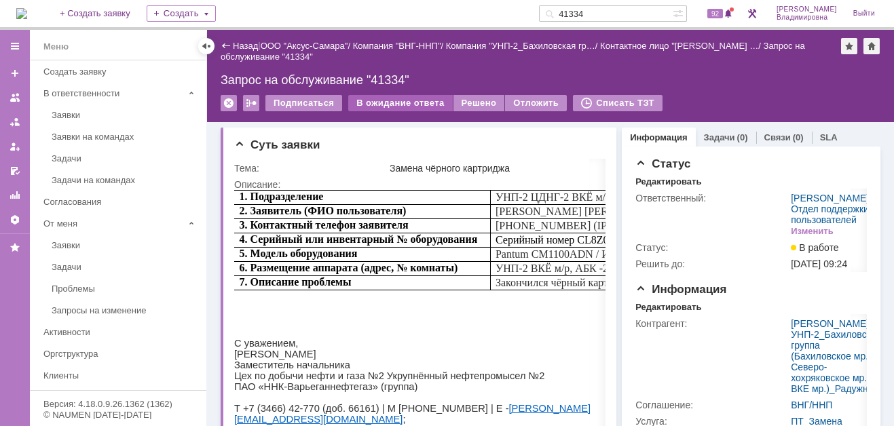
click at [417, 101] on div "В ожидание ответа" at bounding box center [400, 103] width 104 height 16
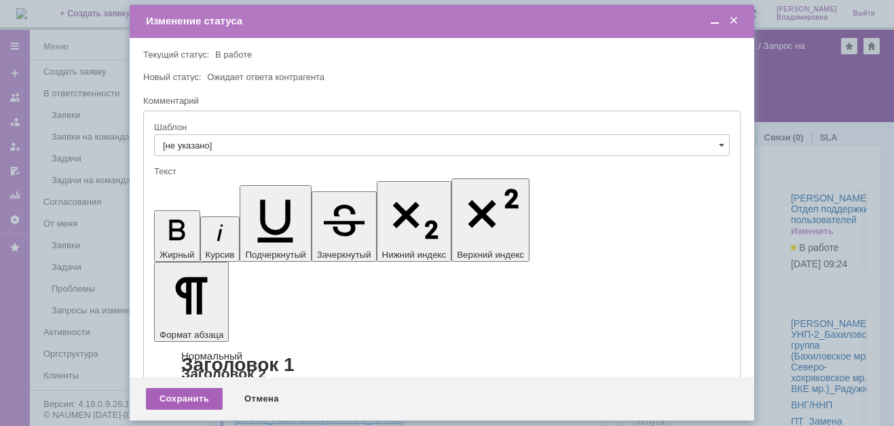
click at [196, 394] on div "Сохранить" at bounding box center [184, 399] width 77 height 22
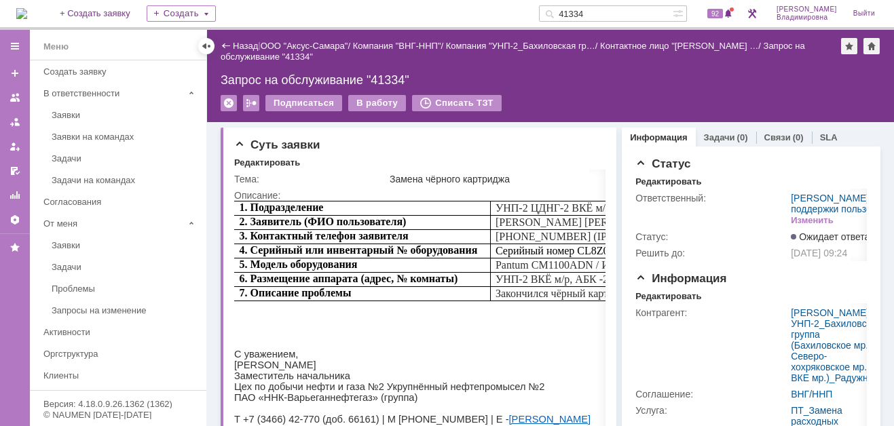
drag, startPoint x: 611, startPoint y: 10, endPoint x: 570, endPoint y: 10, distance: 40.7
click at [570, 10] on div "41334" at bounding box center [606, 13] width 134 height 16
type input "41449"
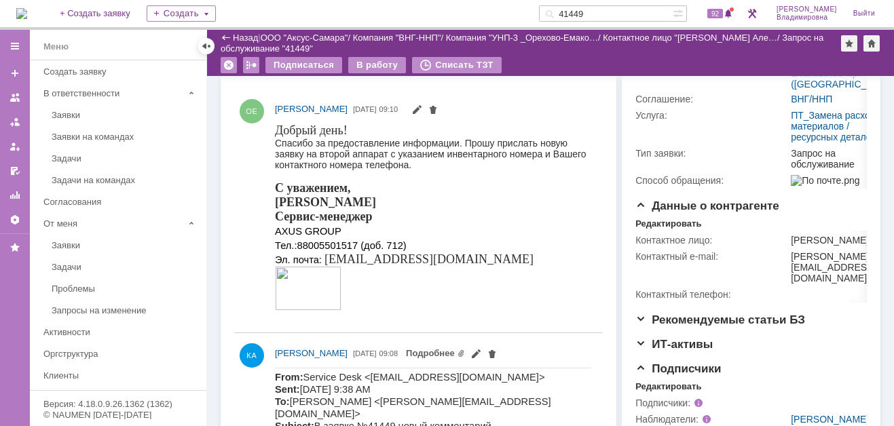
scroll to position [204, 0]
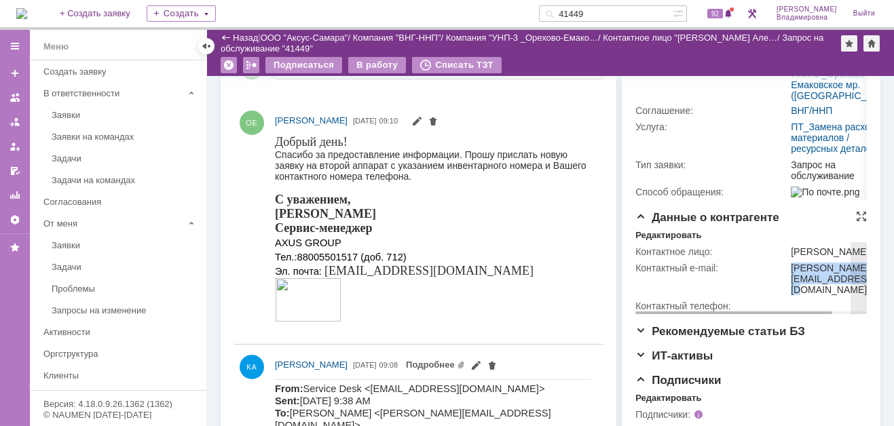
drag, startPoint x: 784, startPoint y: 342, endPoint x: 808, endPoint y: 352, distance: 25.9
click at [808, 298] on td "[PERSON_NAME][EMAIL_ADDRESS][DOMAIN_NAME]" at bounding box center [833, 279] width 90 height 38
copy div "[PERSON_NAME][EMAIL_ADDRESS][DOMAIN_NAME]"
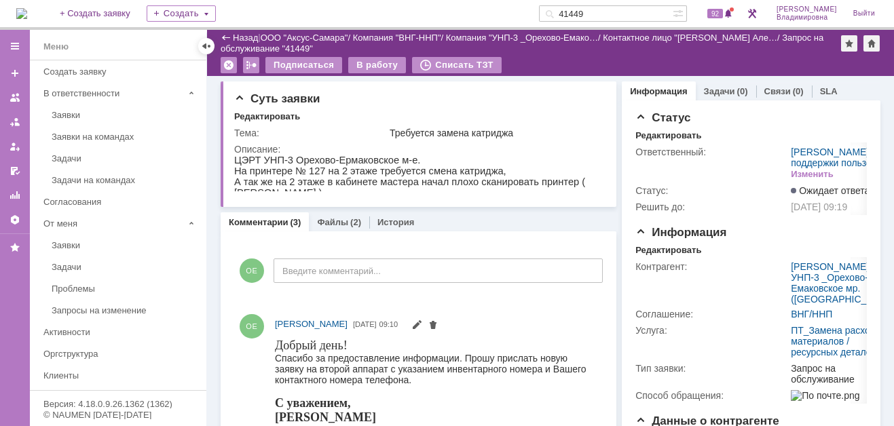
scroll to position [204, 0]
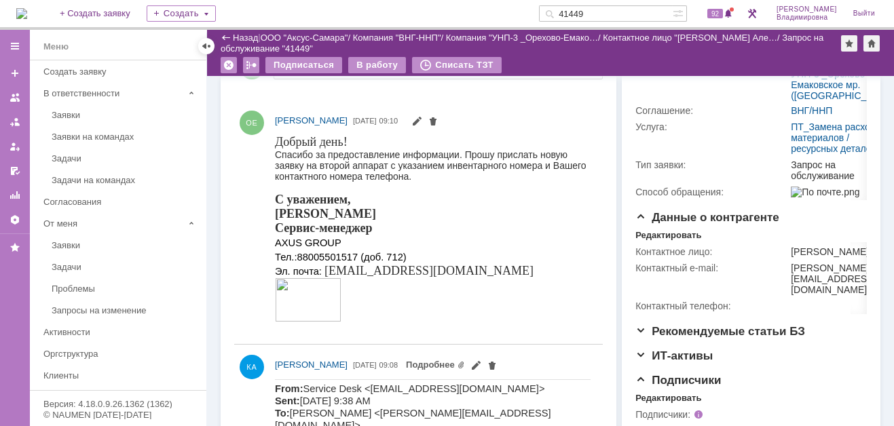
drag, startPoint x: 587, startPoint y: 14, endPoint x: 568, endPoint y: 12, distance: 19.2
click at [568, 12] on div "41449" at bounding box center [606, 13] width 134 height 16
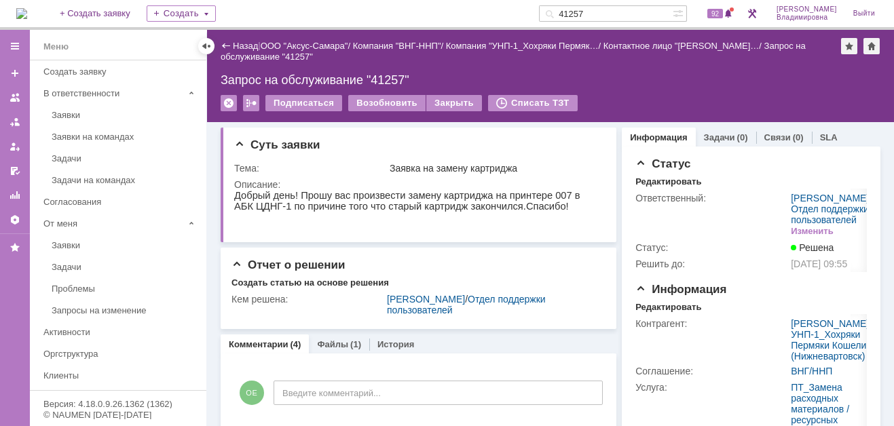
drag, startPoint x: 607, startPoint y: 10, endPoint x: 557, endPoint y: 14, distance: 50.5
click at [557, 14] on div "На домашнюю + Создать заявку Создать 41257 92 [PERSON_NAME]" at bounding box center [447, 15] width 894 height 30
type input "41224"
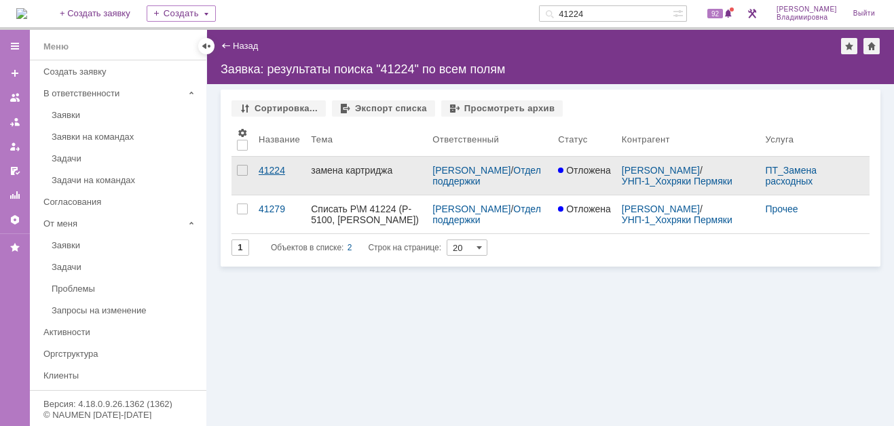
click at [272, 170] on div "41224" at bounding box center [279, 170] width 41 height 11
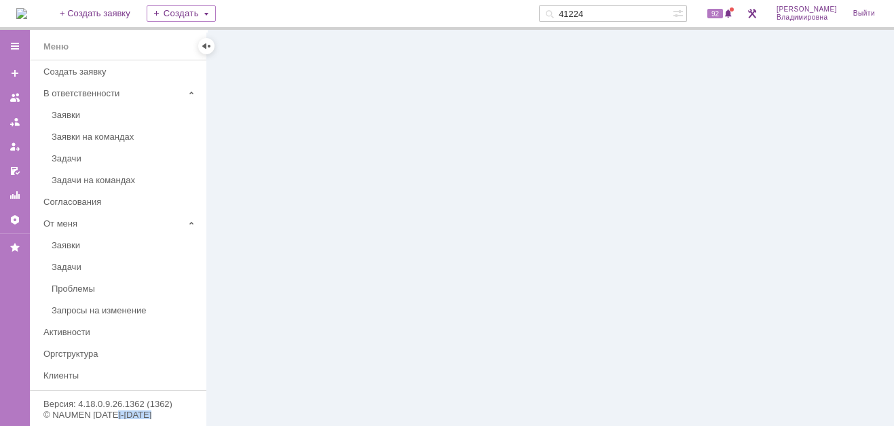
click at [272, 170] on div at bounding box center [550, 228] width 687 height 396
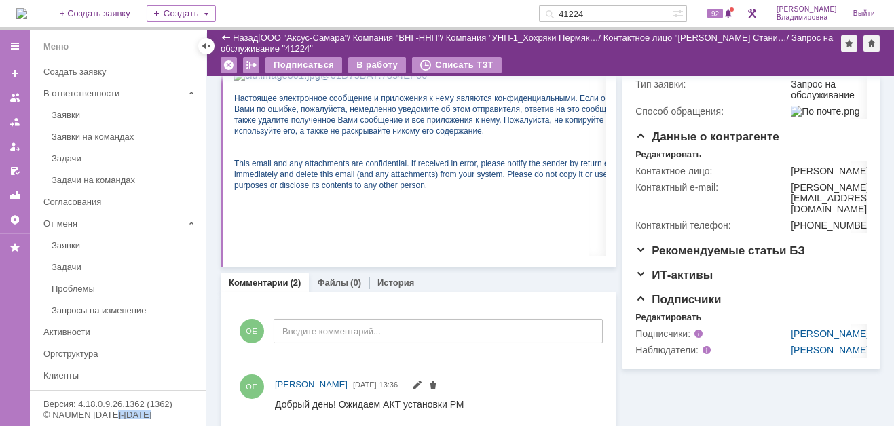
scroll to position [339, 0]
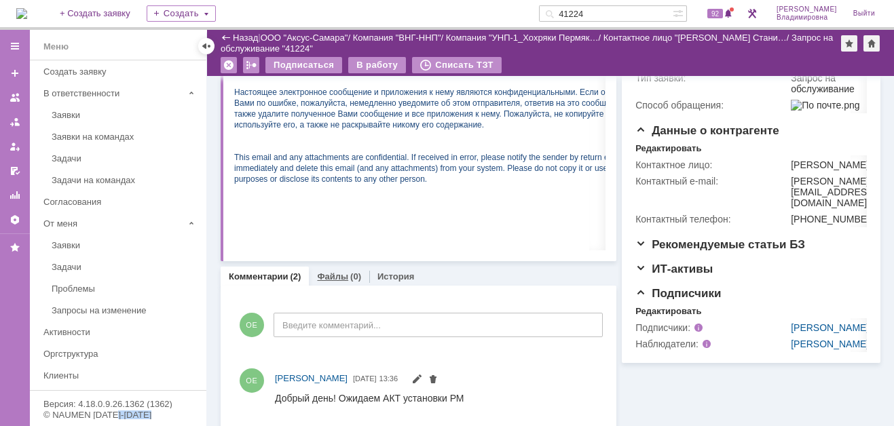
click at [332, 272] on link "Файлы" at bounding box center [332, 277] width 31 height 10
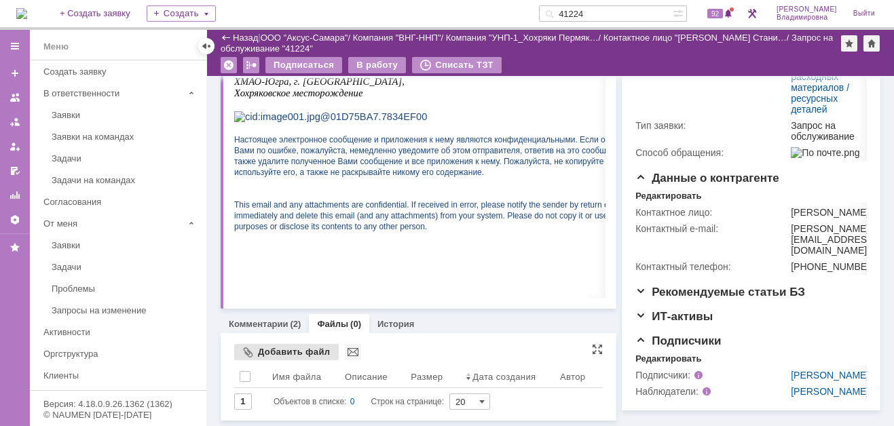
click at [266, 344] on div "Добавить файл" at bounding box center [286, 352] width 105 height 16
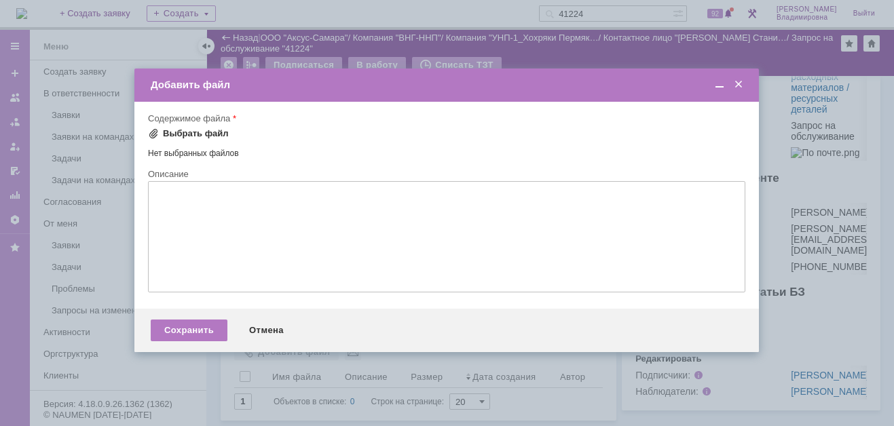
click at [158, 134] on span at bounding box center [153, 133] width 11 height 11
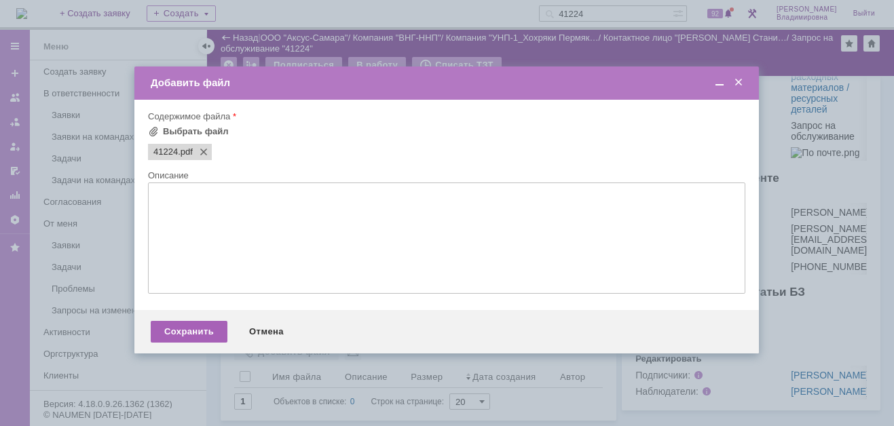
click at [196, 335] on div "Сохранить" at bounding box center [189, 332] width 77 height 22
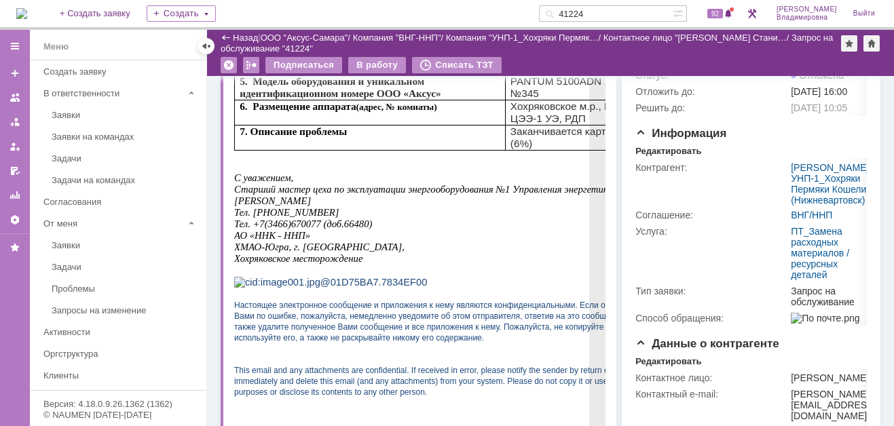
scroll to position [398, 0]
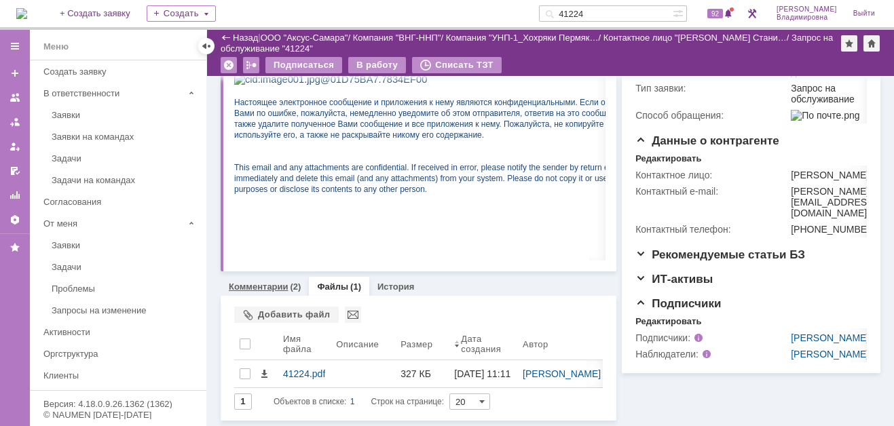
click at [260, 282] on link "Комментарии" at bounding box center [259, 287] width 60 height 10
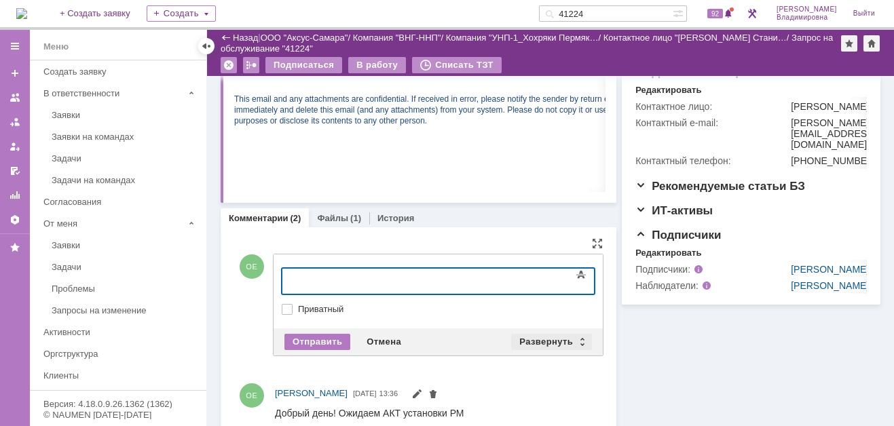
click at [540, 337] on div "Развернуть" at bounding box center [551, 342] width 81 height 16
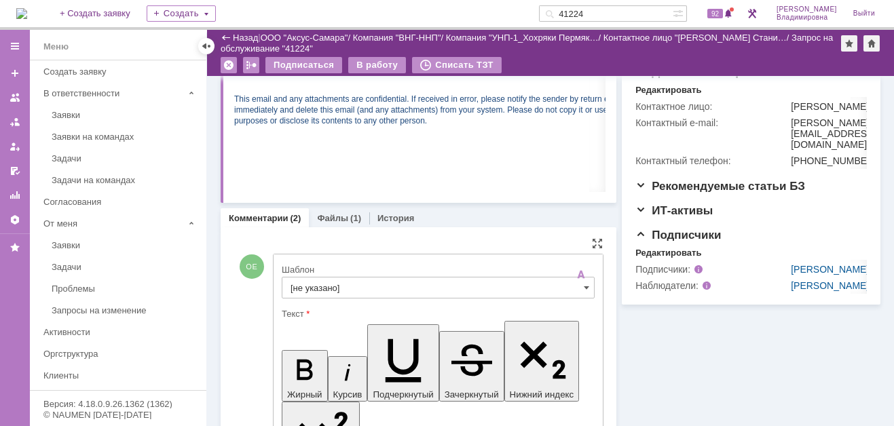
click at [310, 291] on input "[не указано]" at bounding box center [438, 288] width 313 height 22
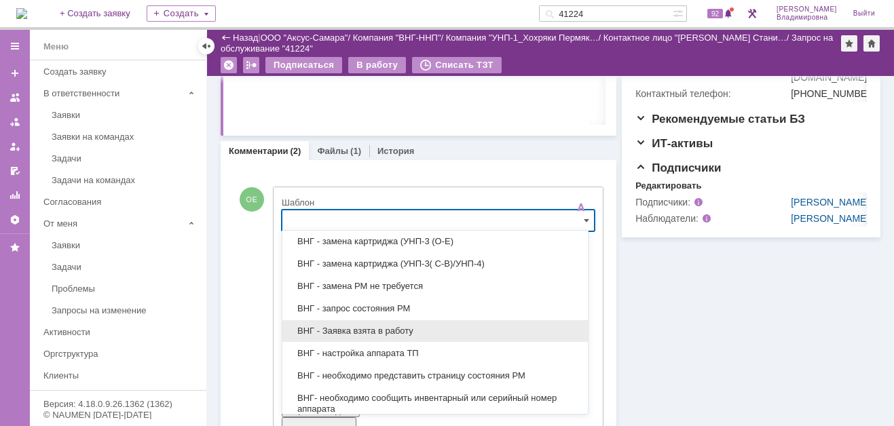
scroll to position [68, 0]
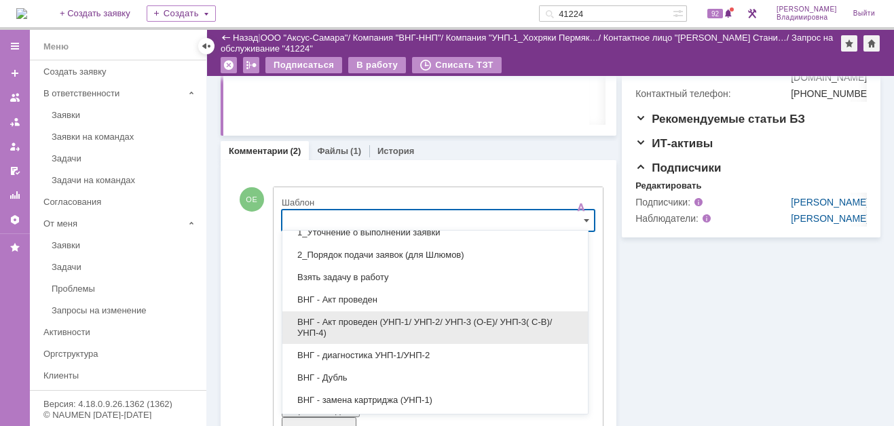
click at [357, 323] on span "ВНГ - Акт проведен (УНП-1/ УНП-2/ УНП-3 (О-Е)/ УНП-3( С-В)/УНП-4)" at bounding box center [435, 328] width 289 height 22
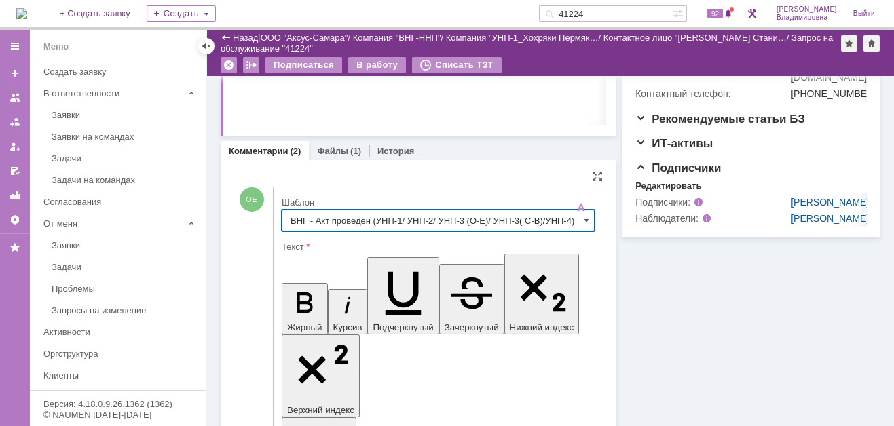
type input "ВНГ - Акт проведен (УНП-1/ УНП-2/ УНП-3 (О-Е)/ УНП-3( С-В)/УНП-4)"
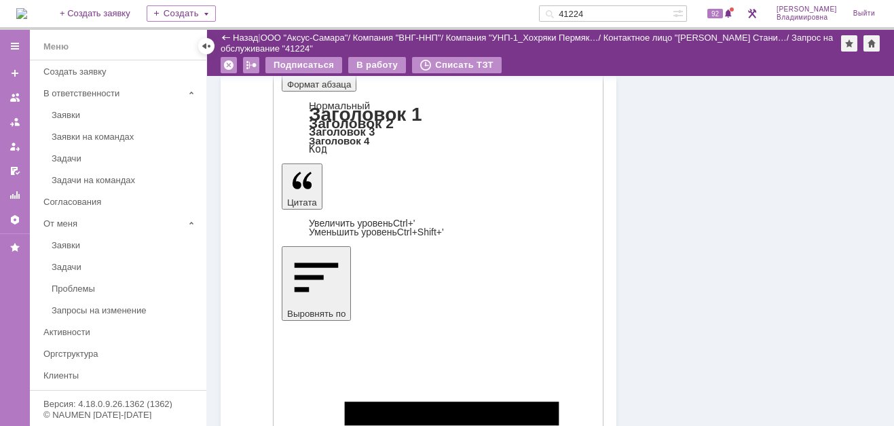
scroll to position [872, 0]
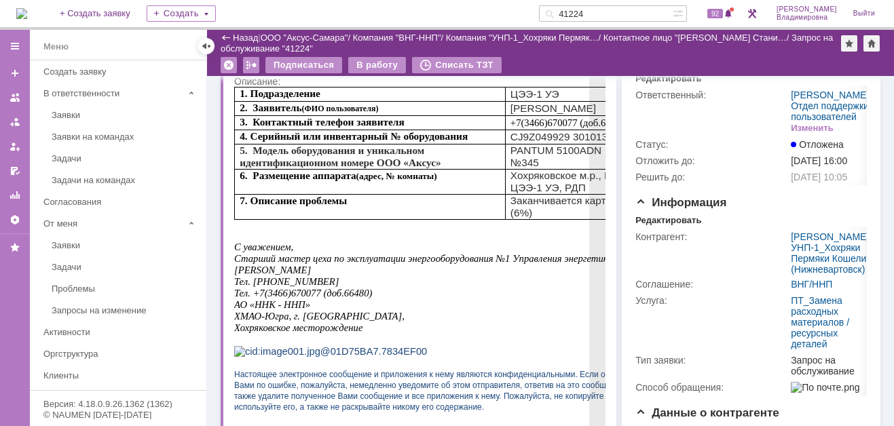
scroll to position [0, 0]
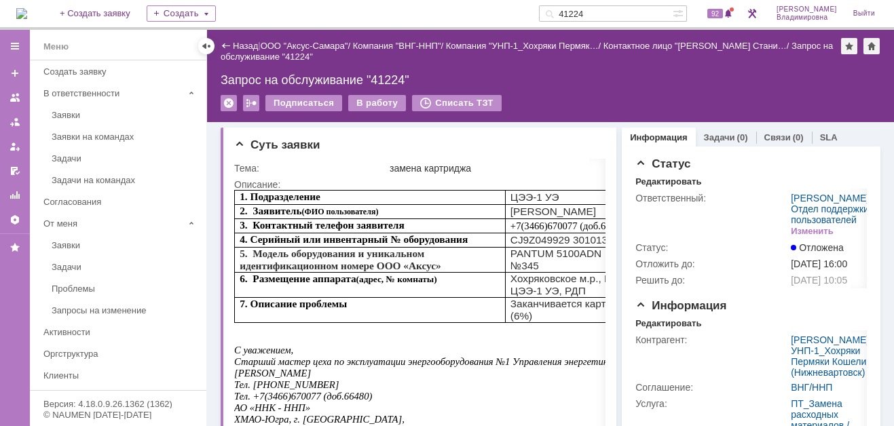
click at [607, 10] on input "41224" at bounding box center [606, 13] width 134 height 16
click at [606, 11] on input "41224" at bounding box center [606, 13] width 134 height 16
type input "41225"
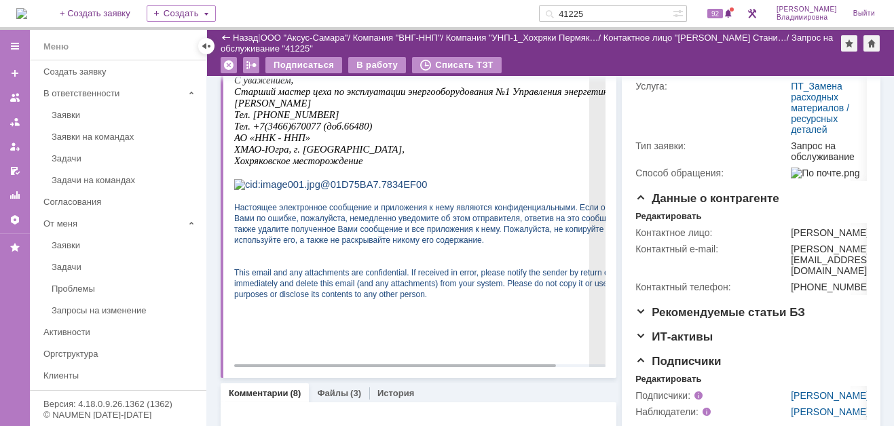
scroll to position [543, 0]
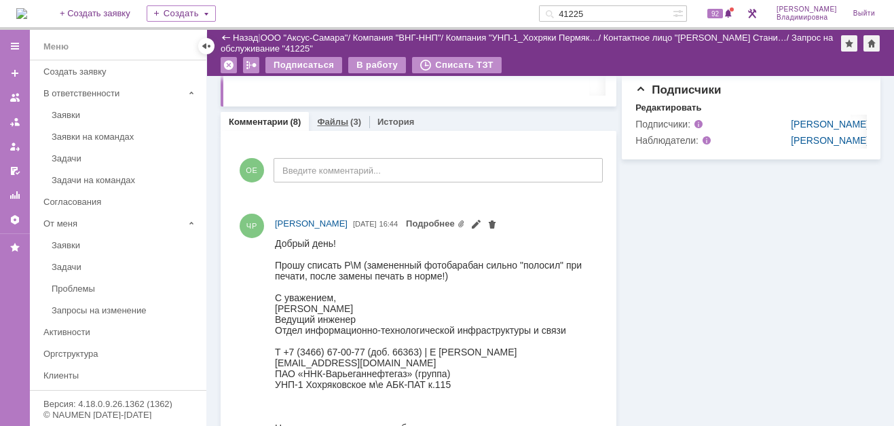
click at [329, 119] on link "Файлы" at bounding box center [332, 122] width 31 height 10
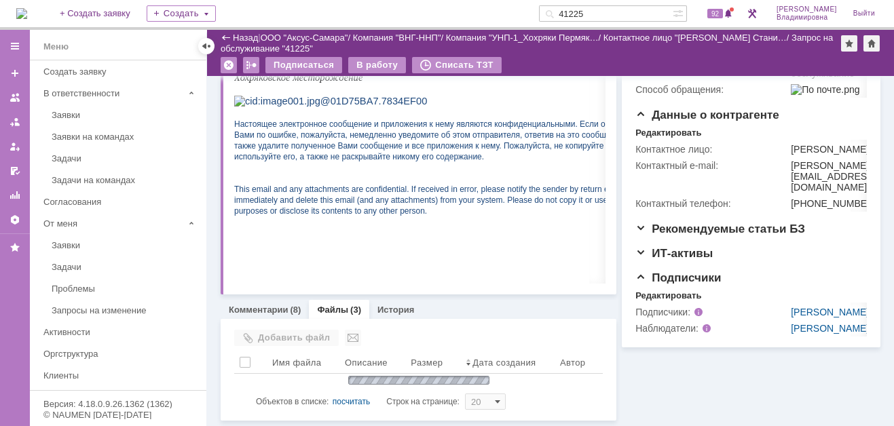
scroll to position [465, 0]
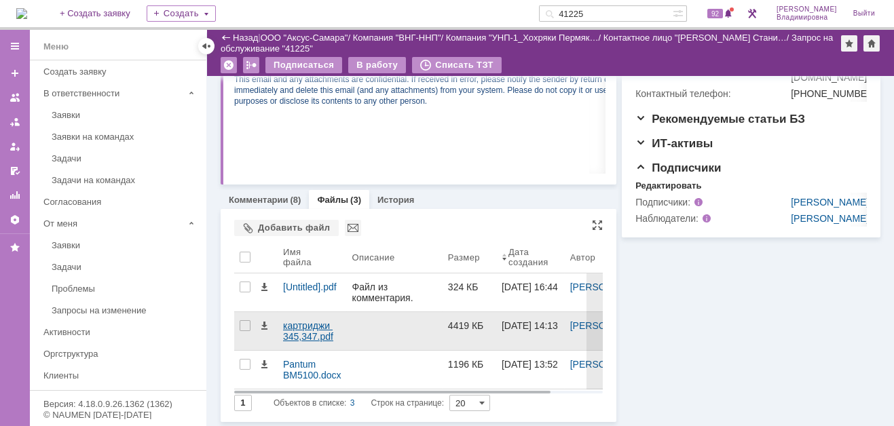
click at [297, 323] on div "картриджи 345,347.pdf" at bounding box center [312, 331] width 58 height 22
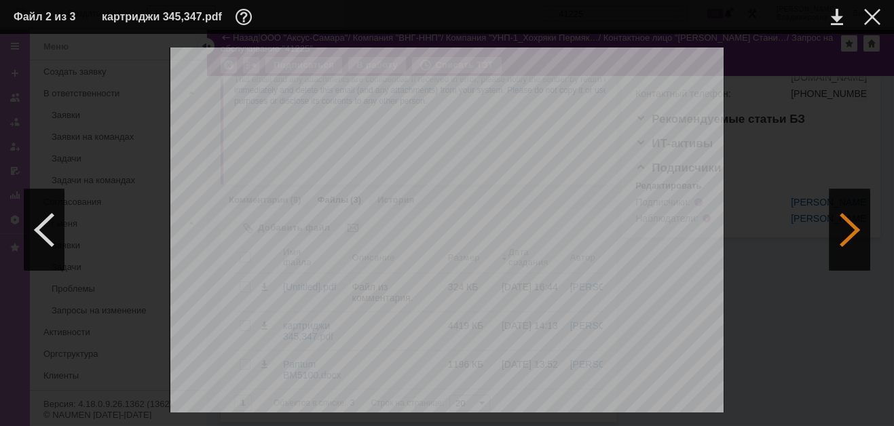
click at [847, 226] on div at bounding box center [850, 229] width 41 height 81
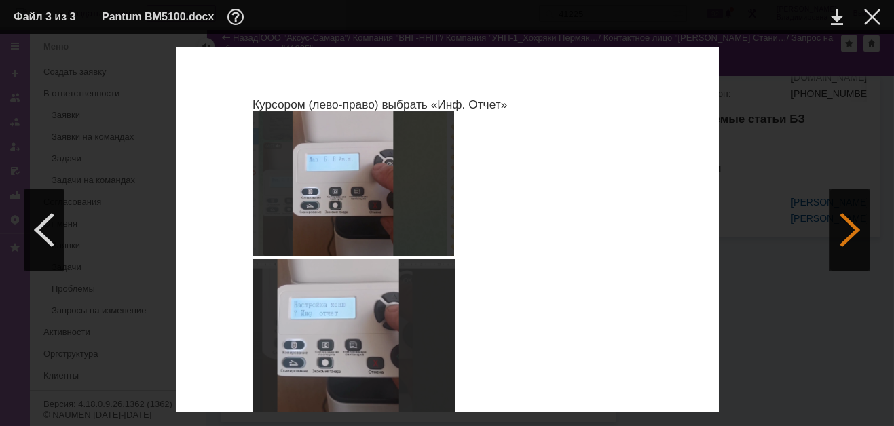
click at [847, 227] on div at bounding box center [850, 229] width 41 height 81
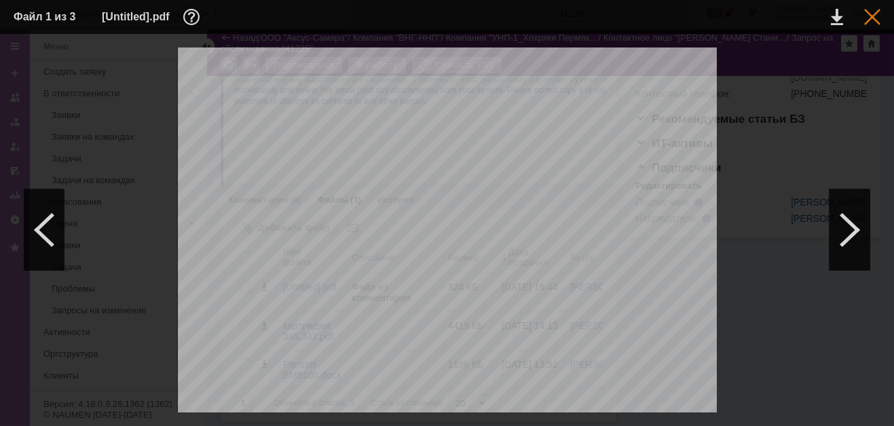
click at [872, 18] on div at bounding box center [872, 17] width 16 height 16
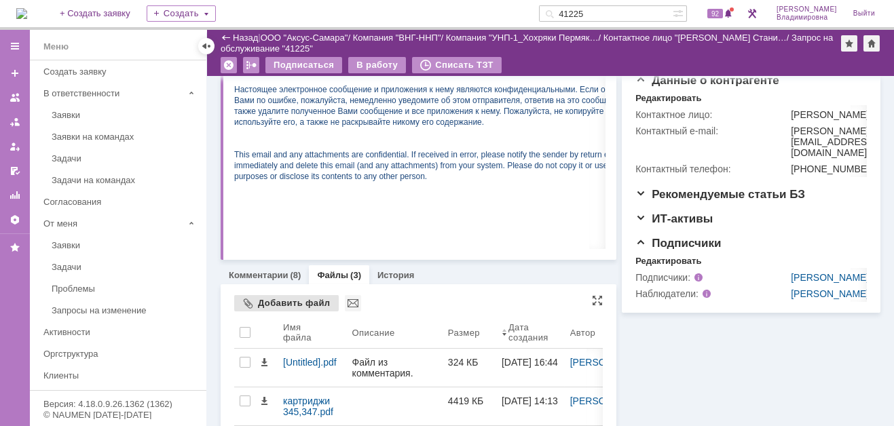
scroll to position [397, 0]
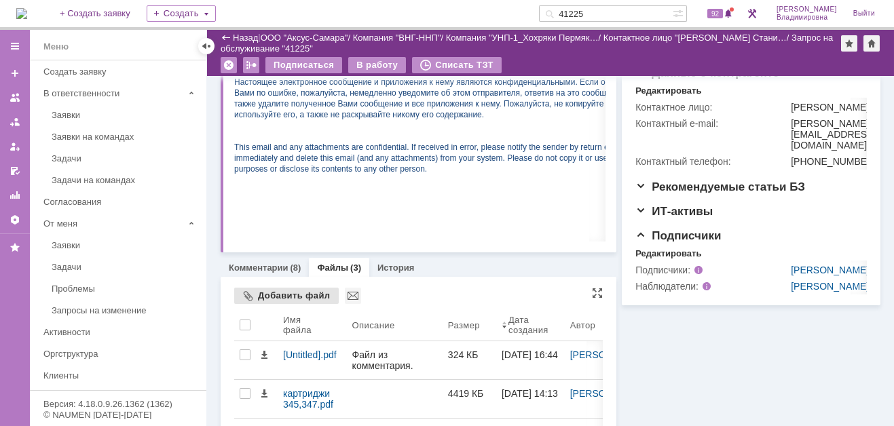
click at [273, 291] on div "Добавить файл" at bounding box center [286, 296] width 105 height 16
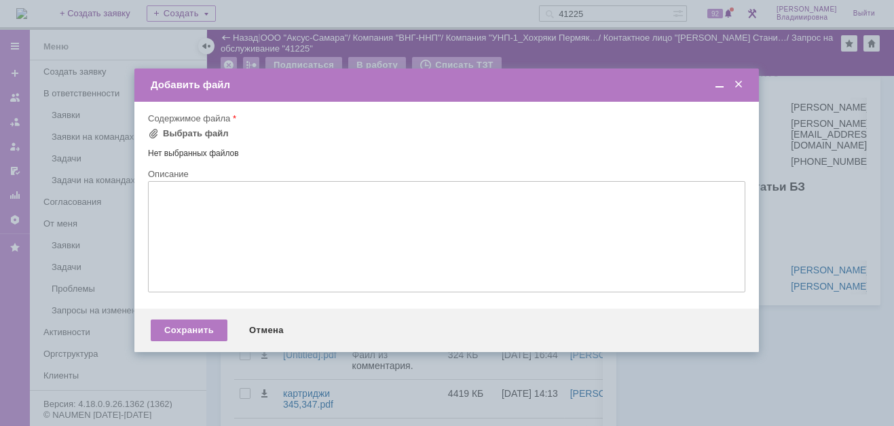
click at [737, 84] on span at bounding box center [739, 85] width 14 height 12
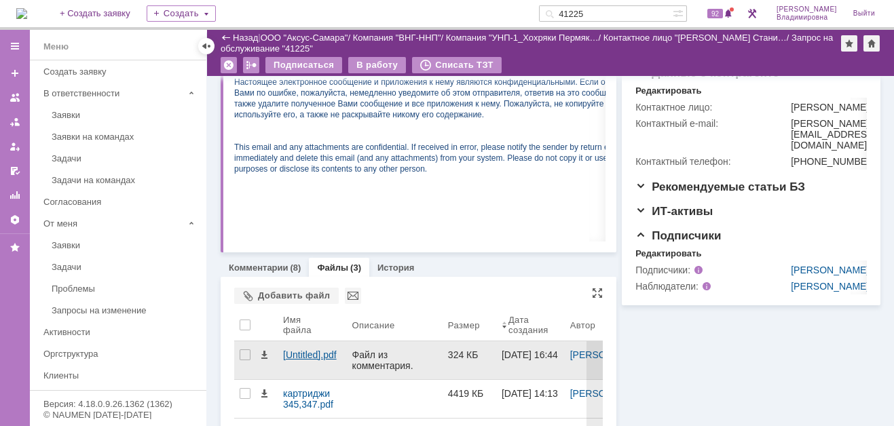
click at [299, 354] on div "[Untitled].pdf" at bounding box center [312, 355] width 58 height 11
click at [299, 354] on body "Идет загрузка, пожалуйста, подождите. На домашнюю + Создать заявку Создать 4122…" at bounding box center [447, 213] width 894 height 426
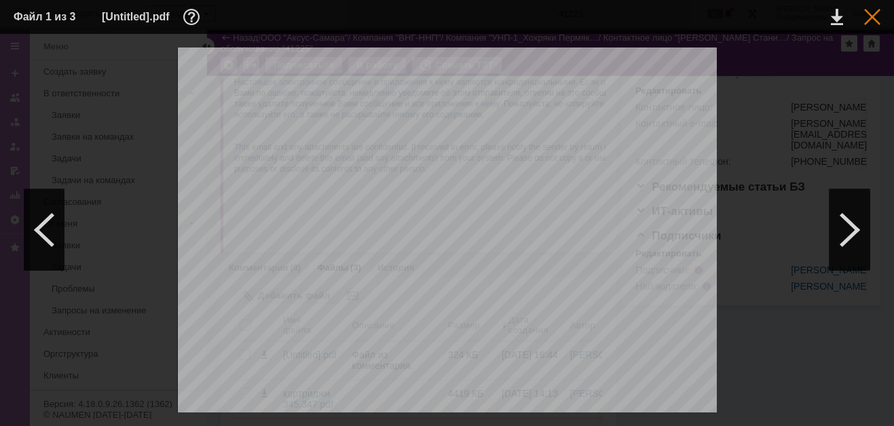
drag, startPoint x: 872, startPoint y: 10, endPoint x: 866, endPoint y: 16, distance: 8.7
click at [872, 10] on div at bounding box center [872, 17] width 16 height 16
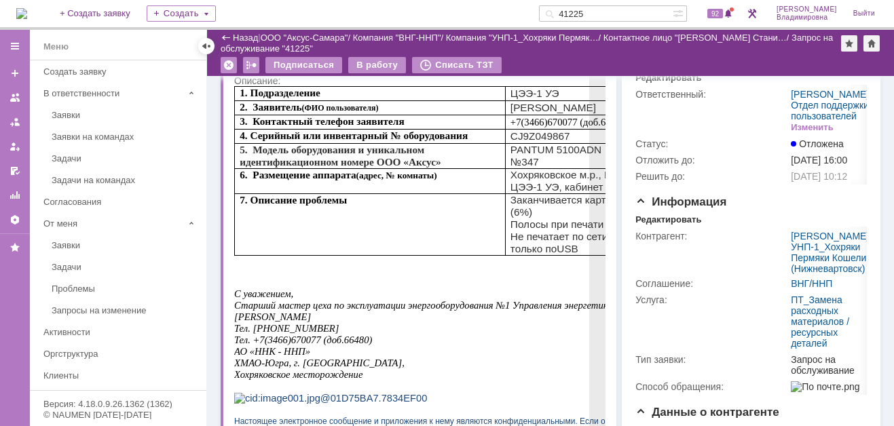
scroll to position [0, 0]
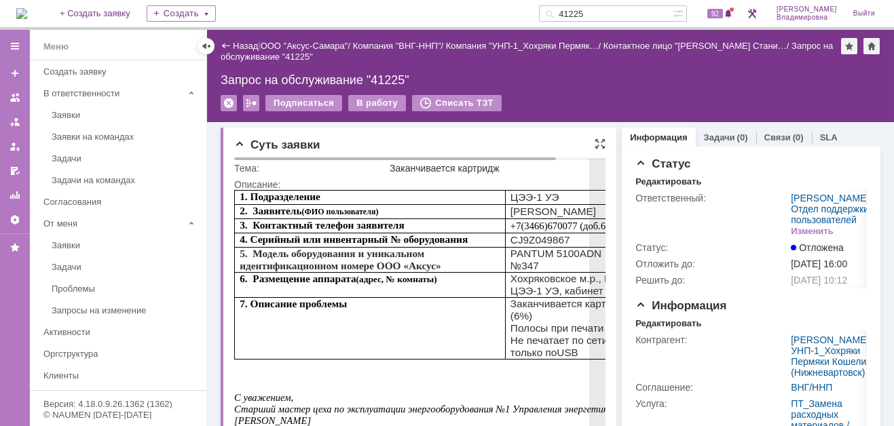
click at [553, 322] on span "Полосы при печати" at bounding box center [558, 328] width 94 height 12
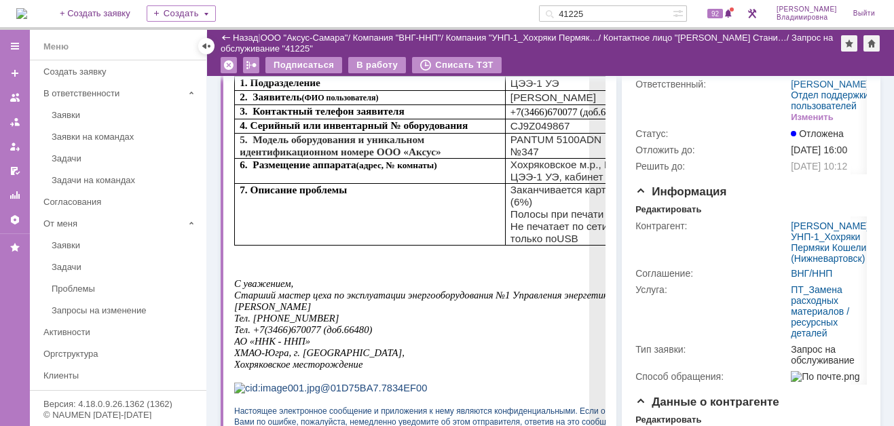
scroll to position [407, 0]
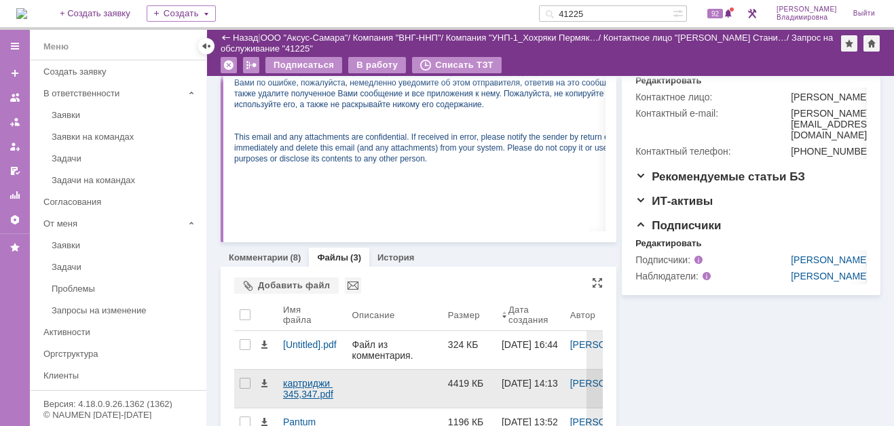
click at [303, 382] on div "картриджи 345,347.pdf" at bounding box center [312, 389] width 58 height 22
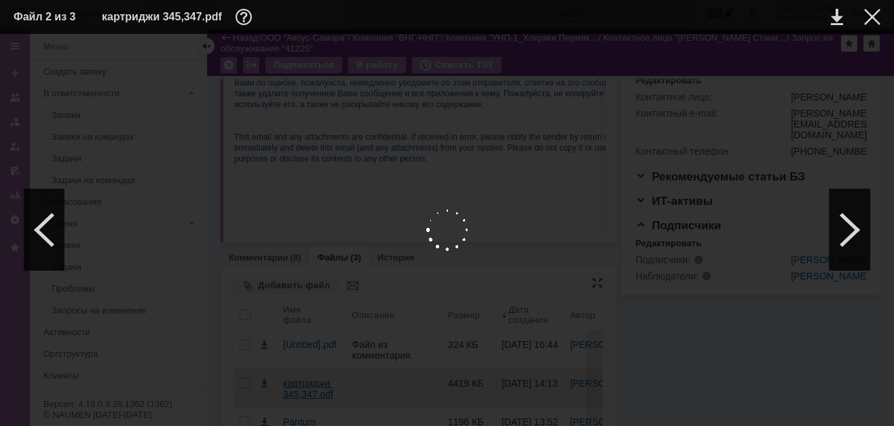
click at [303, 382] on div at bounding box center [447, 230] width 867 height 365
click at [850, 227] on div at bounding box center [850, 229] width 41 height 81
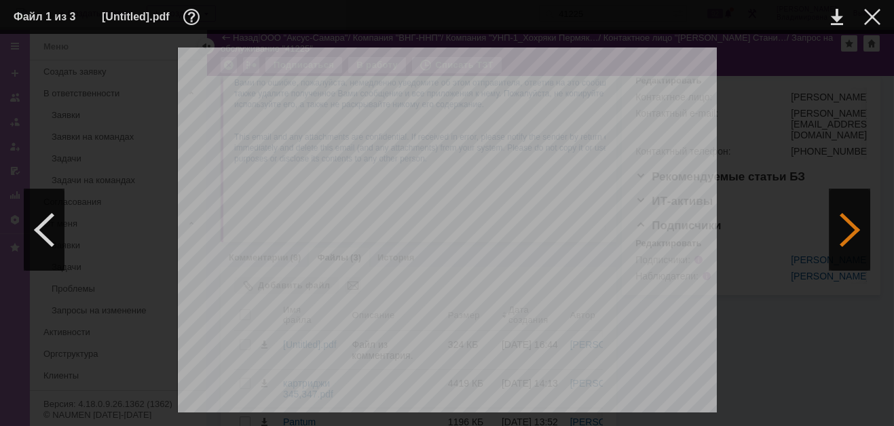
click at [851, 232] on div at bounding box center [850, 229] width 41 height 81
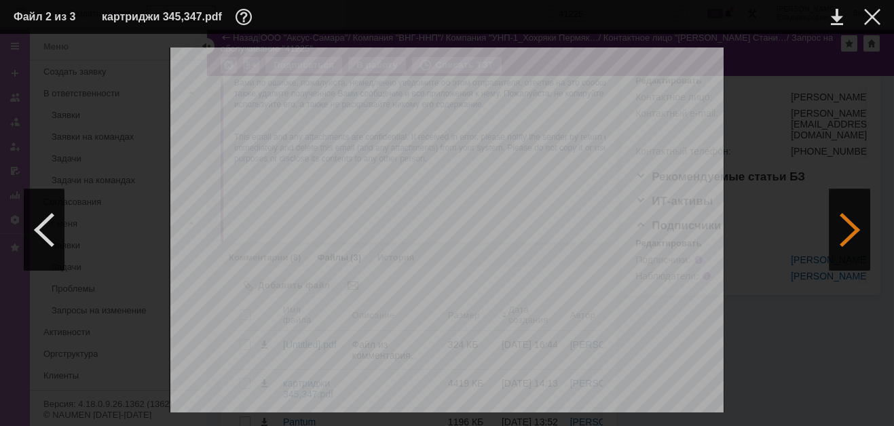
click at [851, 232] on div at bounding box center [850, 229] width 41 height 81
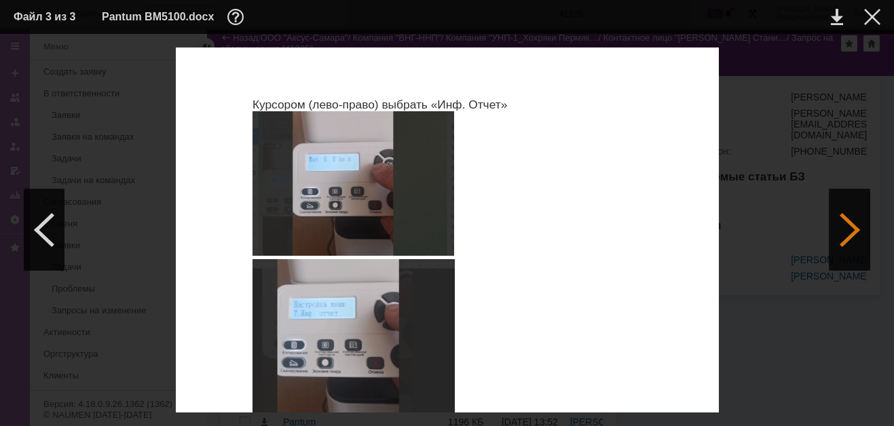
click at [851, 232] on div at bounding box center [850, 229] width 41 height 81
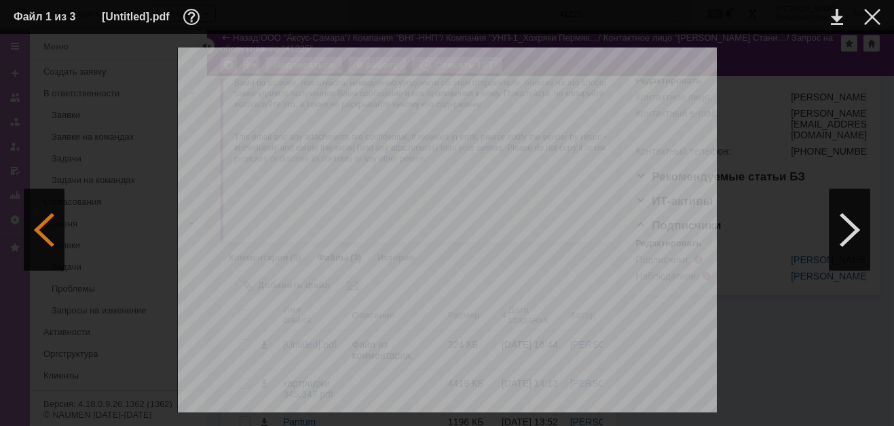
click at [42, 223] on div at bounding box center [44, 229] width 41 height 81
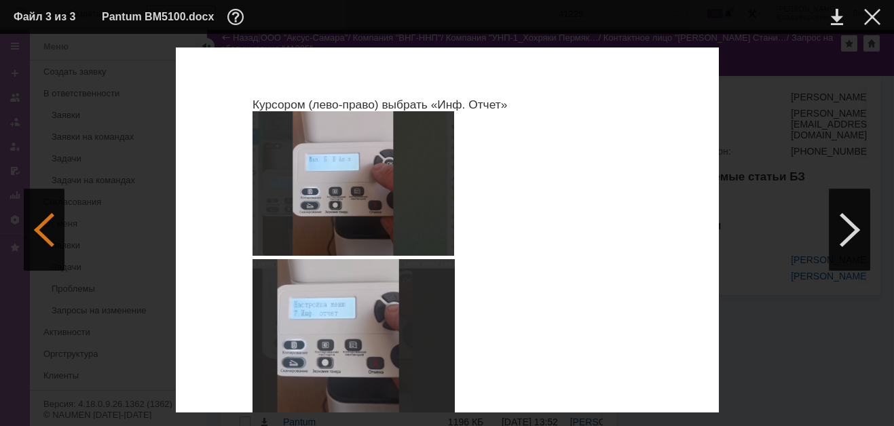
click at [42, 223] on div at bounding box center [44, 229] width 41 height 81
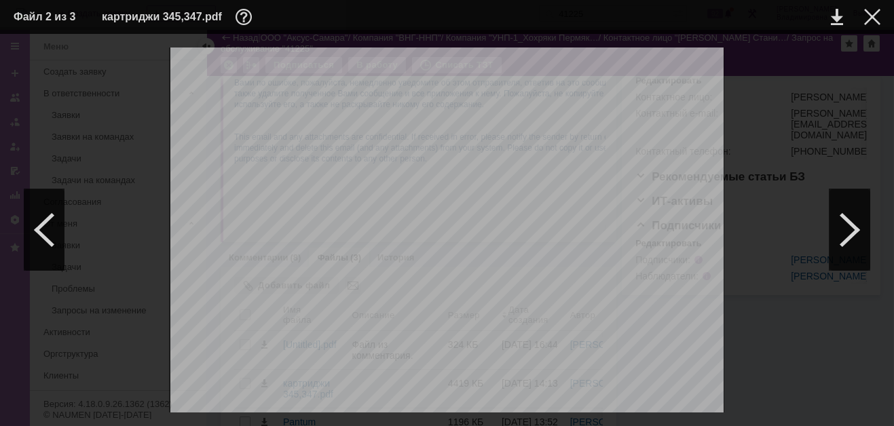
scroll to position [0, 0]
click at [872, 14] on div at bounding box center [872, 17] width 16 height 16
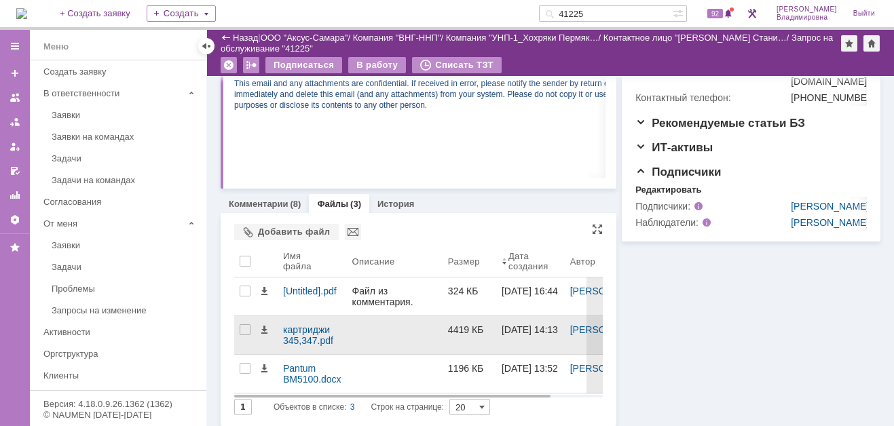
scroll to position [465, 0]
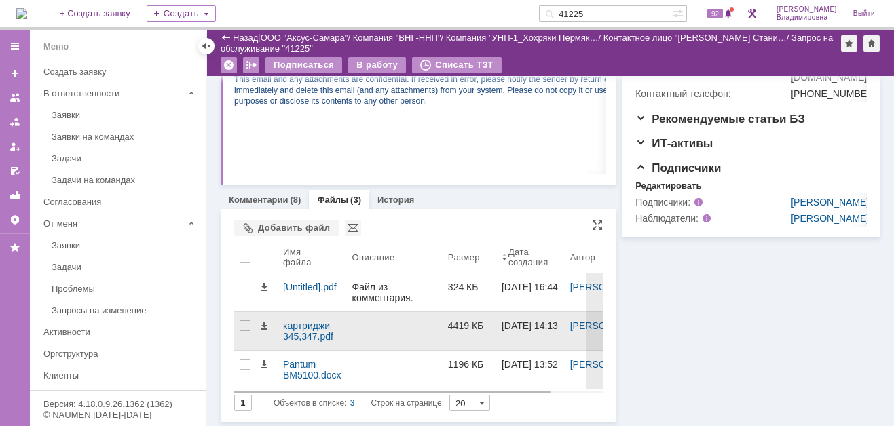
click at [310, 326] on div "картриджи 345,347.pdf" at bounding box center [312, 331] width 58 height 22
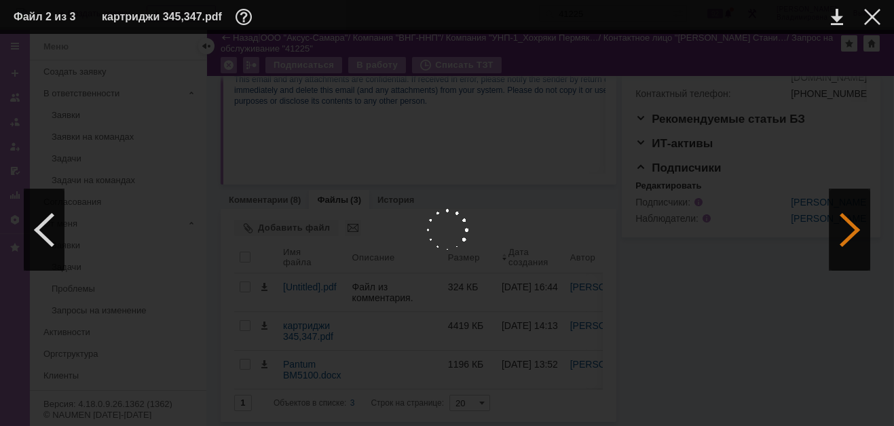
click at [849, 229] on div at bounding box center [850, 229] width 41 height 81
click at [855, 226] on div at bounding box center [850, 229] width 41 height 81
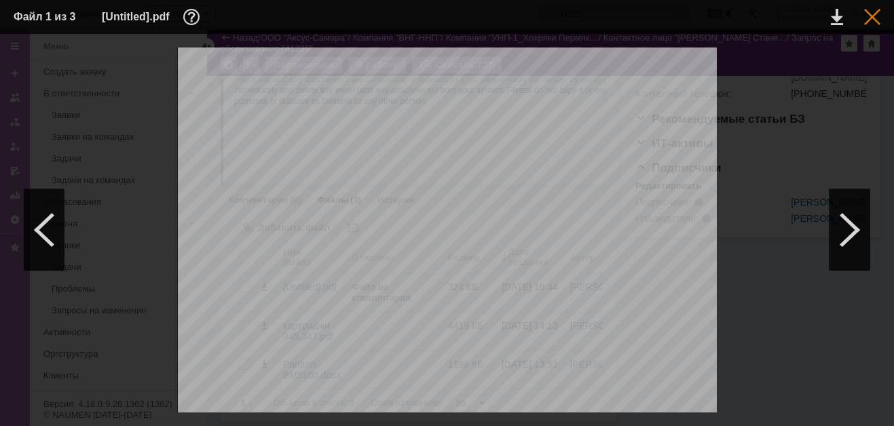
click at [868, 14] on div at bounding box center [872, 17] width 16 height 16
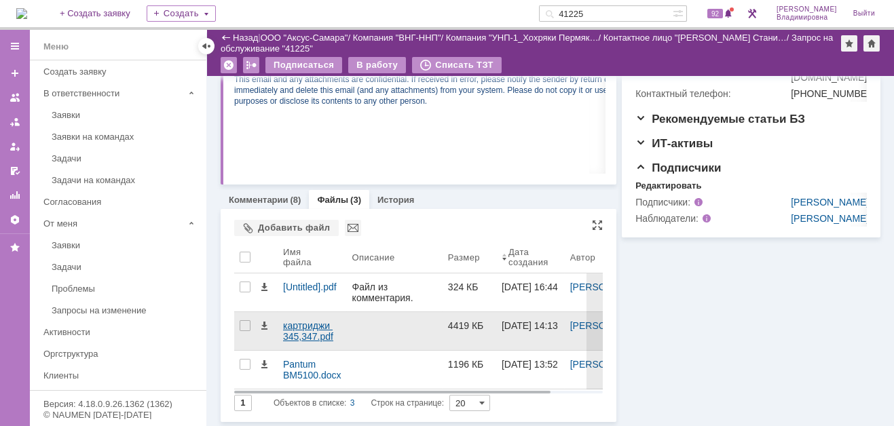
click at [310, 324] on div "картриджи 345,347.pdf" at bounding box center [312, 331] width 58 height 22
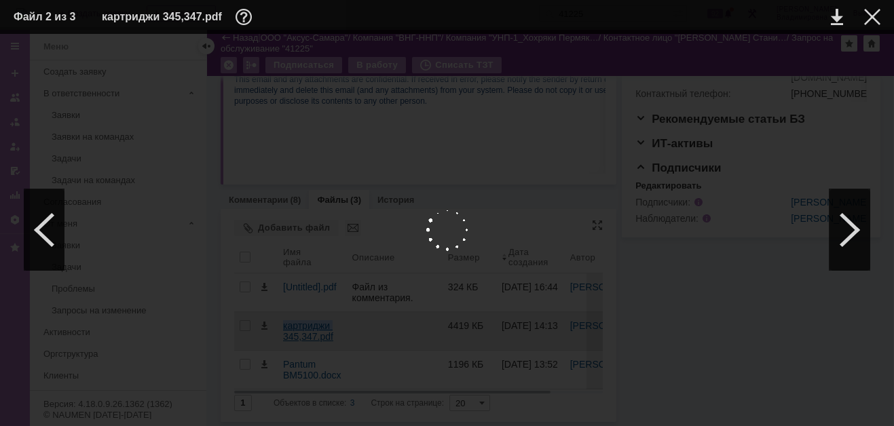
click at [310, 324] on body "Идет загрузка, пожалуйста, подождите. На домашнюю + Создать заявку Создать 4122…" at bounding box center [447, 213] width 894 height 426
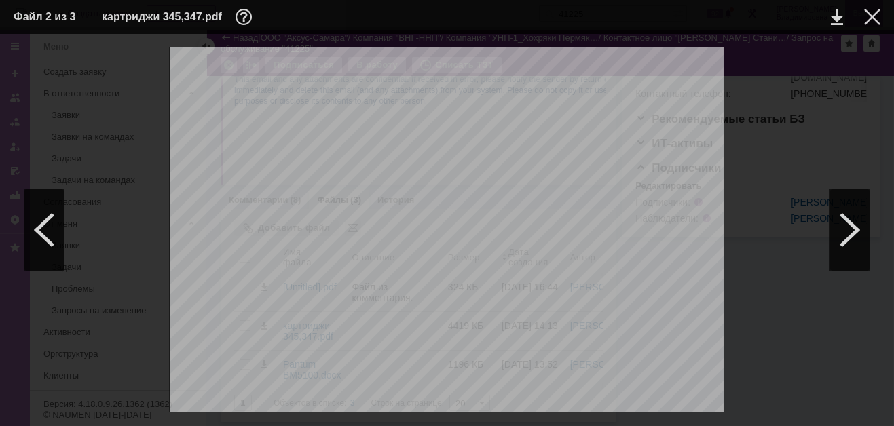
drag, startPoint x: 870, startPoint y: 12, endPoint x: 863, endPoint y: 22, distance: 12.6
click at [870, 12] on div at bounding box center [872, 17] width 16 height 16
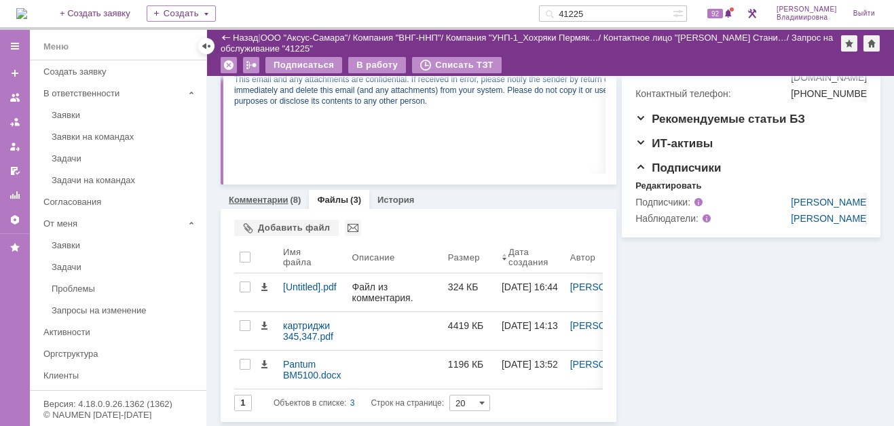
click at [268, 199] on link "Комментарии" at bounding box center [259, 200] width 60 height 10
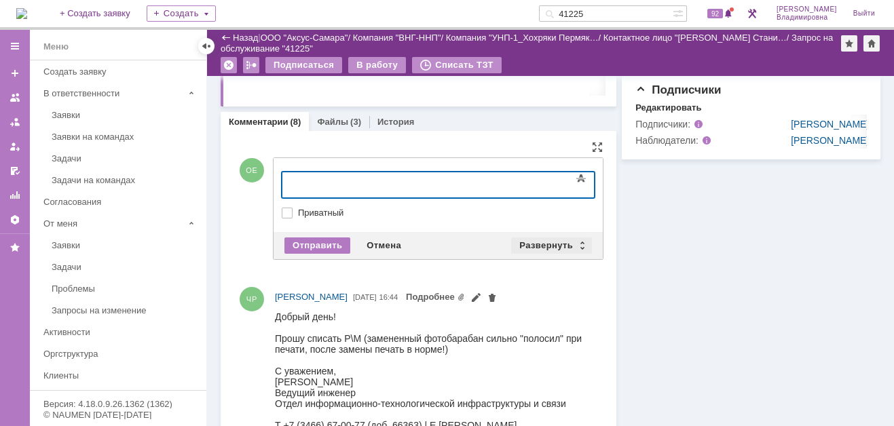
click at [540, 240] on div "Развернуть" at bounding box center [551, 246] width 81 height 16
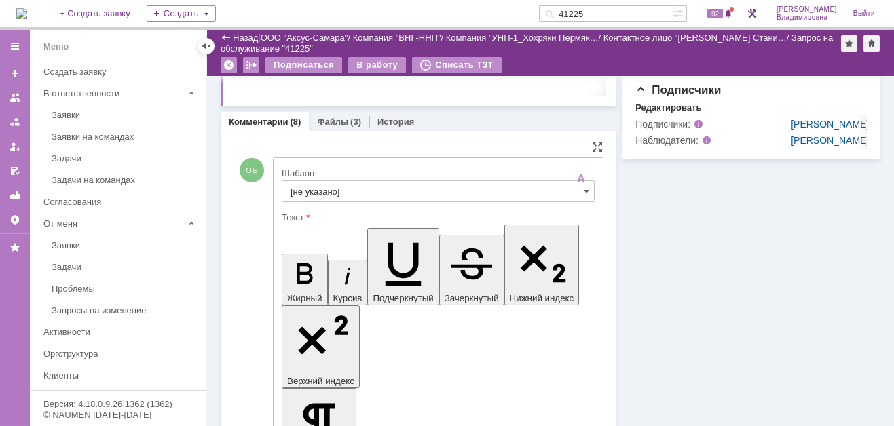
click at [316, 189] on input "[не указано]" at bounding box center [438, 192] width 313 height 22
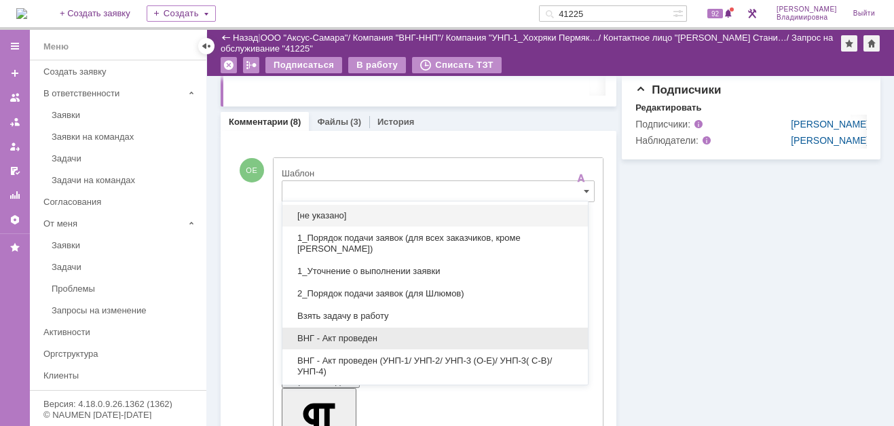
click at [350, 333] on span "ВНГ - Акт проведен" at bounding box center [435, 338] width 289 height 11
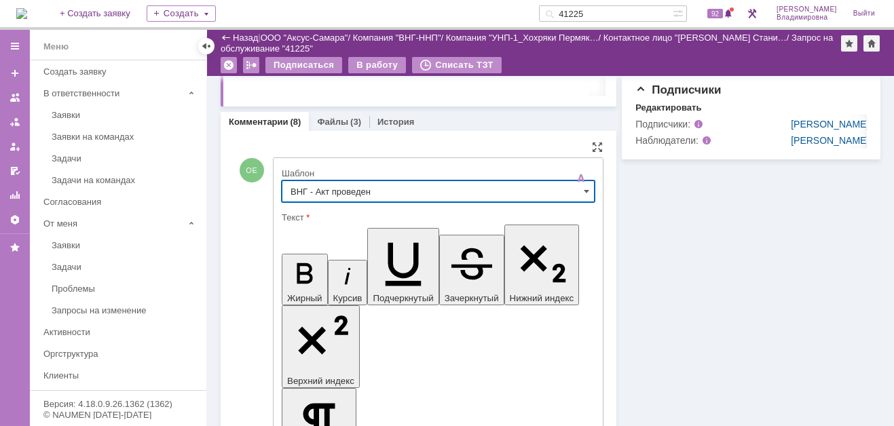
type input "ВНГ - Акт проведен"
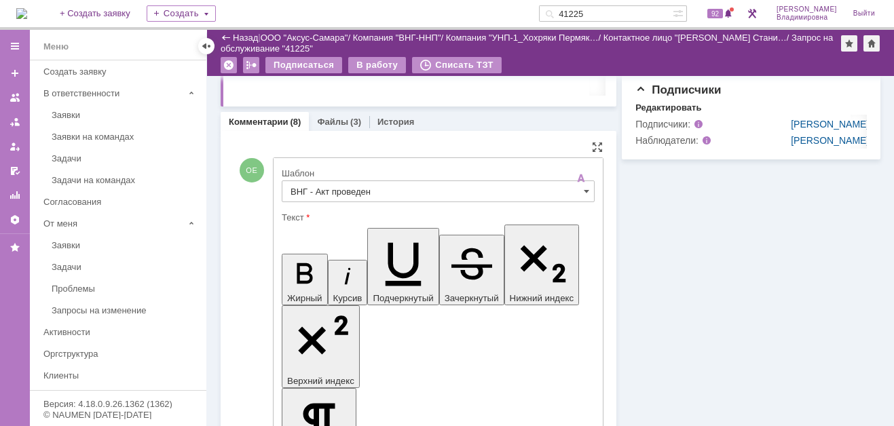
drag, startPoint x: 451, startPoint y: 3022, endPoint x: 474, endPoint y: 3042, distance: 30.3
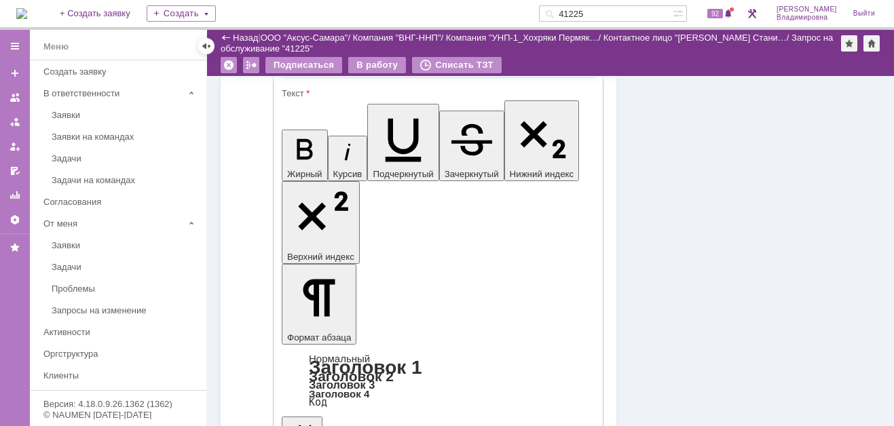
scroll to position [746, 0]
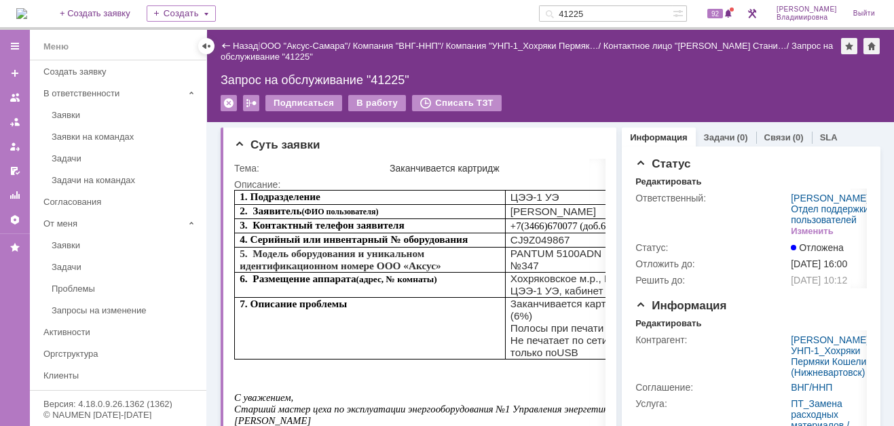
scroll to position [0, 0]
click at [373, 100] on div "В работу" at bounding box center [377, 103] width 58 height 16
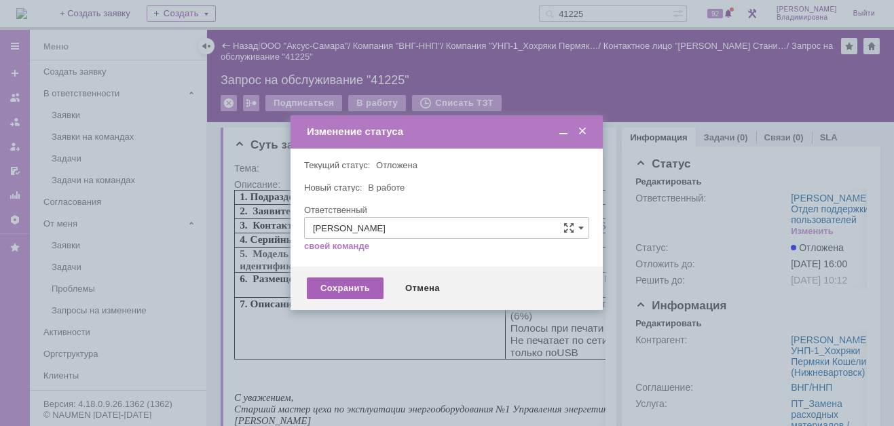
click at [323, 292] on div "Сохранить" at bounding box center [345, 289] width 77 height 22
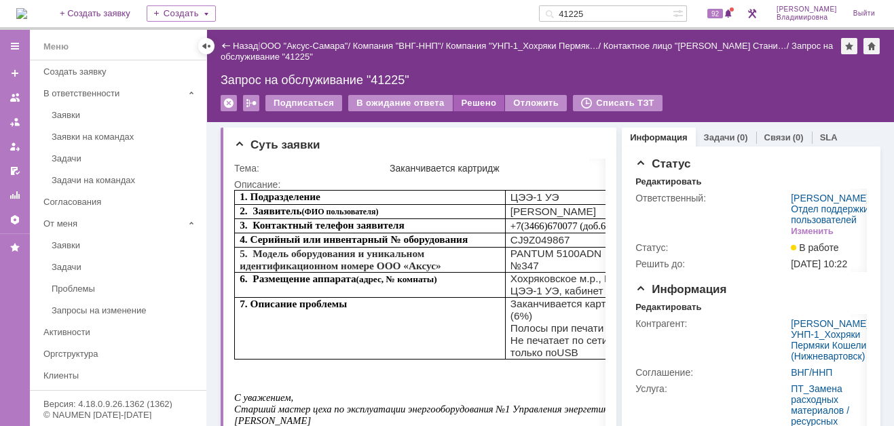
click at [475, 102] on div "Решено" at bounding box center [480, 103] width 52 height 16
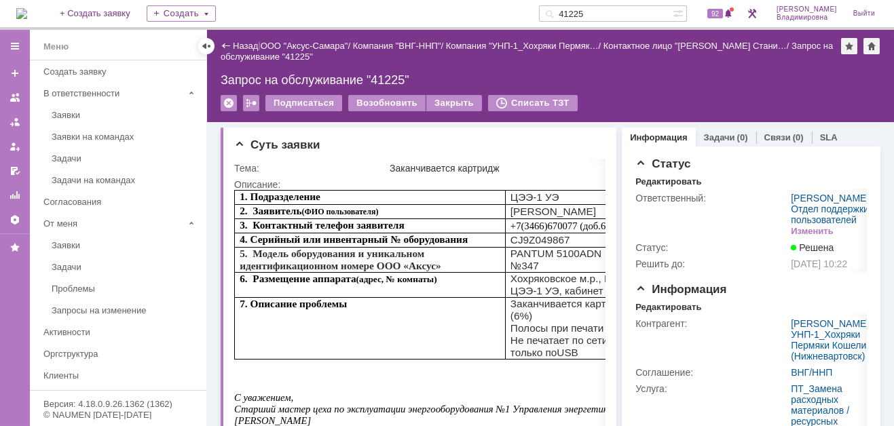
drag, startPoint x: 610, startPoint y: 13, endPoint x: 553, endPoint y: 15, distance: 57.7
click at [553, 15] on div "На домашнюю + Создать заявку Создать 41225 92 Орлова Елена Владимировна Выйти" at bounding box center [447, 15] width 894 height 30
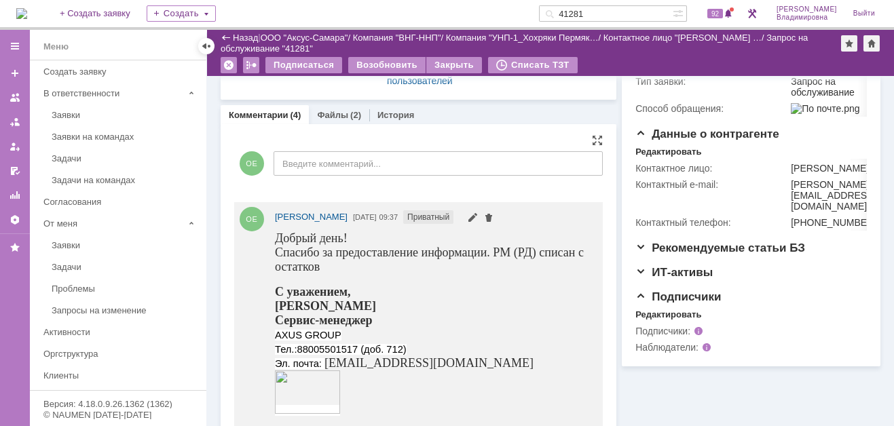
scroll to position [204, 0]
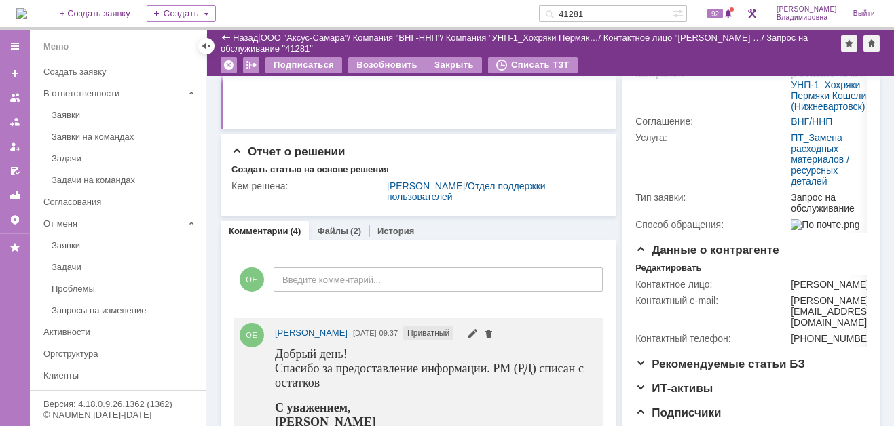
click at [333, 227] on link "Файлы" at bounding box center [332, 231] width 31 height 10
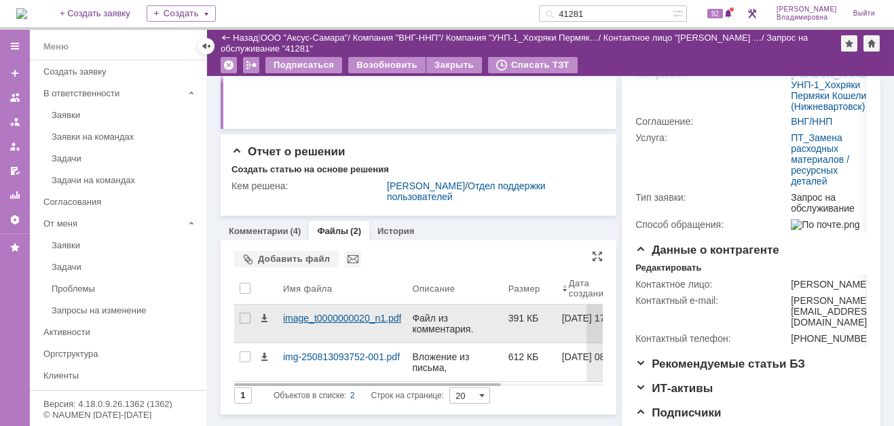
click at [293, 320] on div "image_t0000000020_n1.pdf" at bounding box center [342, 318] width 118 height 11
click at [293, 320] on body "Идет загрузка, пожалуйста, подождите. На домашнюю + Создать заявку Создать 4128…" at bounding box center [447, 213] width 894 height 426
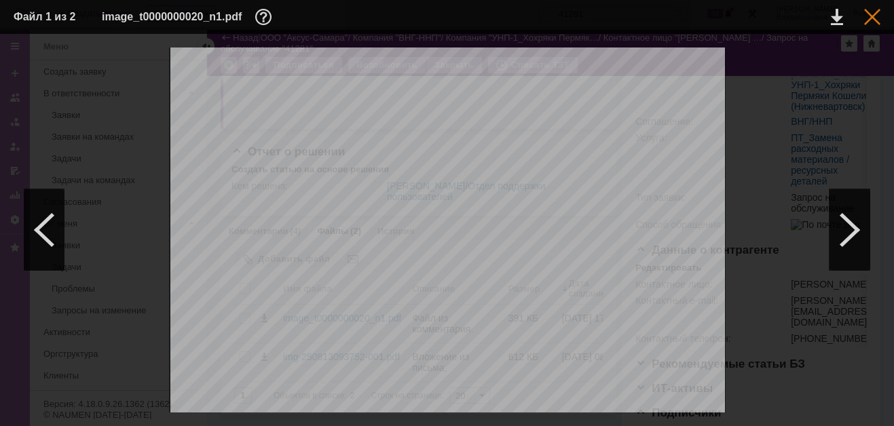
click at [868, 16] on div at bounding box center [872, 17] width 16 height 16
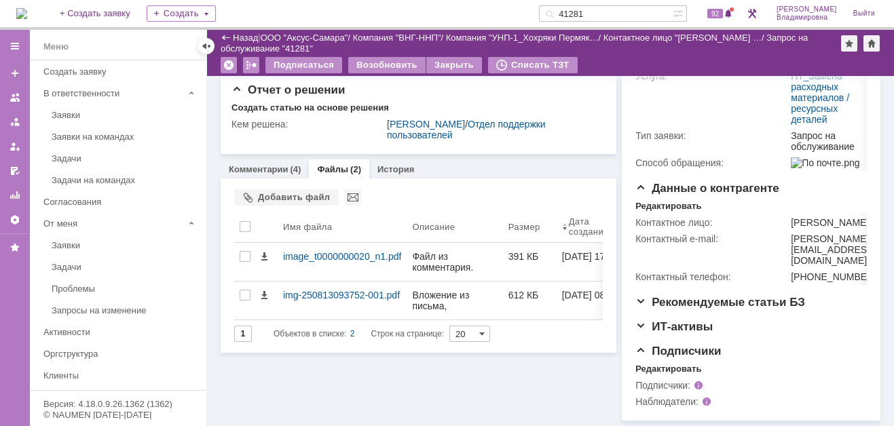
scroll to position [317, 0]
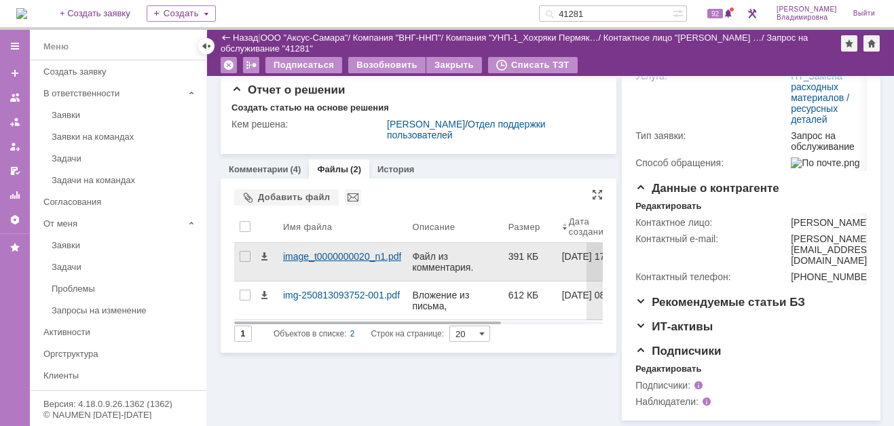
click at [305, 251] on div "image_t0000000020_n1.pdf" at bounding box center [342, 256] width 118 height 11
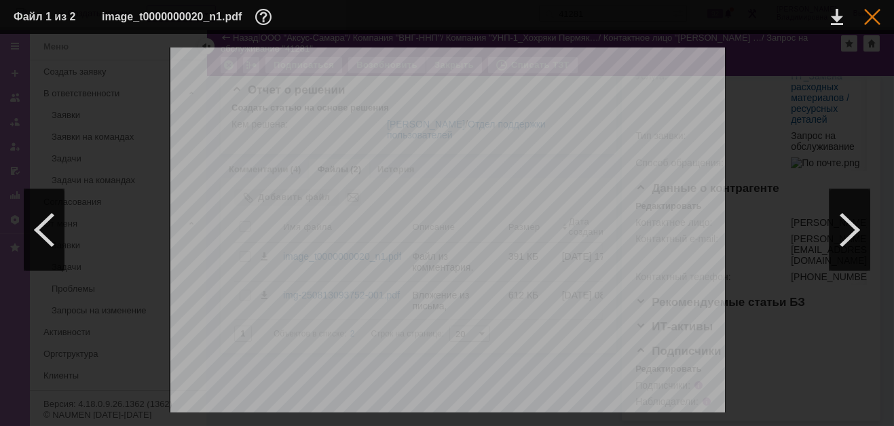
click at [869, 13] on div at bounding box center [872, 17] width 16 height 16
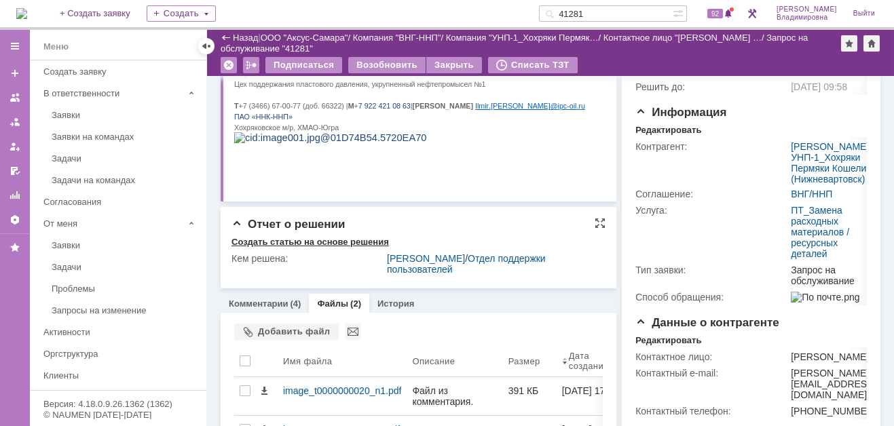
scroll to position [0, 0]
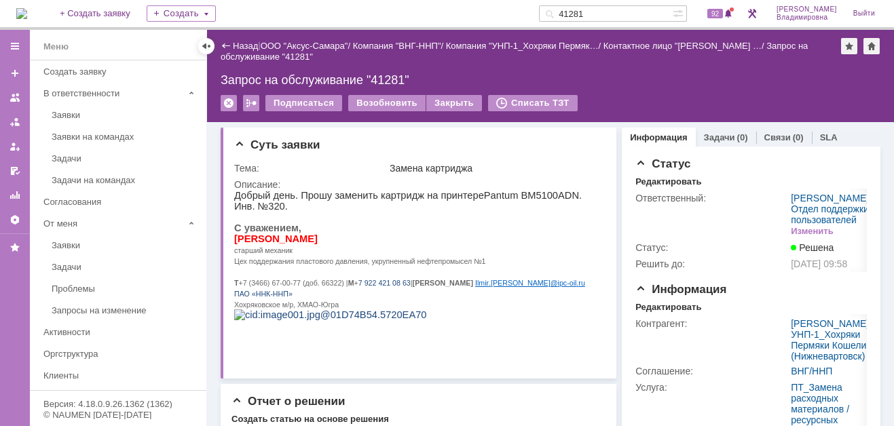
drag, startPoint x: 608, startPoint y: 10, endPoint x: 559, endPoint y: 13, distance: 49.7
click at [559, 13] on div "На домашнюю + Создать заявку Создать 41281 92 Орлова Елена Владимировна Выйти" at bounding box center [447, 15] width 894 height 30
type input "41334"
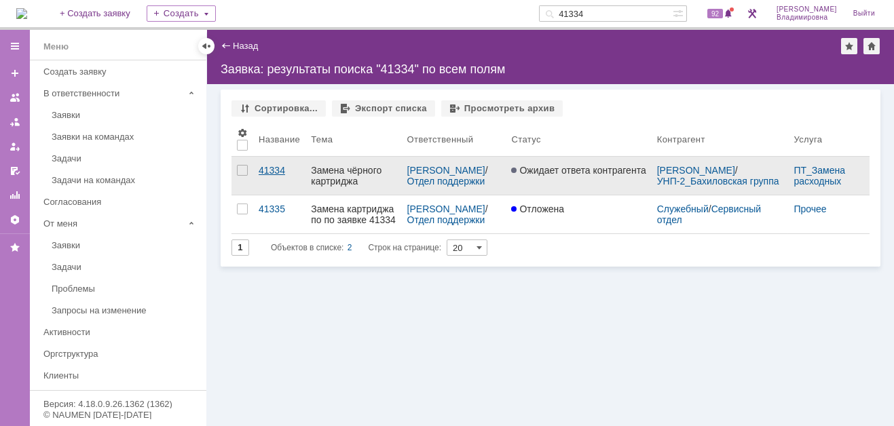
click at [276, 165] on div "41334" at bounding box center [279, 170] width 41 height 11
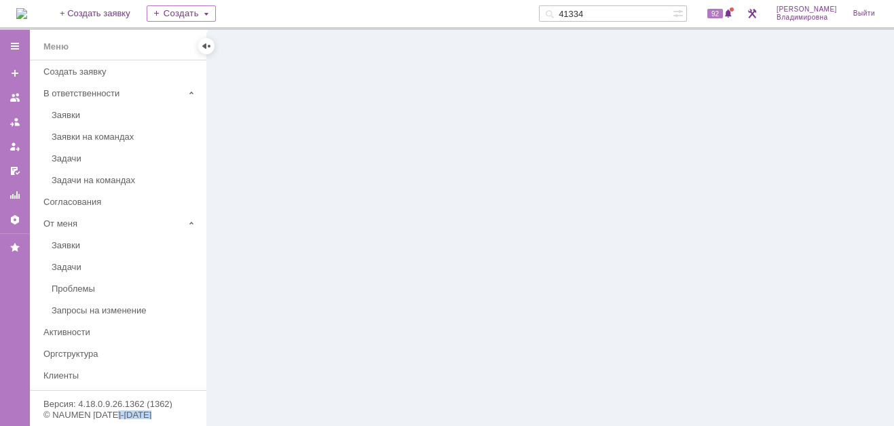
click at [276, 164] on div at bounding box center [550, 228] width 687 height 396
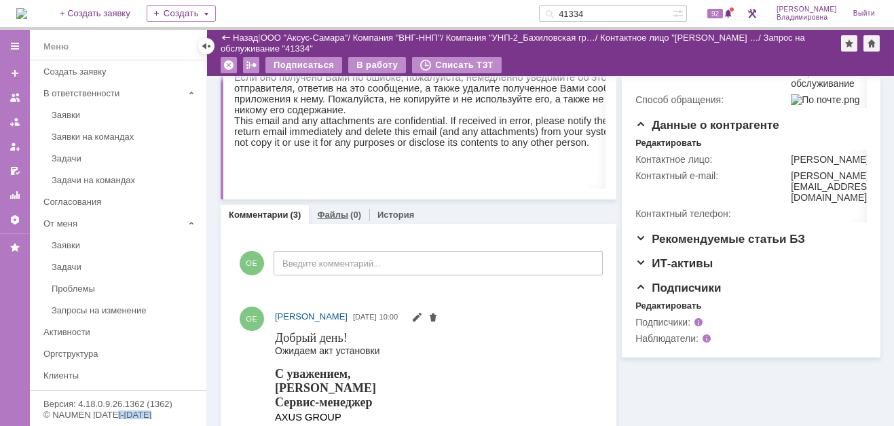
click at [323, 211] on link "Файлы" at bounding box center [332, 215] width 31 height 10
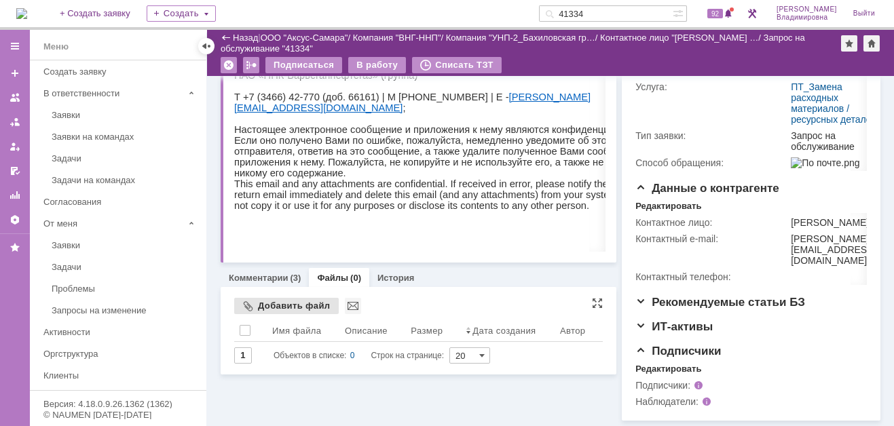
click at [255, 298] on div "Добавить файл" at bounding box center [286, 306] width 105 height 16
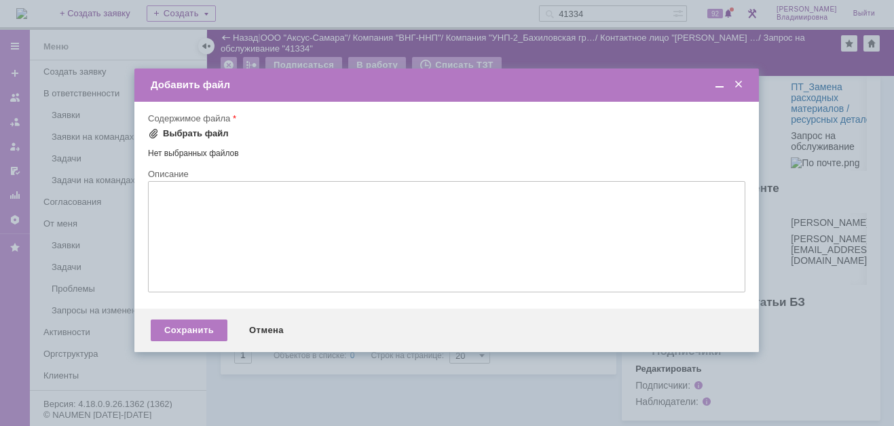
click at [160, 129] on div "Выбрать файл" at bounding box center [188, 133] width 81 height 11
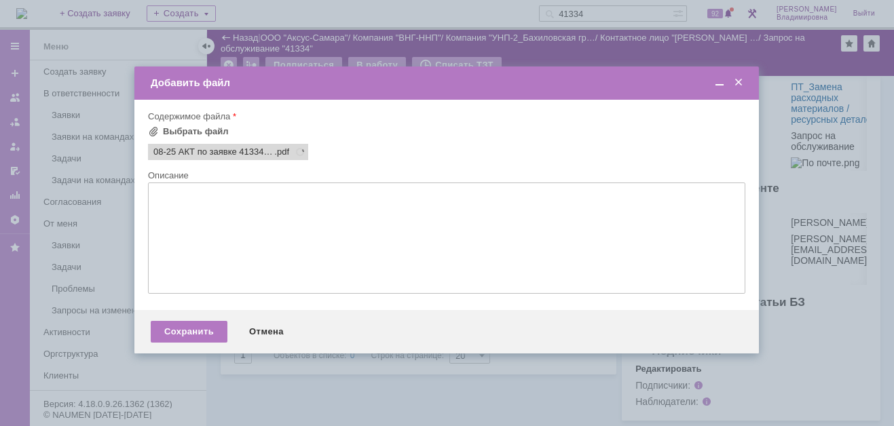
scroll to position [0, 0]
click at [182, 337] on div "Сохранить" at bounding box center [189, 332] width 77 height 22
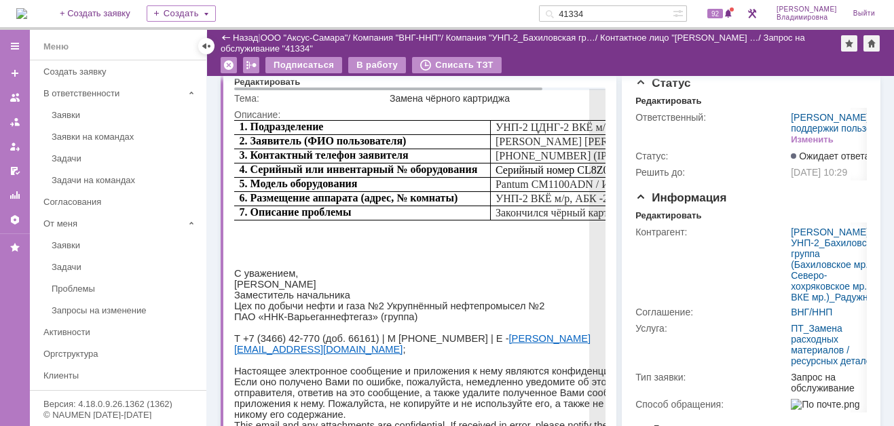
scroll to position [306, 0]
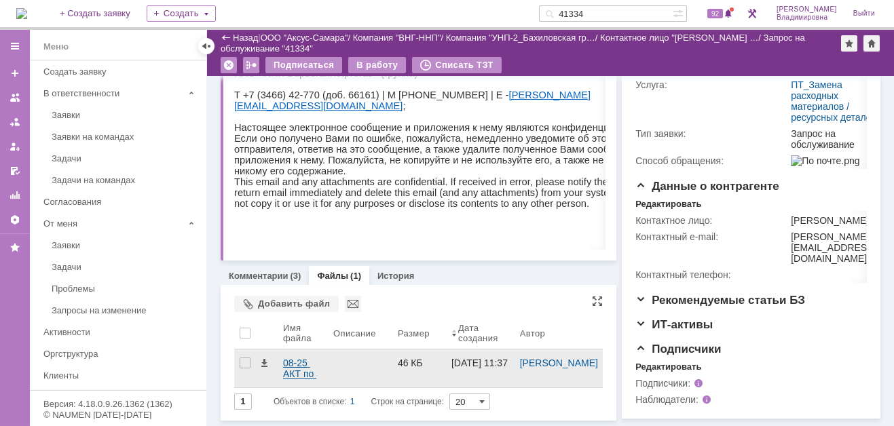
click at [295, 358] on div "08-25 АКТ по заявке 41334 ВКЕ АБК2 к2 - 1 ктж (1).pdf" at bounding box center [302, 369] width 39 height 22
click at [295, 339] on body "Идет загрузка, пожалуйста, подождите. На домашнюю + Создать заявку Создать 4133…" at bounding box center [447, 213] width 894 height 426
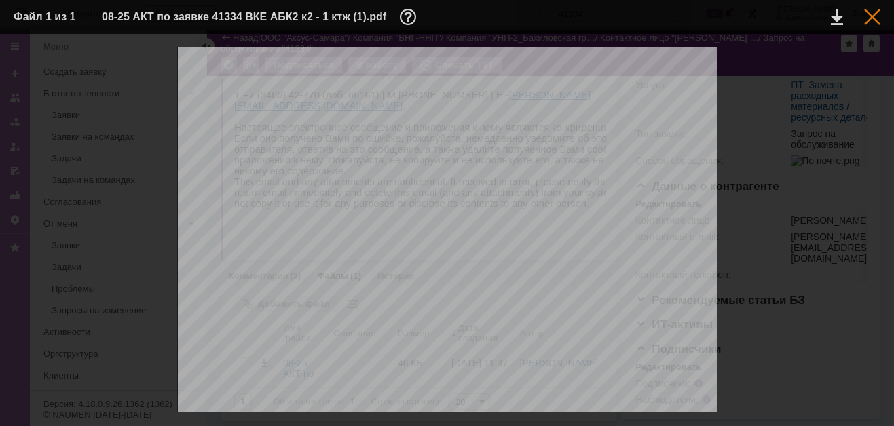
click at [873, 14] on div at bounding box center [872, 17] width 16 height 16
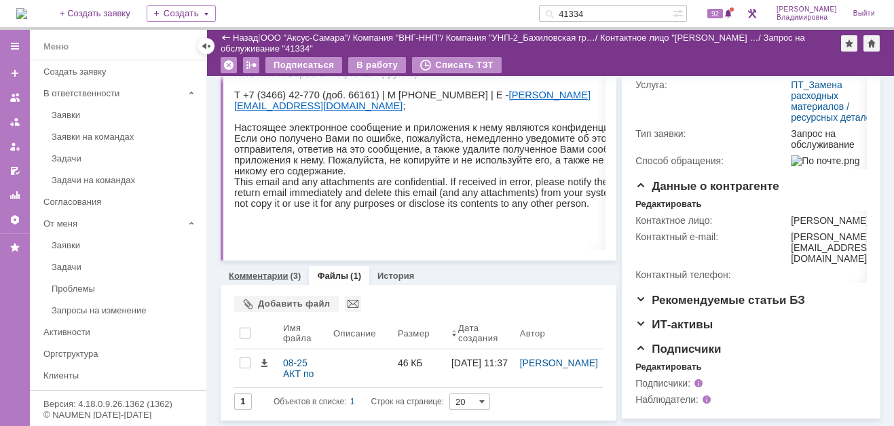
click at [265, 271] on link "Комментарии" at bounding box center [259, 276] width 60 height 10
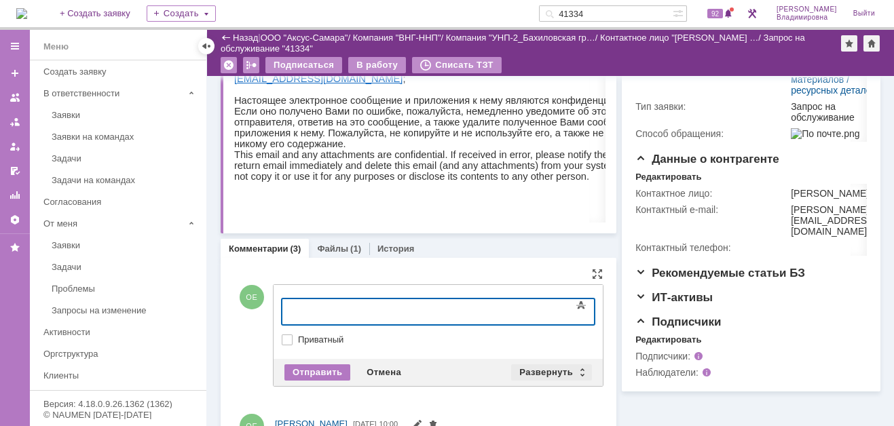
click at [530, 366] on div "Развернуть" at bounding box center [551, 373] width 81 height 16
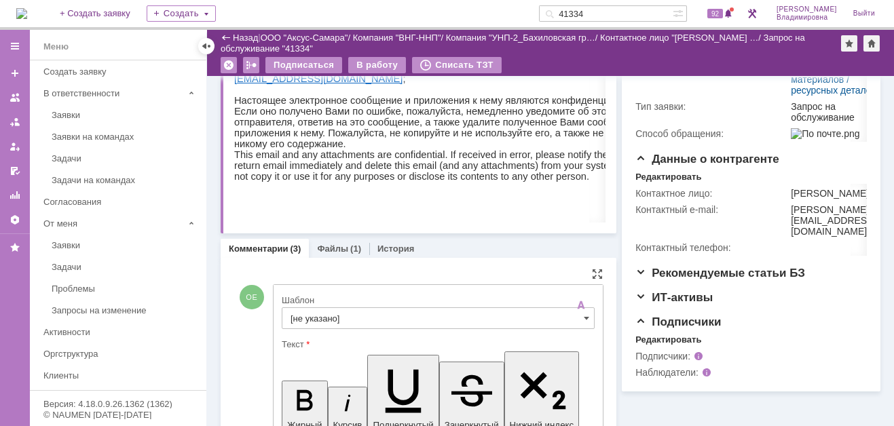
click at [313, 314] on input "[не указано]" at bounding box center [438, 319] width 313 height 22
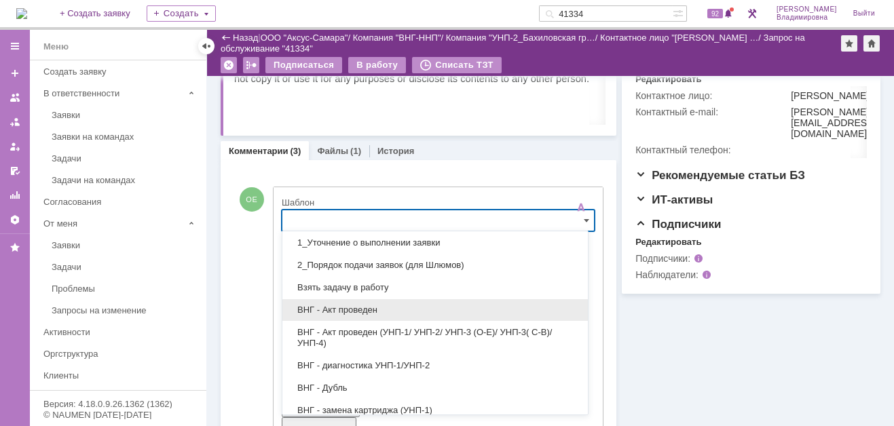
scroll to position [68, 0]
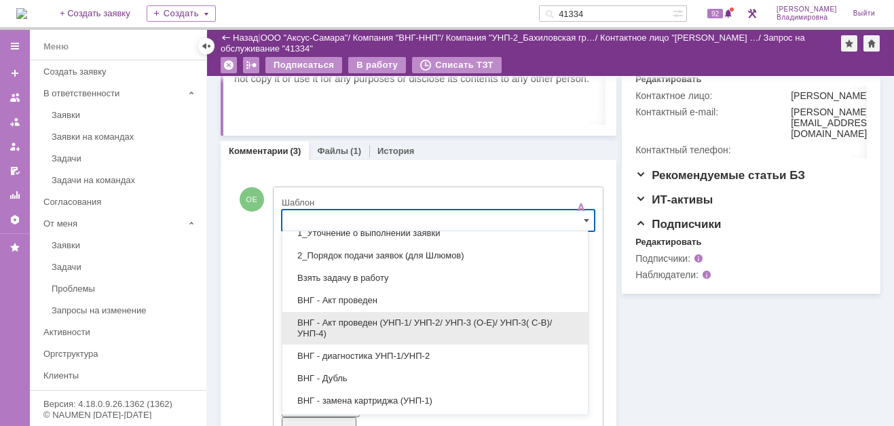
click at [346, 330] on span "ВНГ - Акт проведен (УНП-1/ УНП-2/ УНП-3 (О-Е)/ УНП-3( С-В)/УНП-4)" at bounding box center [435, 329] width 289 height 22
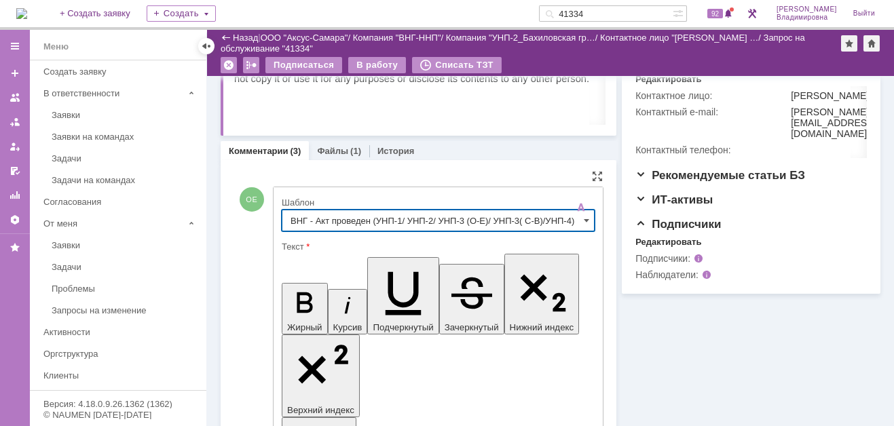
type input "ВНГ - Акт проведен (УНП-1/ УНП-2/ УНП-3 (О-Е)/ УНП-3( С-В)/УНП-4)"
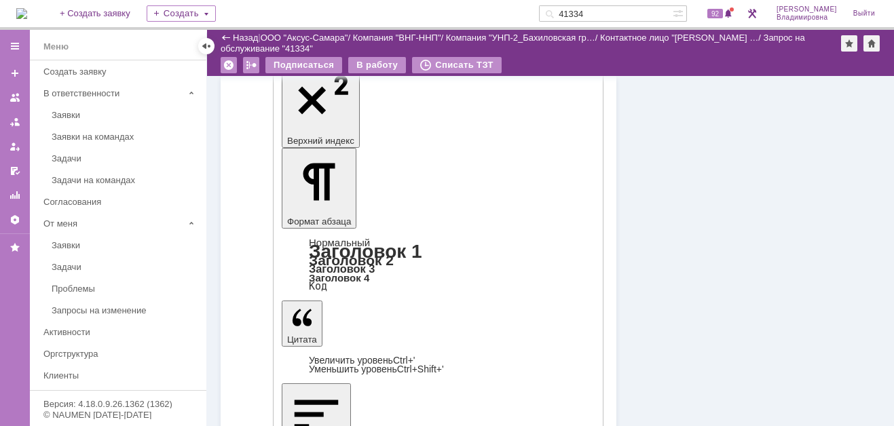
scroll to position [743, 0]
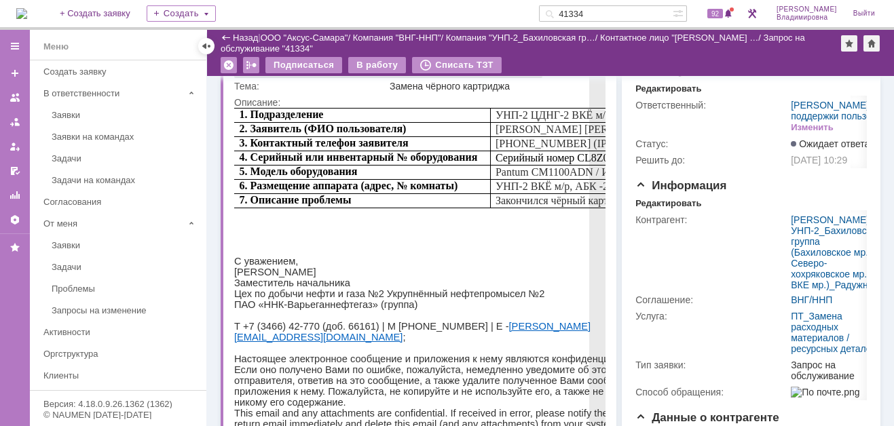
scroll to position [0, 0]
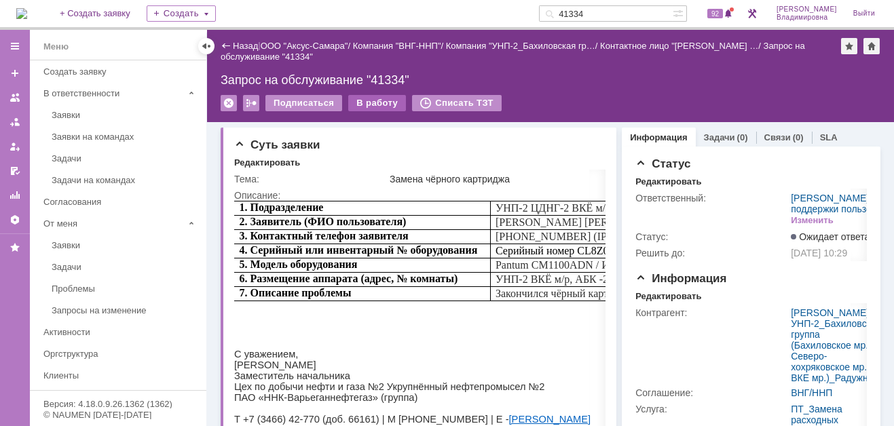
click at [388, 100] on div "В работу" at bounding box center [377, 103] width 58 height 16
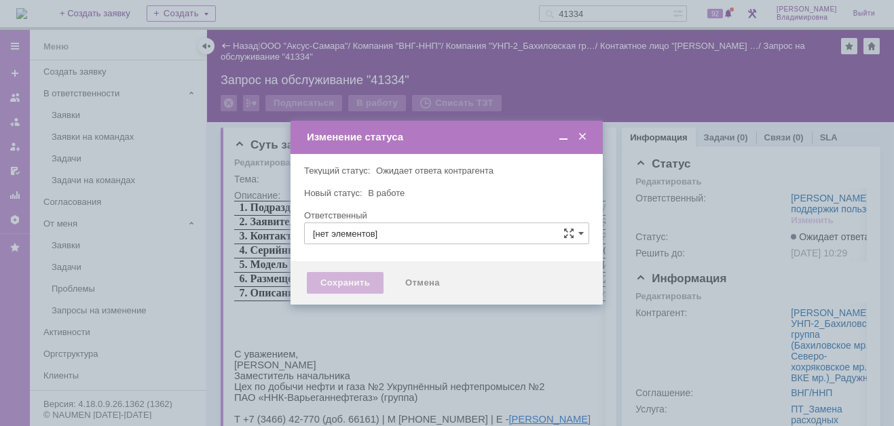
type input "[PERSON_NAME]"
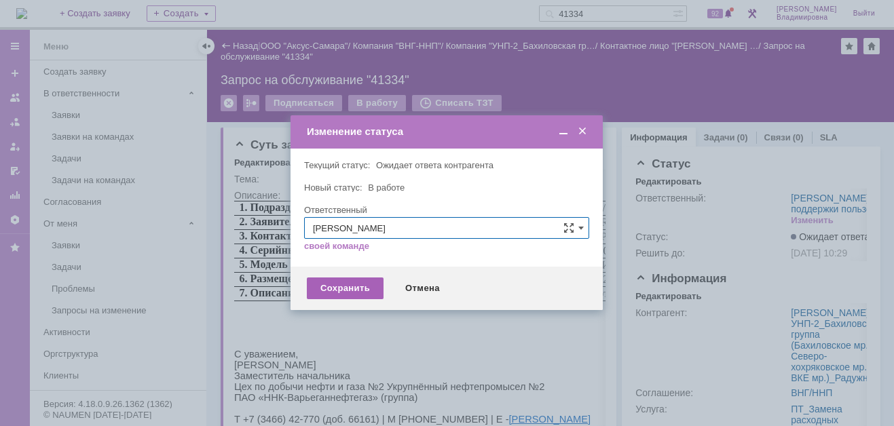
click at [362, 286] on div "Сохранить" at bounding box center [345, 289] width 77 height 22
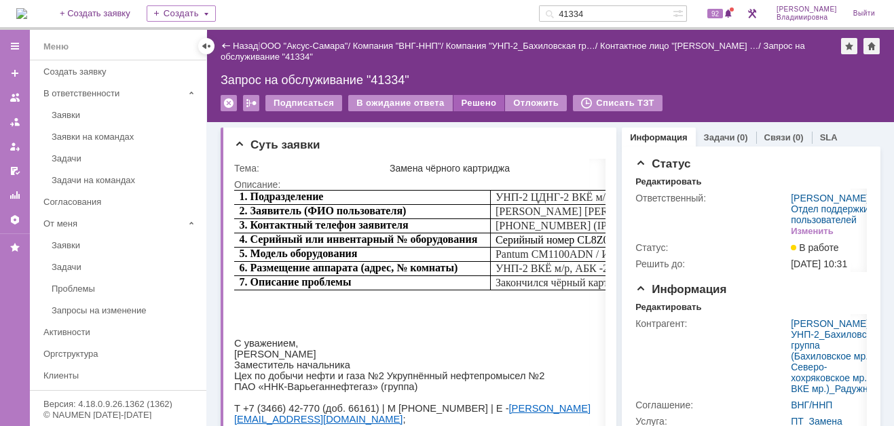
click at [472, 103] on div "Решено" at bounding box center [480, 103] width 52 height 16
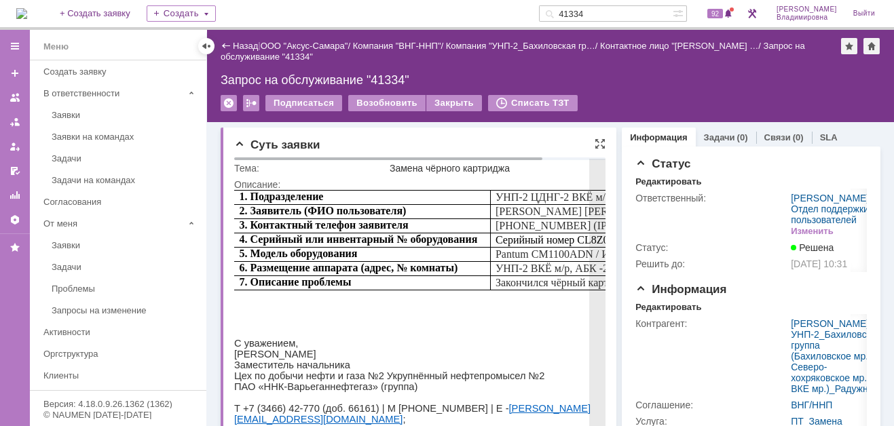
click at [367, 306] on p at bounding box center [455, 308] width 442 height 15
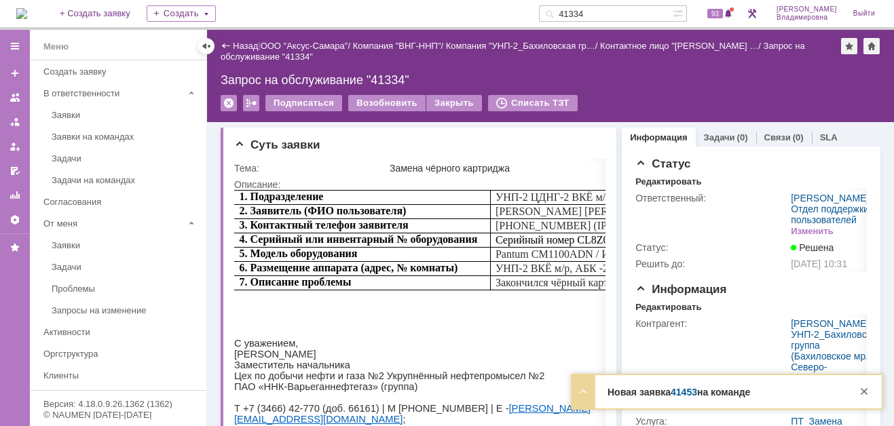
click at [684, 395] on link "41453" at bounding box center [684, 392] width 26 height 11
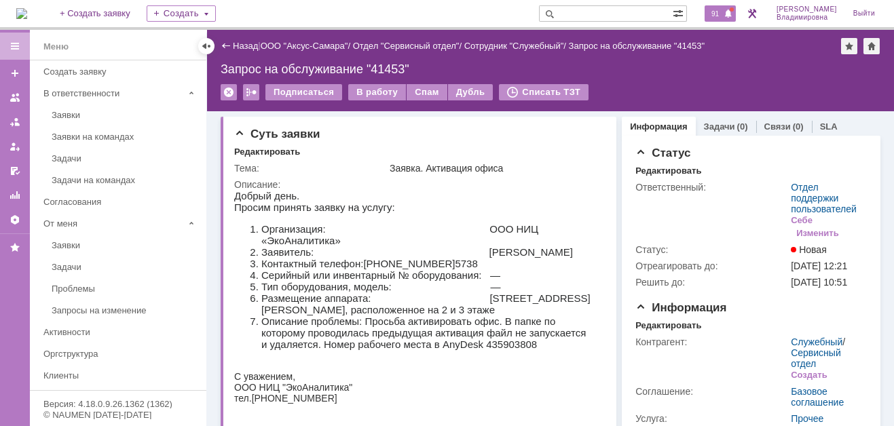
click at [721, 12] on span "91" at bounding box center [715, 14] width 16 height 10
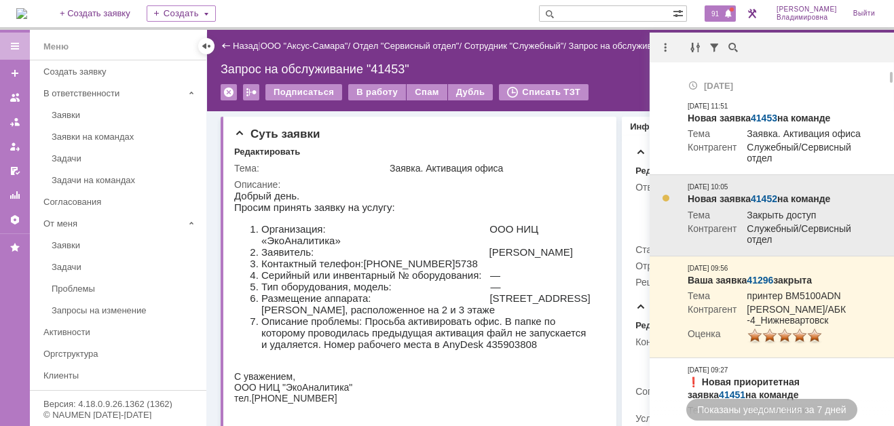
click at [761, 200] on link "41452" at bounding box center [764, 198] width 26 height 11
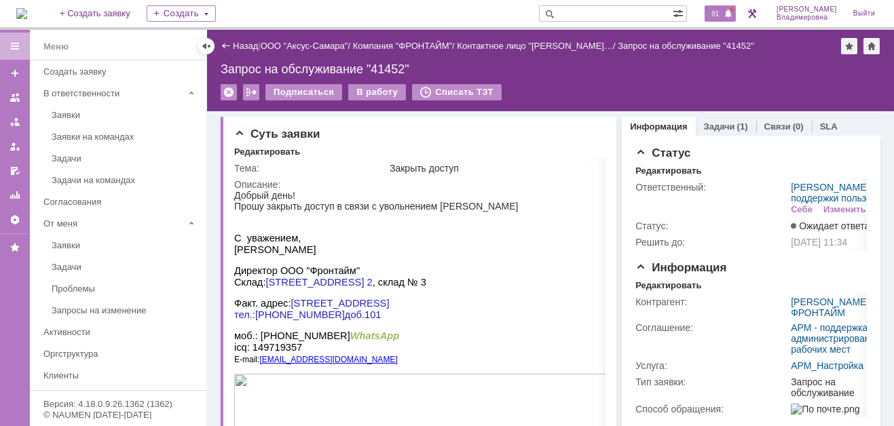
click at [723, 12] on span "91" at bounding box center [715, 14] width 16 height 10
click at [521, 72] on div "Запрос на обслуживание "41452"" at bounding box center [551, 69] width 660 height 14
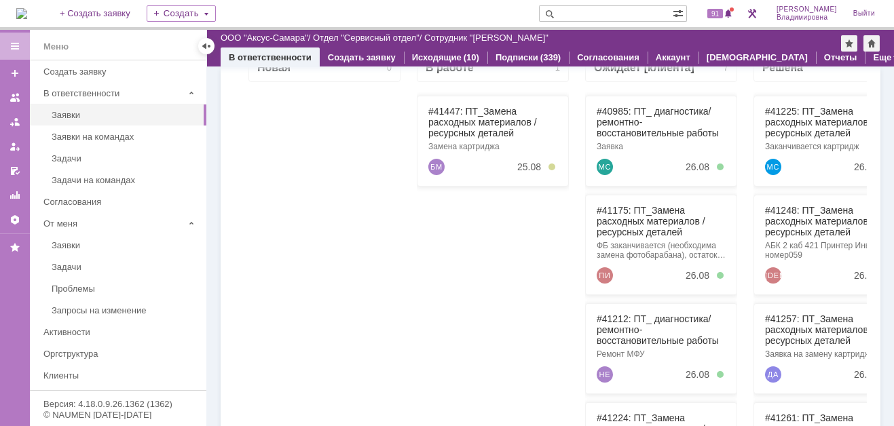
scroll to position [407, 0]
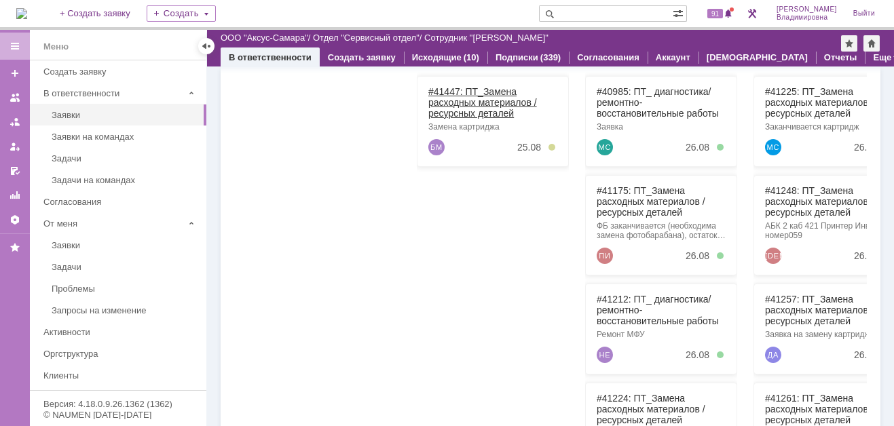
click at [451, 88] on link "#41447: ПТ_Замена расходных материалов / ресурсных деталей" at bounding box center [482, 102] width 109 height 33
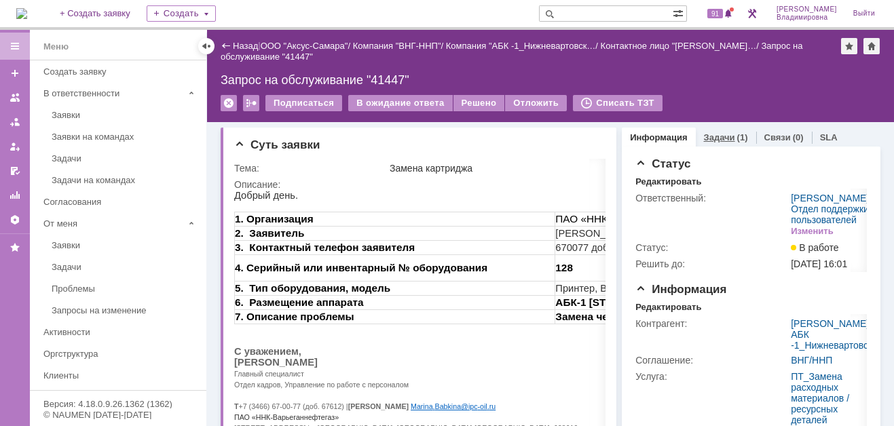
click at [716, 138] on link "Задачи" at bounding box center [719, 137] width 31 height 10
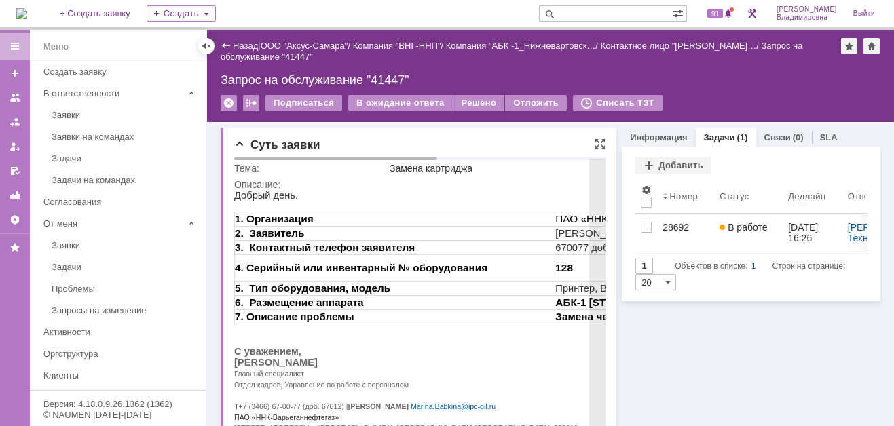
click at [467, 184] on div "Описание:" at bounding box center [572, 184] width 676 height 11
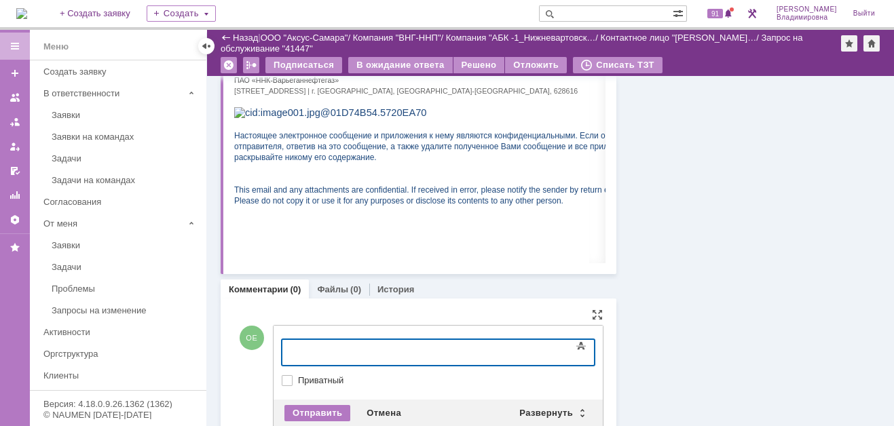
scroll to position [323, 0]
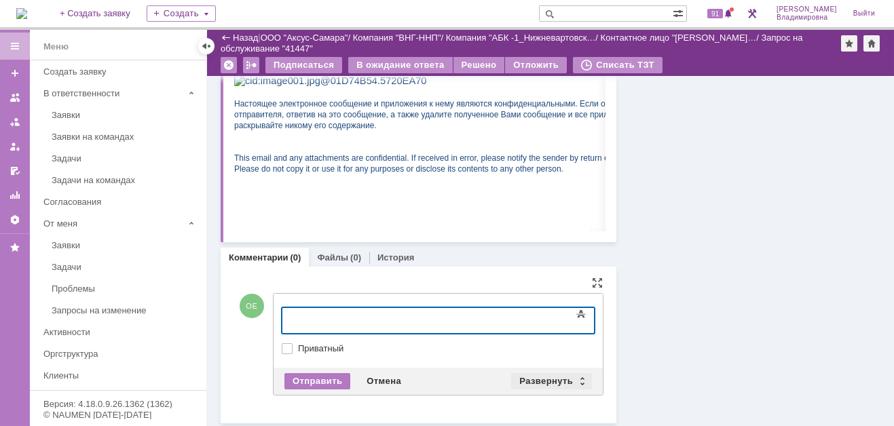
click at [524, 375] on div "Развернуть" at bounding box center [551, 381] width 81 height 16
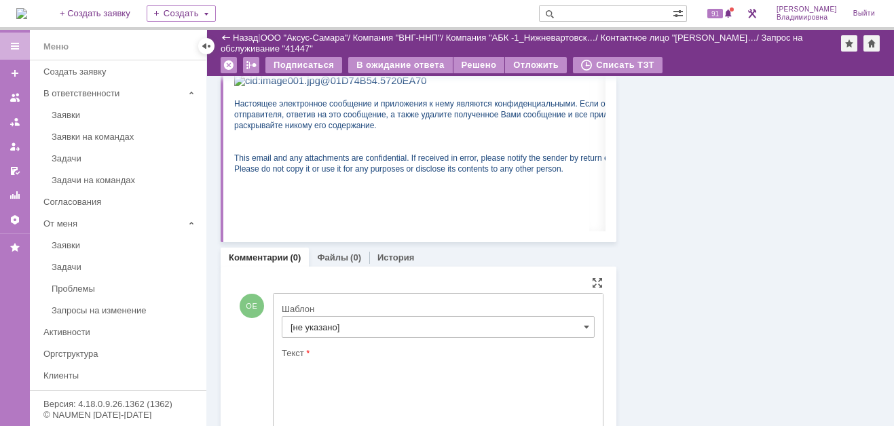
scroll to position [0, 0]
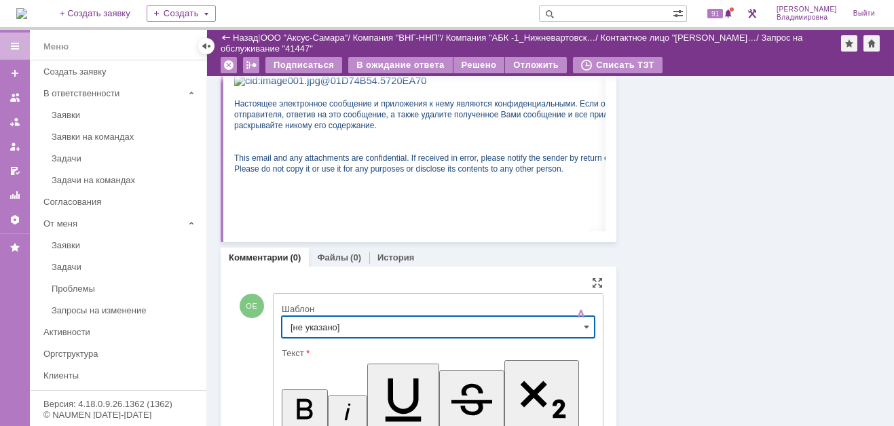
click at [301, 324] on input "[не указано]" at bounding box center [438, 327] width 313 height 22
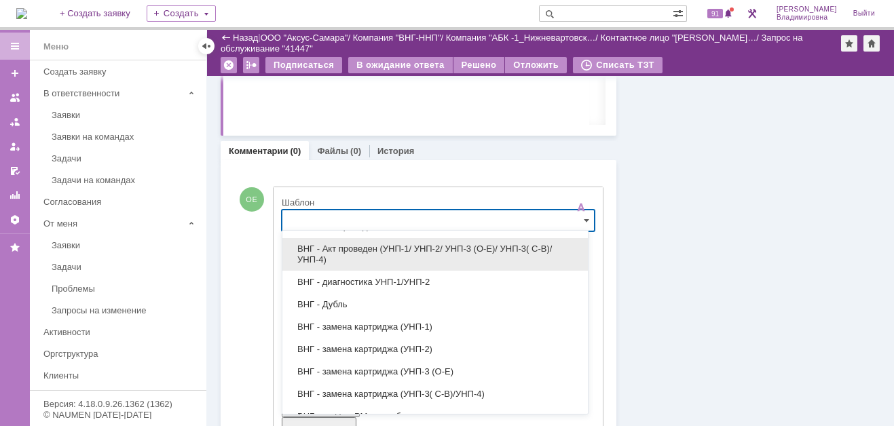
scroll to position [339, 0]
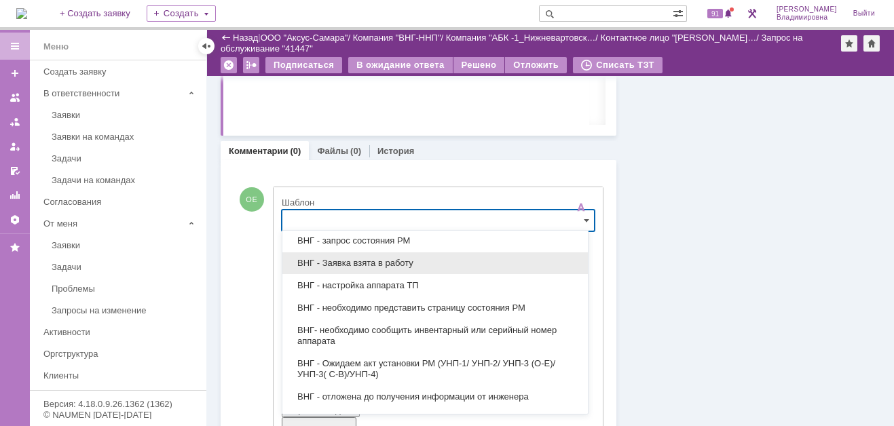
click at [371, 261] on span "ВНГ - Заявка взята в работу" at bounding box center [435, 263] width 289 height 11
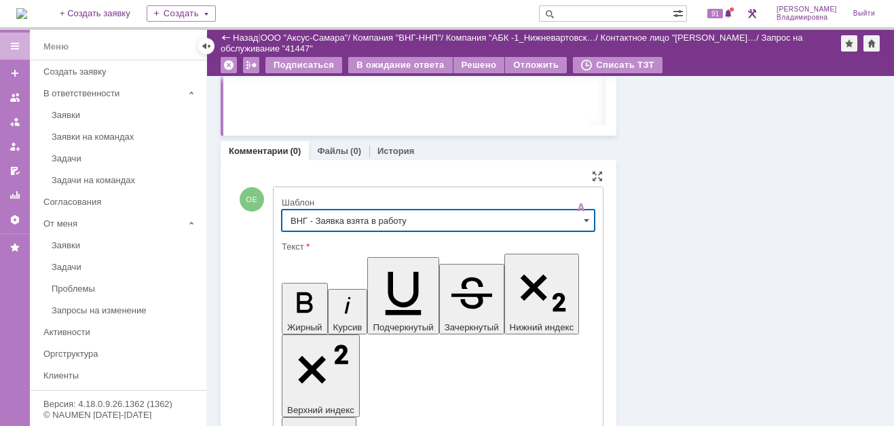
type input "ВНГ - Заявка взята в работу"
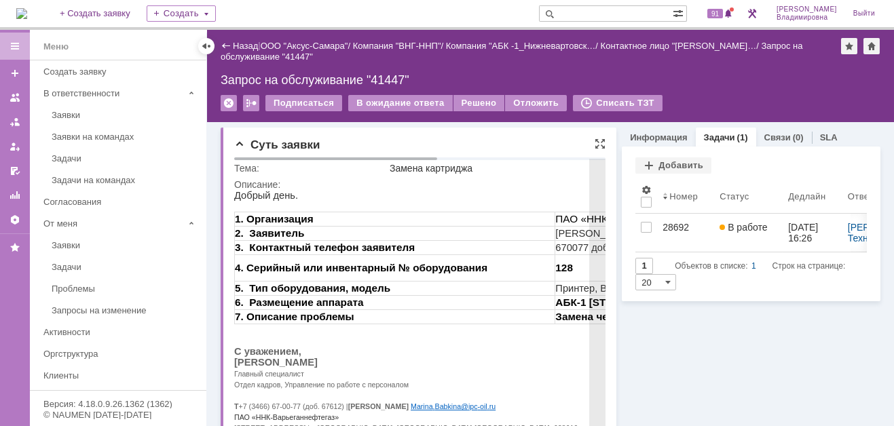
scroll to position [0, 0]
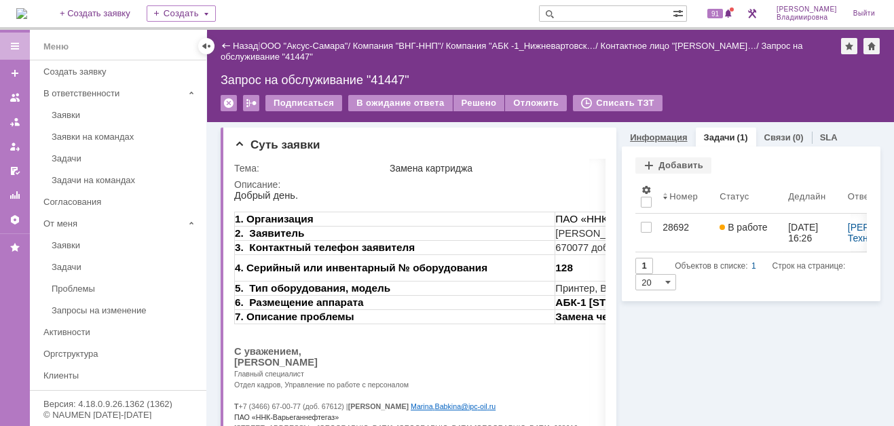
click at [651, 128] on div "Информация" at bounding box center [658, 138] width 73 height 20
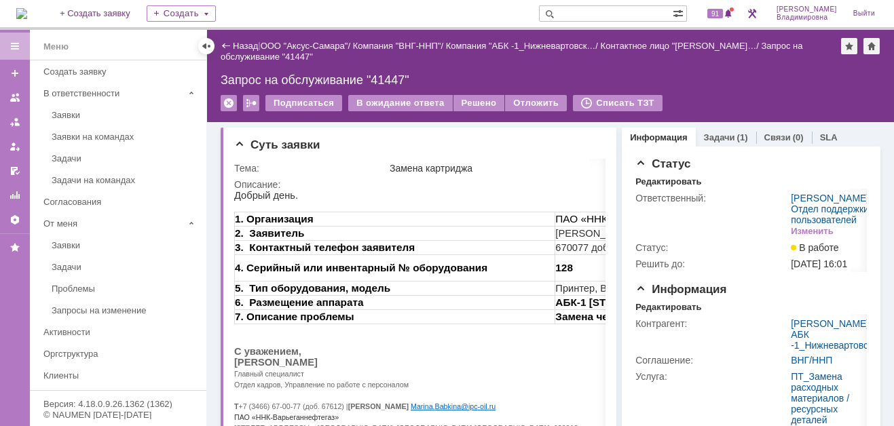
click at [580, 12] on input "text" at bounding box center [606, 13] width 134 height 16
type input "41424"
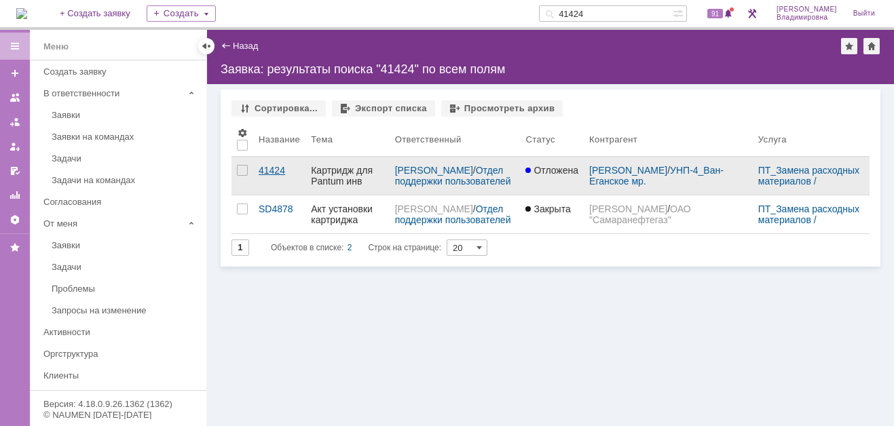
click at [282, 174] on div "41424" at bounding box center [279, 170] width 41 height 11
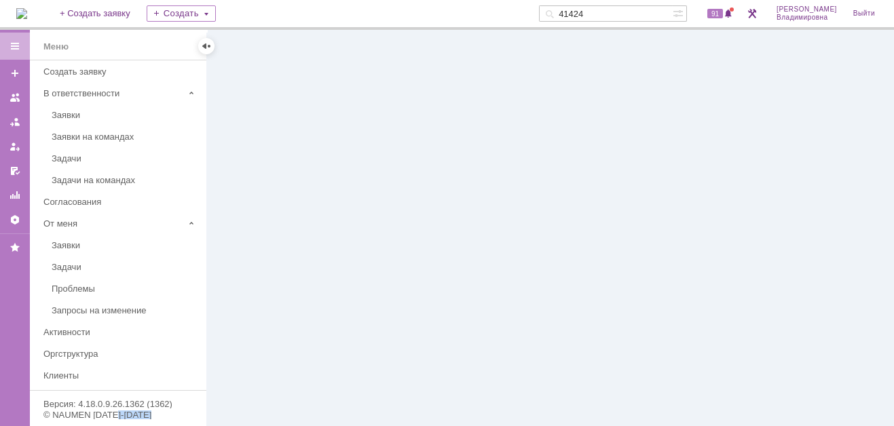
click at [282, 174] on div at bounding box center [550, 228] width 687 height 396
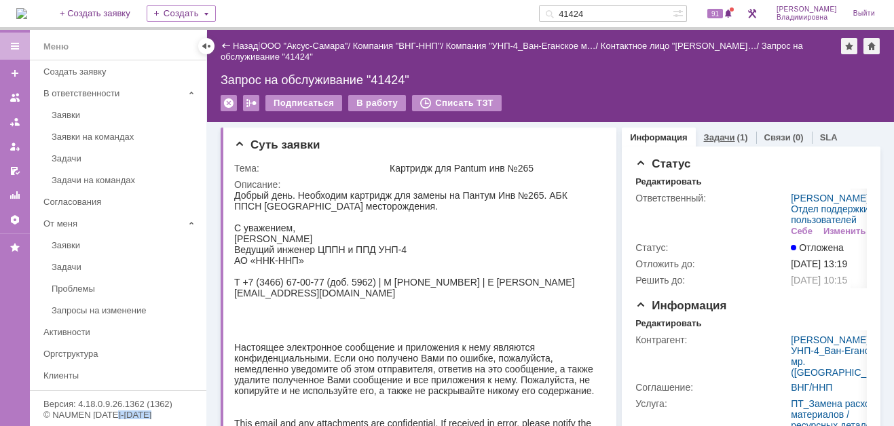
click at [712, 139] on link "Задачи" at bounding box center [719, 137] width 31 height 10
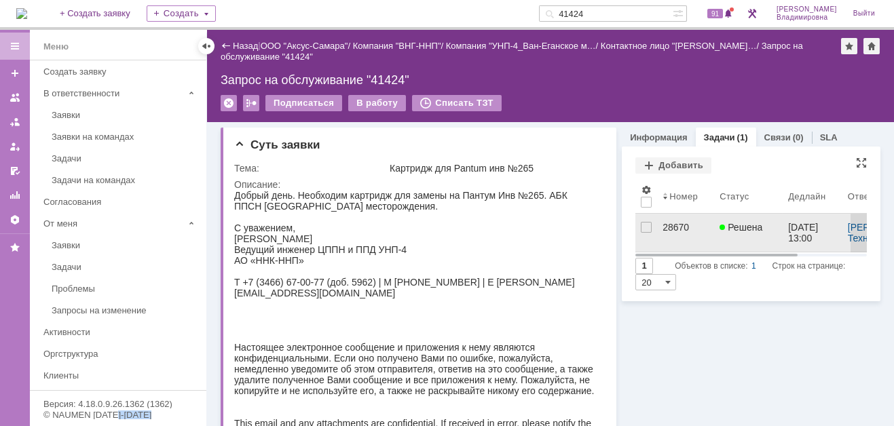
click at [664, 230] on div "28670" at bounding box center [686, 227] width 46 height 11
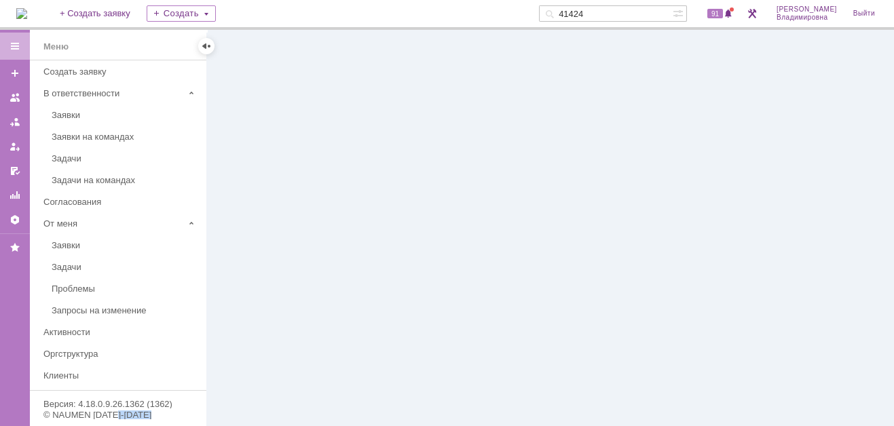
click at [664, 230] on div at bounding box center [550, 228] width 687 height 396
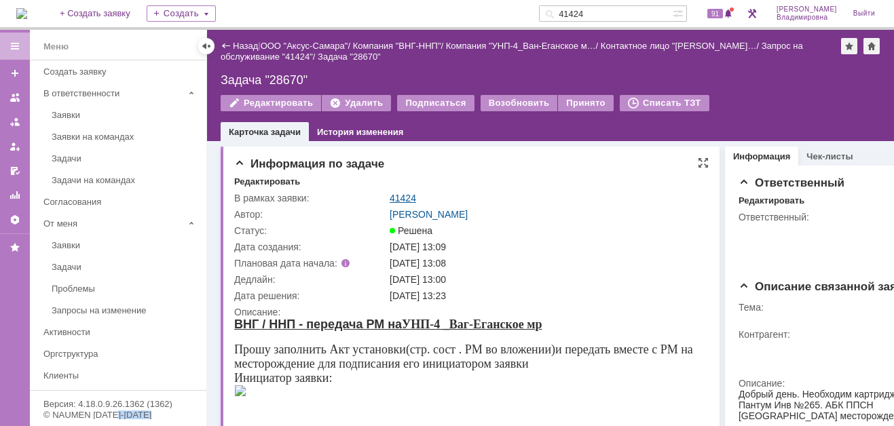
click at [403, 193] on link "41424" at bounding box center [403, 198] width 26 height 11
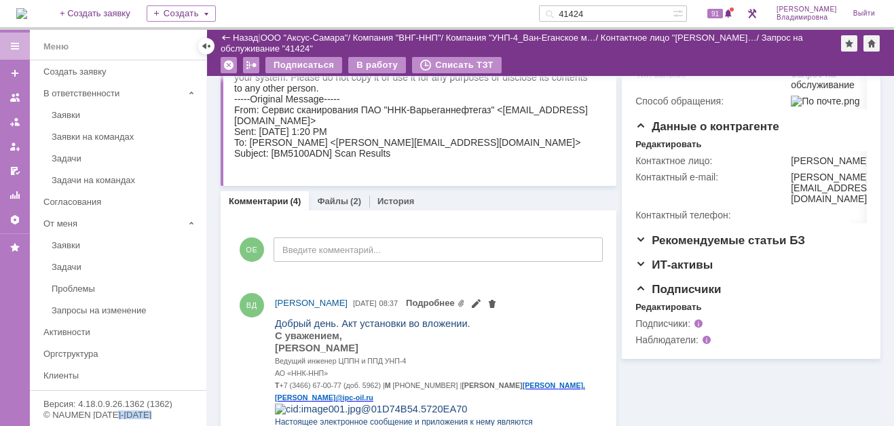
scroll to position [339, 0]
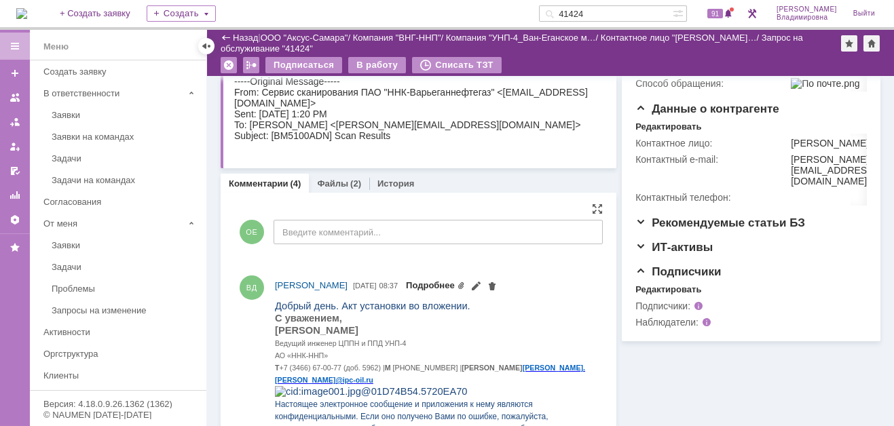
click at [465, 284] on link "Подробнее" at bounding box center [435, 285] width 59 height 10
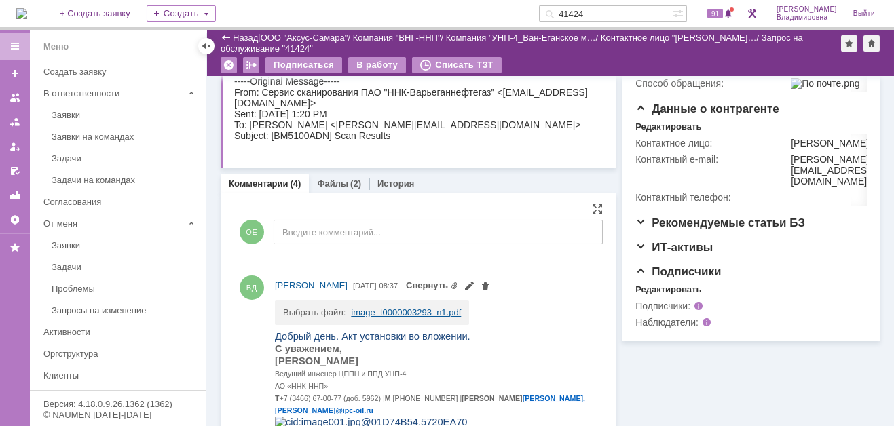
click at [384, 312] on link "image_t0000003293_n1.pdf" at bounding box center [406, 313] width 110 height 10
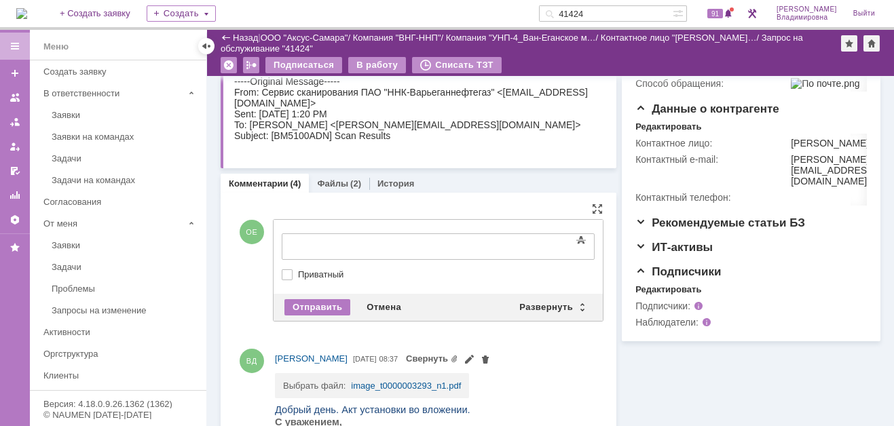
scroll to position [0, 0]
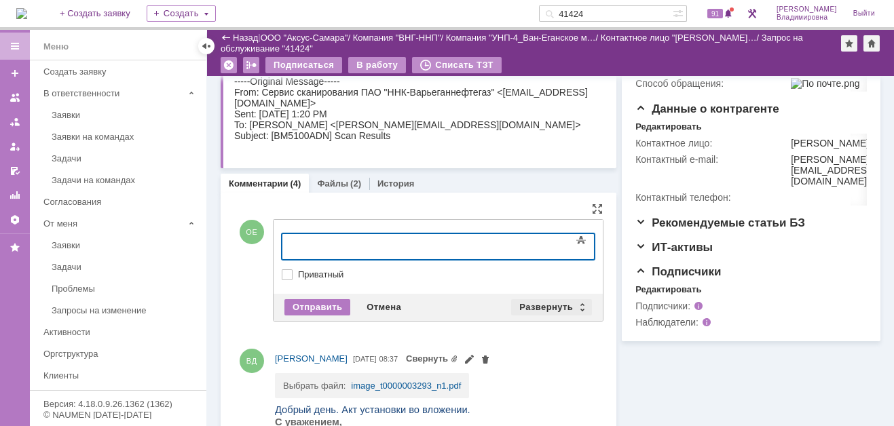
click at [550, 300] on div "Развернуть" at bounding box center [551, 307] width 81 height 16
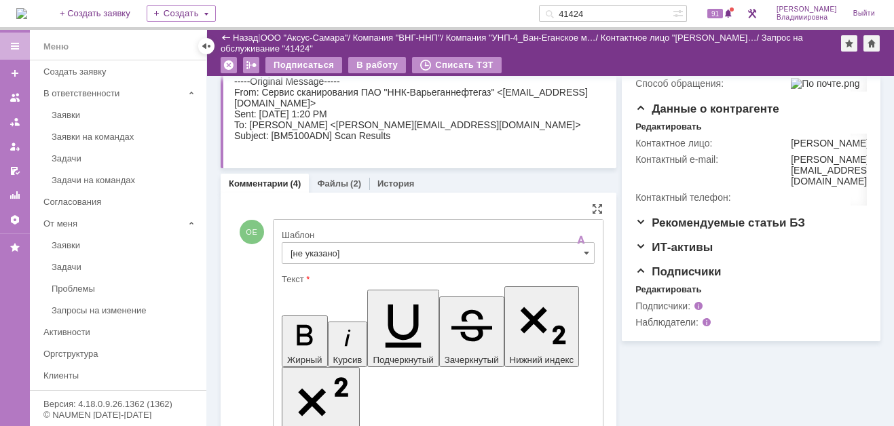
click at [312, 256] on input "[не указано]" at bounding box center [438, 253] width 313 height 22
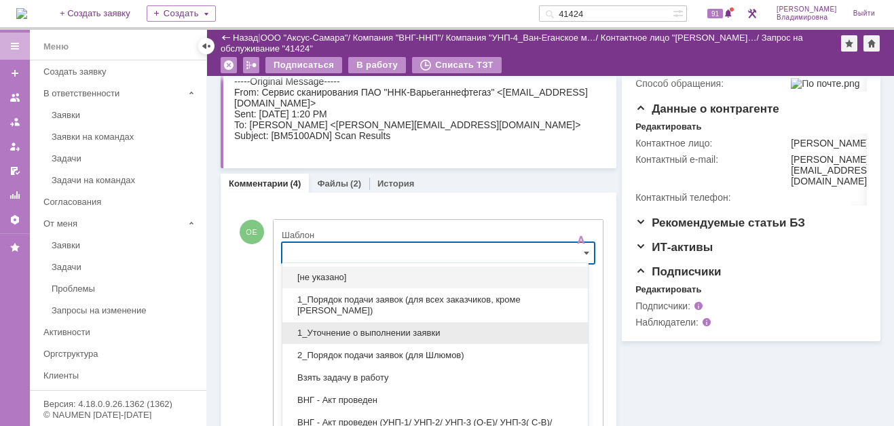
scroll to position [371, 0]
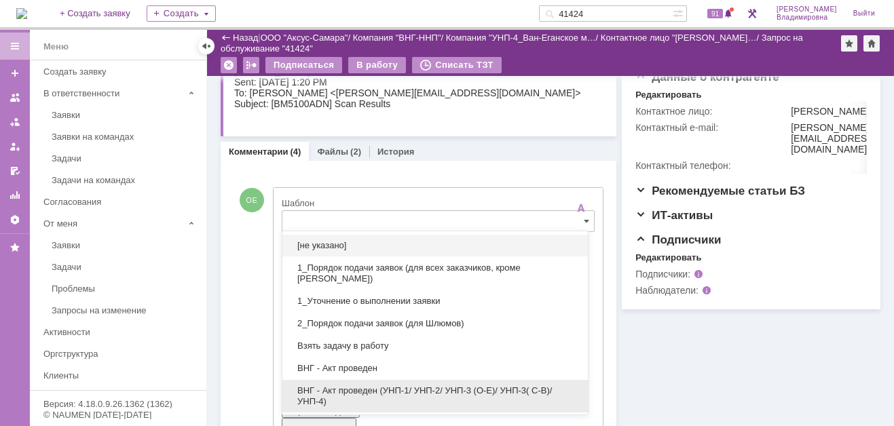
drag, startPoint x: 354, startPoint y: 390, endPoint x: 70, endPoint y: 95, distance: 410.1
click at [354, 390] on span "ВНГ - Акт проведен (УНП-1/ УНП-2/ УНП-3 (О-Е)/ УНП-3( С-В)/УНП-4)" at bounding box center [435, 397] width 289 height 22
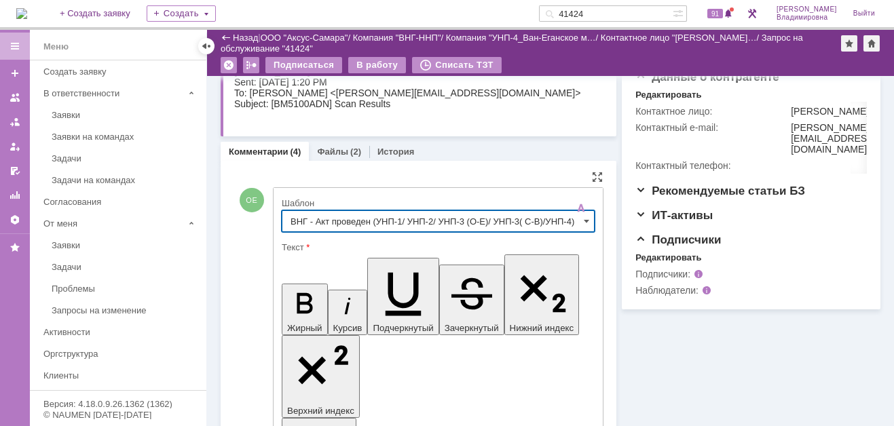
type input "ВНГ - Акт проведен (УНП-1/ УНП-2/ УНП-3 (О-Е)/ УНП-3( С-В)/УНП-4)"
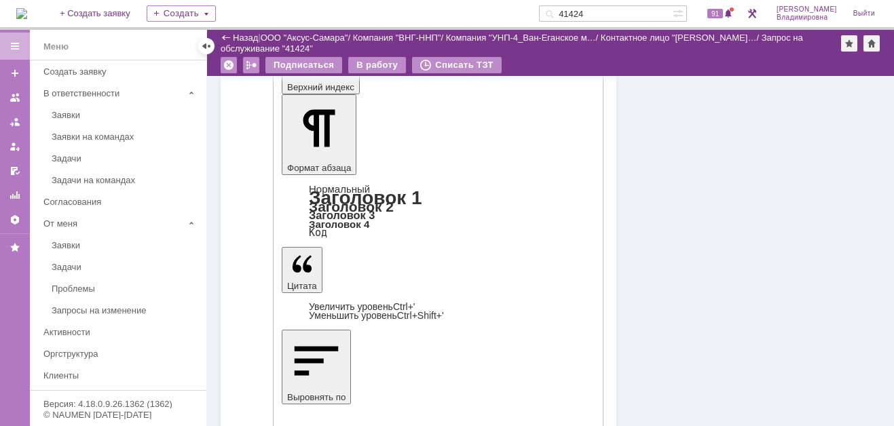
scroll to position [711, 0]
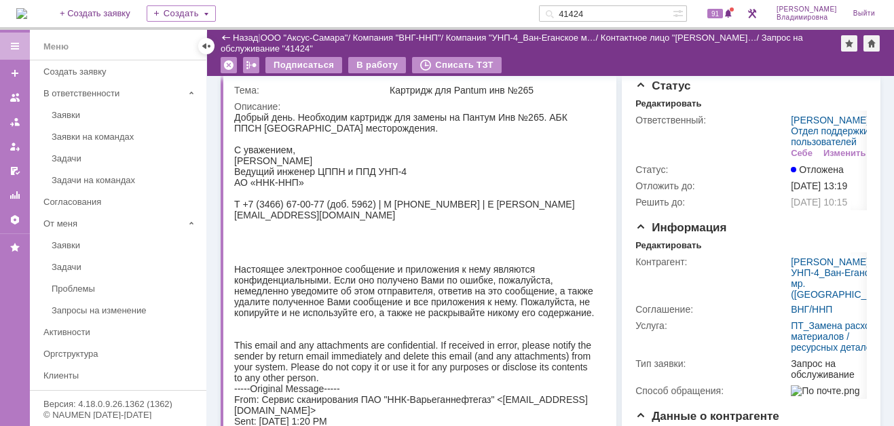
scroll to position [0, 0]
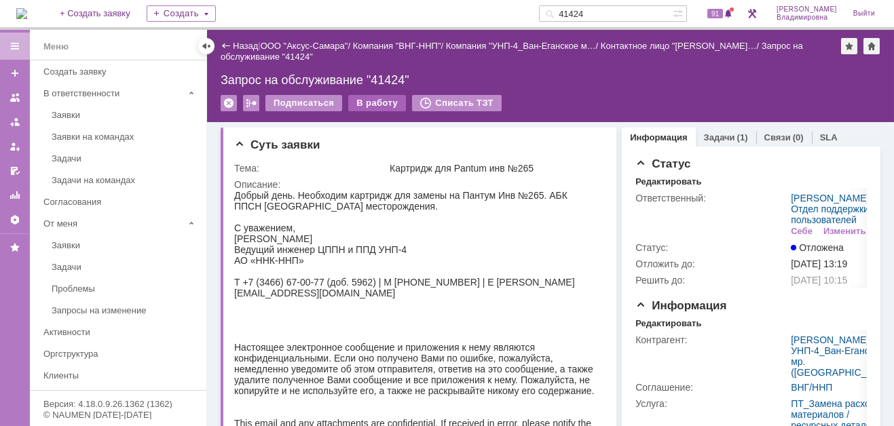
click at [371, 100] on div "В работу" at bounding box center [377, 103] width 58 height 16
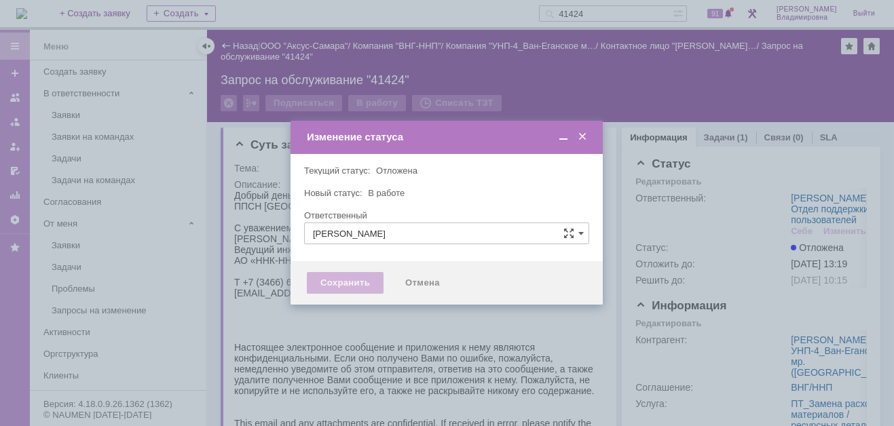
type input "[PERSON_NAME]"
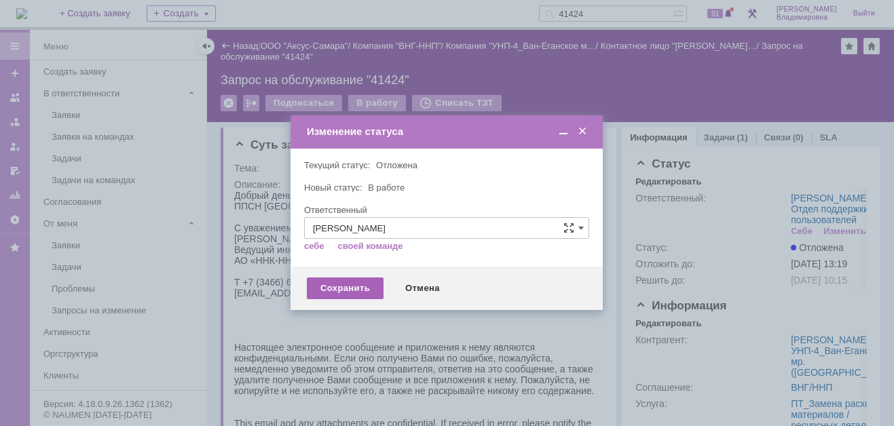
click at [344, 278] on div "Сохранить" at bounding box center [345, 289] width 77 height 22
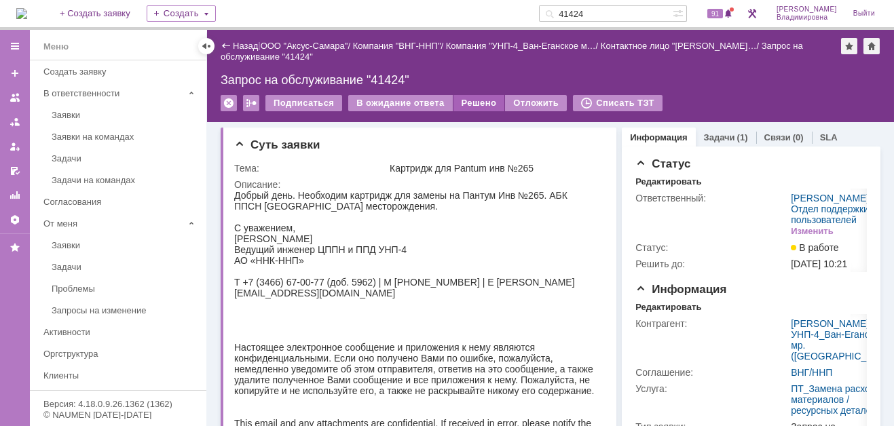
click at [475, 103] on div "Решено" at bounding box center [480, 103] width 52 height 16
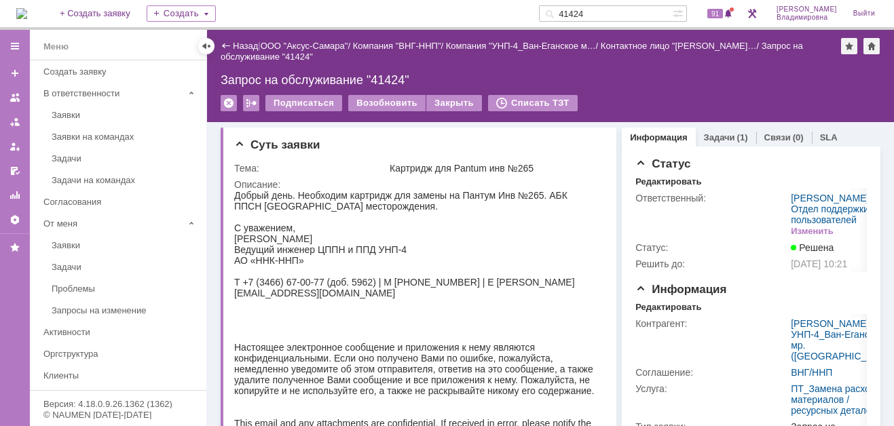
drag, startPoint x: 612, startPoint y: 9, endPoint x: 555, endPoint y: 8, distance: 56.4
click at [555, 8] on div "На домашнюю + Создать заявку Создать 41424 91 [PERSON_NAME]" at bounding box center [447, 15] width 894 height 30
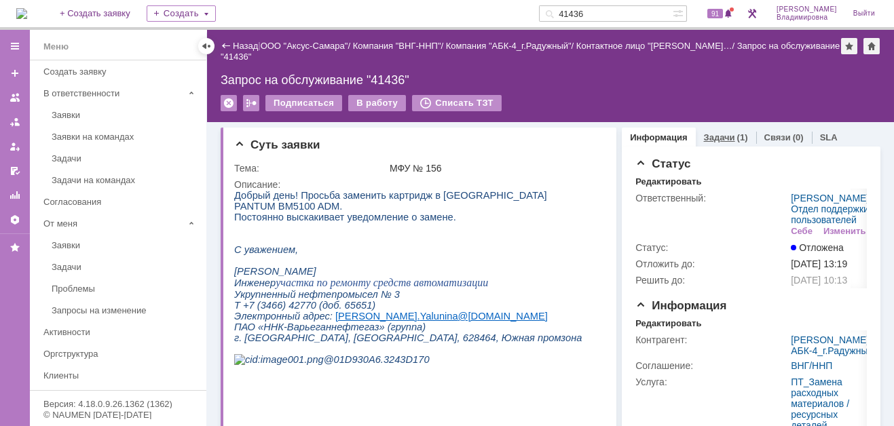
click at [713, 132] on link "Задачи" at bounding box center [719, 137] width 31 height 10
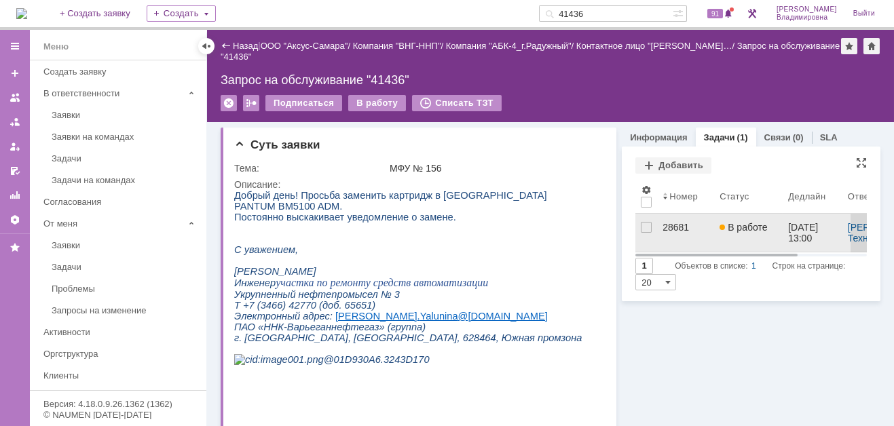
click at [657, 227] on link "28681" at bounding box center [685, 233] width 57 height 38
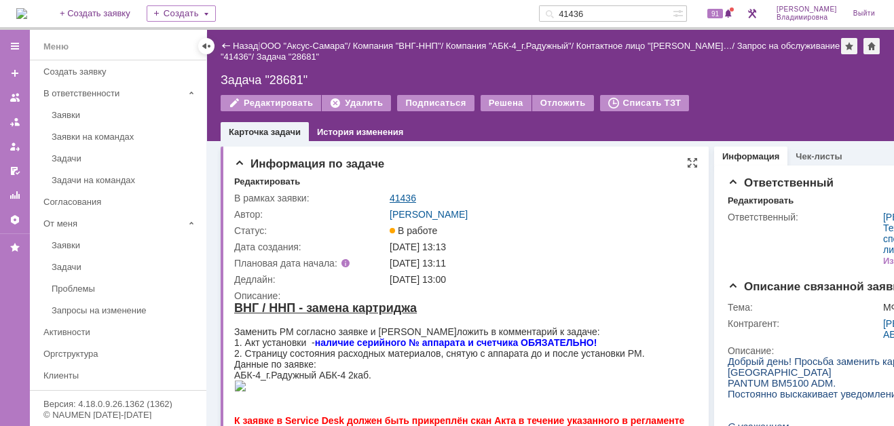
click at [401, 196] on link "41436" at bounding box center [403, 198] width 26 height 11
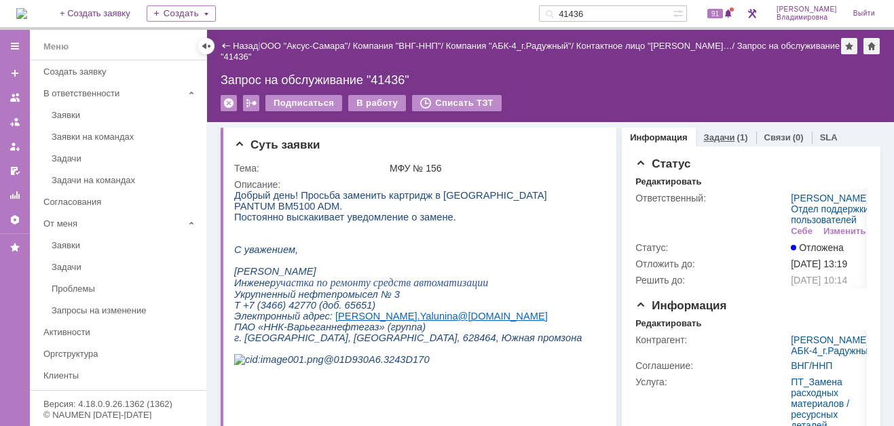
click at [720, 136] on link "Задачи" at bounding box center [719, 137] width 31 height 10
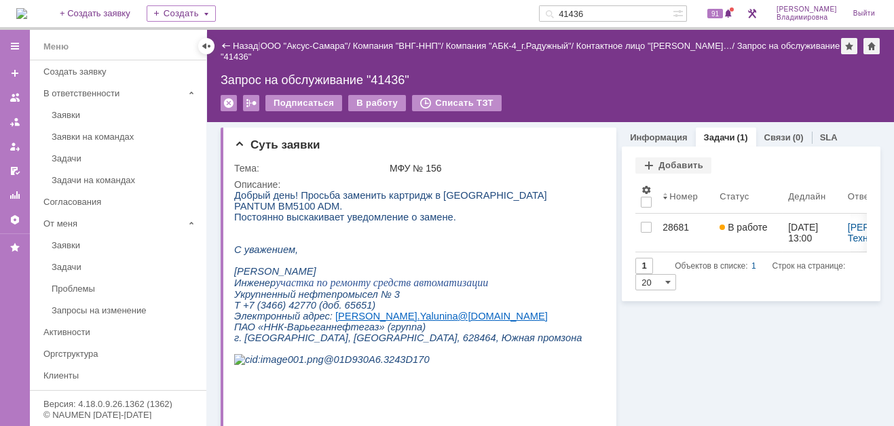
click at [612, 16] on input "41436" at bounding box center [606, 13] width 134 height 16
click at [608, 14] on input "41436" at bounding box center [606, 13] width 134 height 16
click at [606, 13] on input "41436" at bounding box center [606, 13] width 134 height 16
click at [604, 12] on input "41436" at bounding box center [606, 13] width 134 height 16
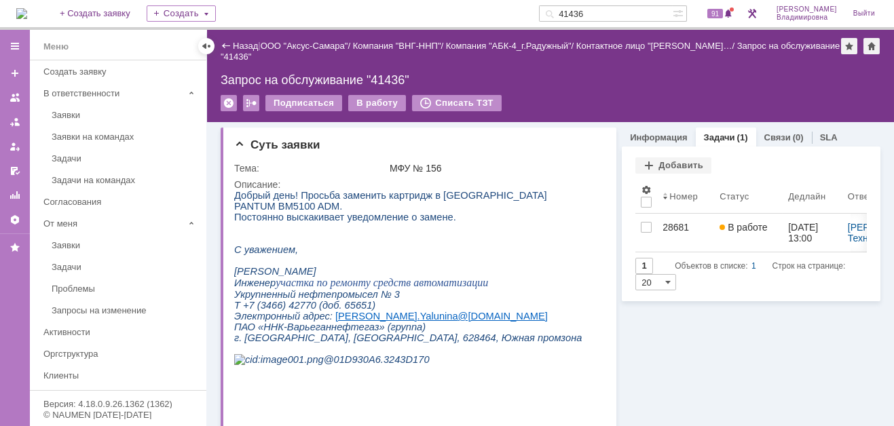
click at [604, 13] on input "41436" at bounding box center [606, 13] width 134 height 16
click at [606, 15] on input "41436" at bounding box center [606, 13] width 134 height 16
type input "41439"
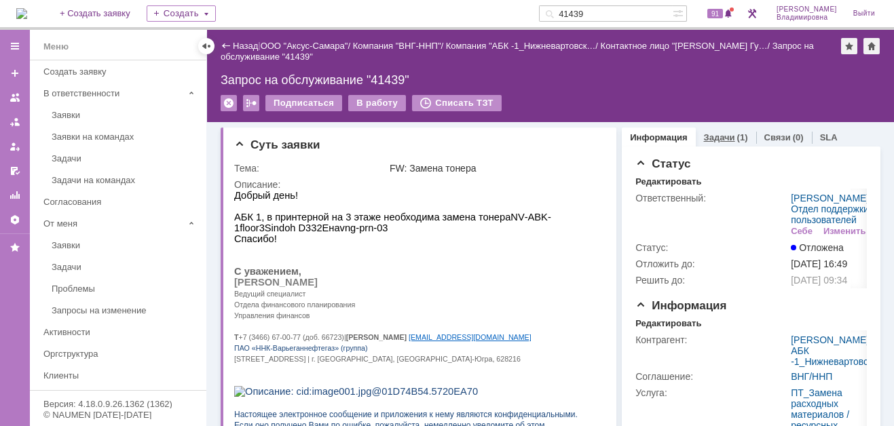
click at [705, 134] on link "Задачи" at bounding box center [719, 137] width 31 height 10
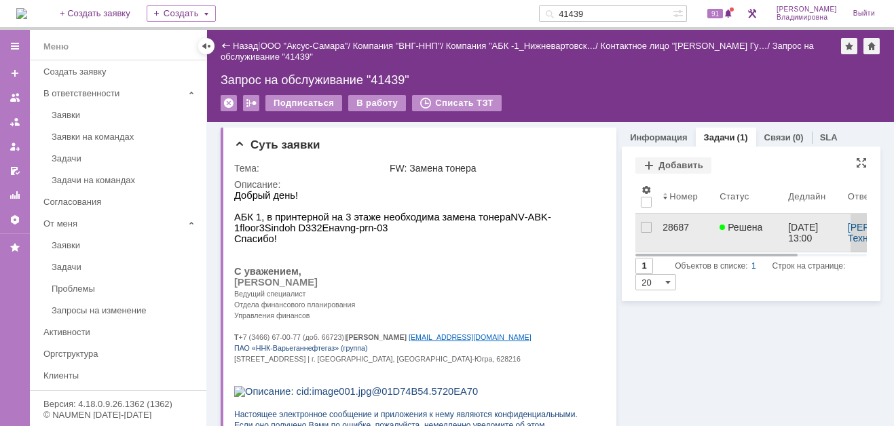
click at [665, 227] on div "28687" at bounding box center [686, 227] width 46 height 11
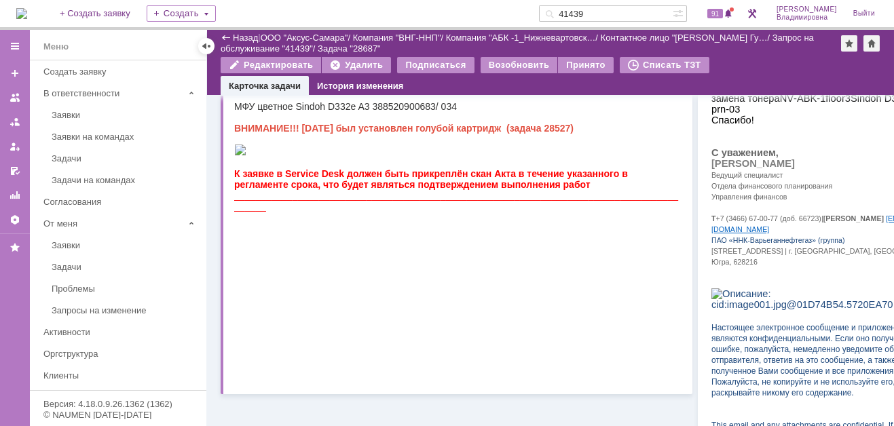
scroll to position [738, 0]
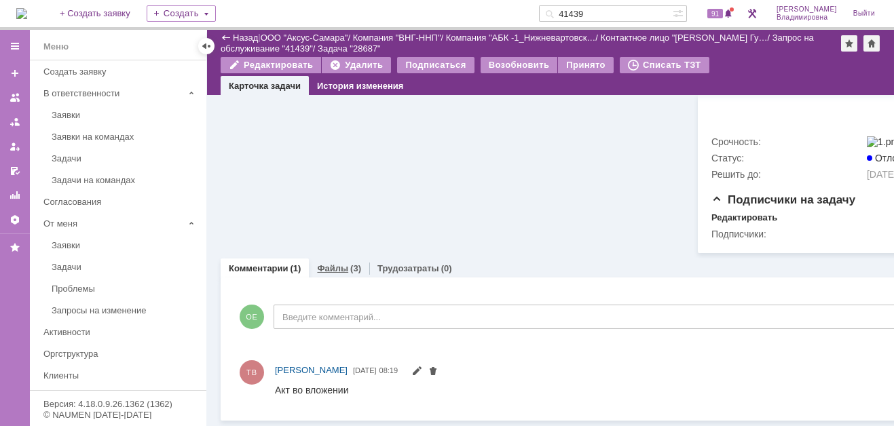
click at [333, 263] on link "Файлы" at bounding box center [332, 268] width 31 height 10
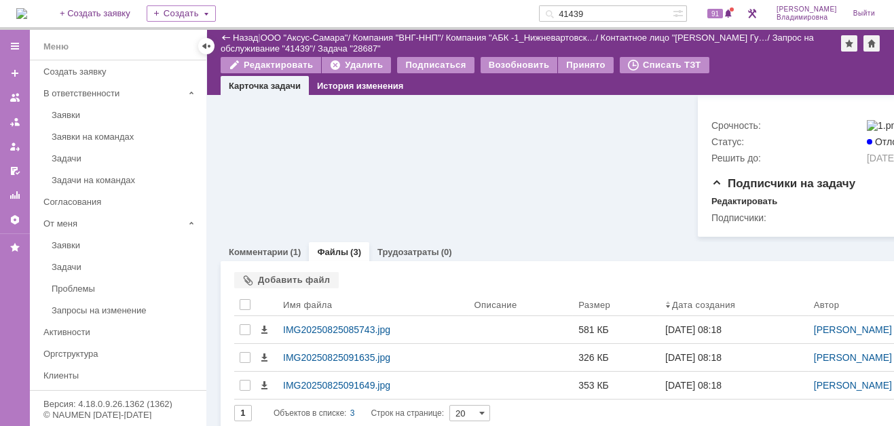
scroll to position [738, 0]
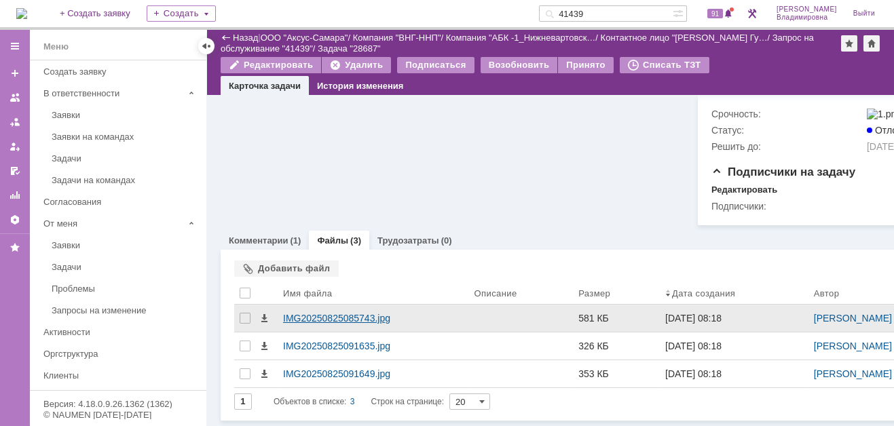
click at [322, 324] on div "IMG20250825085743.jpg" at bounding box center [373, 318] width 181 height 11
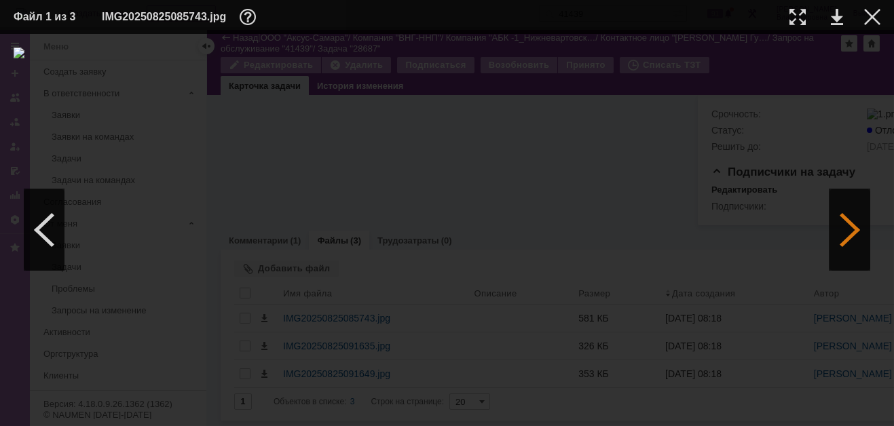
click at [853, 230] on div at bounding box center [850, 229] width 41 height 81
click at [868, 12] on div at bounding box center [872, 17] width 16 height 16
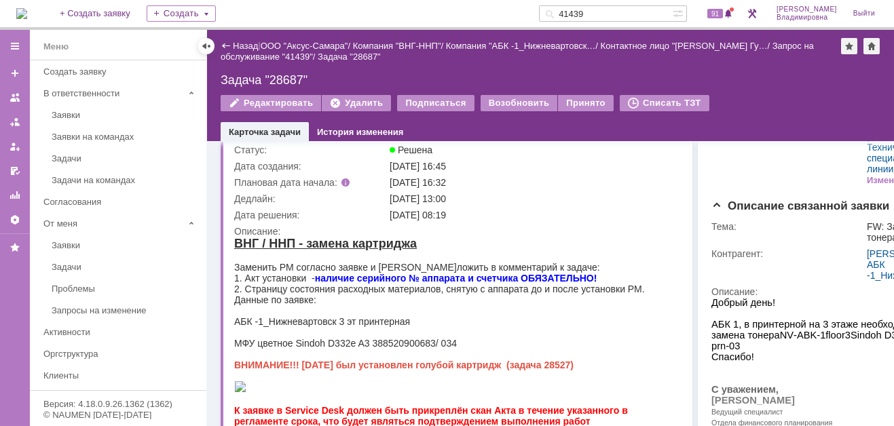
scroll to position [0, 0]
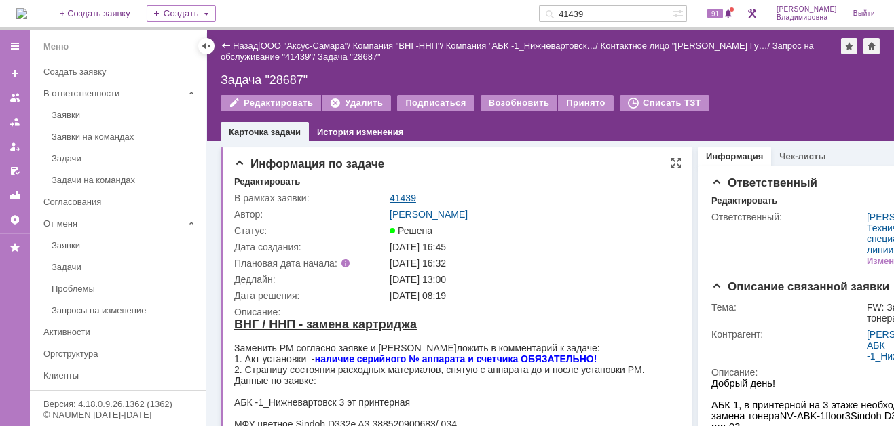
click at [406, 195] on link "41439" at bounding box center [403, 198] width 26 height 11
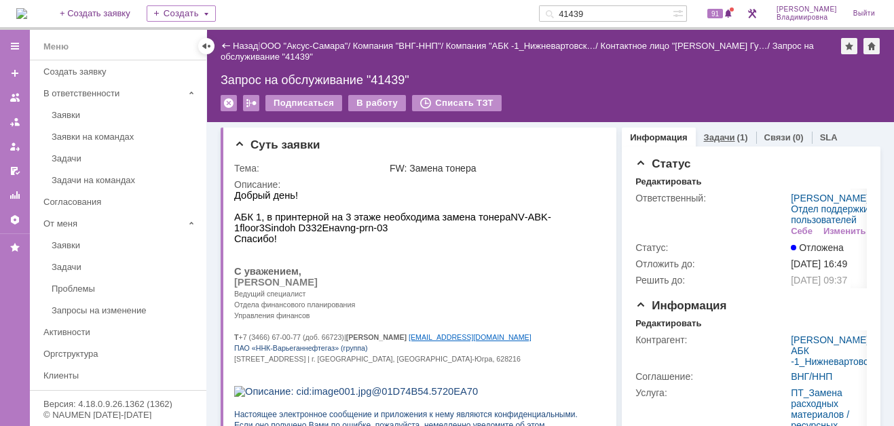
click at [710, 134] on link "Задачи" at bounding box center [719, 137] width 31 height 10
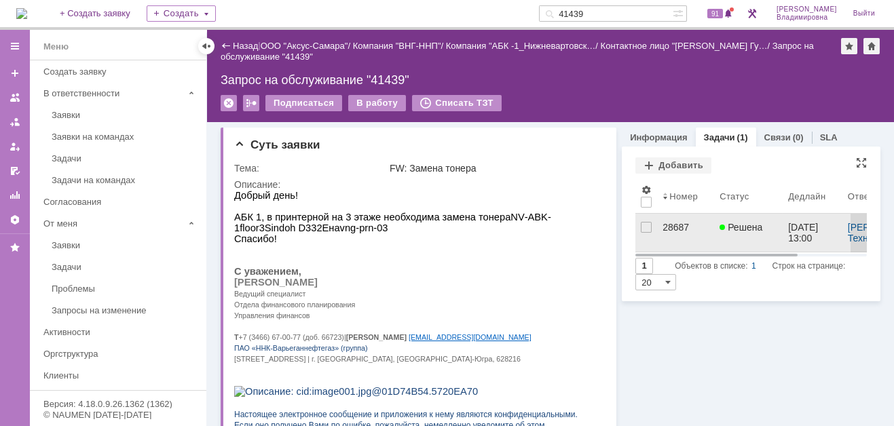
click at [671, 225] on div "28687" at bounding box center [686, 227] width 46 height 11
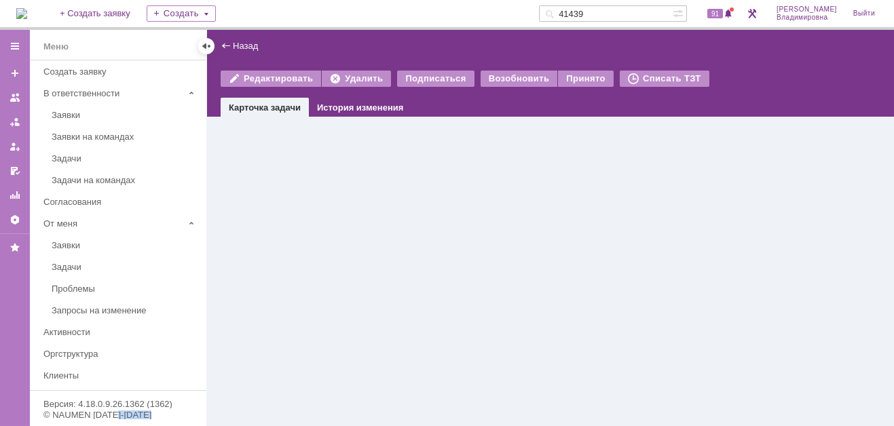
click at [671, 225] on div "Назад | Редактировать Удалить Подписаться Возобновить Принято Списать ТЗТ task$…" at bounding box center [550, 228] width 687 height 396
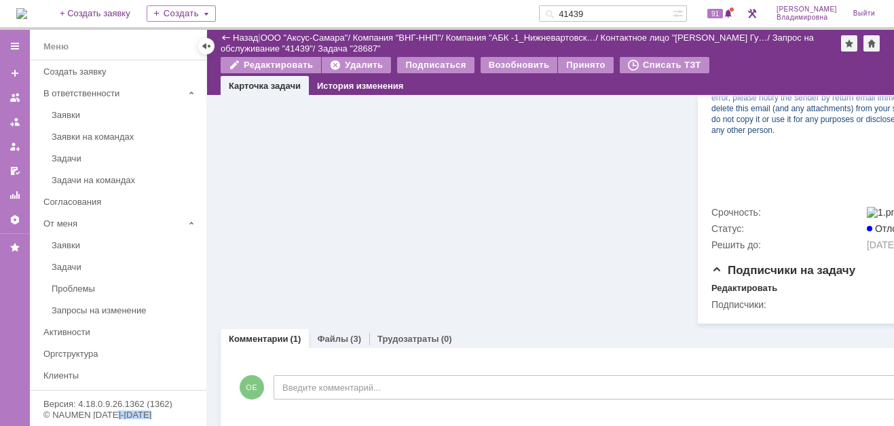
scroll to position [738, 0]
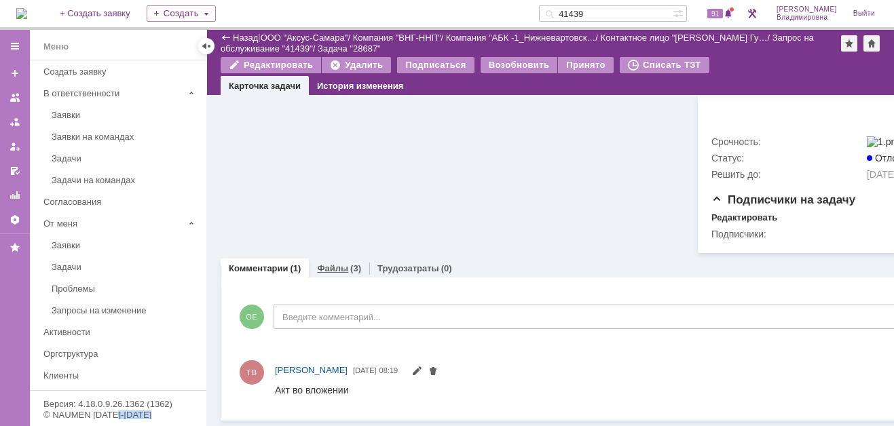
click at [327, 263] on link "Файлы" at bounding box center [332, 268] width 31 height 10
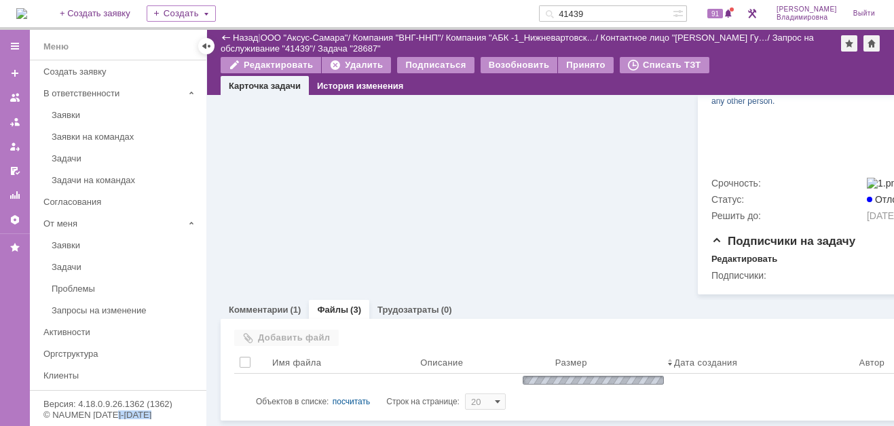
scroll to position [738, 0]
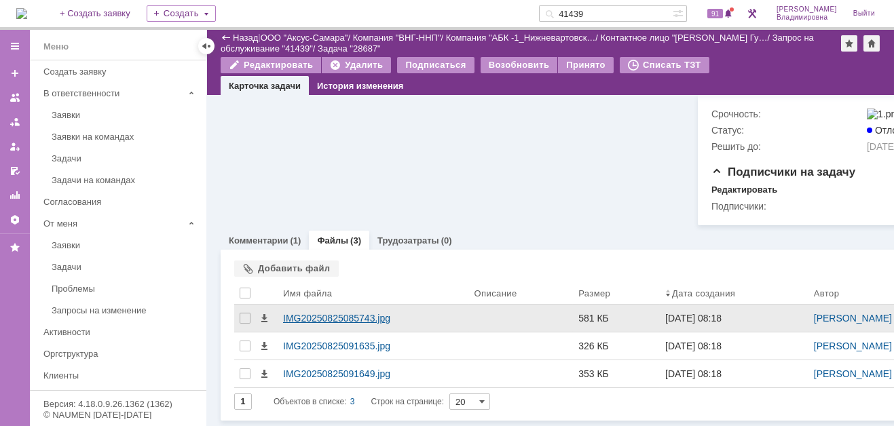
click at [316, 324] on div "IMG20250825085743.jpg" at bounding box center [373, 318] width 181 height 11
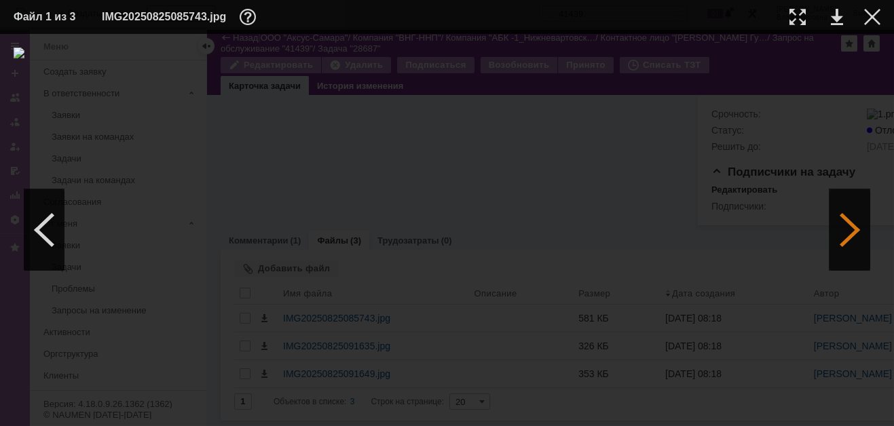
click at [849, 235] on div at bounding box center [850, 229] width 41 height 81
click at [872, 14] on div at bounding box center [872, 17] width 16 height 16
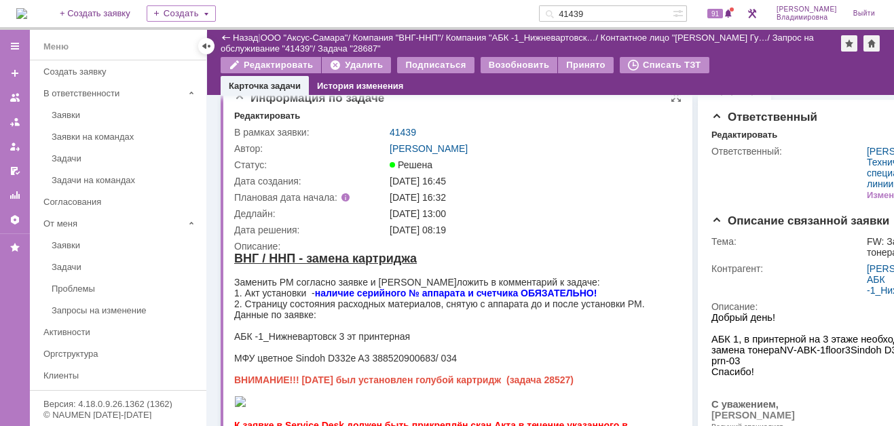
scroll to position [0, 0]
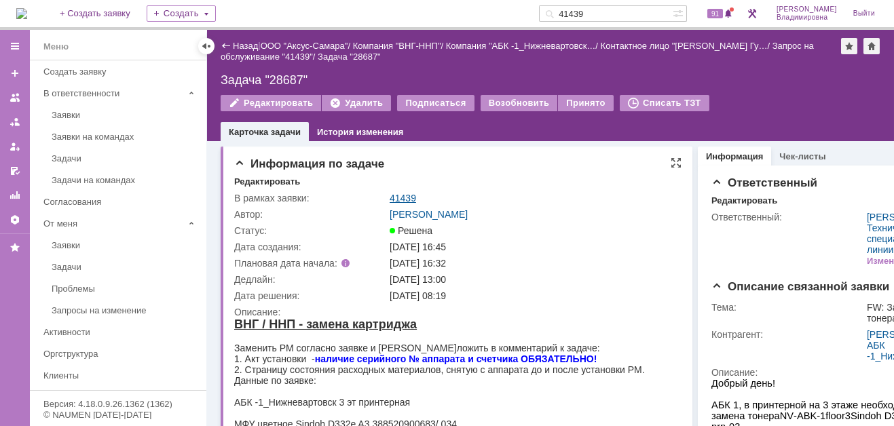
click at [405, 195] on link "41439" at bounding box center [403, 198] width 26 height 11
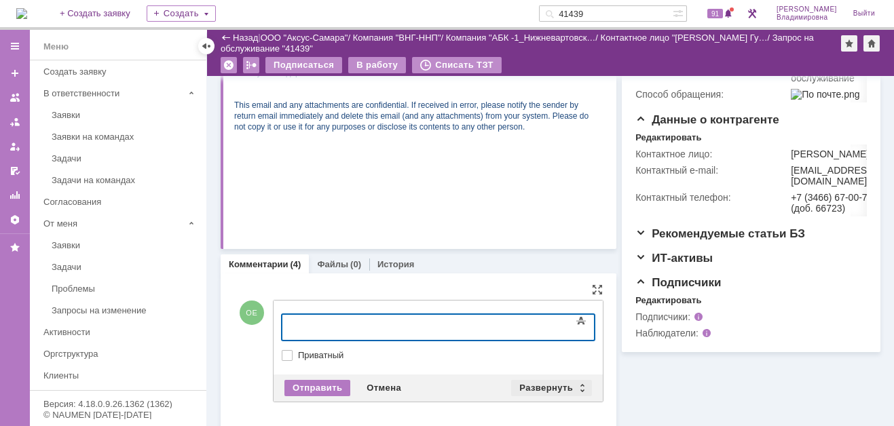
click at [543, 384] on div "Развернуть" at bounding box center [551, 388] width 81 height 16
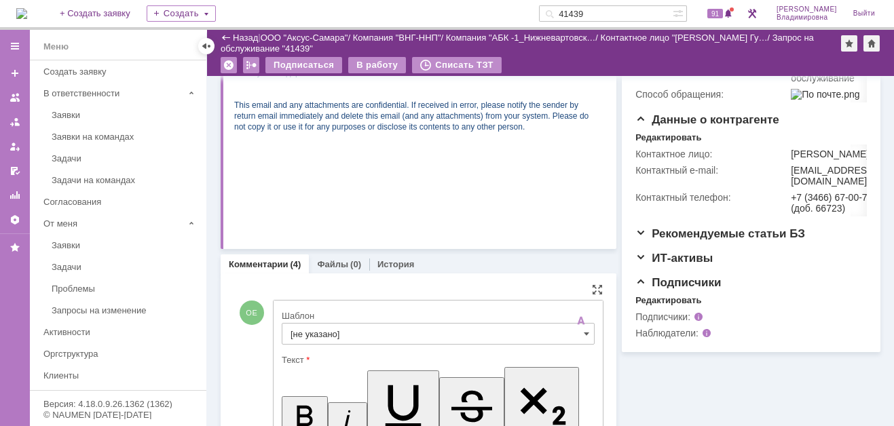
click at [300, 333] on input "[не указано]" at bounding box center [438, 334] width 313 height 22
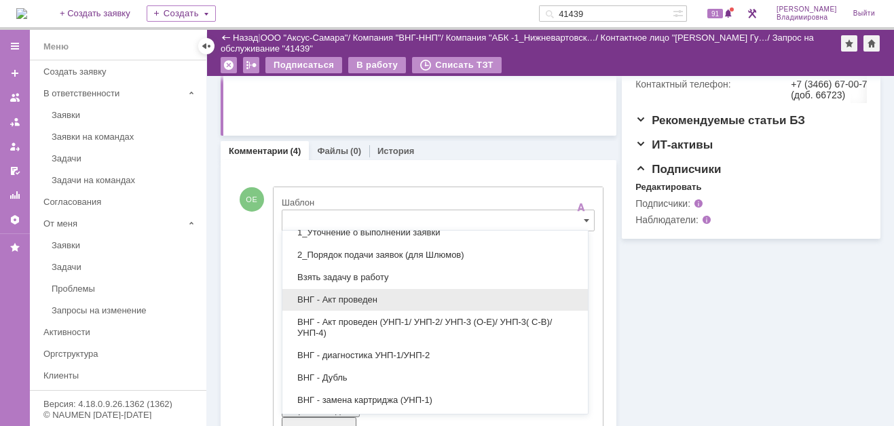
drag, startPoint x: 340, startPoint y: 297, endPoint x: 81, endPoint y: 17, distance: 381.0
click at [340, 297] on span "ВНГ - Акт проведен" at bounding box center [435, 300] width 289 height 11
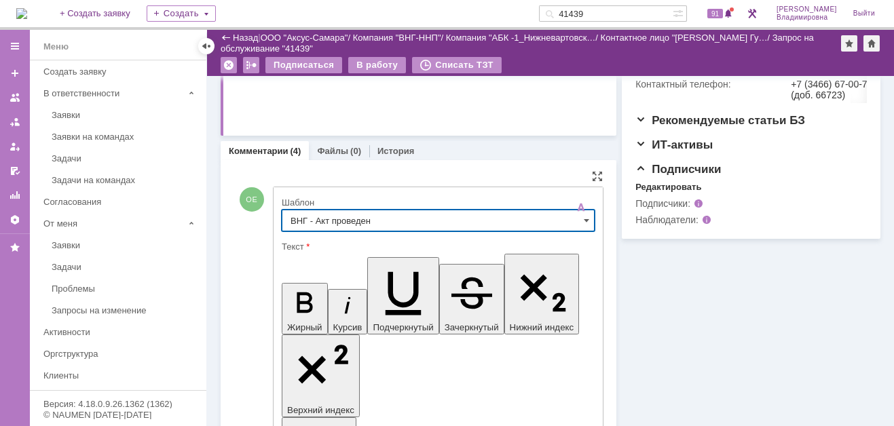
type input "ВНГ - Акт проведен"
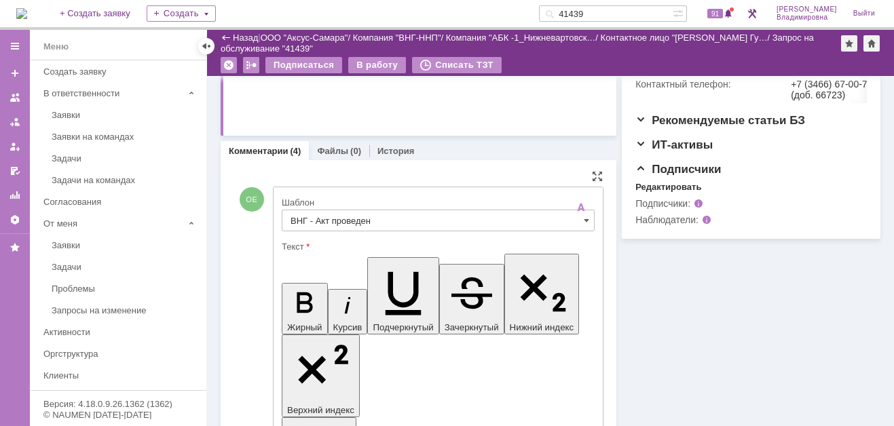
drag, startPoint x: 451, startPoint y: 3049, endPoint x: 472, endPoint y: 3065, distance: 26.1
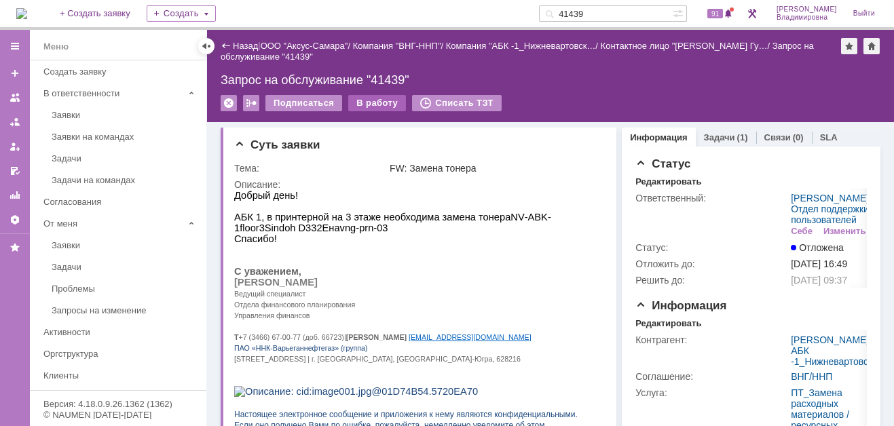
click at [364, 100] on div "В работу" at bounding box center [377, 103] width 58 height 16
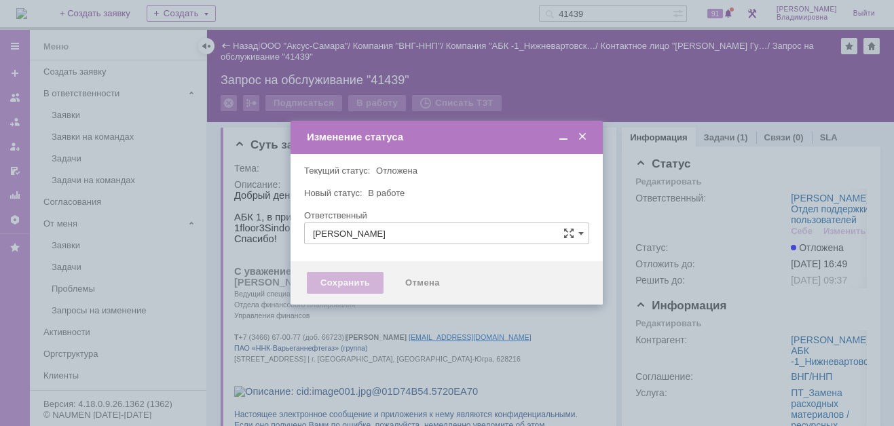
type input "[PERSON_NAME]"
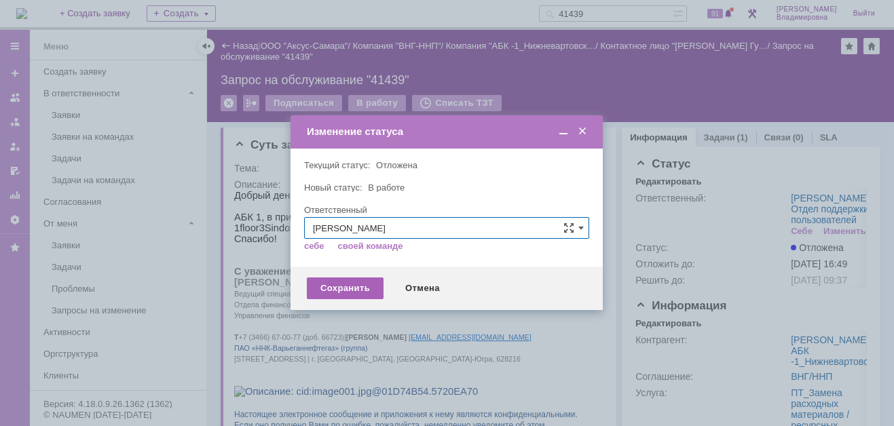
click at [338, 284] on div "Сохранить" at bounding box center [345, 289] width 77 height 22
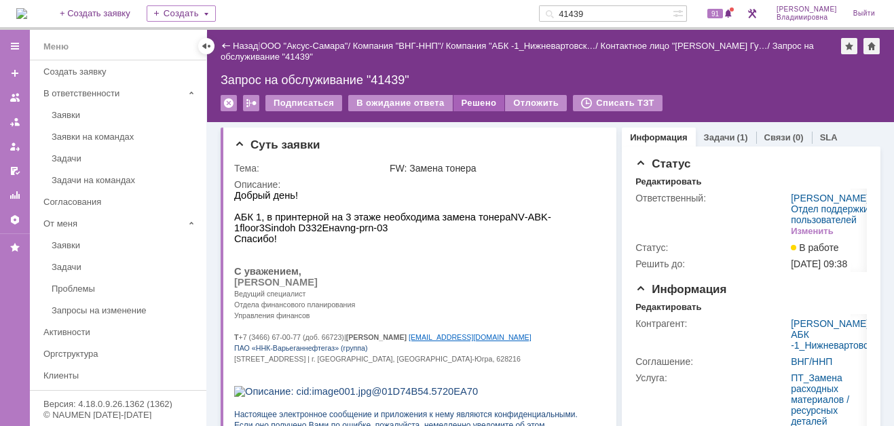
click at [473, 98] on div "Решено" at bounding box center [480, 103] width 52 height 16
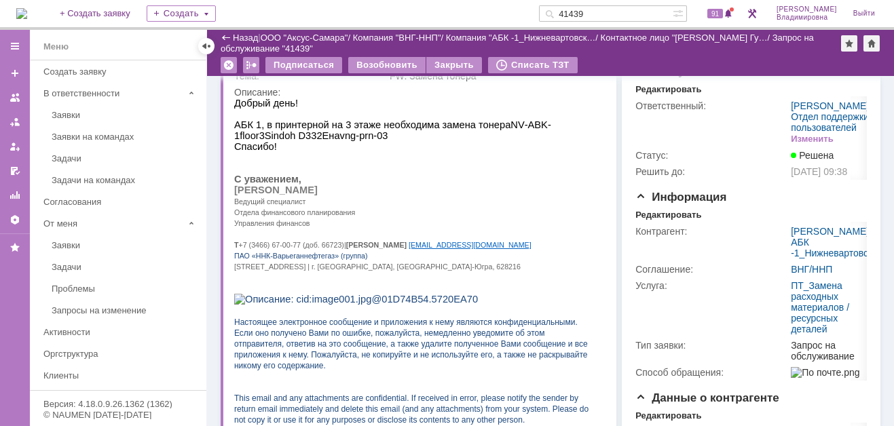
drag, startPoint x: 607, startPoint y: 12, endPoint x: 568, endPoint y: 12, distance: 38.7
click at [568, 12] on div "41439" at bounding box center [606, 13] width 134 height 16
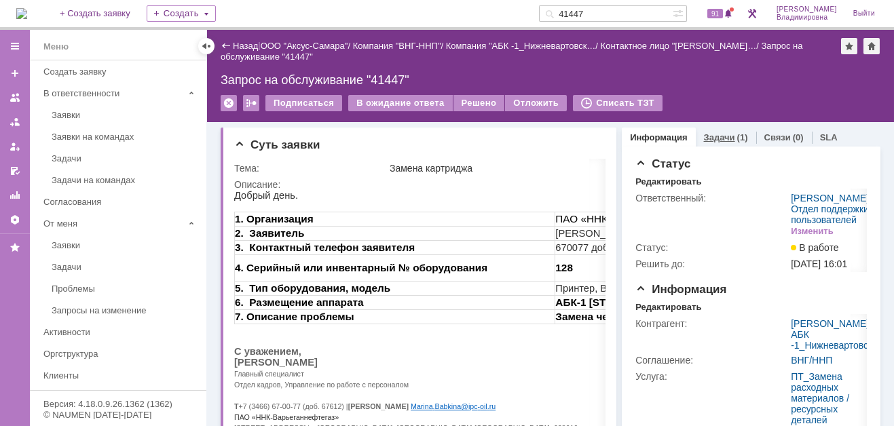
click at [710, 134] on link "Задачи" at bounding box center [719, 137] width 31 height 10
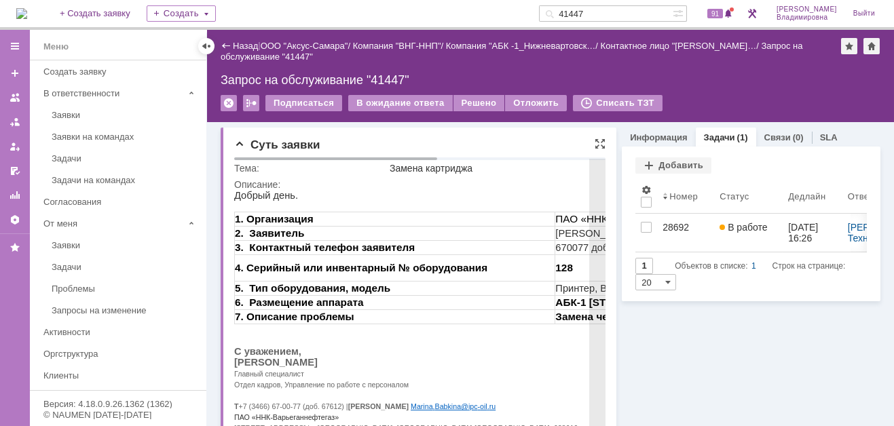
click at [497, 378] on p "Главный специалист" at bounding box center [572, 373] width 676 height 11
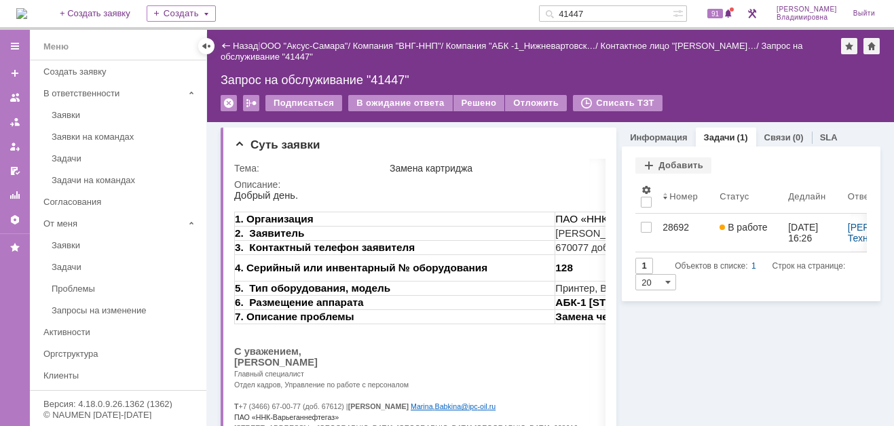
drag, startPoint x: 611, startPoint y: 14, endPoint x: 569, endPoint y: 10, distance: 42.3
click at [569, 10] on div "41447" at bounding box center [606, 13] width 134 height 16
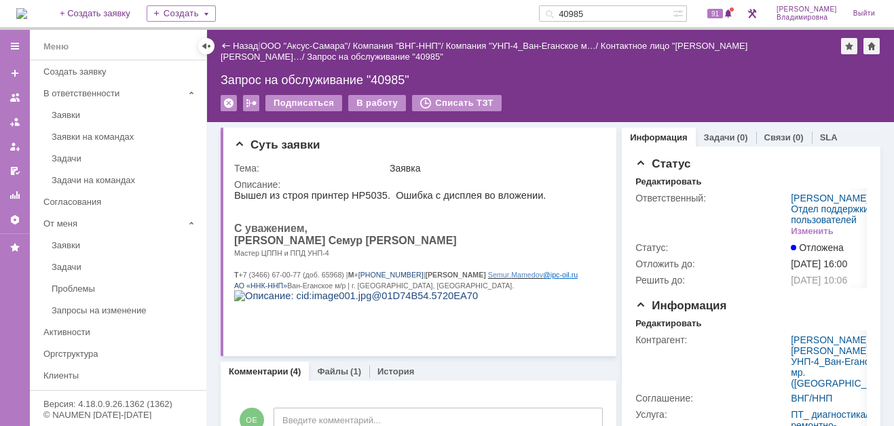
scroll to position [204, 0]
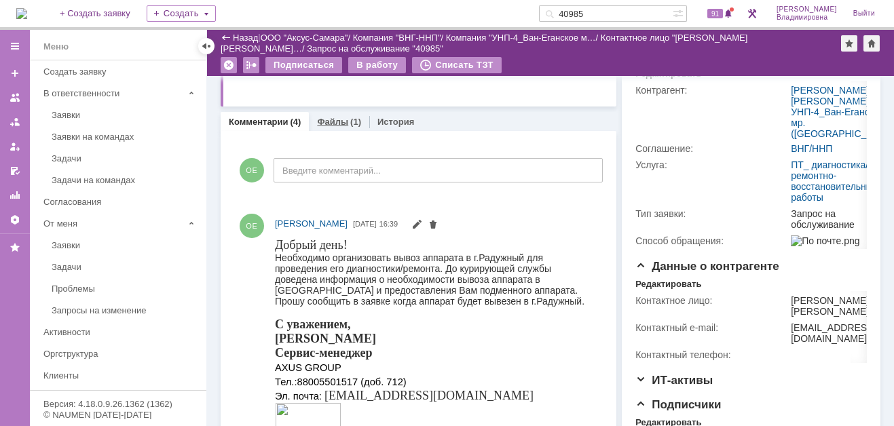
click at [324, 119] on link "Файлы" at bounding box center [332, 122] width 31 height 10
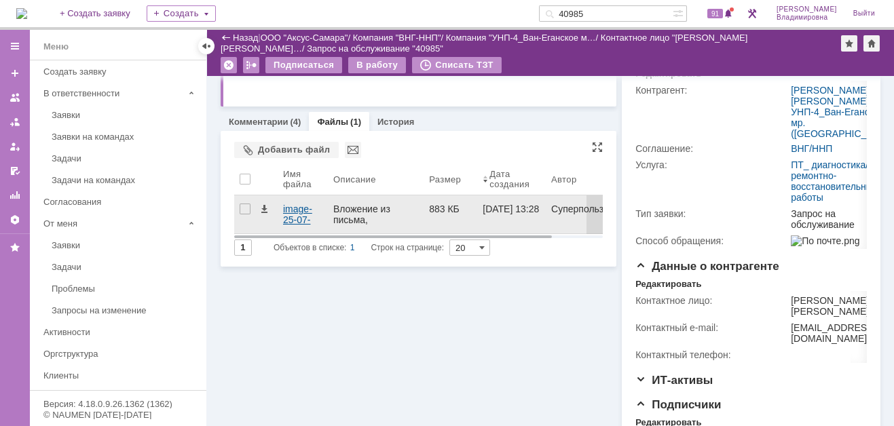
click at [298, 208] on div "image-25-07-25-10-31.jpeg" at bounding box center [302, 215] width 39 height 22
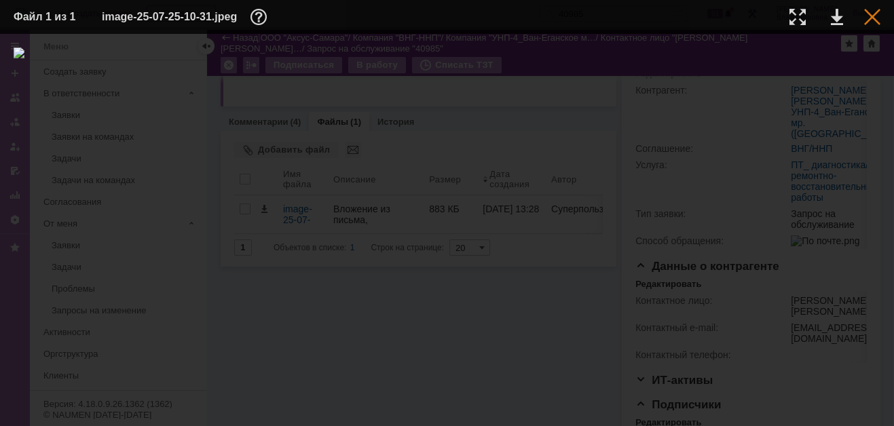
click at [870, 12] on div at bounding box center [872, 17] width 16 height 16
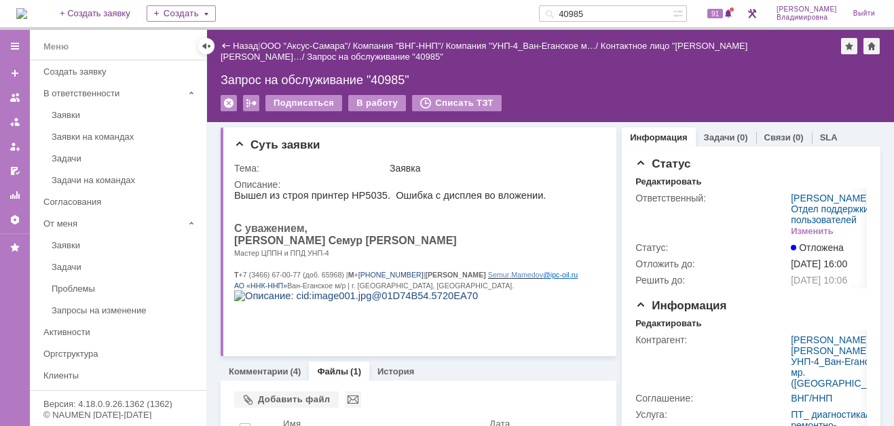
click at [335, 368] on link "Файлы" at bounding box center [332, 372] width 31 height 10
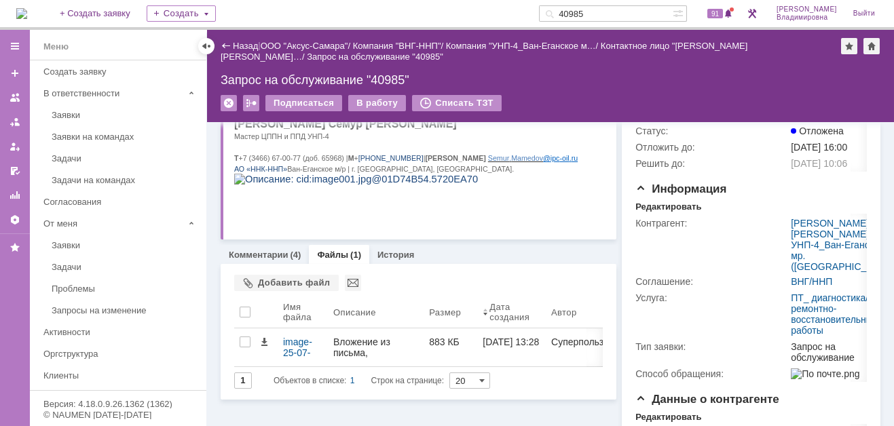
scroll to position [204, 0]
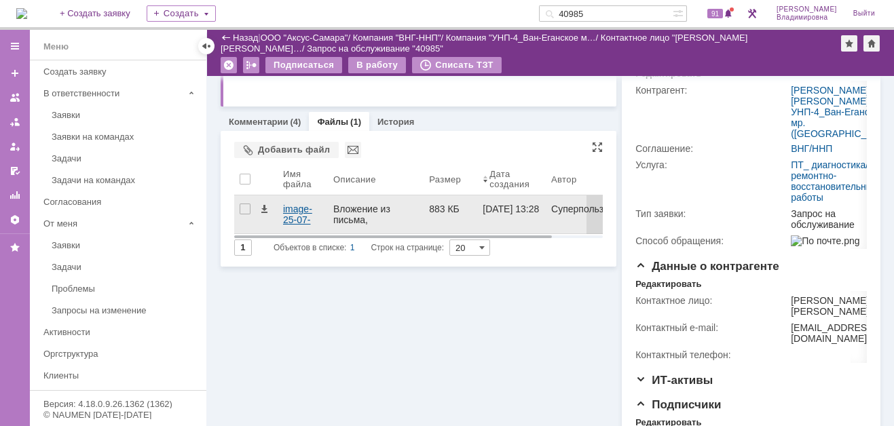
click at [292, 208] on div "image-25-07-25-10-31.jpeg" at bounding box center [302, 215] width 39 height 22
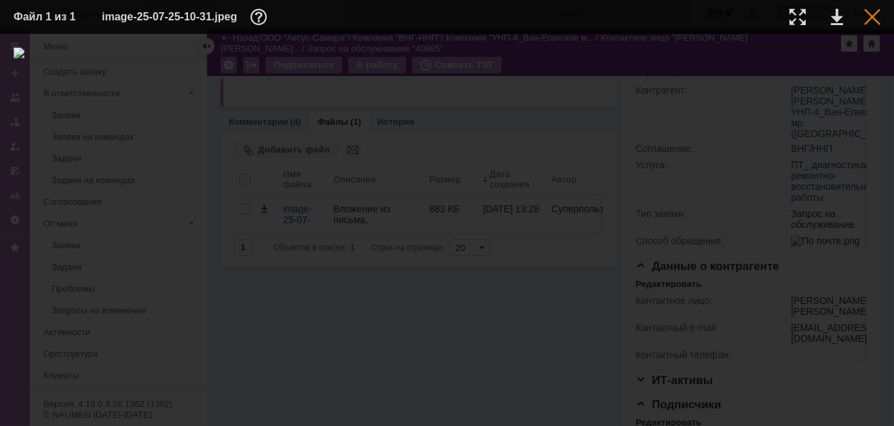
click at [868, 12] on div at bounding box center [872, 17] width 16 height 16
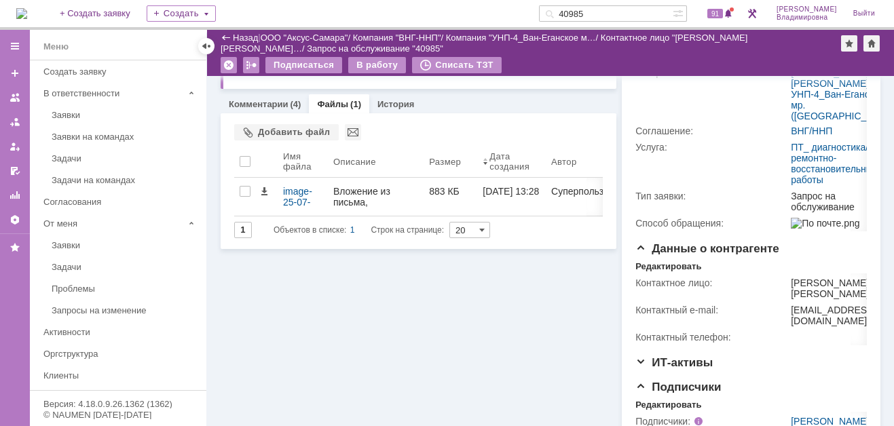
scroll to position [1, 0]
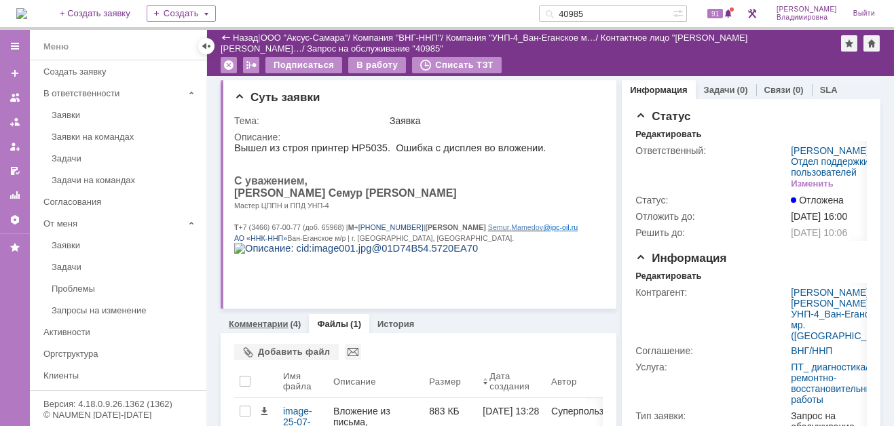
click at [258, 320] on link "Комментарии" at bounding box center [259, 324] width 60 height 10
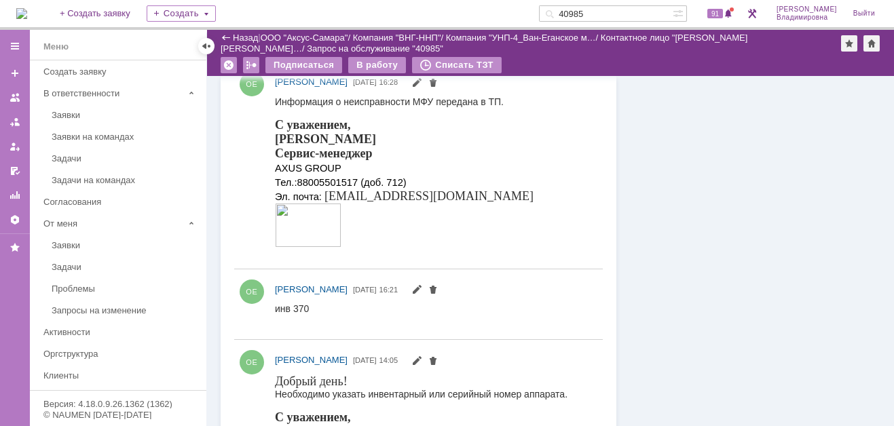
scroll to position [613, 0]
drag, startPoint x: 577, startPoint y: 12, endPoint x: 551, endPoint y: 12, distance: 25.8
click at [551, 12] on div "На домашнюю + Создать заявку Создать 40985 91 [PERSON_NAME]" at bounding box center [447, 15] width 894 height 30
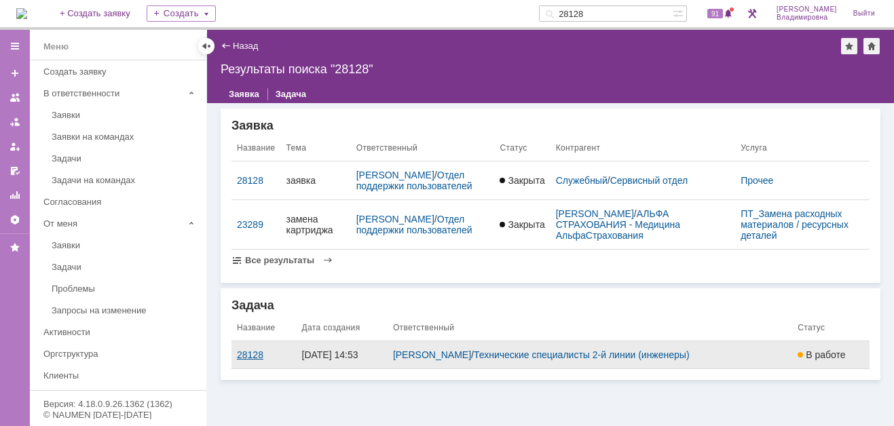
click at [248, 361] on div "28128" at bounding box center [264, 355] width 54 height 11
click at [248, 365] on div "Назад | Результаты поиска "28128" Результаты поиска "28128" Заявка Задача Заявк…" at bounding box center [550, 228] width 687 height 396
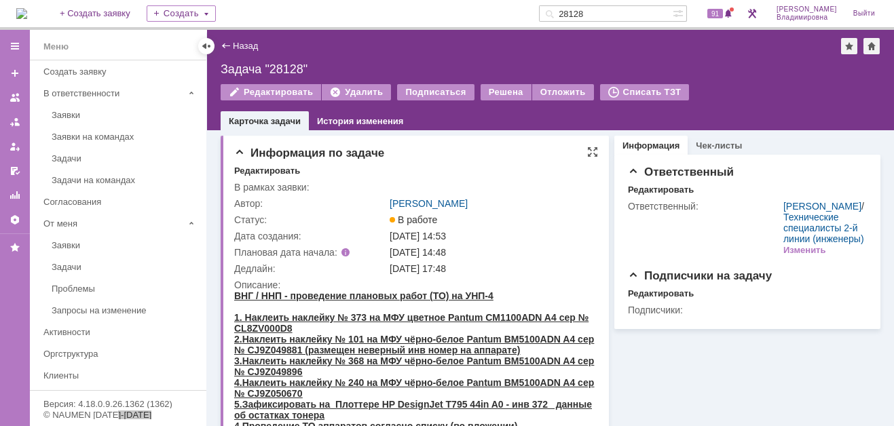
scroll to position [68, 0]
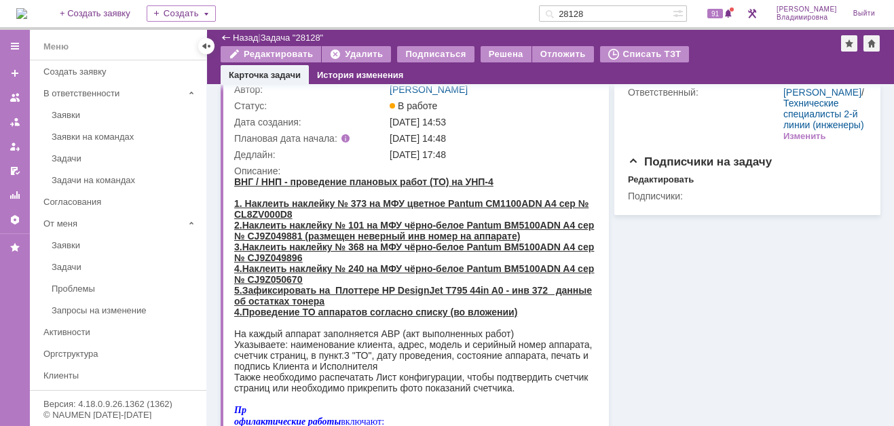
click at [609, 10] on input "28128" at bounding box center [606, 13] width 134 height 16
type input "28463"
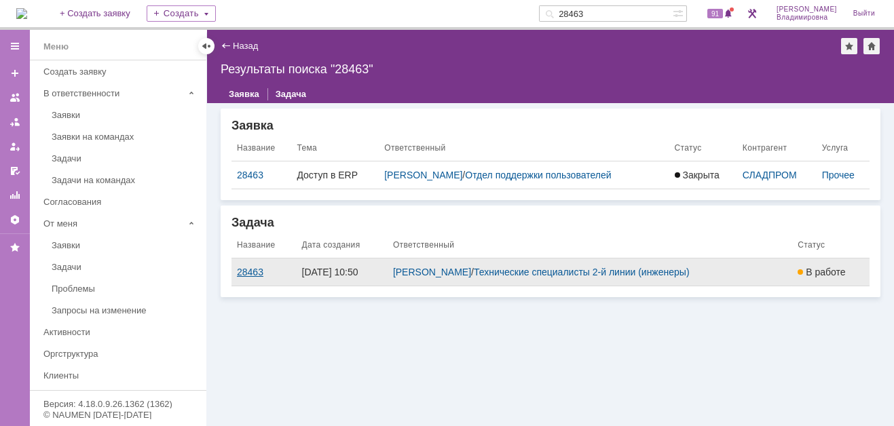
click at [248, 272] on div "28463" at bounding box center [264, 272] width 54 height 11
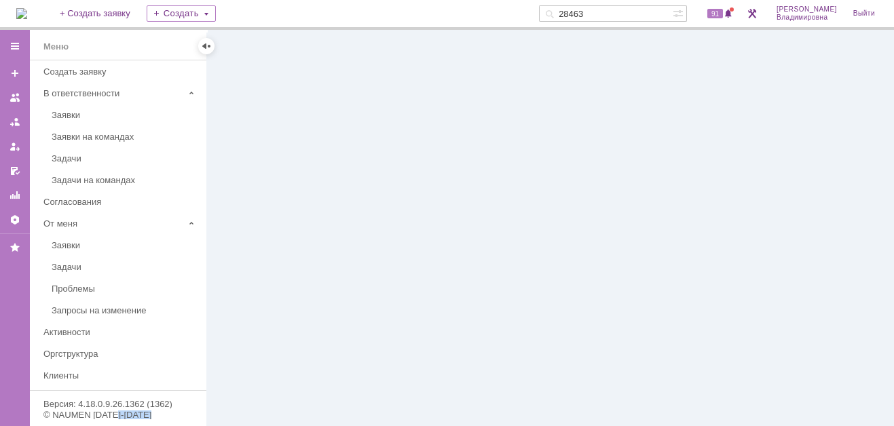
click at [248, 272] on div at bounding box center [550, 228] width 687 height 396
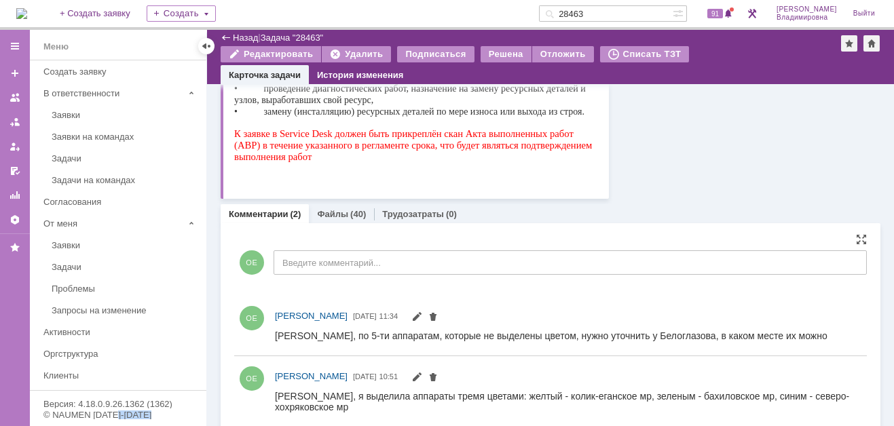
scroll to position [422, 0]
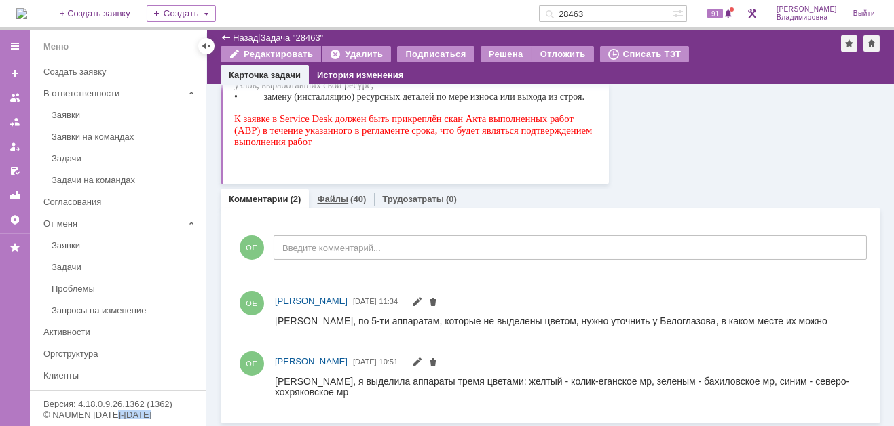
click at [325, 199] on link "Файлы" at bounding box center [332, 199] width 31 height 10
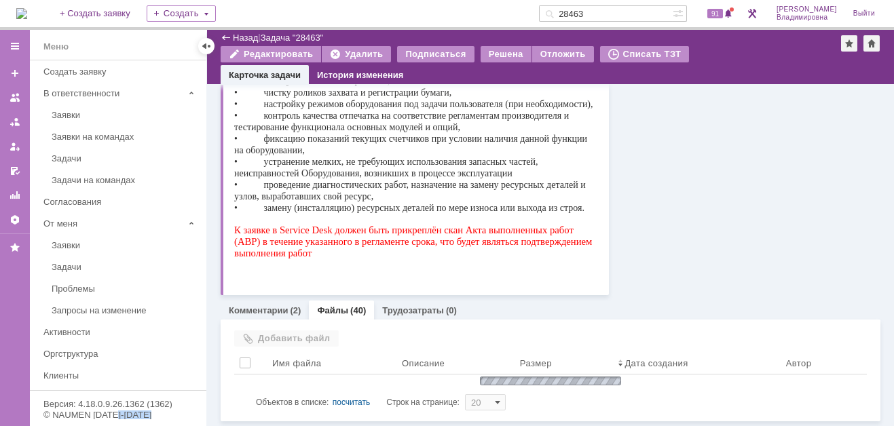
scroll to position [422, 0]
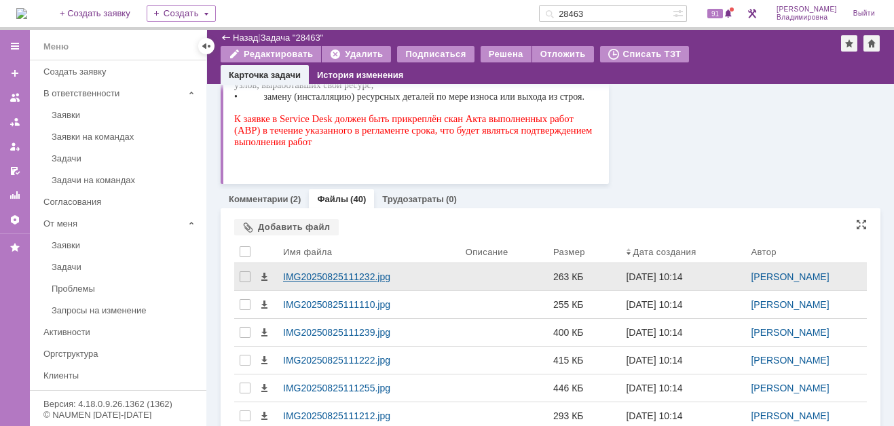
click at [291, 272] on div "IMG20250825111232.jpg" at bounding box center [369, 277] width 172 height 11
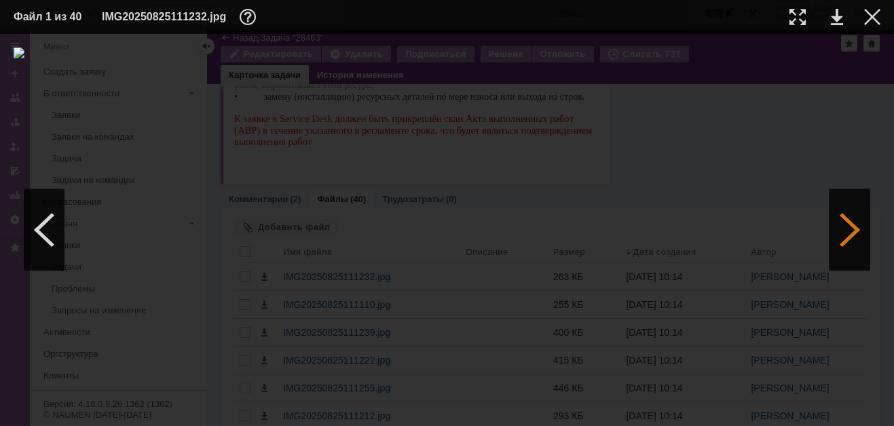
click at [851, 231] on div at bounding box center [850, 229] width 41 height 81
click at [850, 230] on div at bounding box center [850, 229] width 41 height 81
click at [42, 229] on div at bounding box center [44, 229] width 41 height 81
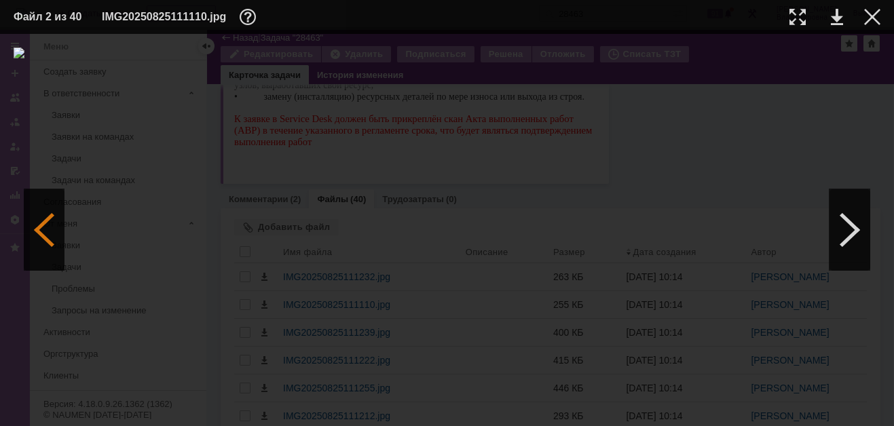
click at [42, 229] on div at bounding box center [44, 229] width 41 height 81
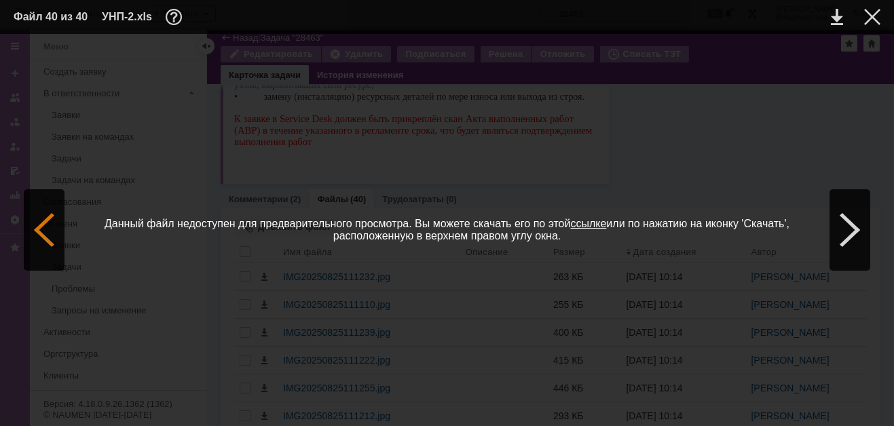
click at [42, 229] on div at bounding box center [44, 229] width 41 height 81
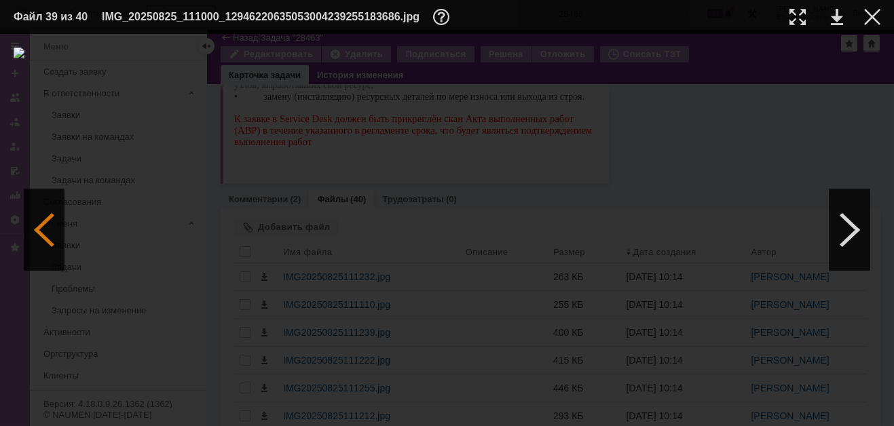
click at [42, 229] on div at bounding box center [44, 229] width 41 height 81
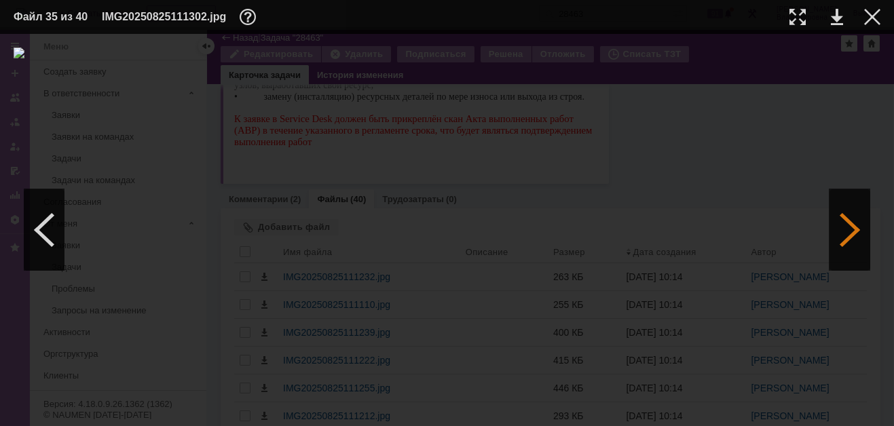
click at [857, 227] on div at bounding box center [850, 229] width 41 height 81
click at [856, 227] on div at bounding box center [850, 229] width 41 height 81
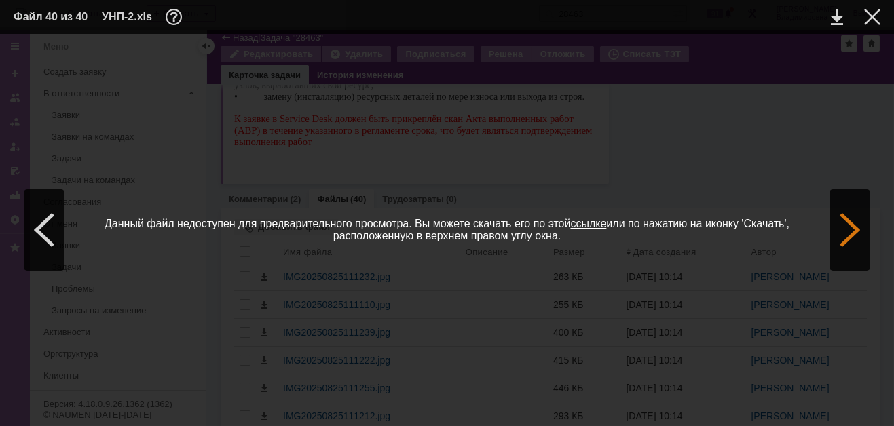
click at [856, 227] on div at bounding box center [850, 229] width 41 height 81
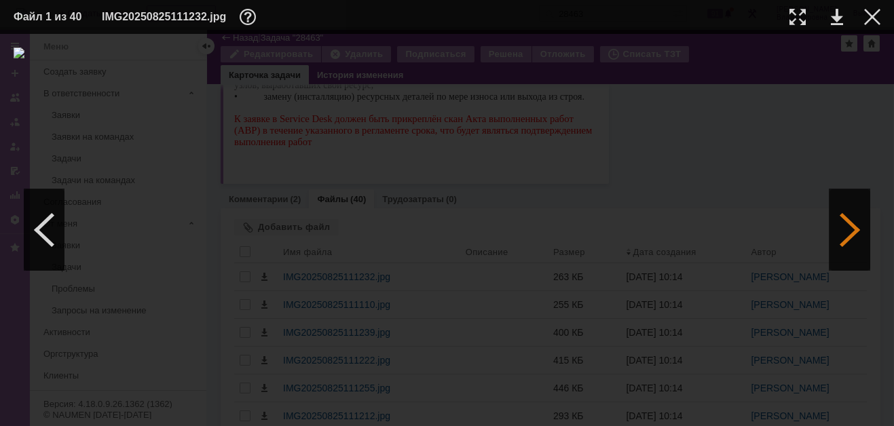
click at [856, 227] on div at bounding box center [850, 229] width 41 height 81
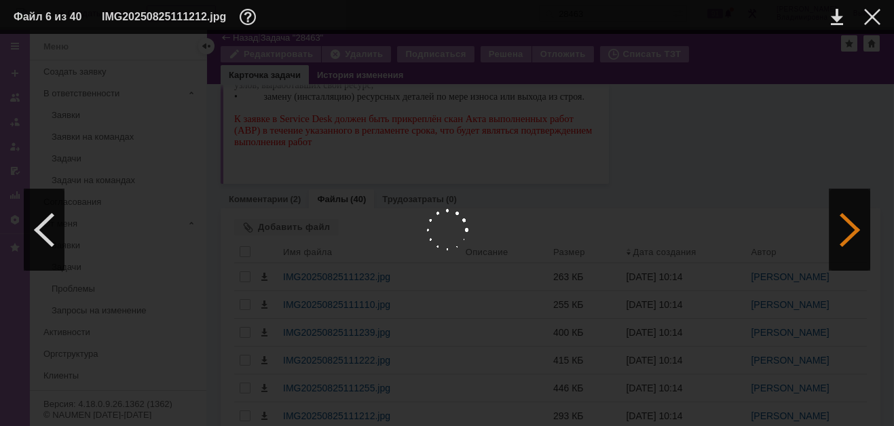
click at [856, 227] on div at bounding box center [850, 229] width 41 height 81
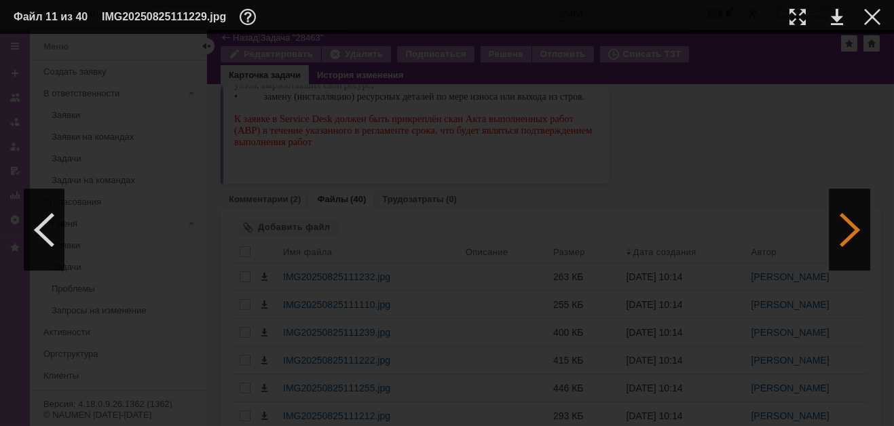
click at [855, 227] on div at bounding box center [850, 229] width 41 height 81
click at [855, 226] on div at bounding box center [850, 229] width 41 height 81
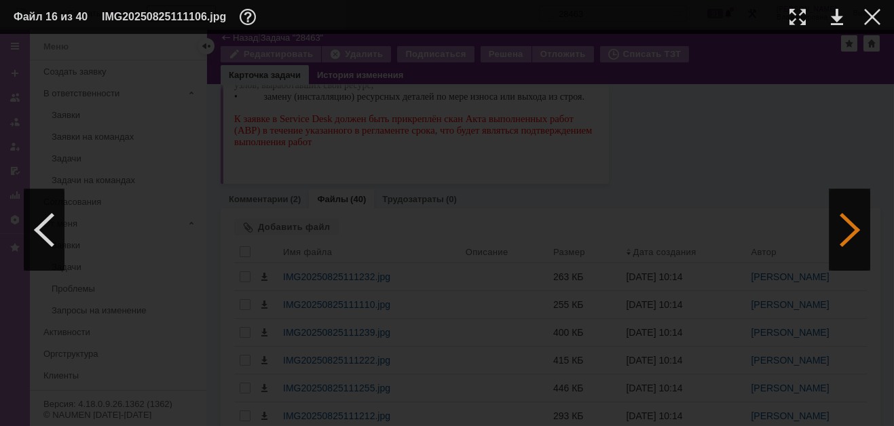
click at [855, 226] on div at bounding box center [850, 229] width 41 height 81
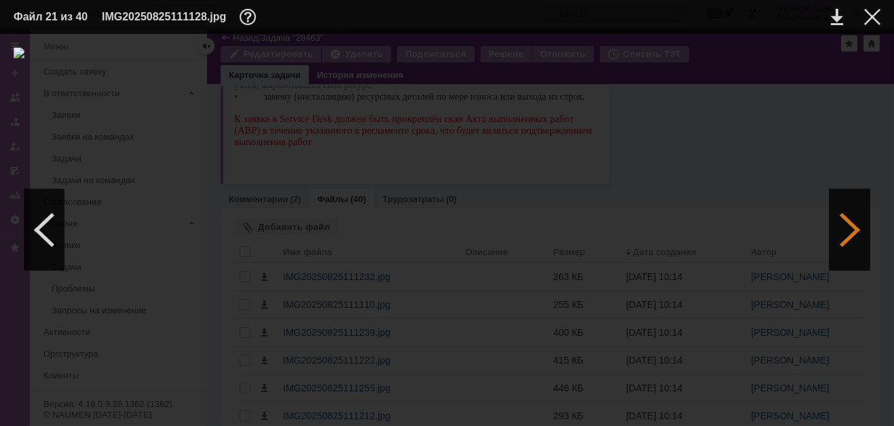
click at [855, 226] on div at bounding box center [850, 229] width 41 height 81
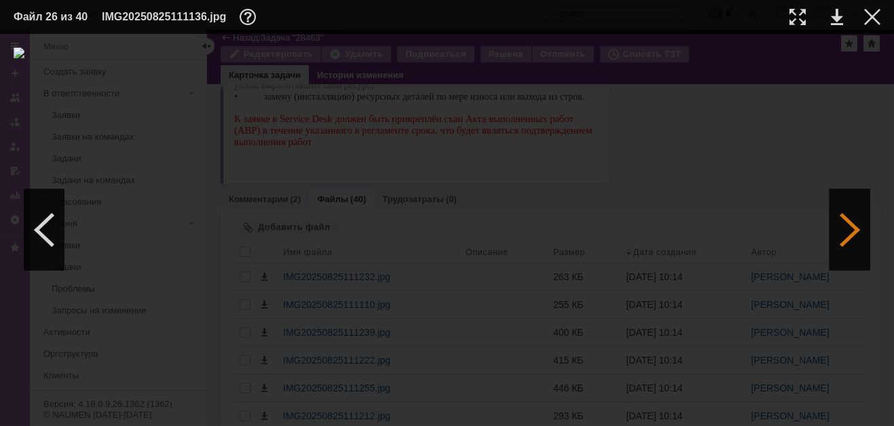
click at [855, 226] on div at bounding box center [850, 229] width 41 height 81
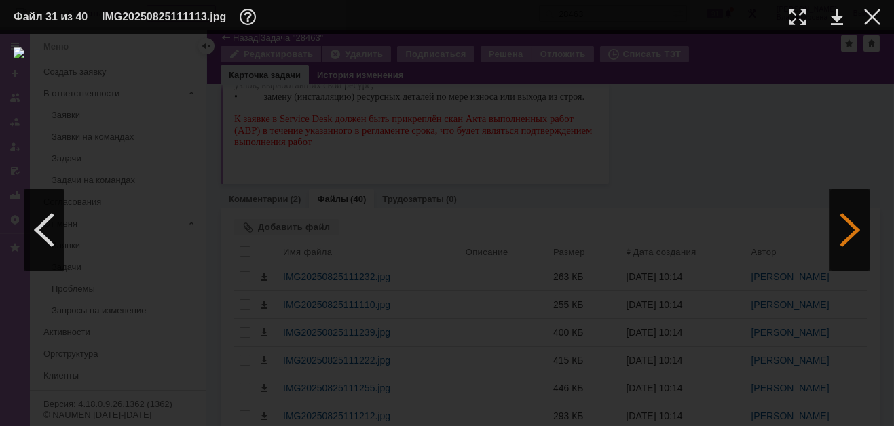
click at [855, 226] on div at bounding box center [850, 229] width 41 height 81
click at [855, 227] on div at bounding box center [850, 229] width 41 height 81
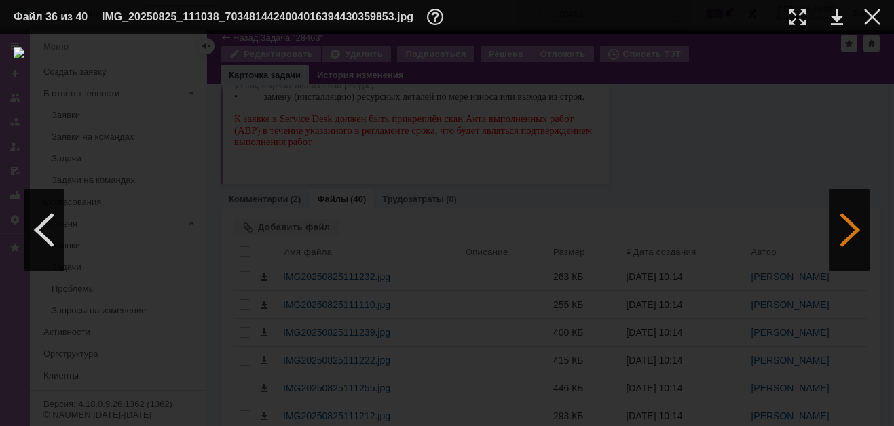
click at [855, 227] on div at bounding box center [850, 229] width 41 height 81
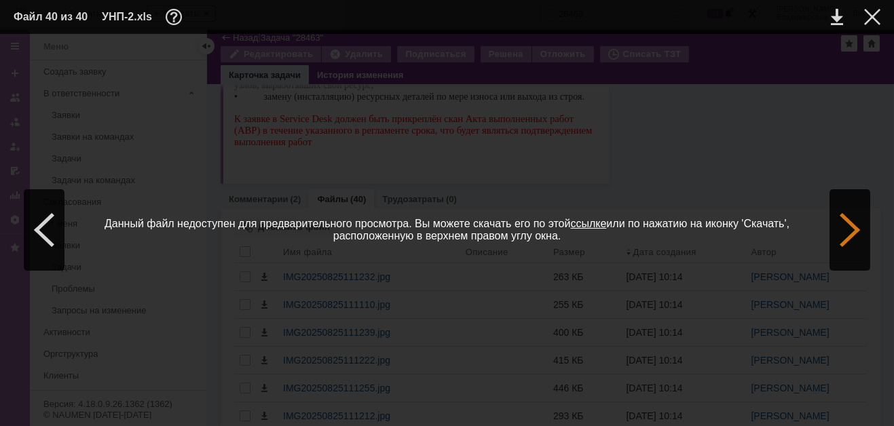
click at [855, 227] on div at bounding box center [850, 229] width 41 height 81
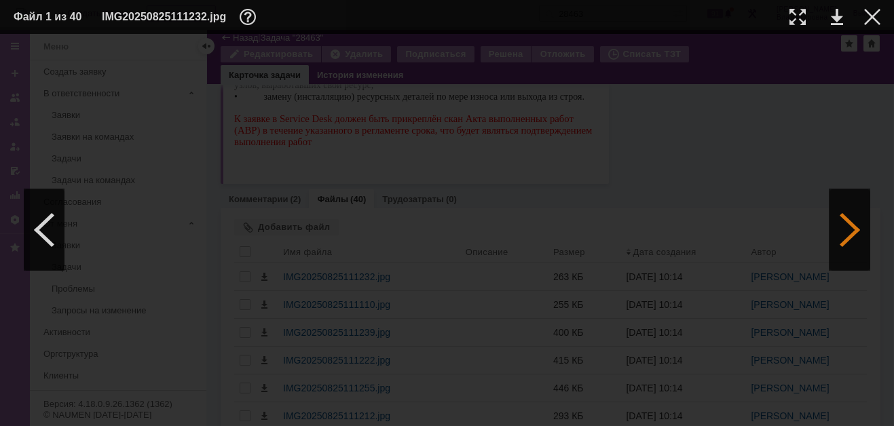
click at [855, 227] on div at bounding box center [850, 229] width 41 height 81
click at [864, 16] on div at bounding box center [872, 17] width 16 height 16
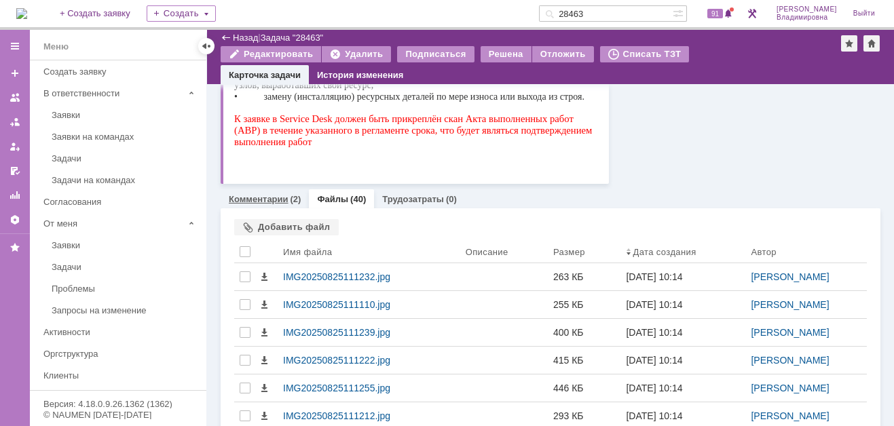
click at [280, 194] on link "Комментарии" at bounding box center [259, 199] width 60 height 10
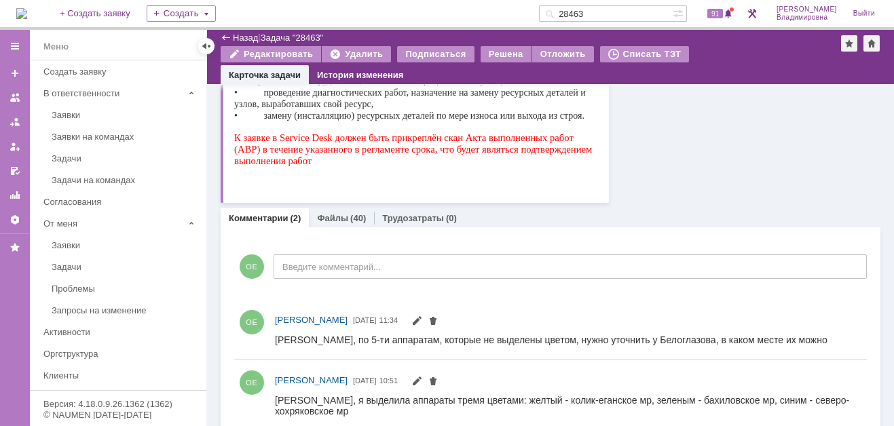
scroll to position [407, 0]
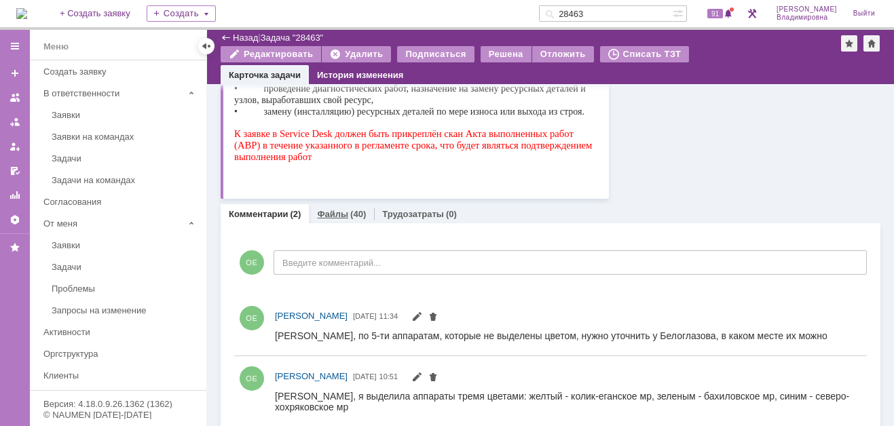
click at [329, 211] on link "Файлы" at bounding box center [332, 214] width 31 height 10
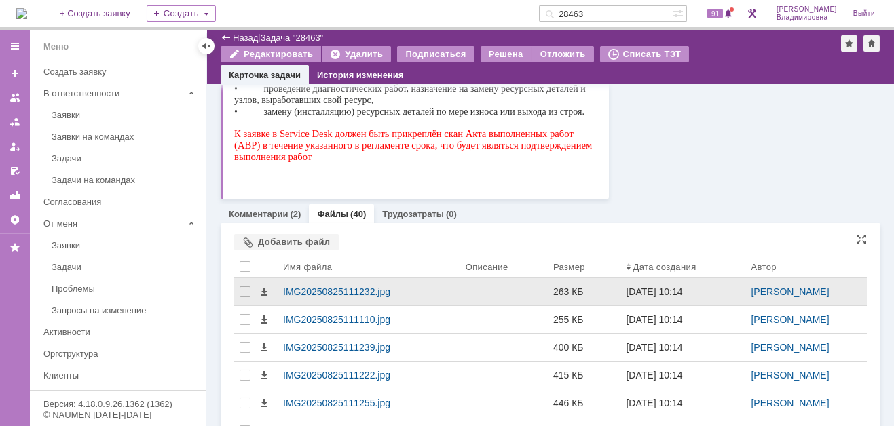
click at [354, 281] on div "IMG20250825111232.jpg" at bounding box center [369, 291] width 183 height 27
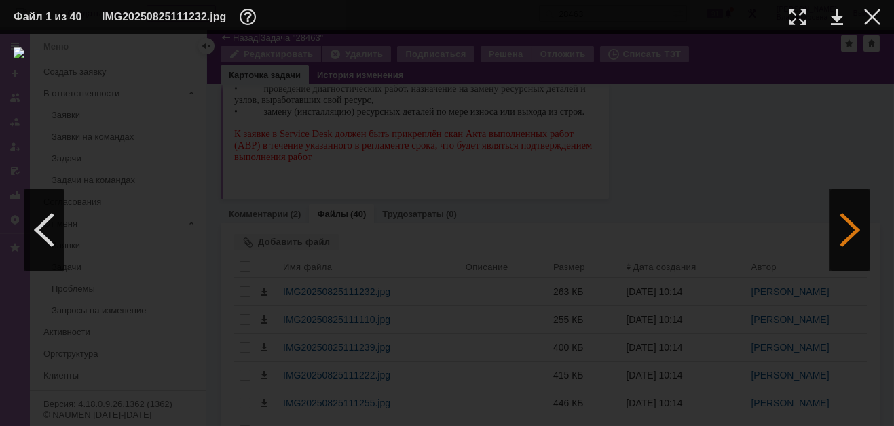
click at [849, 221] on div at bounding box center [850, 229] width 41 height 81
click at [855, 229] on div at bounding box center [850, 229] width 41 height 81
click at [871, 12] on div at bounding box center [872, 17] width 16 height 16
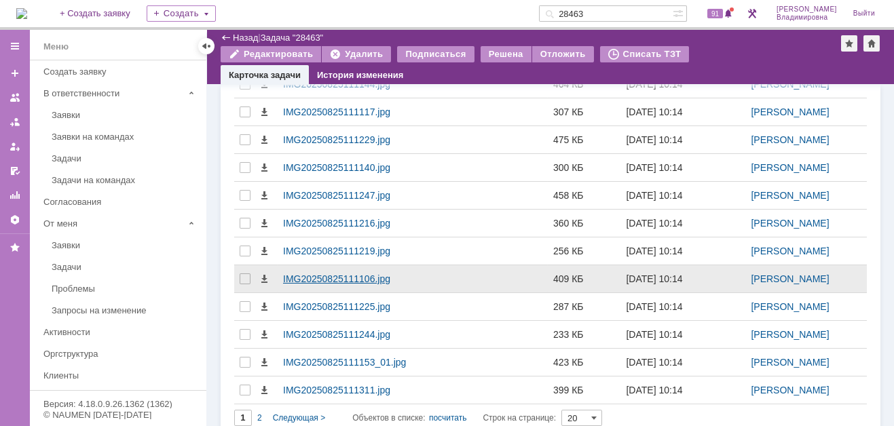
scroll to position [849, 0]
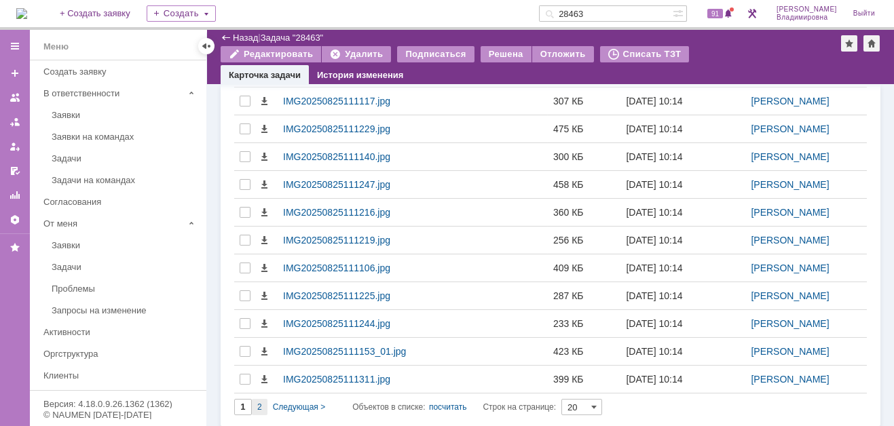
click at [266, 403] on div "2" at bounding box center [260, 407] width 16 height 16
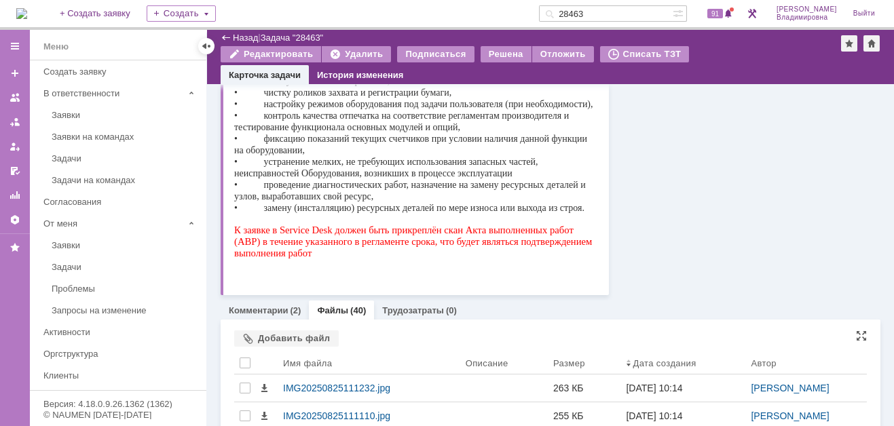
type input "2"
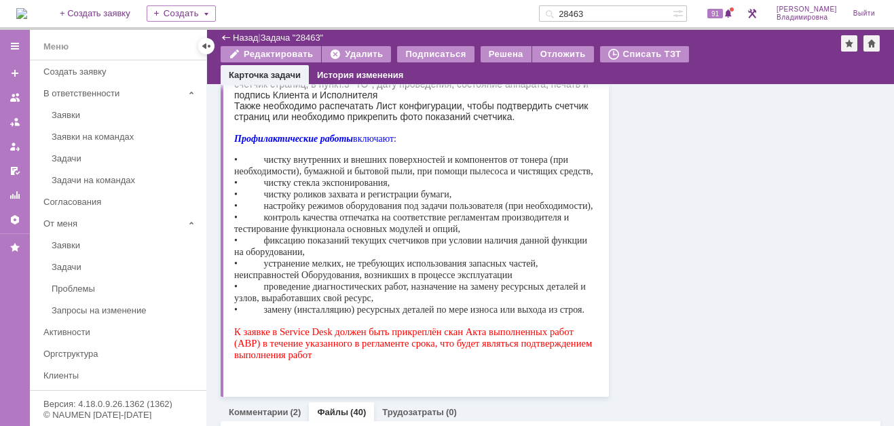
scroll to position [339, 0]
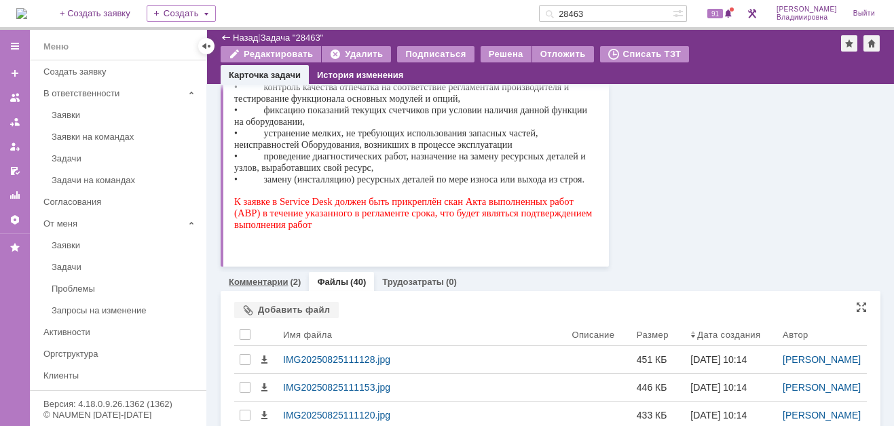
click at [263, 282] on link "Комментарии" at bounding box center [259, 282] width 60 height 10
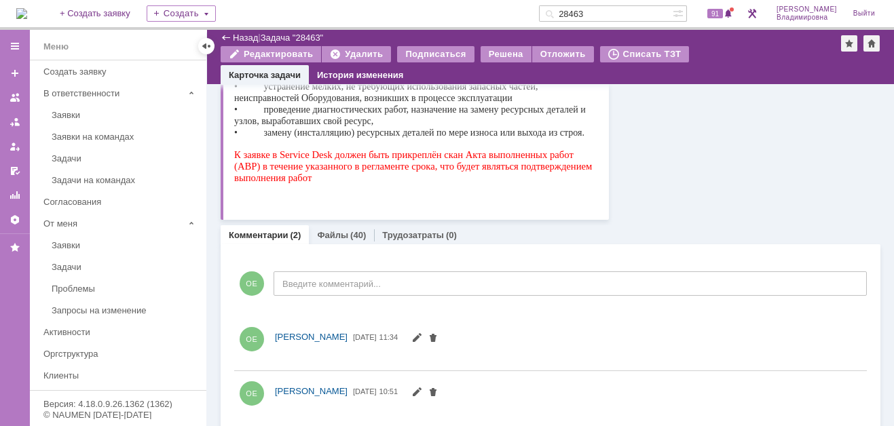
scroll to position [400, 0]
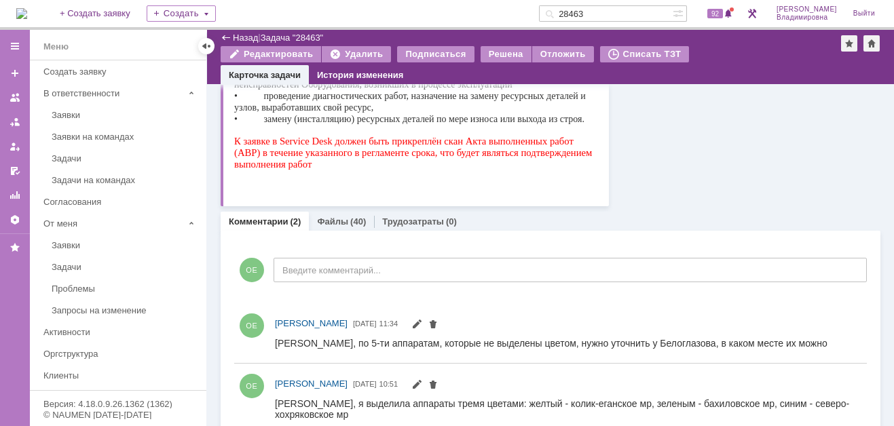
drag, startPoint x: 609, startPoint y: 10, endPoint x: 558, endPoint y: 12, distance: 51.0
click at [558, 12] on div "На домашнюю + Создать заявку Создать 28463 92 [PERSON_NAME]" at bounding box center [447, 15] width 894 height 30
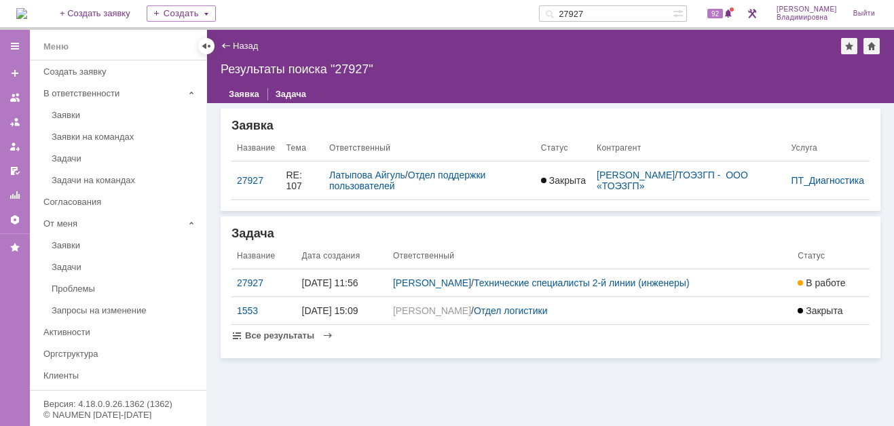
click at [256, 282] on div "27927" at bounding box center [264, 283] width 54 height 11
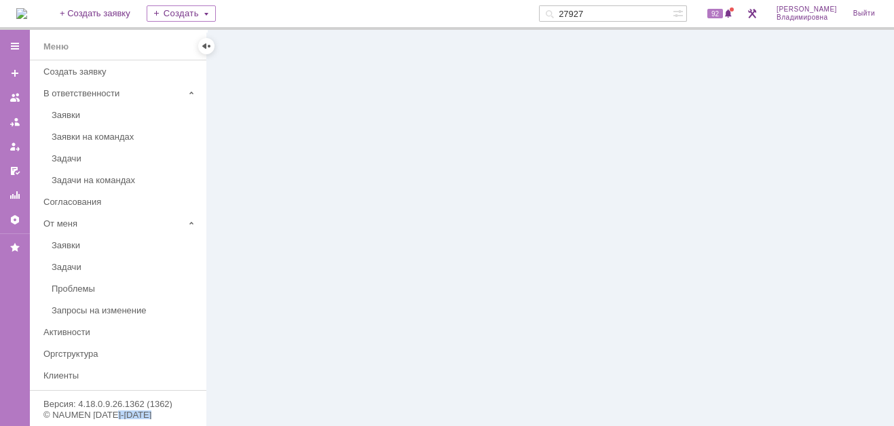
click at [256, 282] on div at bounding box center [550, 228] width 687 height 396
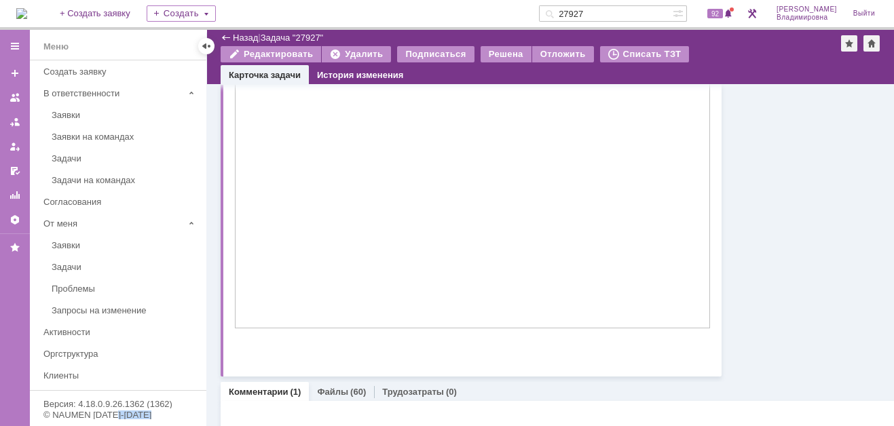
scroll to position [686, 0]
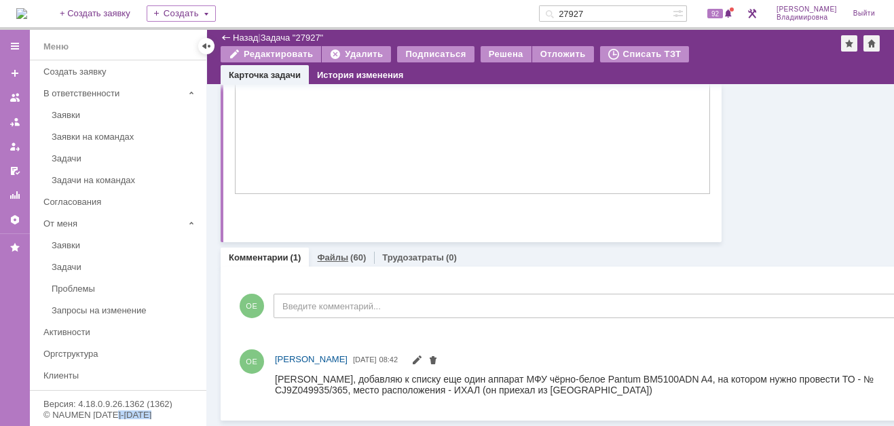
click at [324, 253] on link "Файлы" at bounding box center [332, 258] width 31 height 10
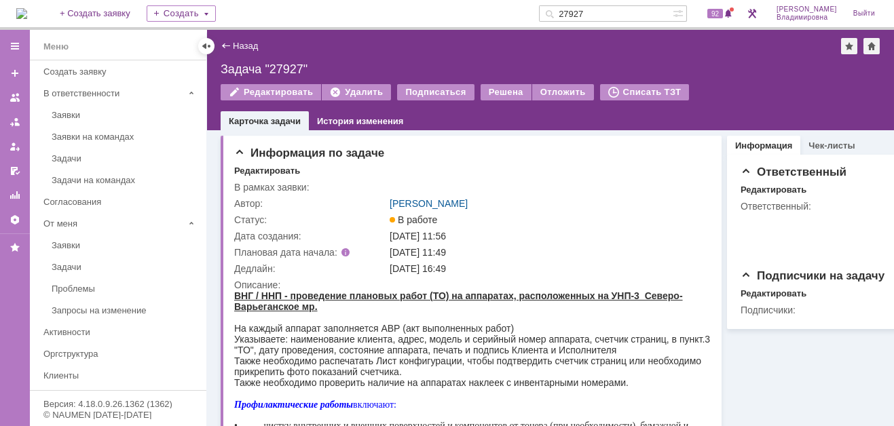
click at [561, 12] on div "27927" at bounding box center [606, 13] width 134 height 16
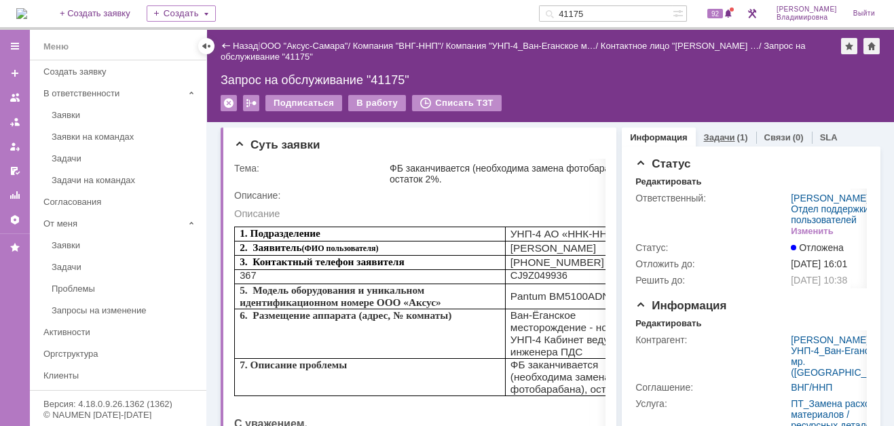
click at [705, 135] on link "Задачи" at bounding box center [719, 137] width 31 height 10
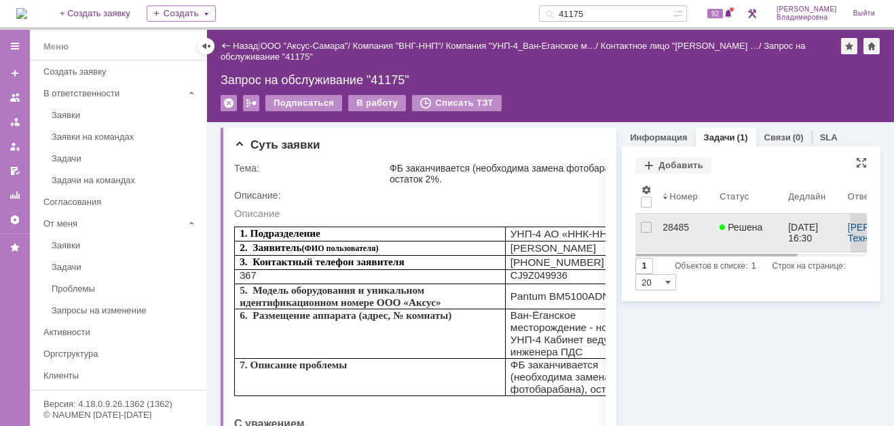
click at [663, 225] on div "28485" at bounding box center [686, 227] width 46 height 11
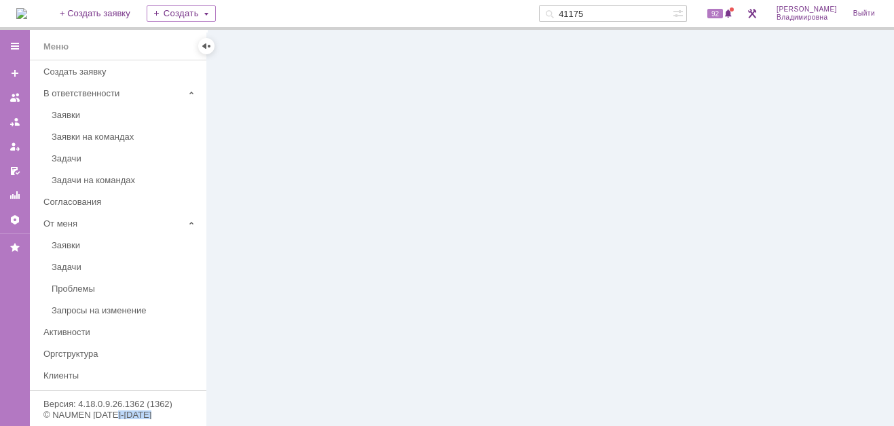
click at [660, 225] on div at bounding box center [550, 228] width 687 height 396
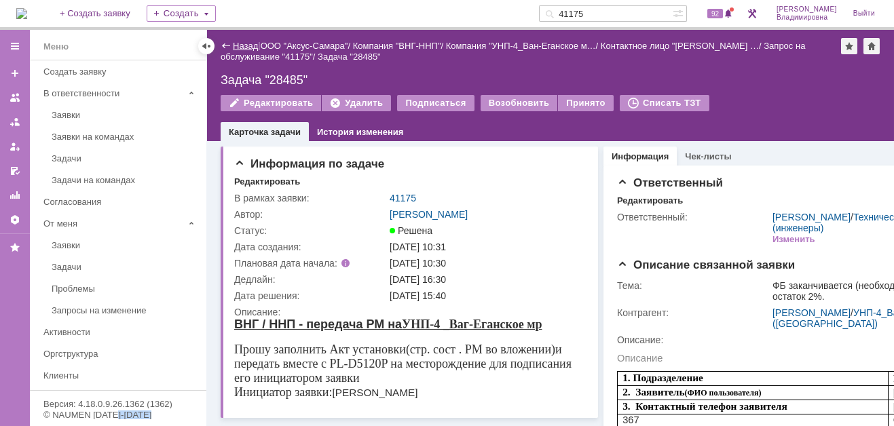
click at [248, 45] on link "Назад" at bounding box center [245, 46] width 25 height 10
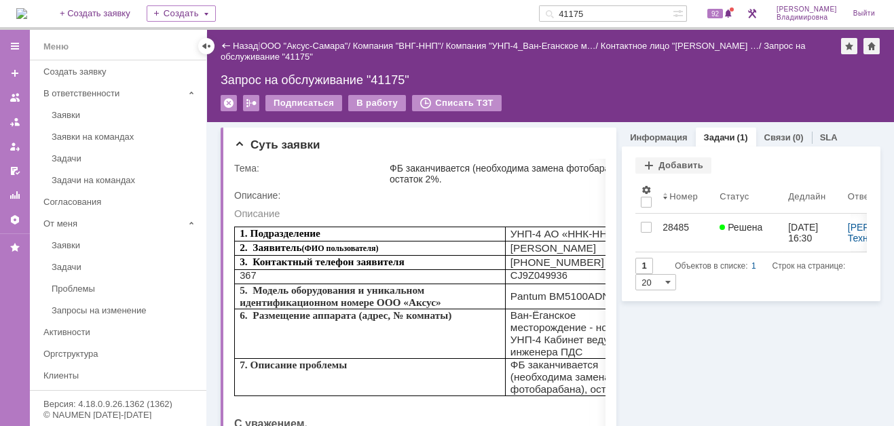
drag, startPoint x: 609, startPoint y: 12, endPoint x: 553, endPoint y: 9, distance: 56.4
click at [553, 9] on div "На домашнюю + Создать заявку Создать 41175 92 [PERSON_NAME]" at bounding box center [447, 15] width 894 height 30
type input "41449"
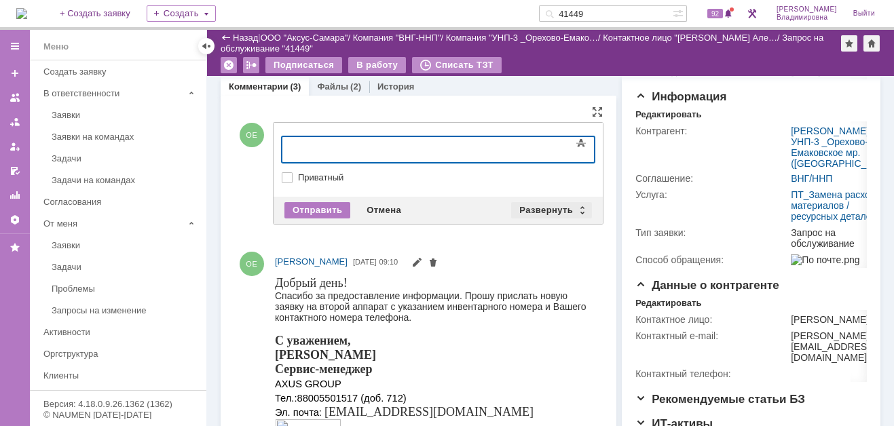
click at [534, 207] on div "Развернуть" at bounding box center [551, 210] width 81 height 16
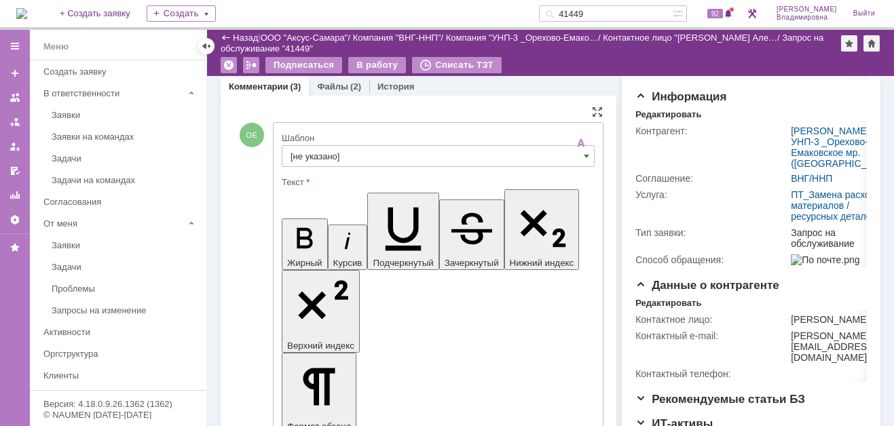
click at [308, 149] on input "[не указано]" at bounding box center [438, 156] width 313 height 22
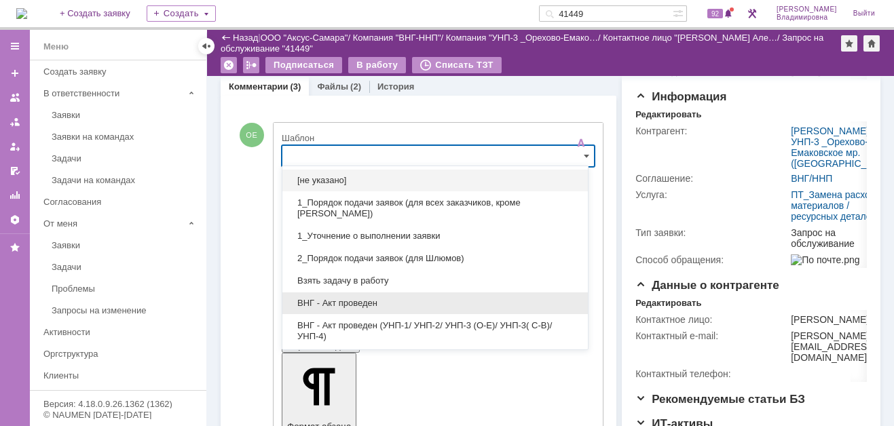
click at [329, 301] on span "ВНГ - Акт проведен" at bounding box center [435, 303] width 289 height 11
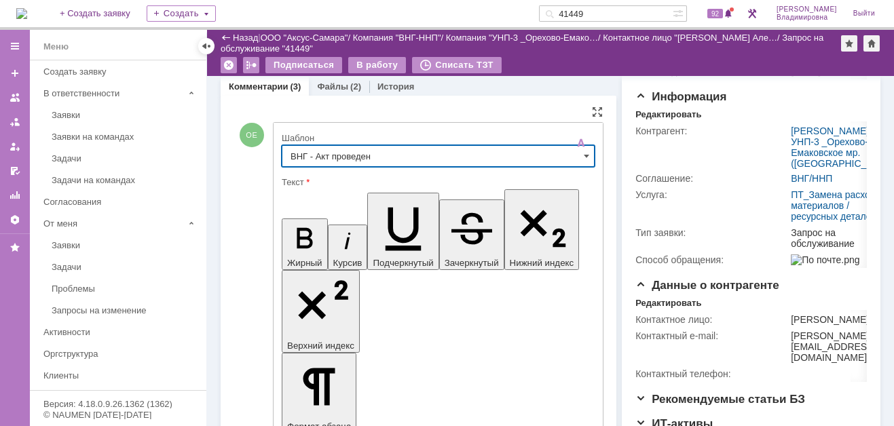
type input "ВНГ - Акт проведен"
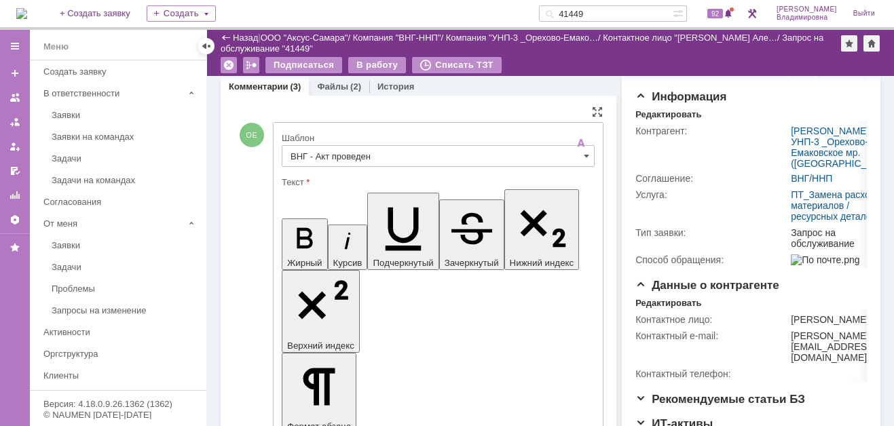
drag, startPoint x: 292, startPoint y: 2971, endPoint x: 346, endPoint y: 3013, distance: 68.7
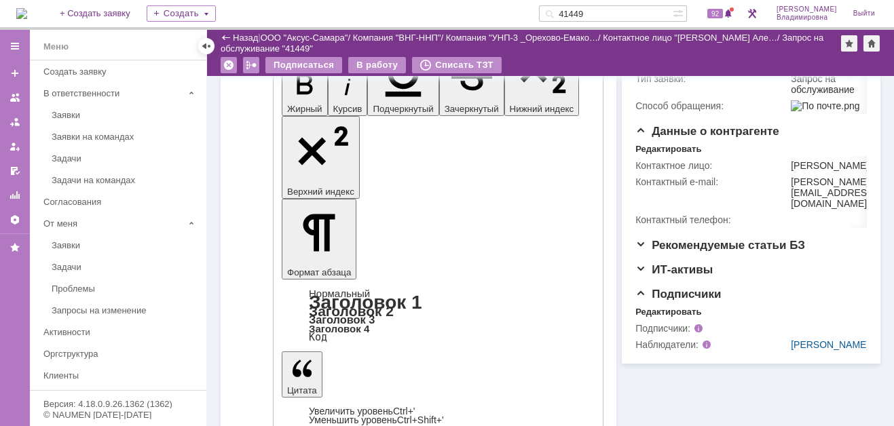
scroll to position [339, 0]
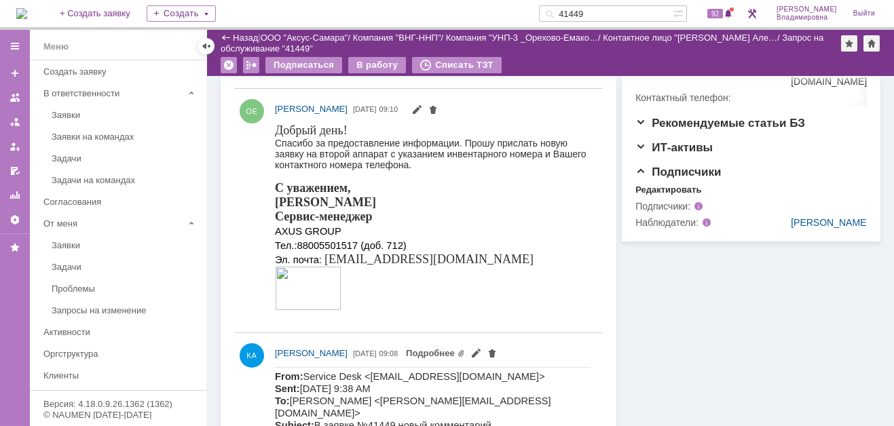
scroll to position [475, 0]
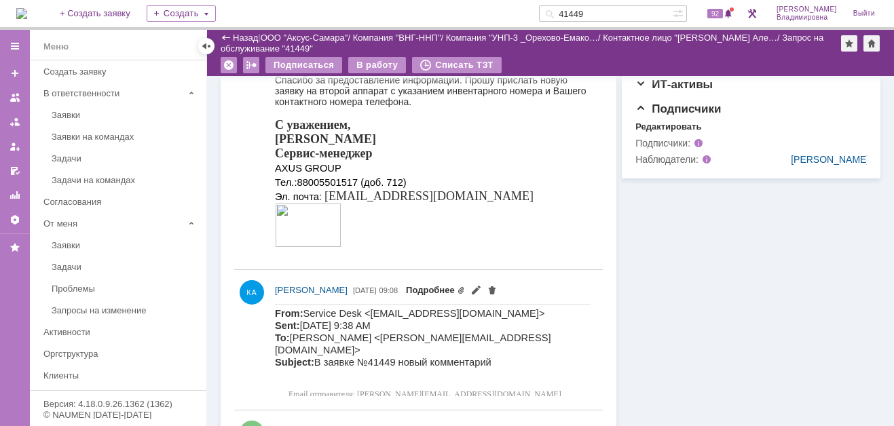
click at [465, 287] on link "Подробнее" at bounding box center [435, 290] width 59 height 10
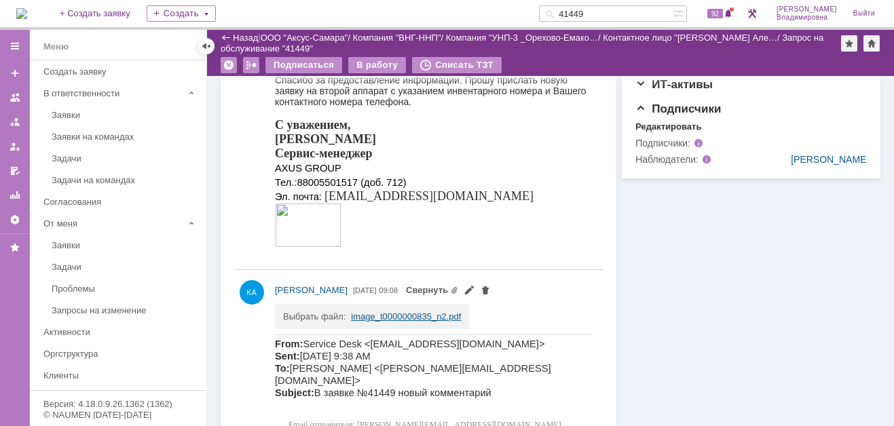
click at [388, 315] on link "image_t0000000835_n2.pdf" at bounding box center [406, 317] width 110 height 10
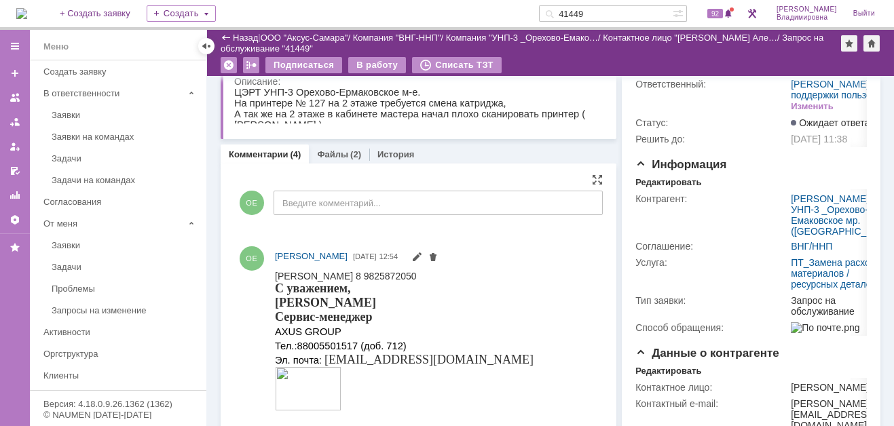
scroll to position [0, 0]
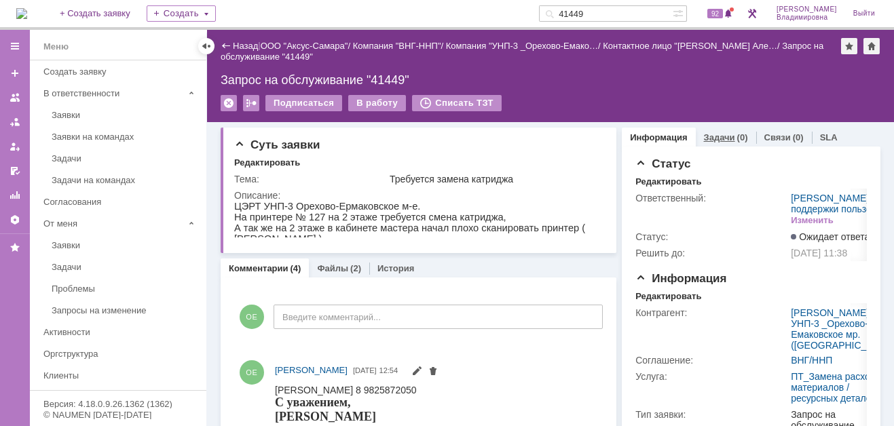
click at [713, 133] on link "Задачи" at bounding box center [719, 137] width 31 height 10
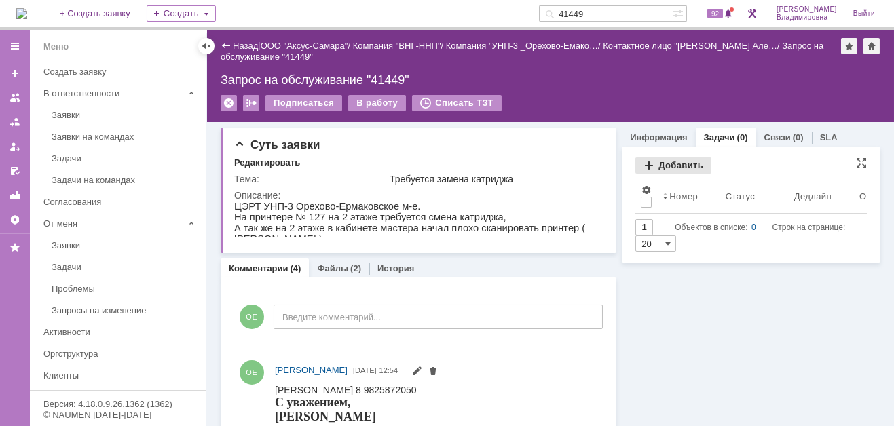
click at [669, 158] on div "Добавить" at bounding box center [673, 166] width 76 height 16
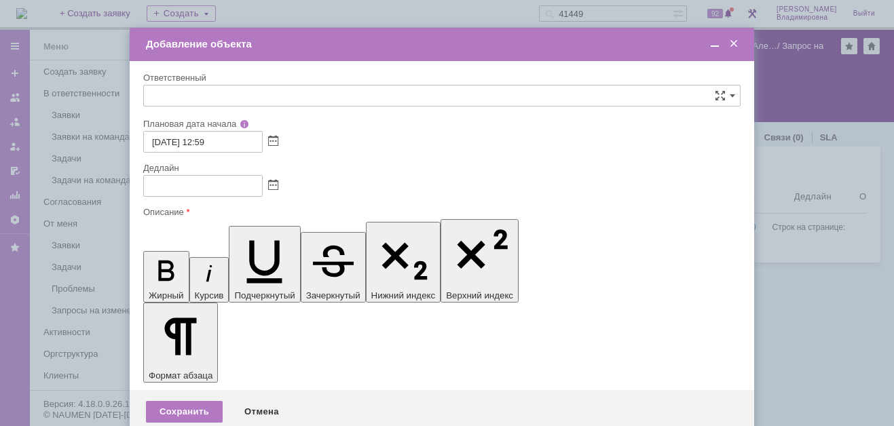
type input "[не указано]"
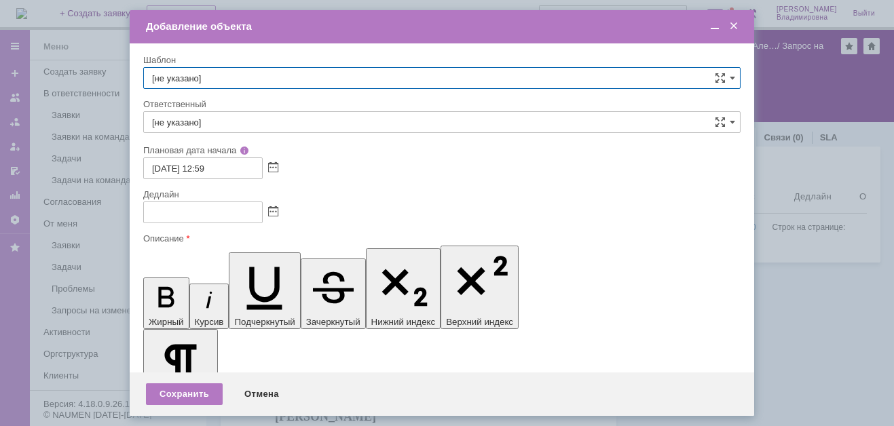
click at [718, 76] on input "[не указано]" at bounding box center [441, 78] width 597 height 22
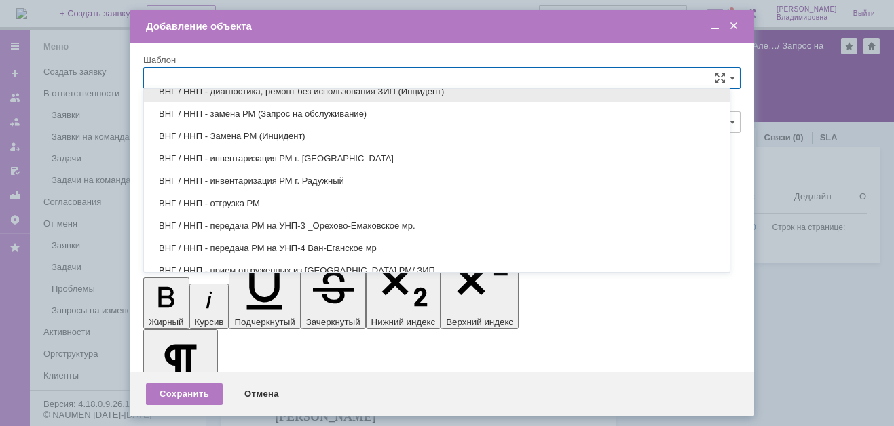
scroll to position [597, 0]
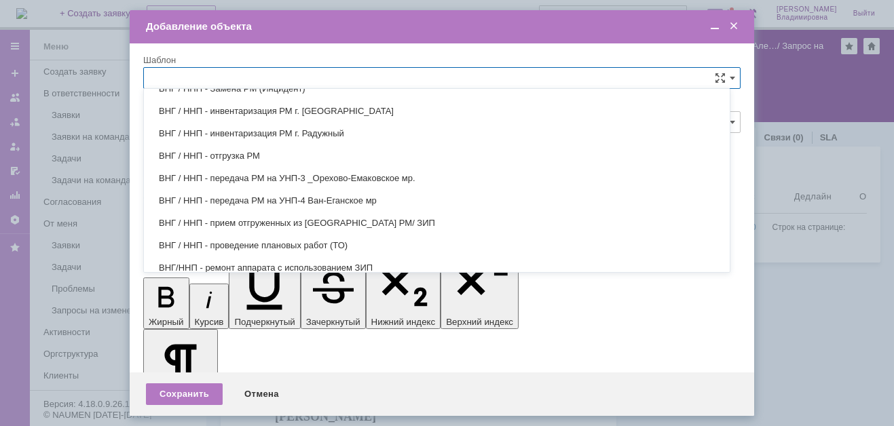
click at [237, 173] on span "ВНГ / ННП - передача РМ на УНП-3 _Орехово-Емаковское мр." at bounding box center [437, 178] width 570 height 11
type input "ВНГ / ННП - передача РМ на УНП-3 _Орехово-Емаковское мр."
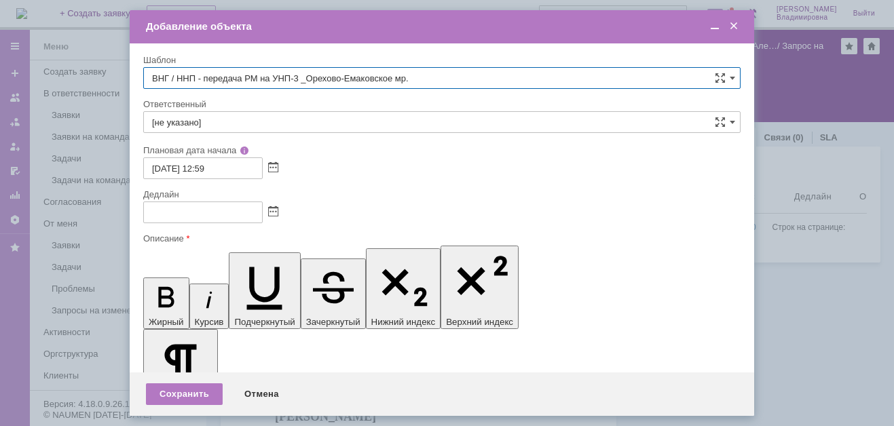
type input "[PERSON_NAME]"
type input "[DATE] 20:59"
type input "ВНГ / ННП - передача РМ на УНП-3 _Орехово-Емаковское мр."
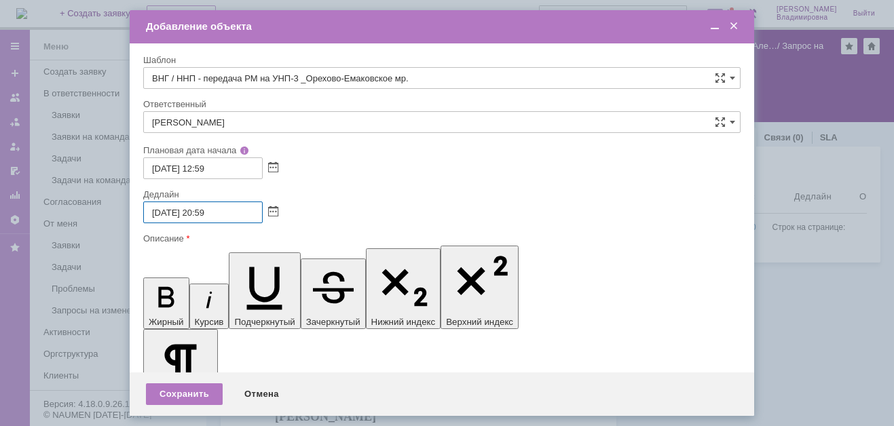
click at [162, 210] on input "[DATE] 20:59" at bounding box center [202, 213] width 119 height 22
drag, startPoint x: 198, startPoint y: 210, endPoint x: 206, endPoint y: 210, distance: 8.9
click at [206, 210] on input "[DATE] 20:59" at bounding box center [202, 213] width 119 height 22
drag, startPoint x: 212, startPoint y: 210, endPoint x: 221, endPoint y: 211, distance: 9.5
click at [221, 211] on input "[DATE] 13:59" at bounding box center [202, 213] width 119 height 22
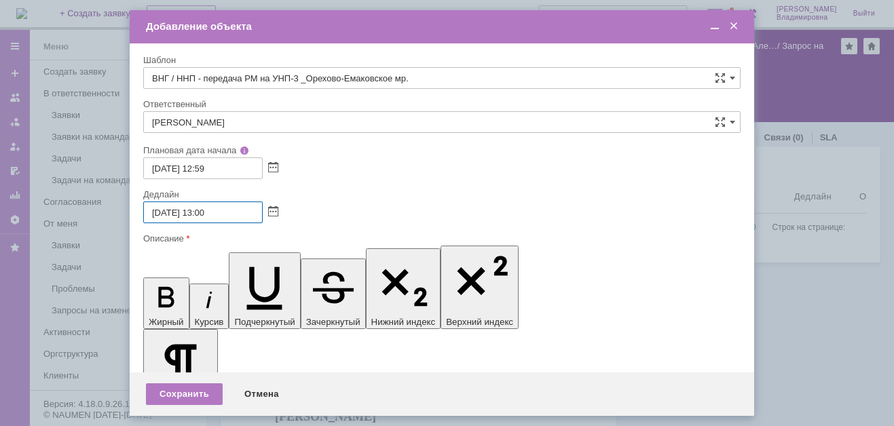
type input "[DATE] 13:00"
drag, startPoint x: 278, startPoint y: 3923, endPoint x: 352, endPoint y: 3923, distance: 74.7
drag, startPoint x: 259, startPoint y: 3924, endPoint x: 276, endPoint y: 3925, distance: 17.0
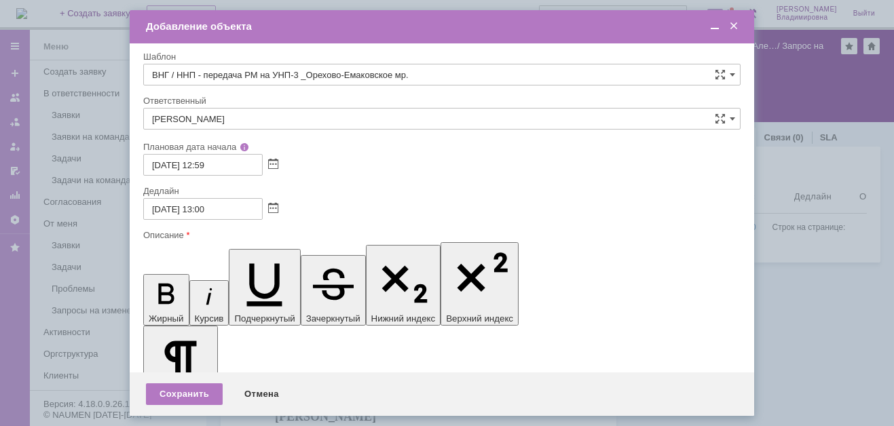
scroll to position [0, 0]
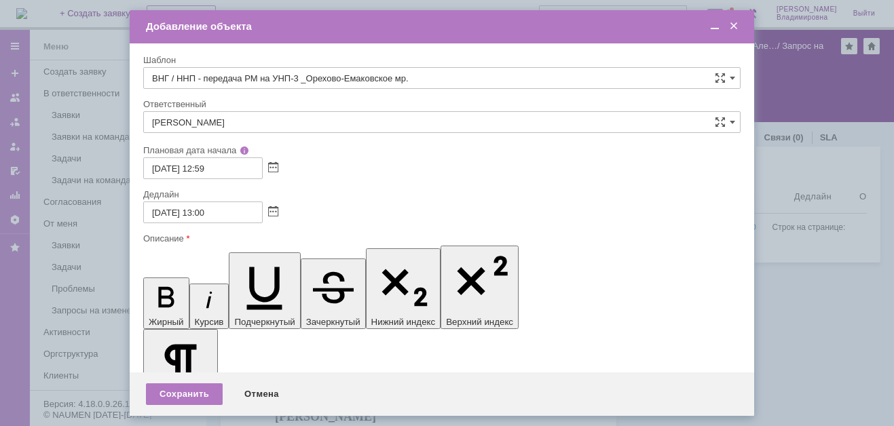
click at [714, 24] on span at bounding box center [715, 26] width 14 height 12
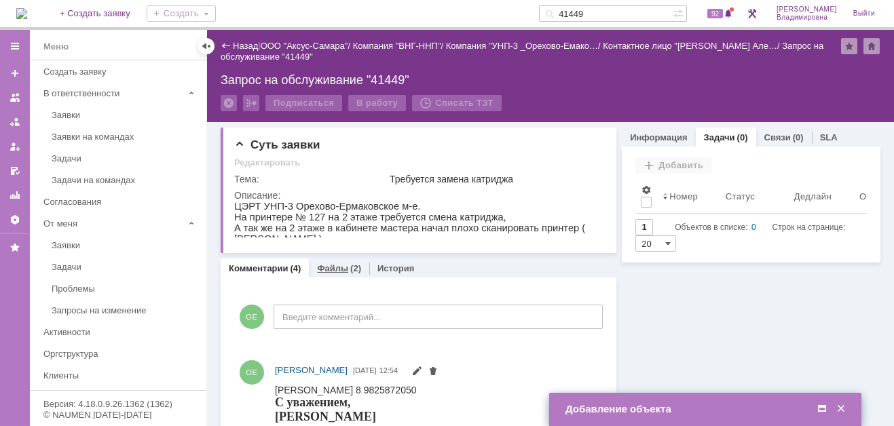
click at [325, 264] on link "Файлы" at bounding box center [332, 268] width 31 height 10
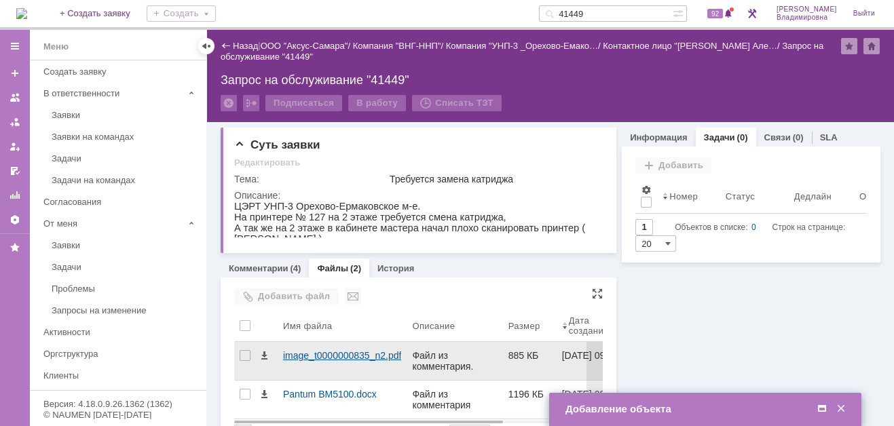
click at [289, 356] on div "image_t0000000835_n2.pdf" at bounding box center [342, 355] width 118 height 11
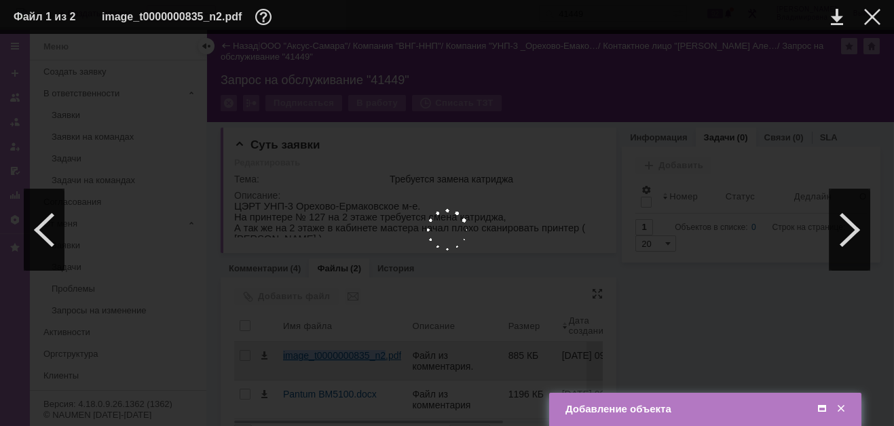
click at [289, 356] on body "Идет загрузка, пожалуйста, подождите. На домашнюю + Создать заявку Создать 4144…" at bounding box center [447, 213] width 894 height 426
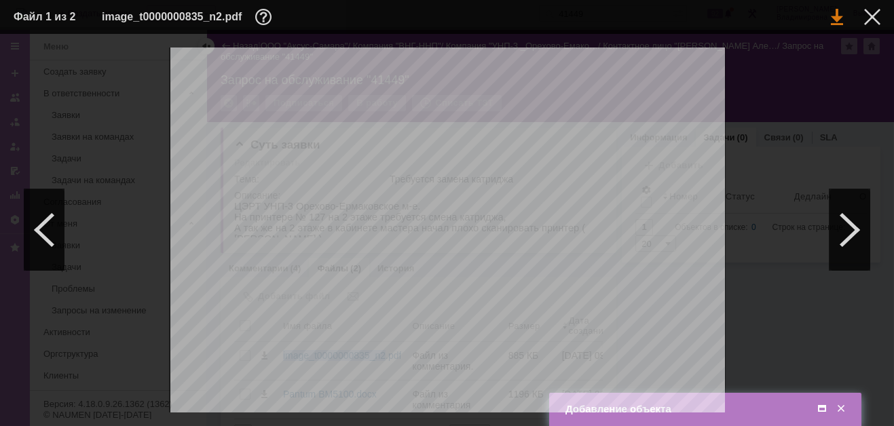
click at [838, 14] on link at bounding box center [837, 17] width 12 height 16
drag, startPoint x: 866, startPoint y: 15, endPoint x: 849, endPoint y: 25, distance: 20.4
click at [866, 15] on div at bounding box center [872, 17] width 16 height 16
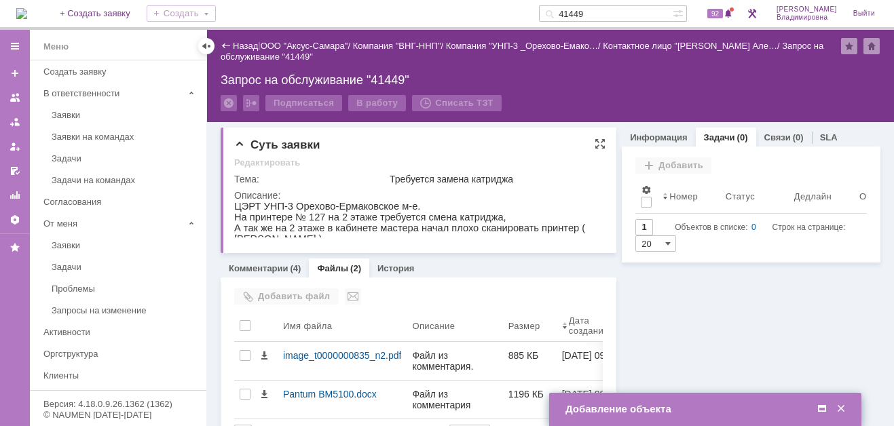
scroll to position [30, 0]
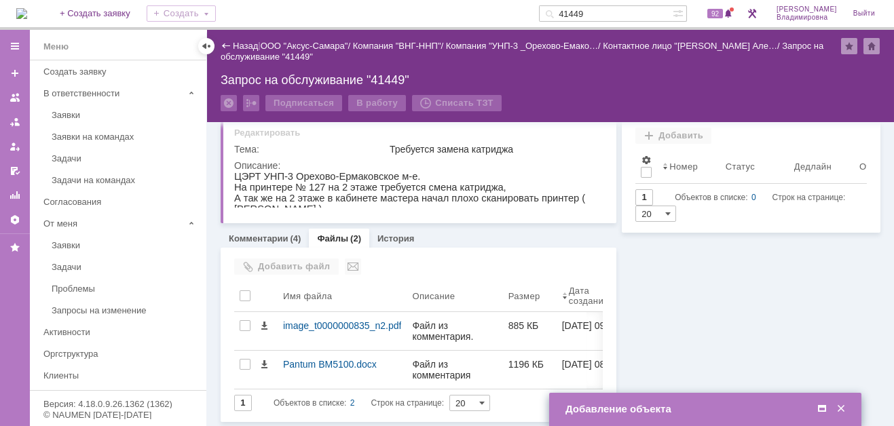
click at [383, 181] on p "ЦЭРТ УНП-3 Орехово-Ермаковское м-е." at bounding box center [414, 176] width 361 height 11
click at [394, 80] on div "Запрос на обслуживание "41449"" at bounding box center [551, 80] width 660 height 14
click at [390, 75] on div "Запрос на обслуживание "41449"" at bounding box center [551, 80] width 660 height 14
click at [375, 75] on div "Запрос на обслуживание "41449"" at bounding box center [551, 80] width 660 height 14
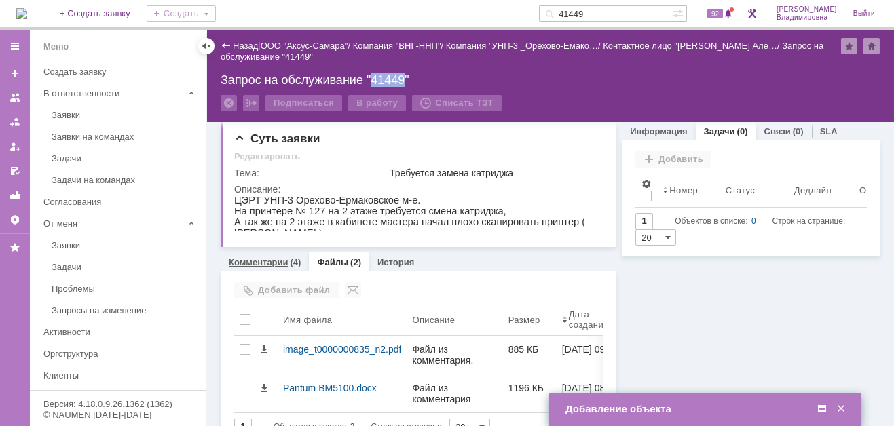
scroll to position [0, 0]
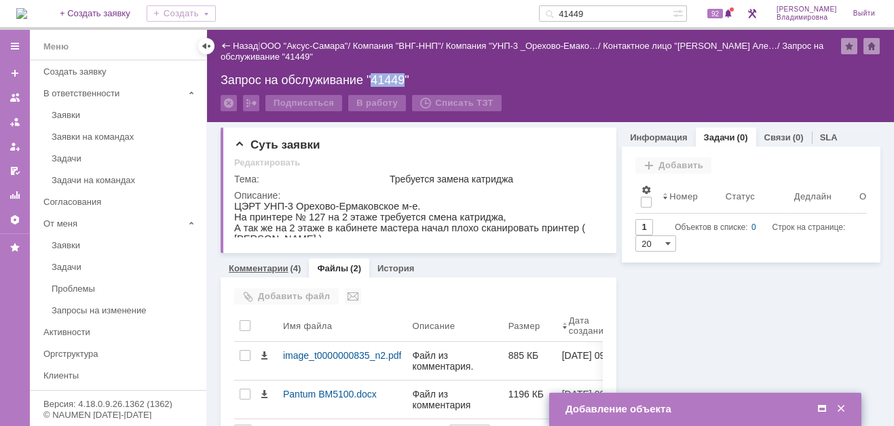
click at [263, 268] on link "Комментарии" at bounding box center [259, 268] width 60 height 10
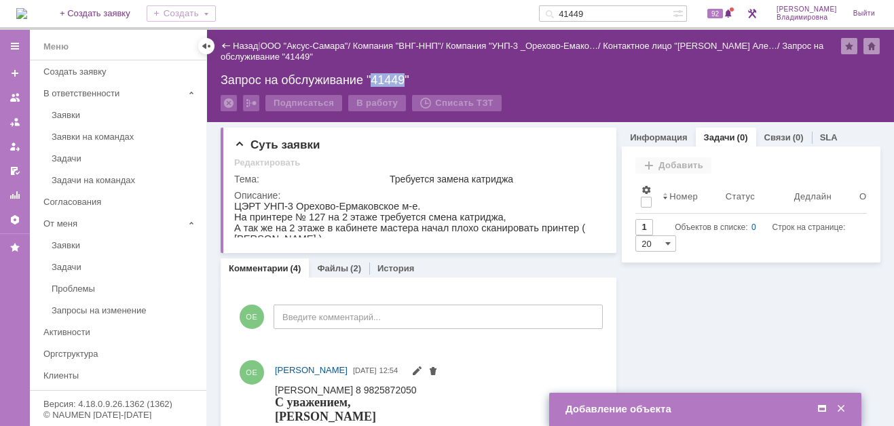
click at [395, 79] on div "Запрос на обслуживание "41449"" at bounding box center [551, 80] width 660 height 14
drag, startPoint x: 395, startPoint y: 79, endPoint x: 651, endPoint y: 137, distance: 262.4
click at [651, 137] on link "Информация" at bounding box center [658, 137] width 57 height 10
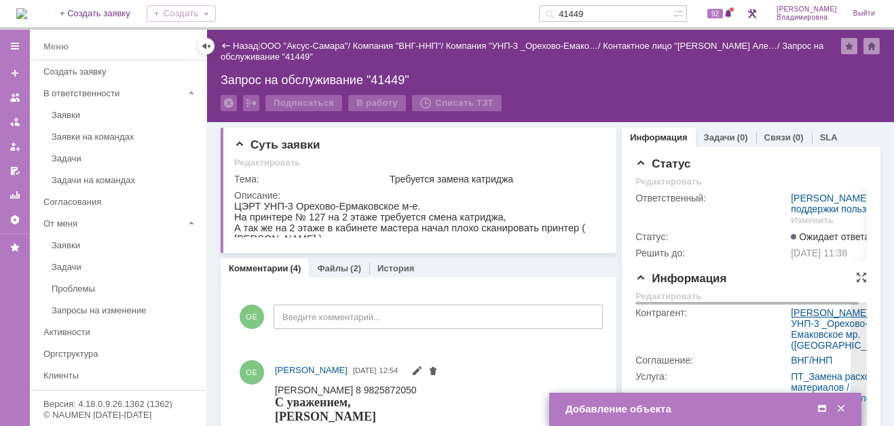
drag, startPoint x: 783, startPoint y: 317, endPoint x: 802, endPoint y: 329, distance: 22.8
click at [802, 329] on td "[PERSON_NAME] / УНП-3 _Орехово-Емаковское мр. ([GEOGRAPHIC_DATA])" at bounding box center [843, 329] width 111 height 48
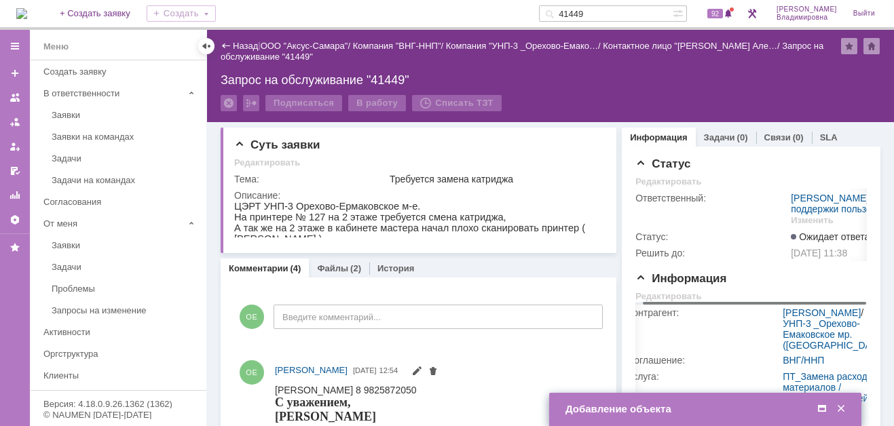
drag, startPoint x: 786, startPoint y: 316, endPoint x: 805, endPoint y: 335, distance: 26.9
click at [805, 335] on body "Идет загрузка, пожалуйста, подождите. На домашнюю + Создать заявку Создать 4144…" at bounding box center [447, 213] width 894 height 426
drag, startPoint x: 826, startPoint y: 342, endPoint x: 774, endPoint y: 322, distance: 55.2
click at [780, 322] on td "[PERSON_NAME] / УНП-3 _Орехово-Емаковское мр. ([GEOGRAPHIC_DATA])" at bounding box center [835, 329] width 111 height 48
copy div "[PERSON_NAME] /"
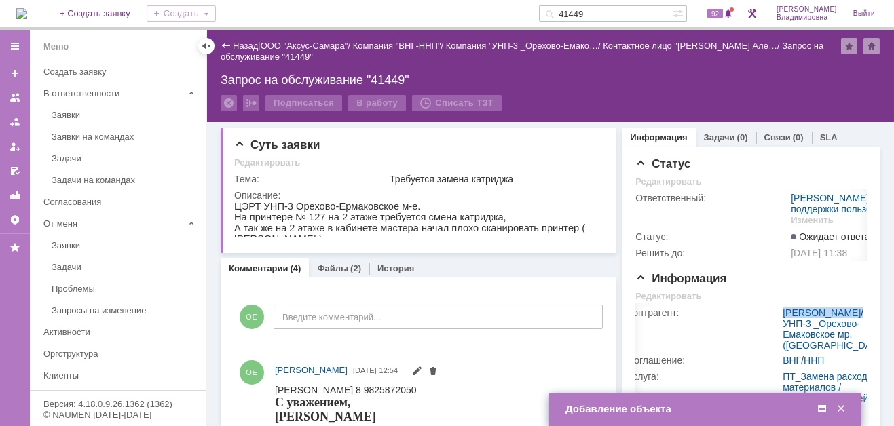
click at [823, 405] on span at bounding box center [822, 409] width 14 height 12
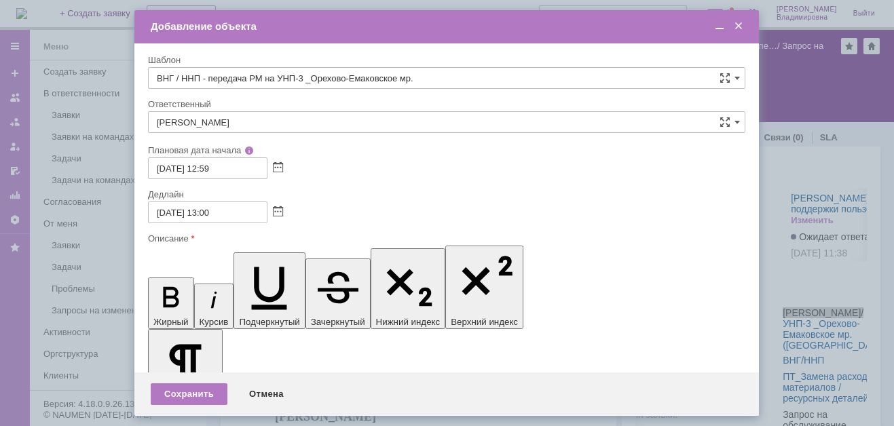
click at [192, 394] on div "Сохранить" at bounding box center [189, 395] width 77 height 22
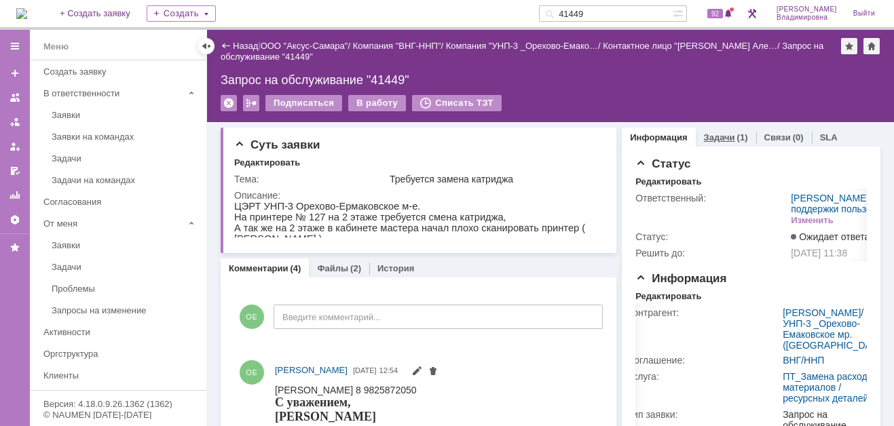
click at [716, 135] on link "Задачи" at bounding box center [719, 137] width 31 height 10
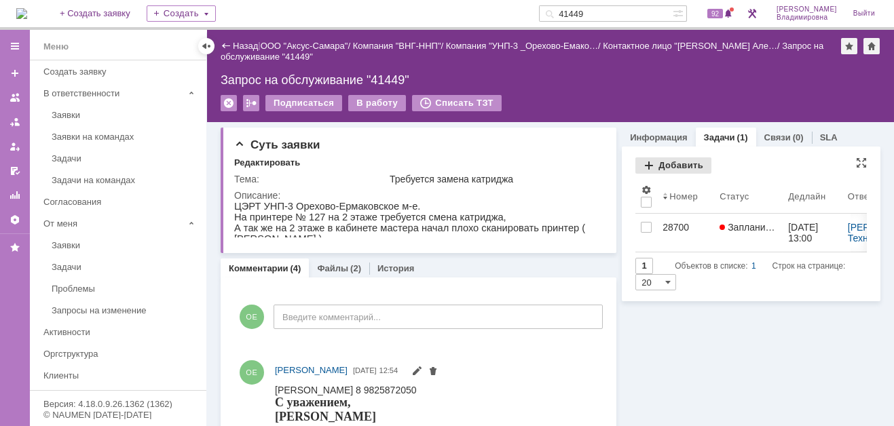
drag, startPoint x: 670, startPoint y: 162, endPoint x: 662, endPoint y: 165, distance: 8.6
click at [669, 162] on div "Добавить" at bounding box center [673, 166] width 76 height 16
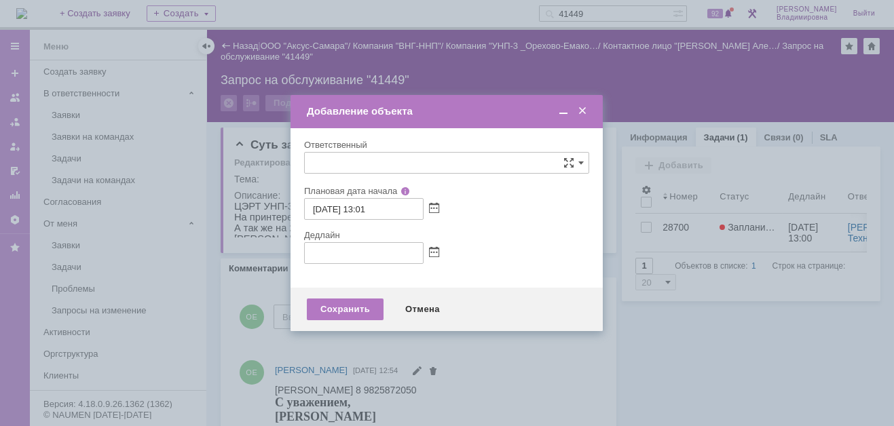
type input "[не указано]"
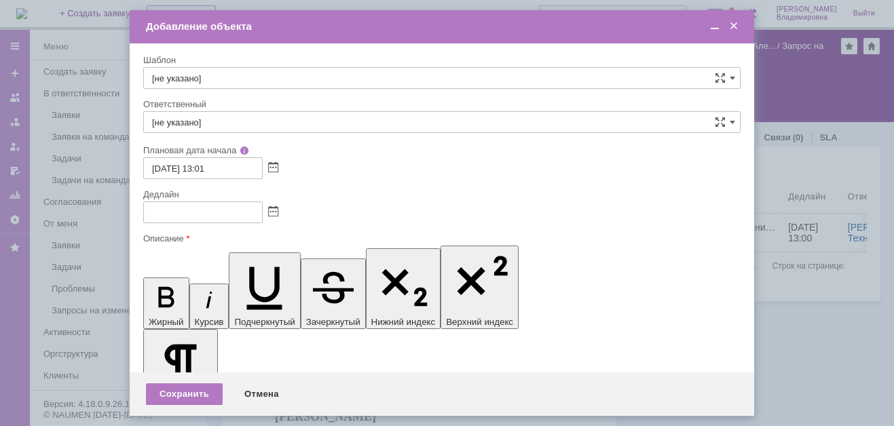
click at [740, 27] on span at bounding box center [734, 26] width 14 height 12
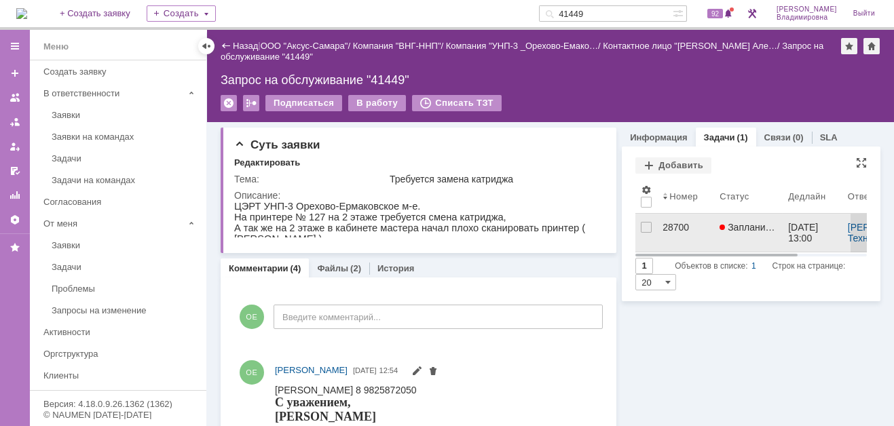
click at [665, 223] on div "28700" at bounding box center [686, 227] width 46 height 11
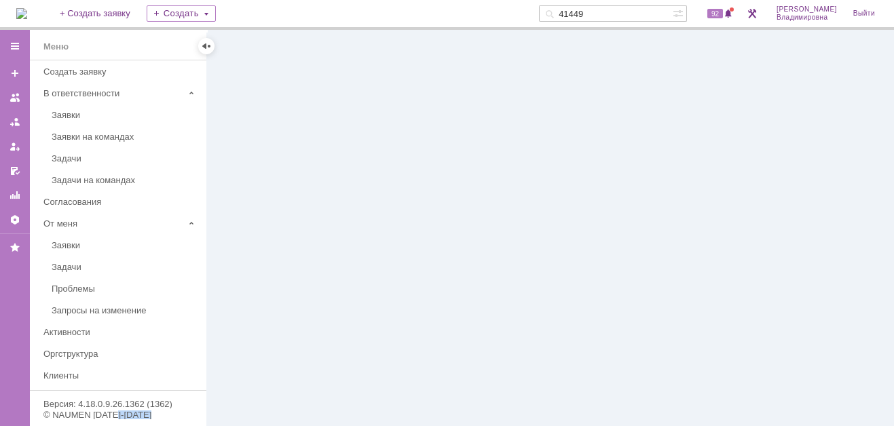
click at [665, 223] on div at bounding box center [550, 228] width 687 height 396
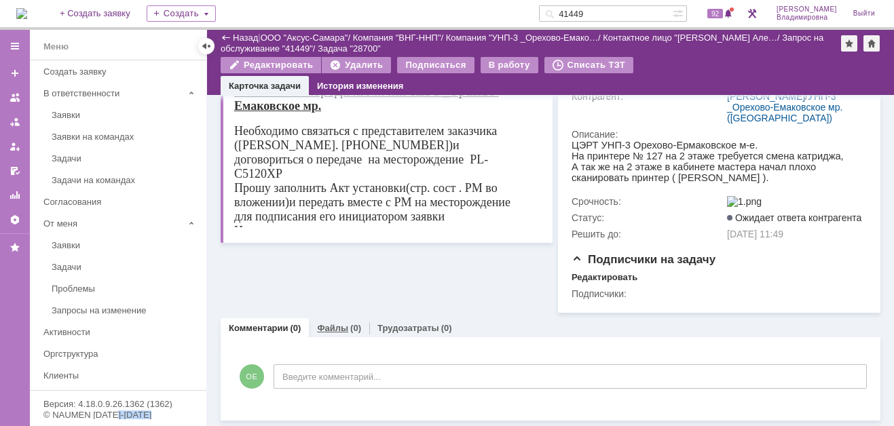
scroll to position [185, 0]
click at [333, 323] on link "Файлы" at bounding box center [332, 328] width 31 height 10
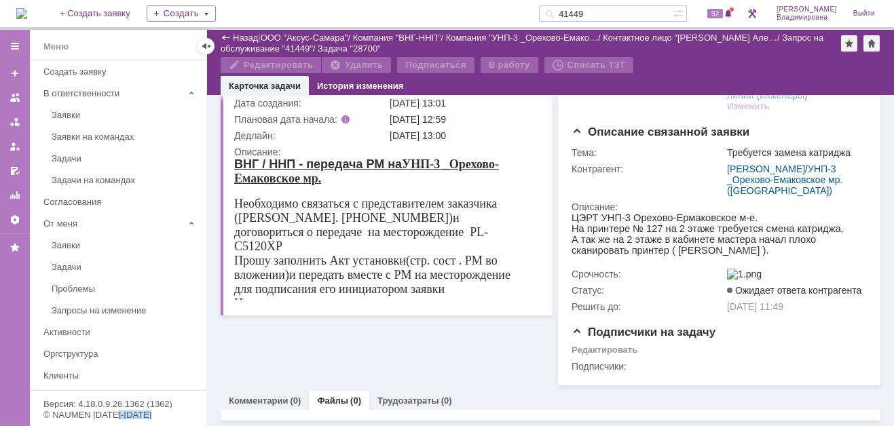
scroll to position [185, 0]
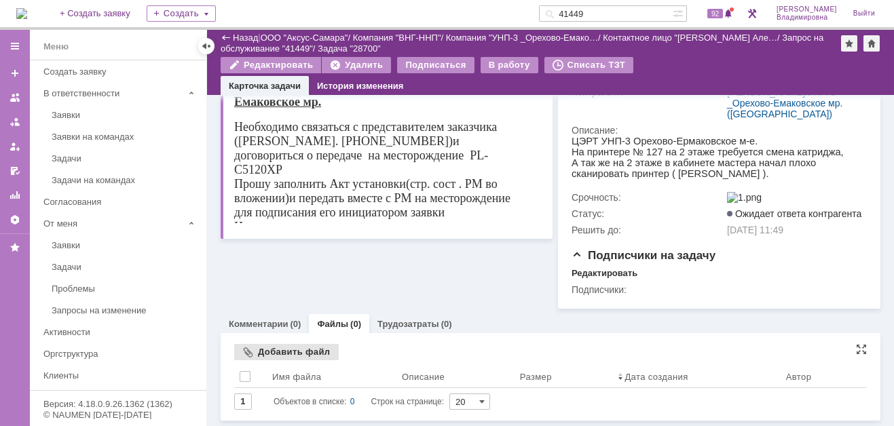
click at [274, 352] on div "Добавить файл" at bounding box center [286, 352] width 105 height 16
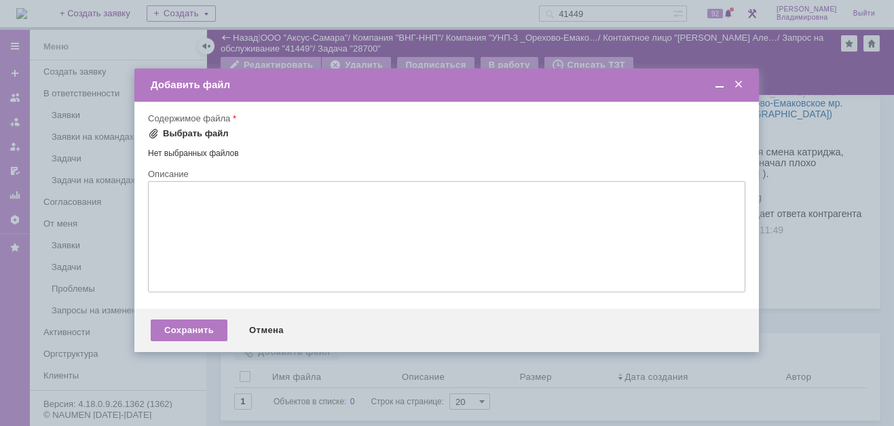
click at [171, 135] on div "Выбрать файл" at bounding box center [196, 133] width 66 height 11
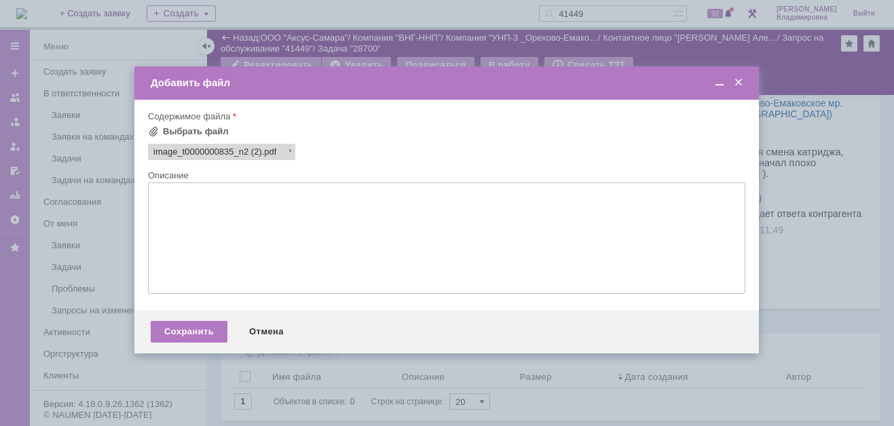
scroll to position [0, 0]
click at [193, 335] on div "Сохранить" at bounding box center [189, 332] width 77 height 22
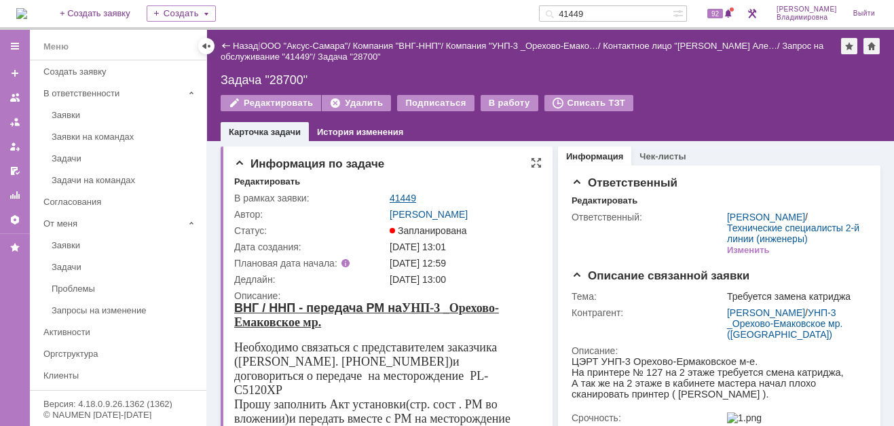
click at [399, 193] on link "41449" at bounding box center [403, 198] width 26 height 11
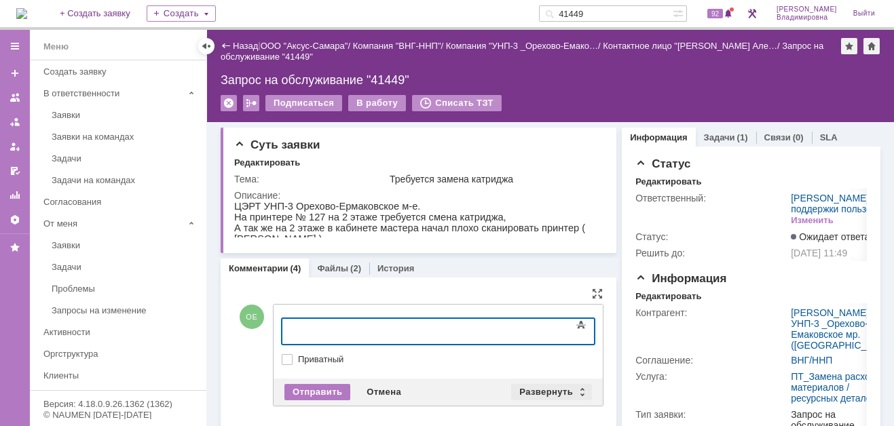
click at [548, 388] on div "Развернуть" at bounding box center [551, 392] width 81 height 16
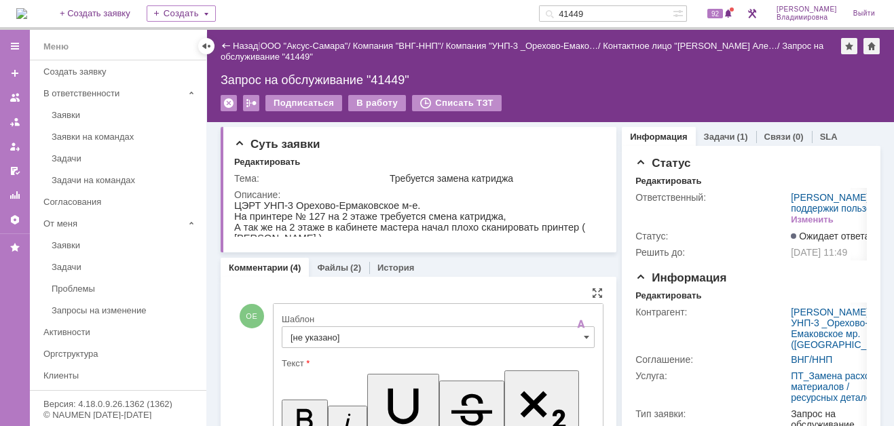
click at [305, 333] on input "[не указано]" at bounding box center [438, 338] width 313 height 22
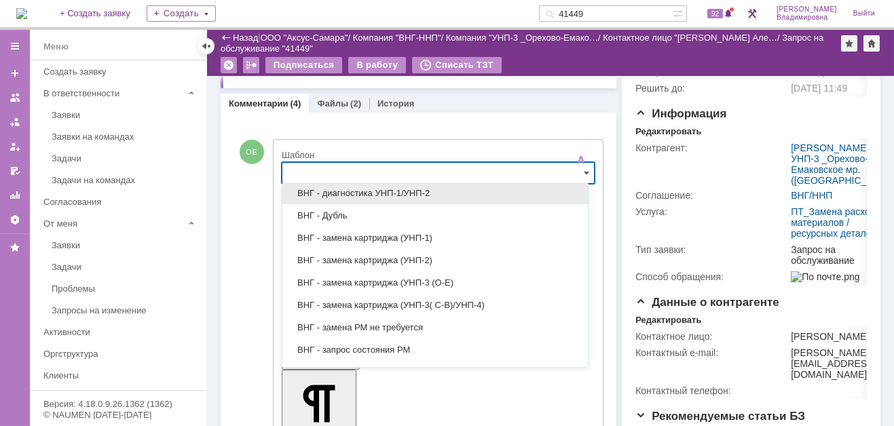
scroll to position [204, 0]
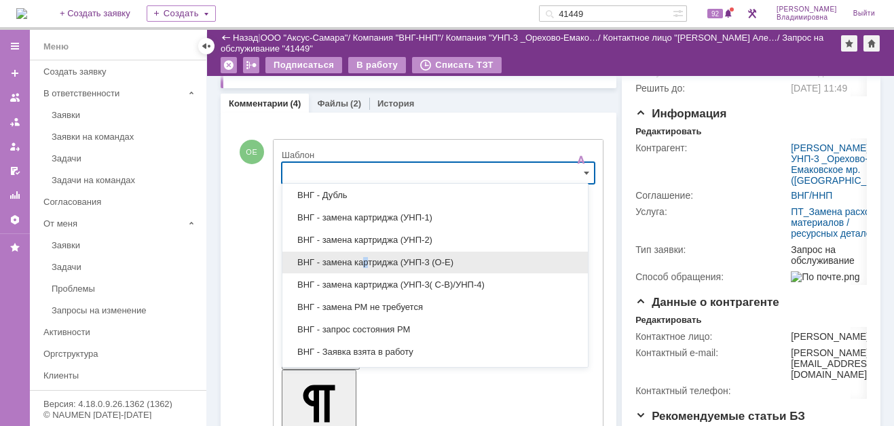
click at [365, 260] on span "ВНГ - замена картриджа (УНП-3 (О-Е)" at bounding box center [435, 262] width 289 height 11
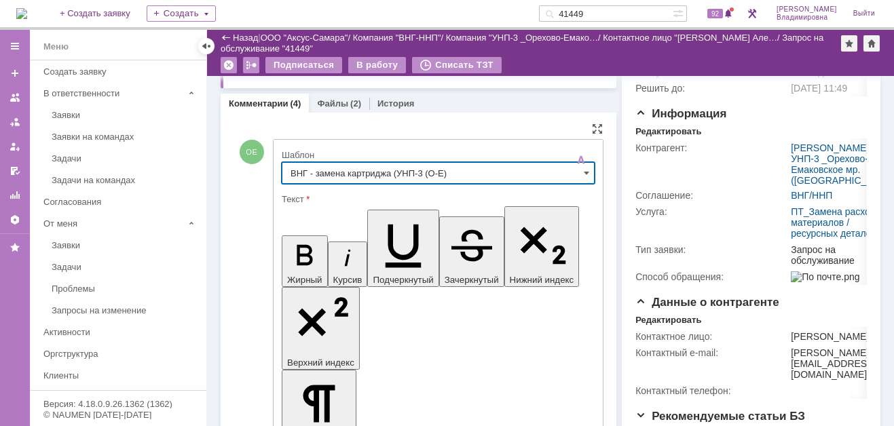
type input "ВНГ - замена картриджа (УНП-3 (О-Е)"
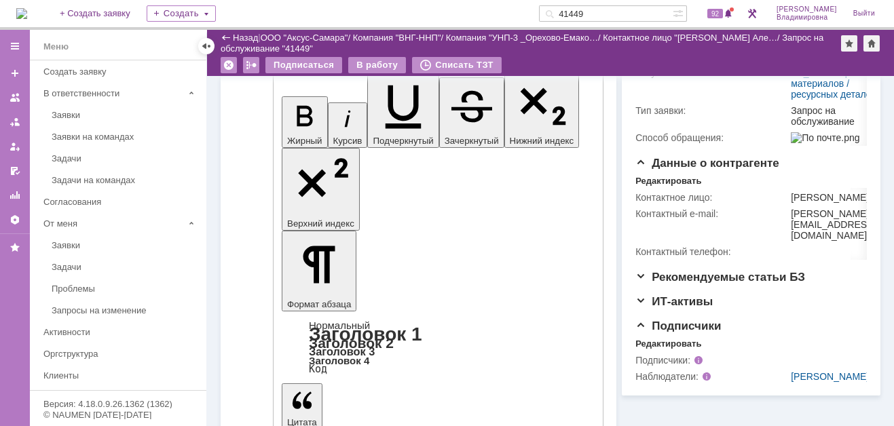
scroll to position [390, 0]
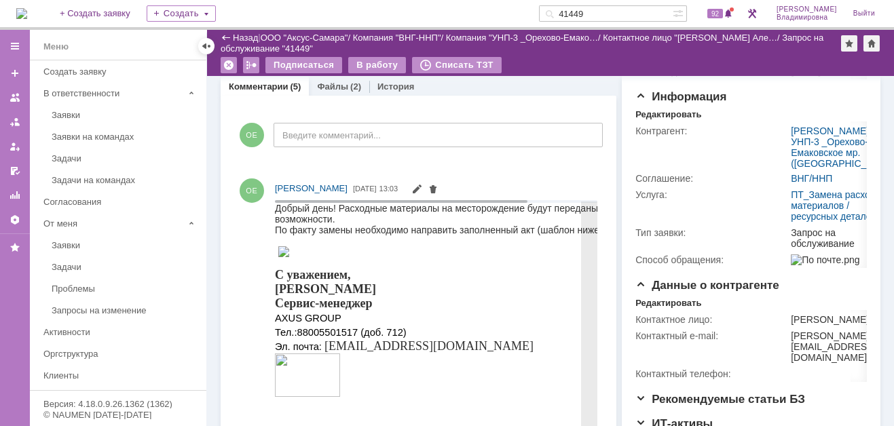
scroll to position [0, 0]
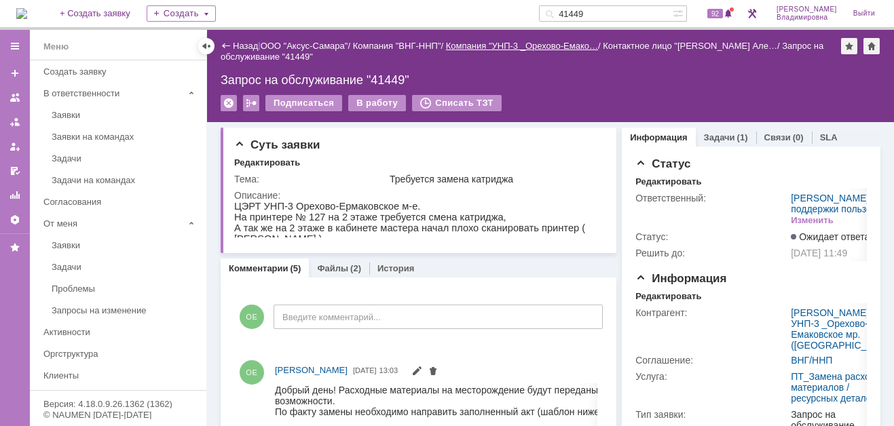
drag, startPoint x: 603, startPoint y: 14, endPoint x: 562, endPoint y: 41, distance: 48.6
click at [550, 18] on div "На домашнюю + Создать заявку Создать 41449 92 [PERSON_NAME]" at bounding box center [447, 15] width 894 height 30
type input "41175"
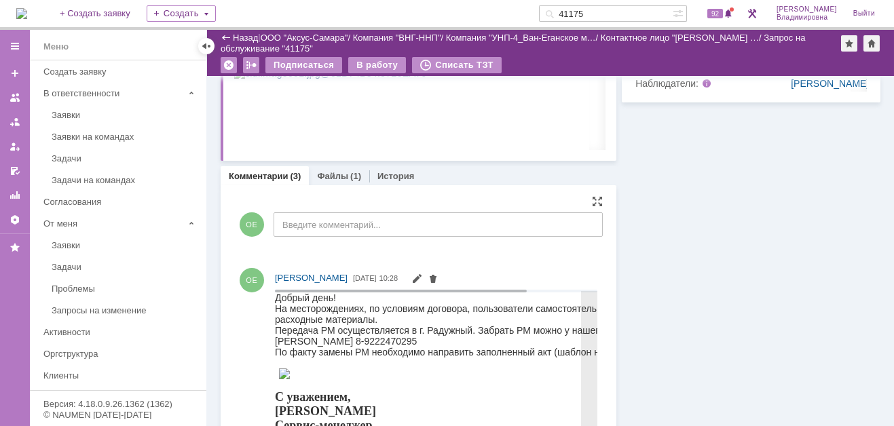
scroll to position [611, 0]
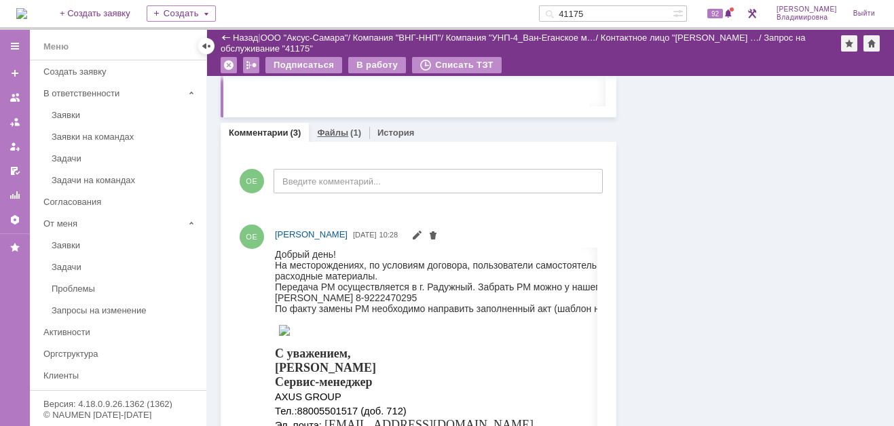
drag, startPoint x: 331, startPoint y: 130, endPoint x: 113, endPoint y: 389, distance: 339.2
click at [332, 130] on link "Файлы" at bounding box center [332, 133] width 31 height 10
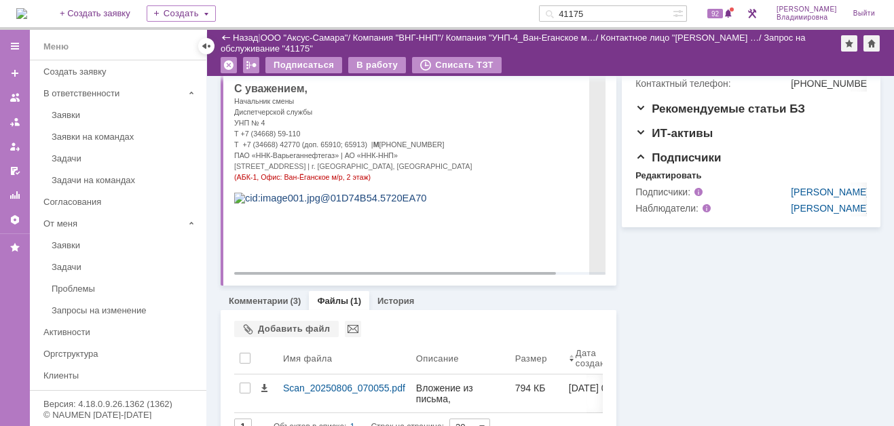
scroll to position [466, 0]
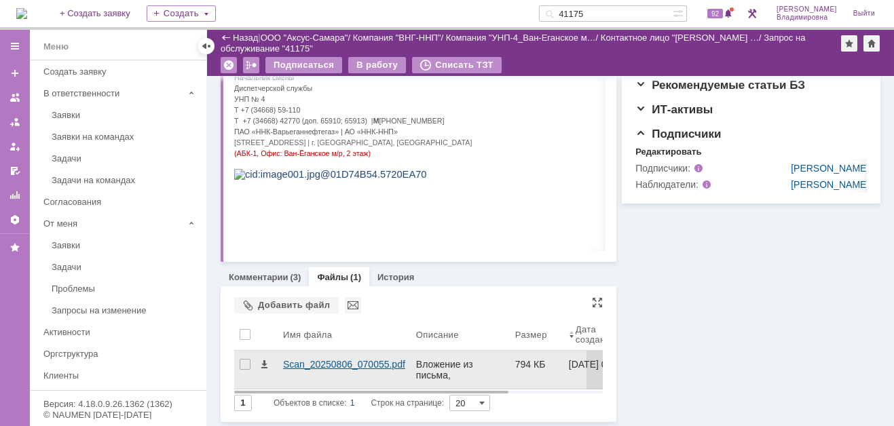
click at [313, 365] on div "Scan_20250806_070055.pdf" at bounding box center [344, 364] width 122 height 11
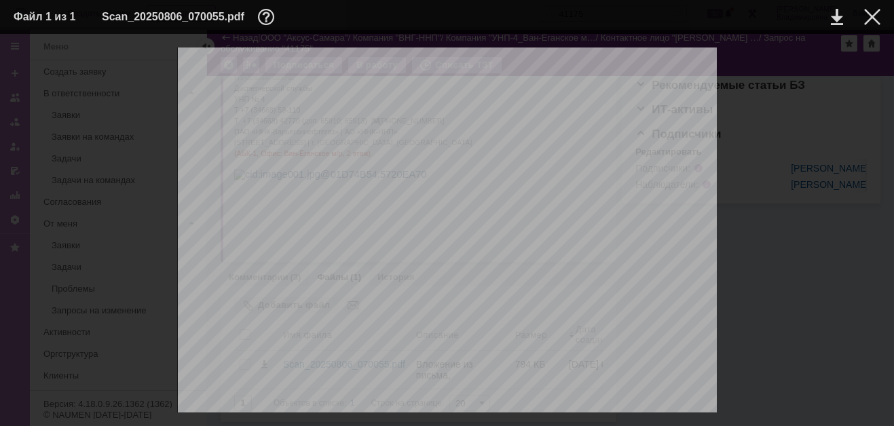
scroll to position [0, 0]
click at [873, 14] on div at bounding box center [872, 17] width 16 height 16
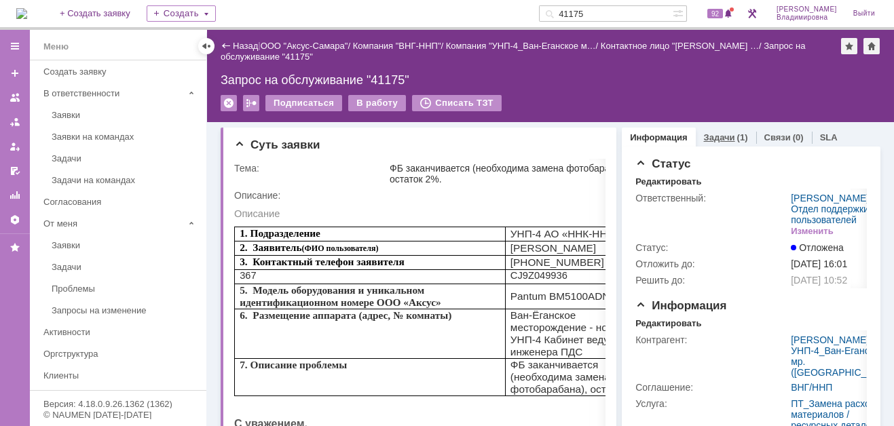
click at [704, 141] on link "Задачи" at bounding box center [719, 137] width 31 height 10
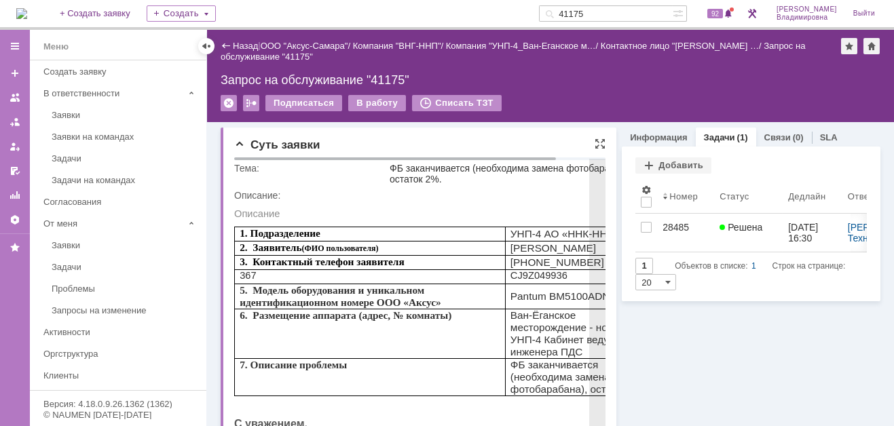
drag, startPoint x: 407, startPoint y: 198, endPoint x: 175, endPoint y: 7, distance: 300.9
click at [407, 198] on div "Описание:" at bounding box center [445, 195] width 423 height 11
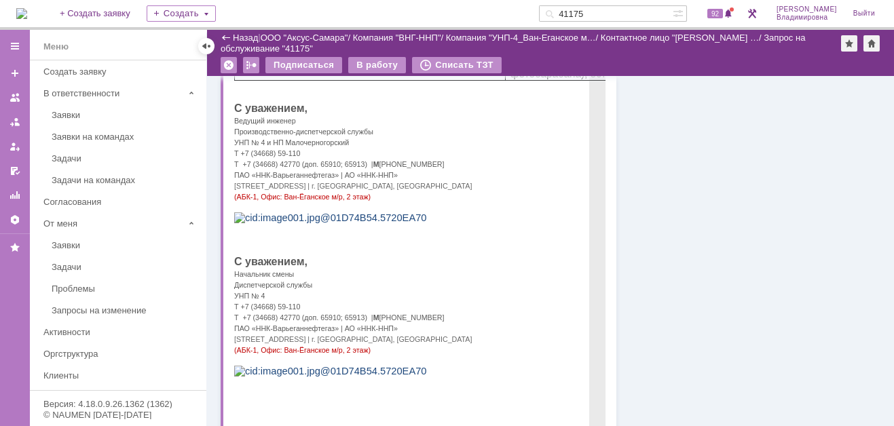
scroll to position [272, 0]
click at [454, 221] on p at bounding box center [445, 215] width 423 height 11
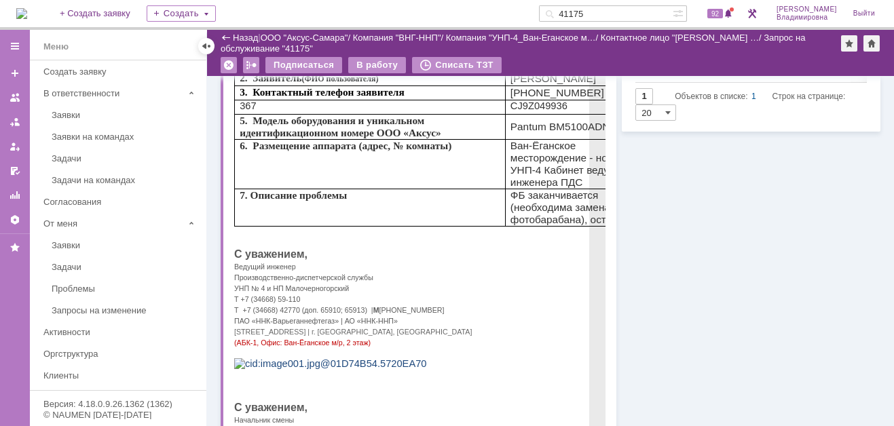
scroll to position [0, 0]
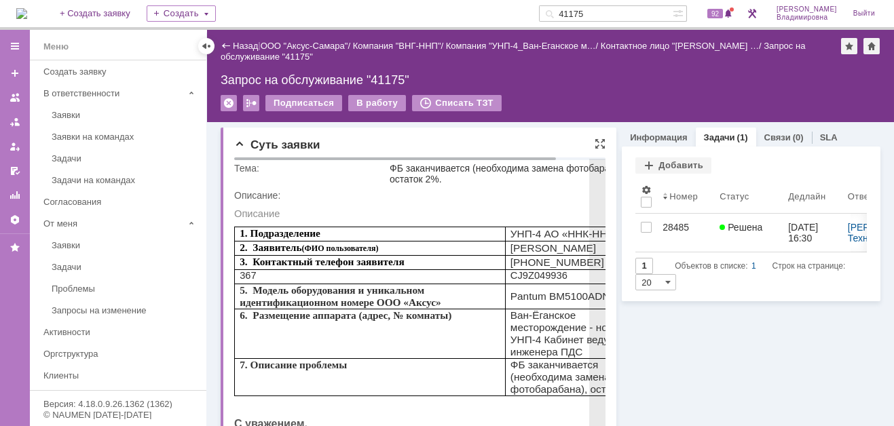
click at [422, 221] on td "1. Подразделение УНП-4 АО «ННК-ННП» 2. Заявитель (ФИО пользователя) [PERSON_NAM…" at bounding box center [445, 385] width 423 height 330
click at [386, 206] on td "Описание" at bounding box center [445, 210] width 423 height 19
click at [365, 194] on div "Описание:" at bounding box center [445, 195] width 423 height 11
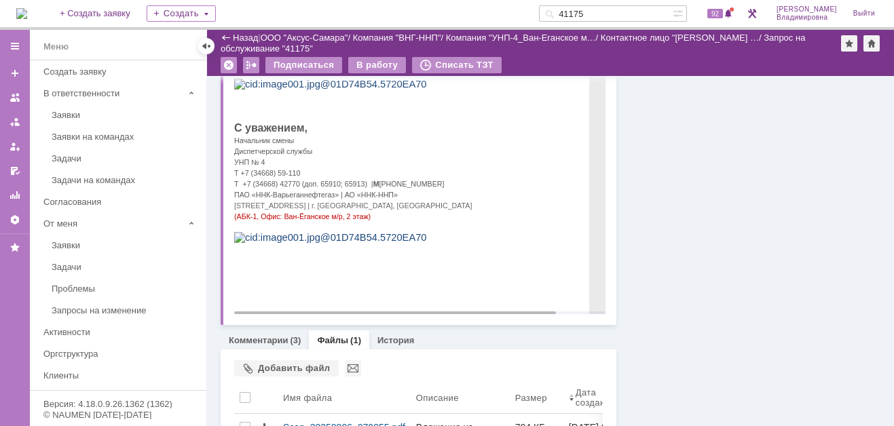
scroll to position [407, 0]
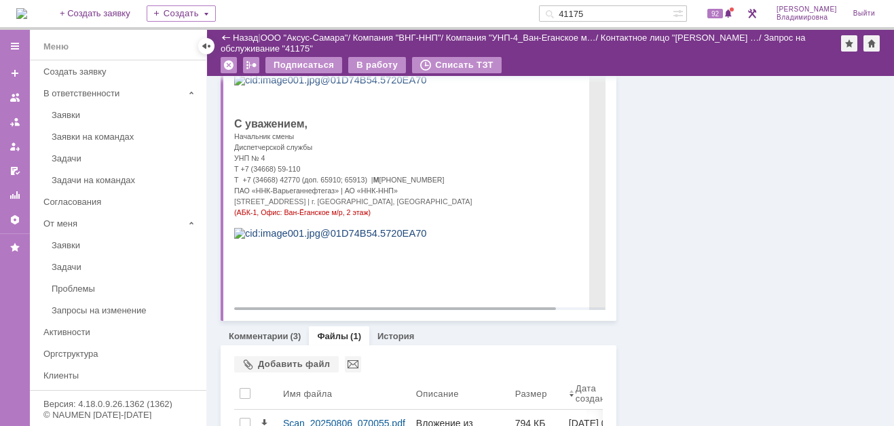
click at [423, 141] on p "Начальник смены" at bounding box center [445, 135] width 423 height 11
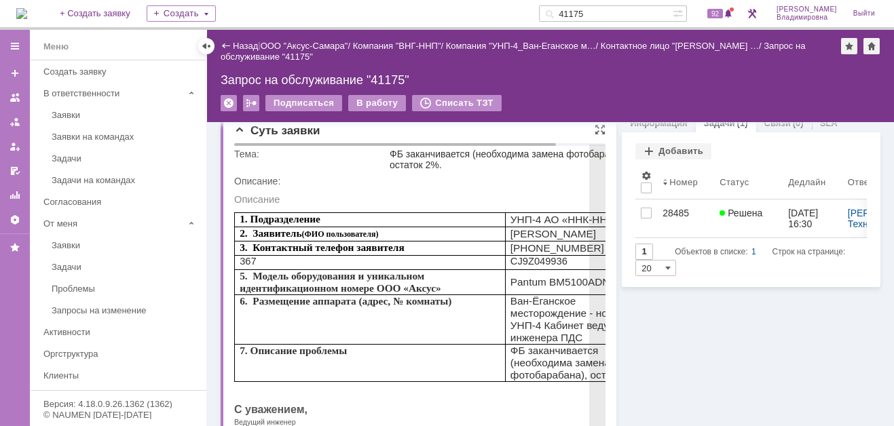
scroll to position [0, 0]
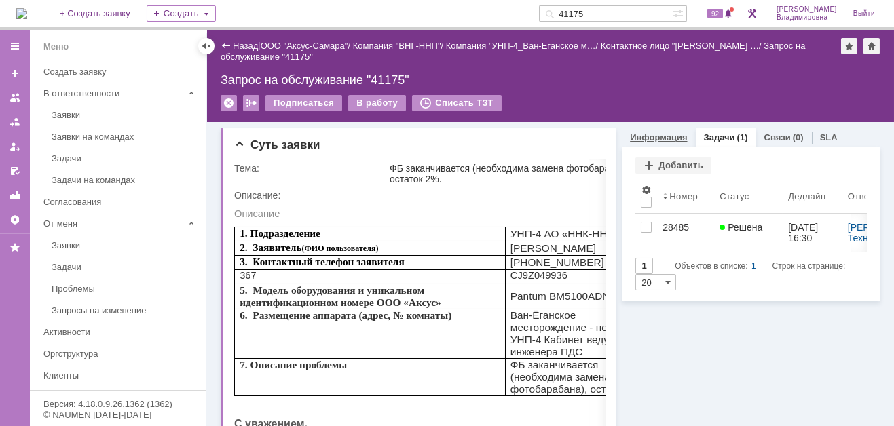
click at [633, 134] on link "Информация" at bounding box center [658, 137] width 57 height 10
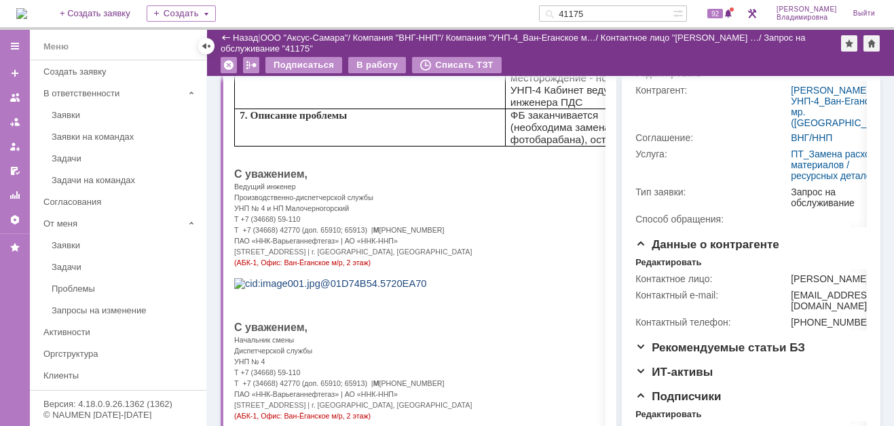
scroll to position [466, 0]
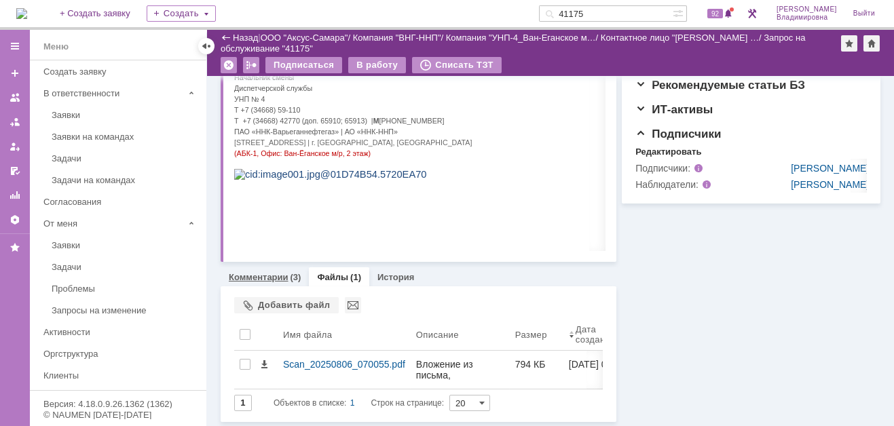
click at [248, 274] on link "Комментарии" at bounding box center [259, 277] width 60 height 10
